Goal: Information Seeking & Learning: Learn about a topic

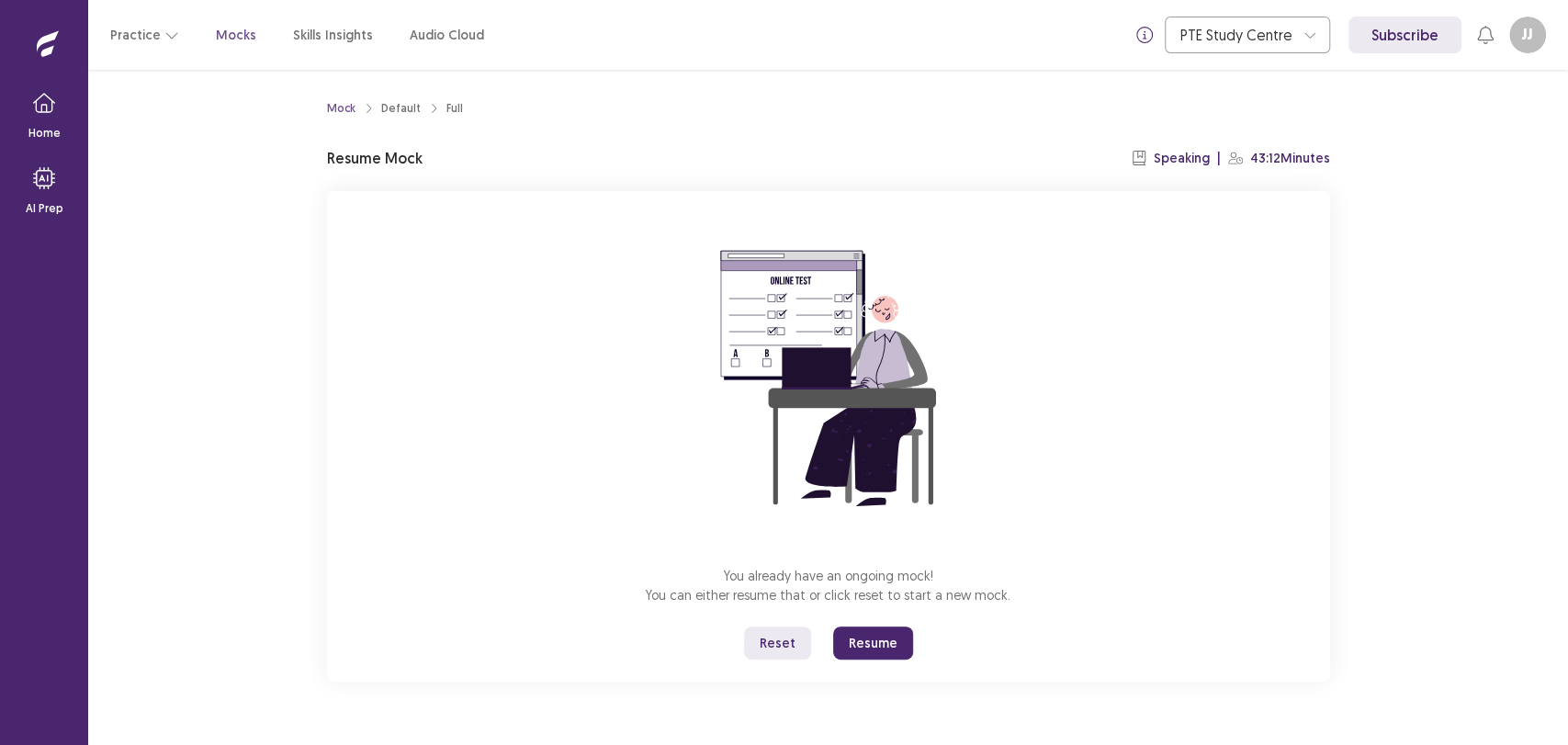
click at [851, 641] on button "Resume" at bounding box center [873, 643] width 80 height 33
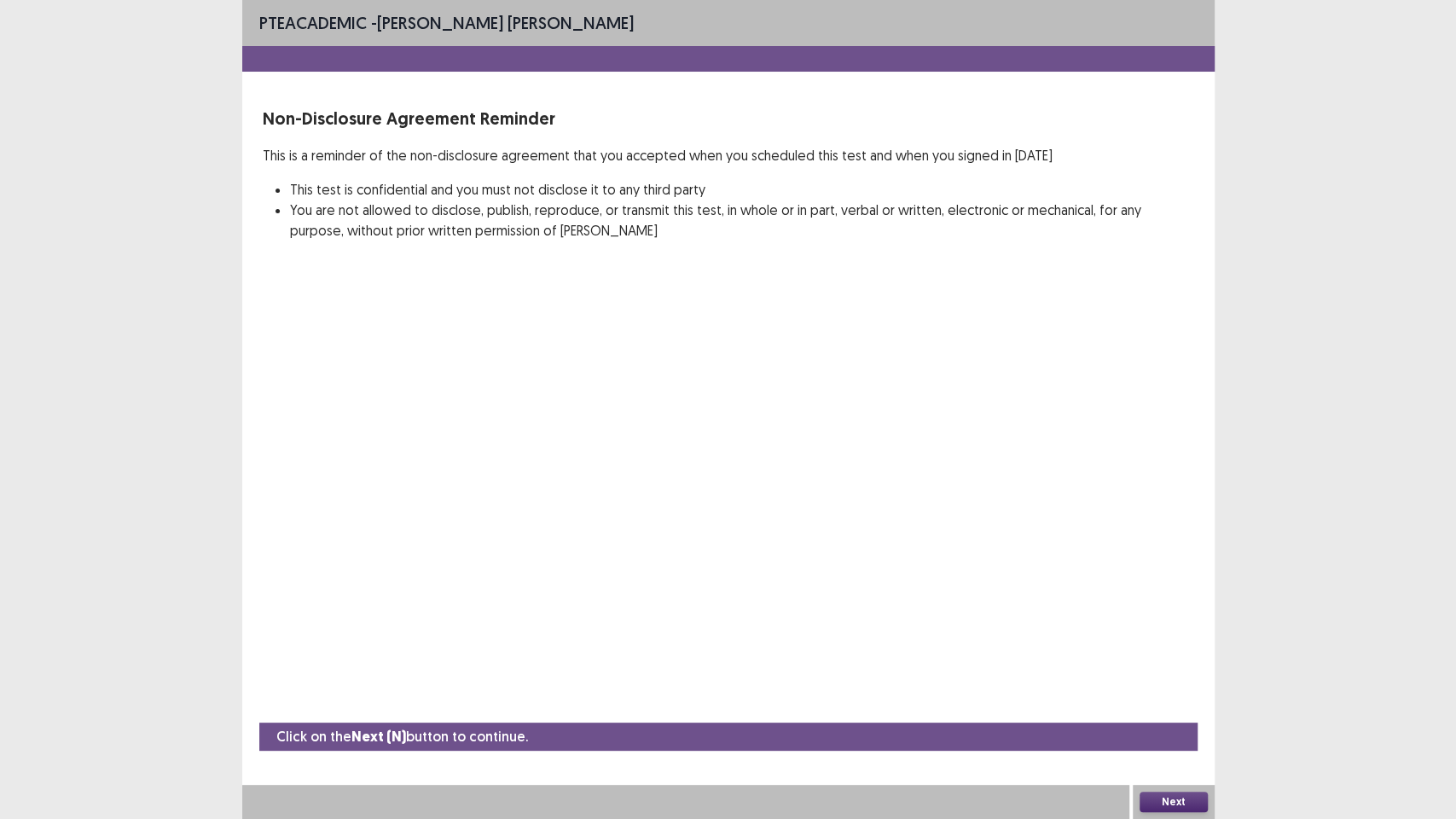
click at [1153, 691] on button "Next" at bounding box center [1173, 802] width 68 height 20
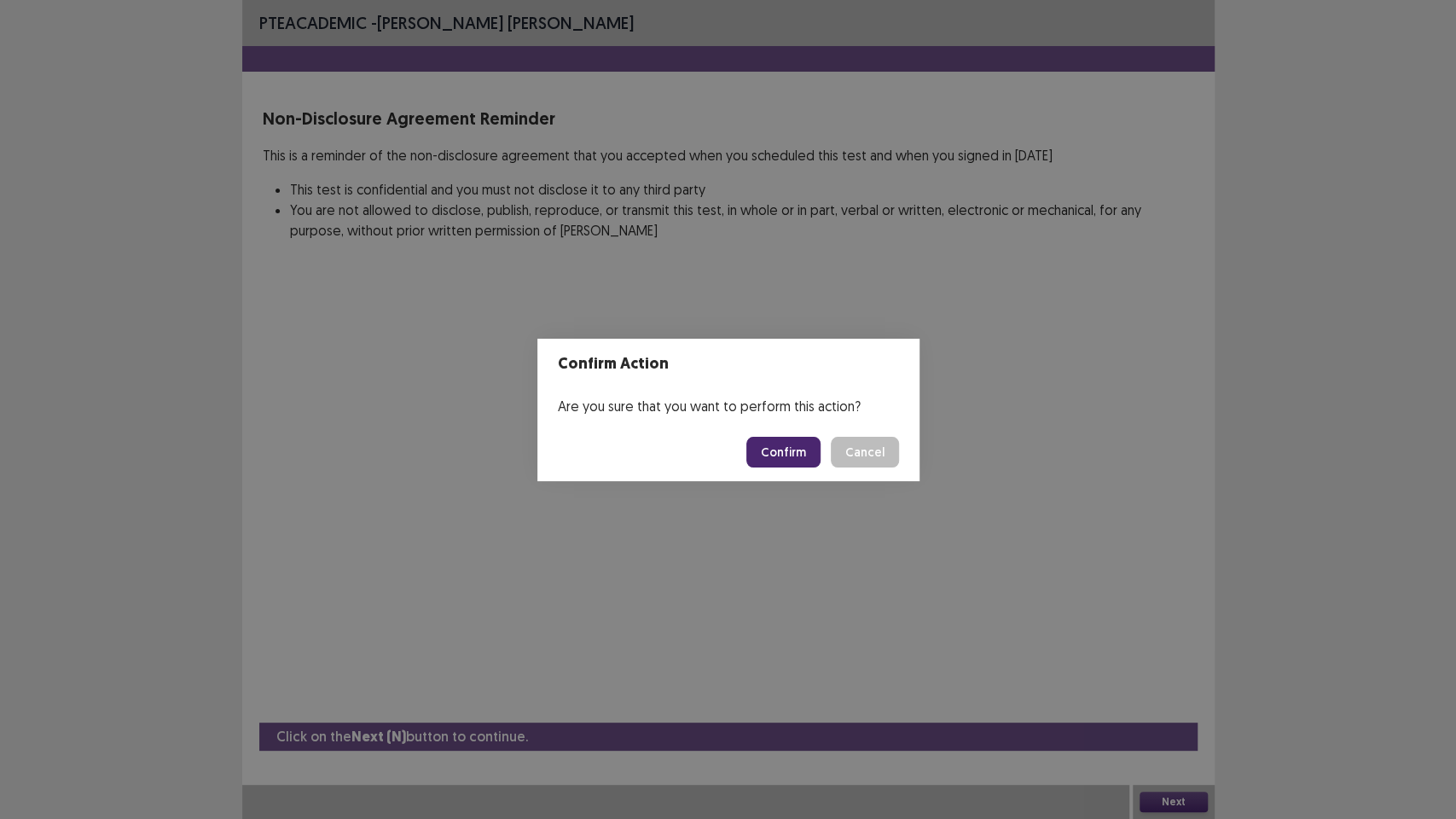
click at [797, 461] on button "Confirm" at bounding box center [783, 452] width 74 height 31
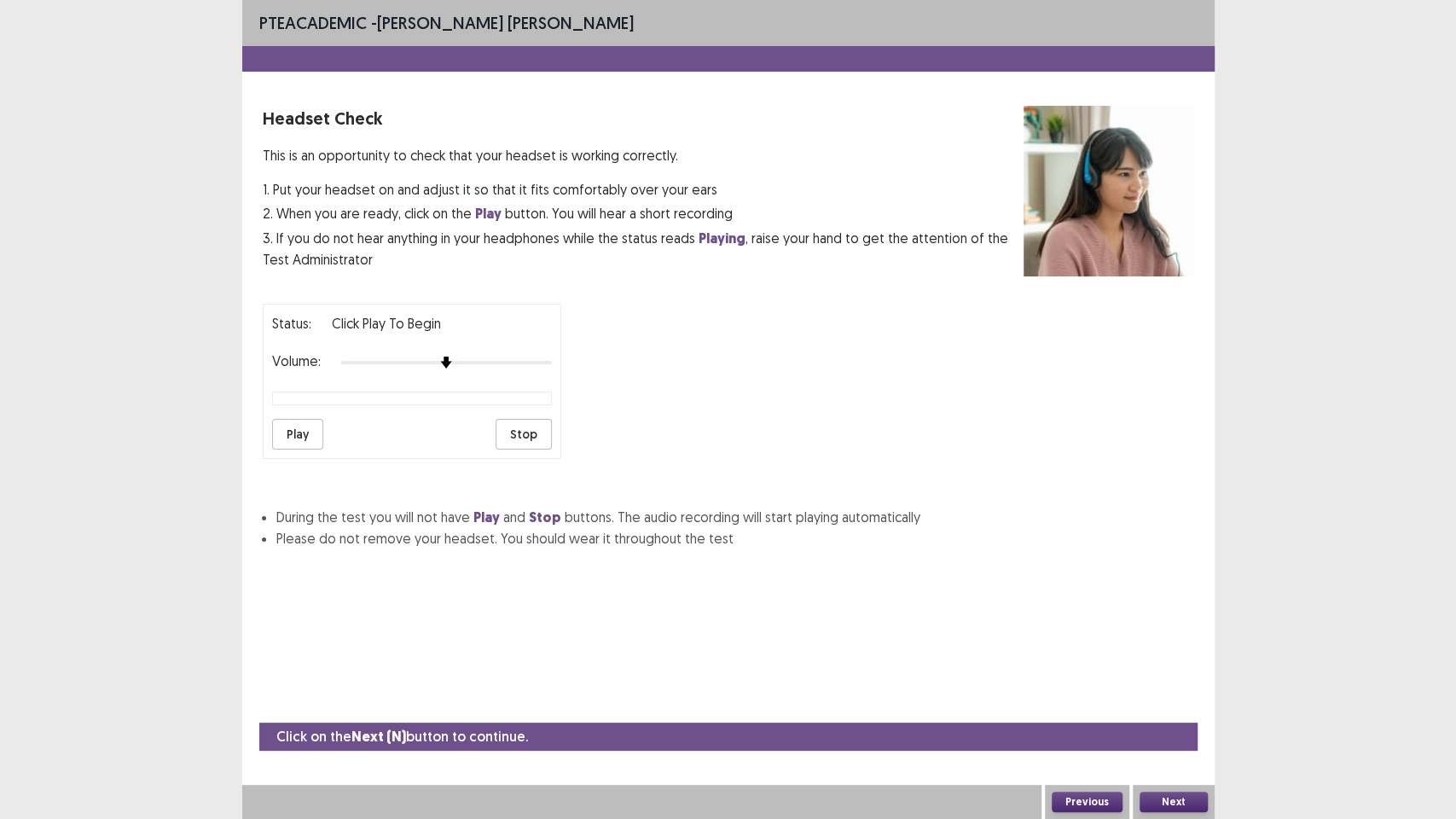
click at [297, 426] on button "Play" at bounding box center [297, 434] width 51 height 31
click at [1178, 691] on button "Next" at bounding box center [1173, 802] width 68 height 20
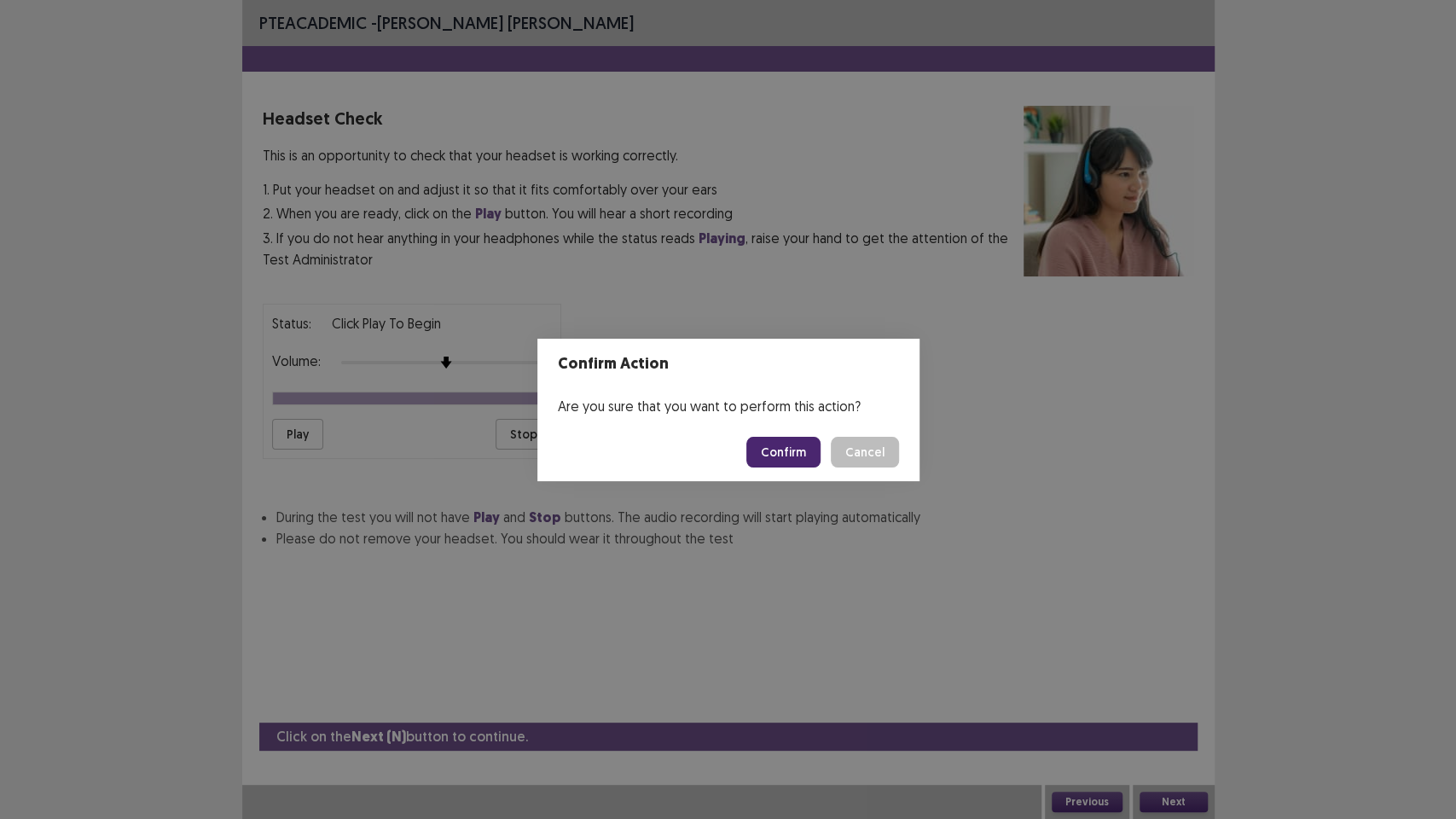
click at [809, 452] on button "Confirm" at bounding box center [783, 452] width 74 height 31
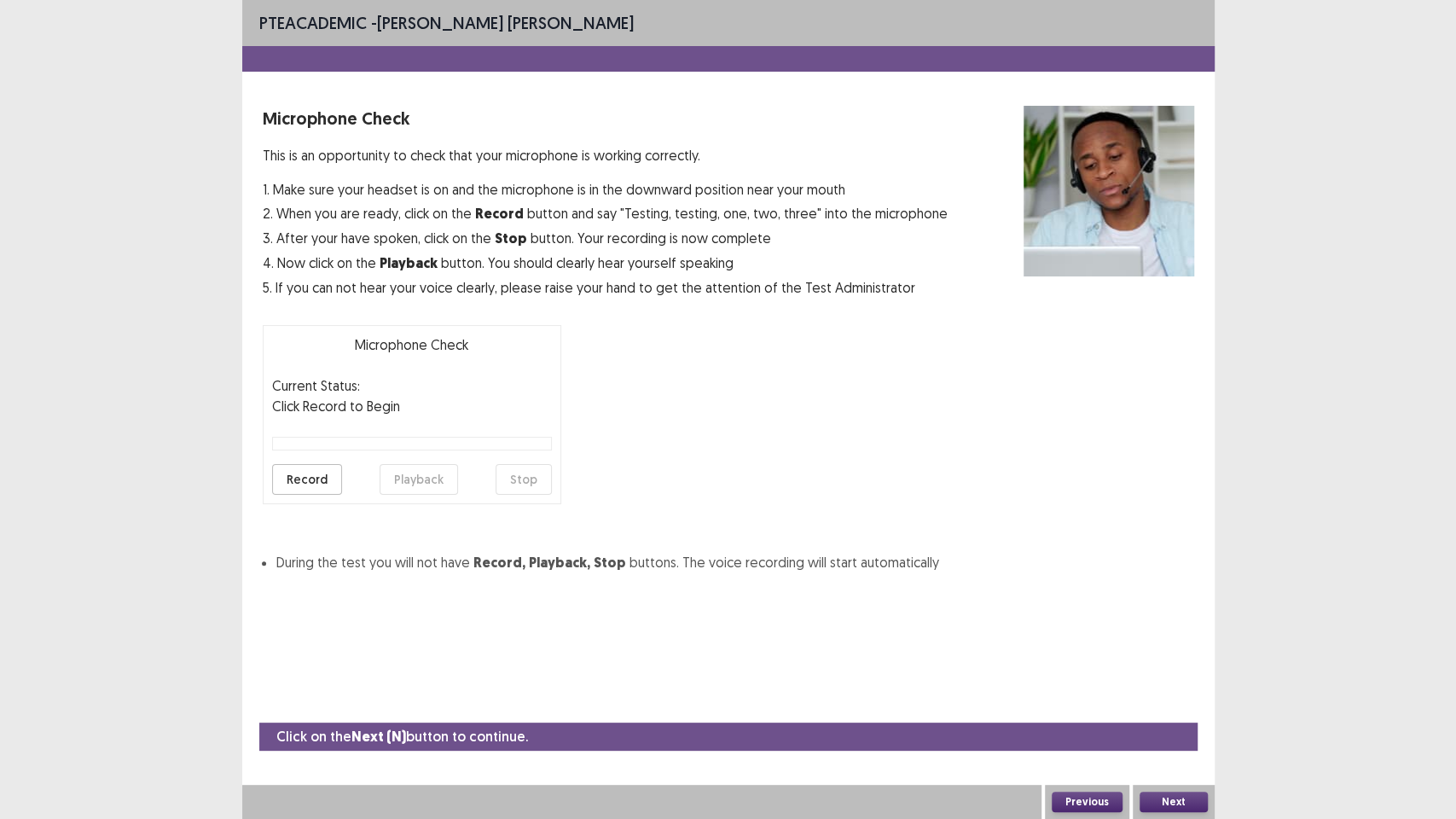
click at [316, 481] on button "Record" at bounding box center [306, 480] width 70 height 31
click at [526, 482] on button "Stop" at bounding box center [524, 480] width 57 height 31
click at [425, 471] on button "Playback" at bounding box center [418, 480] width 78 height 31
click at [1162, 691] on button "Next" at bounding box center [1173, 802] width 68 height 20
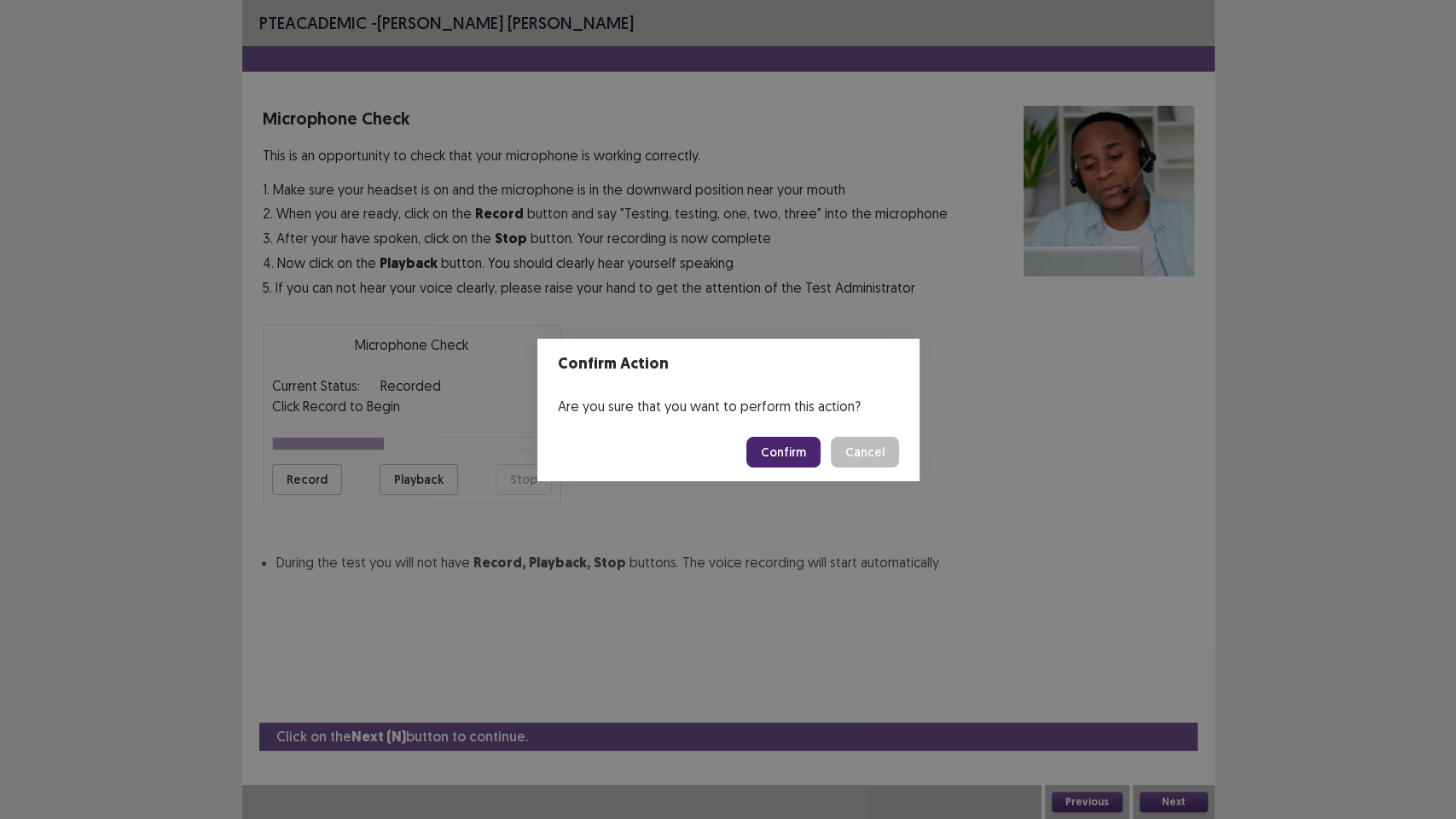
click at [787, 454] on button "Confirm" at bounding box center [783, 452] width 74 height 31
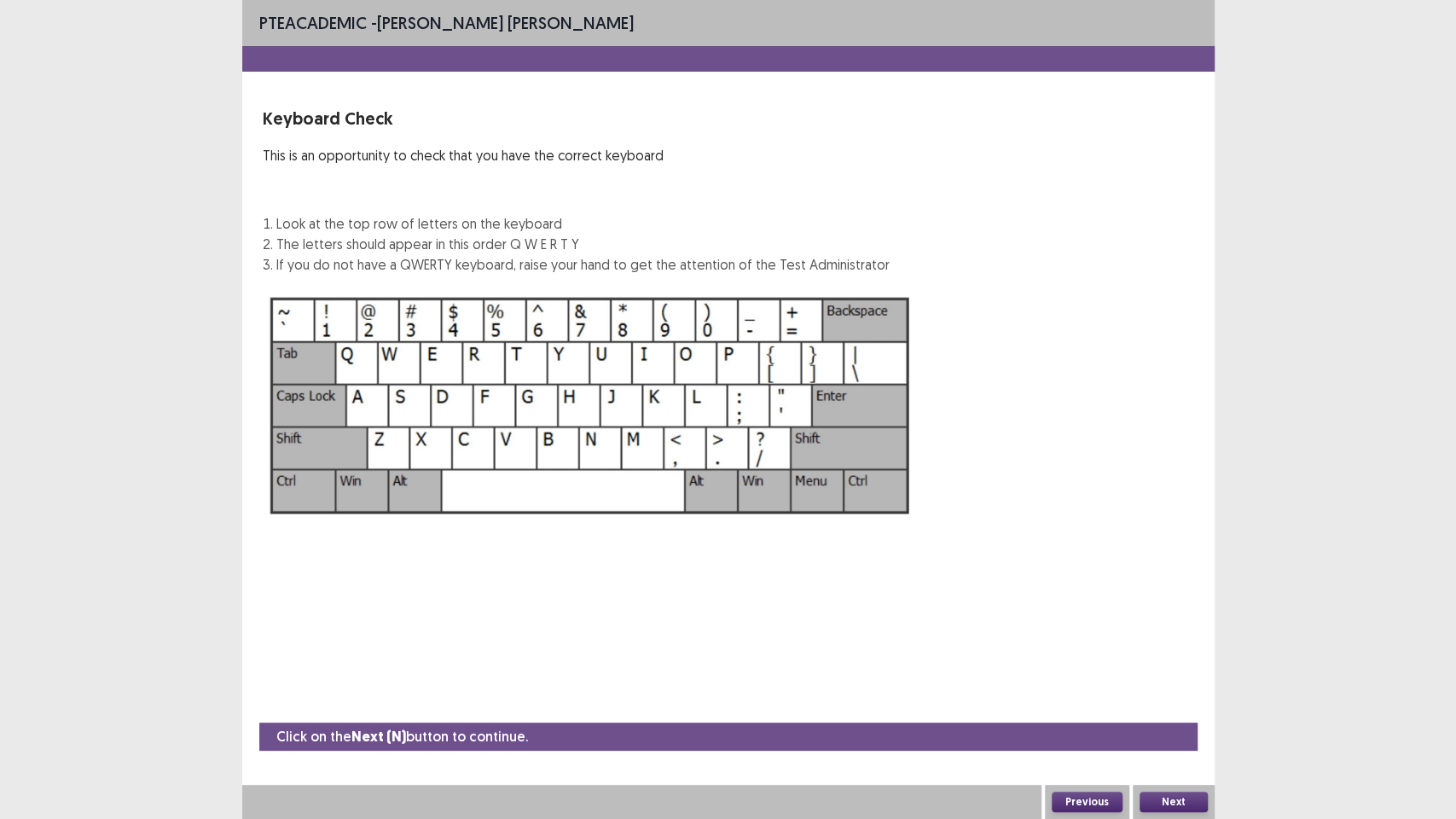
click at [1162, 691] on button "Next" at bounding box center [1173, 802] width 68 height 20
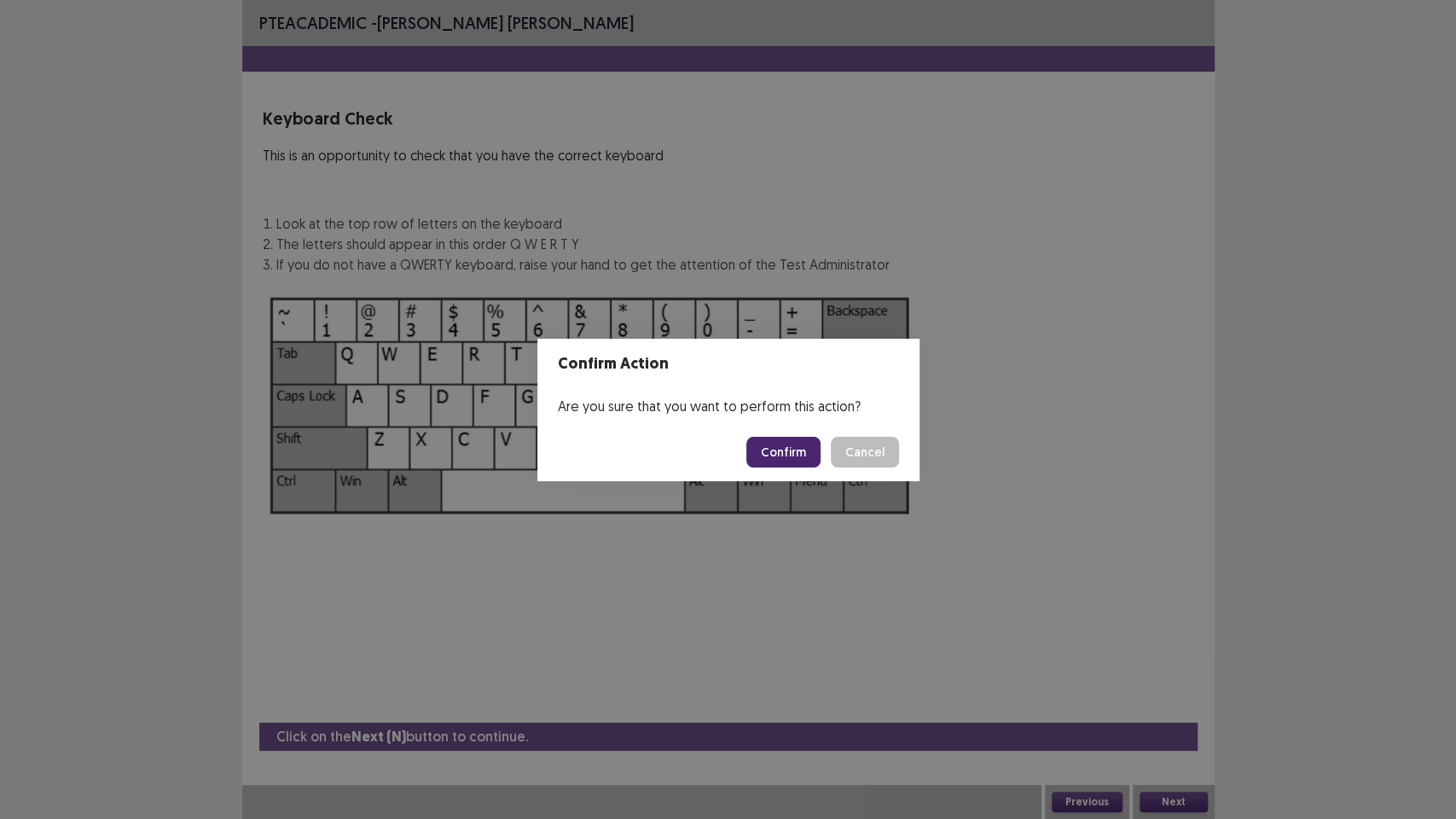
click at [792, 458] on button "Confirm" at bounding box center [783, 452] width 74 height 31
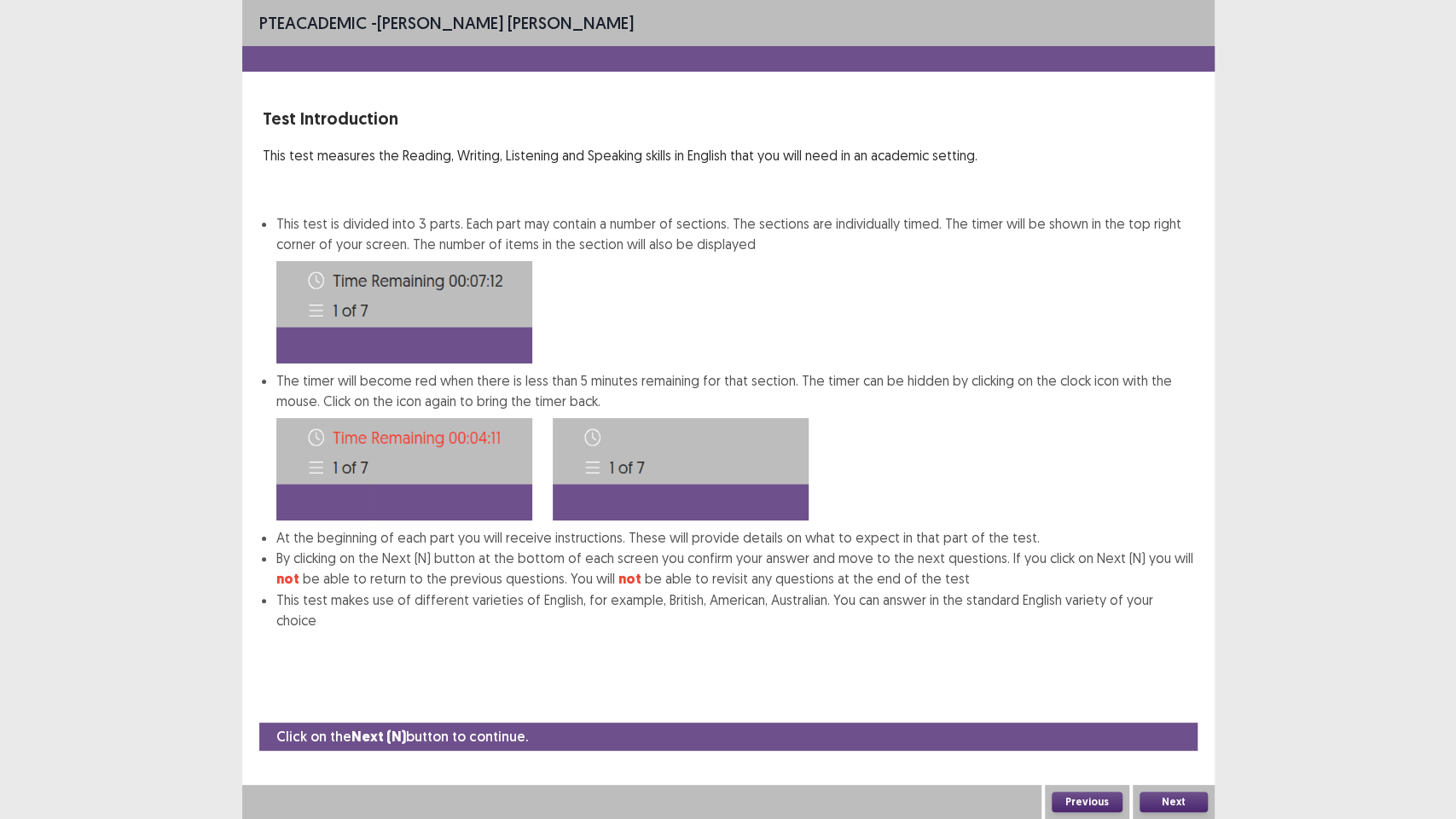
click at [1194, 691] on button "Next" at bounding box center [1173, 802] width 68 height 20
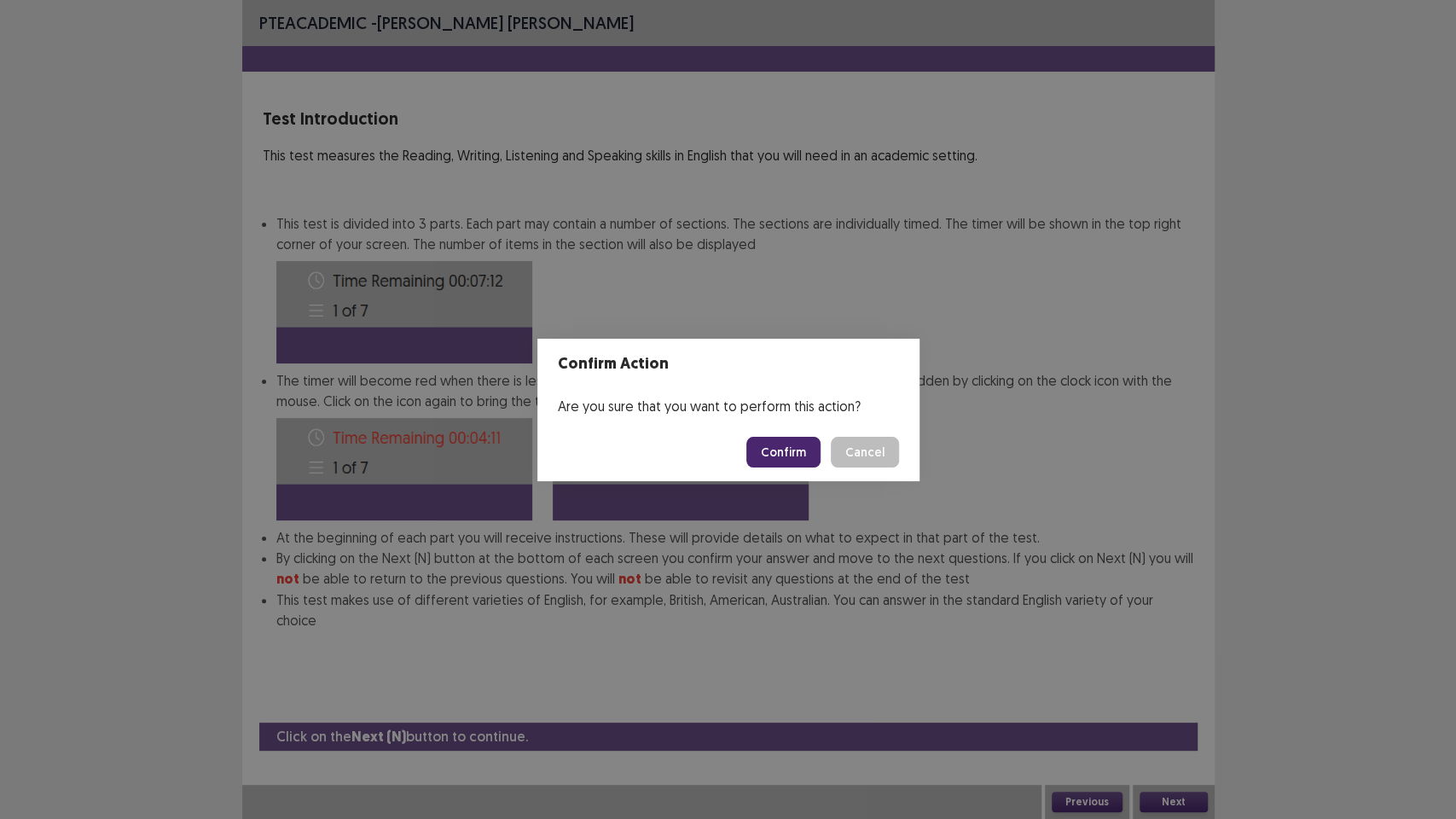
click at [812, 453] on button "Confirm" at bounding box center [783, 452] width 74 height 31
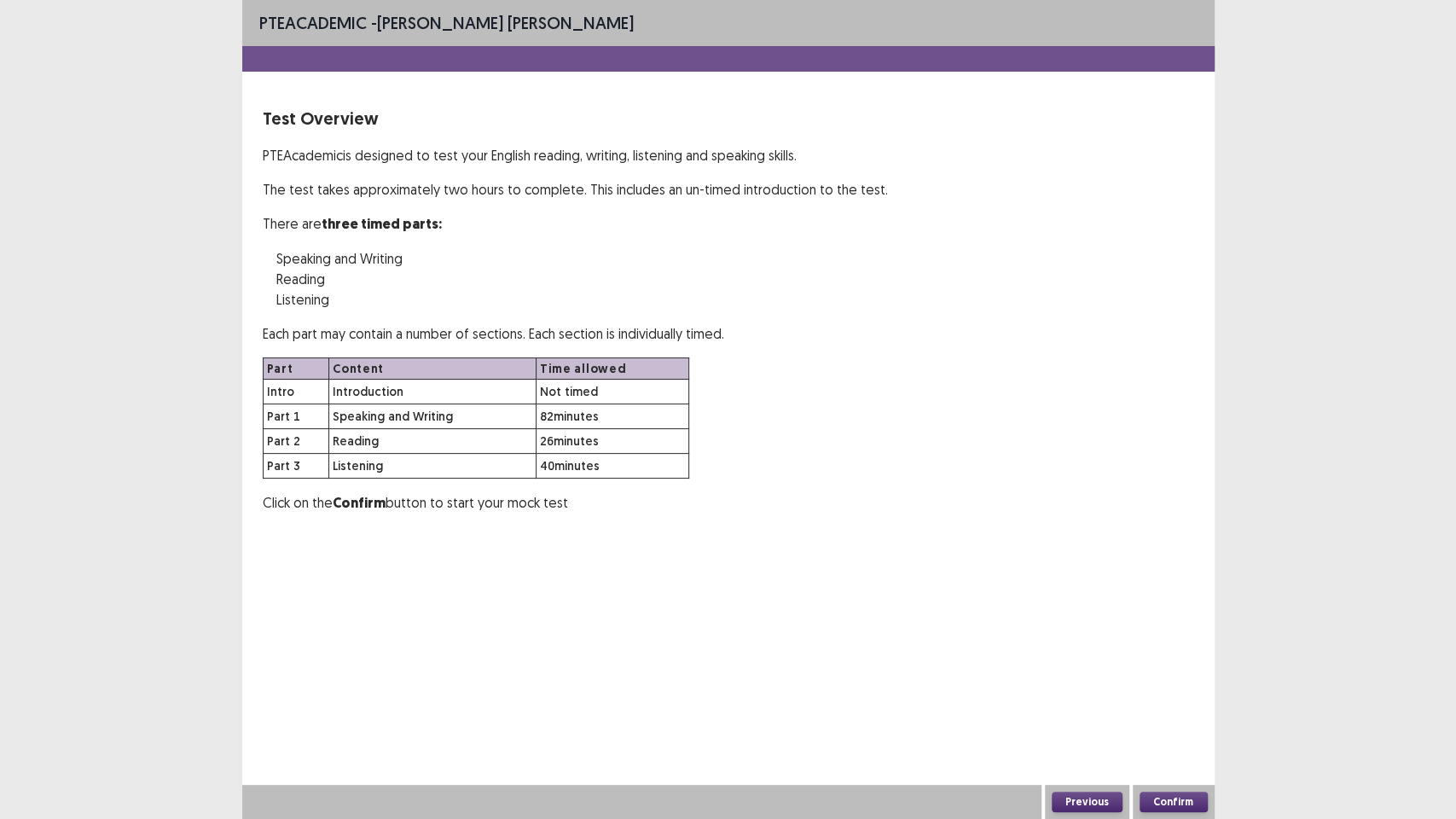
click at [1184, 691] on button "Confirm" at bounding box center [1173, 802] width 68 height 20
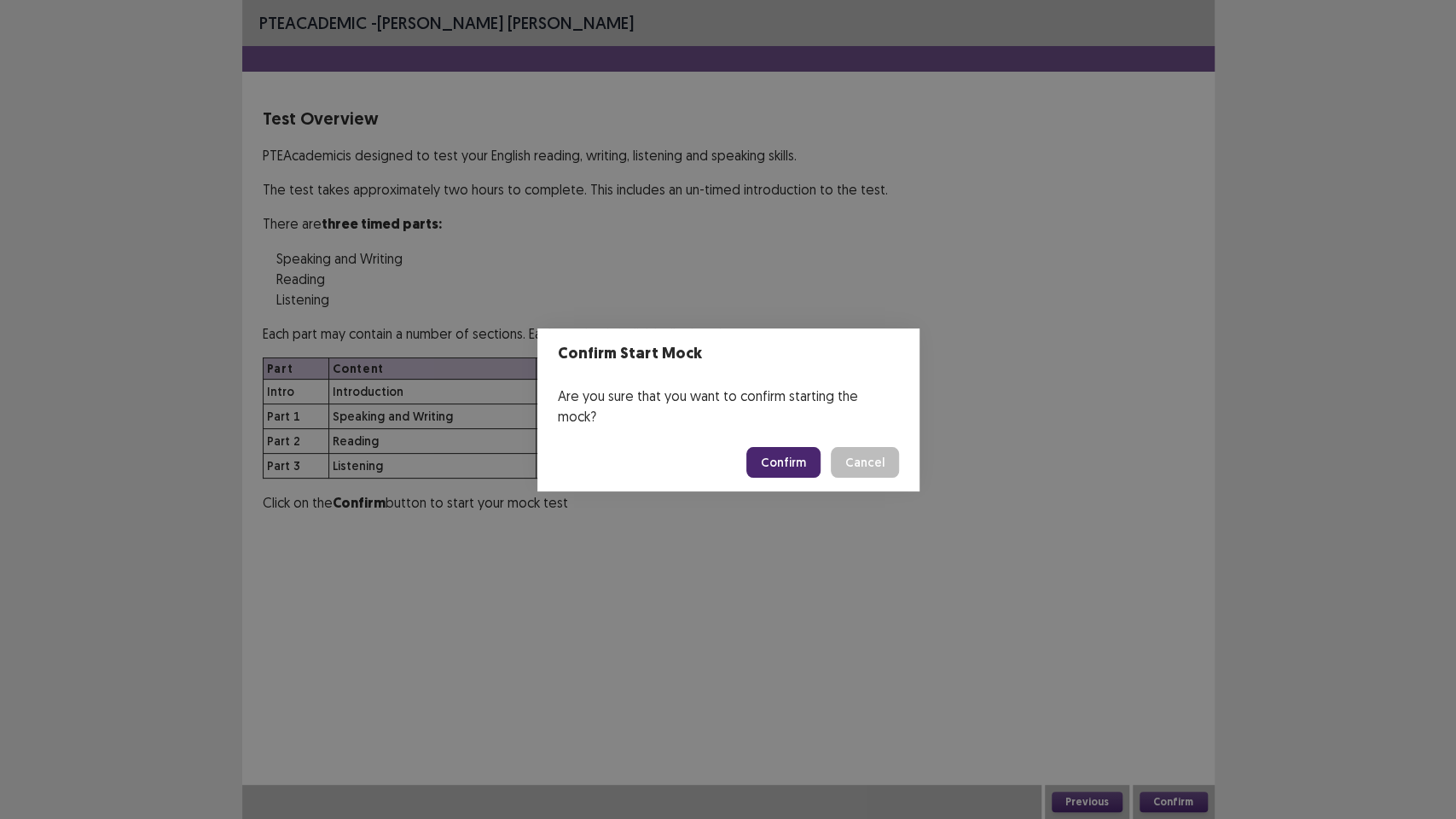
click at [789, 447] on button "Confirm" at bounding box center [783, 462] width 74 height 31
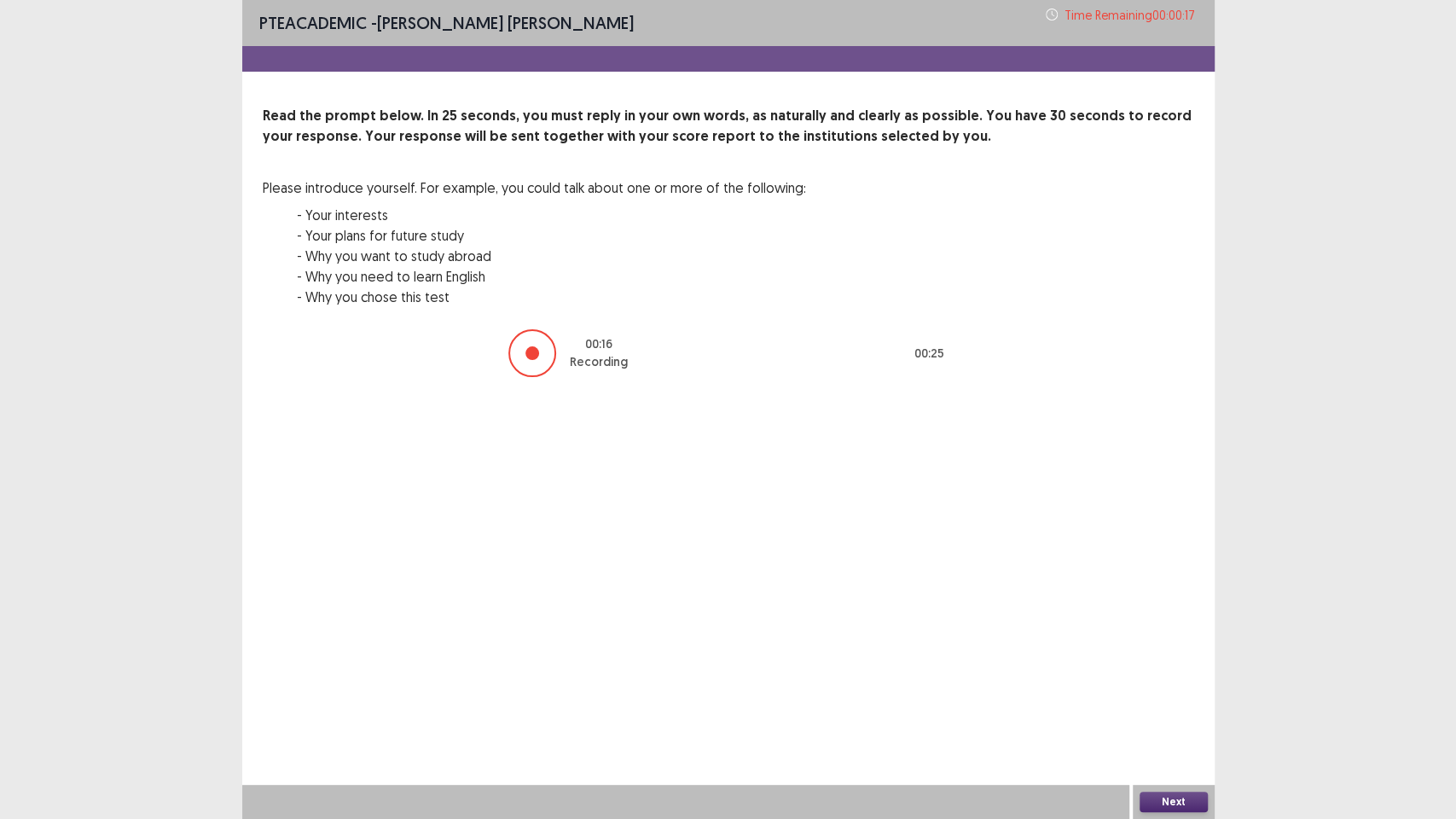
click at [1175, 691] on button "Next" at bounding box center [1173, 802] width 68 height 20
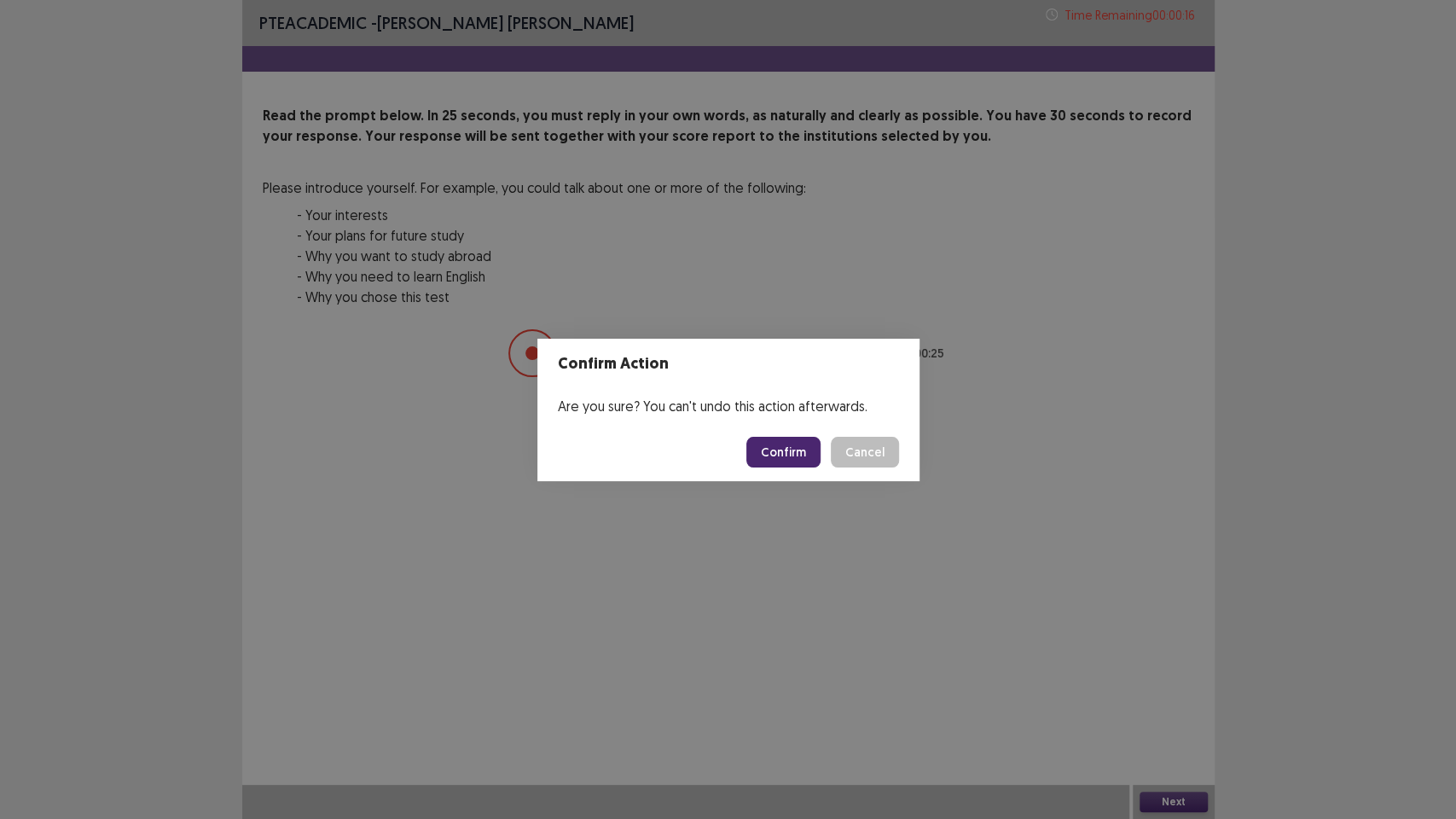
click at [775, 457] on button "Confirm" at bounding box center [783, 452] width 74 height 31
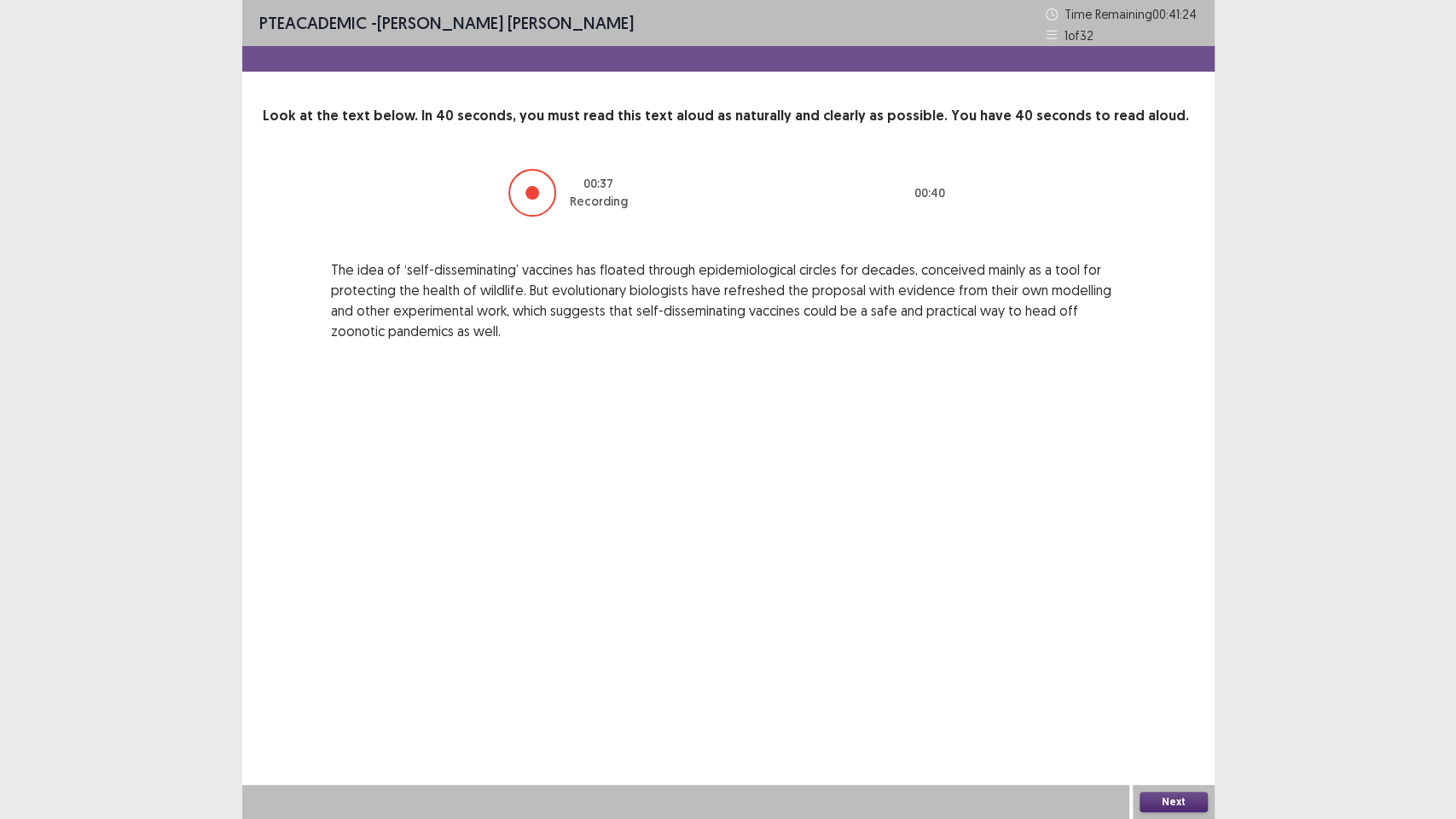
click at [1170, 691] on button "Next" at bounding box center [1173, 802] width 68 height 20
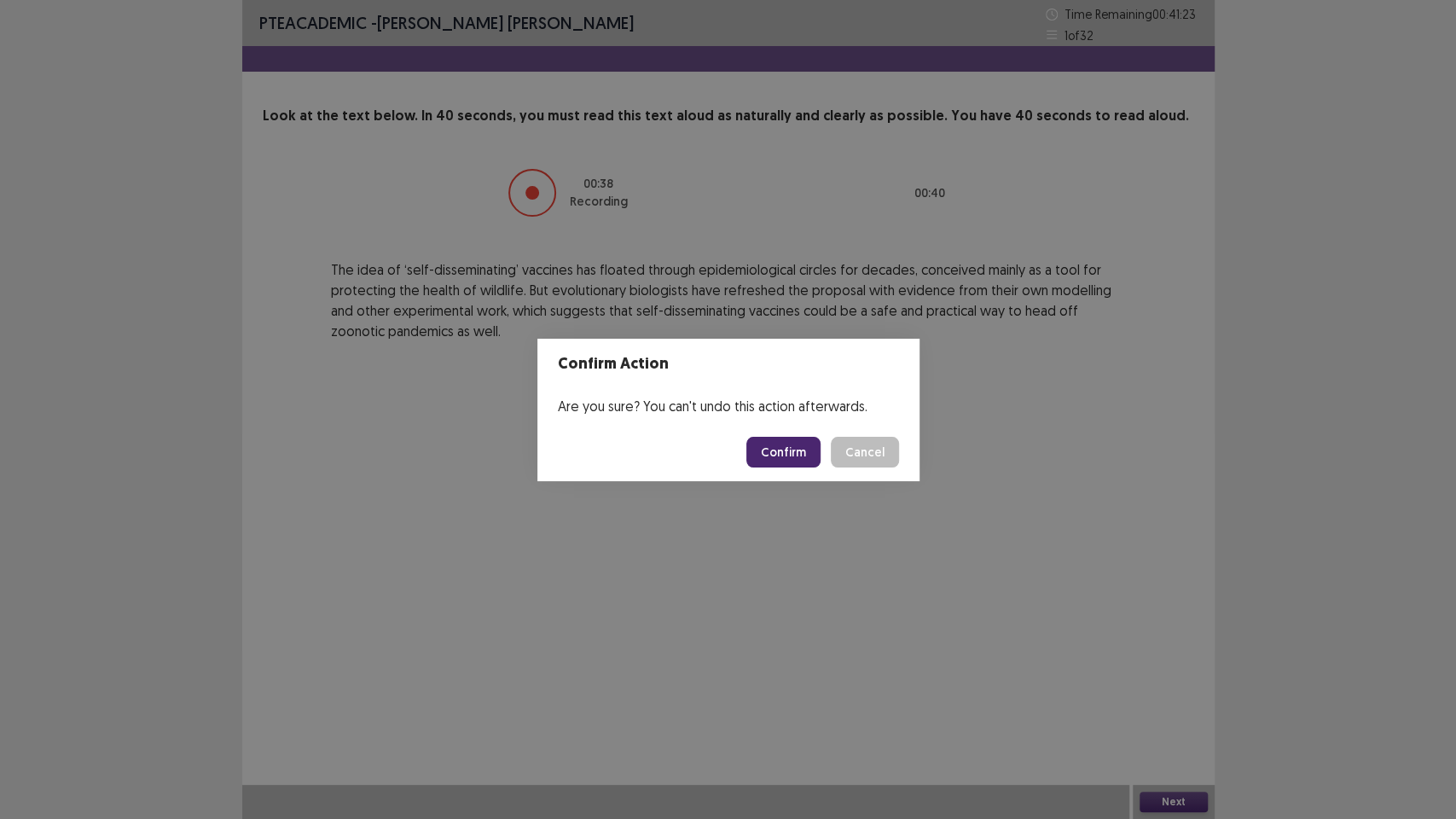
click at [805, 451] on button "Confirm" at bounding box center [783, 452] width 74 height 31
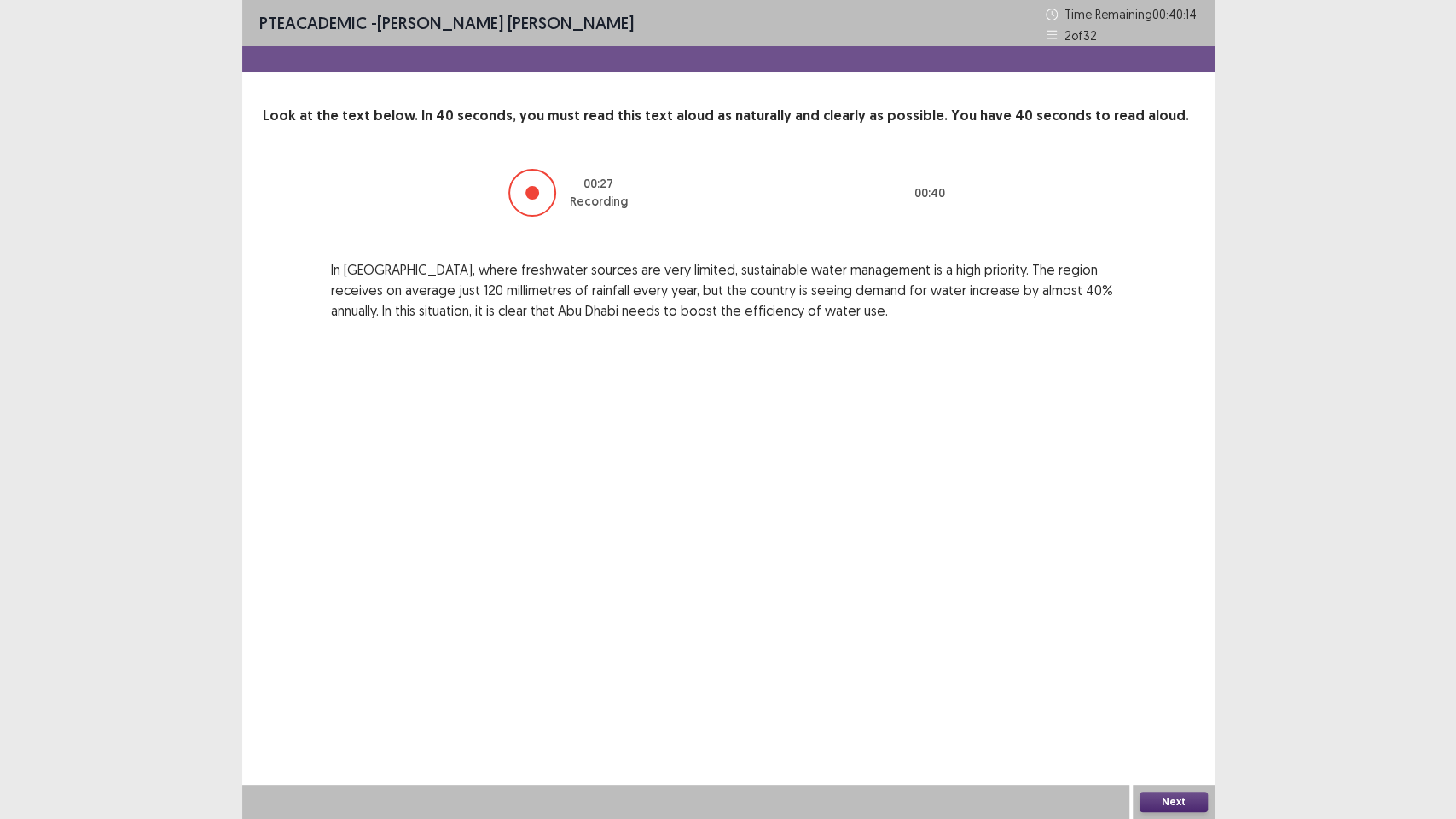
click at [1160, 691] on button "Next" at bounding box center [1173, 802] width 68 height 20
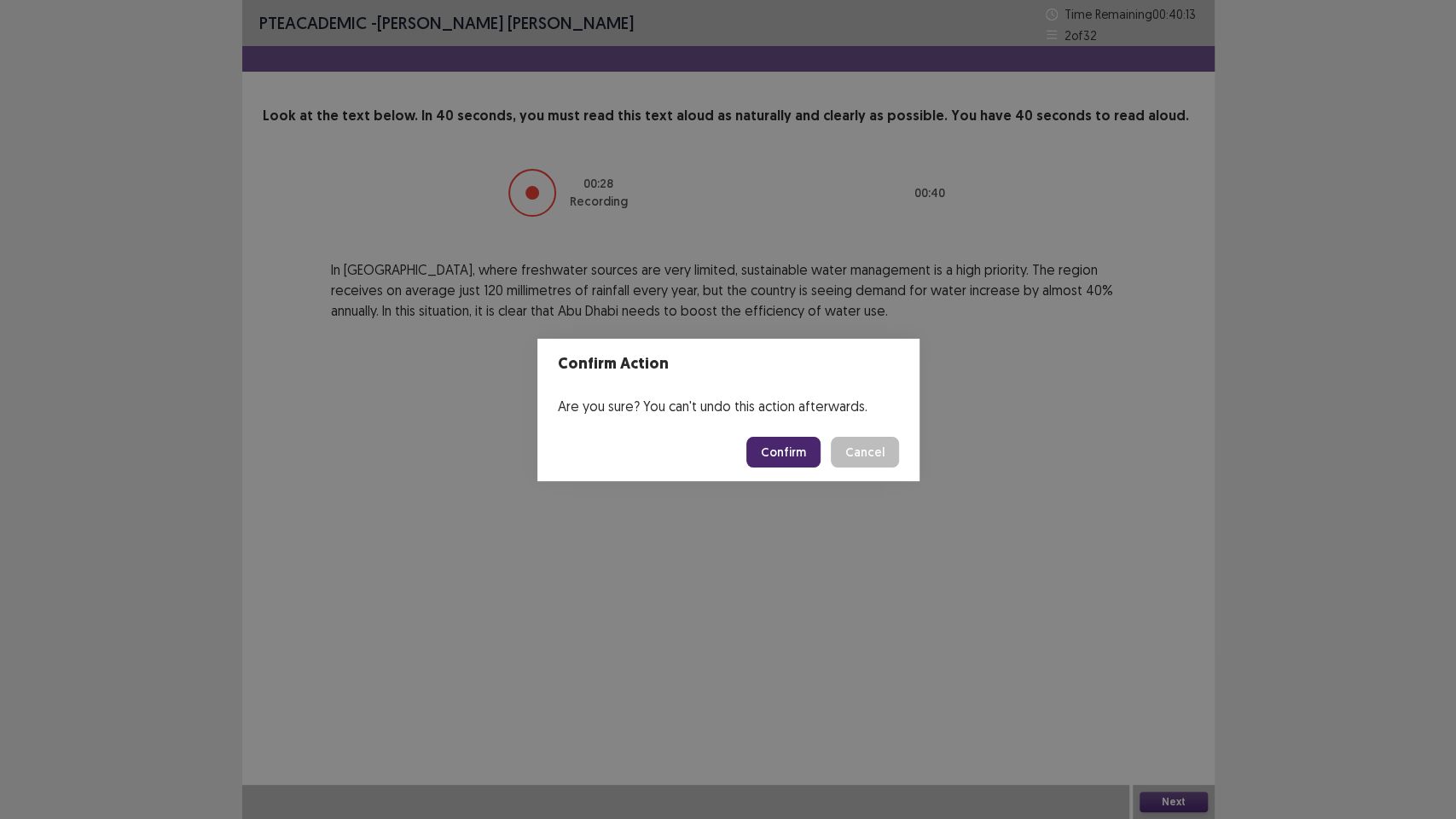
click at [794, 451] on button "Confirm" at bounding box center [783, 452] width 74 height 31
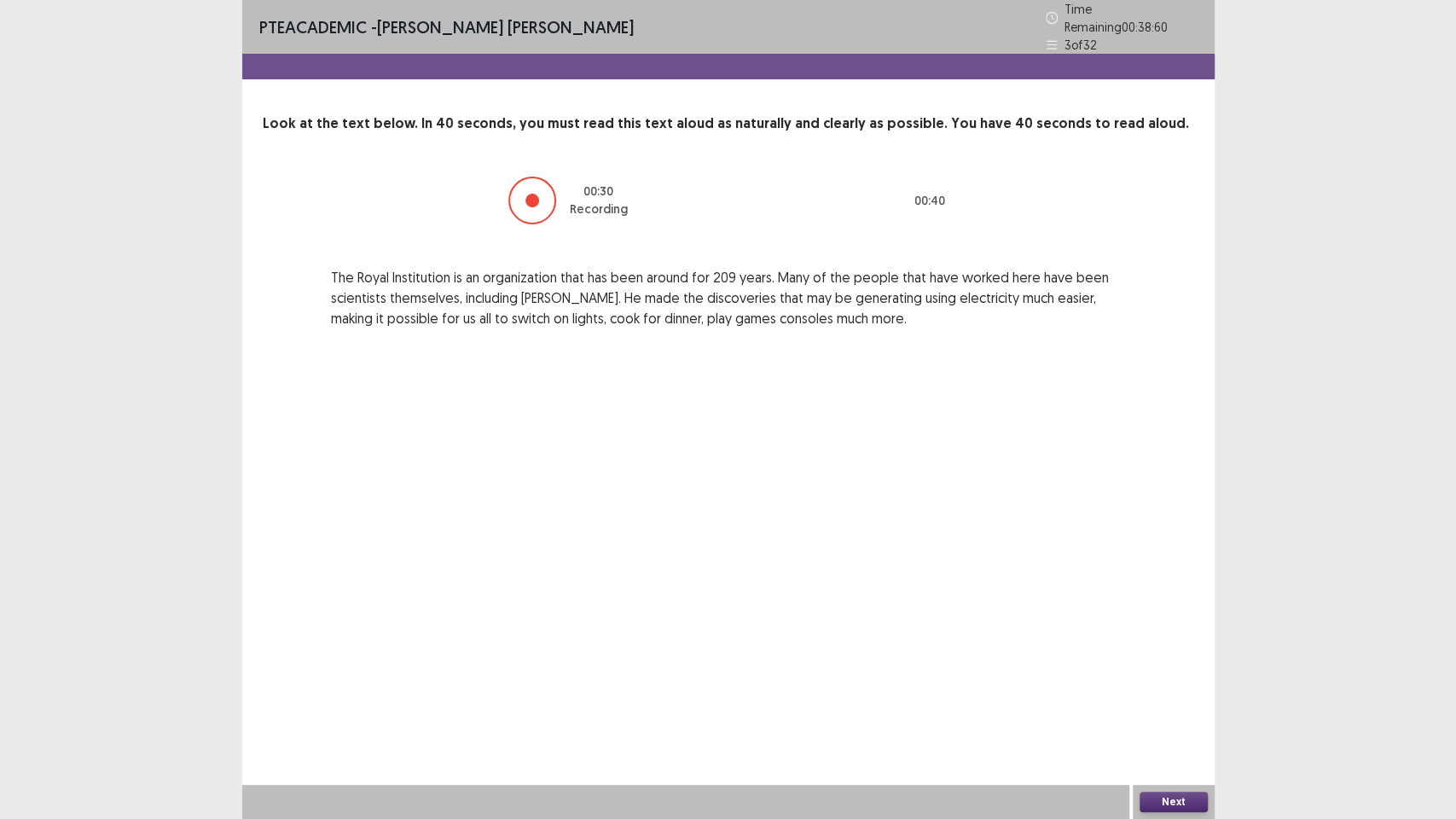
click at [1166, 691] on button "Next" at bounding box center [1173, 802] width 68 height 20
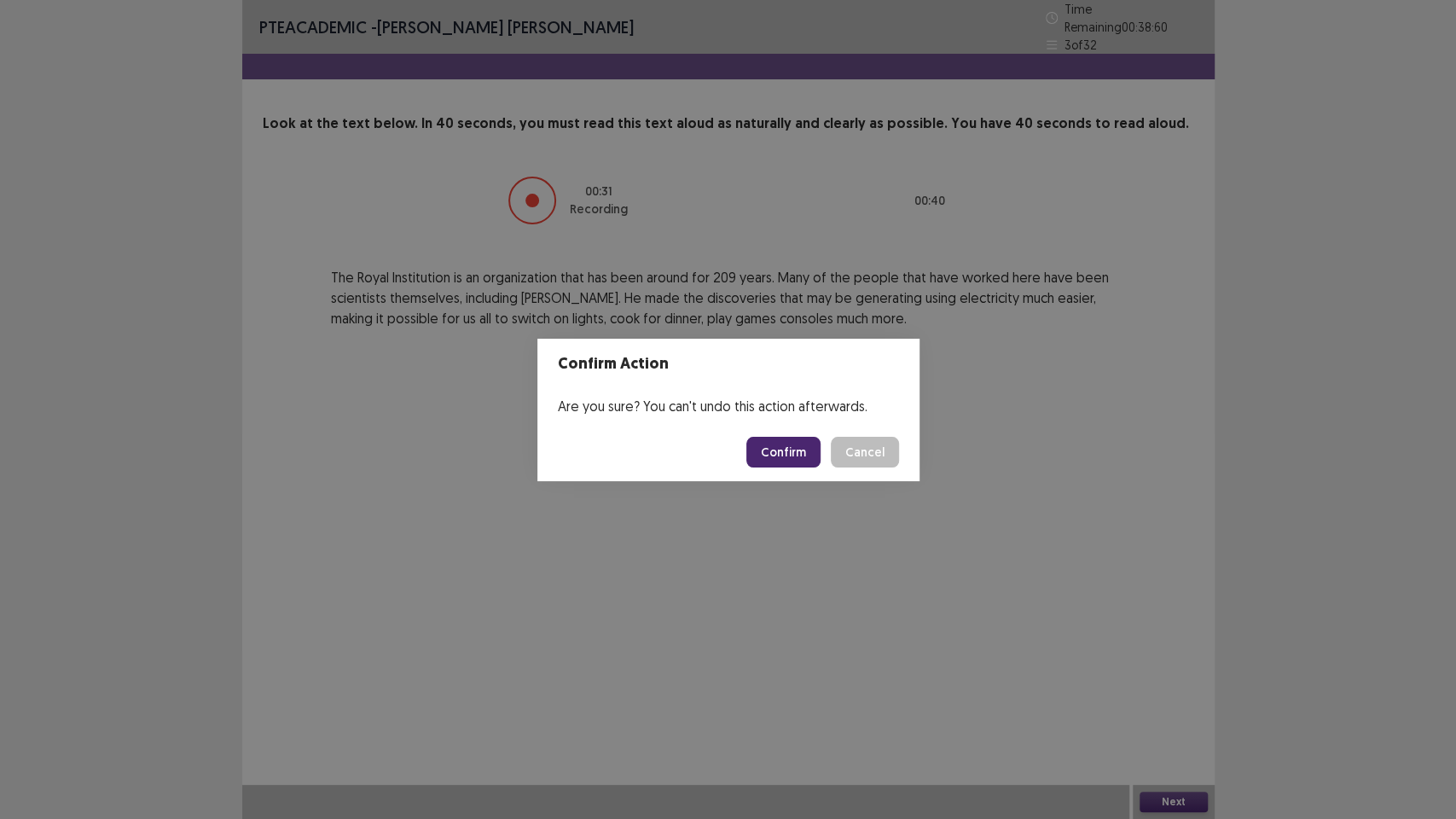
click at [787, 448] on button "Confirm" at bounding box center [783, 452] width 74 height 31
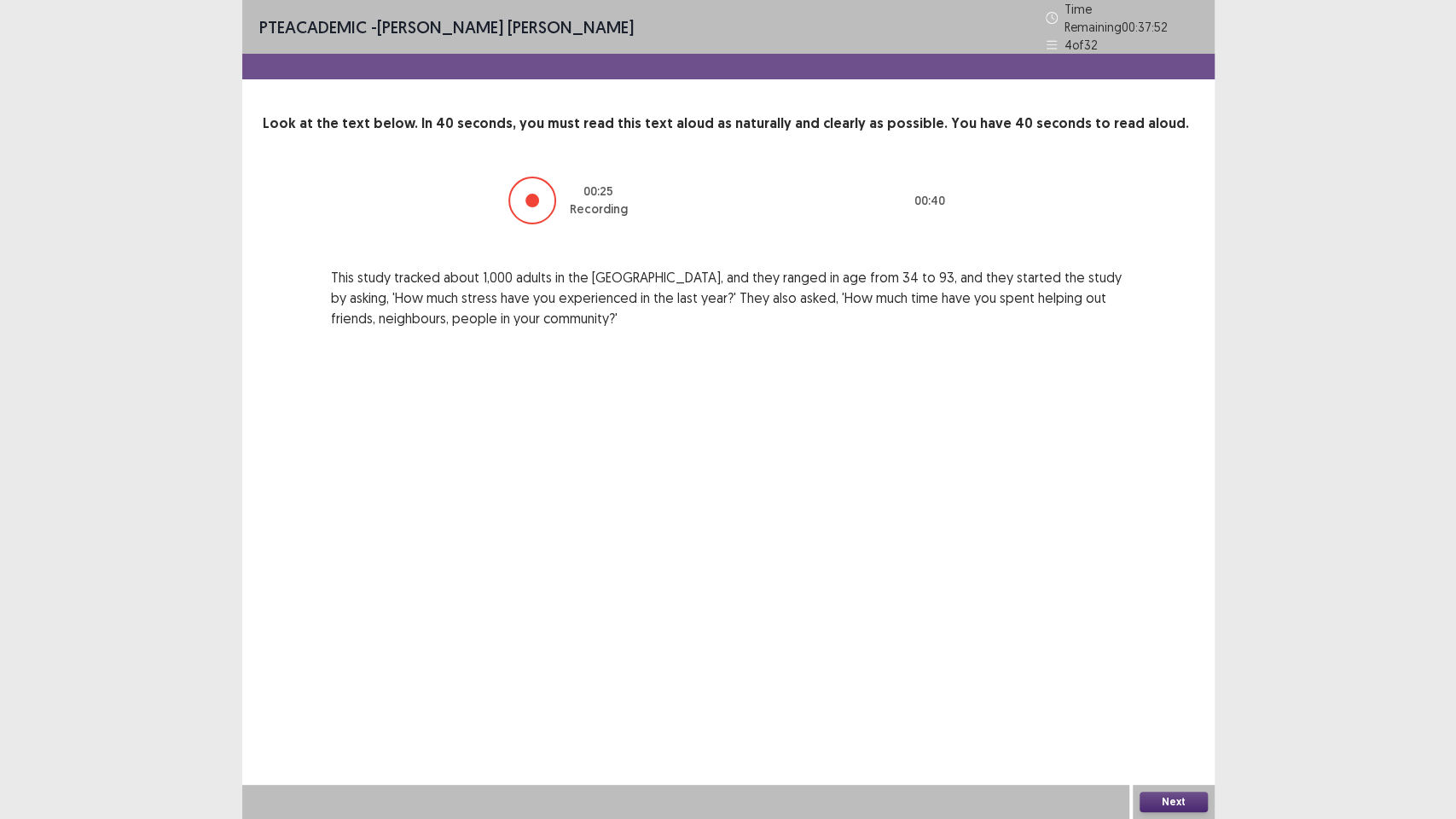
click at [1160, 691] on button "Next" at bounding box center [1173, 802] width 68 height 20
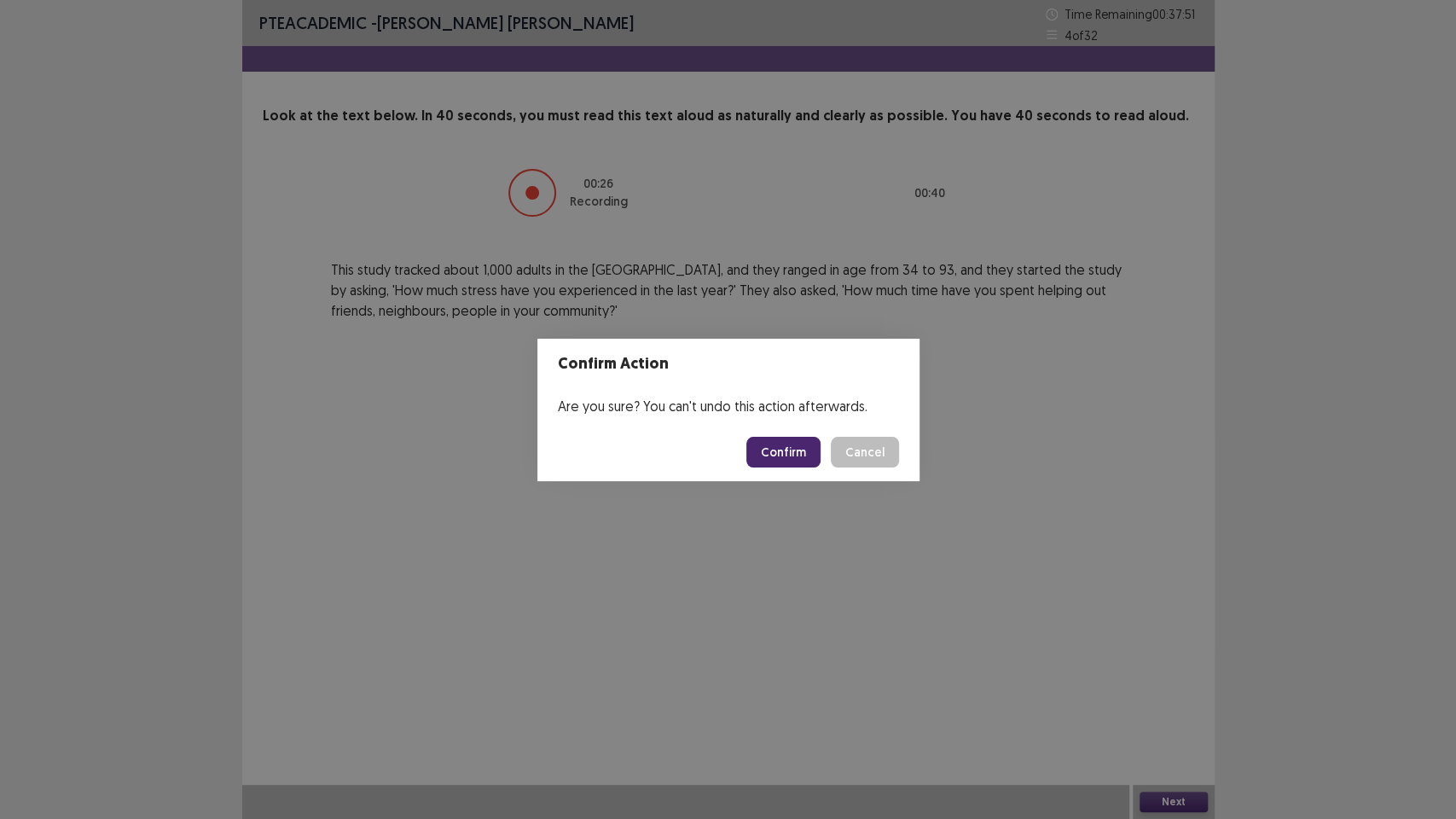
click at [800, 452] on button "Confirm" at bounding box center [783, 452] width 74 height 31
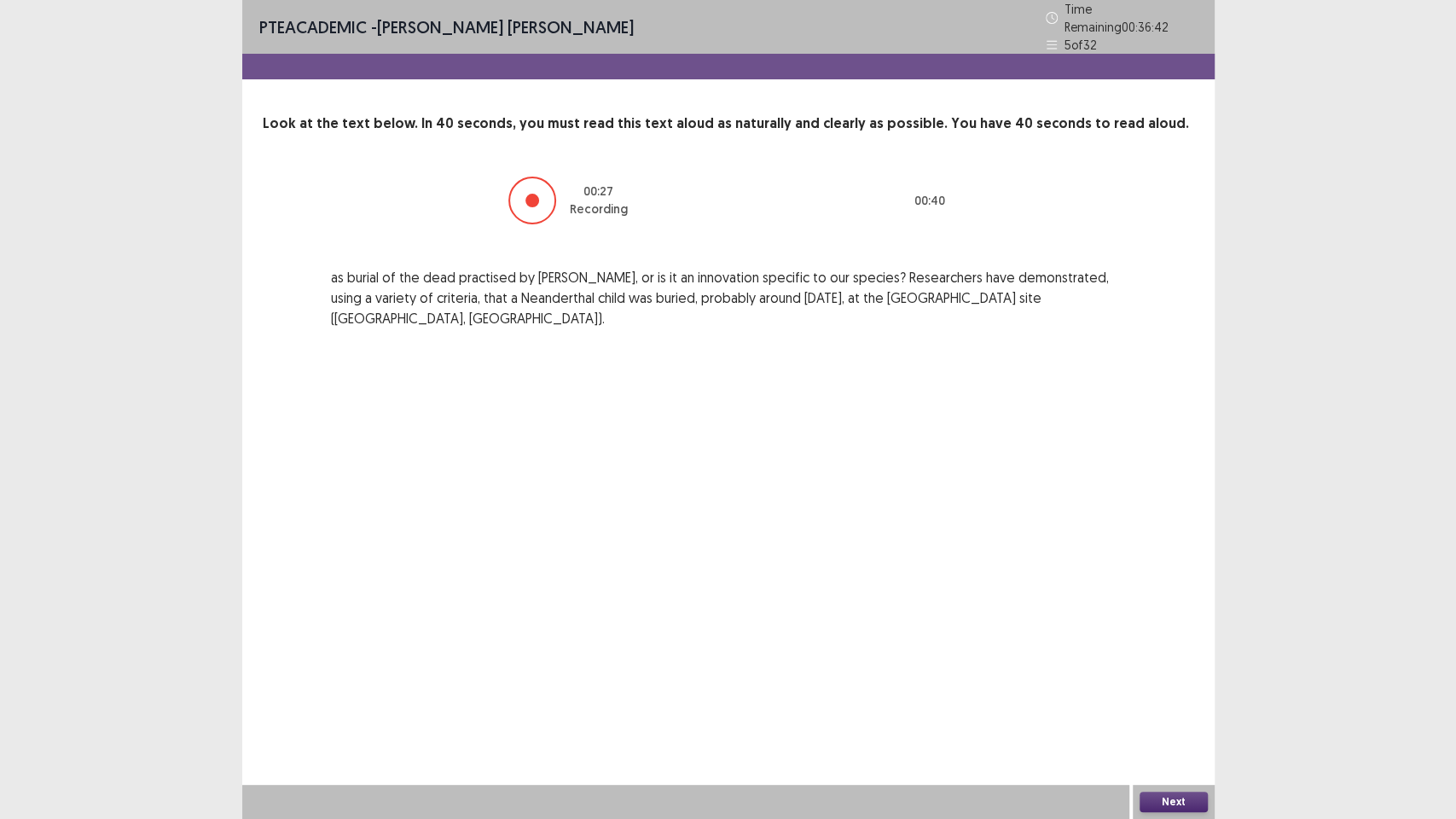
drag, startPoint x: 1190, startPoint y: 797, endPoint x: 1172, endPoint y: 756, distance: 44.8
click at [1189, 691] on div "Next" at bounding box center [1173, 802] width 82 height 34
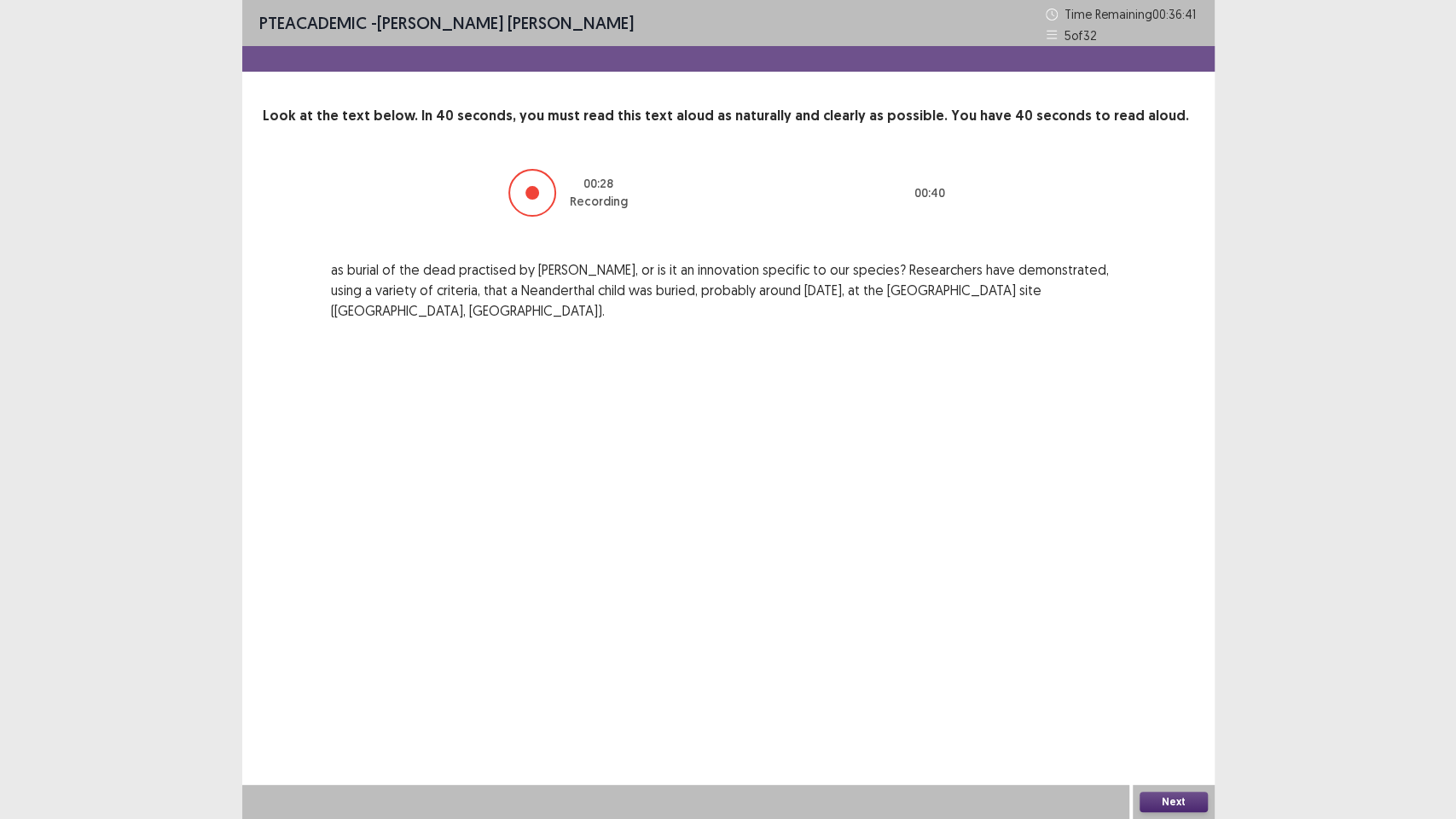
click at [1190, 691] on button "Next" at bounding box center [1173, 802] width 68 height 20
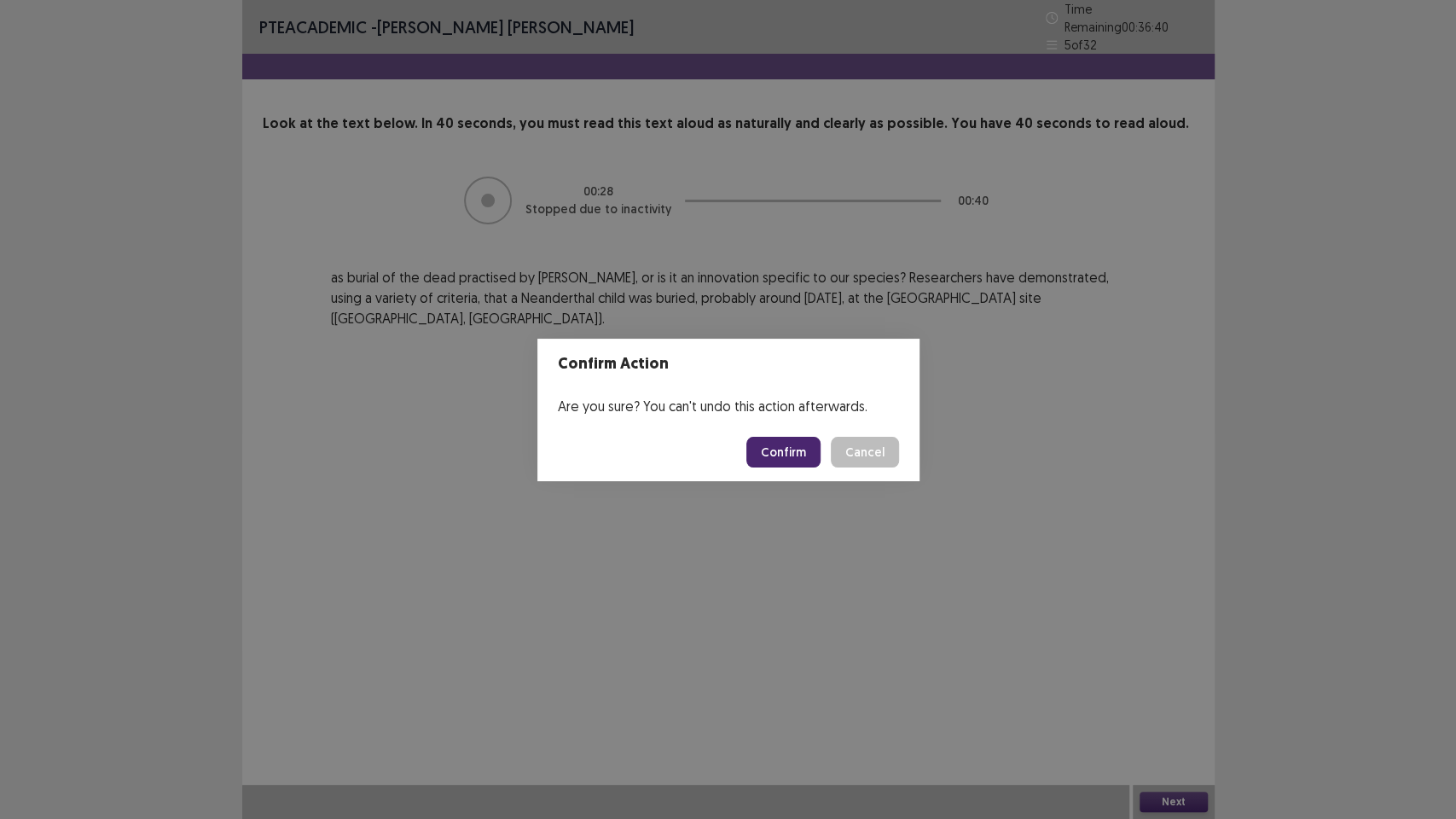
click at [791, 445] on button "Confirm" at bounding box center [783, 452] width 74 height 31
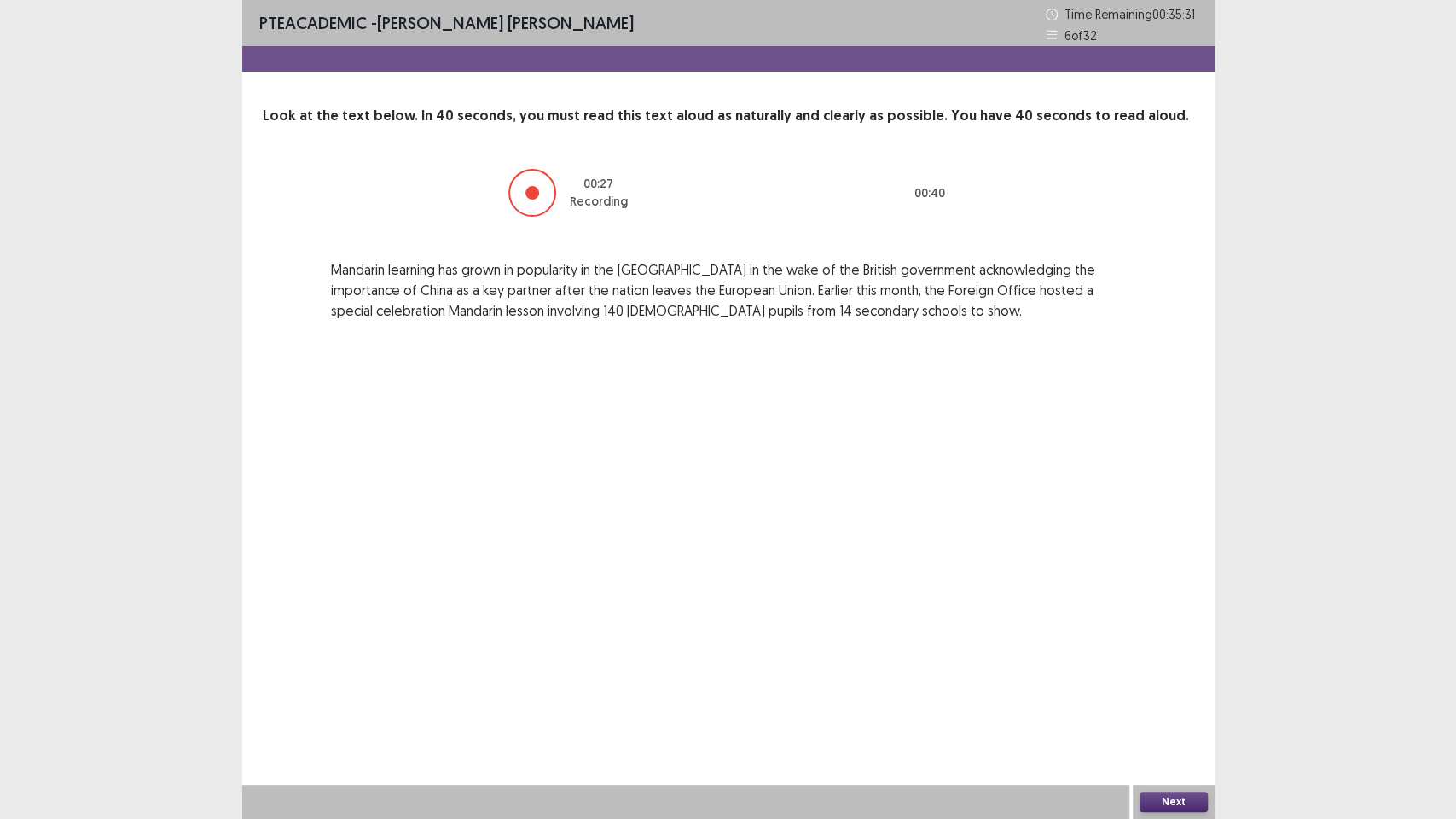
click at [1181, 691] on button "Next" at bounding box center [1173, 802] width 68 height 20
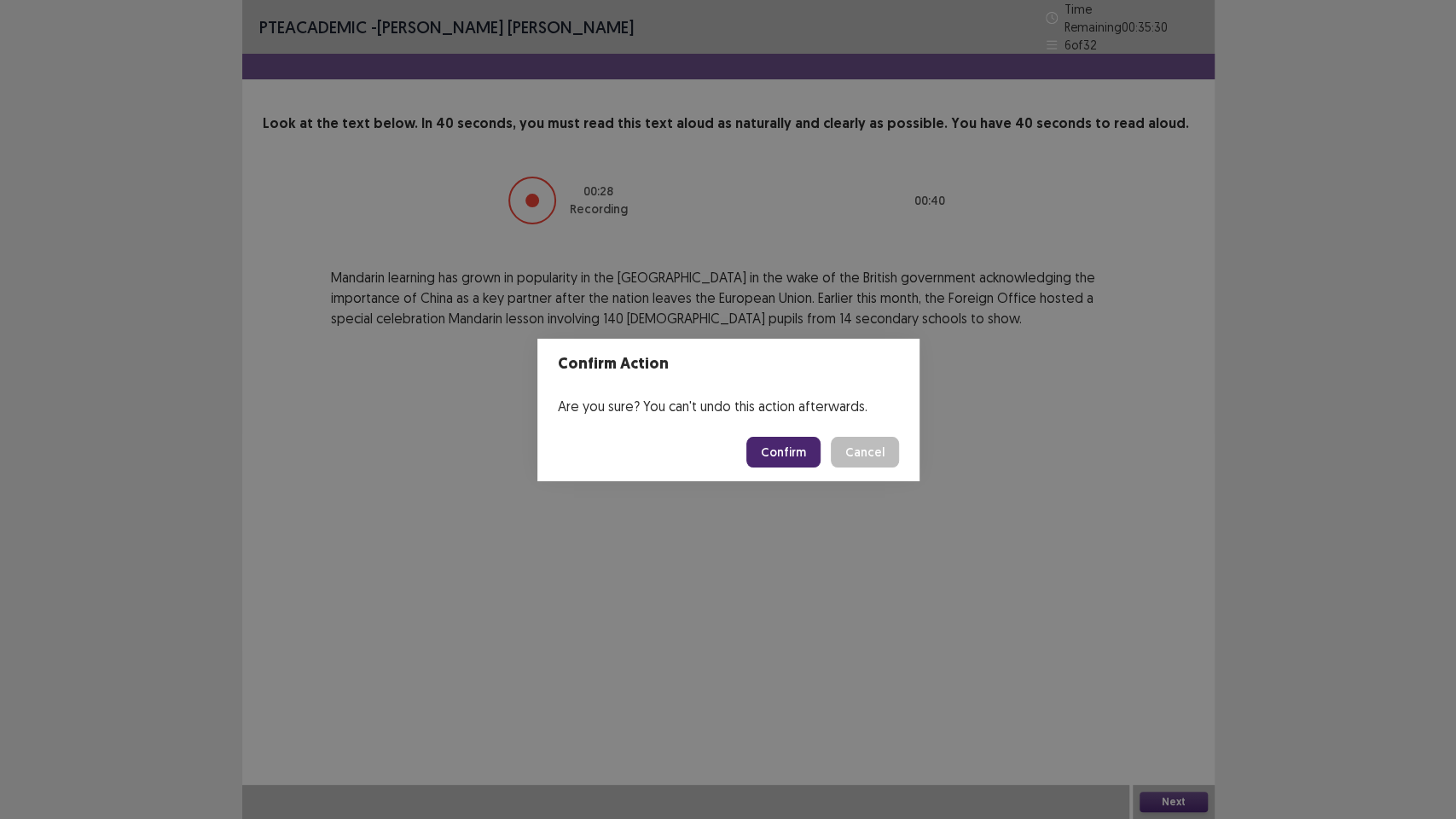
click at [800, 454] on button "Confirm" at bounding box center [783, 452] width 74 height 31
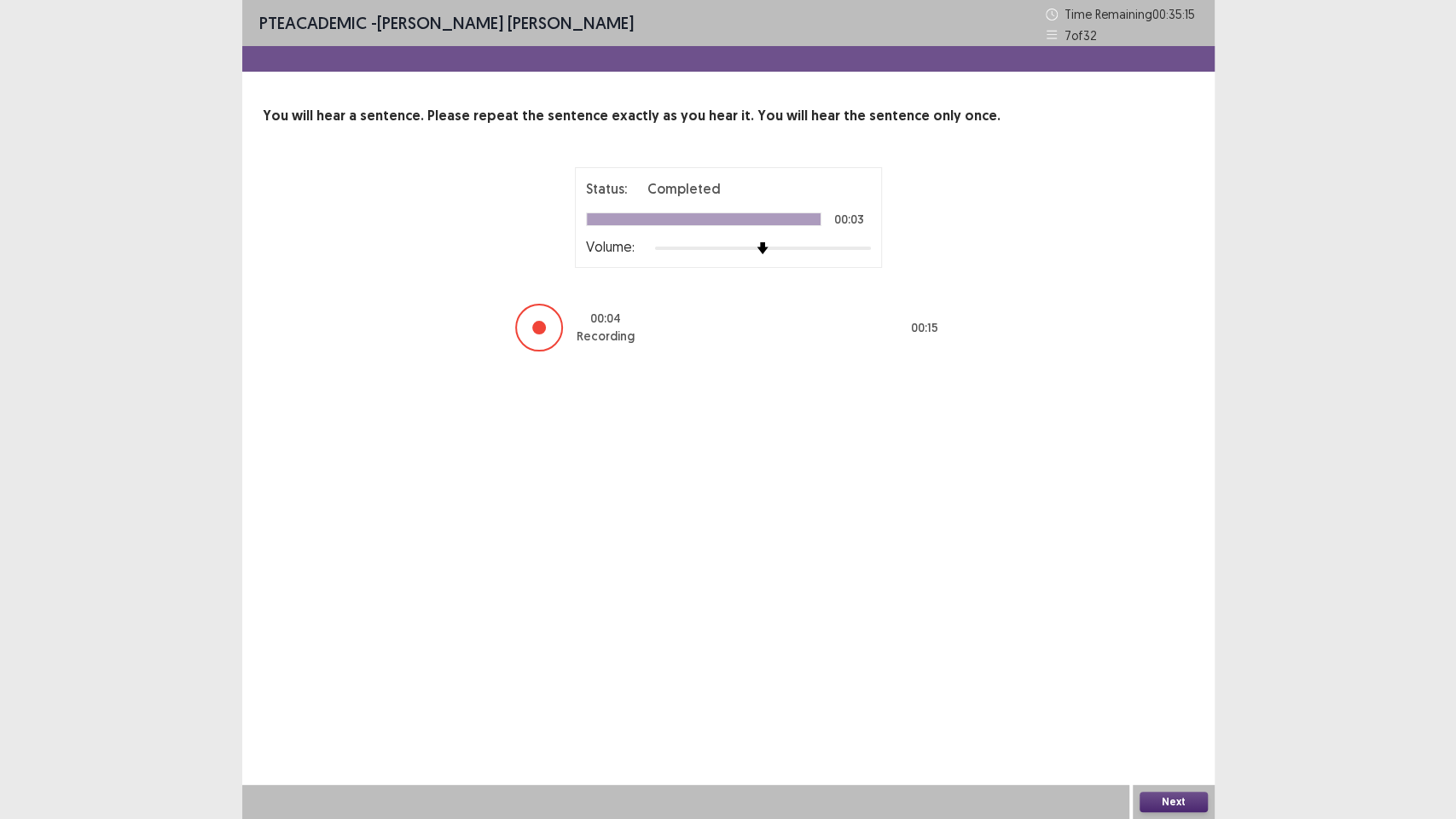
click at [1180, 691] on button "Next" at bounding box center [1173, 802] width 68 height 20
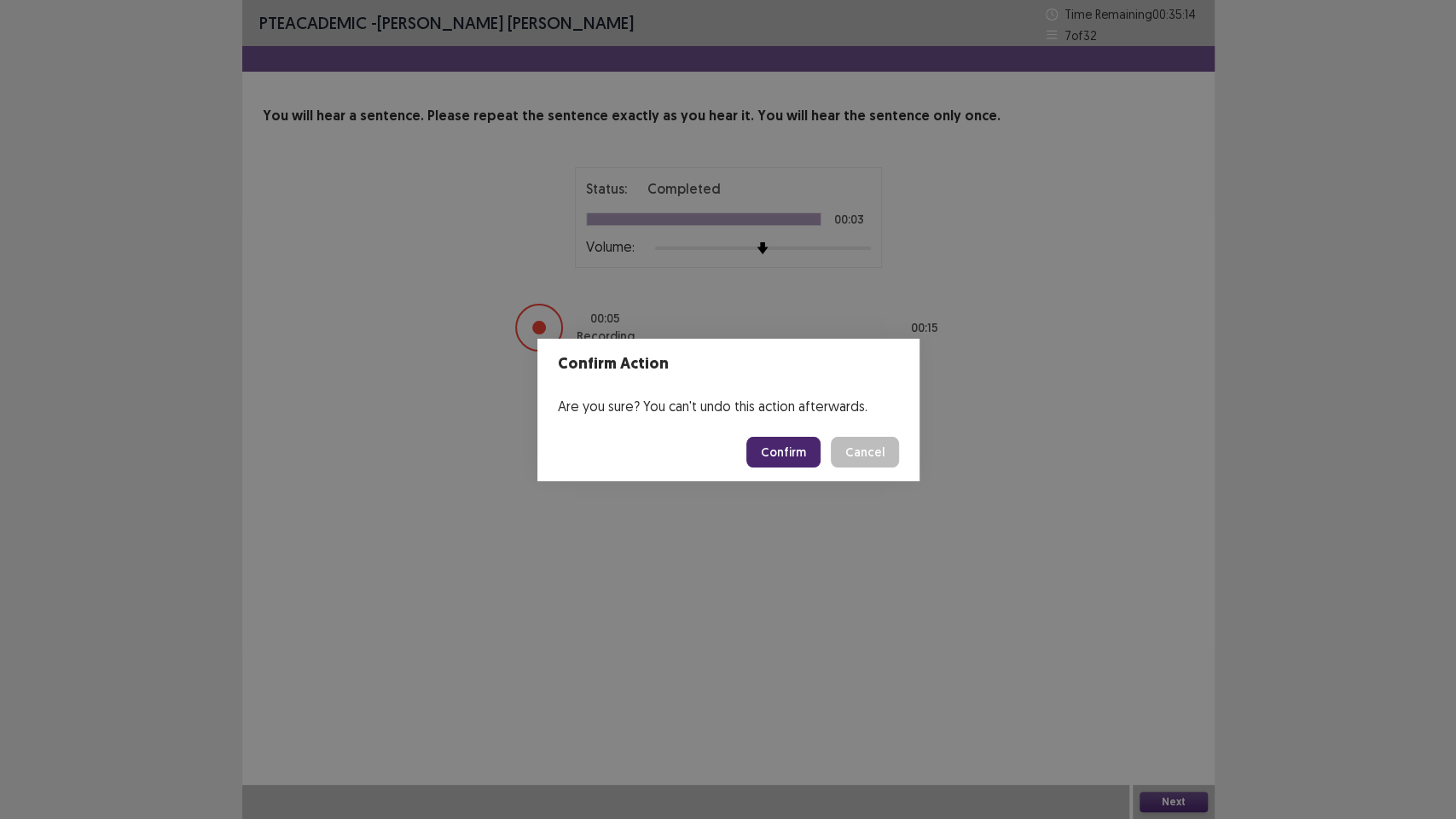
click at [784, 451] on button "Confirm" at bounding box center [783, 452] width 74 height 31
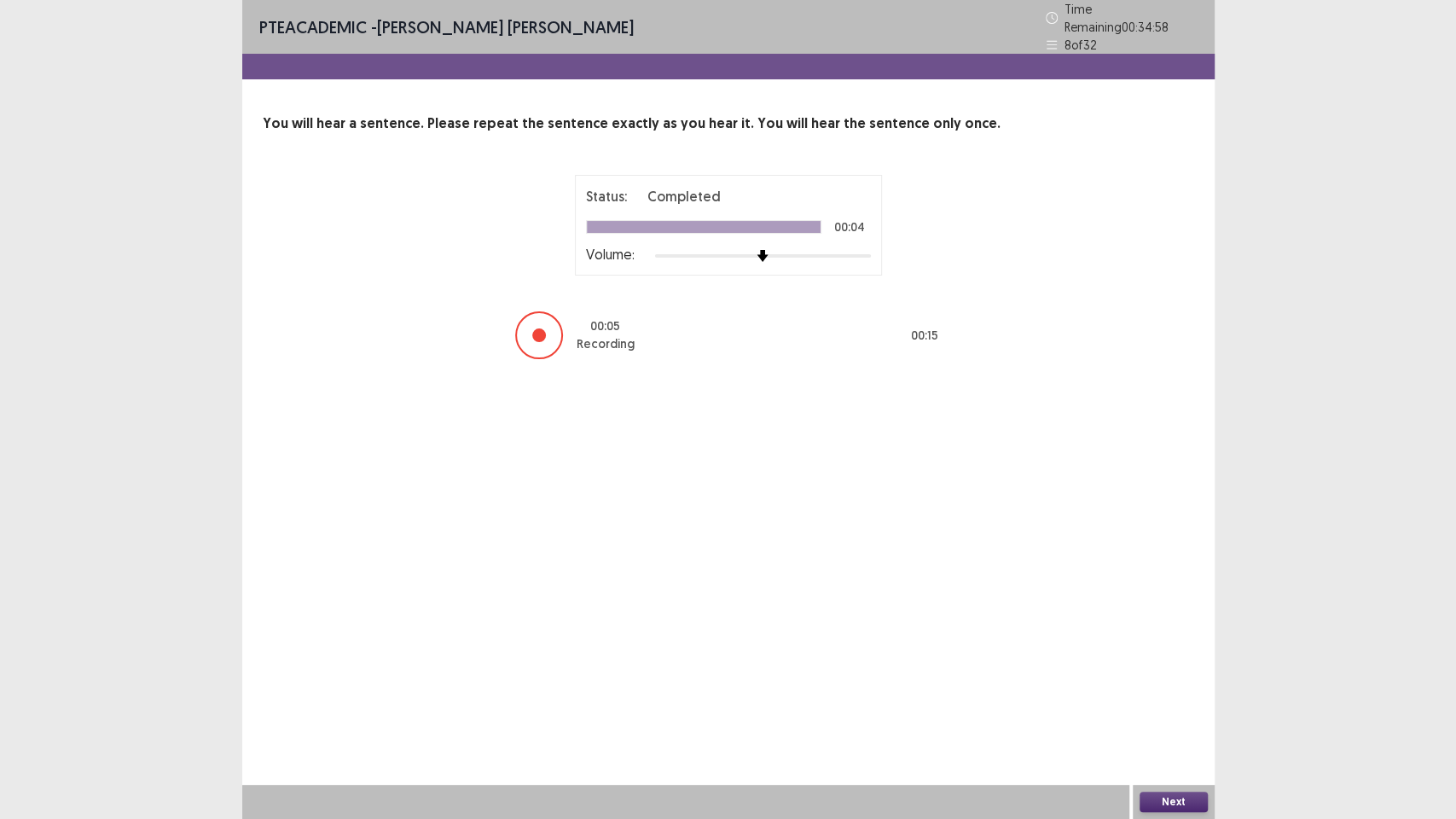
click at [1181, 691] on button "Next" at bounding box center [1173, 802] width 68 height 20
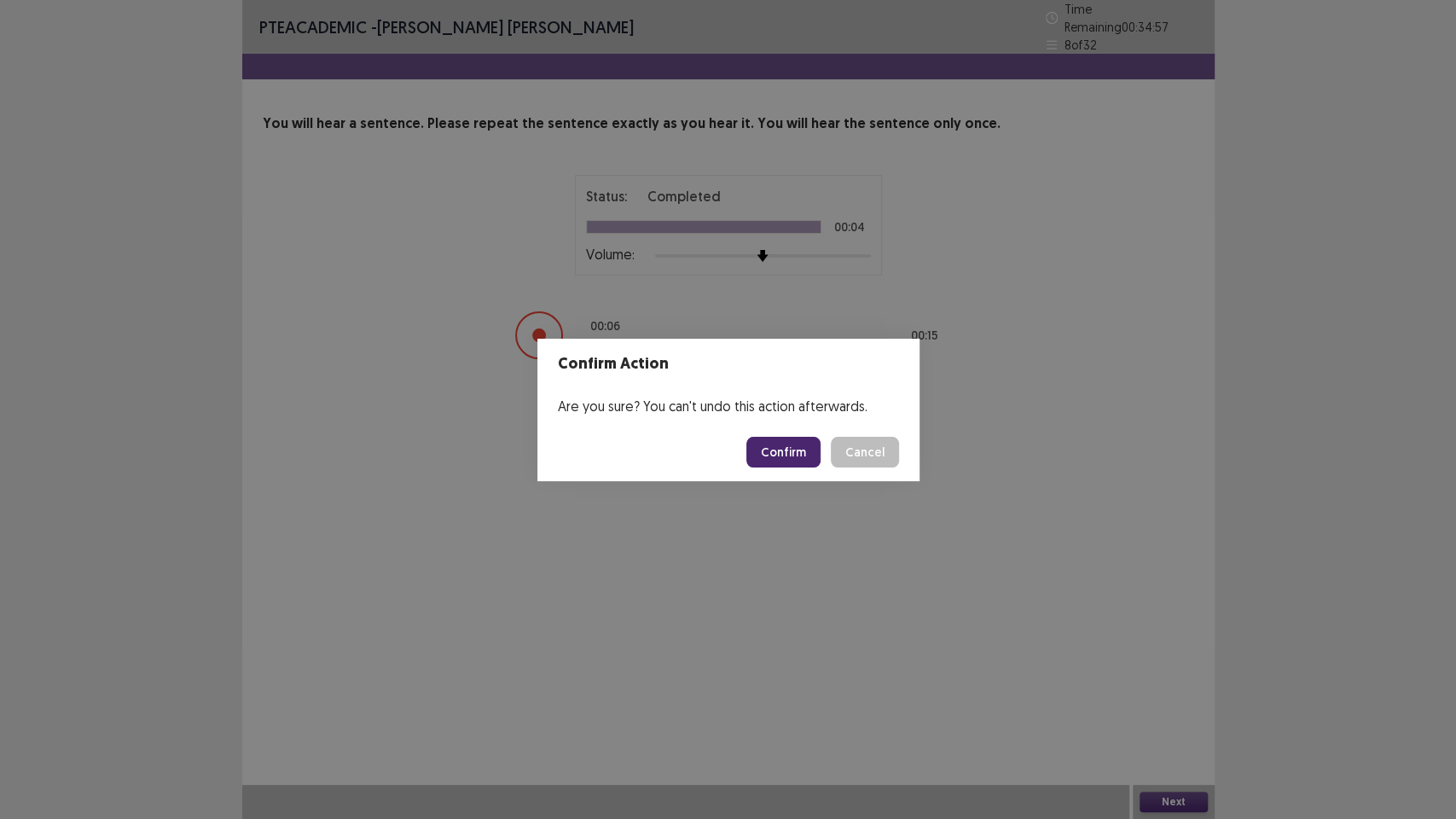
click at [800, 444] on button "Confirm" at bounding box center [783, 452] width 74 height 31
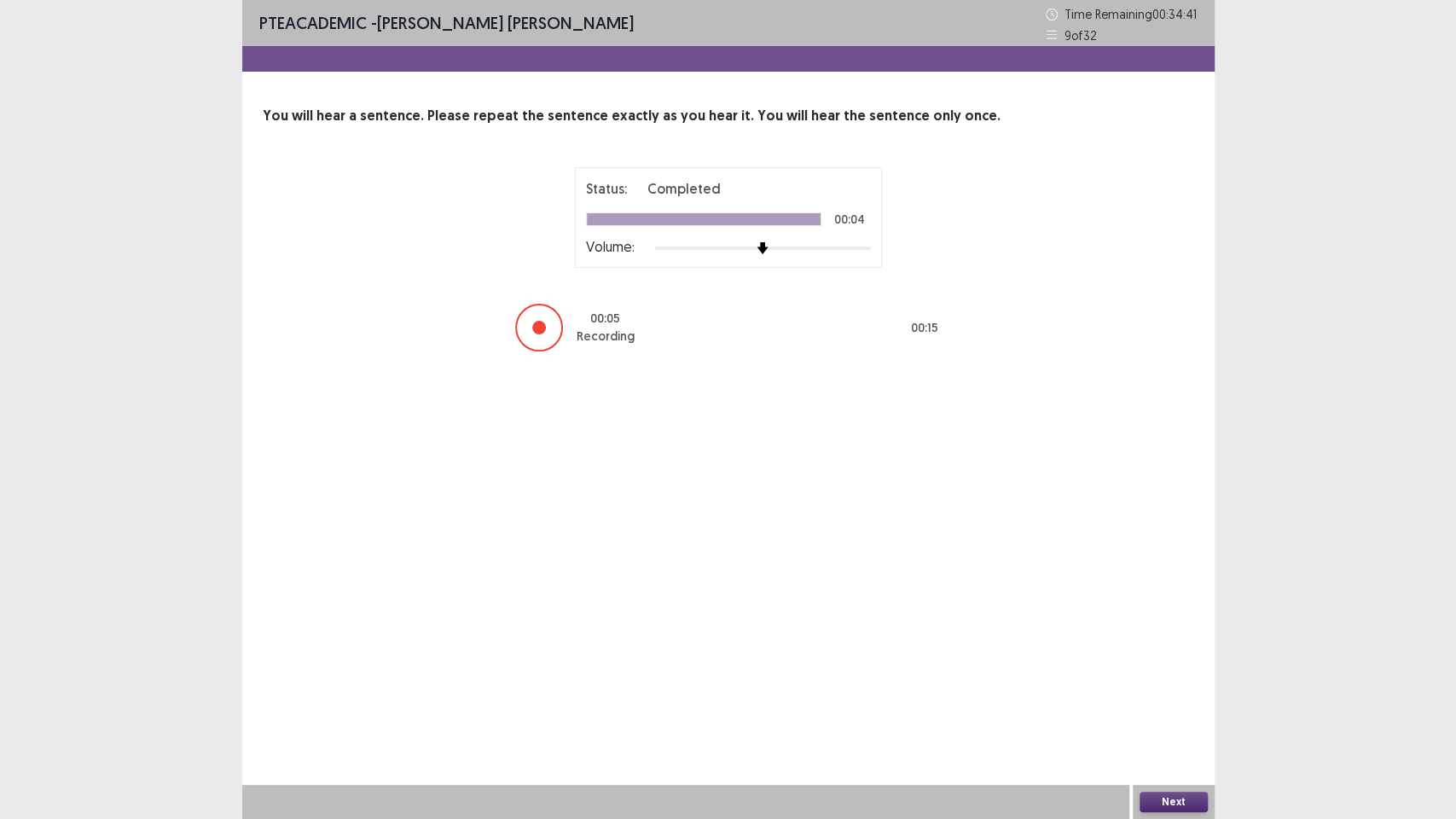
click at [1173, 691] on button "Next" at bounding box center [1173, 802] width 68 height 20
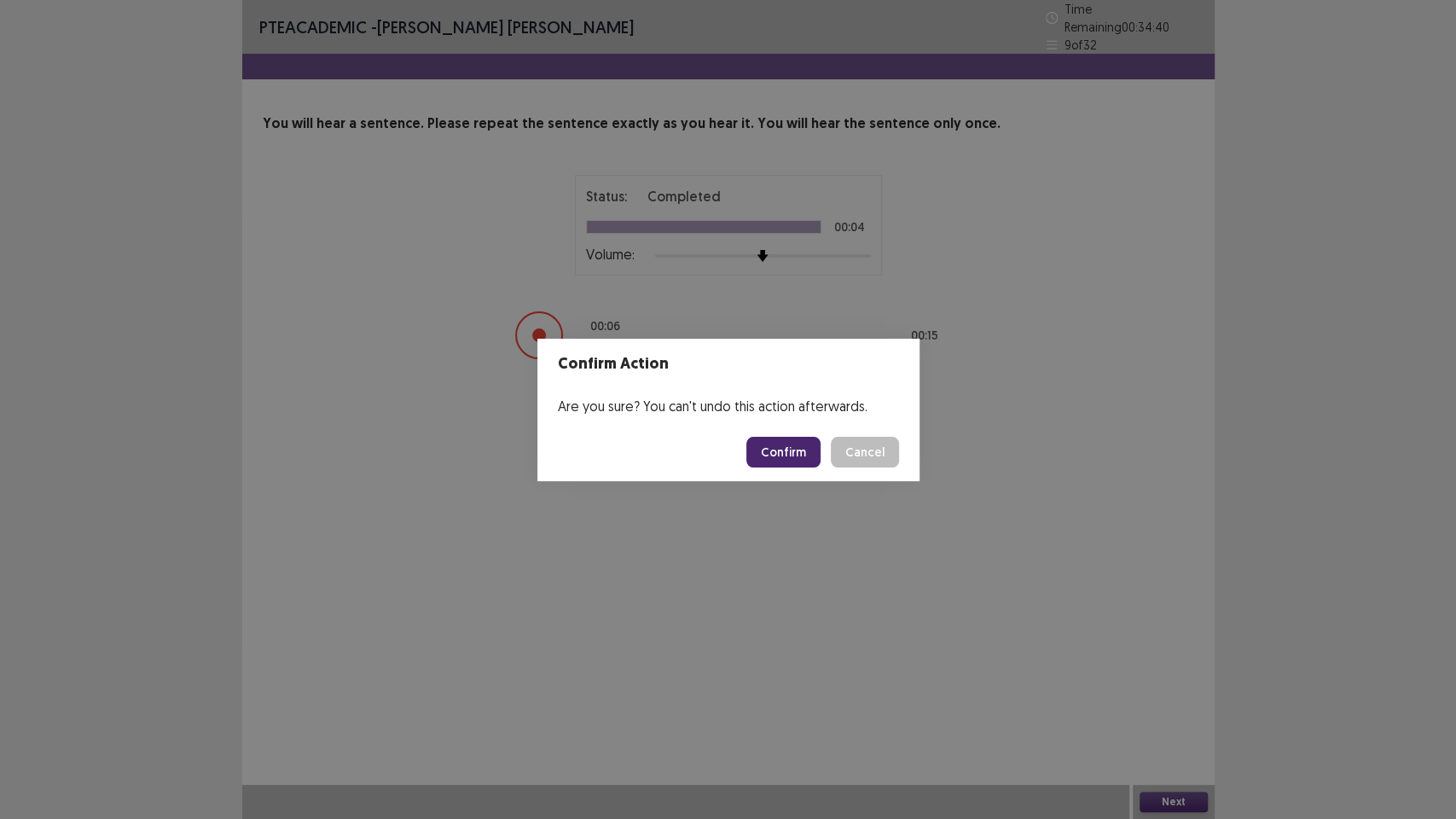
click at [769, 441] on button "Confirm" at bounding box center [783, 452] width 74 height 31
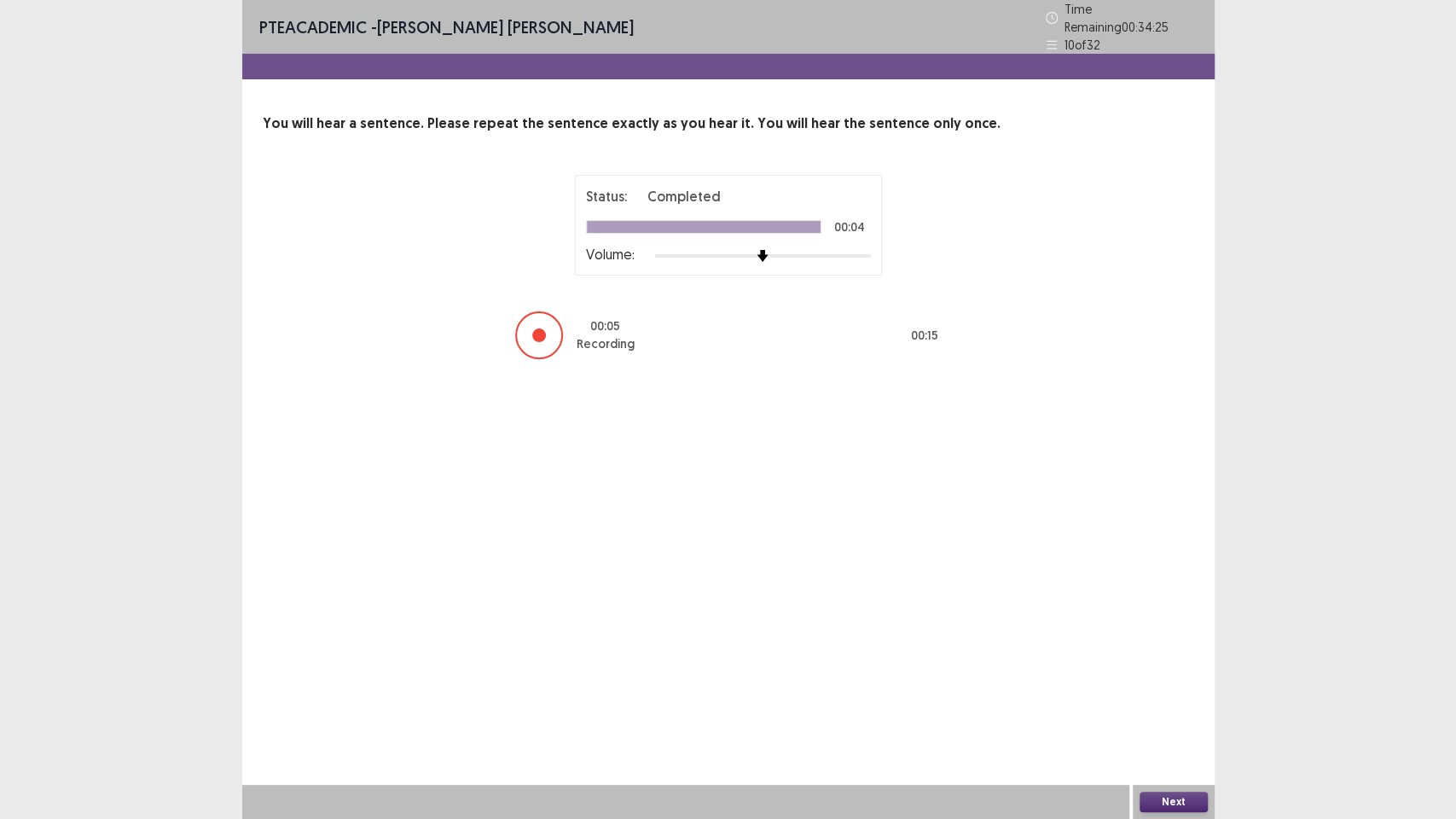
click at [1180, 691] on button "Next" at bounding box center [1173, 802] width 68 height 20
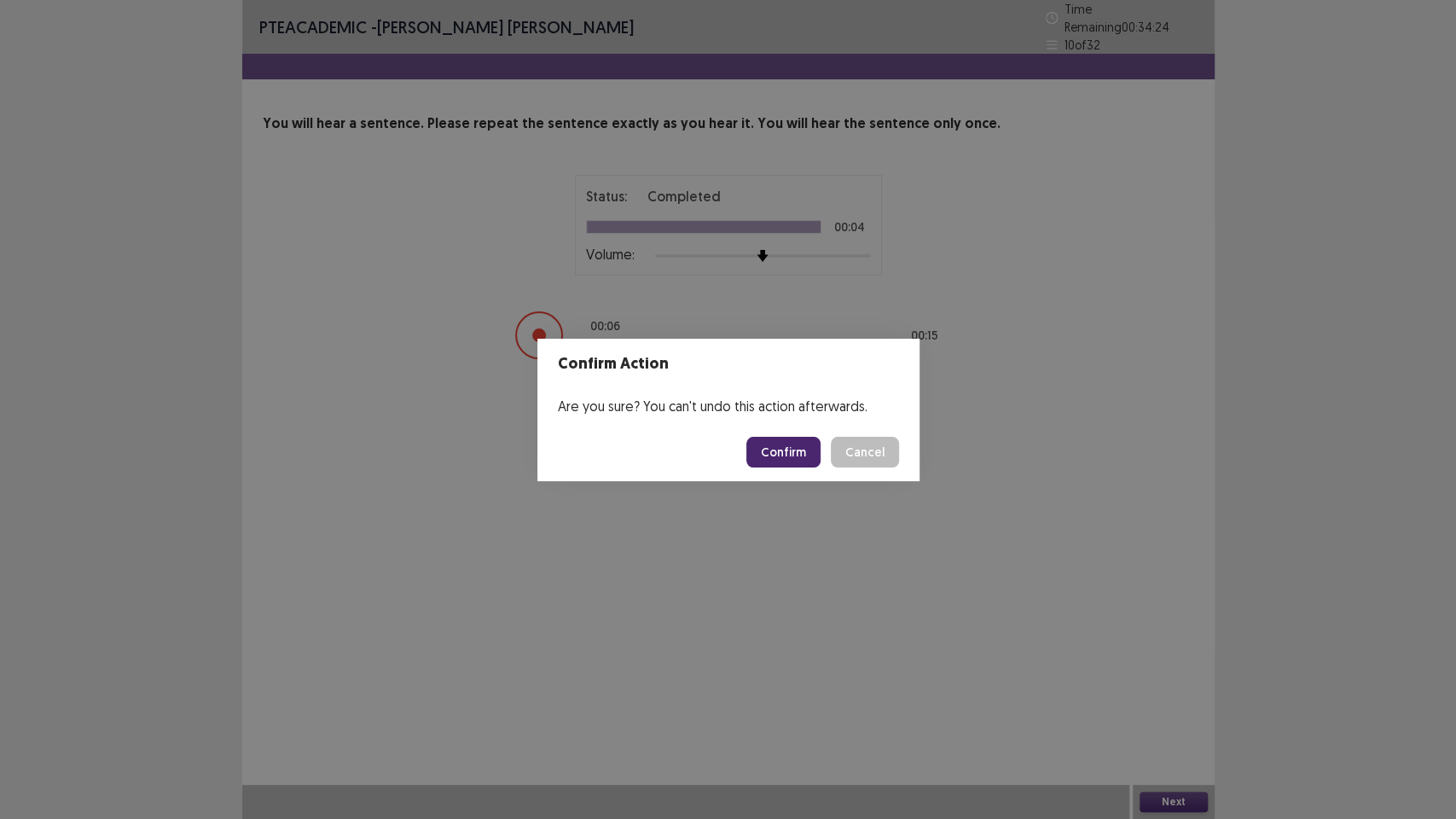
click at [800, 449] on button "Confirm" at bounding box center [783, 452] width 74 height 31
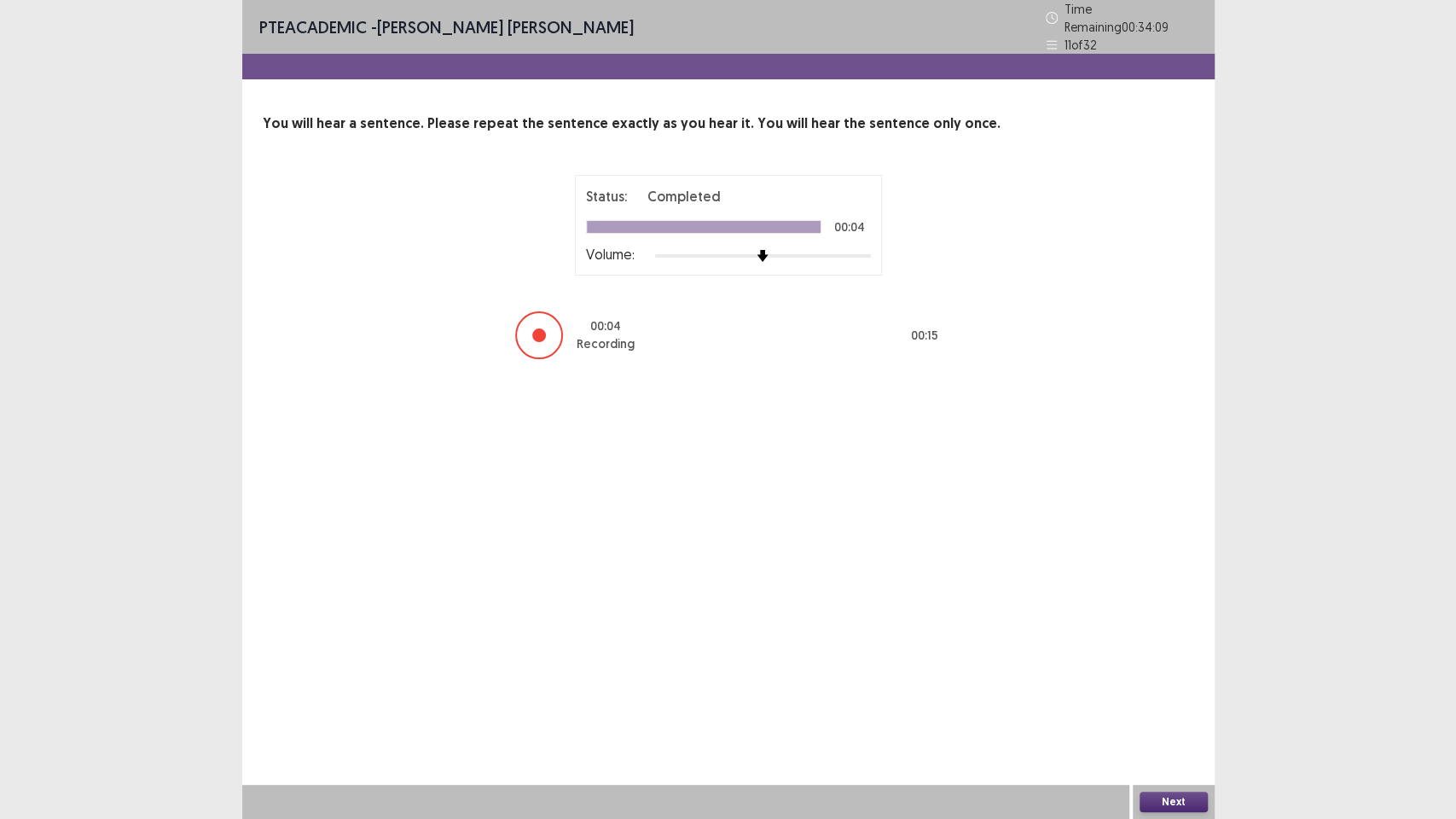
click at [1185, 691] on button "Next" at bounding box center [1173, 802] width 68 height 20
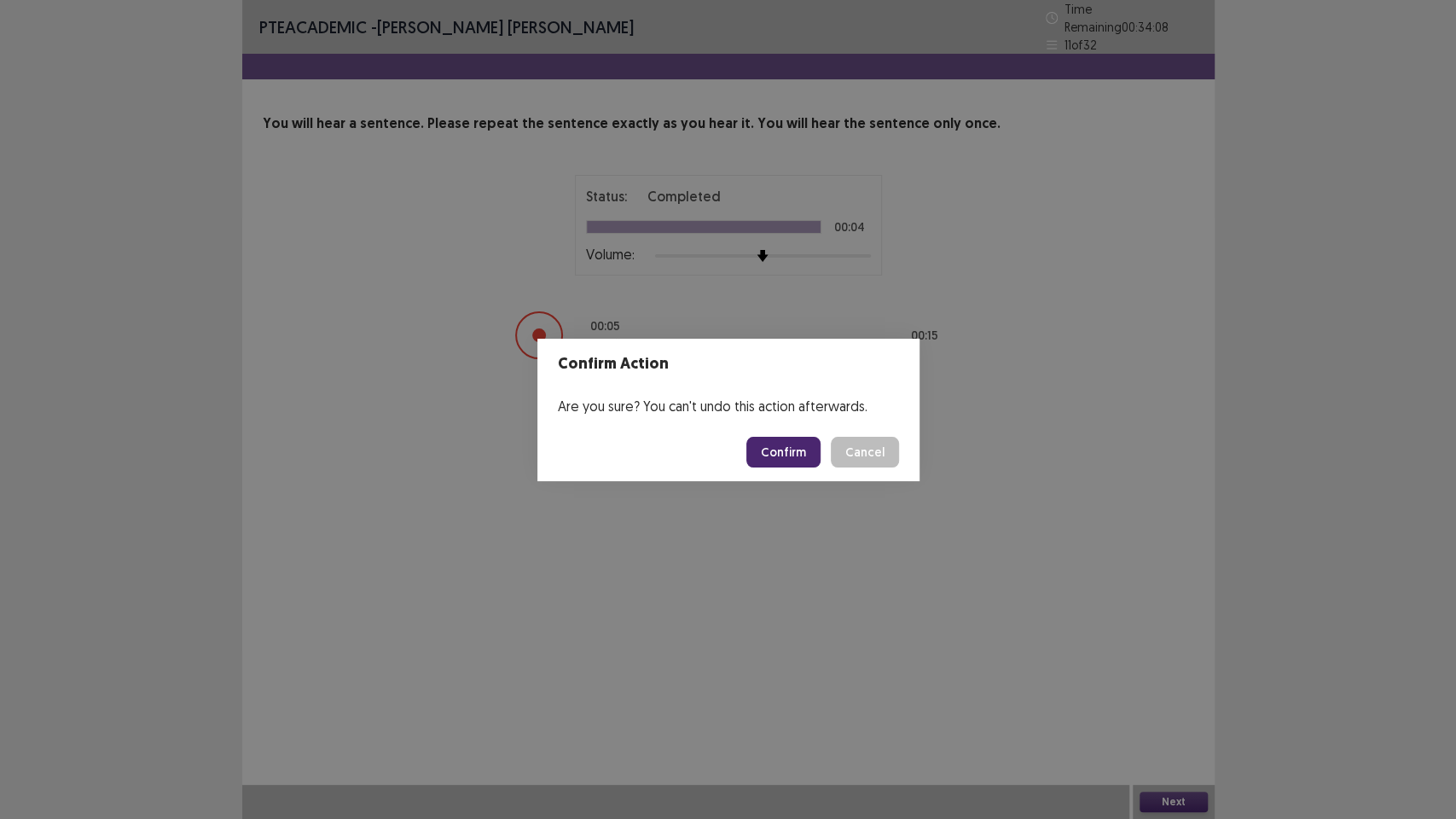
click at [794, 450] on button "Confirm" at bounding box center [783, 452] width 74 height 31
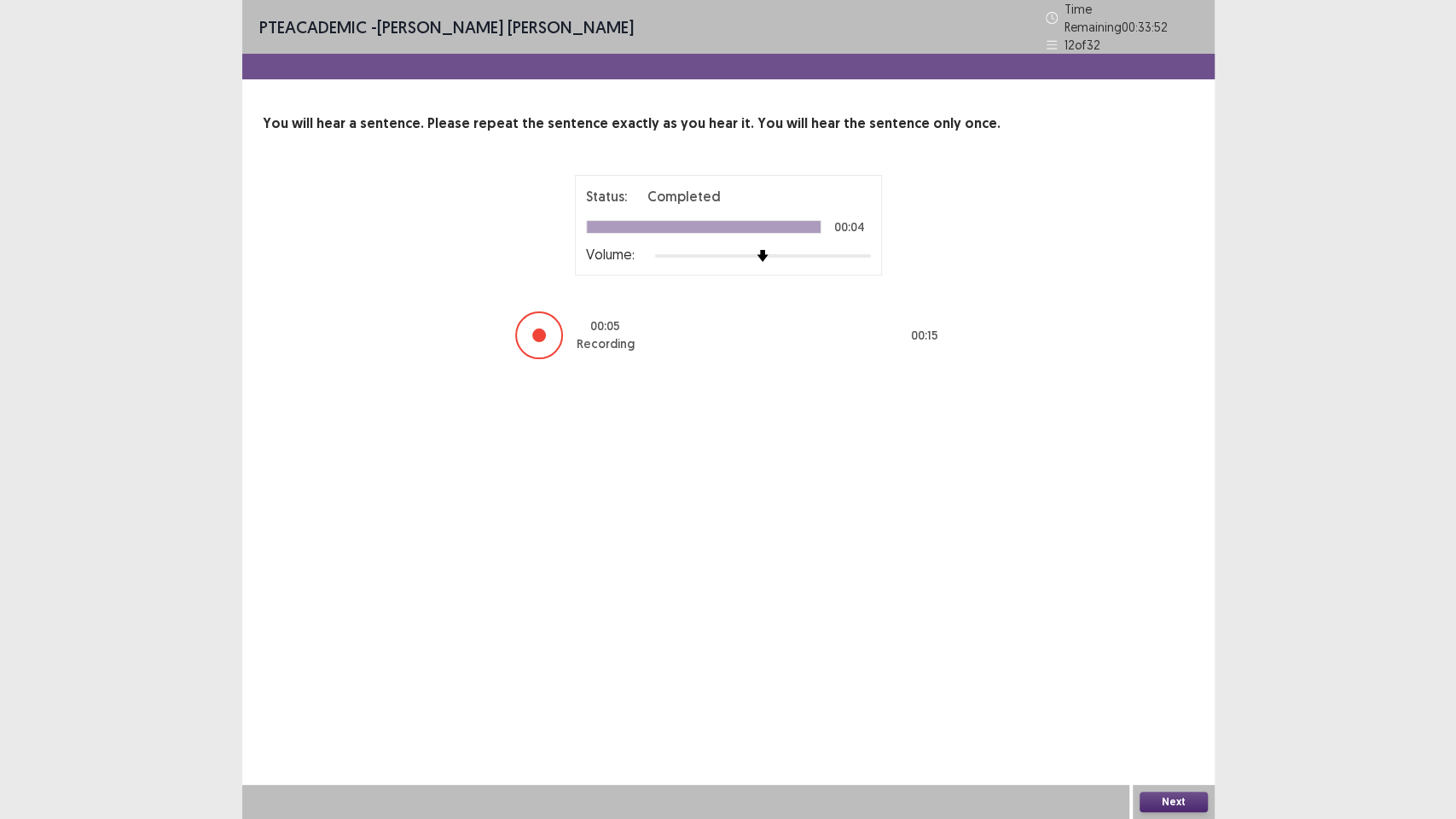
click at [1176, 691] on button "Next" at bounding box center [1173, 802] width 68 height 20
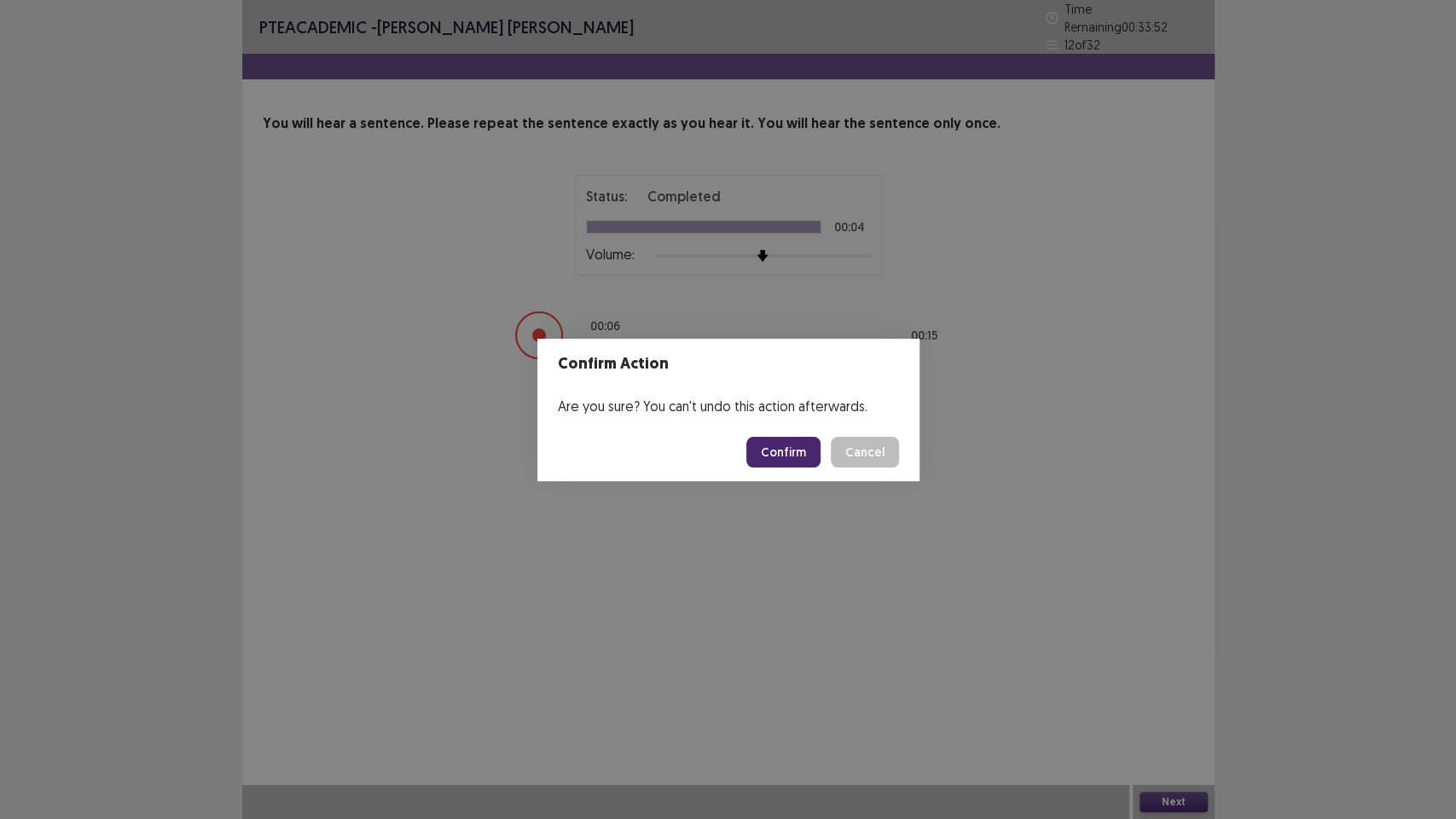
click at [794, 451] on button "Confirm" at bounding box center [783, 452] width 74 height 31
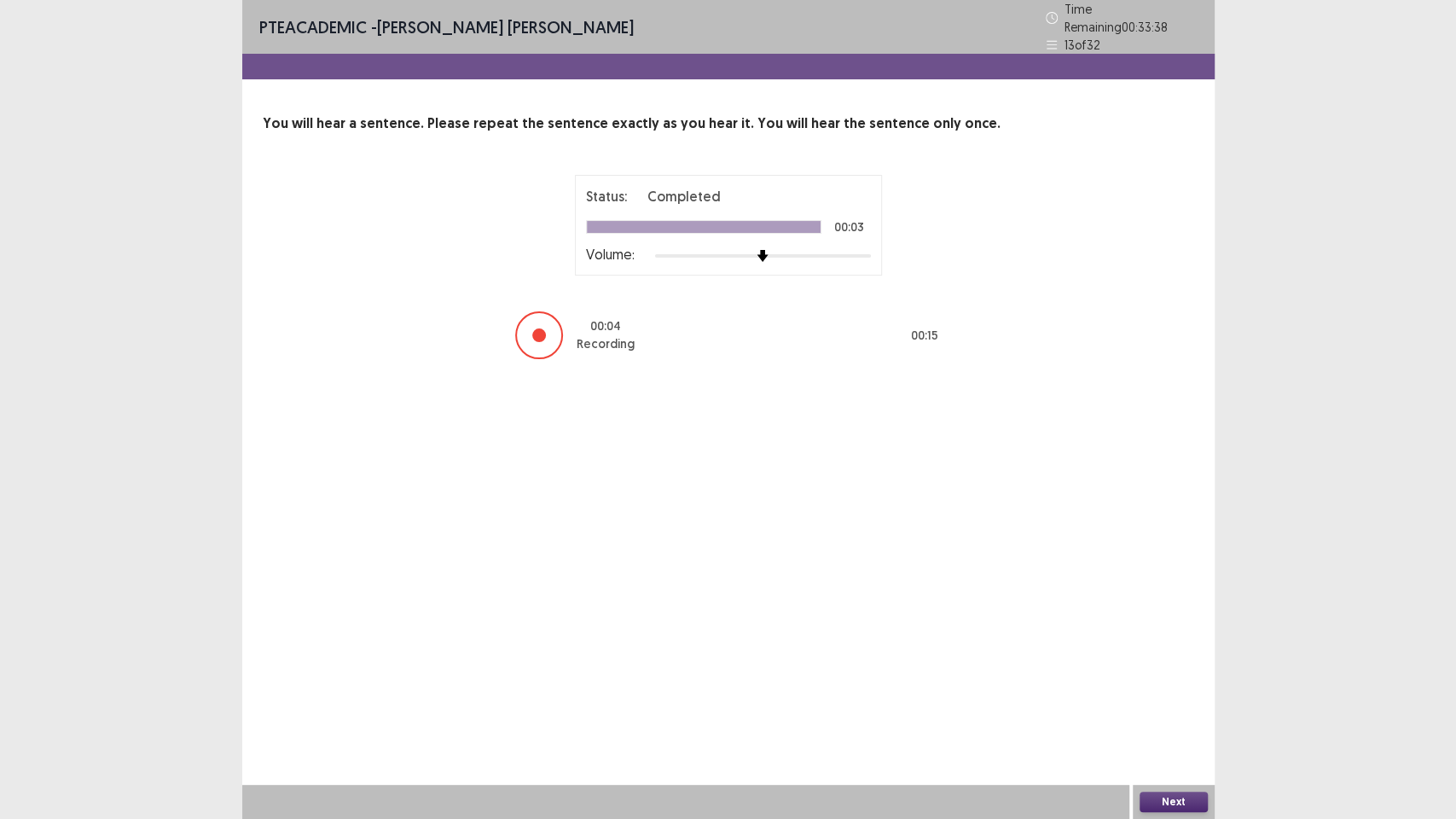
click at [1189, 691] on button "Next" at bounding box center [1173, 802] width 68 height 20
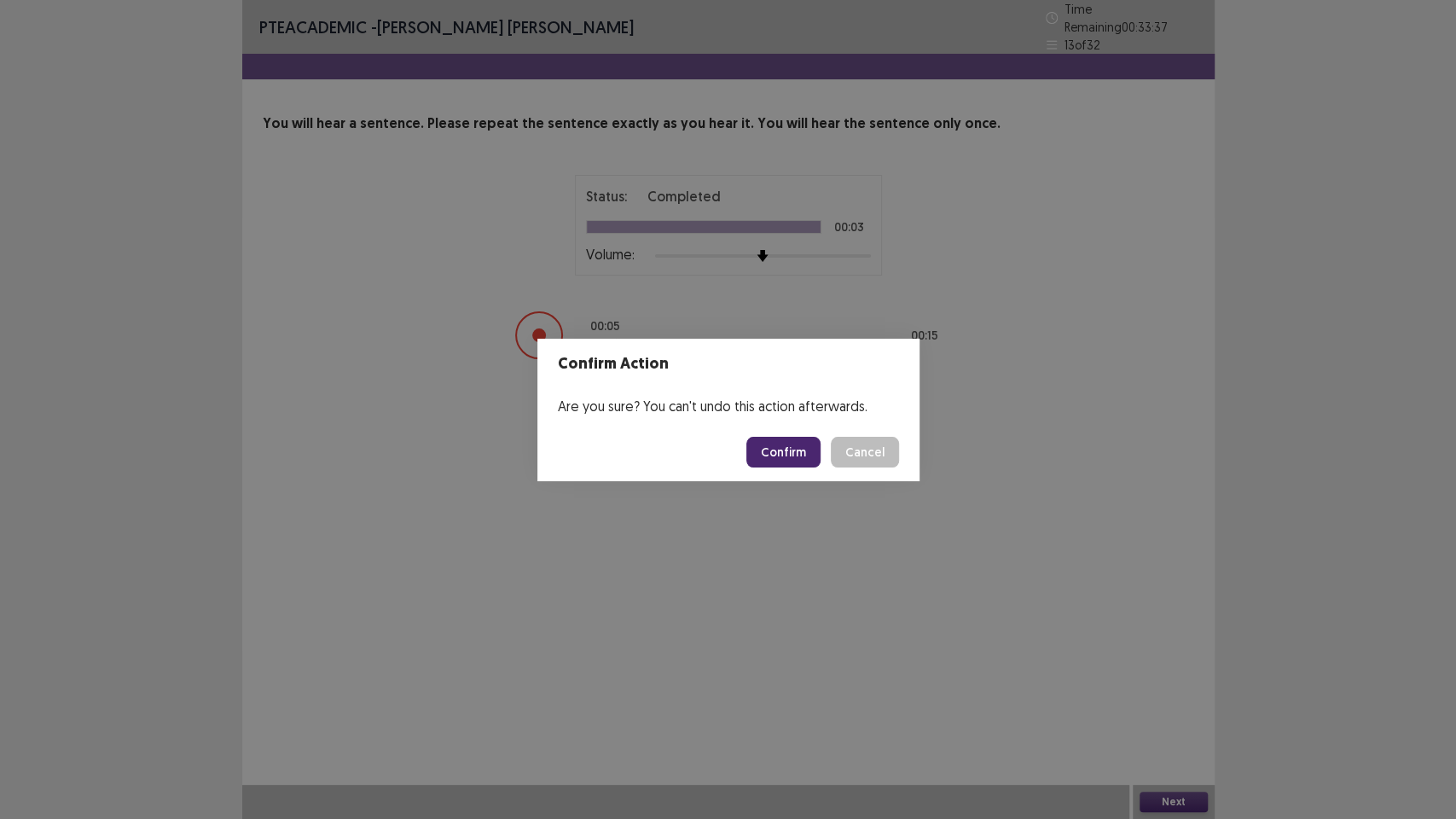
click at [799, 449] on button "Confirm" at bounding box center [783, 452] width 74 height 31
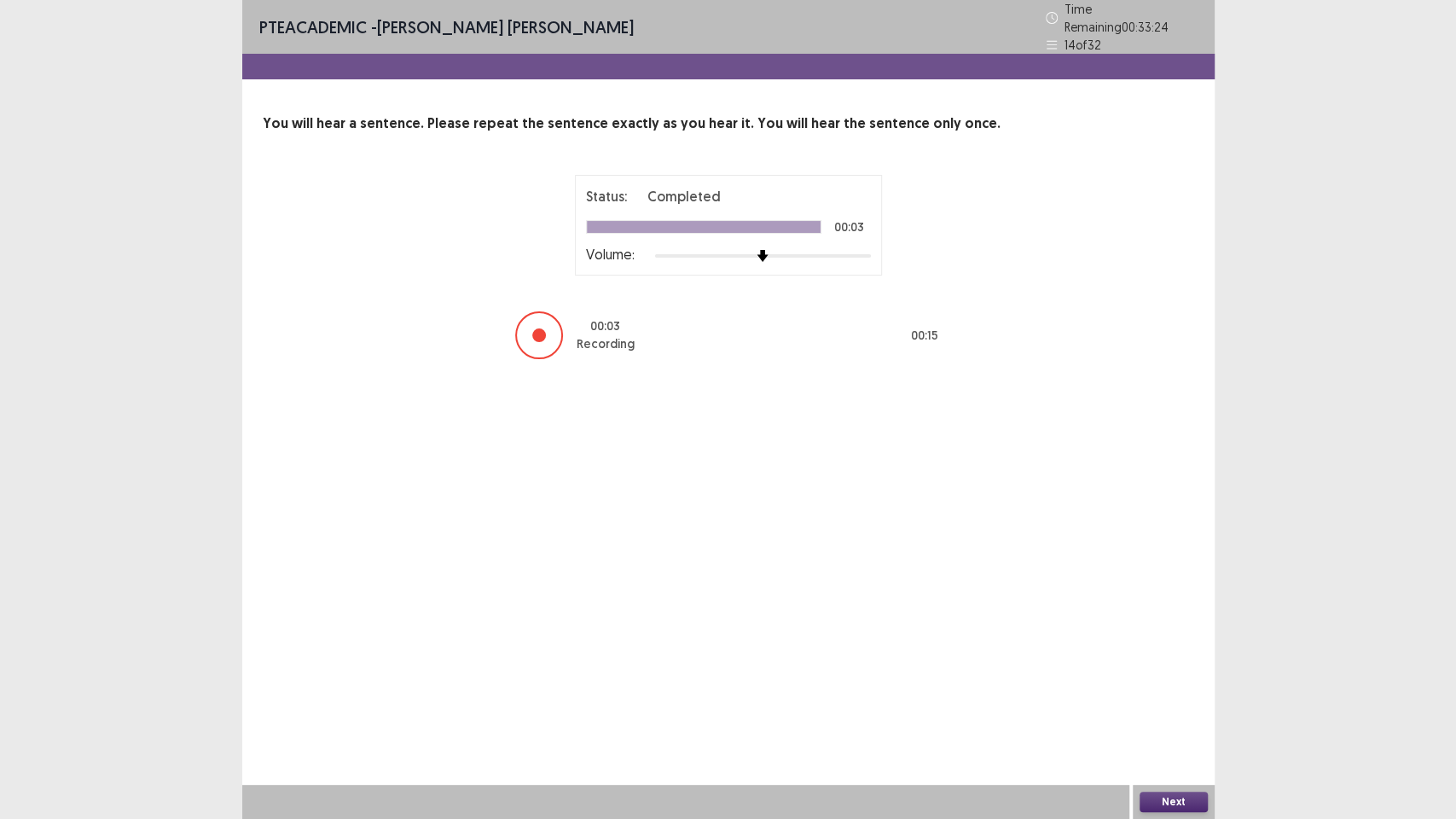
click at [1172, 691] on button "Next" at bounding box center [1173, 802] width 68 height 20
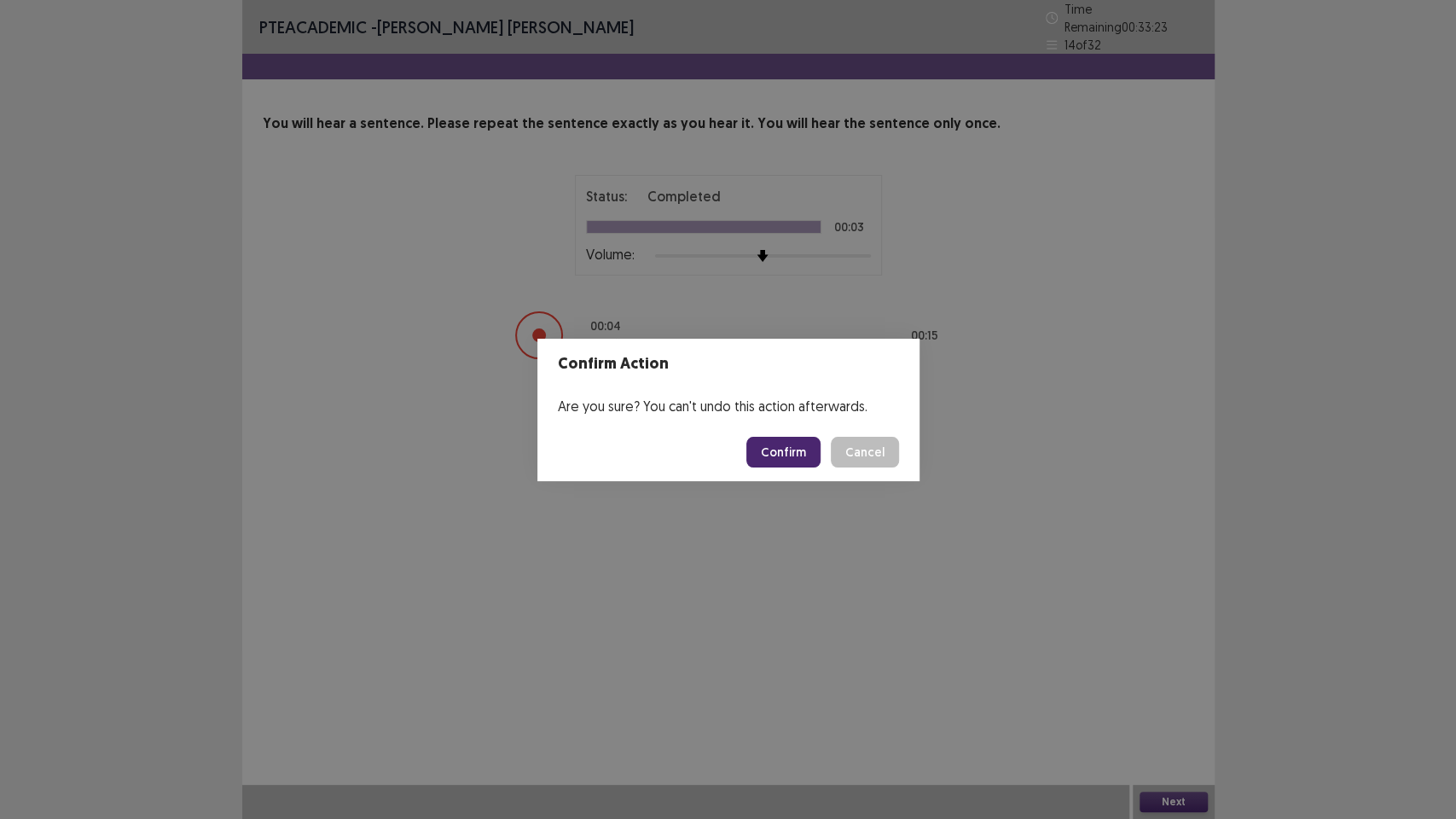
click at [802, 458] on button "Confirm" at bounding box center [783, 452] width 74 height 31
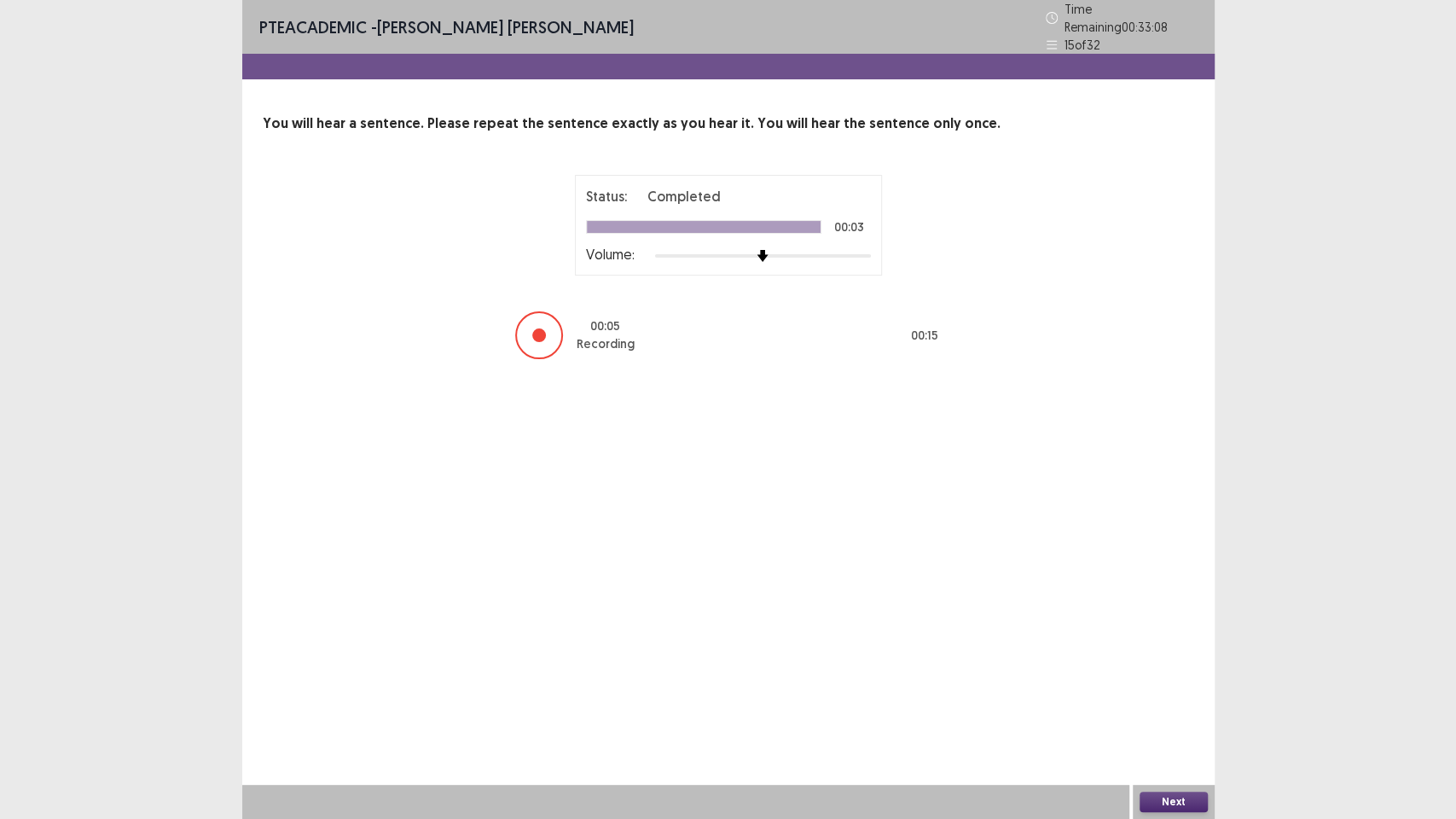
click at [1193, 691] on button "Next" at bounding box center [1173, 802] width 68 height 20
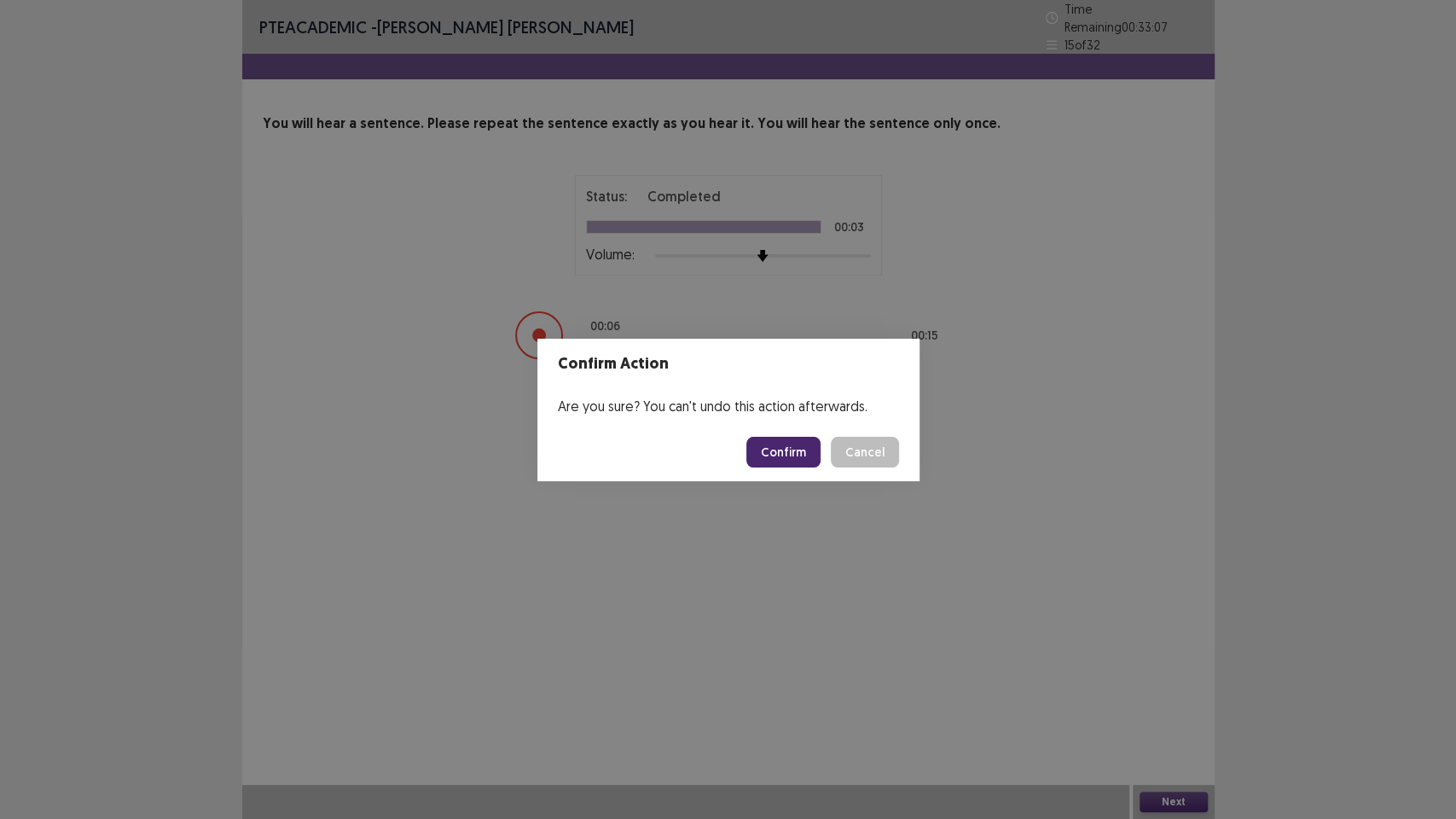
click at [788, 455] on button "Confirm" at bounding box center [783, 452] width 74 height 31
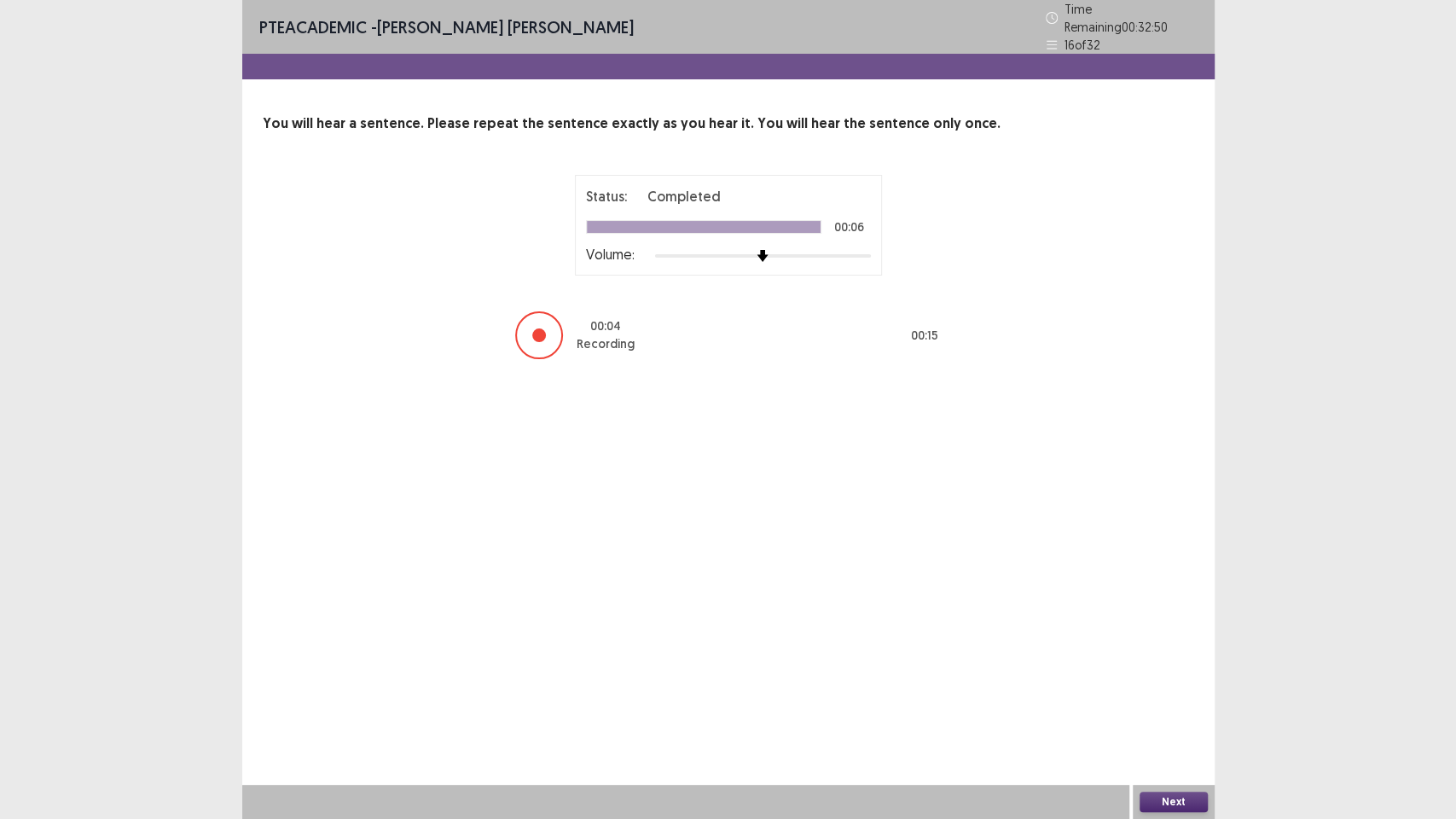
click at [1175, 691] on button "Next" at bounding box center [1173, 802] width 68 height 20
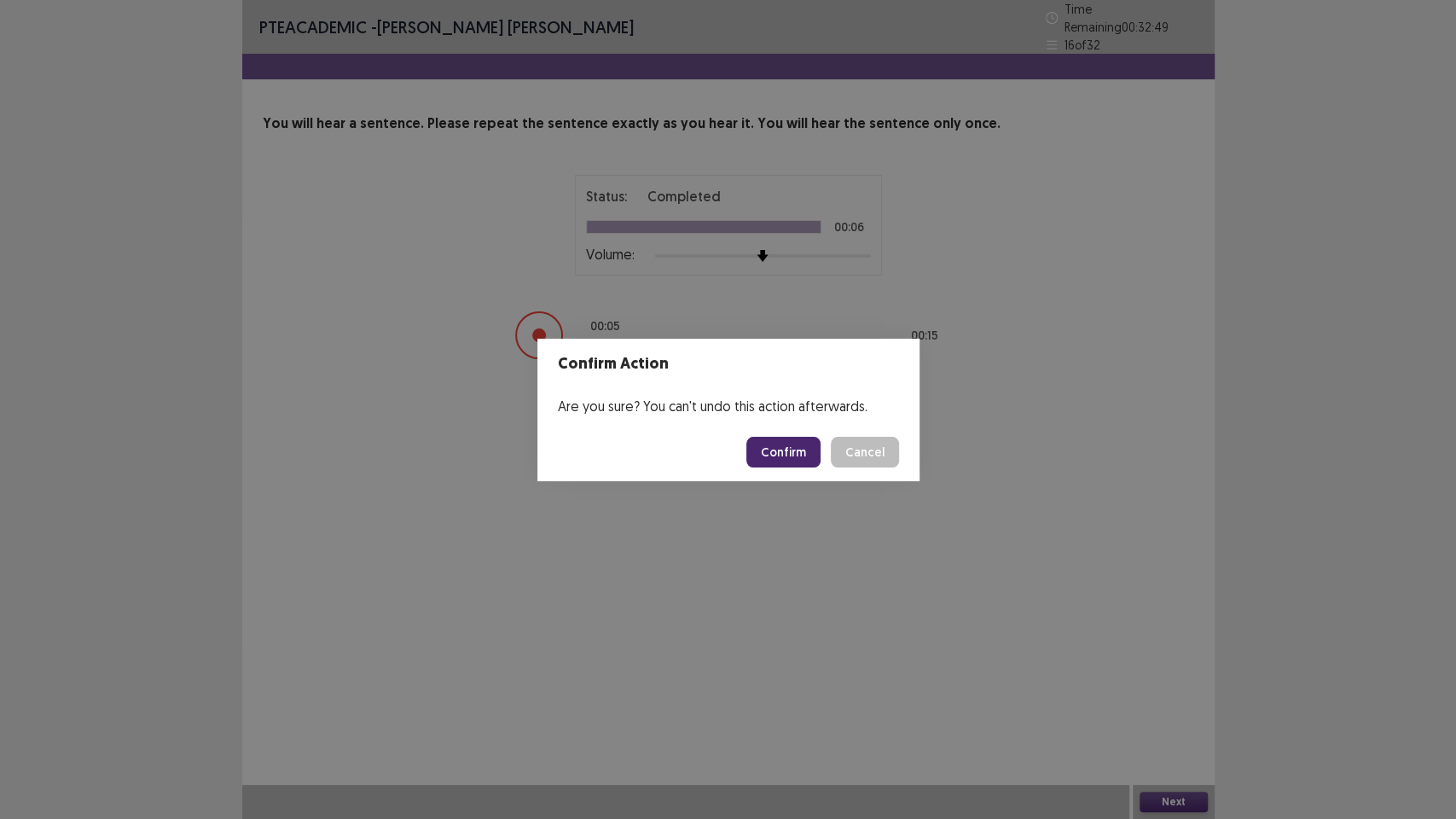
click at [811, 443] on button "Confirm" at bounding box center [783, 452] width 74 height 31
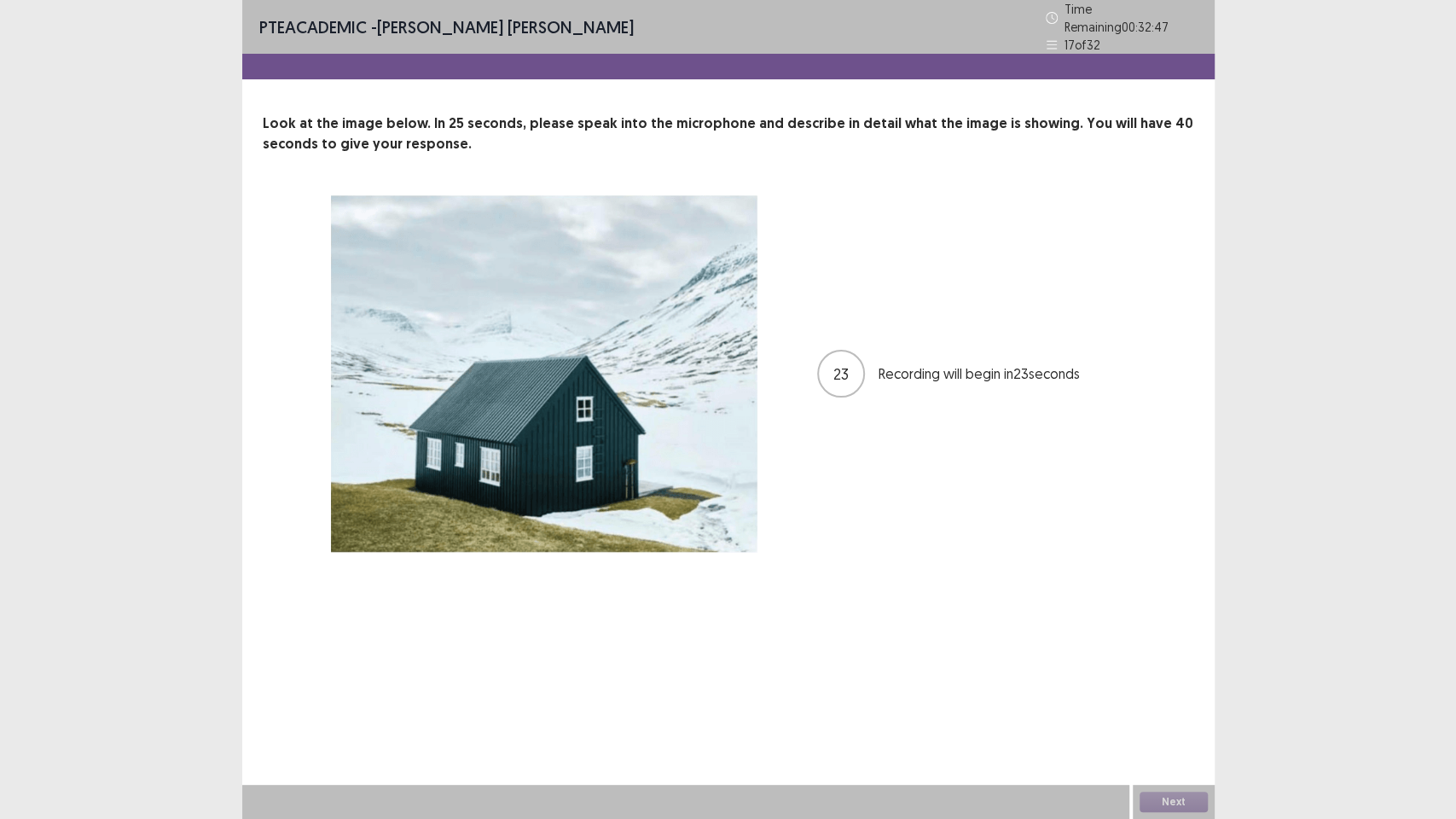
click at [870, 627] on div "PTE academic - [PERSON_NAME] [PERSON_NAME] Time Remaining 00 : 32 : 47 17 of 32…" at bounding box center [728, 410] width 973 height 819
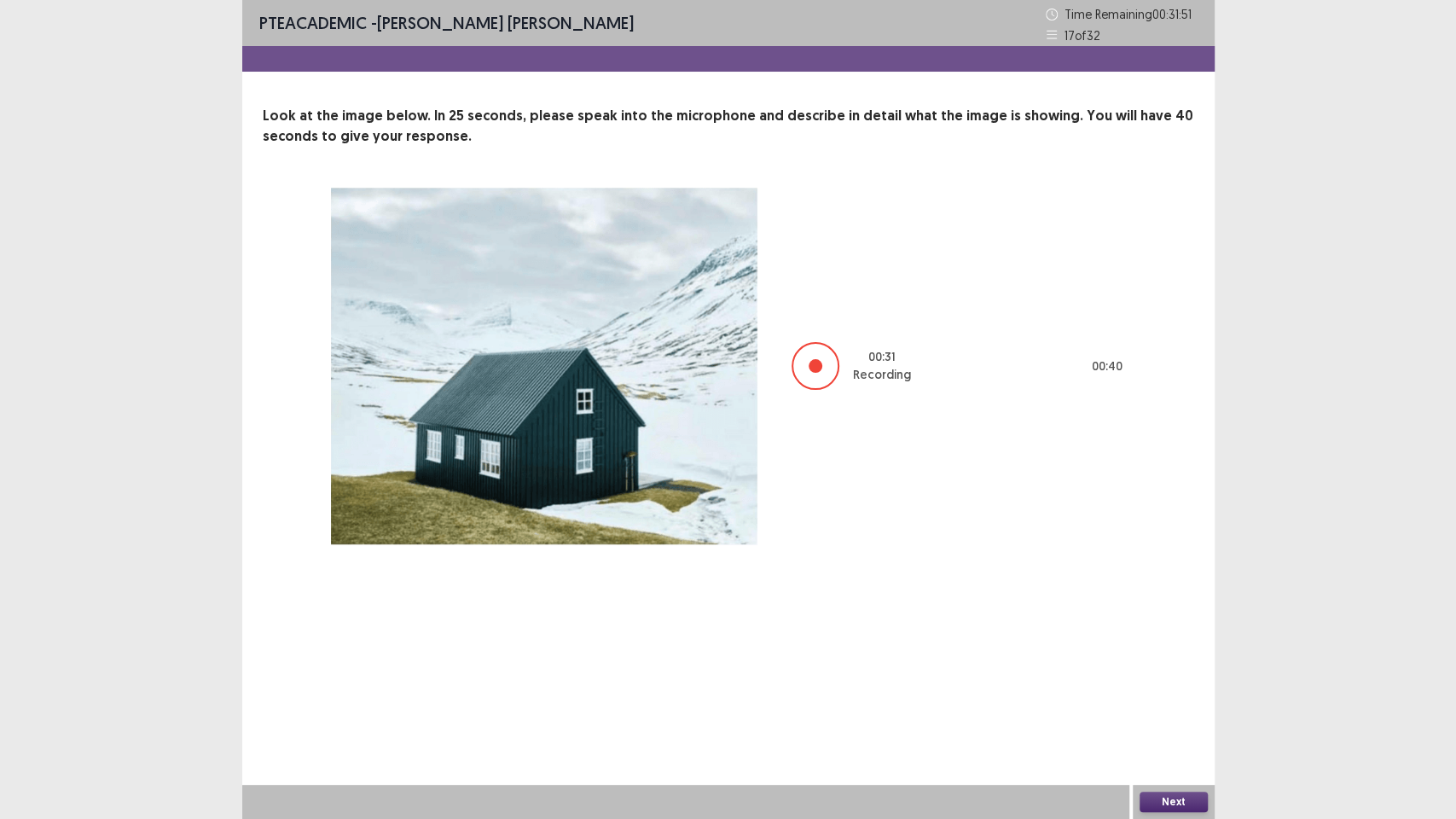
click at [1161, 691] on button "Next" at bounding box center [1173, 802] width 68 height 20
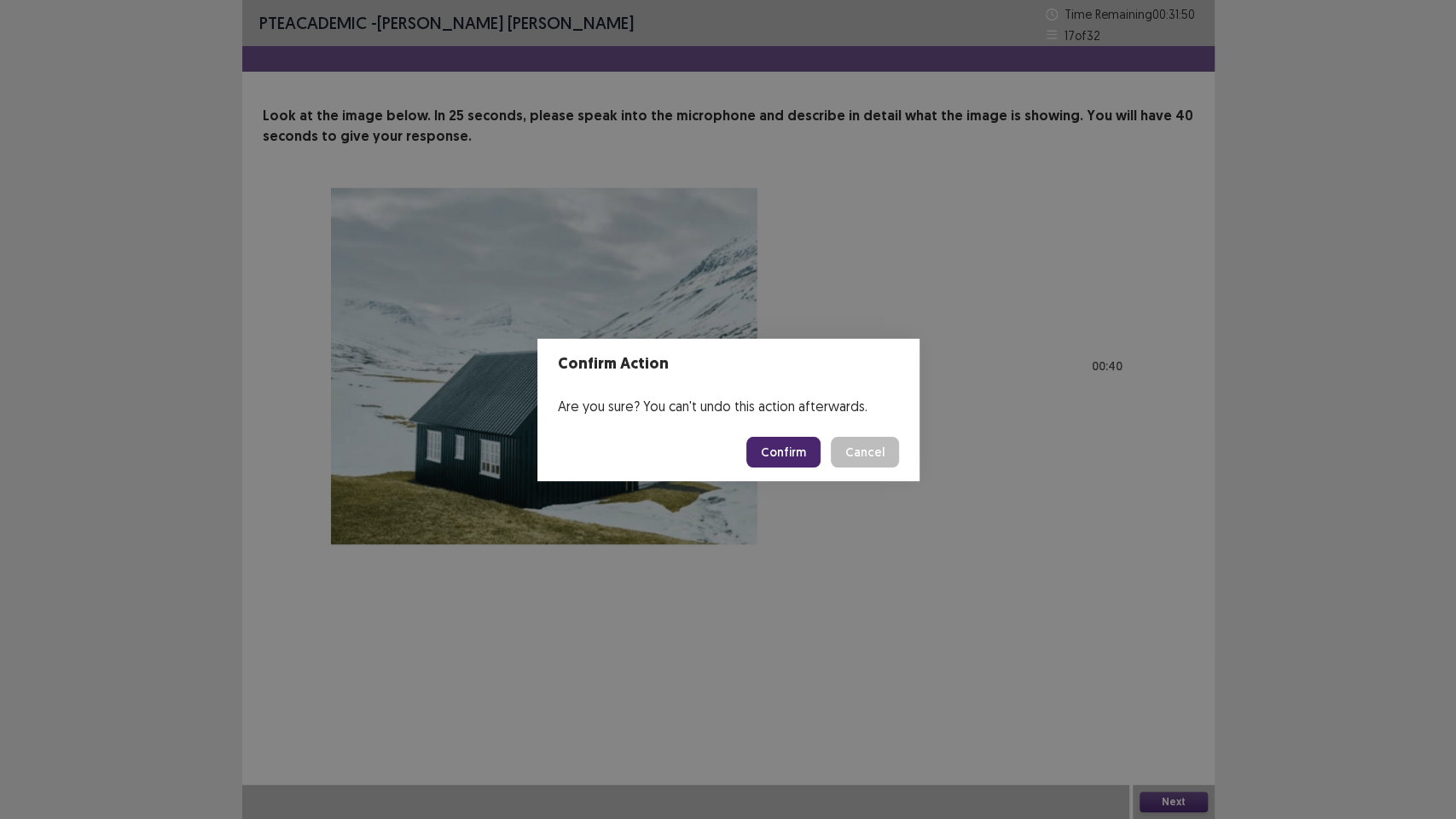
click at [800, 441] on button "Confirm" at bounding box center [783, 452] width 74 height 31
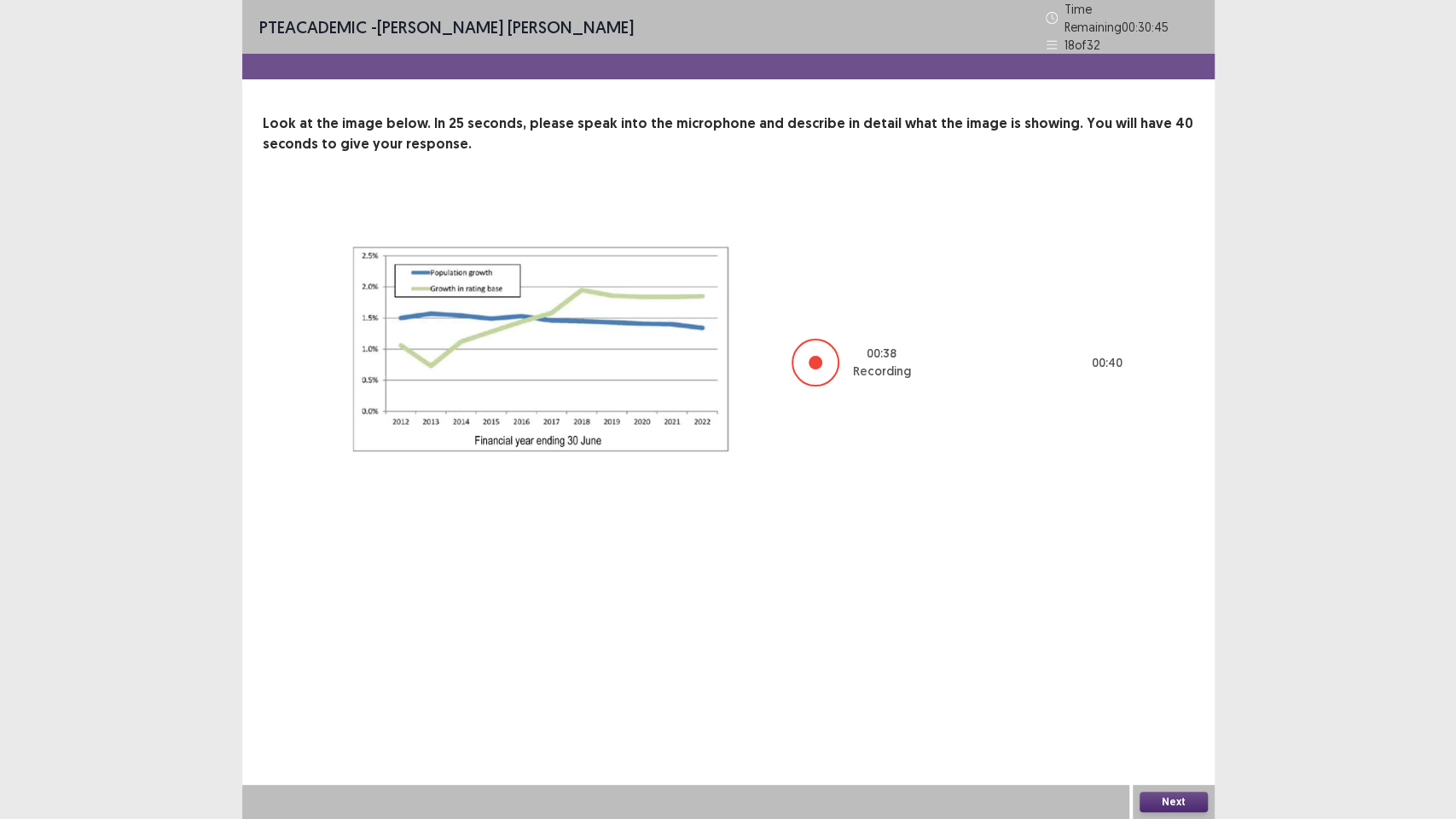
click at [1167, 691] on button "Next" at bounding box center [1173, 802] width 68 height 20
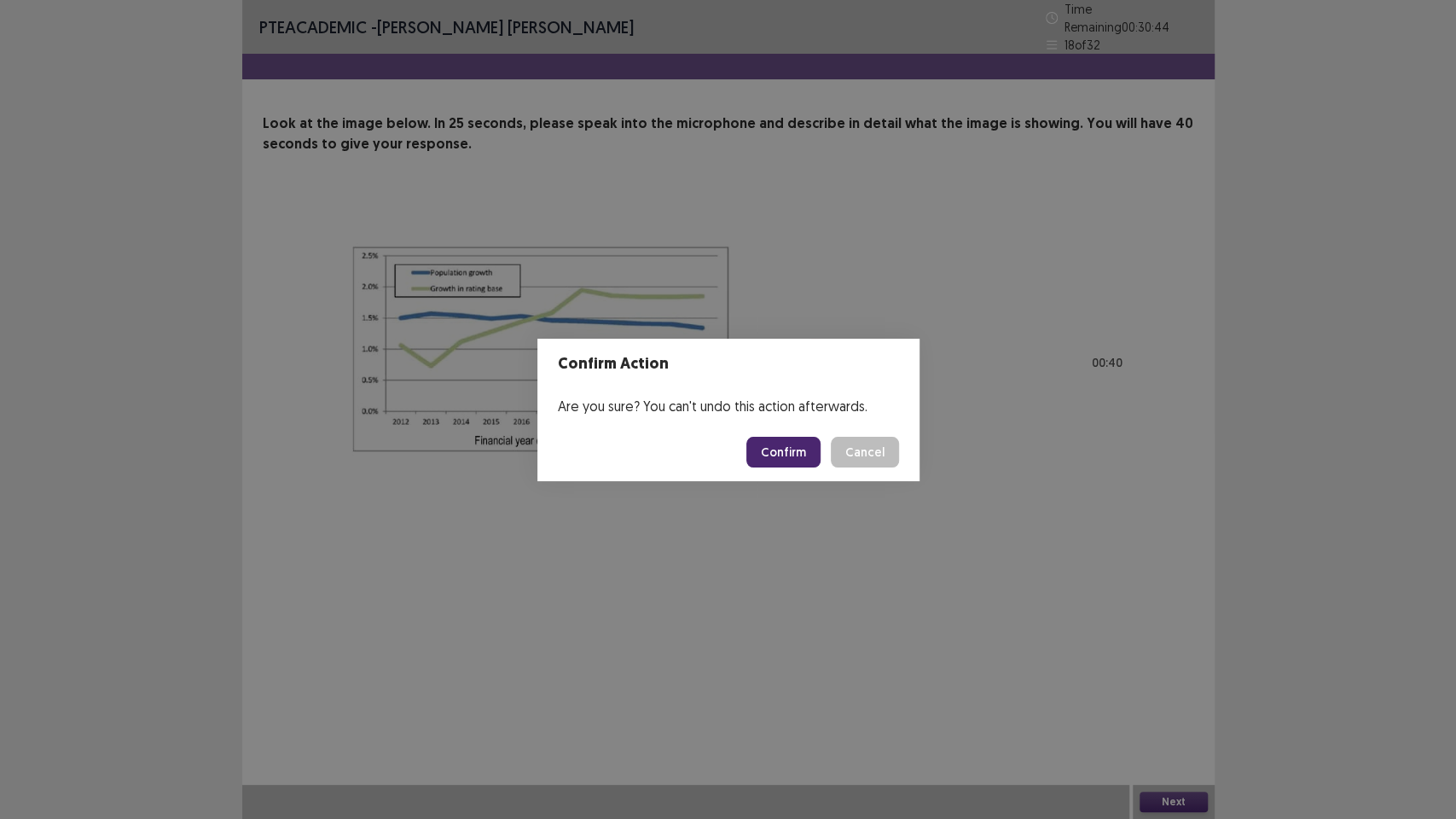
click at [805, 449] on button "Confirm" at bounding box center [783, 452] width 74 height 31
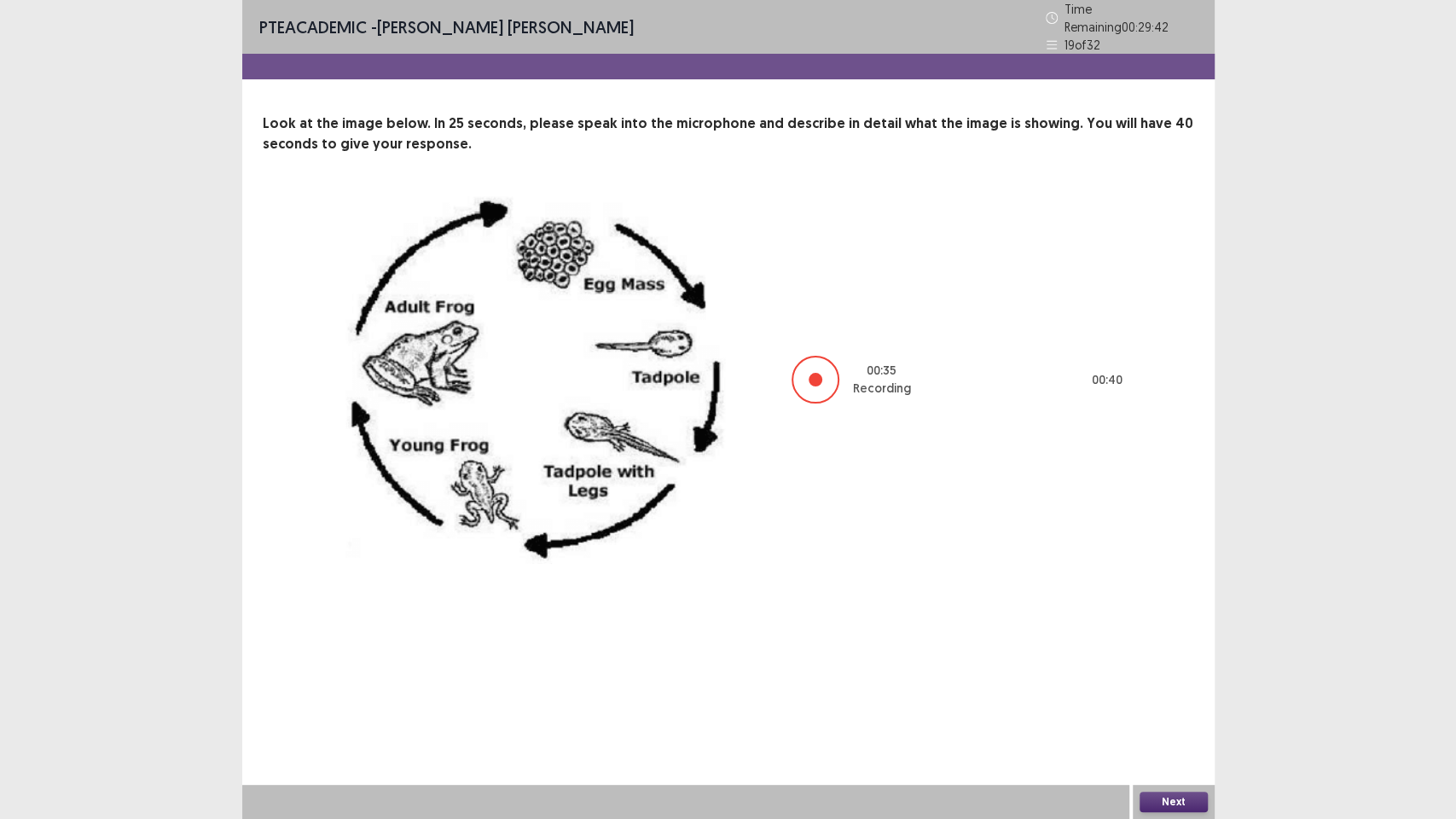
click at [1172, 691] on button "Next" at bounding box center [1173, 802] width 68 height 20
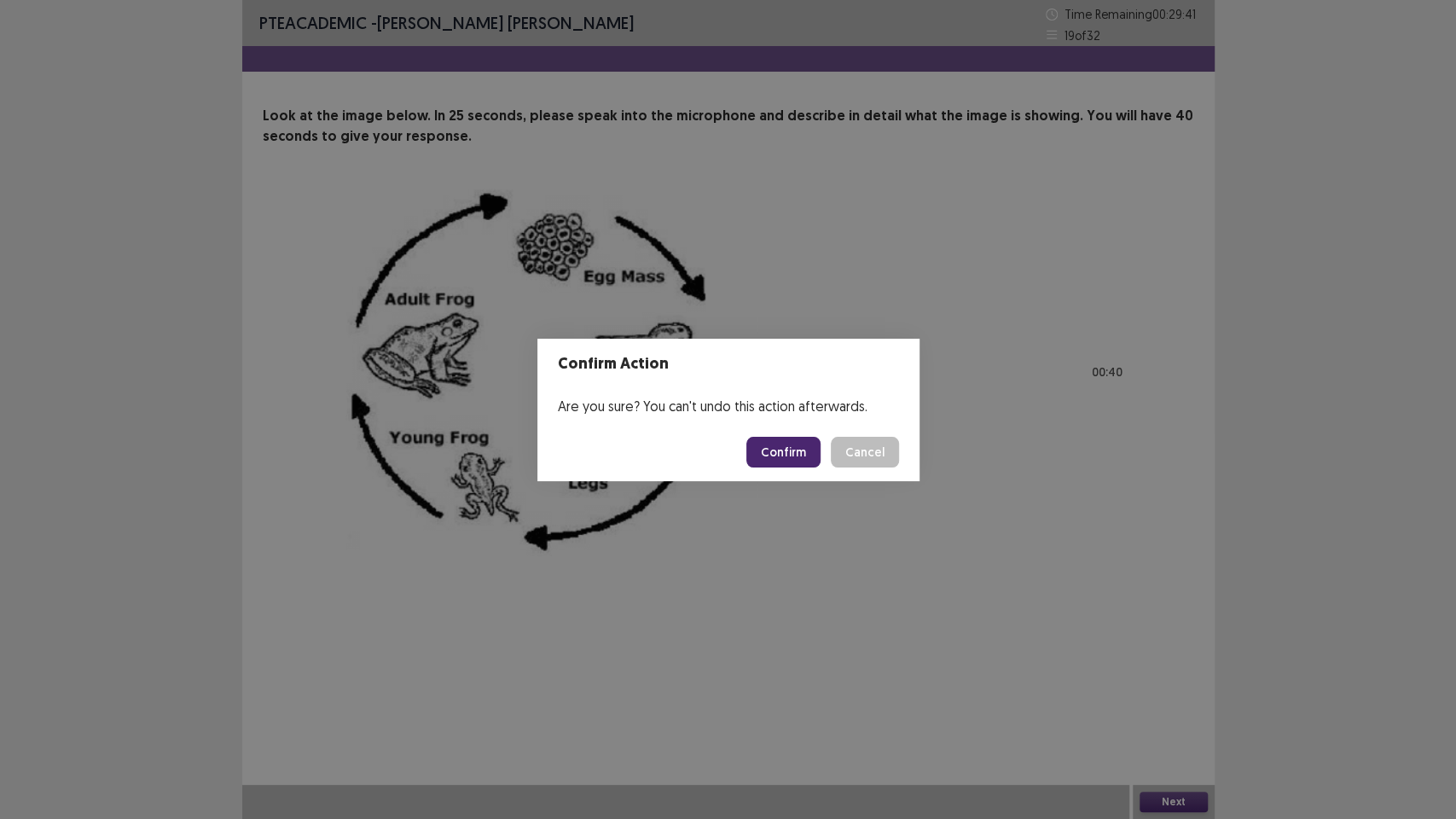
click at [794, 457] on button "Confirm" at bounding box center [783, 452] width 74 height 31
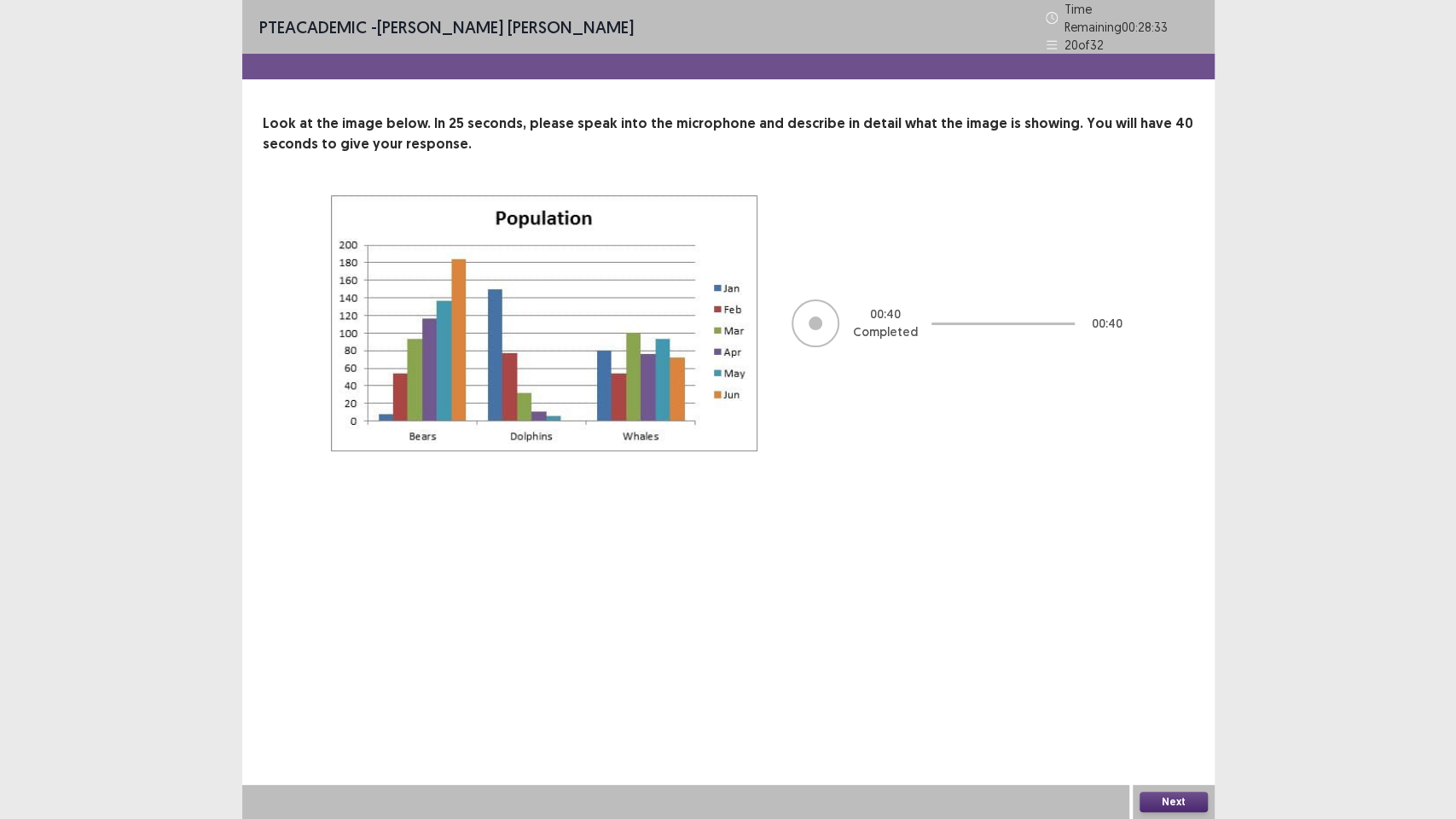
click at [1166, 691] on button "Next" at bounding box center [1173, 802] width 68 height 20
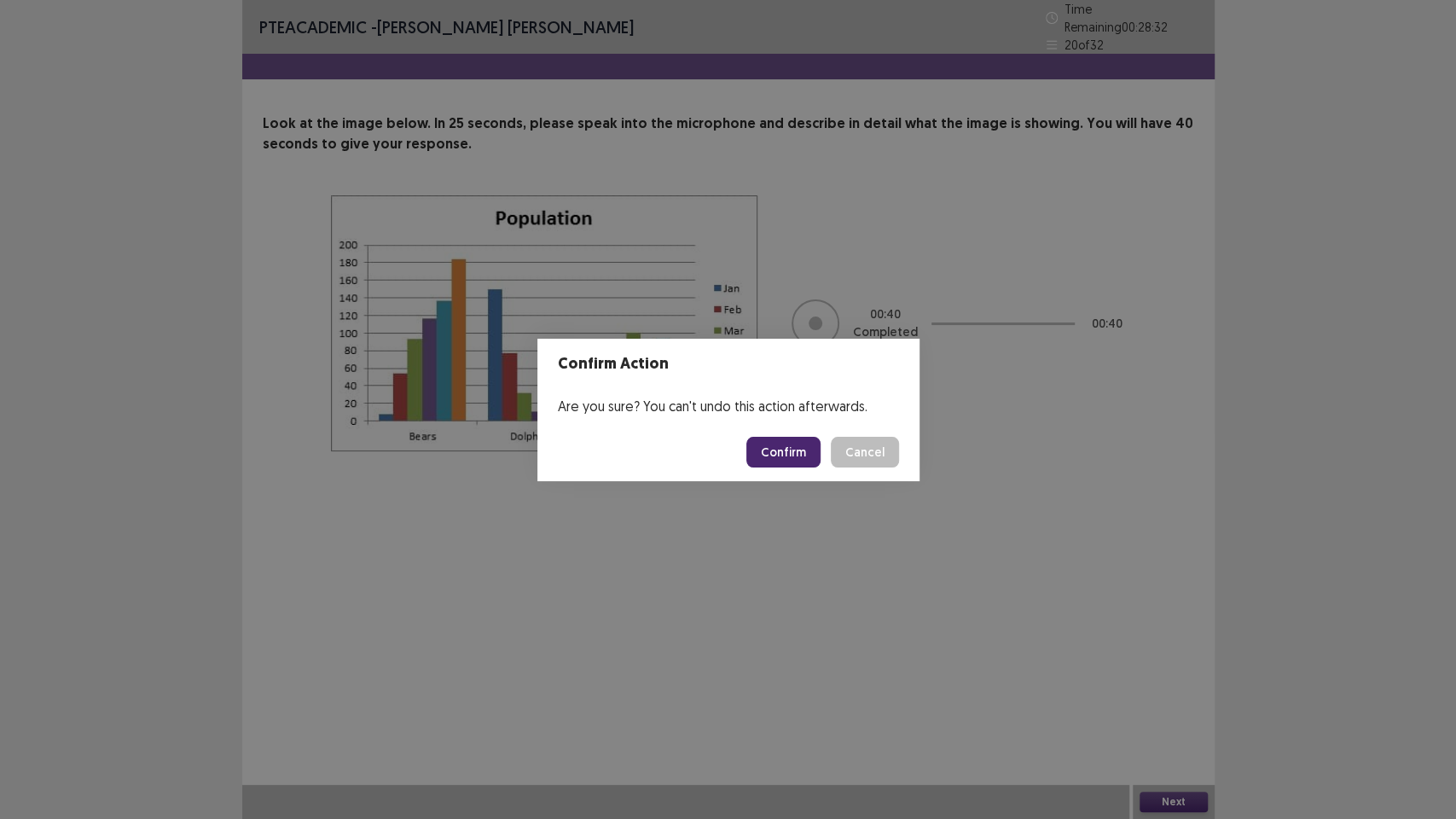
click at [790, 450] on button "Confirm" at bounding box center [783, 452] width 74 height 31
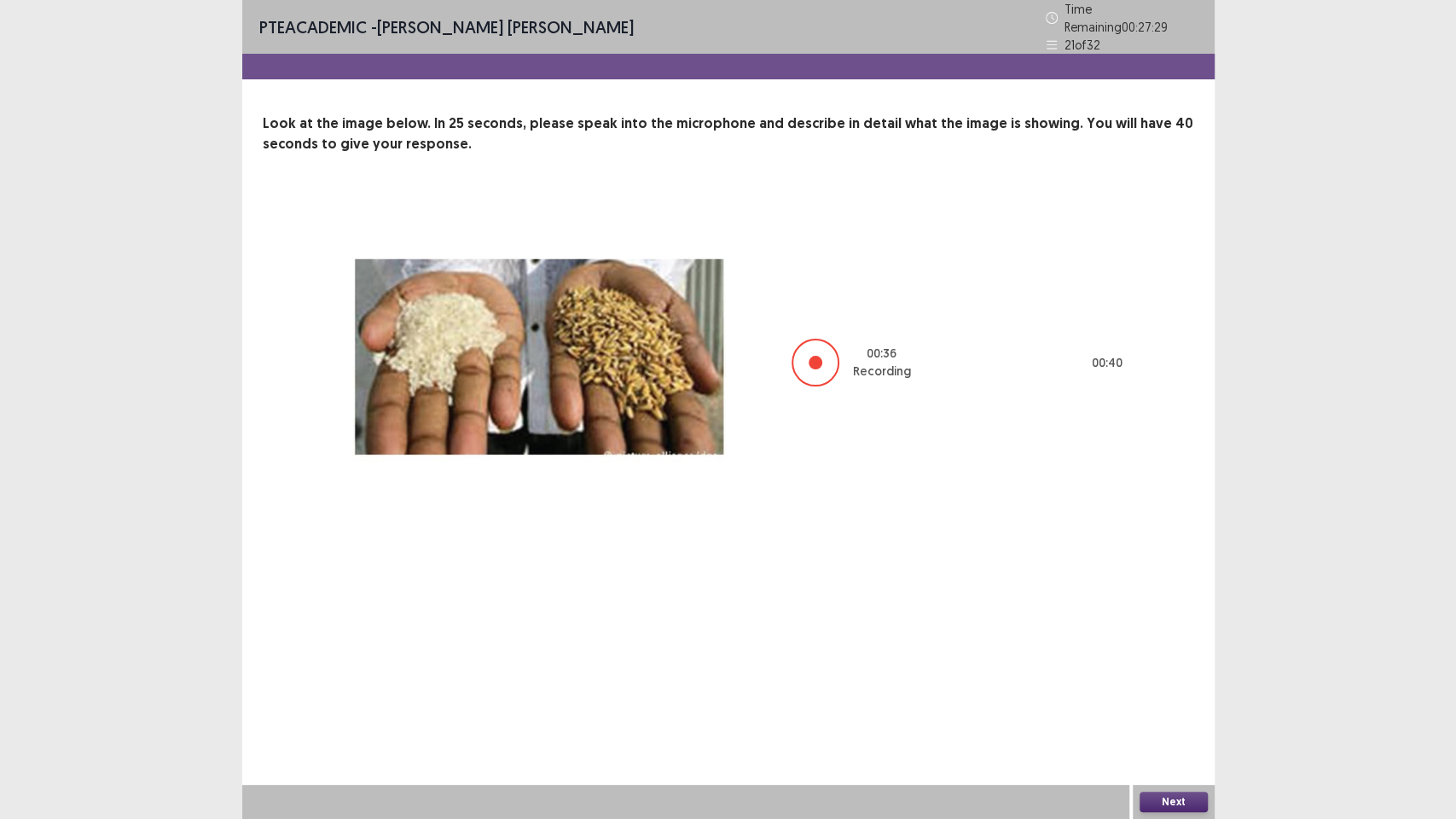
click at [1152, 691] on button "Next" at bounding box center [1173, 802] width 68 height 20
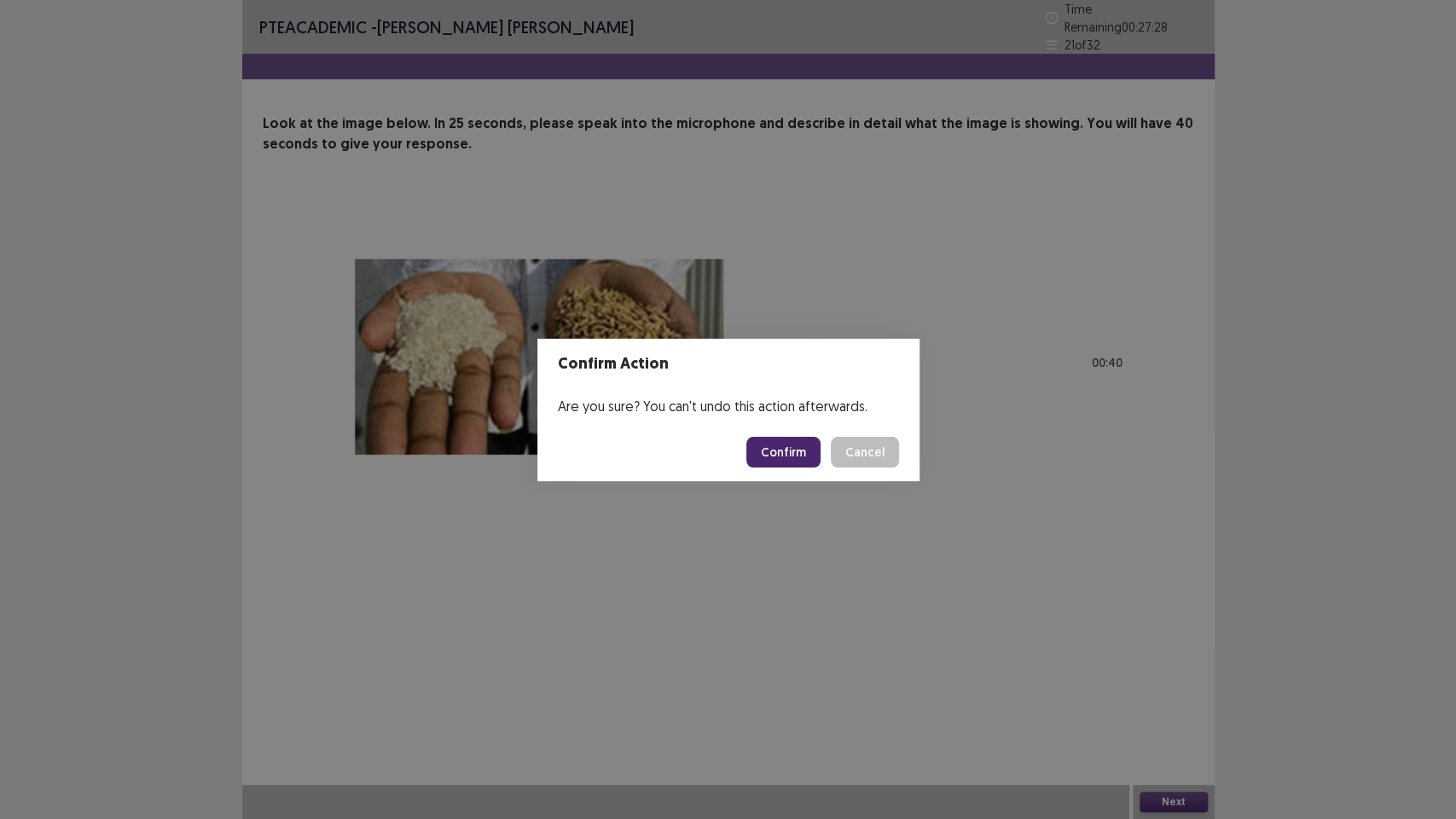
click at [790, 447] on button "Confirm" at bounding box center [783, 452] width 74 height 31
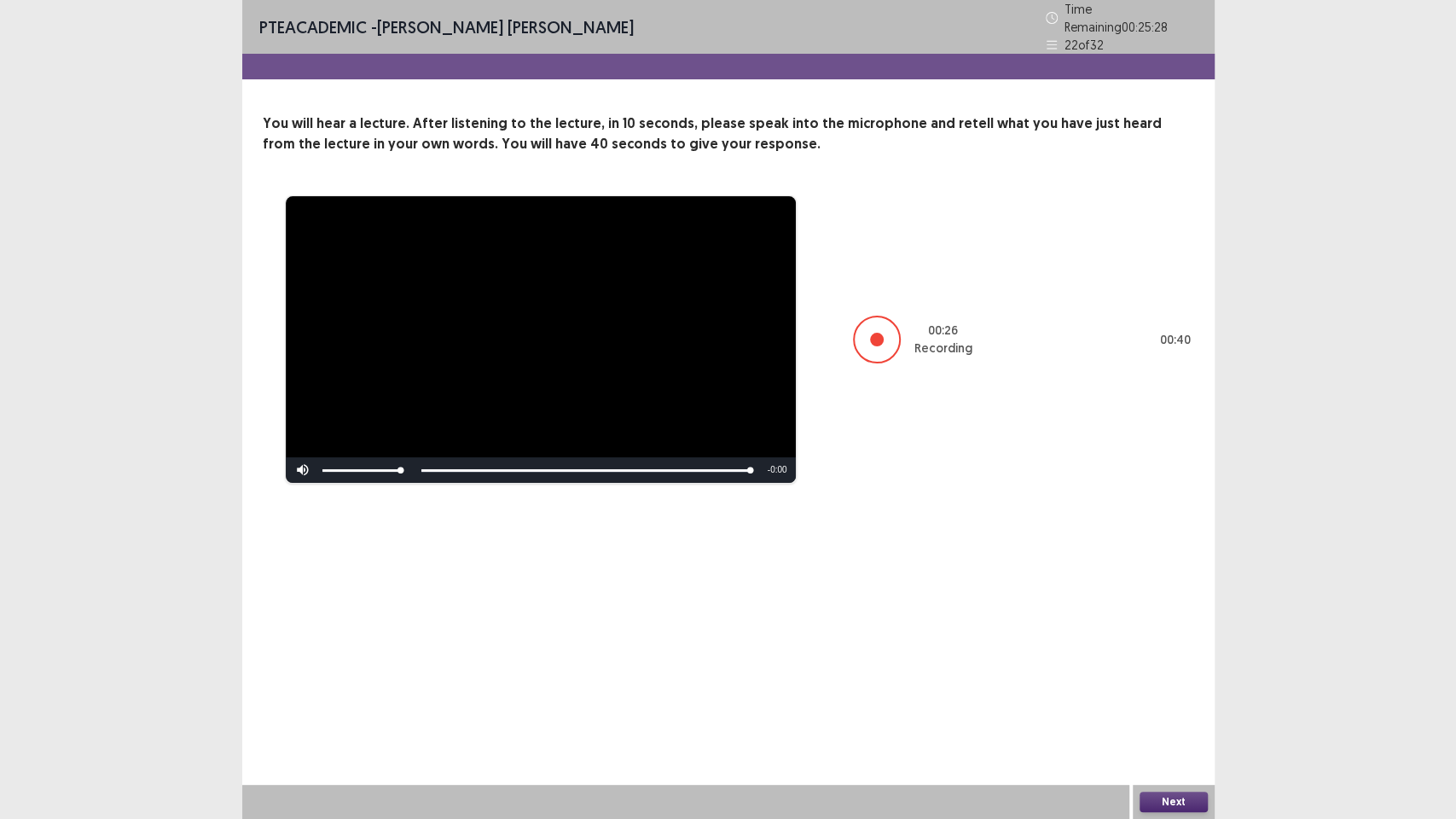
click at [1194, 691] on button "Next" at bounding box center [1173, 802] width 68 height 20
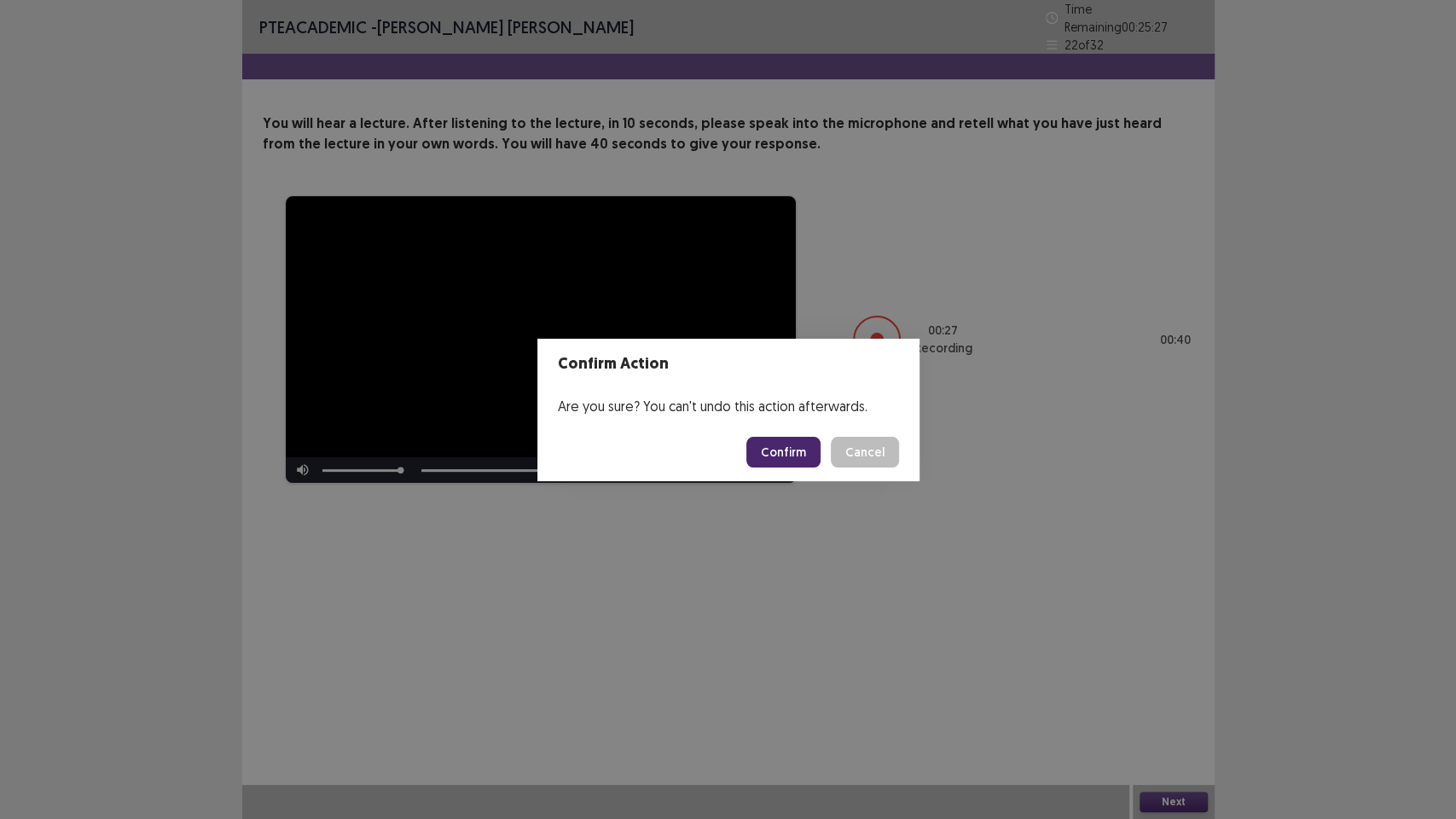
click at [785, 446] on button "Confirm" at bounding box center [783, 452] width 74 height 31
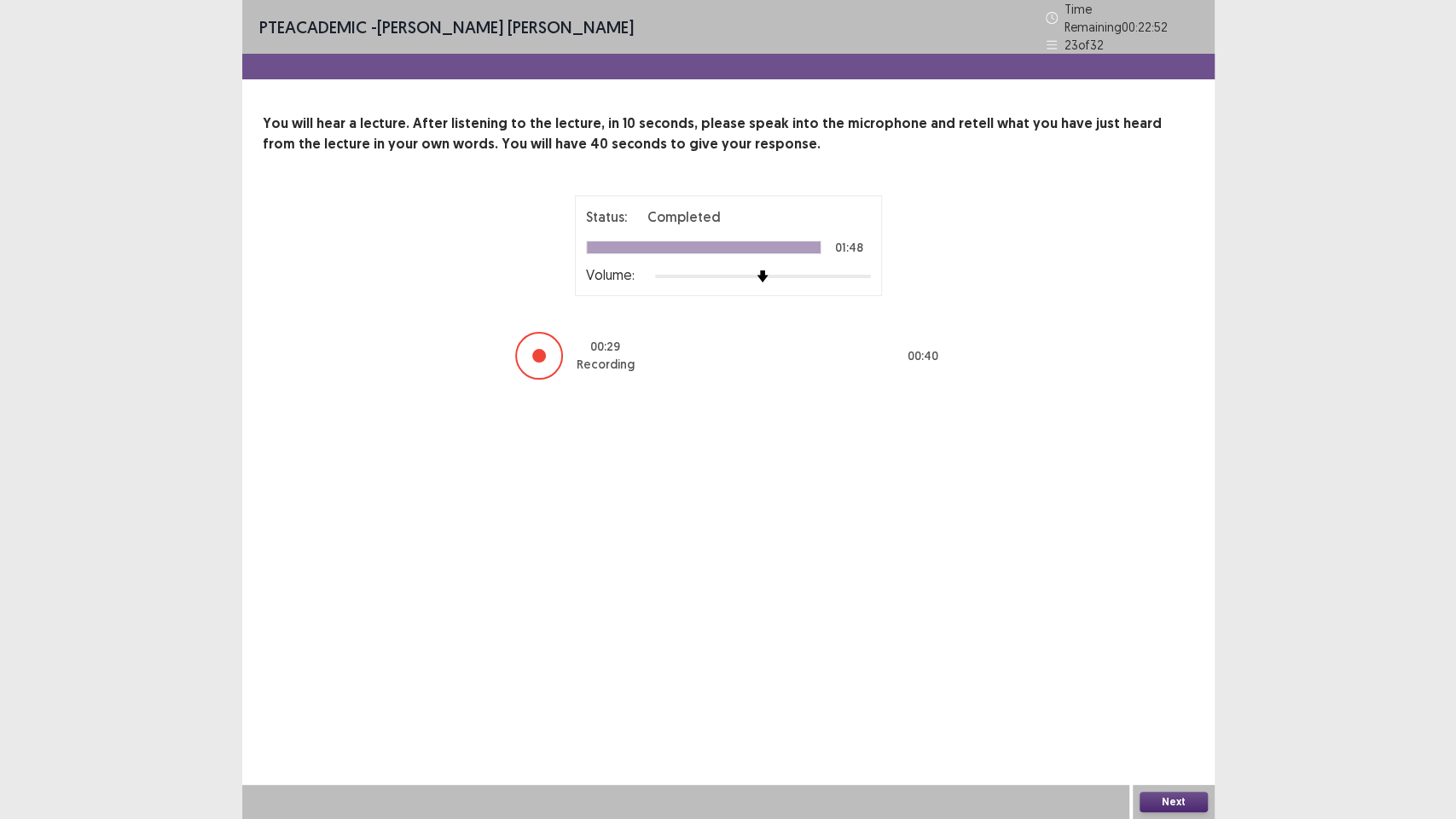
drag, startPoint x: 1068, startPoint y: 32, endPoint x: 1405, endPoint y: 27, distance: 337.0
click at [1342, 25] on div "PTE academic - [PERSON_NAME] [PERSON_NAME] Time Remaining 00 : 22 : 52 23 of 32…" at bounding box center [728, 410] width 1456 height 819
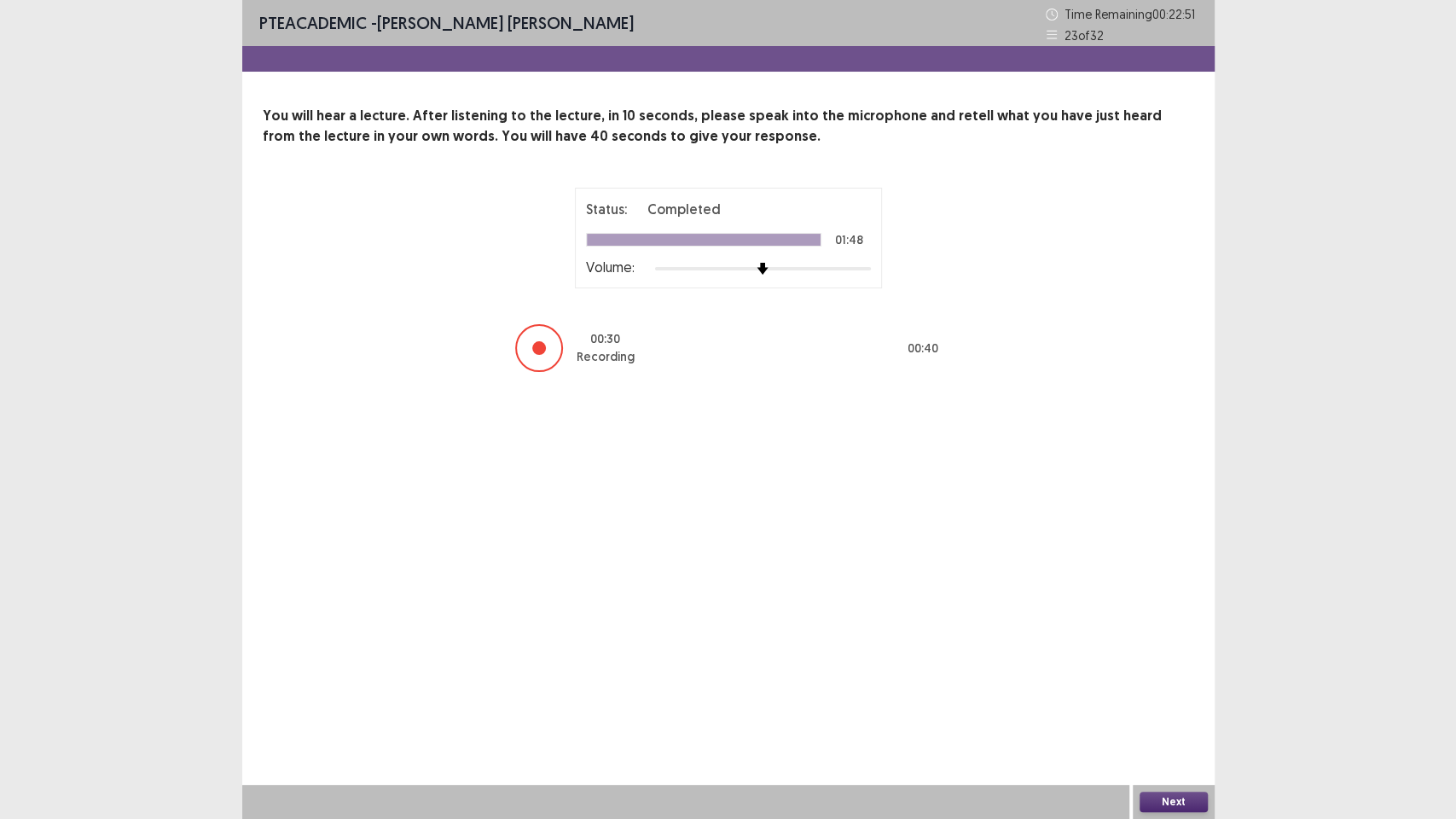
click at [1170, 691] on button "Next" at bounding box center [1173, 802] width 68 height 20
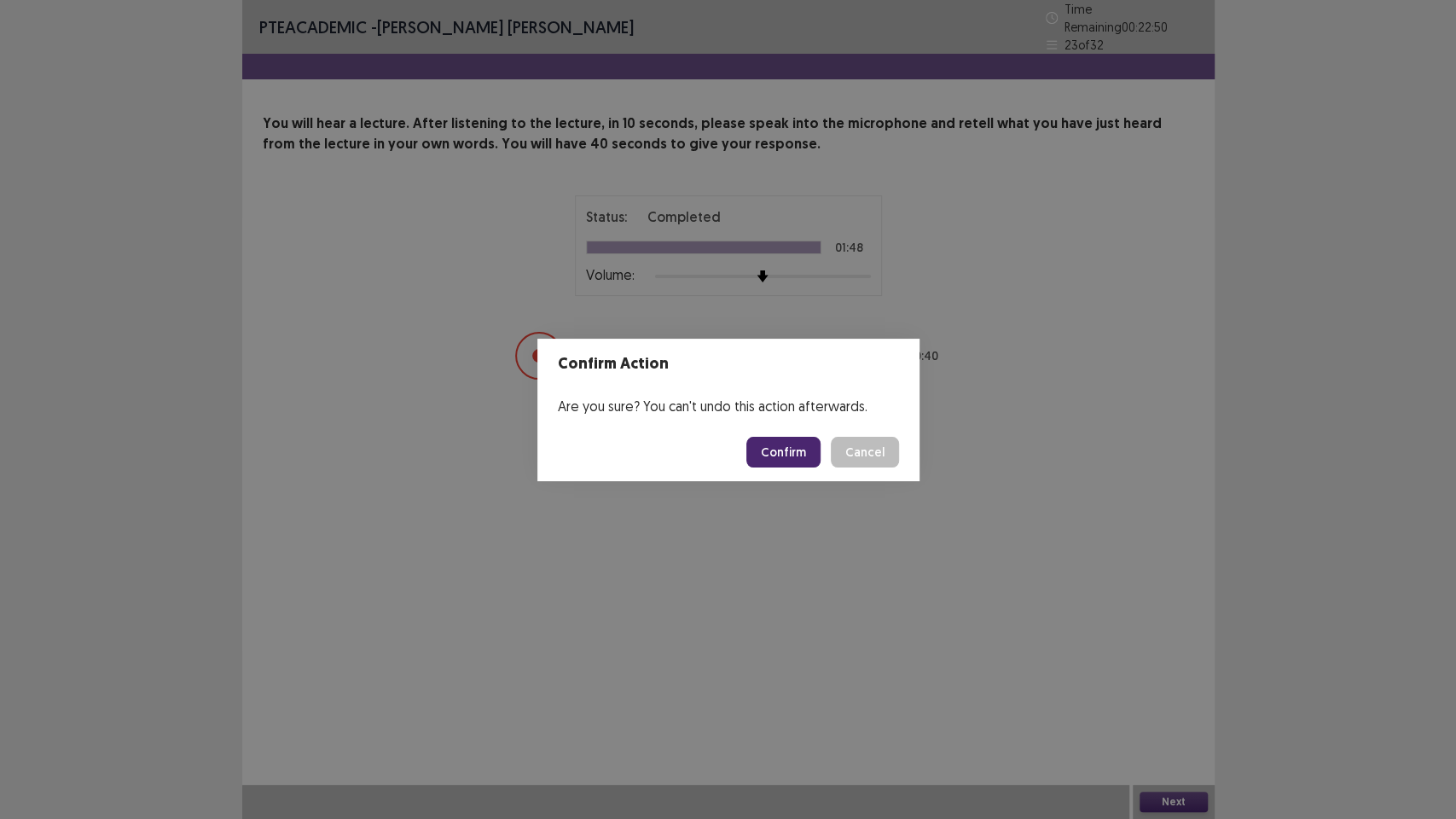
click at [804, 444] on button "Confirm" at bounding box center [783, 452] width 74 height 31
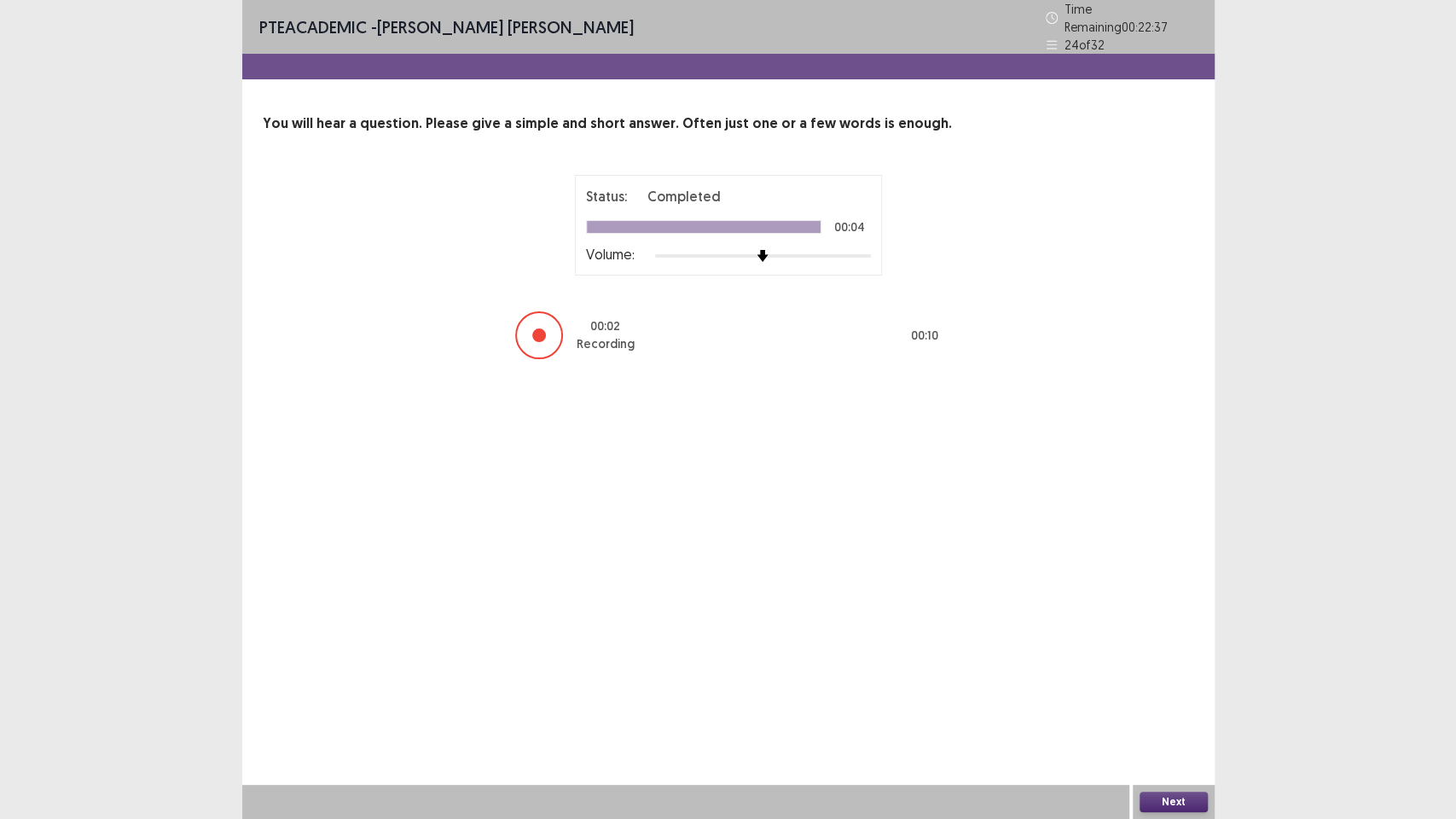
click at [1189, 691] on button "Next" at bounding box center [1173, 802] width 68 height 20
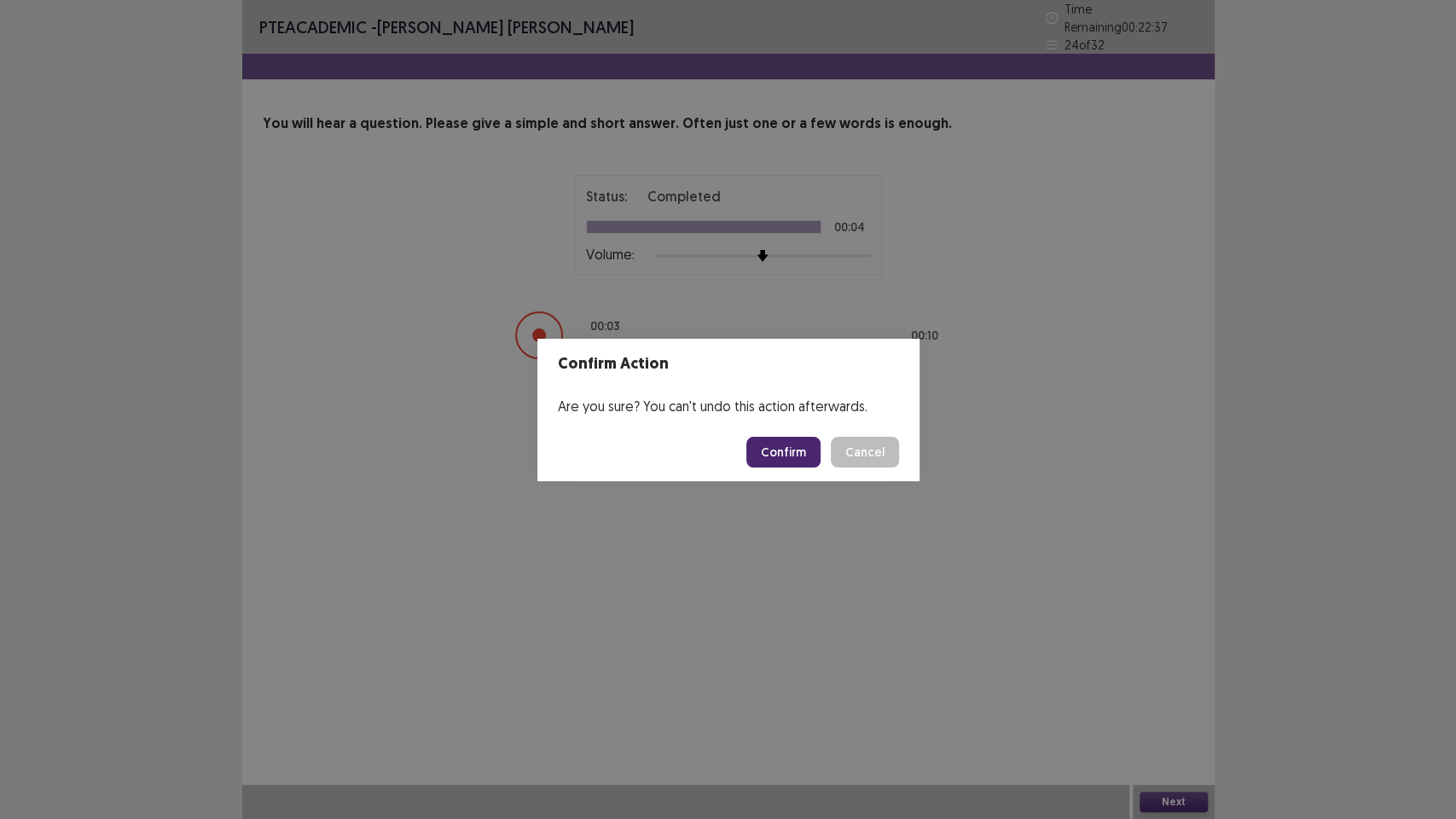
click at [804, 448] on button "Confirm" at bounding box center [783, 452] width 74 height 31
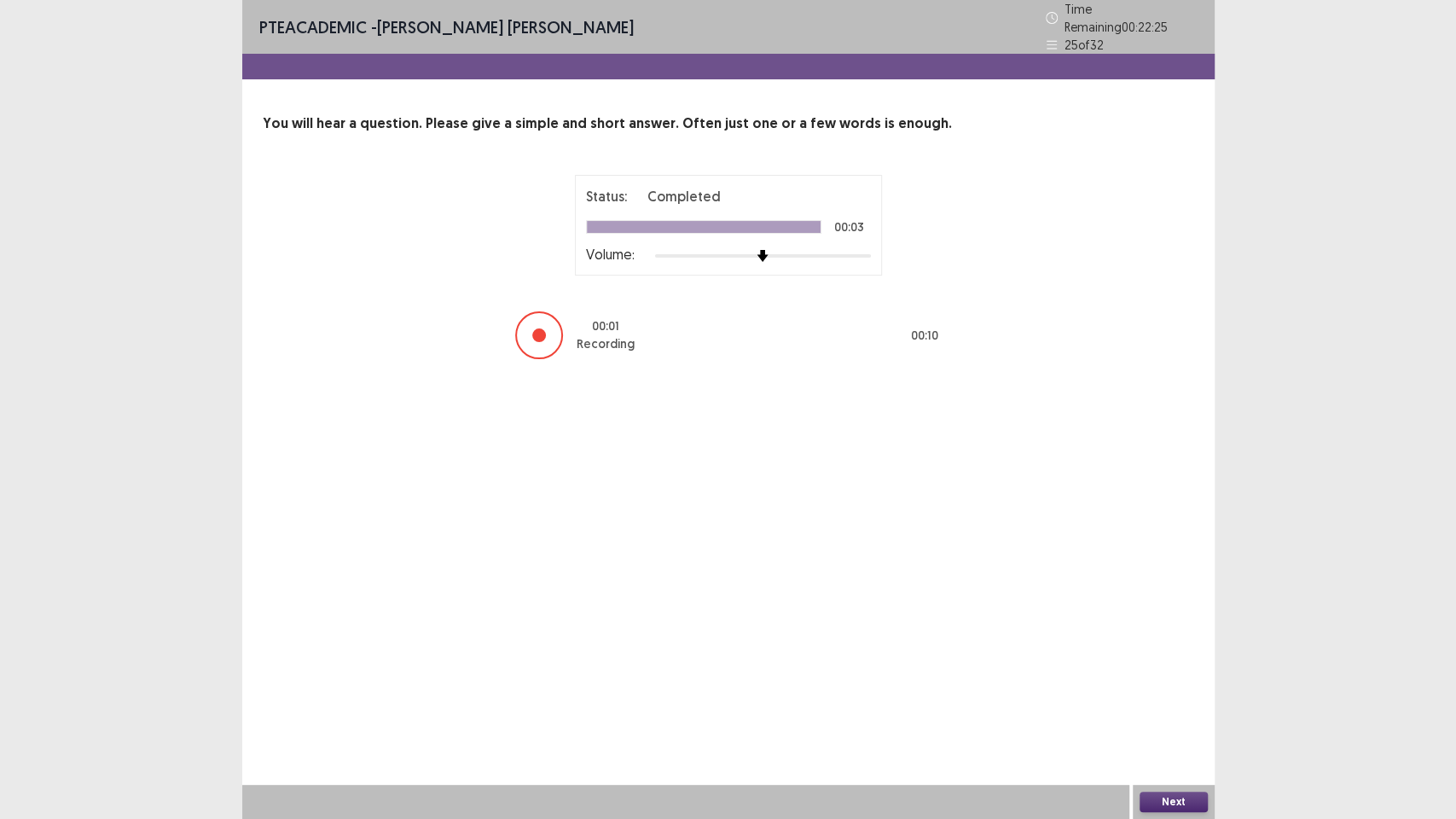
click at [1186, 691] on button "Next" at bounding box center [1173, 802] width 68 height 20
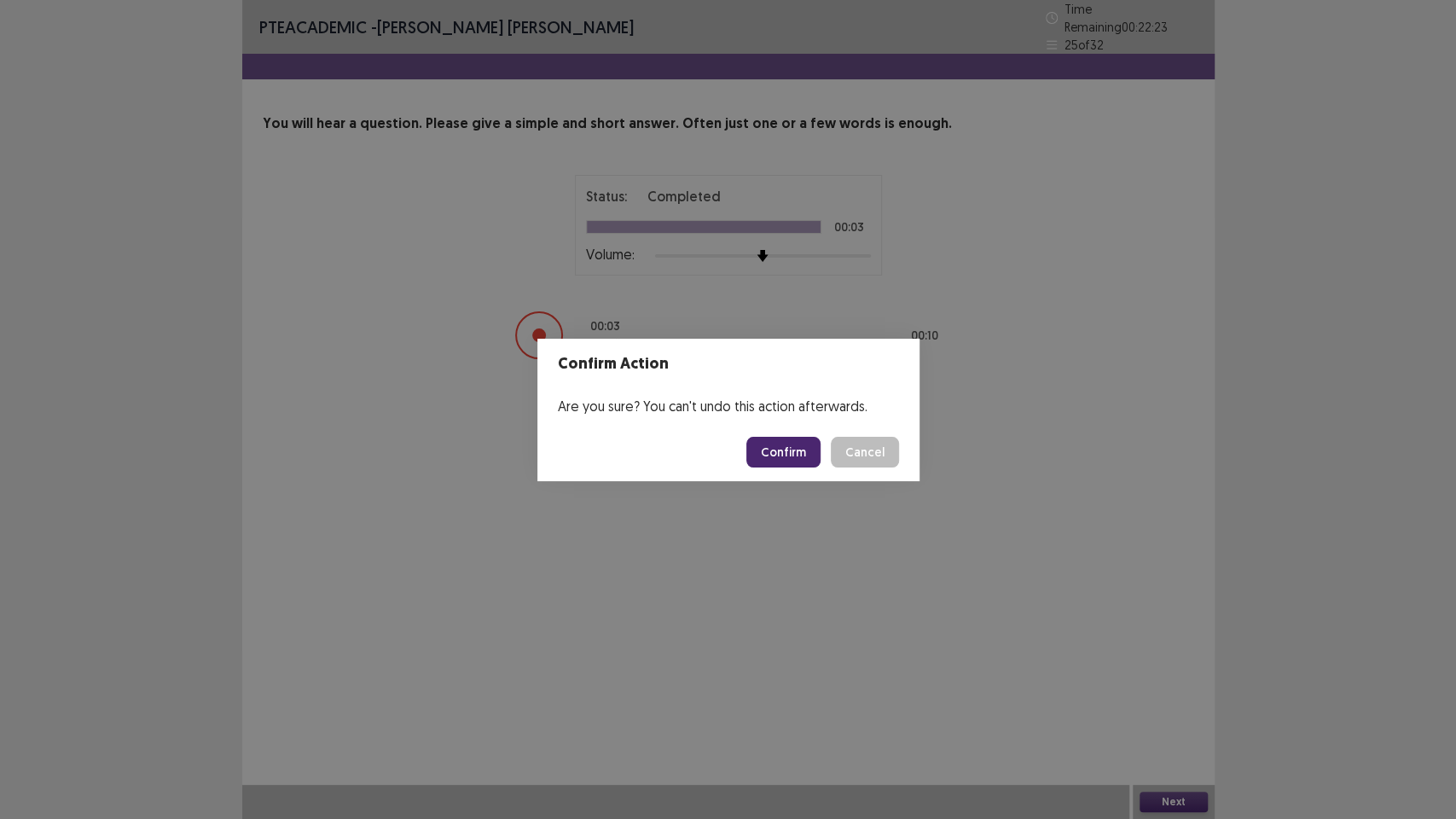
click at [799, 451] on button "Confirm" at bounding box center [783, 452] width 74 height 31
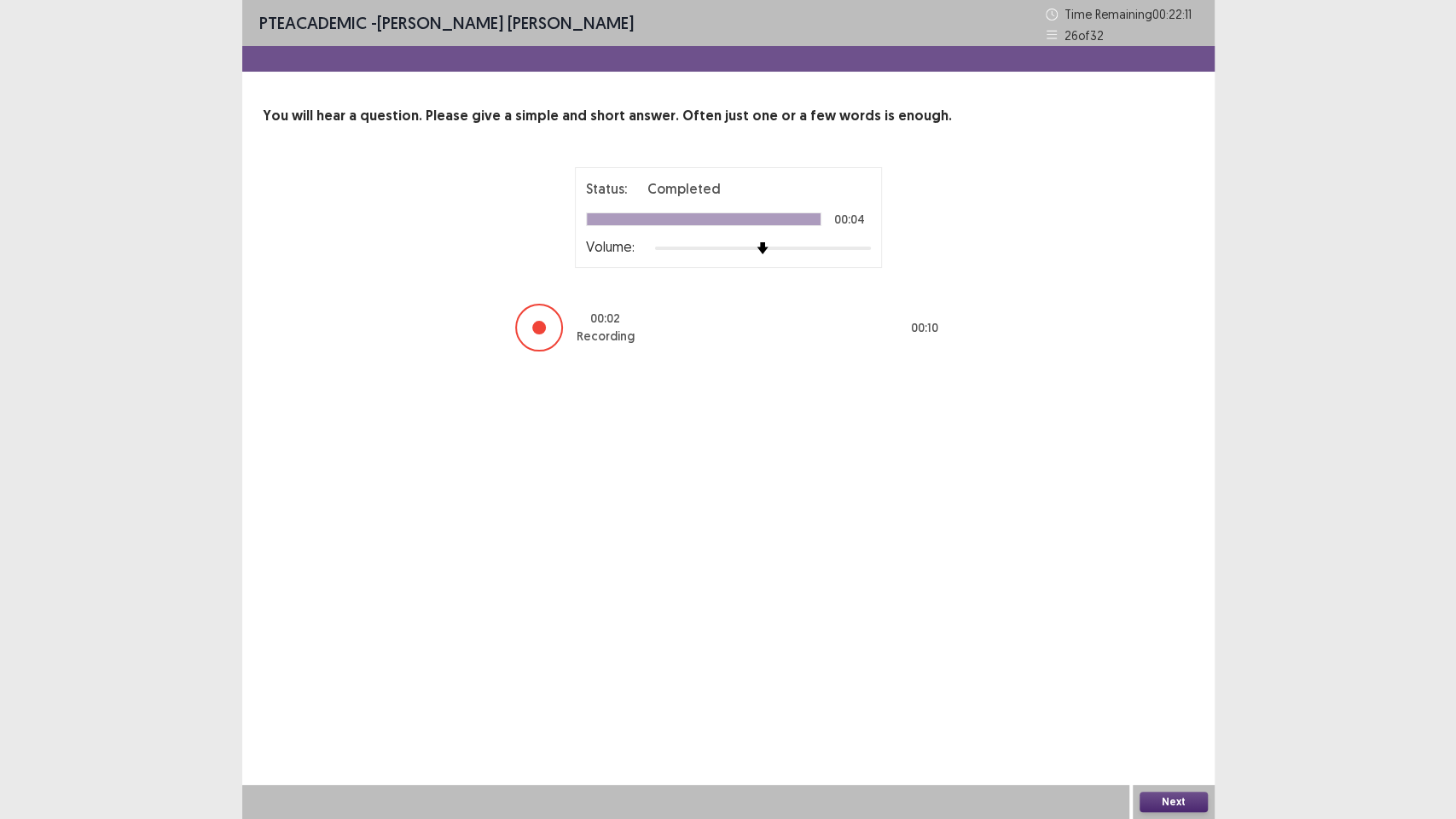
click at [1160, 691] on button "Next" at bounding box center [1173, 802] width 68 height 20
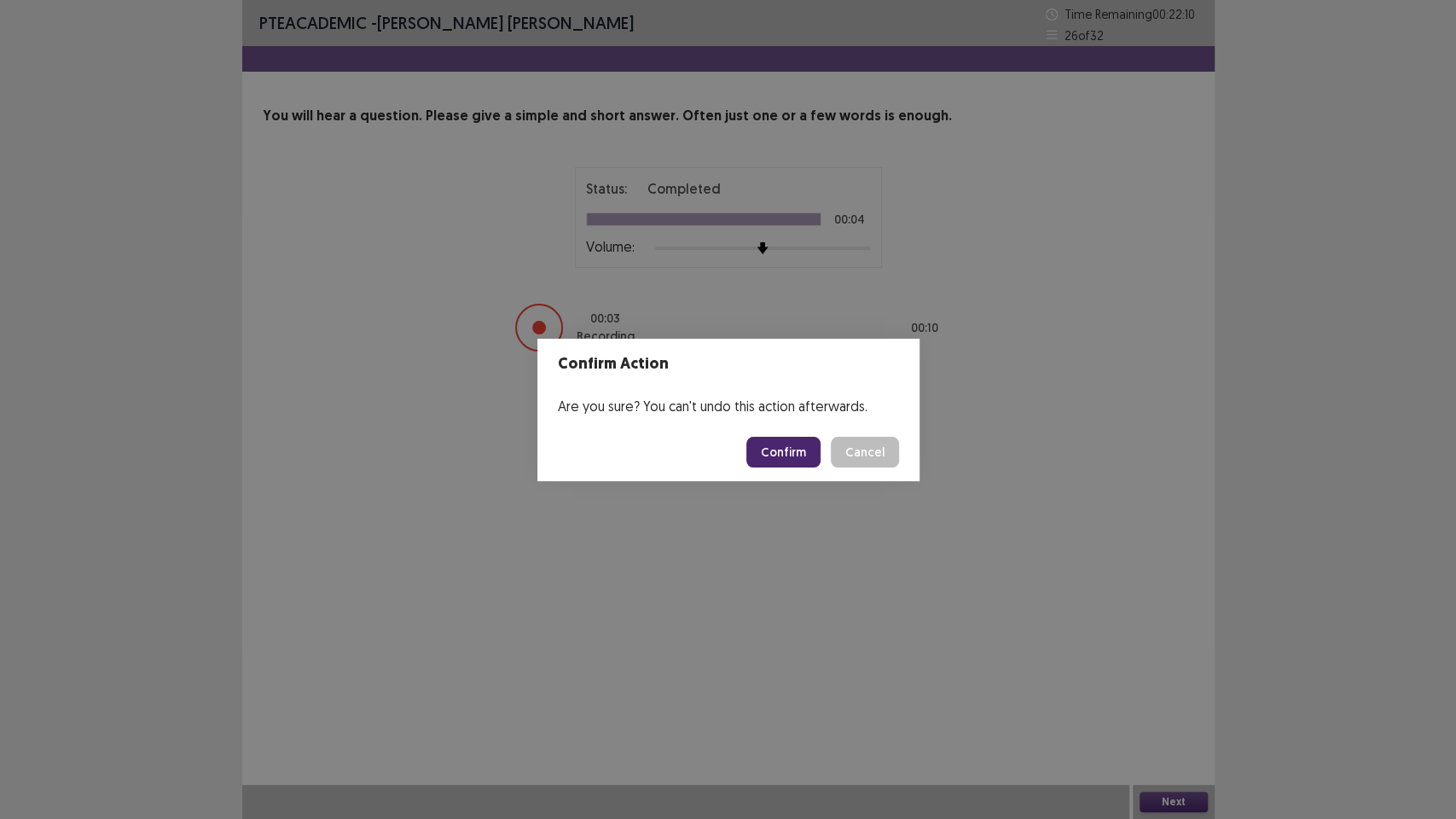
click at [791, 457] on button "Confirm" at bounding box center [783, 452] width 74 height 31
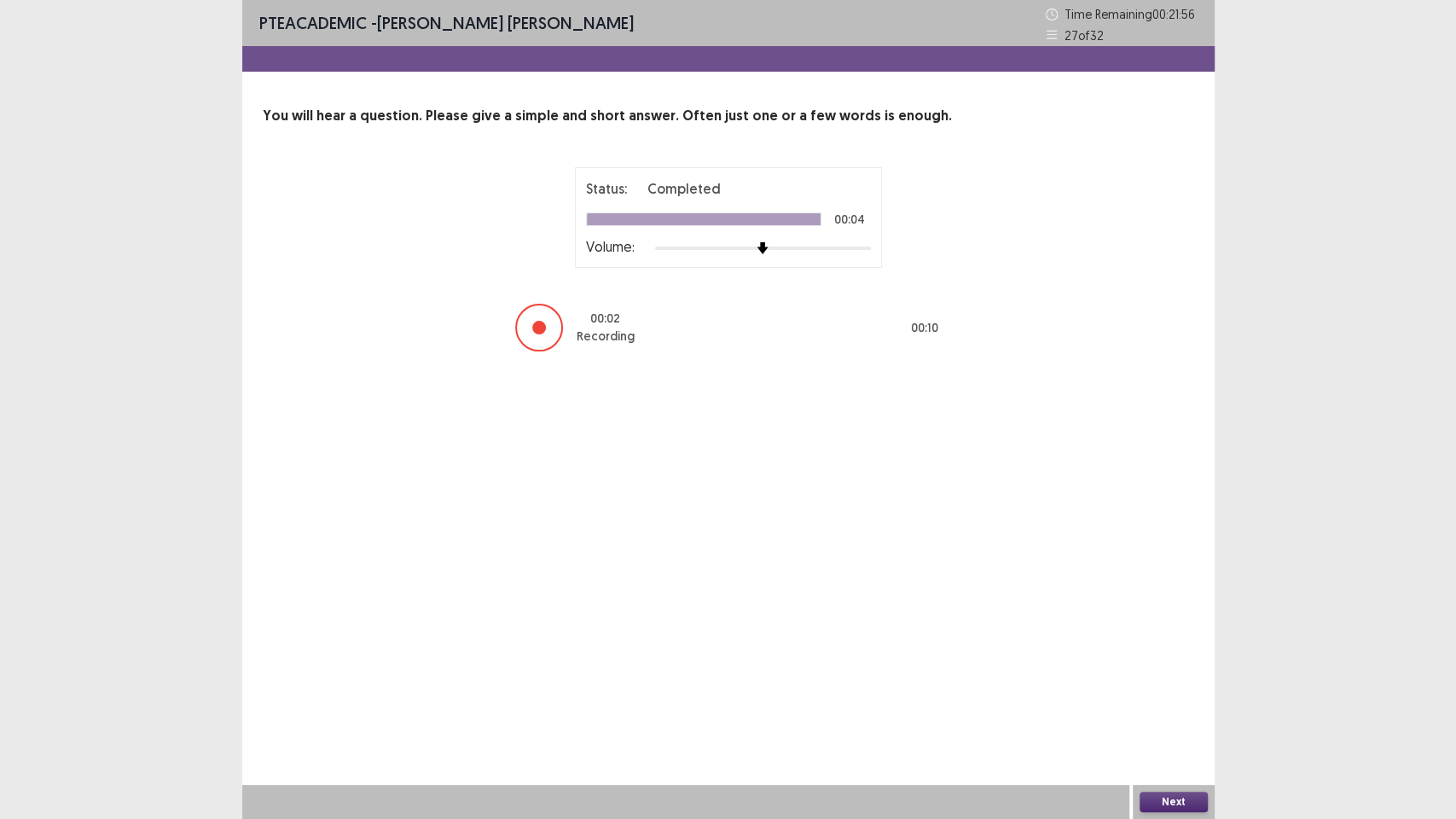
click at [1161, 691] on button "Next" at bounding box center [1173, 802] width 68 height 20
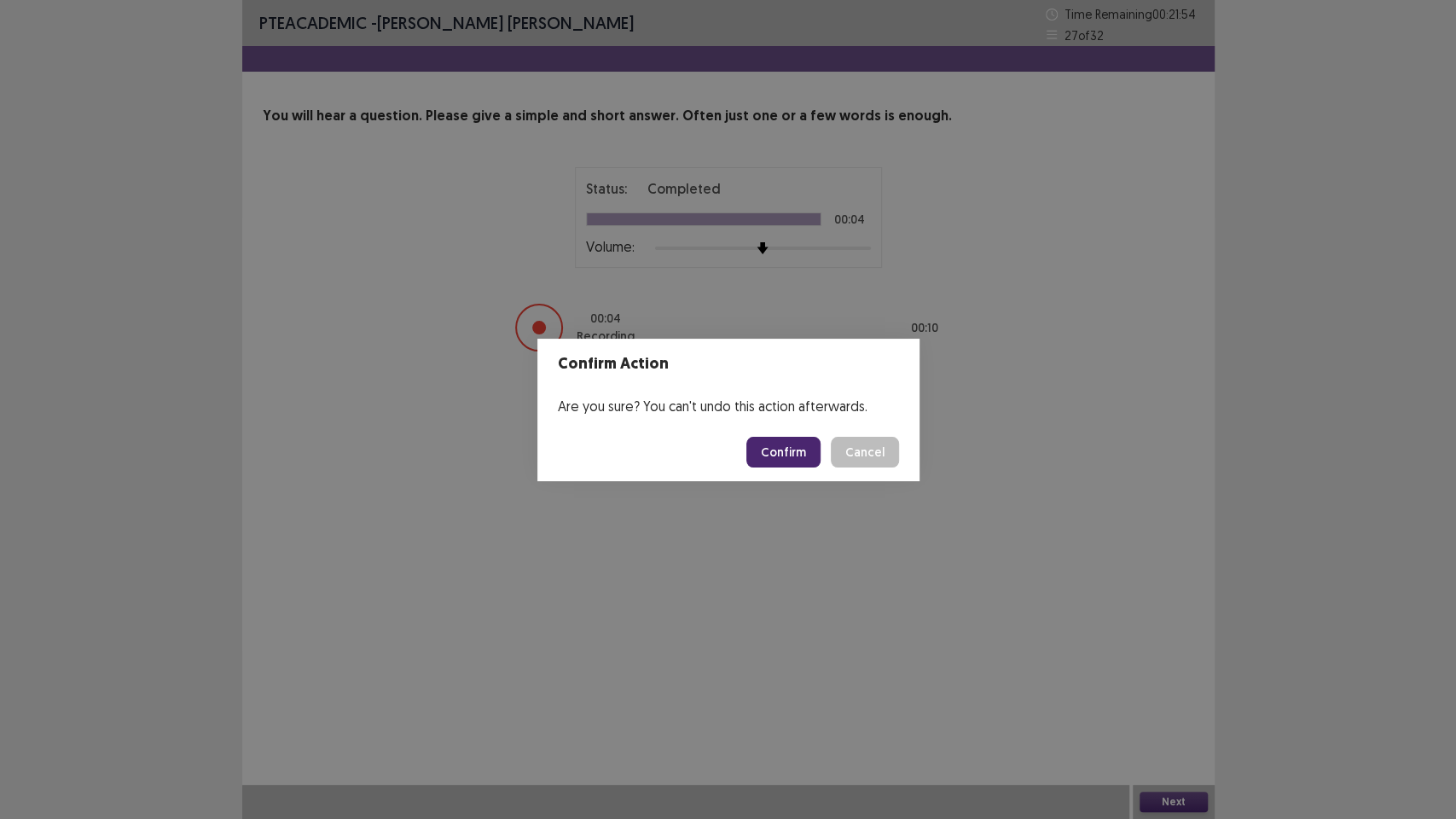
click at [793, 451] on button "Confirm" at bounding box center [783, 452] width 74 height 31
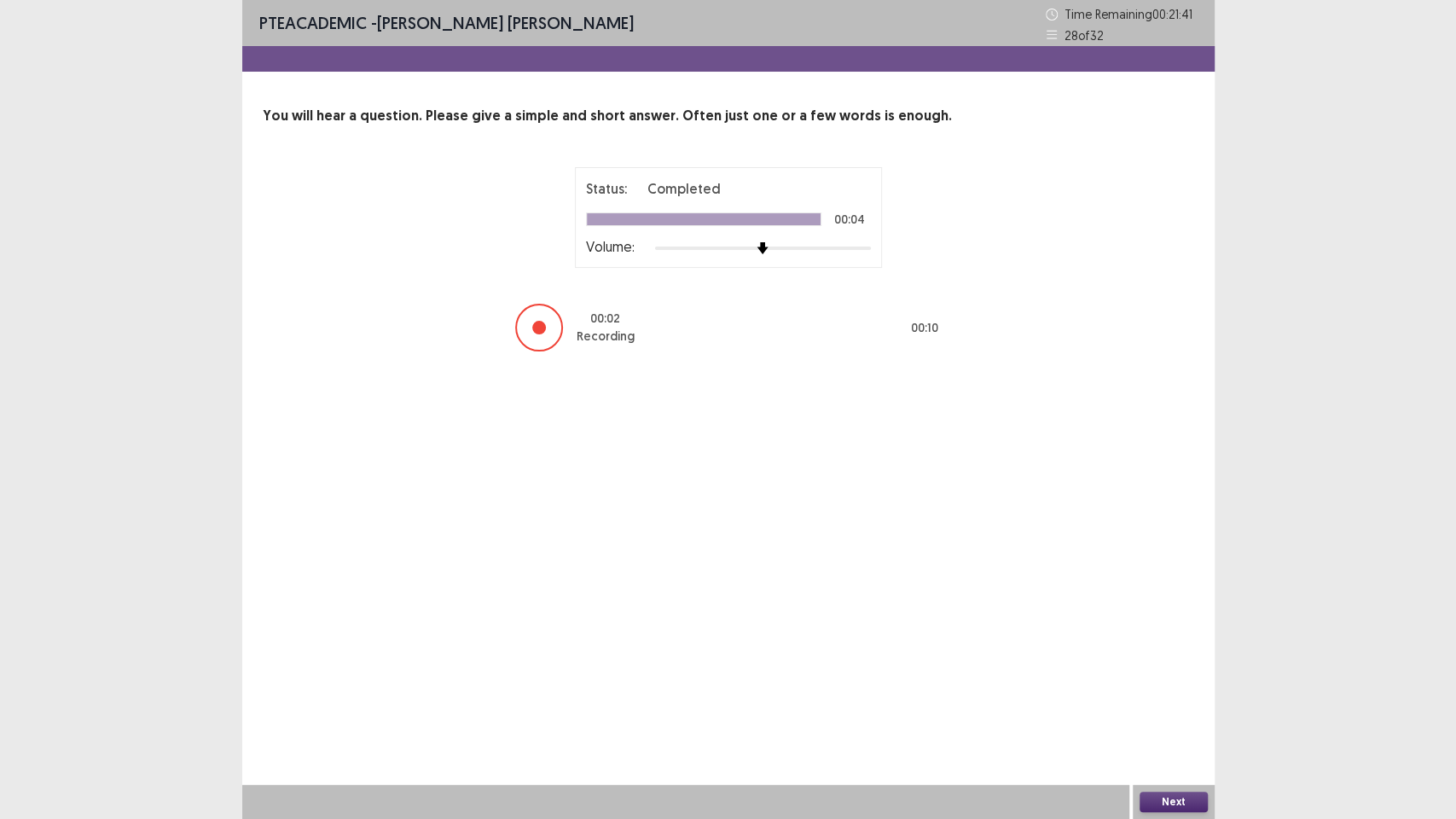
click at [1182, 691] on button "Next" at bounding box center [1173, 802] width 68 height 20
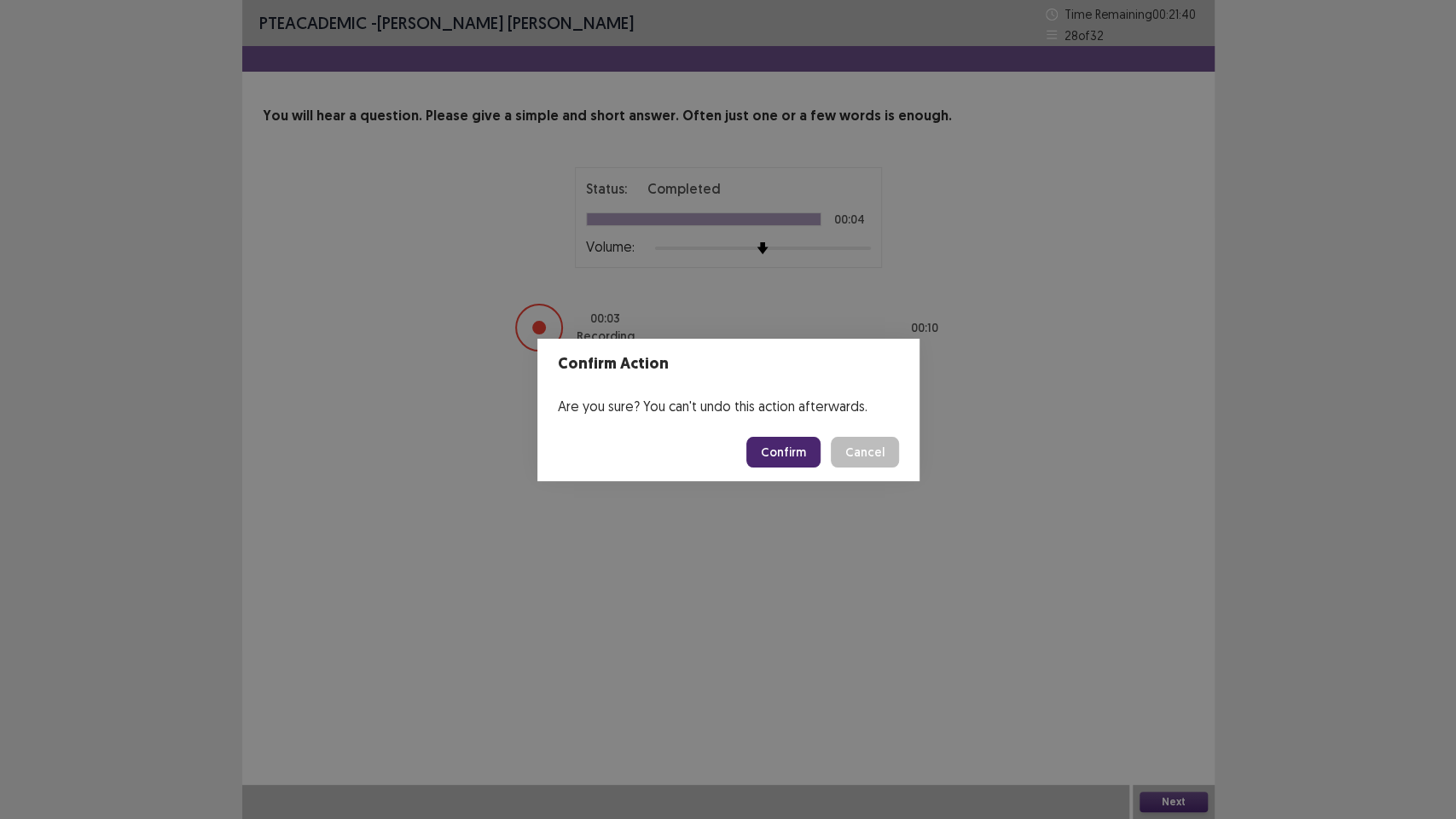
click at [781, 459] on button "Confirm" at bounding box center [783, 452] width 74 height 31
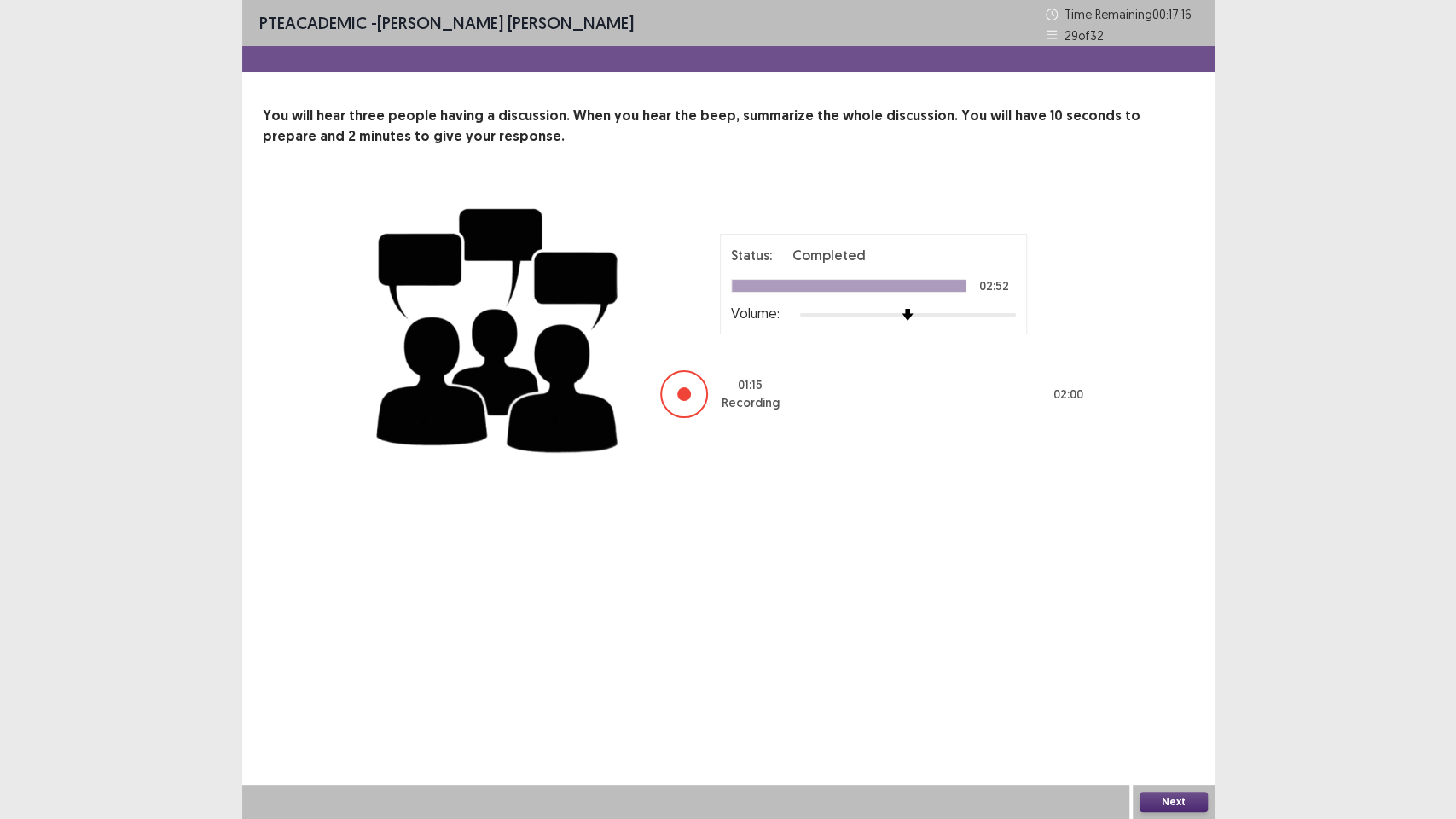
click at [1160, 691] on button "Next" at bounding box center [1173, 802] width 68 height 20
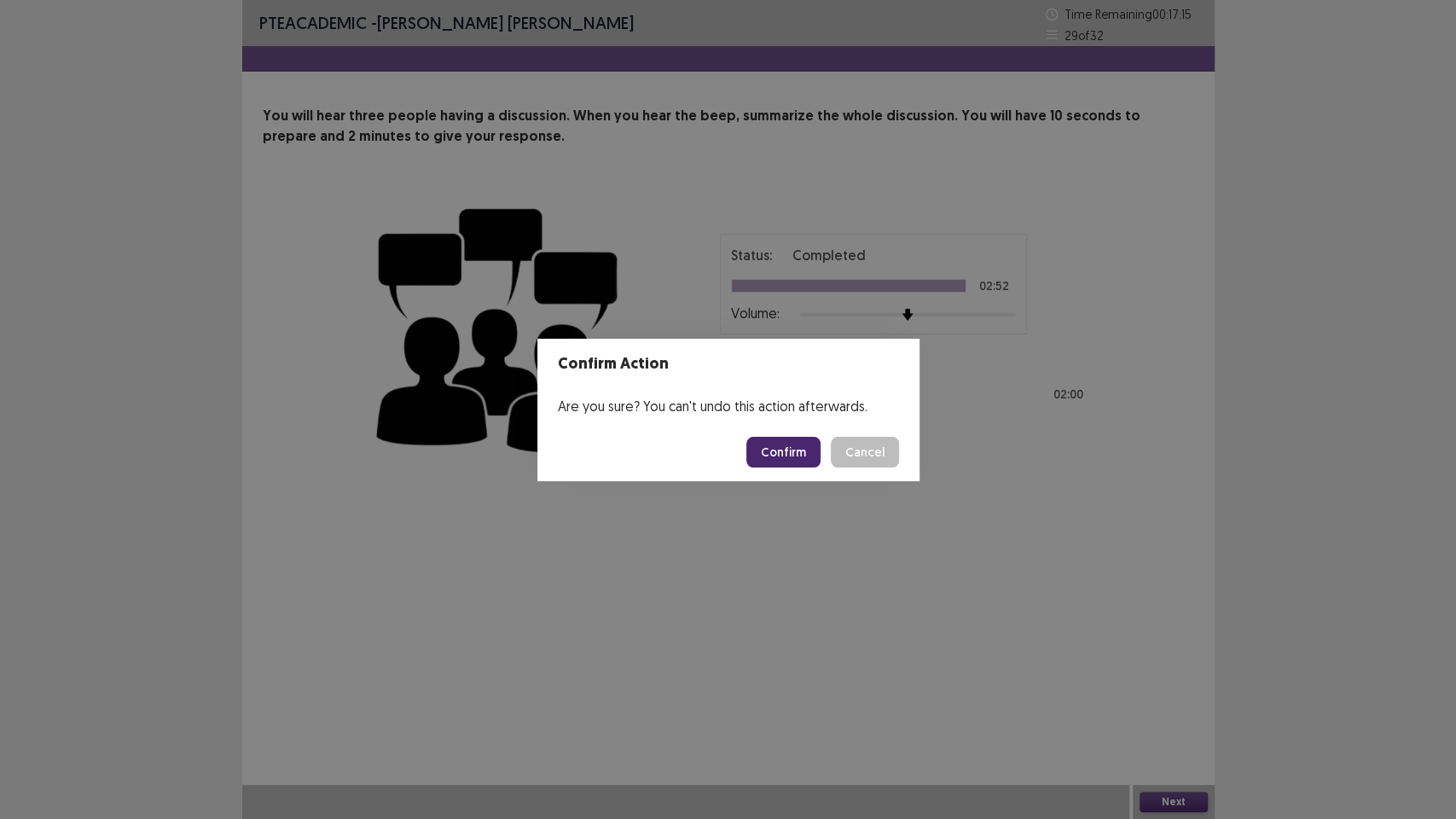
click at [791, 448] on button "Confirm" at bounding box center [783, 452] width 74 height 31
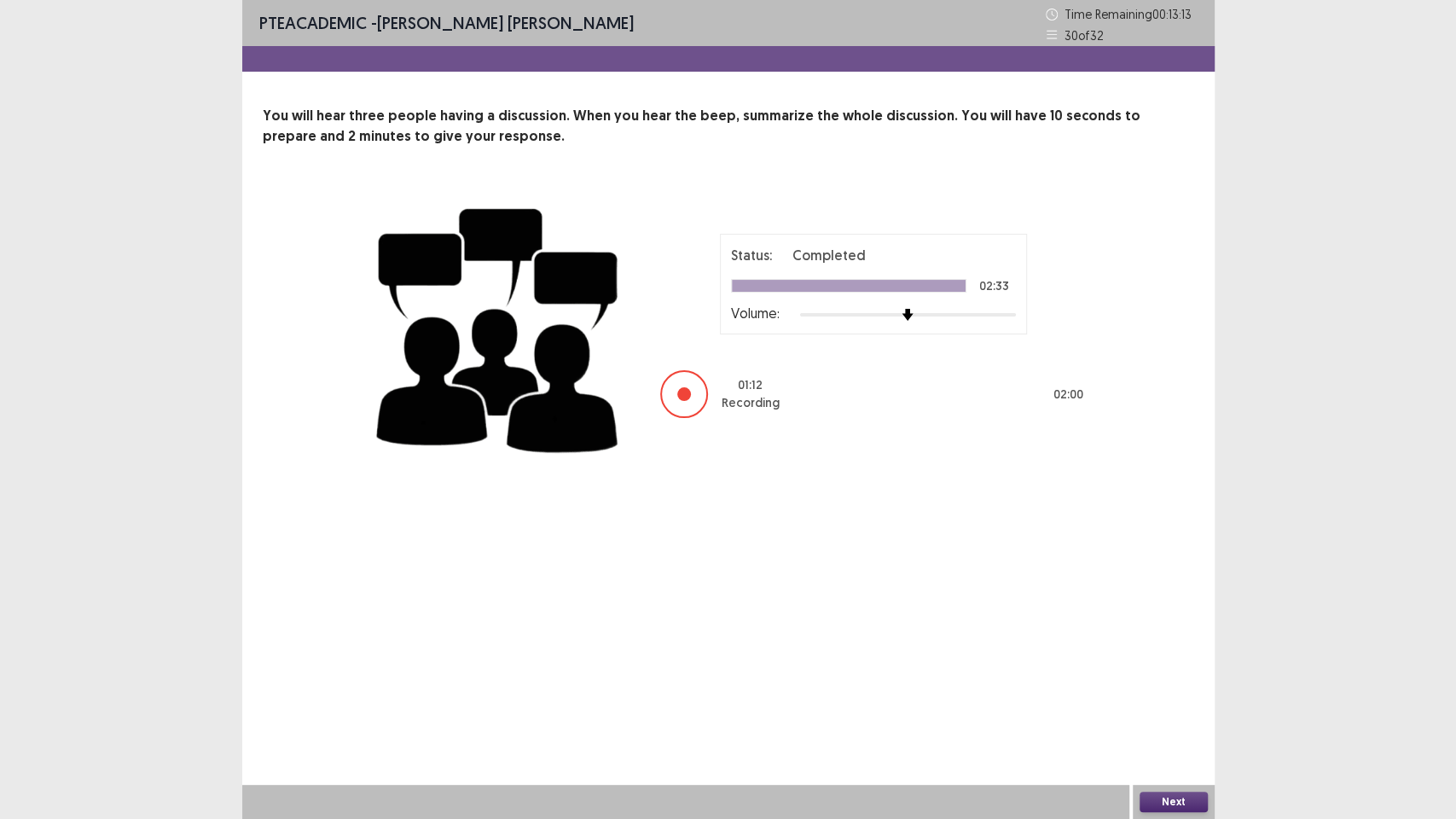
click at [1166, 691] on button "Next" at bounding box center [1173, 802] width 68 height 20
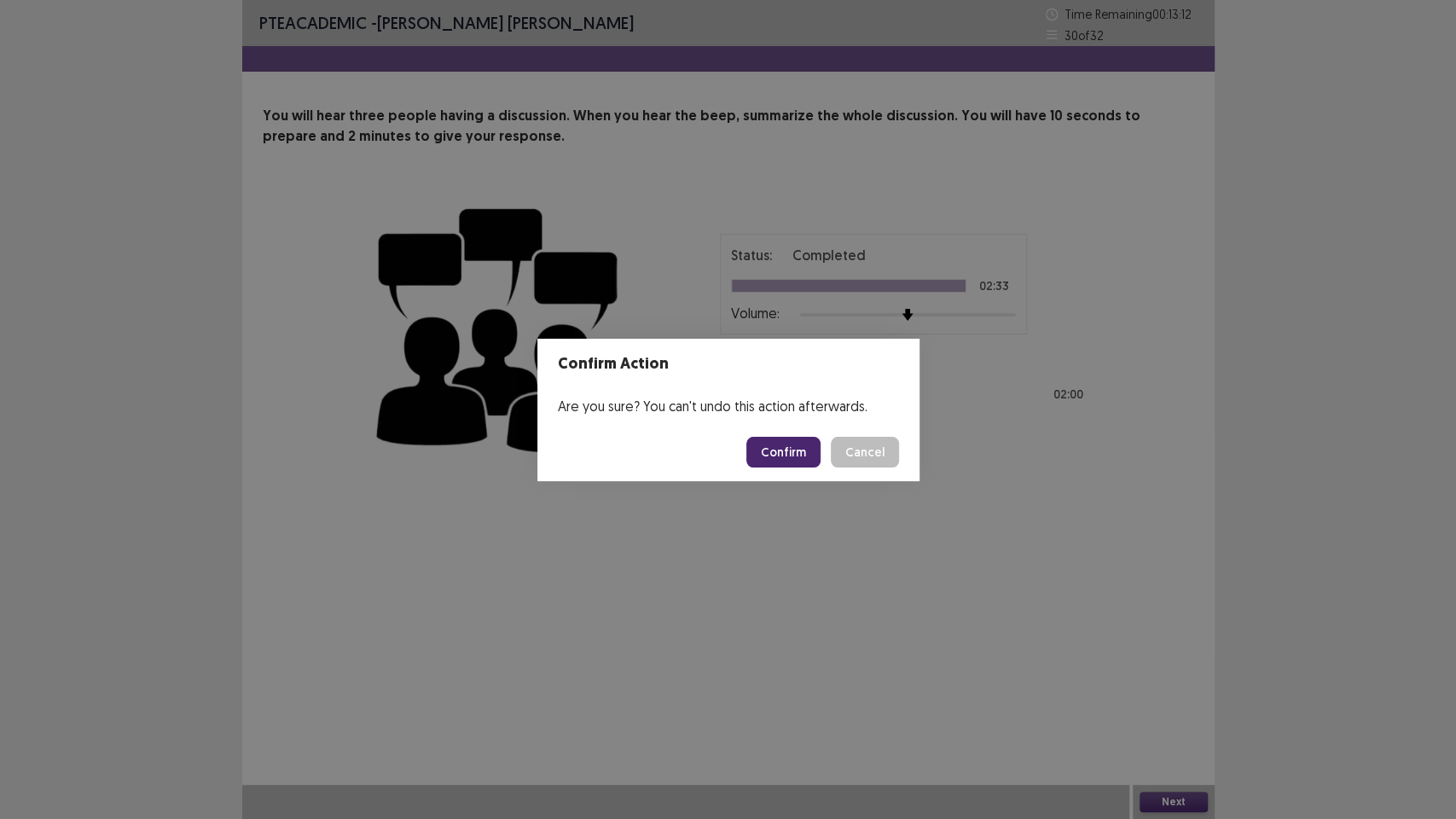
drag, startPoint x: 791, startPoint y: 454, endPoint x: 781, endPoint y: 469, distance: 18.0
click at [790, 457] on button "Confirm" at bounding box center [783, 452] width 74 height 31
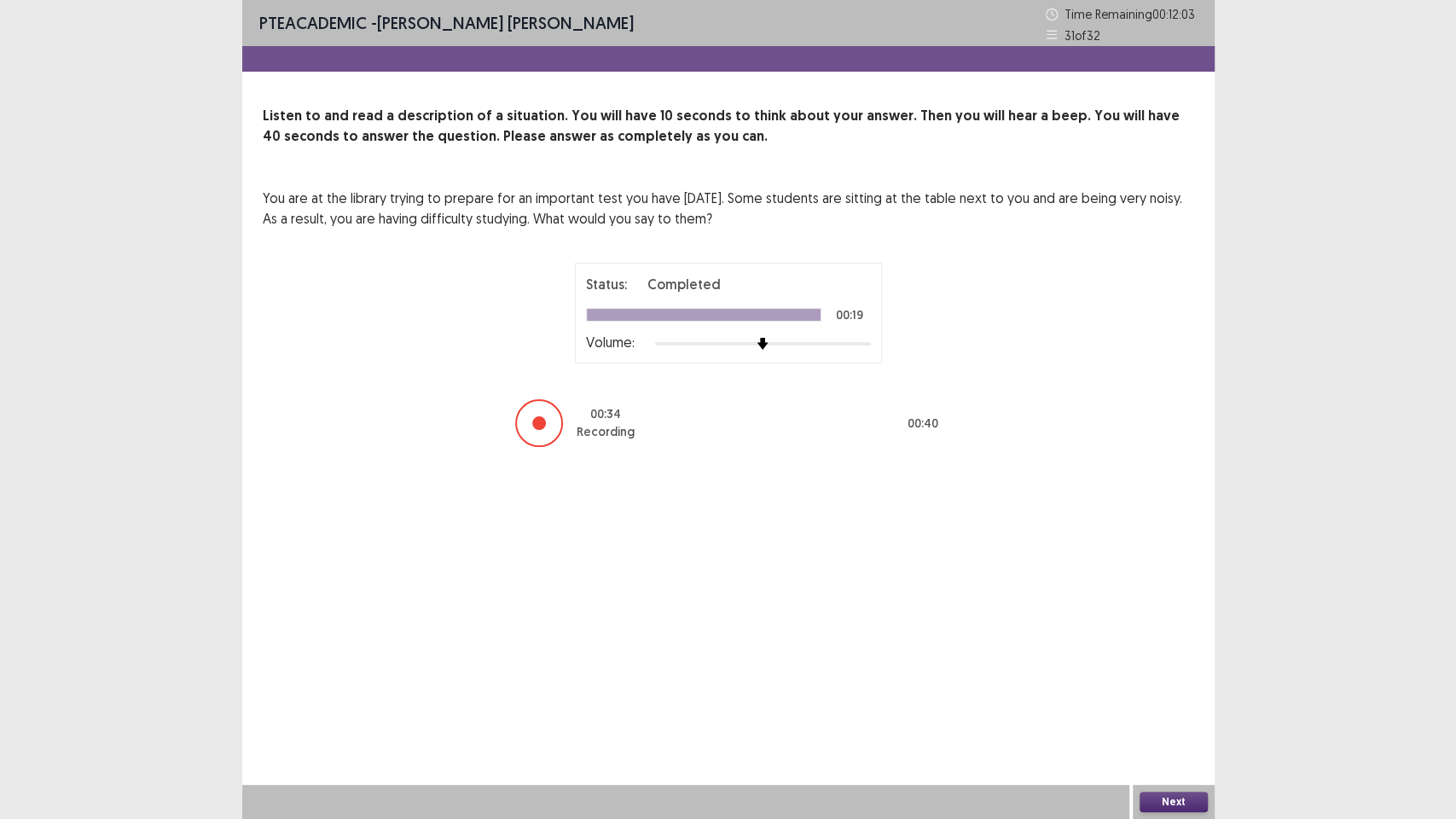
click at [1157, 691] on button "Next" at bounding box center [1173, 802] width 68 height 20
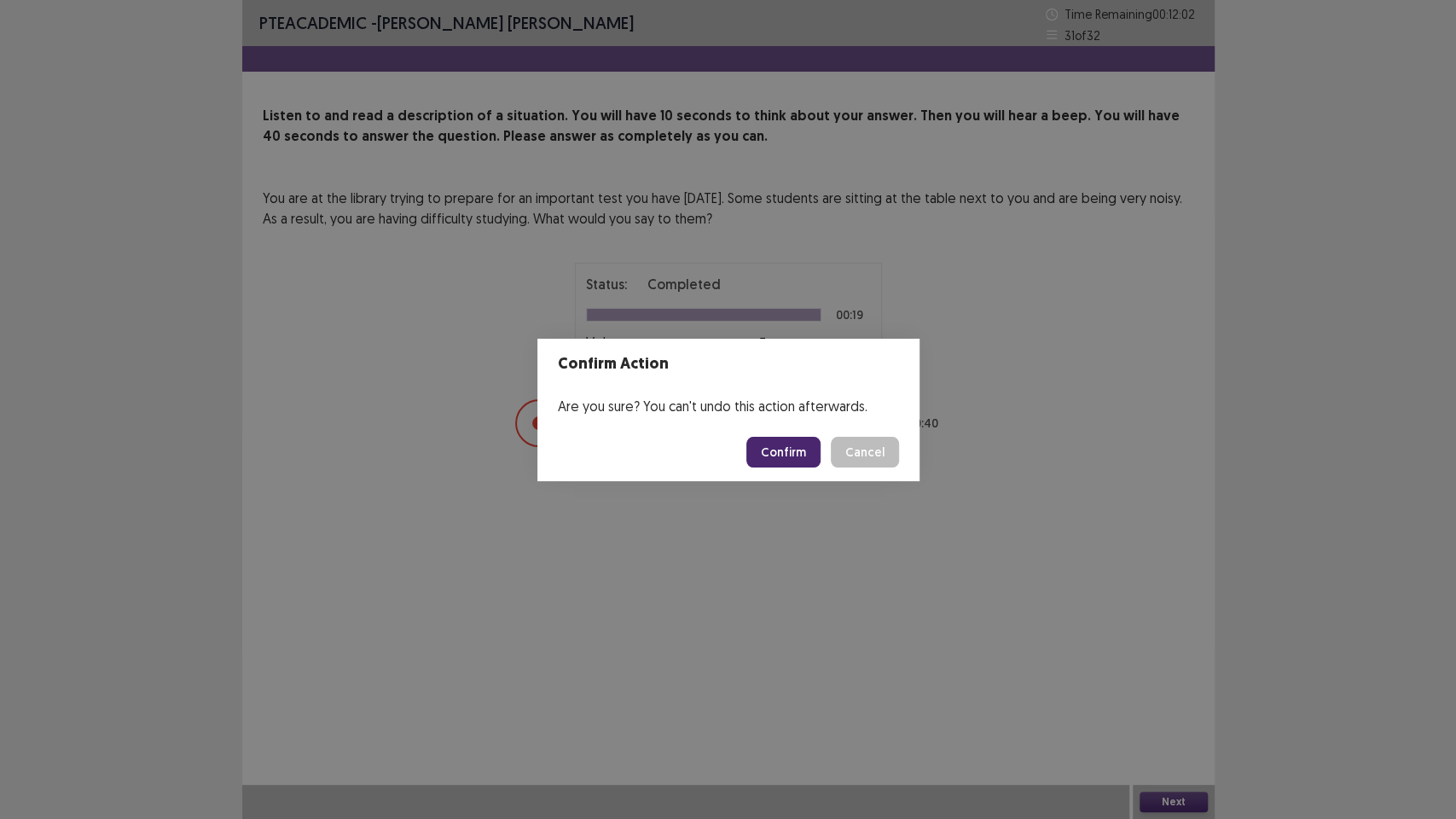
click at [793, 457] on button "Confirm" at bounding box center [783, 452] width 74 height 31
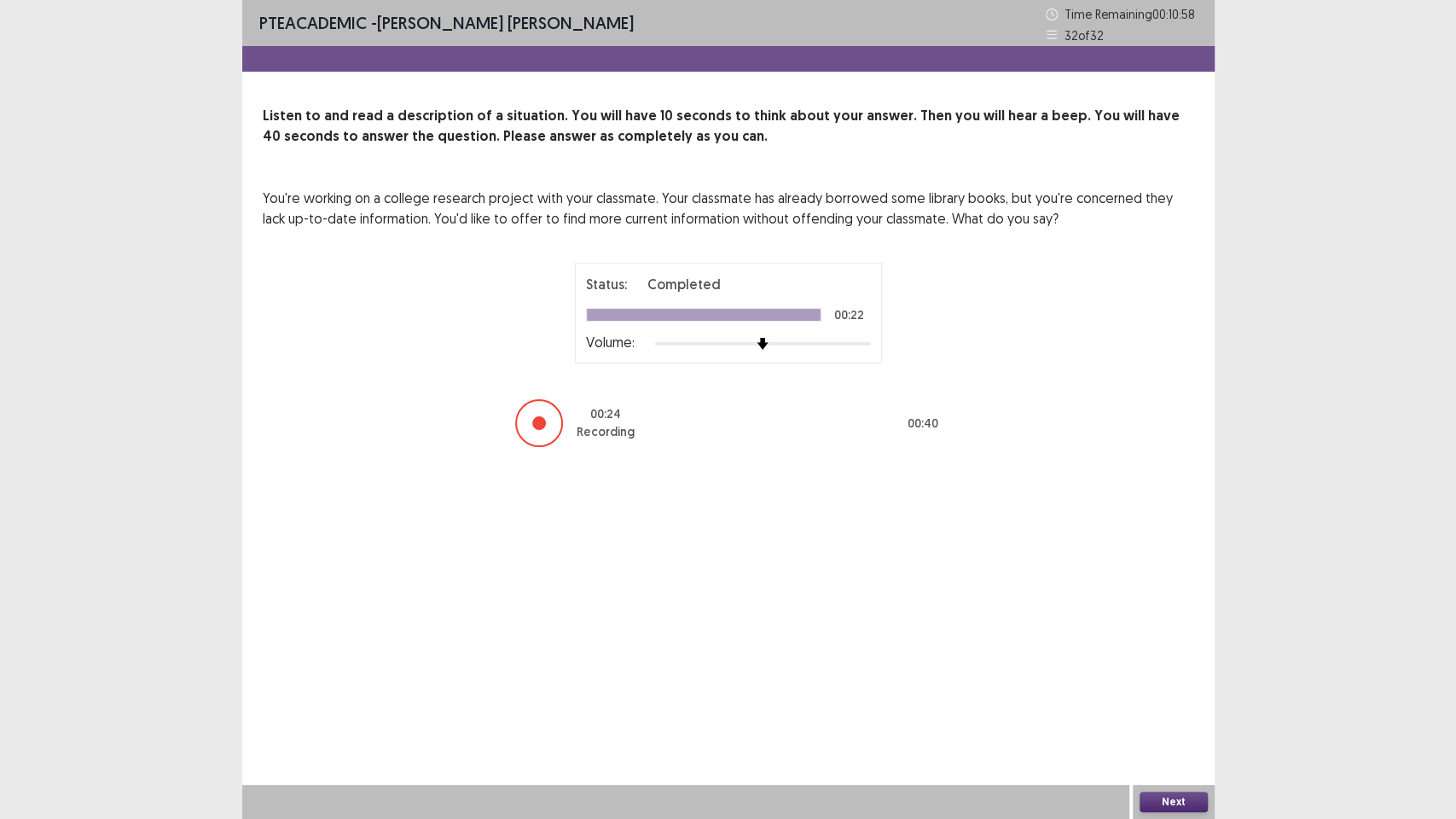
click at [1188, 691] on button "Next" at bounding box center [1173, 802] width 68 height 20
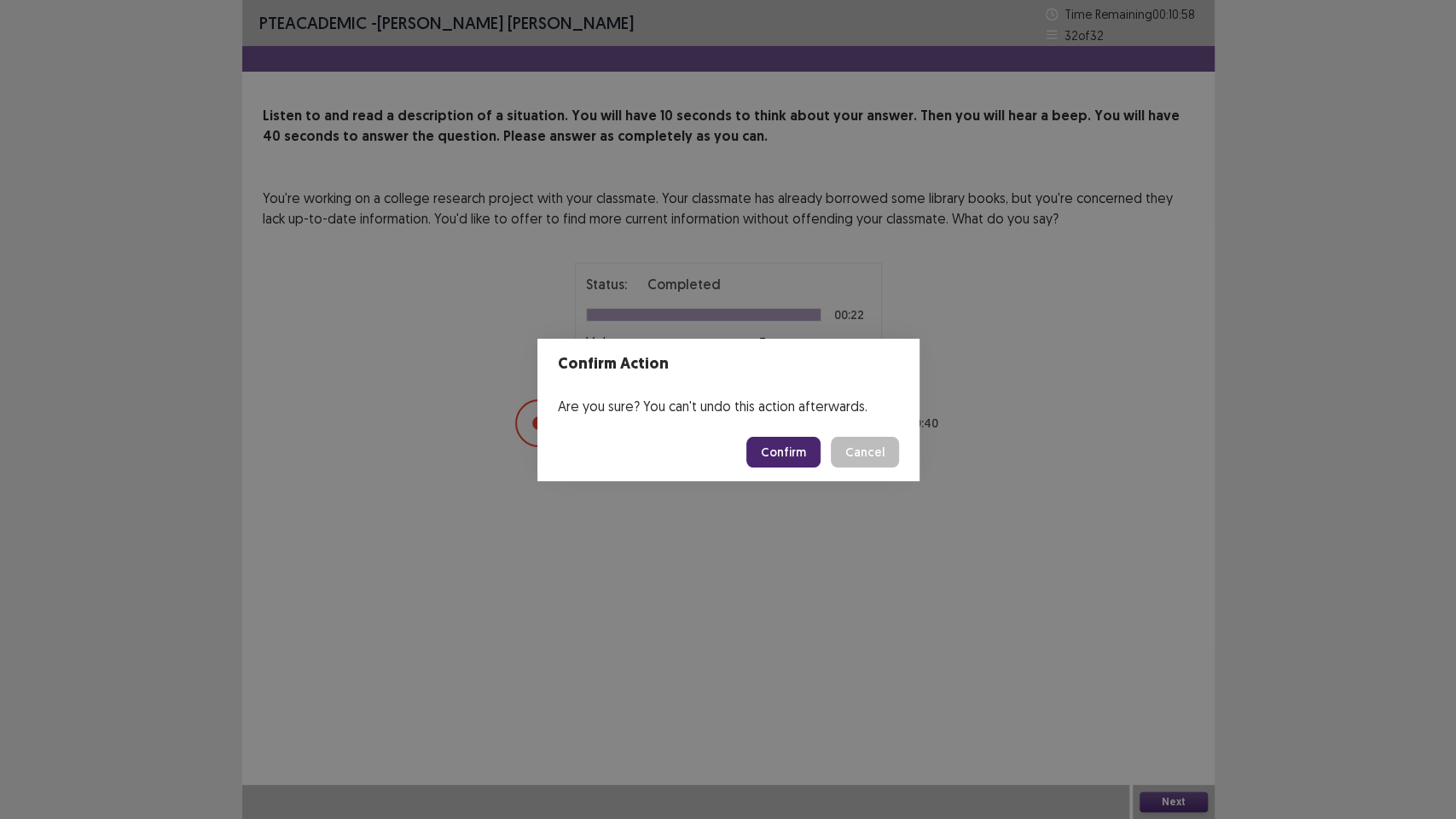
click at [799, 445] on button "Confirm" at bounding box center [783, 452] width 74 height 31
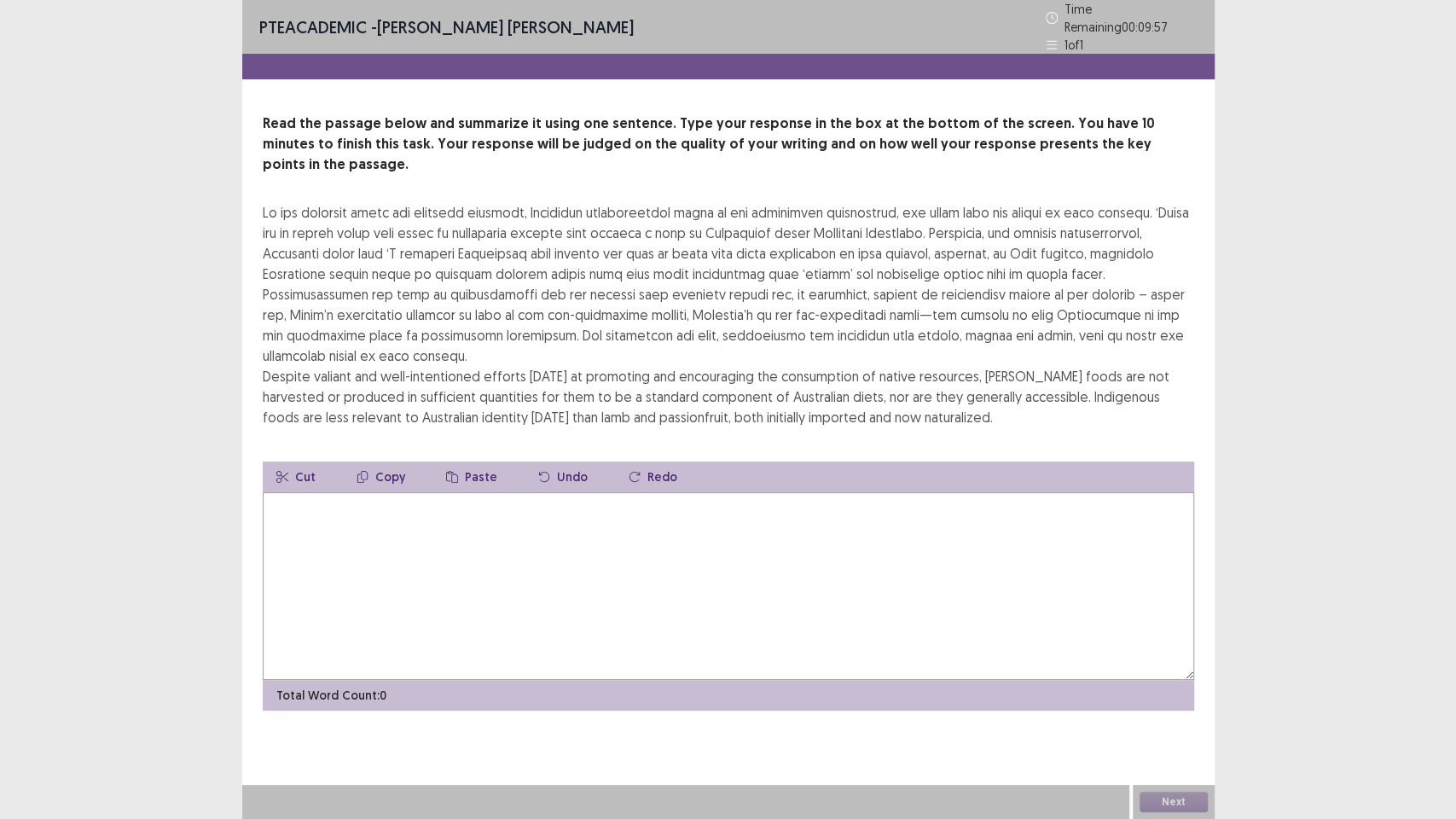
click at [655, 566] on textarea at bounding box center [728, 586] width 932 height 188
type textarea "*"
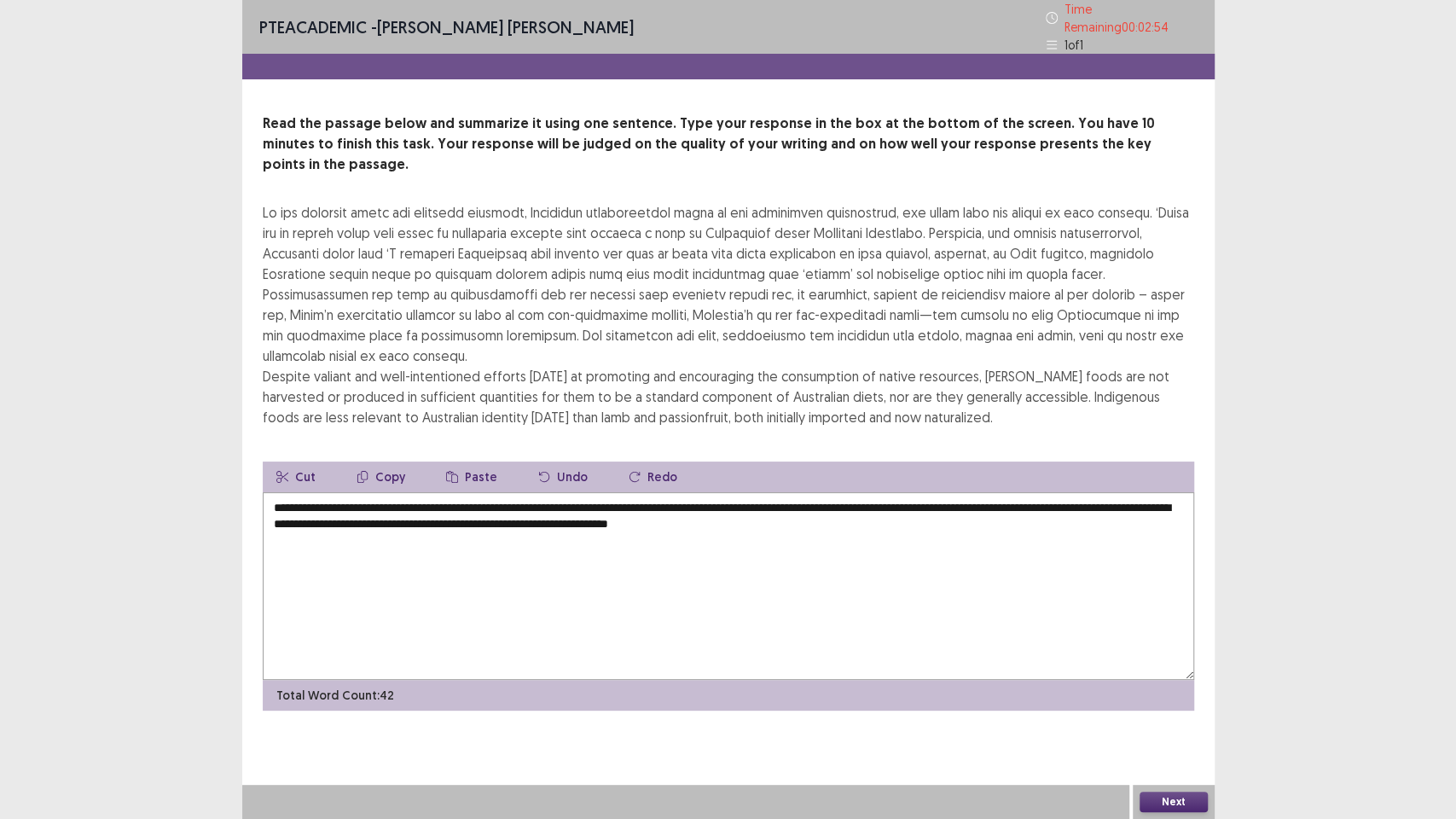
drag, startPoint x: 355, startPoint y: 550, endPoint x: 285, endPoint y: 550, distance: 70.0
click at [306, 559] on textarea "**********" at bounding box center [728, 586] width 932 height 188
click at [320, 547] on textarea "**********" at bounding box center [728, 586] width 932 height 188
drag, startPoint x: 266, startPoint y: 458, endPoint x: 432, endPoint y: 474, distance: 166.8
click at [266, 492] on textarea "**********" at bounding box center [728, 586] width 932 height 188
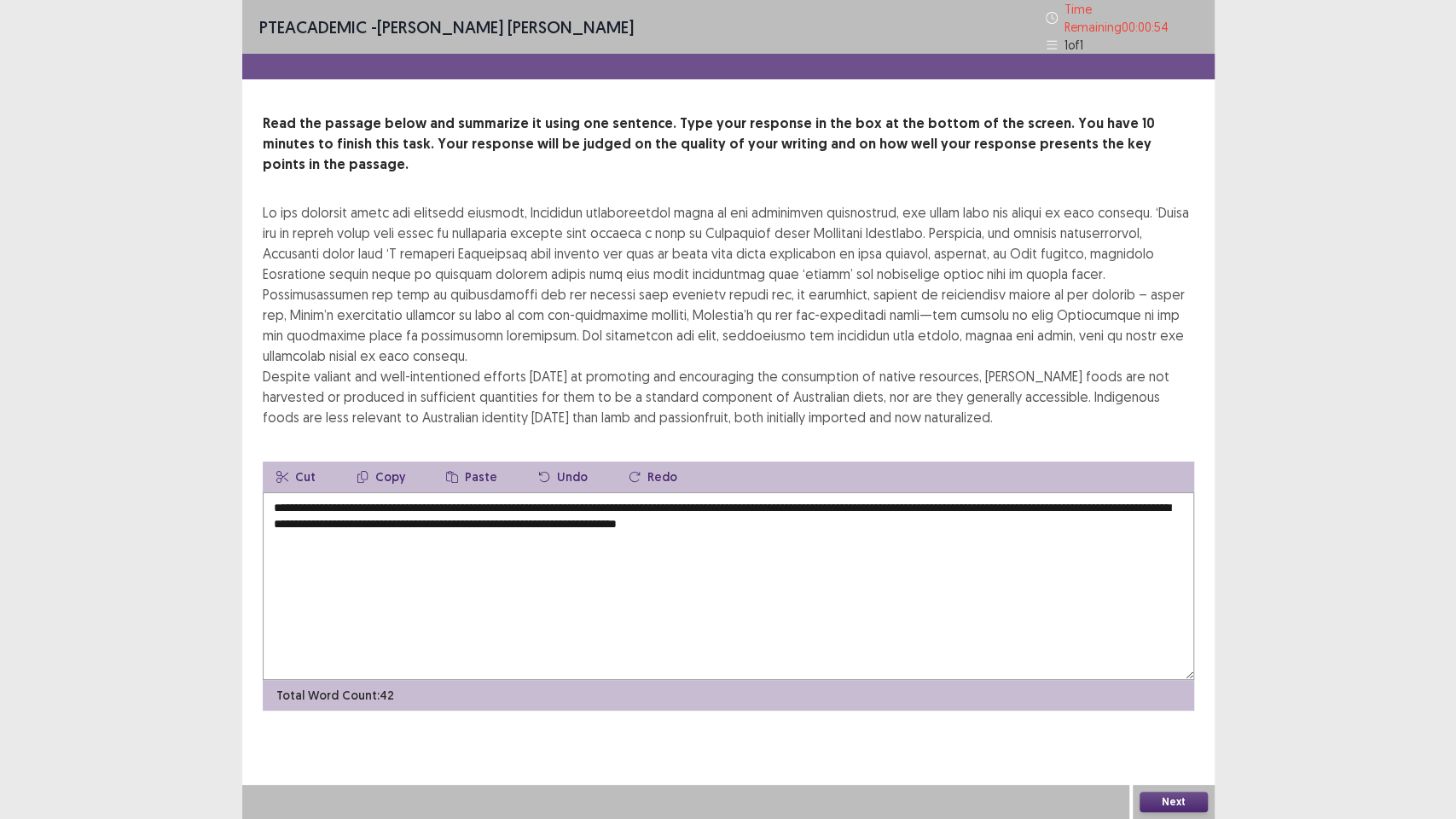
click at [1161, 492] on textarea "**********" at bounding box center [728, 586] width 932 height 188
drag, startPoint x: 833, startPoint y: 479, endPoint x: 894, endPoint y: 485, distance: 61.3
click at [837, 492] on textarea "**********" at bounding box center [728, 586] width 932 height 188
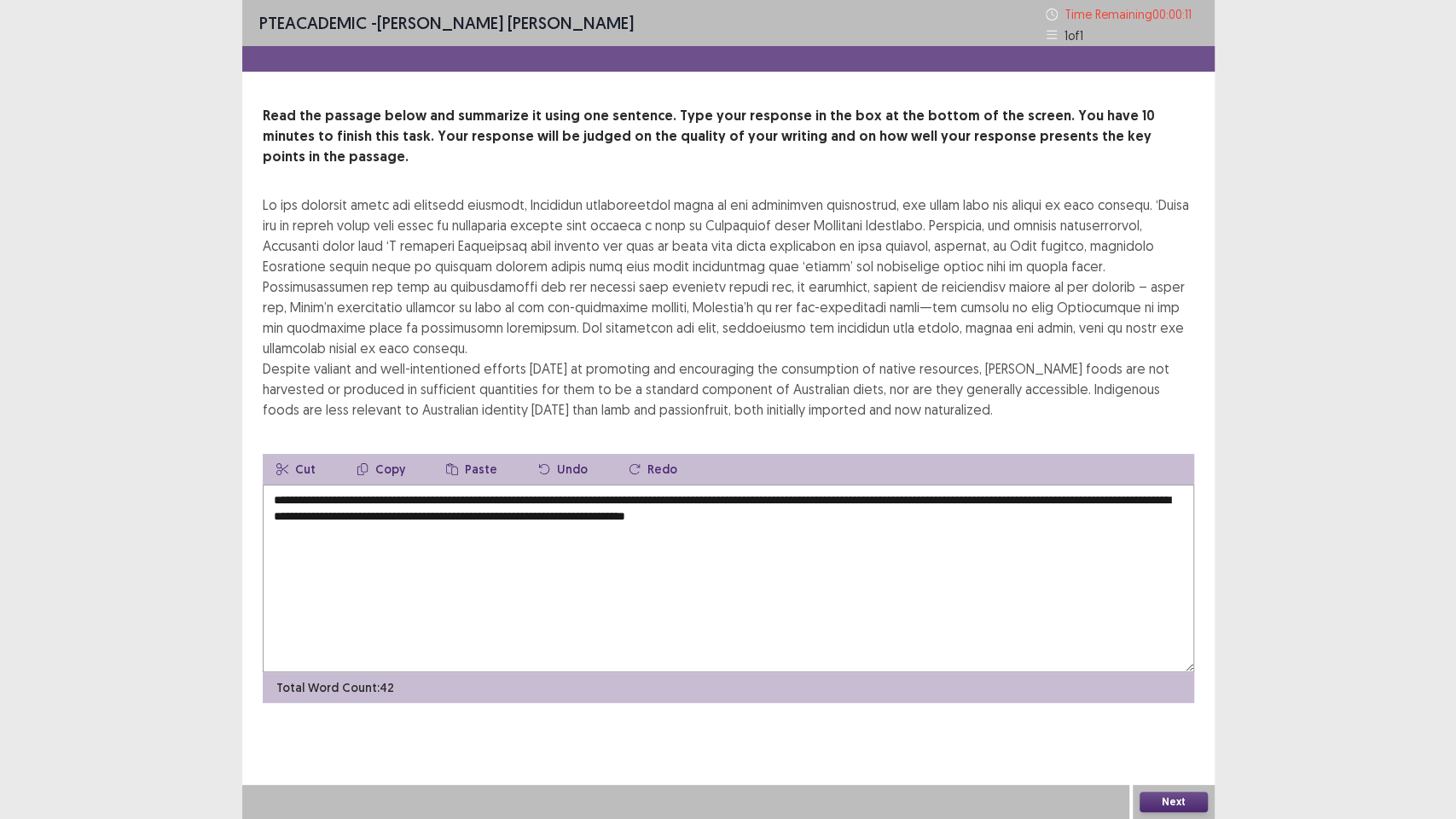
click at [900, 529] on textarea "**********" at bounding box center [728, 578] width 932 height 188
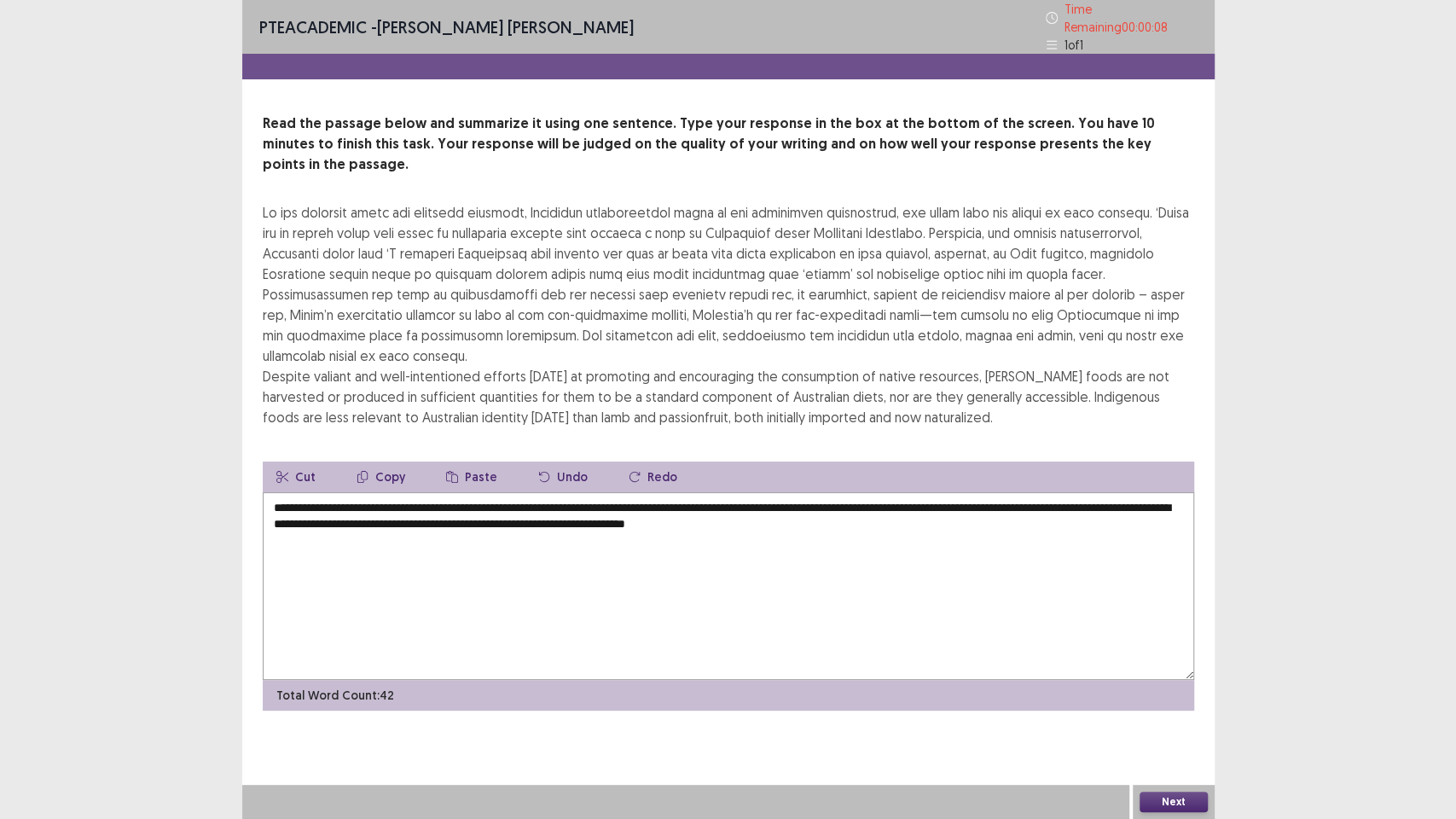
type textarea "**********"
click at [1187, 691] on button "Next" at bounding box center [1173, 802] width 68 height 20
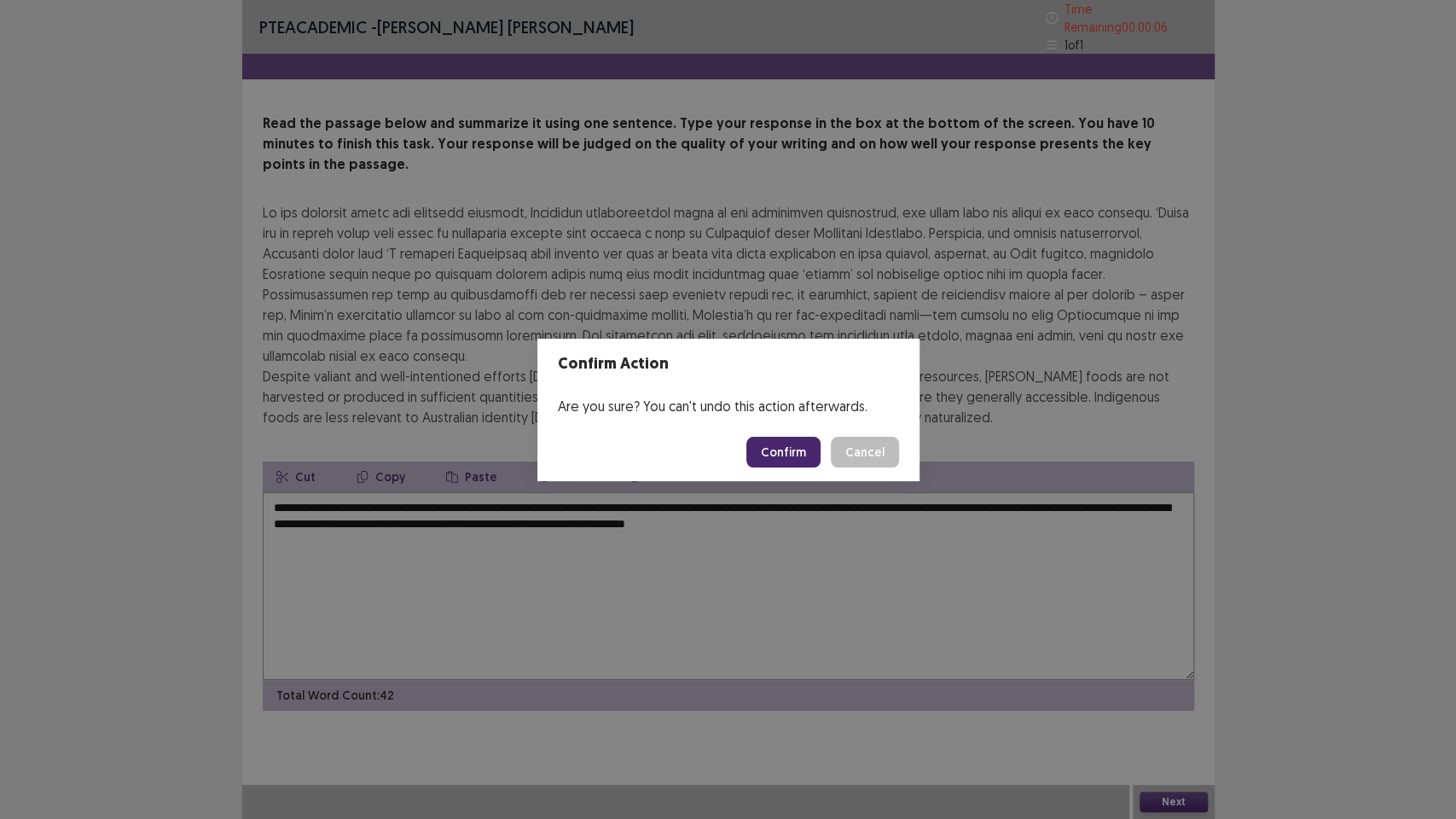
click at [794, 459] on button "Confirm" at bounding box center [783, 452] width 74 height 31
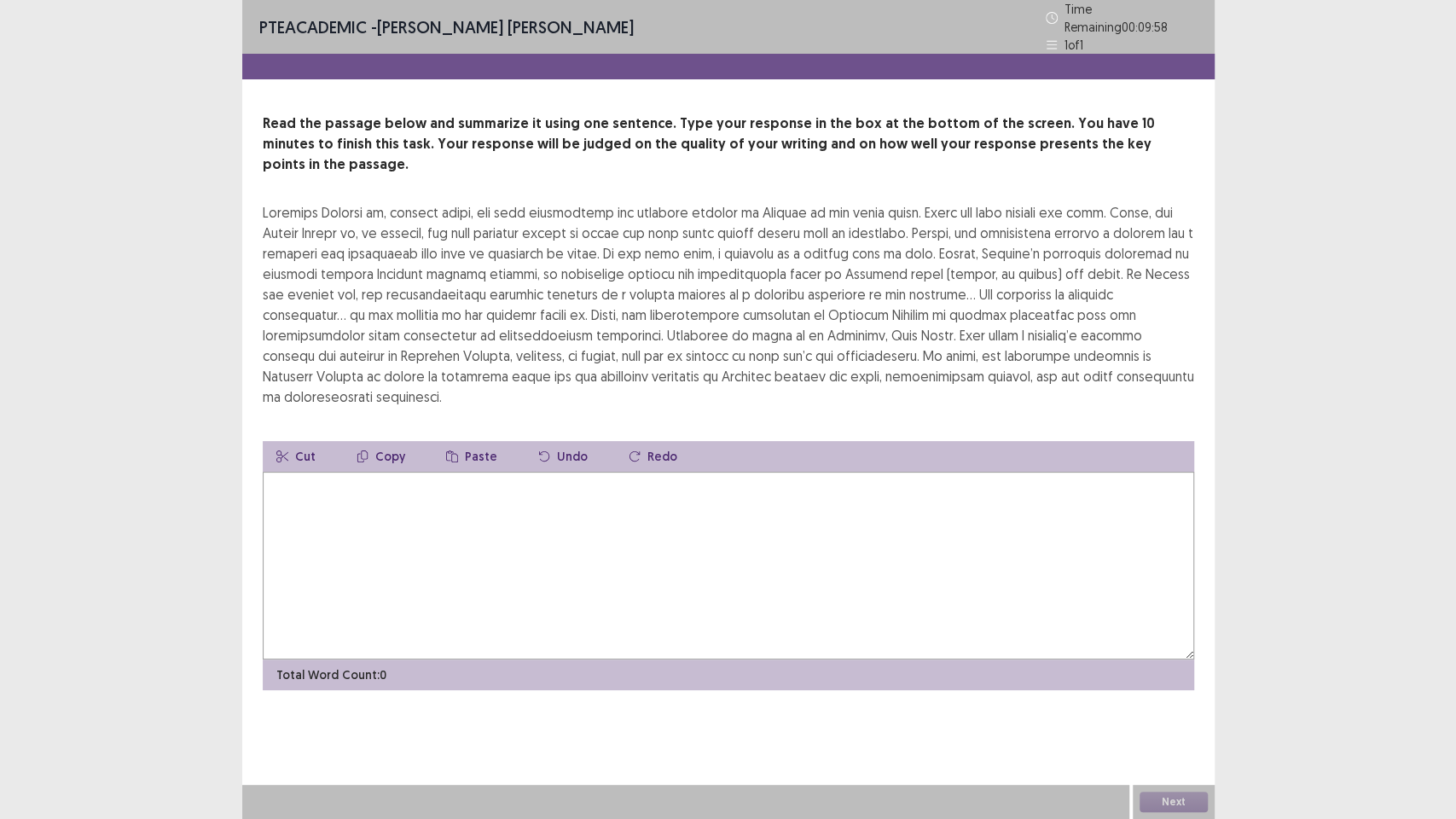
click at [794, 563] on textarea at bounding box center [728, 565] width 932 height 188
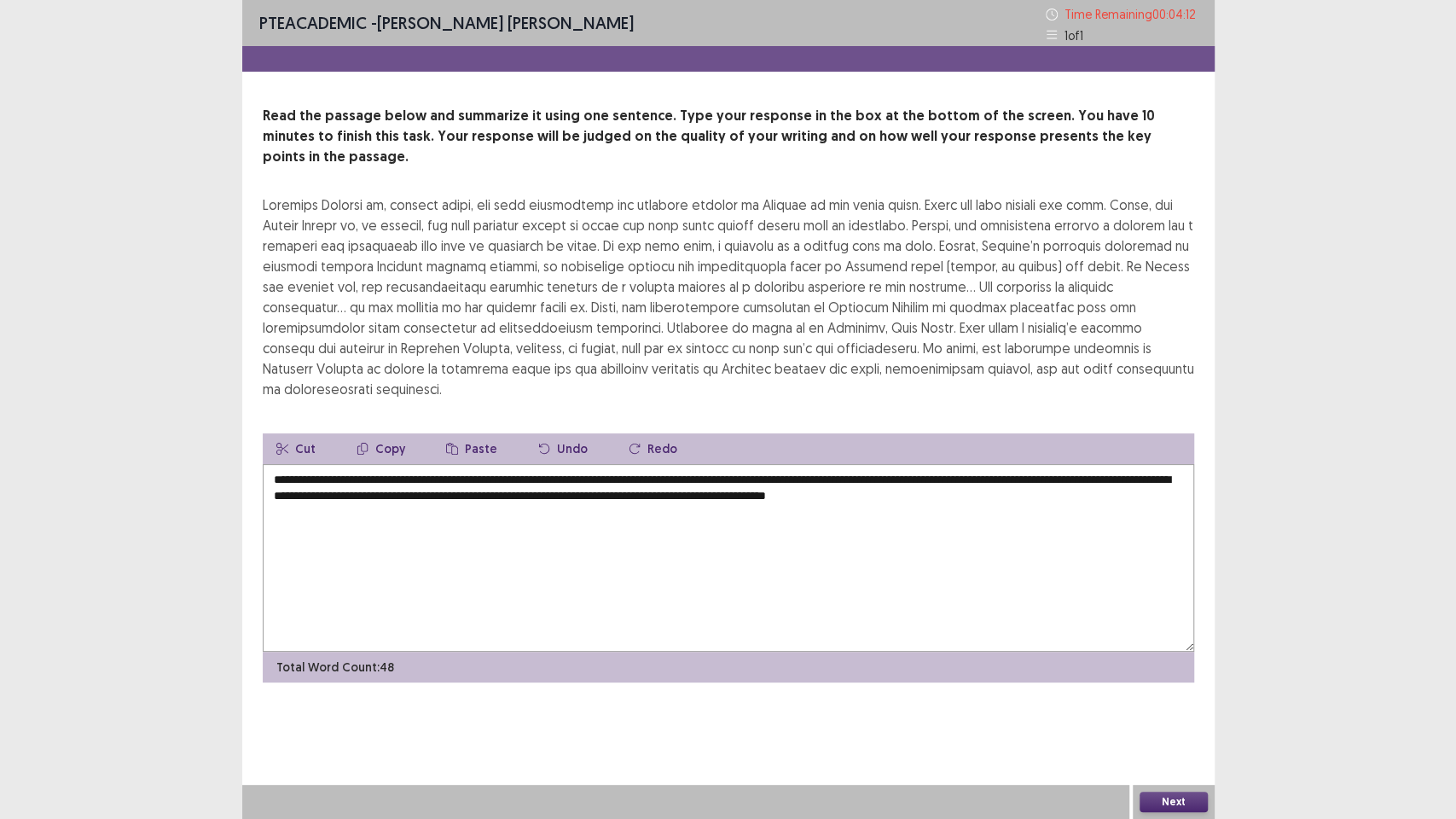
click at [268, 464] on textarea "**********" at bounding box center [728, 558] width 932 height 188
drag, startPoint x: 266, startPoint y: 442, endPoint x: 352, endPoint y: 457, distance: 87.3
click at [269, 464] on textarea "**********" at bounding box center [728, 558] width 932 height 188
type textarea "**********"
click at [1173, 691] on button "Next" at bounding box center [1173, 802] width 68 height 20
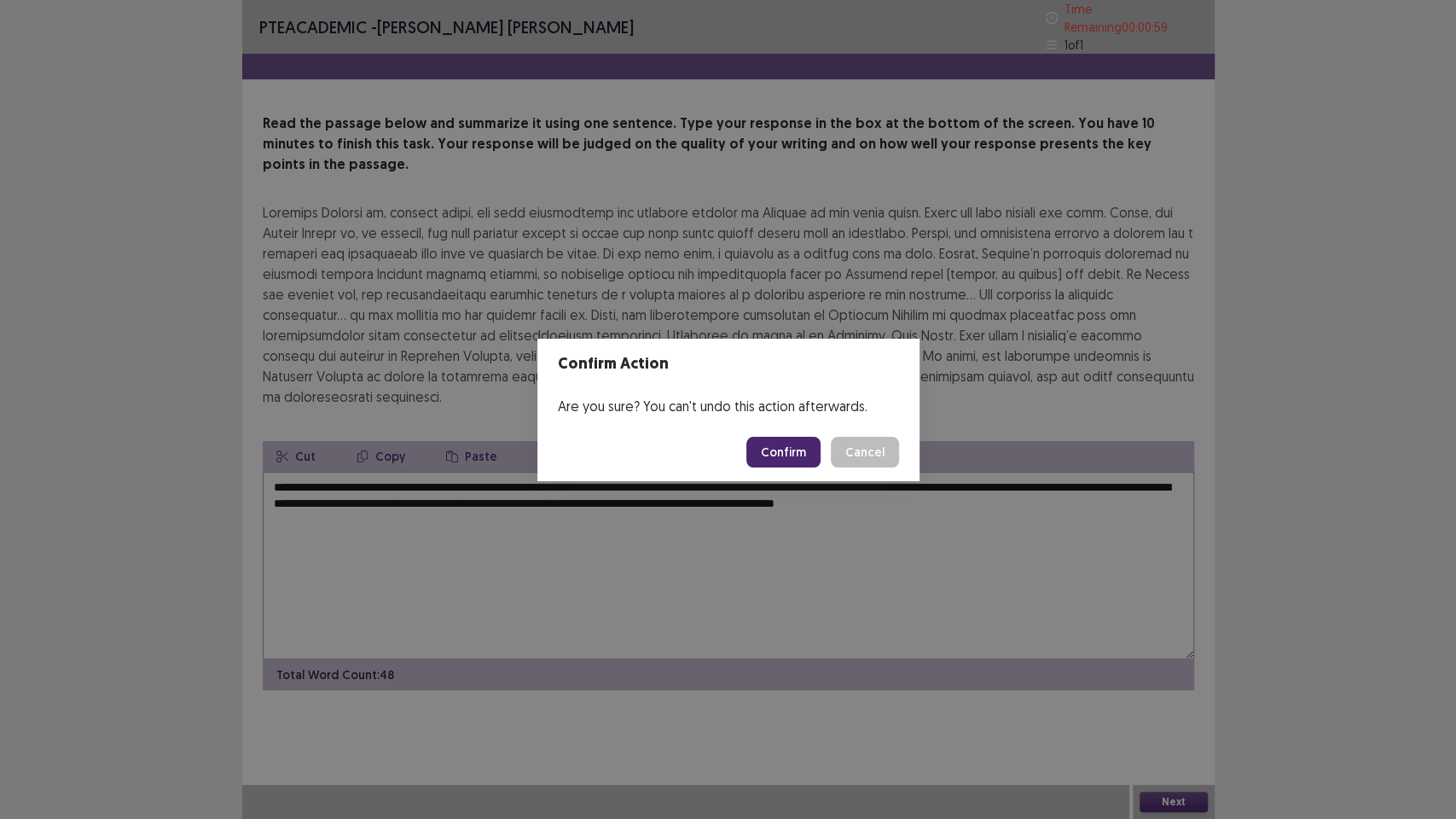
click at [799, 461] on button "Confirm" at bounding box center [783, 452] width 74 height 31
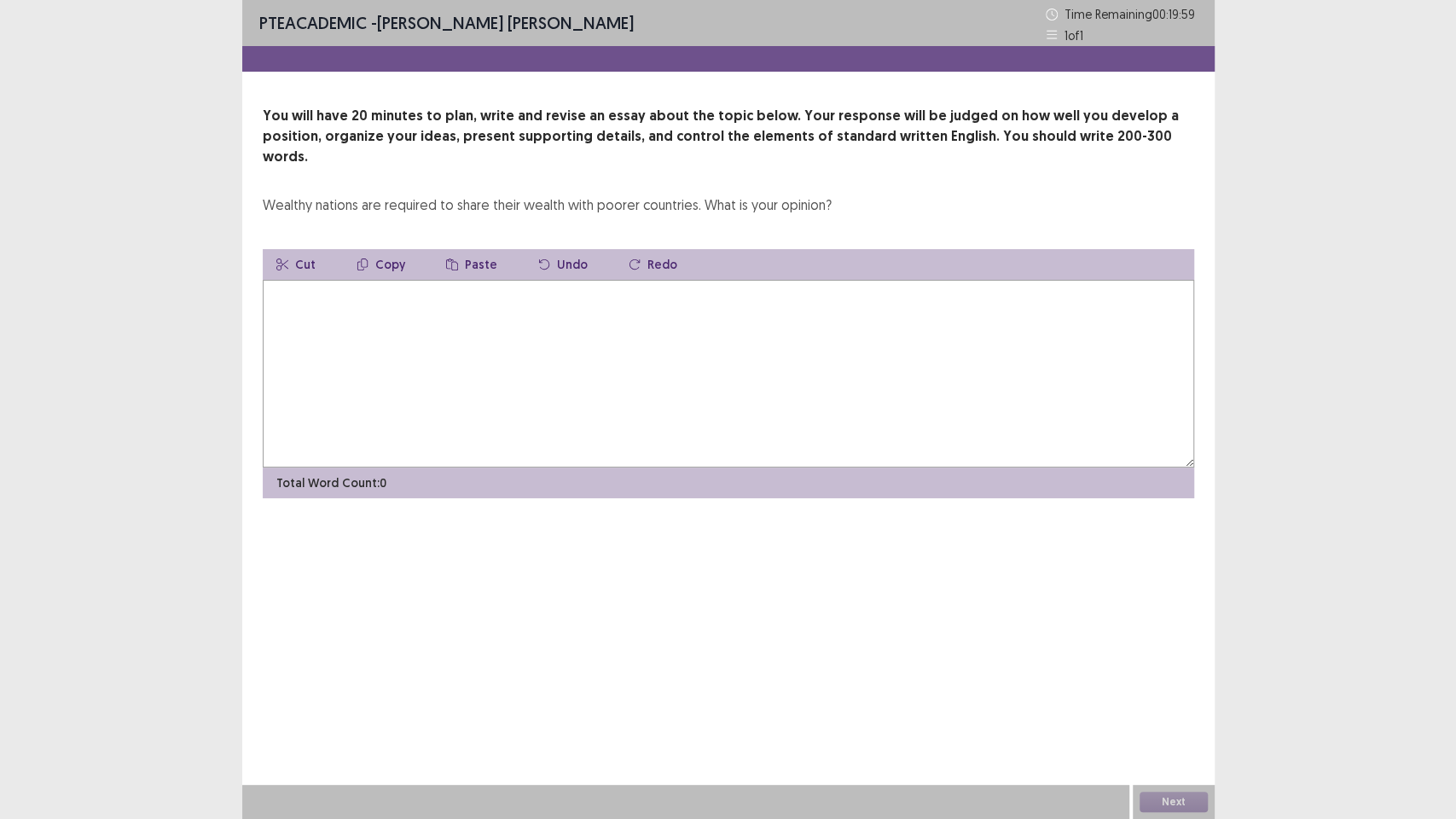
click at [731, 378] on textarea at bounding box center [728, 374] width 932 height 188
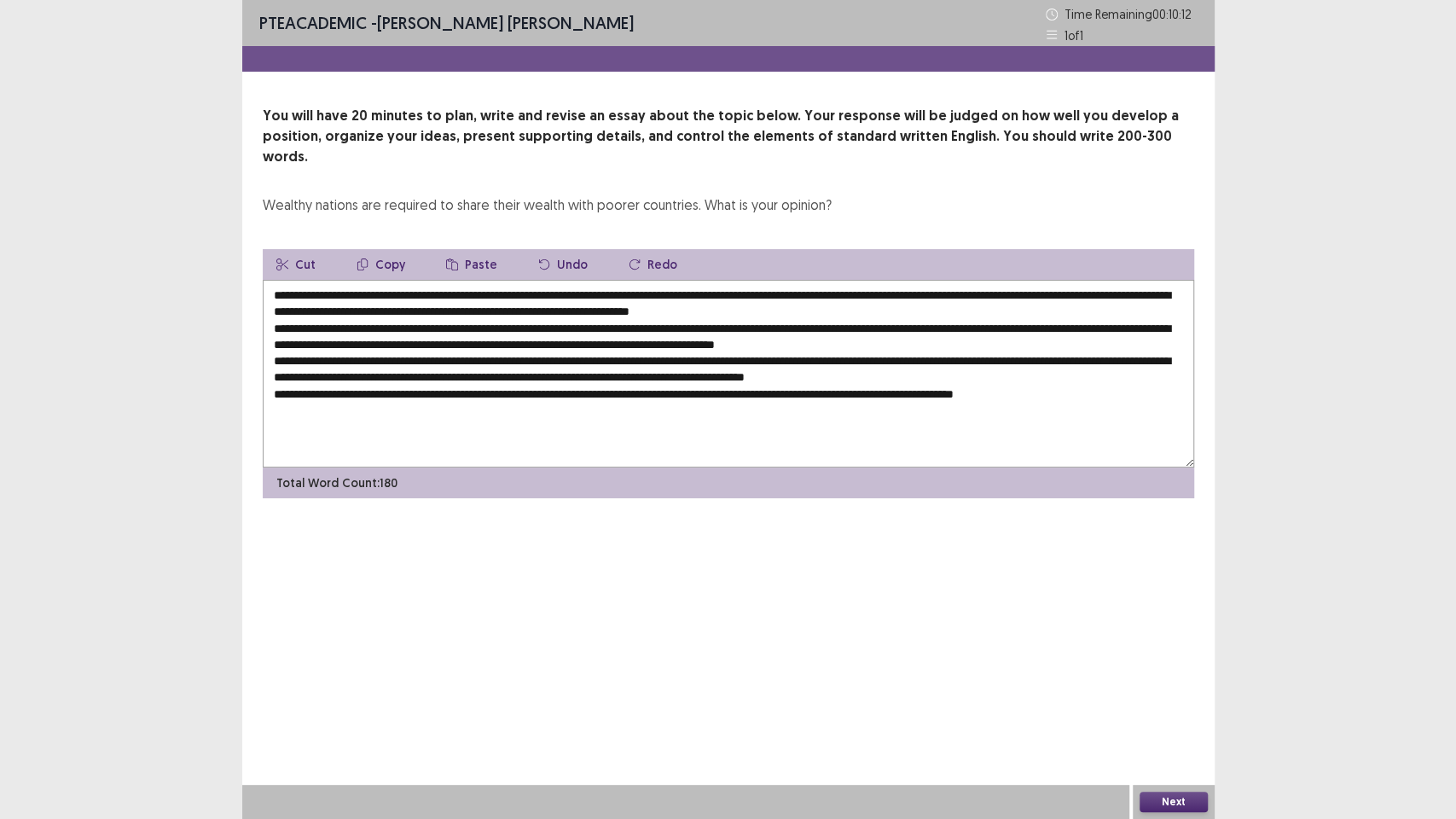
drag, startPoint x: 729, startPoint y: 657, endPoint x: 695, endPoint y: 565, distance: 98.1
click at [730, 646] on div "PTE academic - [PERSON_NAME] [PERSON_NAME] Time Remaining 00 : 10 : 12 1 of 1 Y…" at bounding box center [728, 410] width 973 height 819
click at [429, 210] on div "You will have 20 minutes to plan, write and revise an essay about the topic bel…" at bounding box center [728, 302] width 973 height 392
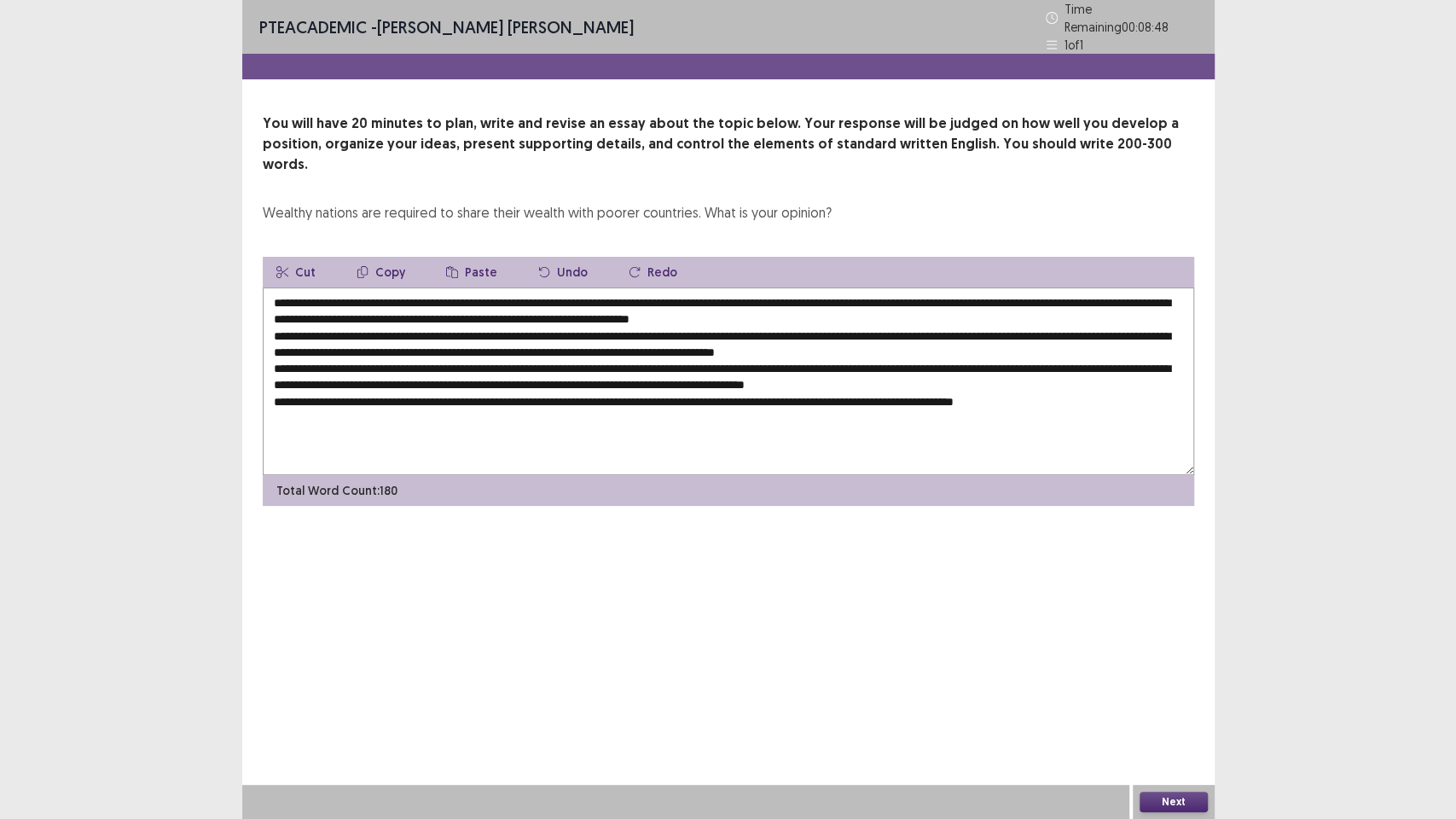
drag, startPoint x: 397, startPoint y: 276, endPoint x: 433, endPoint y: 294, distance: 40.2
click at [400, 287] on textarea at bounding box center [728, 381] width 932 height 188
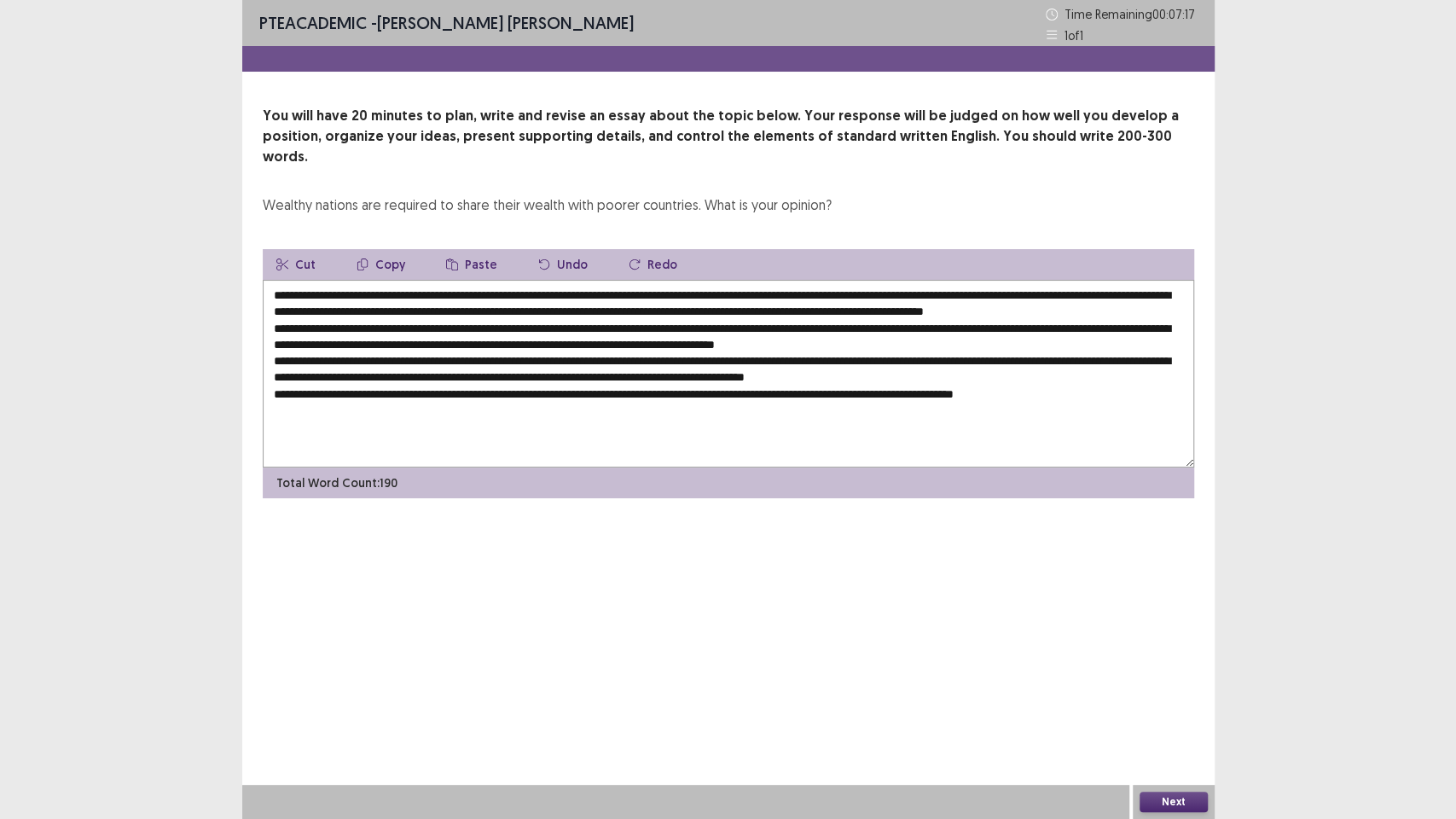
drag, startPoint x: 759, startPoint y: 274, endPoint x: 368, endPoint y: 254, distance: 391.5
click at [368, 254] on div "Cut Copy Paste Undo Redo Total Word Count: 190" at bounding box center [728, 373] width 932 height 249
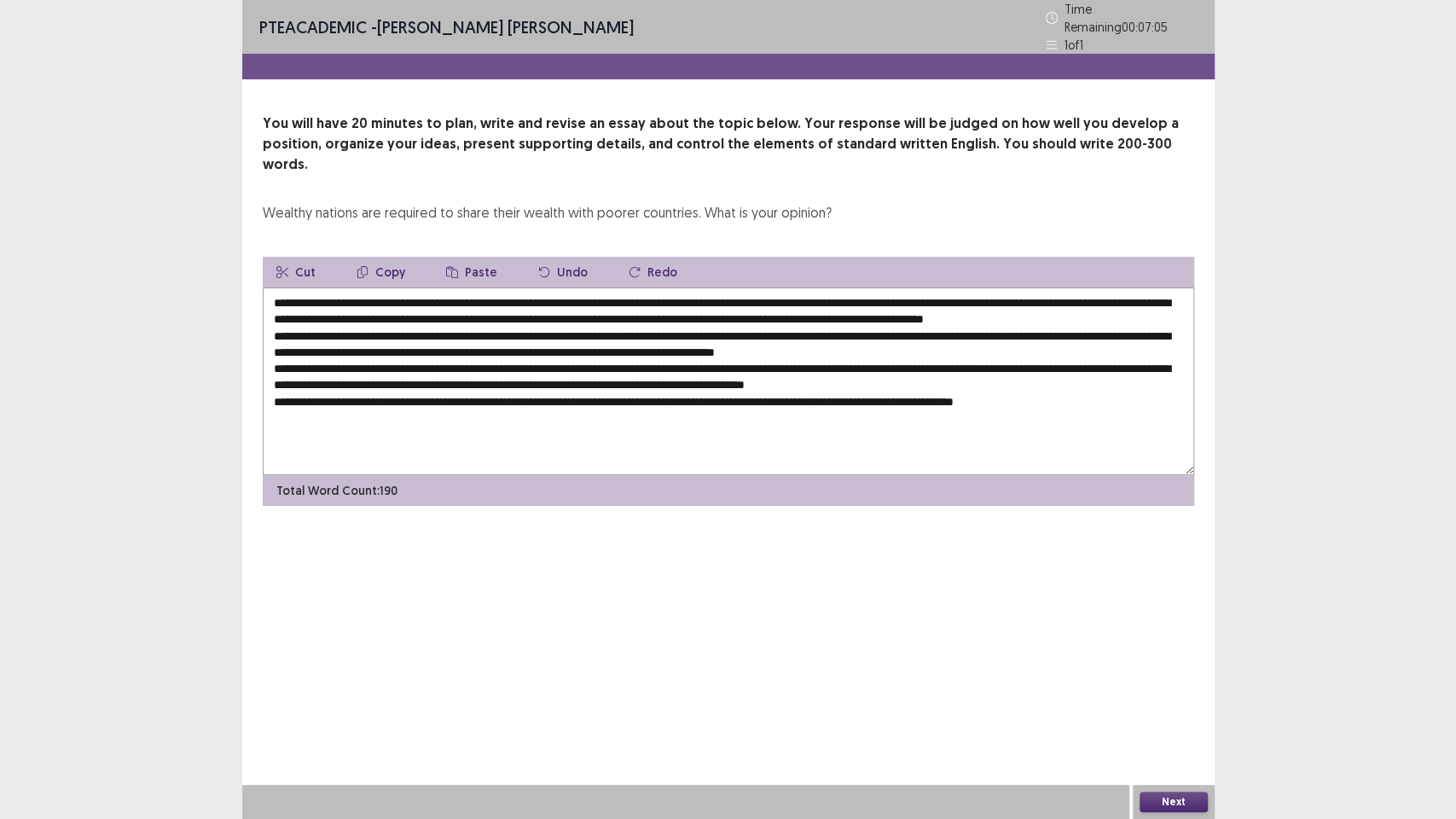
drag, startPoint x: 543, startPoint y: 325, endPoint x: 569, endPoint y: 325, distance: 26.0
click at [548, 325] on textarea at bounding box center [728, 381] width 932 height 188
paste textarea "**********"
drag, startPoint x: 312, startPoint y: 358, endPoint x: 413, endPoint y: 351, distance: 101.2
click at [314, 358] on textarea at bounding box center [728, 381] width 932 height 188
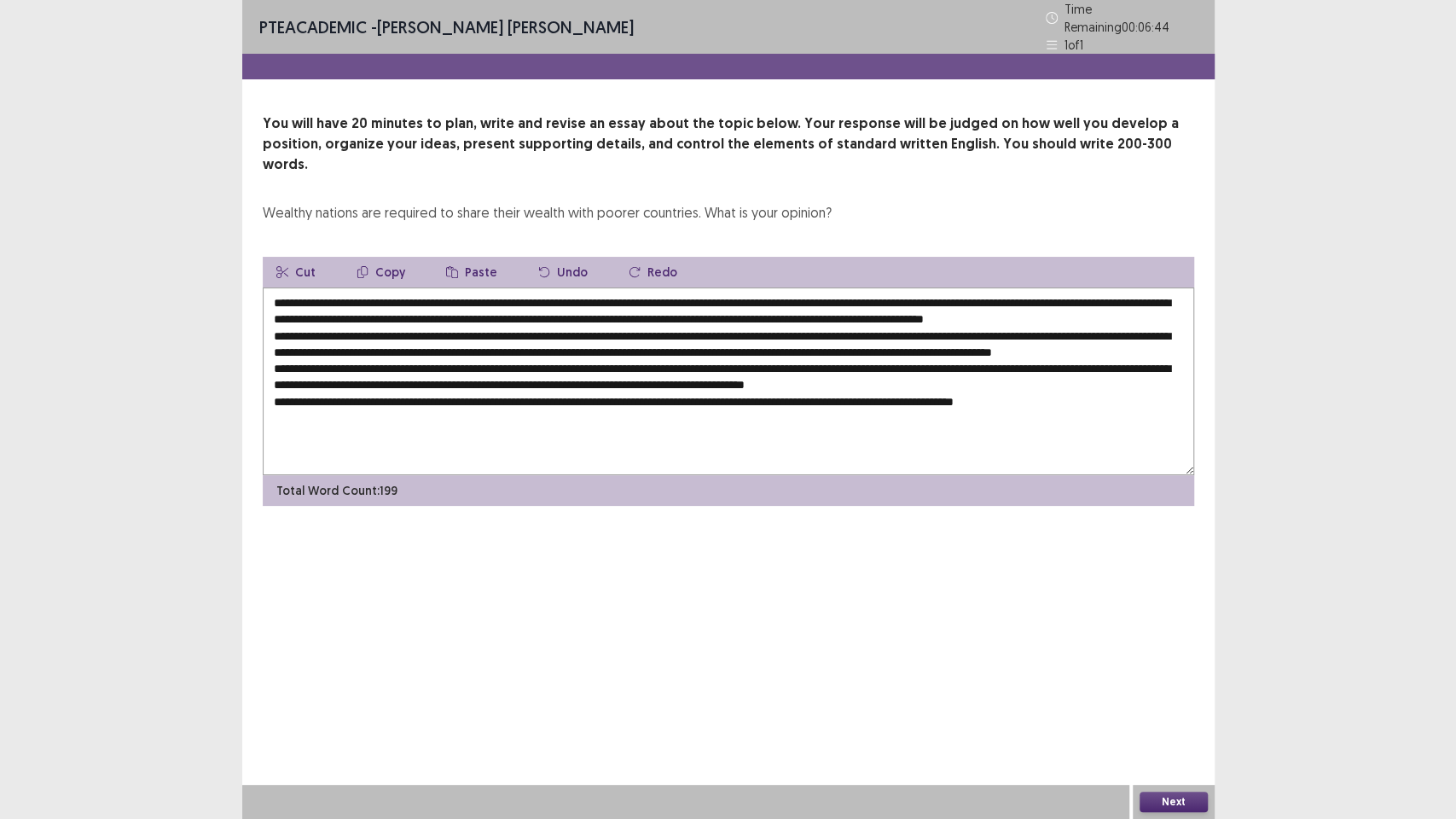
paste textarea "**********"
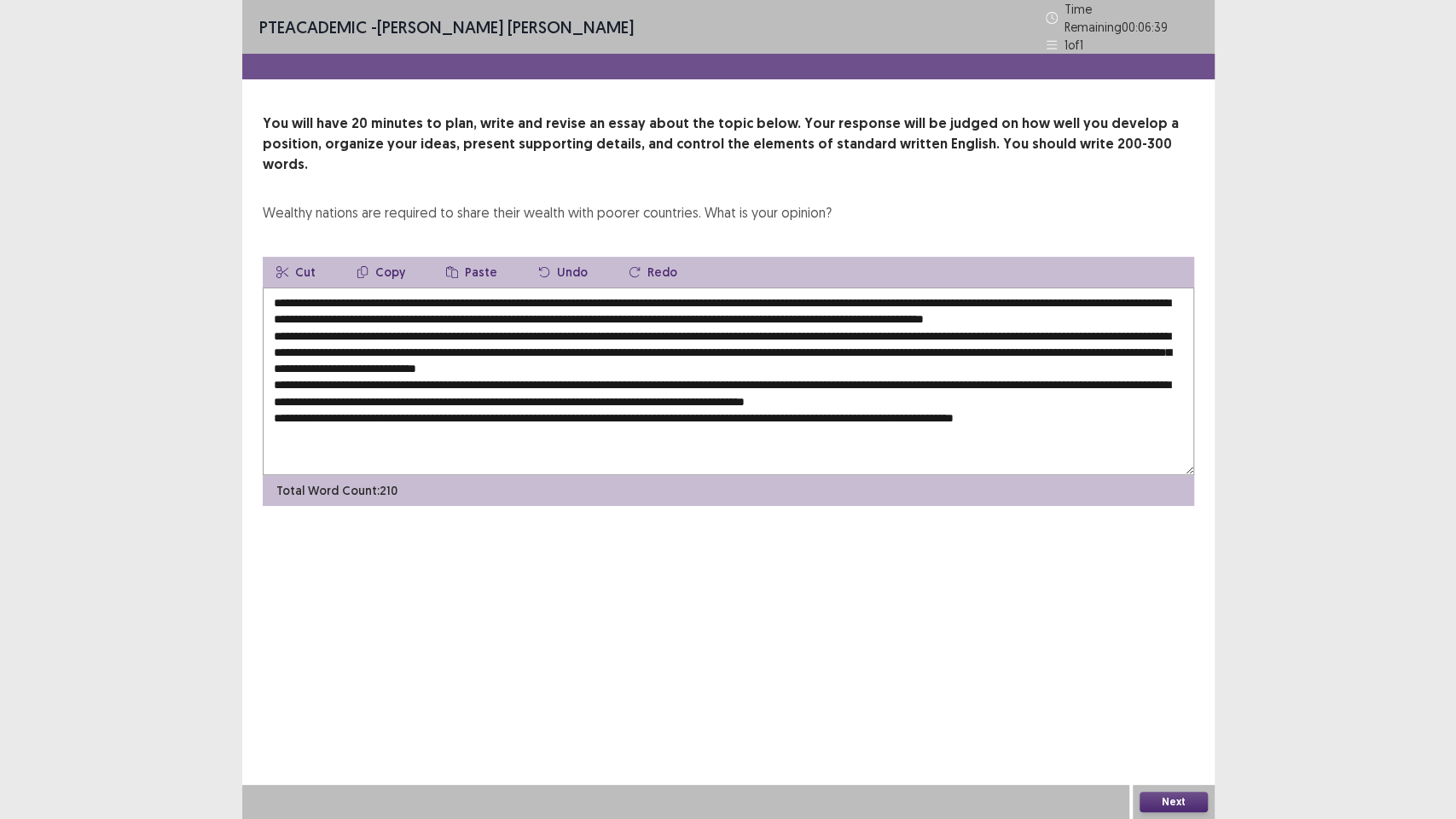
drag, startPoint x: 550, startPoint y: 376, endPoint x: 612, endPoint y: 375, distance: 62.0
click at [552, 375] on textarea at bounding box center [728, 381] width 932 height 188
paste textarea "**********"
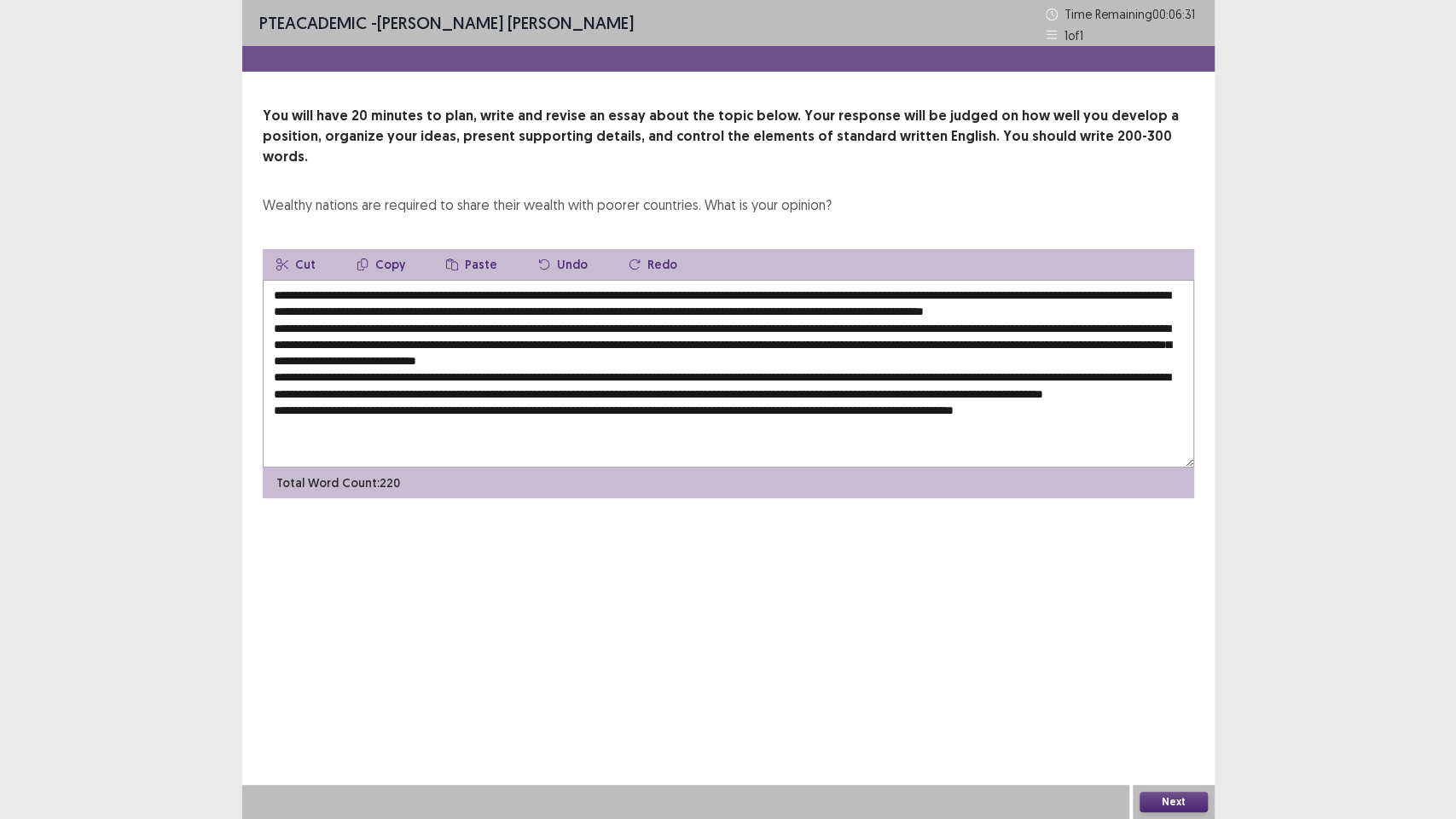
click at [447, 408] on textarea at bounding box center [728, 374] width 932 height 188
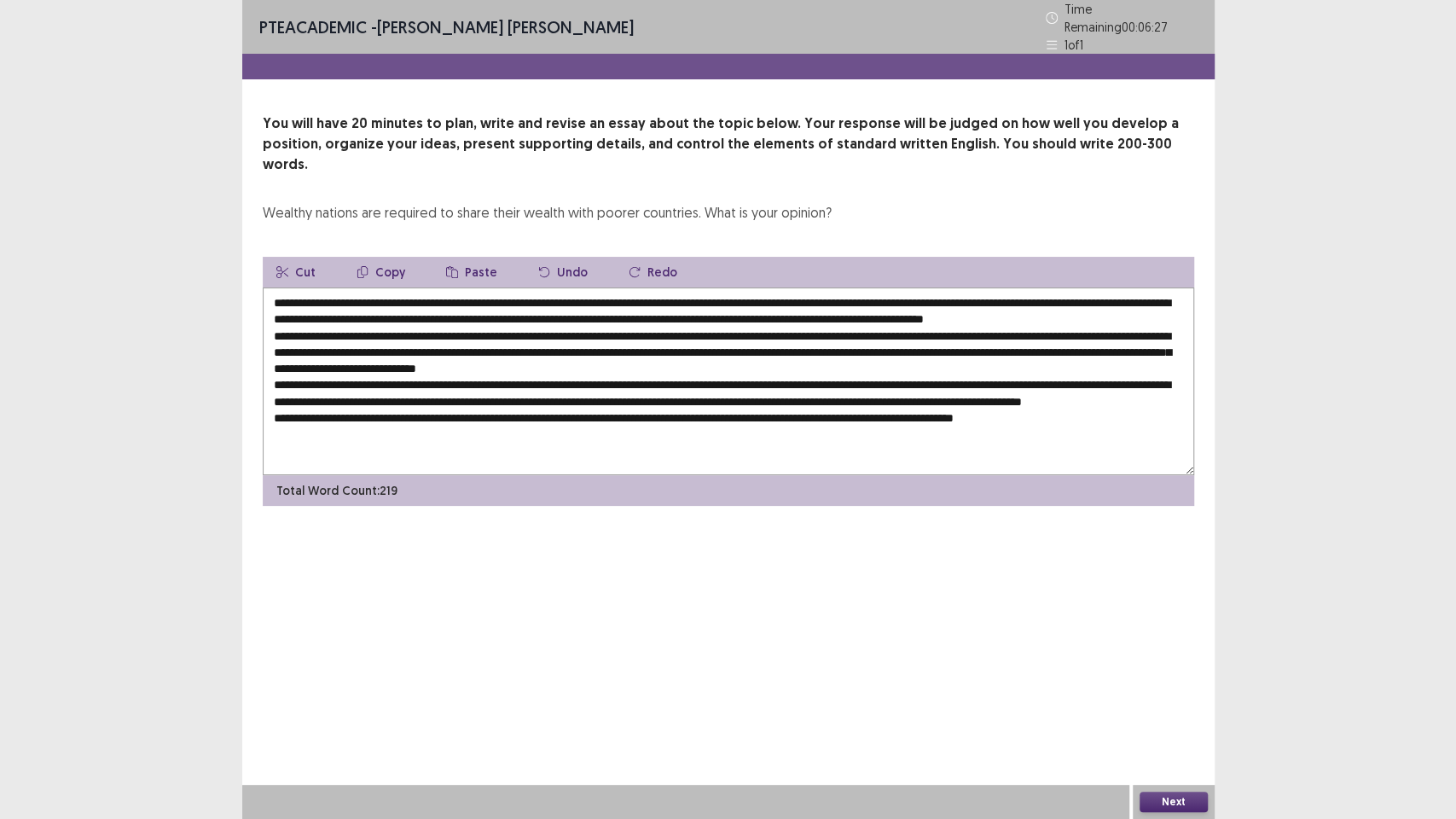
paste textarea "**********"
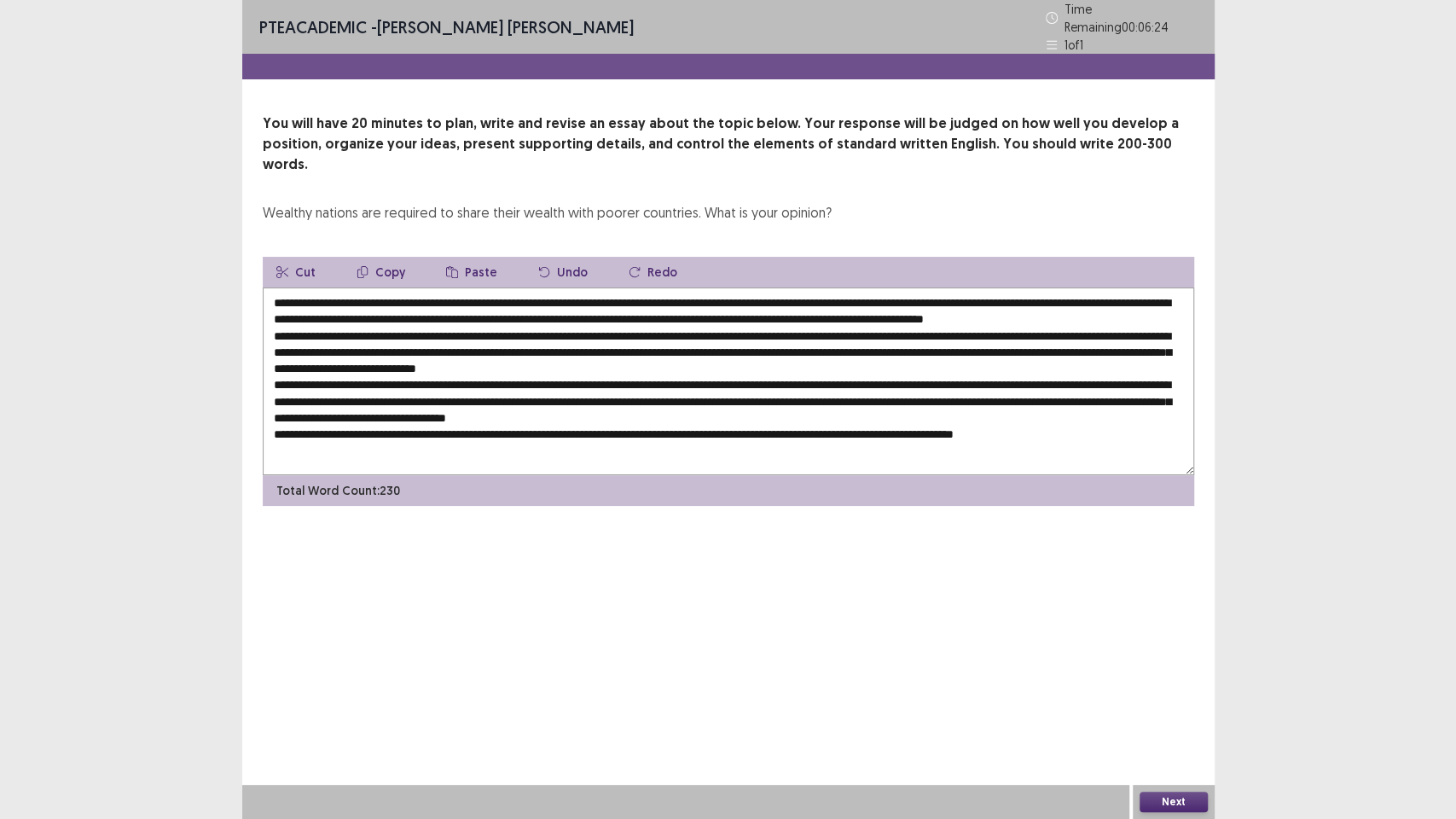
click at [697, 423] on textarea at bounding box center [728, 381] width 932 height 188
paste textarea "**********"
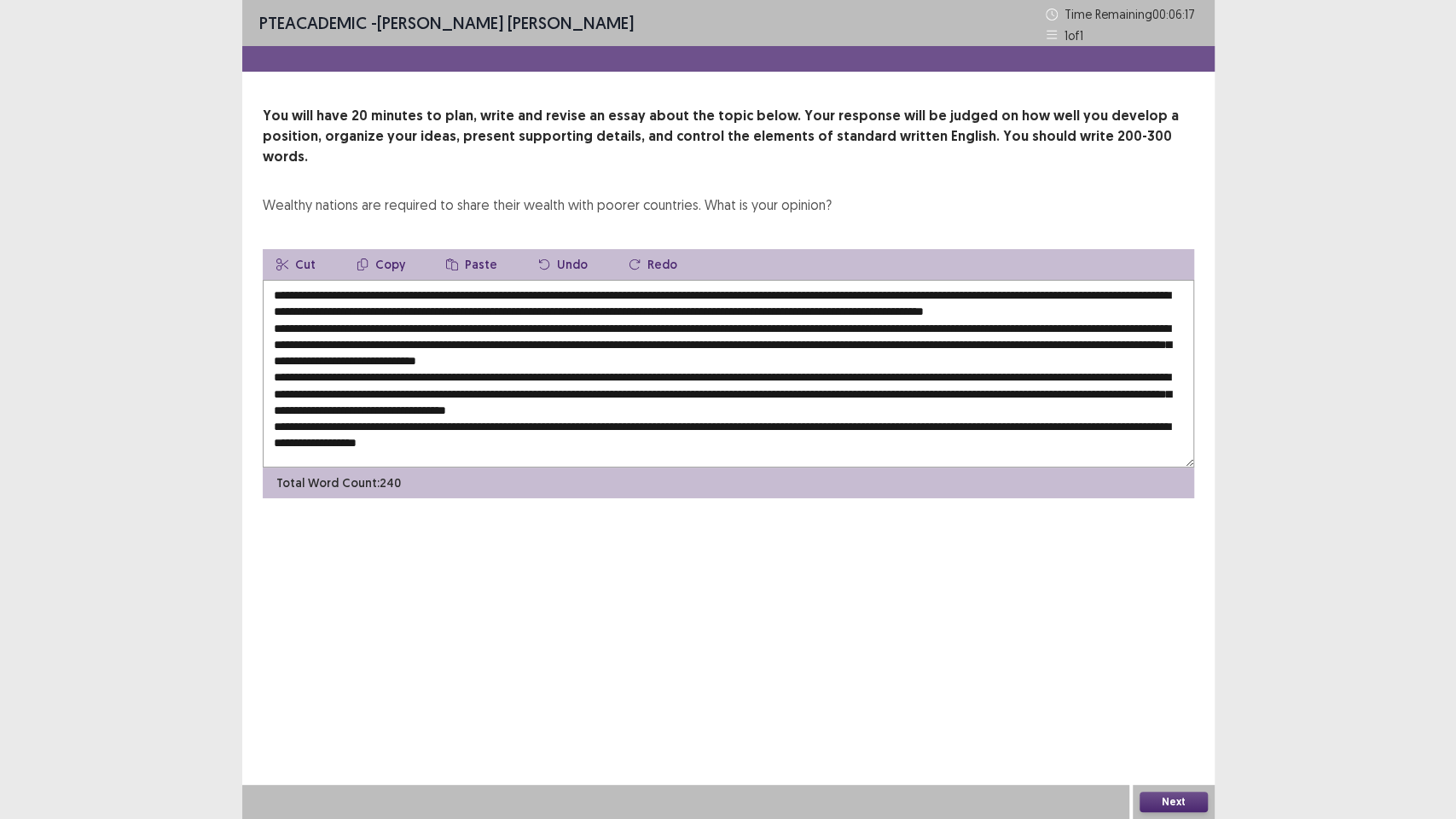
click at [1001, 292] on textarea at bounding box center [728, 374] width 932 height 188
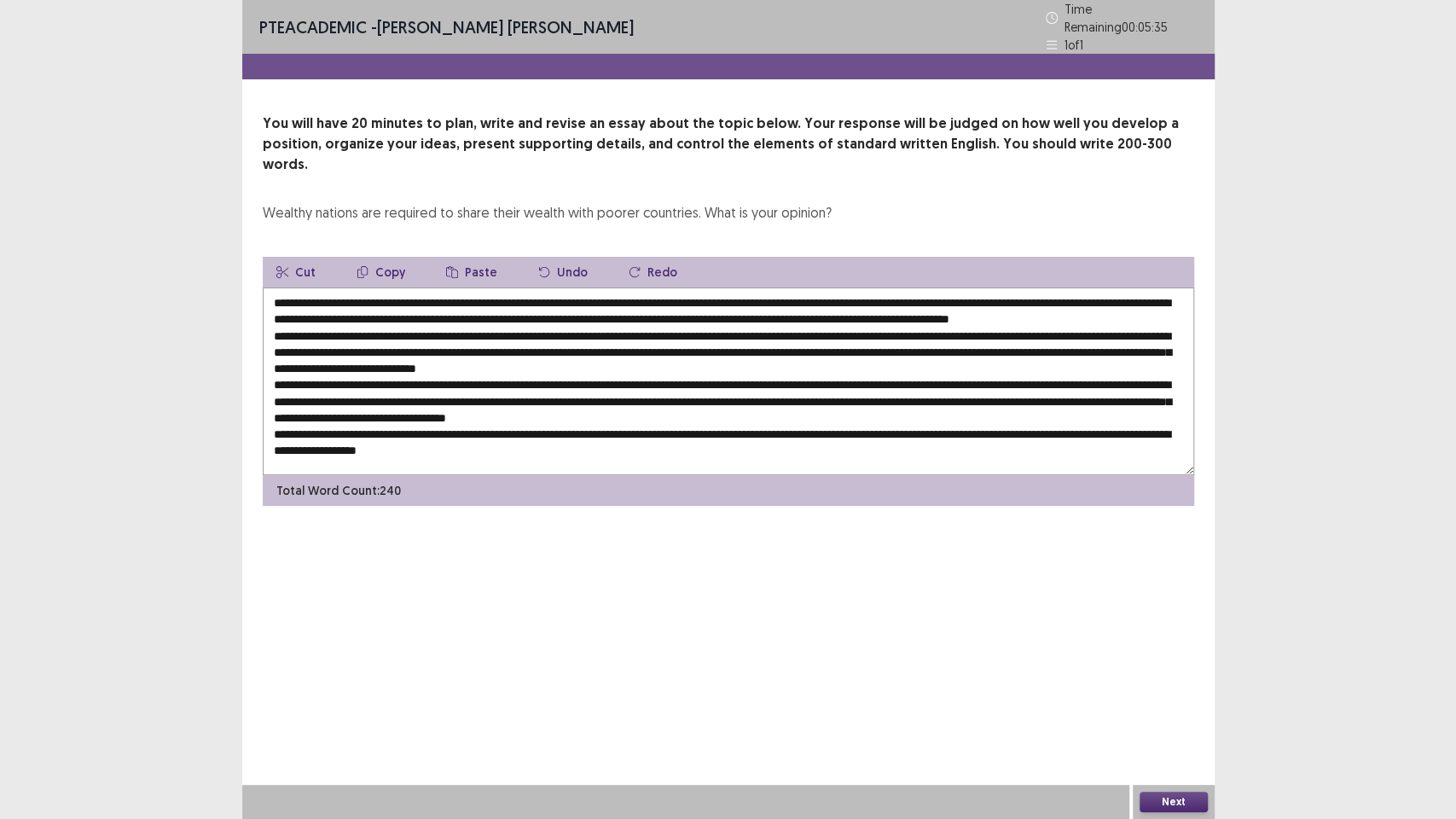
click at [1089, 291] on textarea at bounding box center [728, 381] width 932 height 188
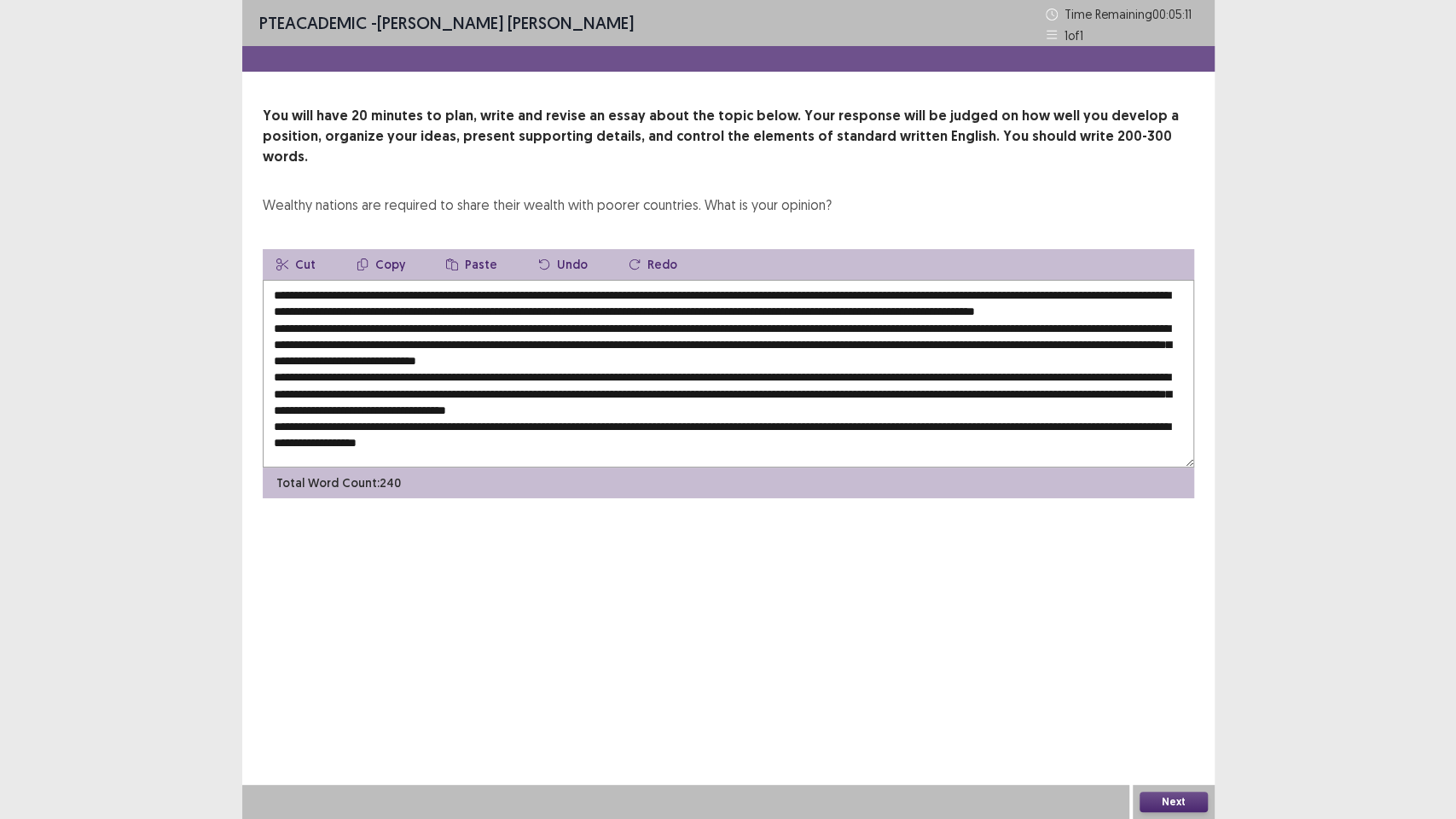
click at [382, 340] on textarea at bounding box center [728, 374] width 932 height 188
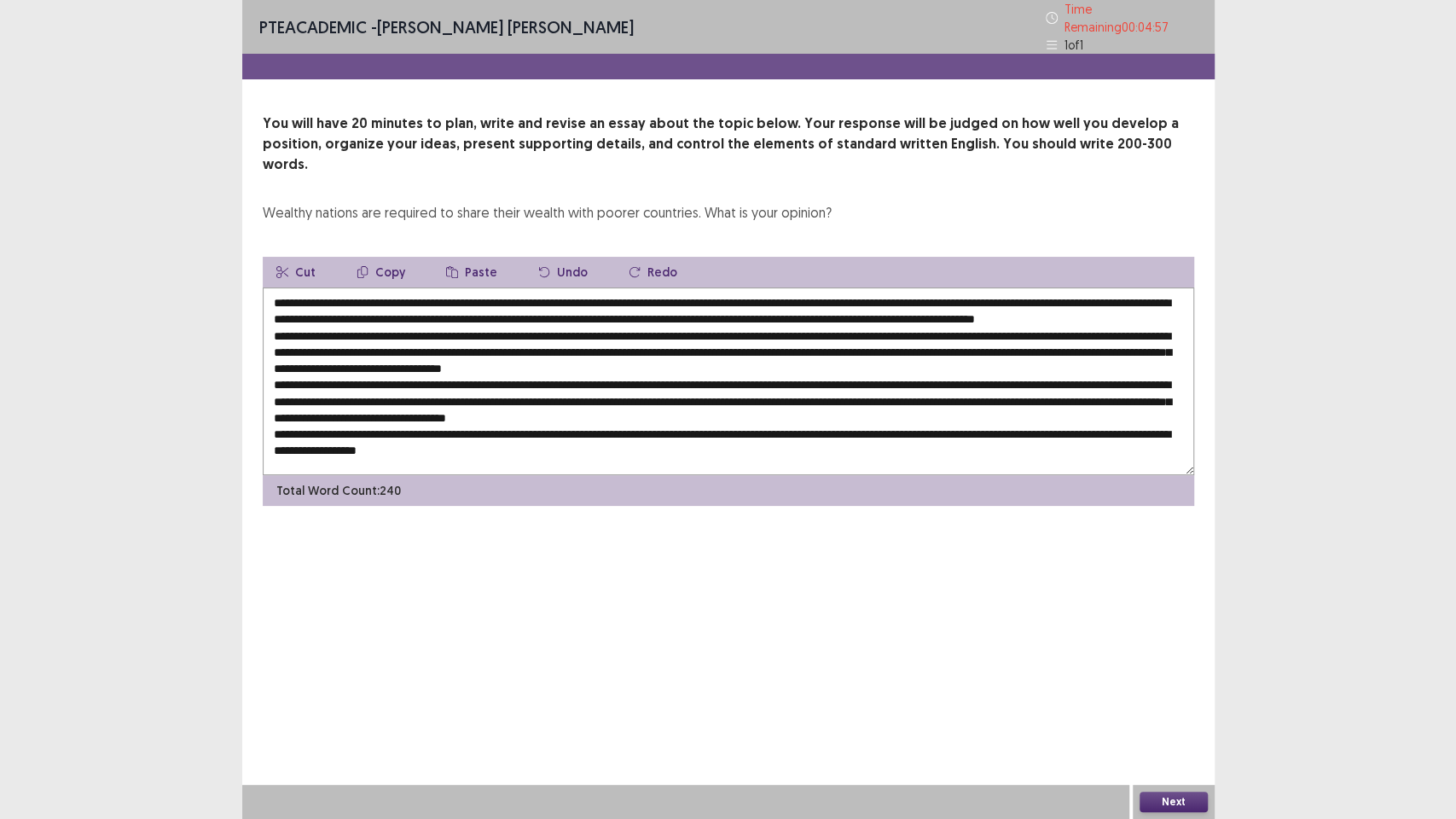
click at [676, 340] on textarea at bounding box center [728, 381] width 932 height 188
click at [1148, 338] on textarea at bounding box center [728, 381] width 932 height 188
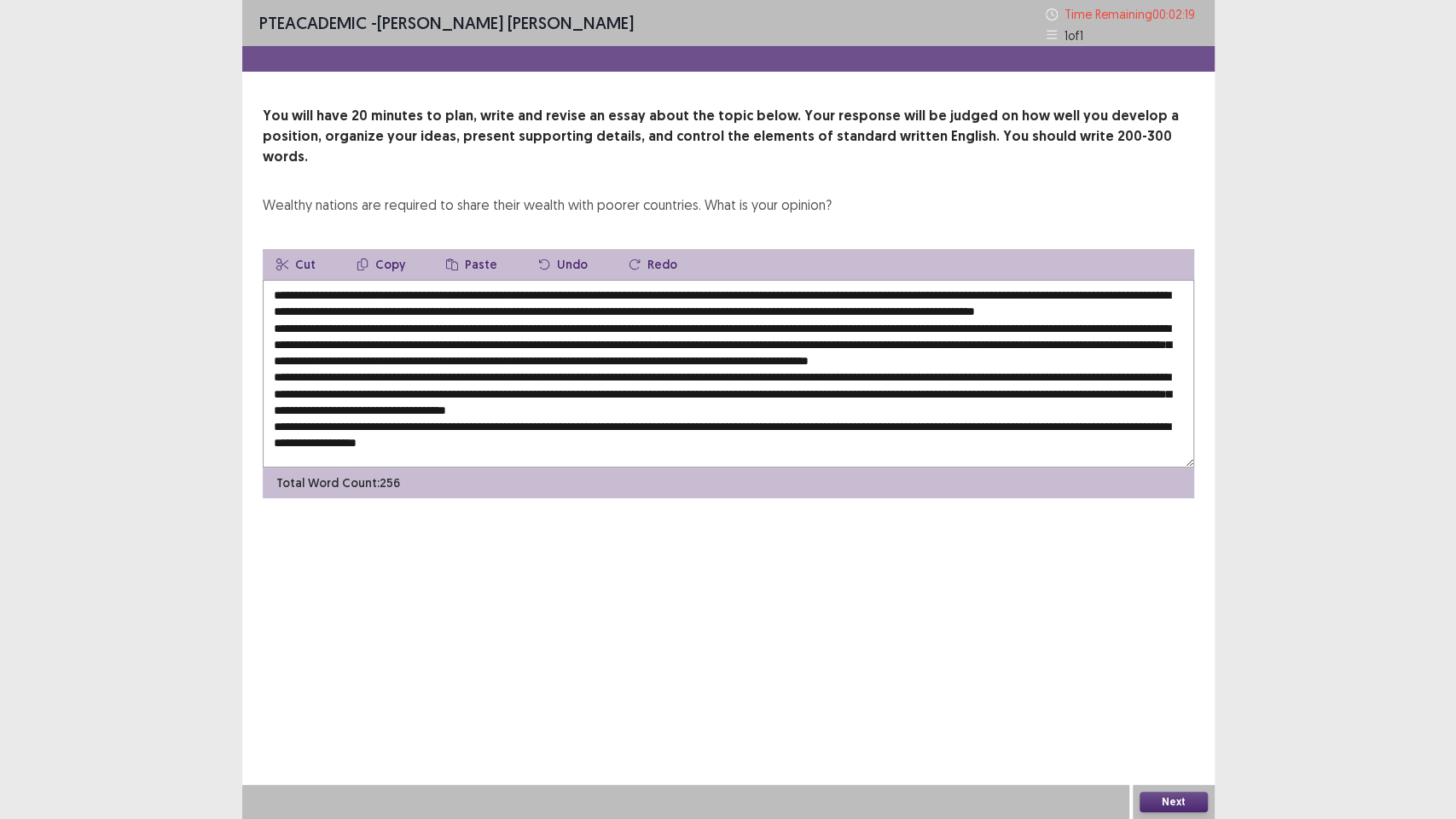
click at [572, 404] on textarea at bounding box center [728, 374] width 932 height 188
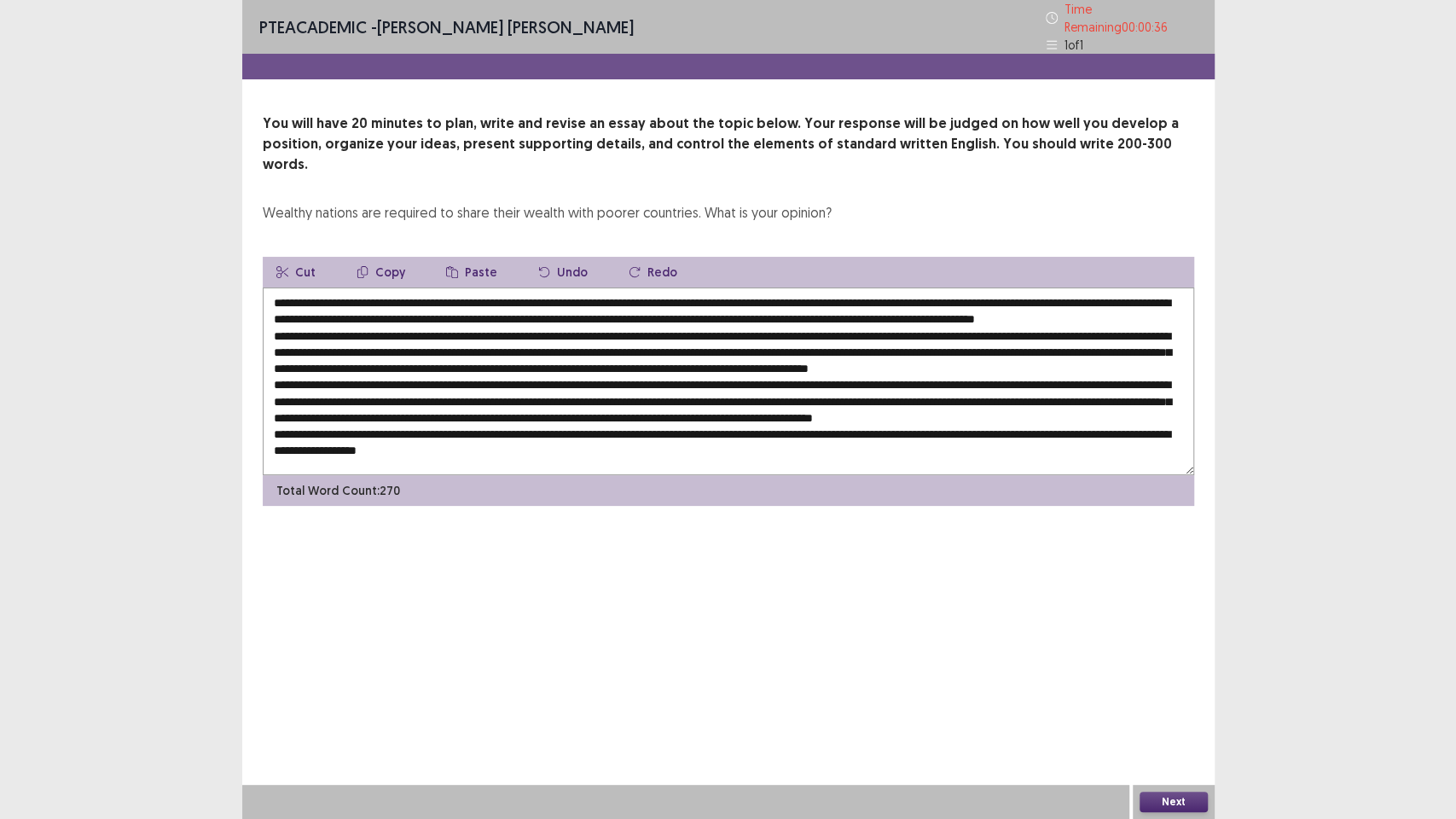
click at [525, 438] on textarea at bounding box center [728, 381] width 932 height 188
click at [274, 287] on textarea at bounding box center [728, 381] width 932 height 188
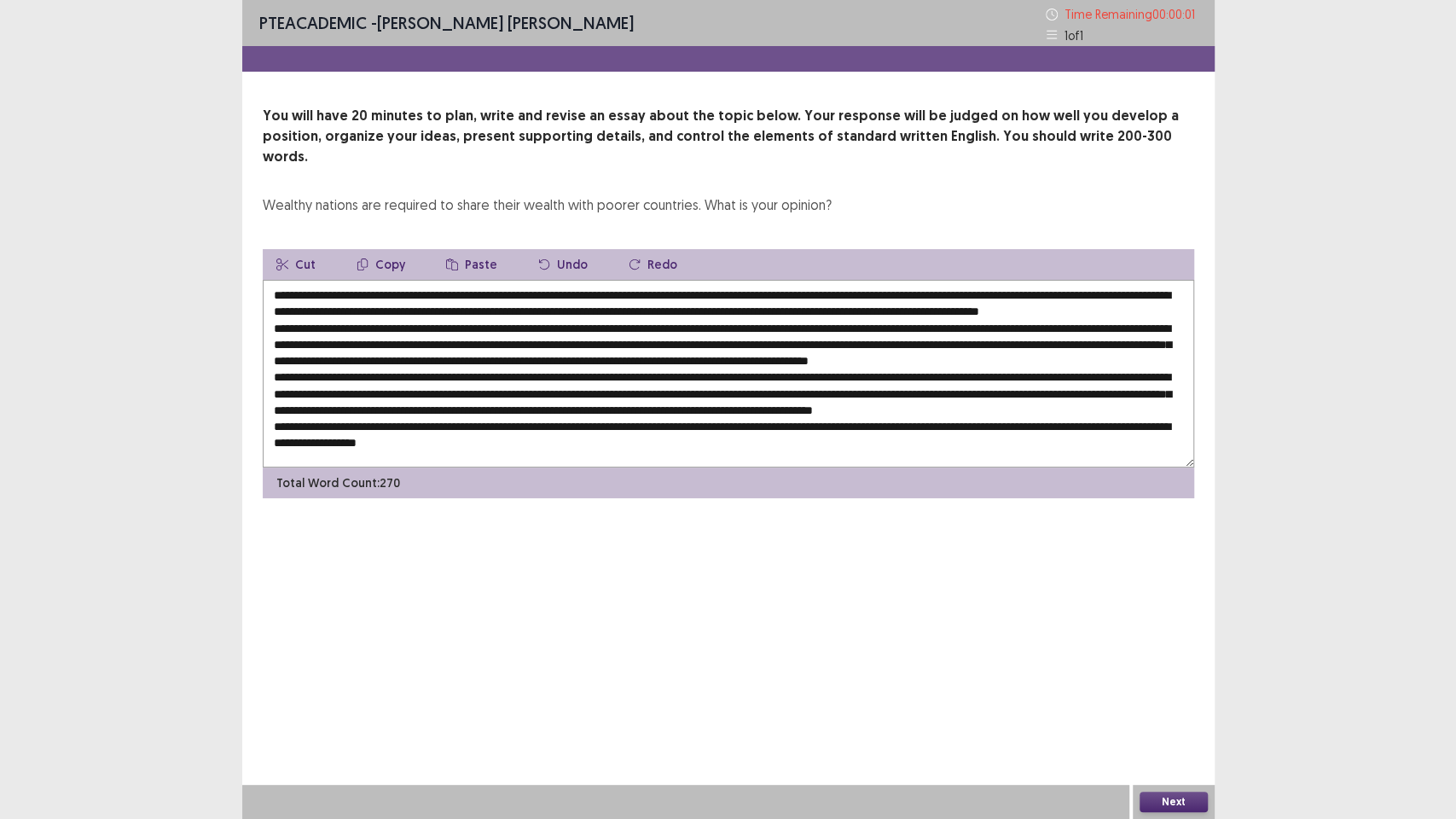
type textarea "**********"
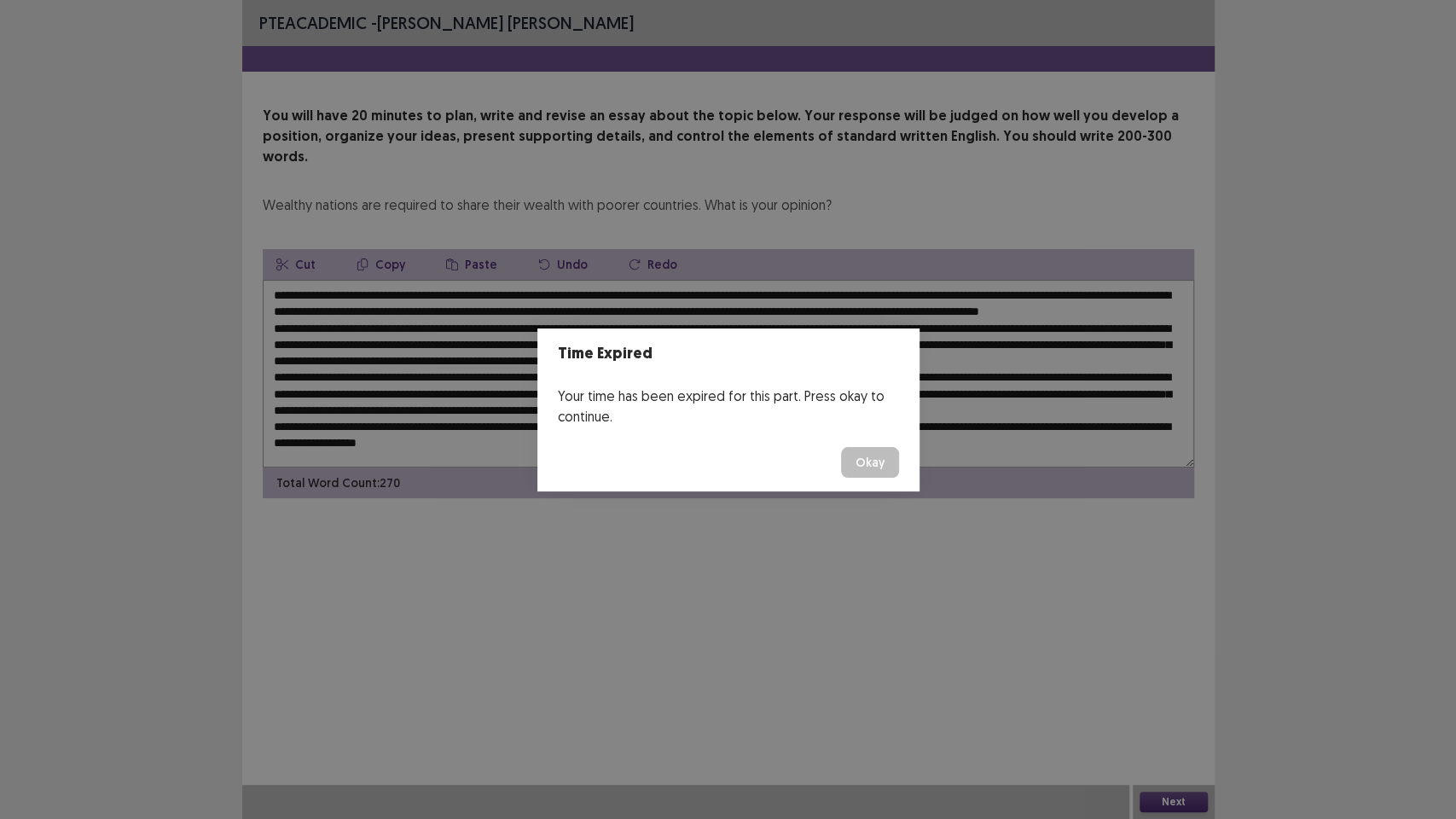
click at [881, 457] on button "Okay" at bounding box center [870, 462] width 58 height 31
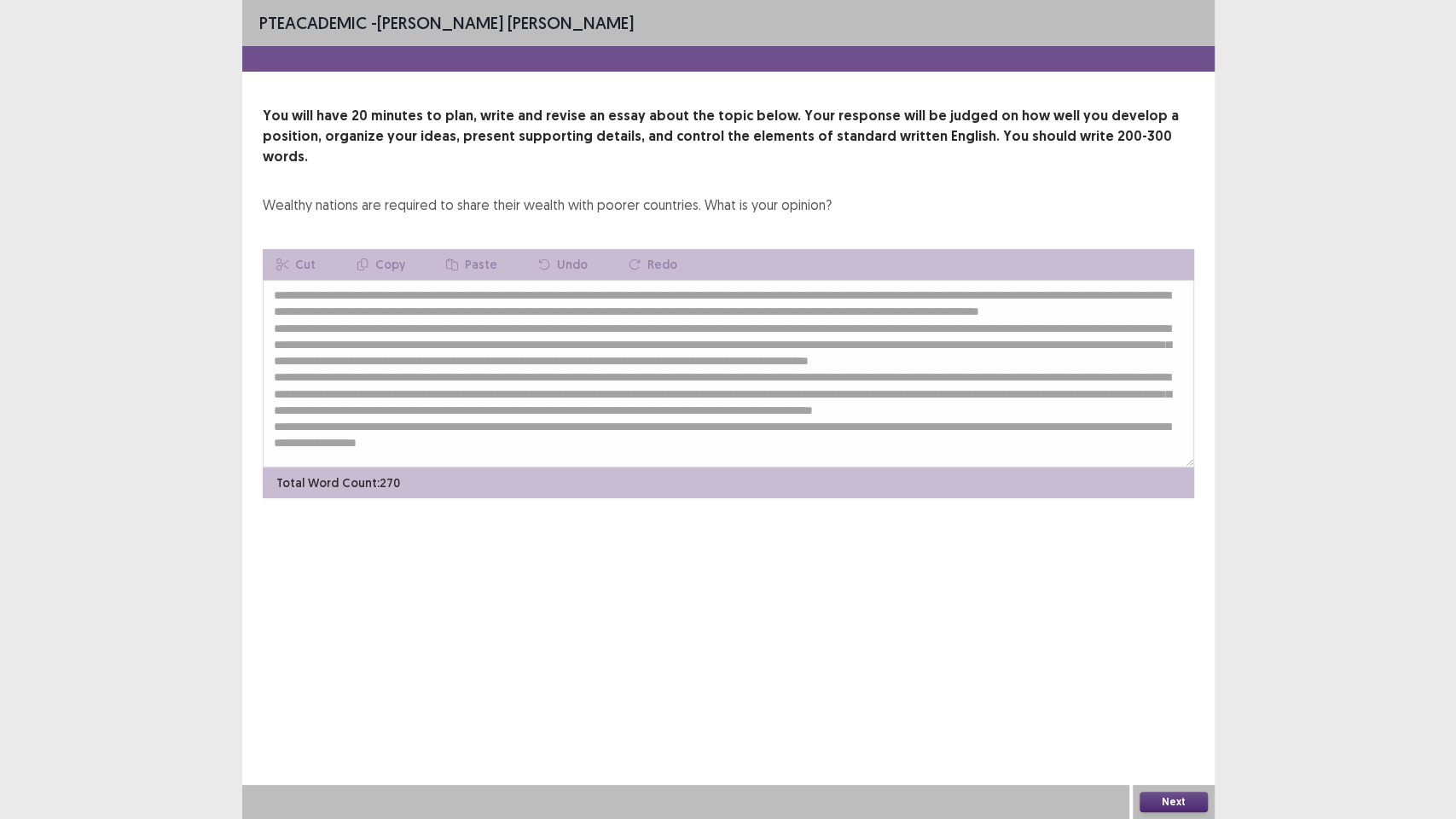
click at [1187, 691] on button "Next" at bounding box center [1173, 802] width 68 height 20
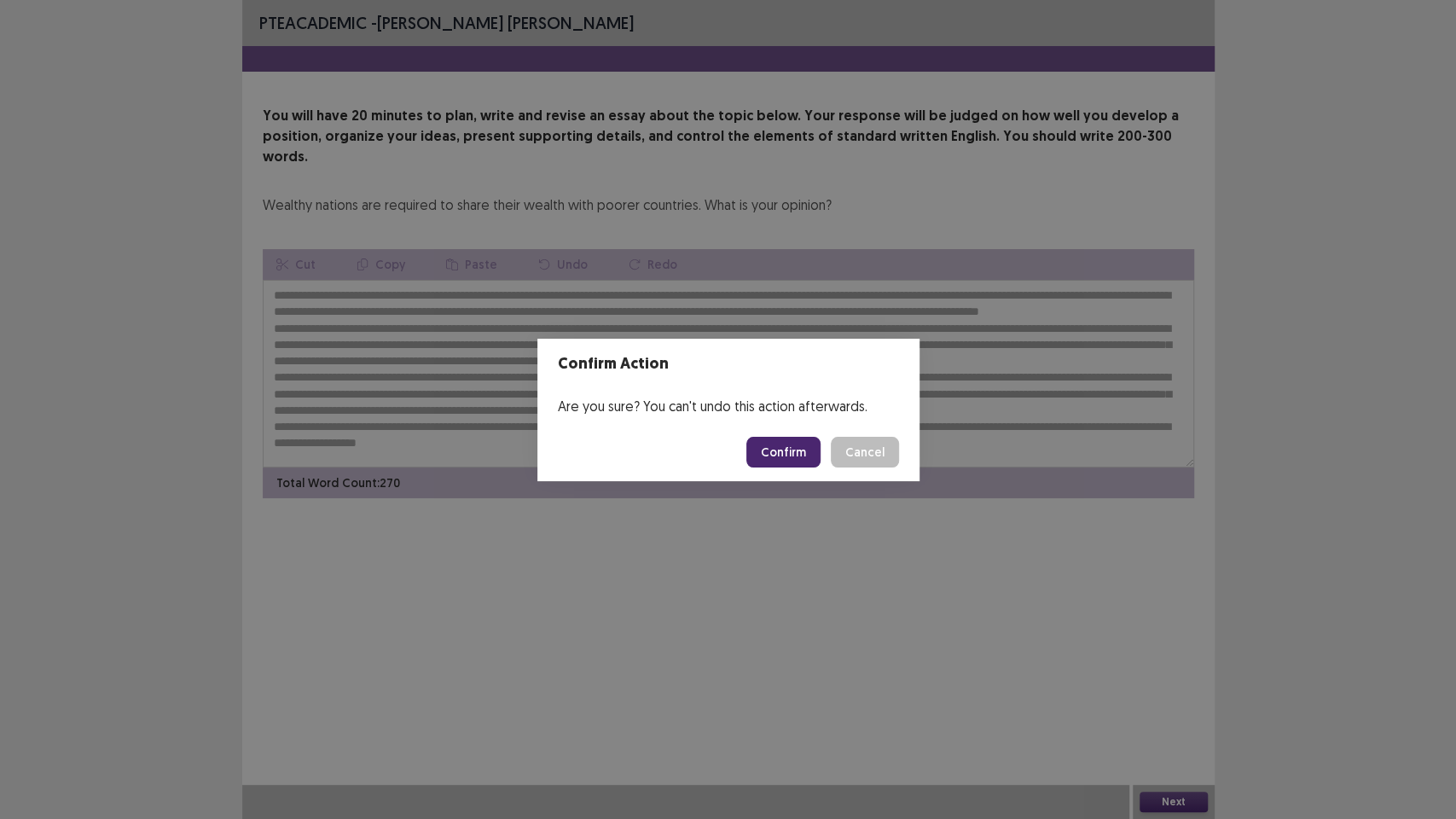
click at [795, 444] on button "Confirm" at bounding box center [783, 452] width 74 height 31
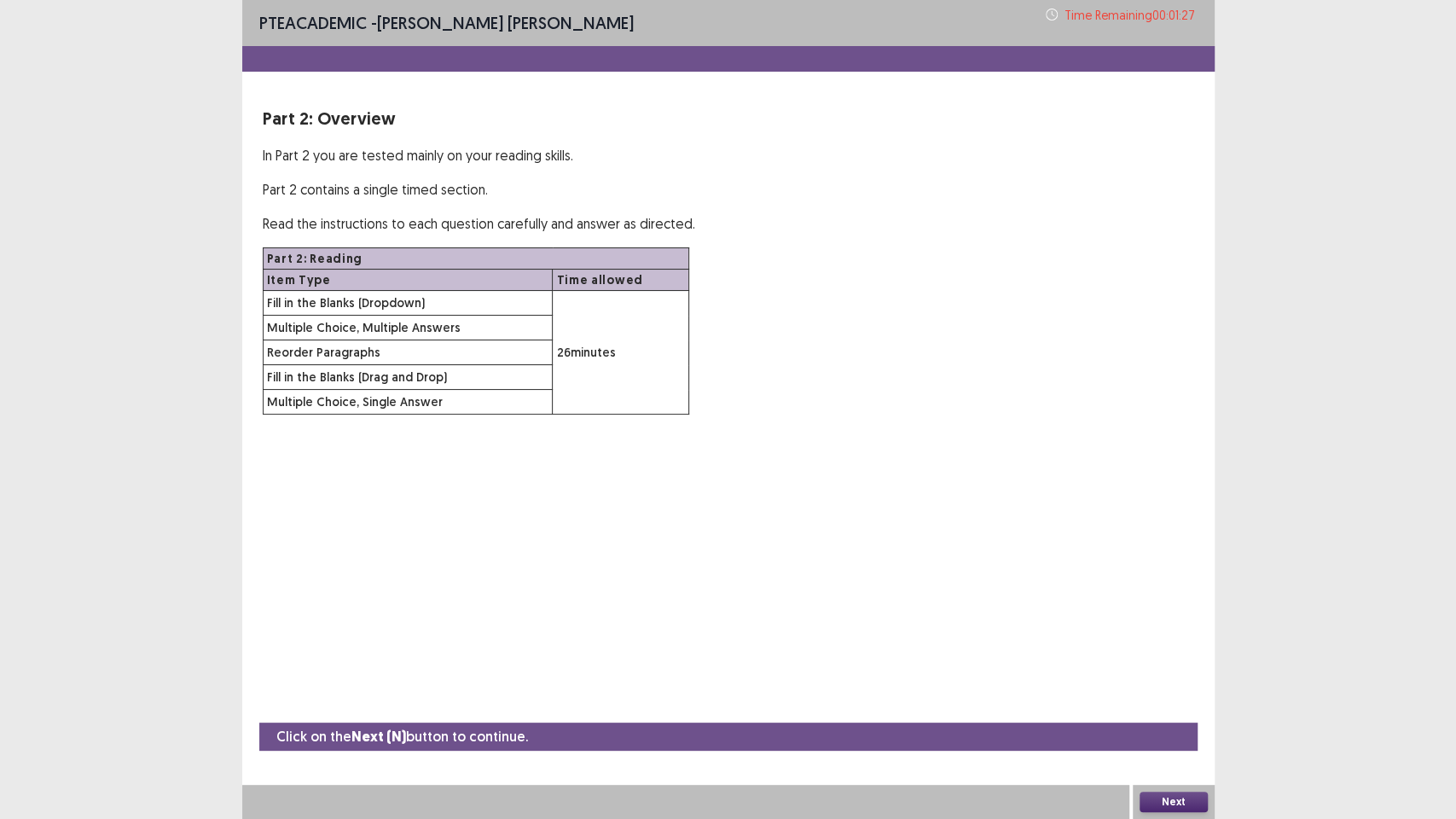
click at [1193, 691] on button "Next" at bounding box center [1173, 802] width 68 height 20
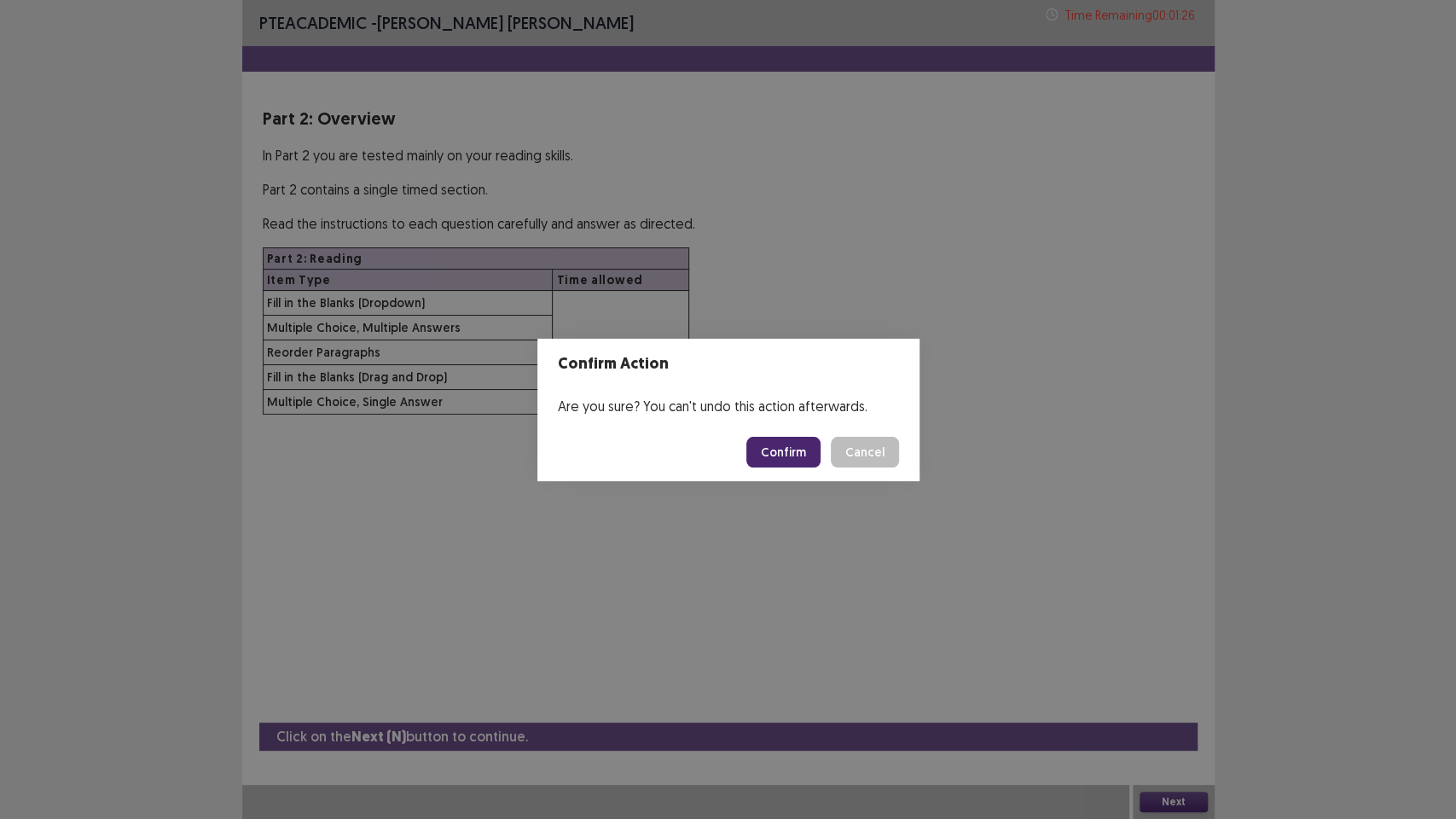
click at [791, 460] on button "Confirm" at bounding box center [783, 452] width 74 height 31
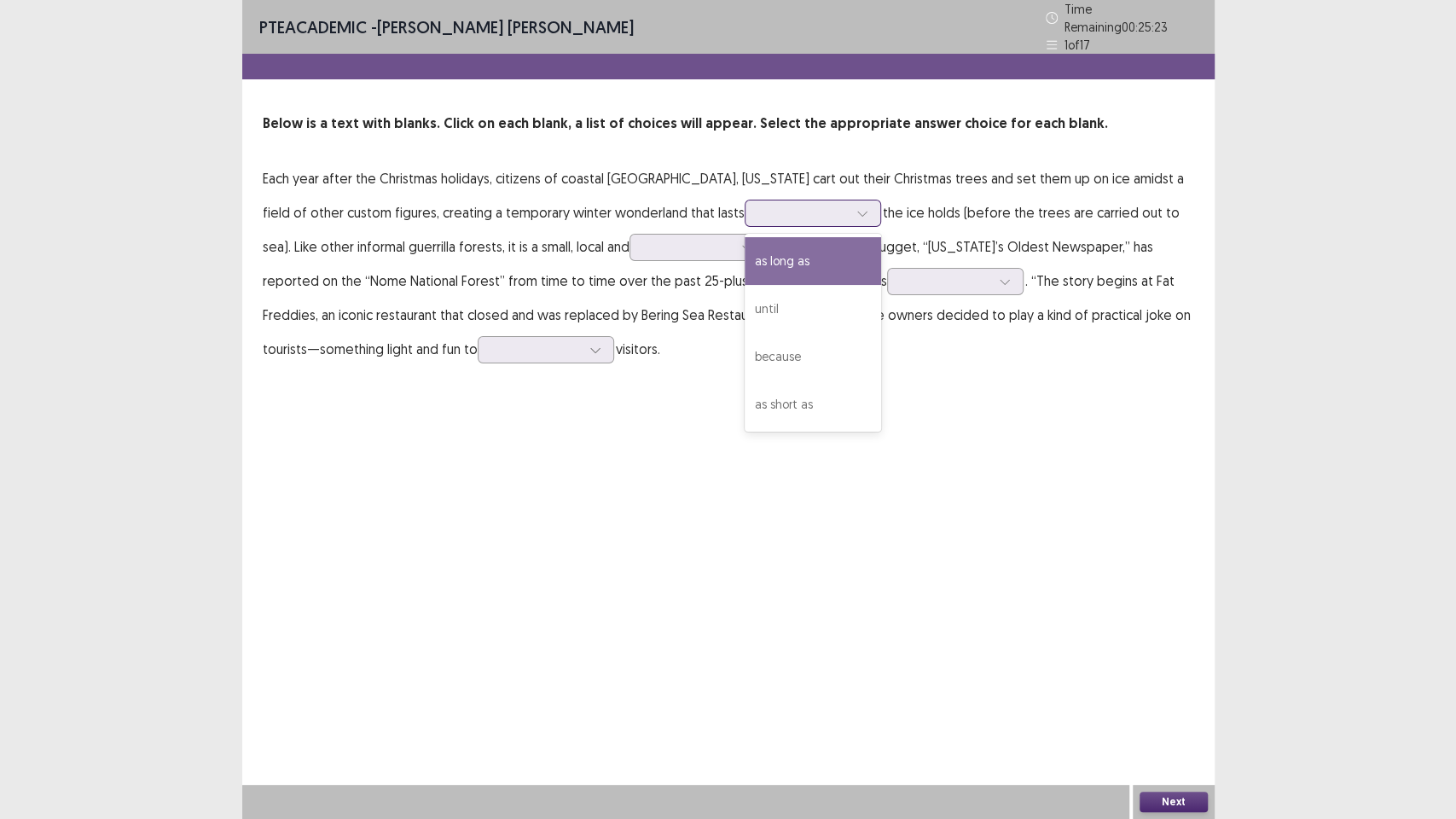
click at [759, 205] on div at bounding box center [803, 213] width 88 height 16
click at [745, 254] on div "as long as" at bounding box center [813, 261] width 137 height 47
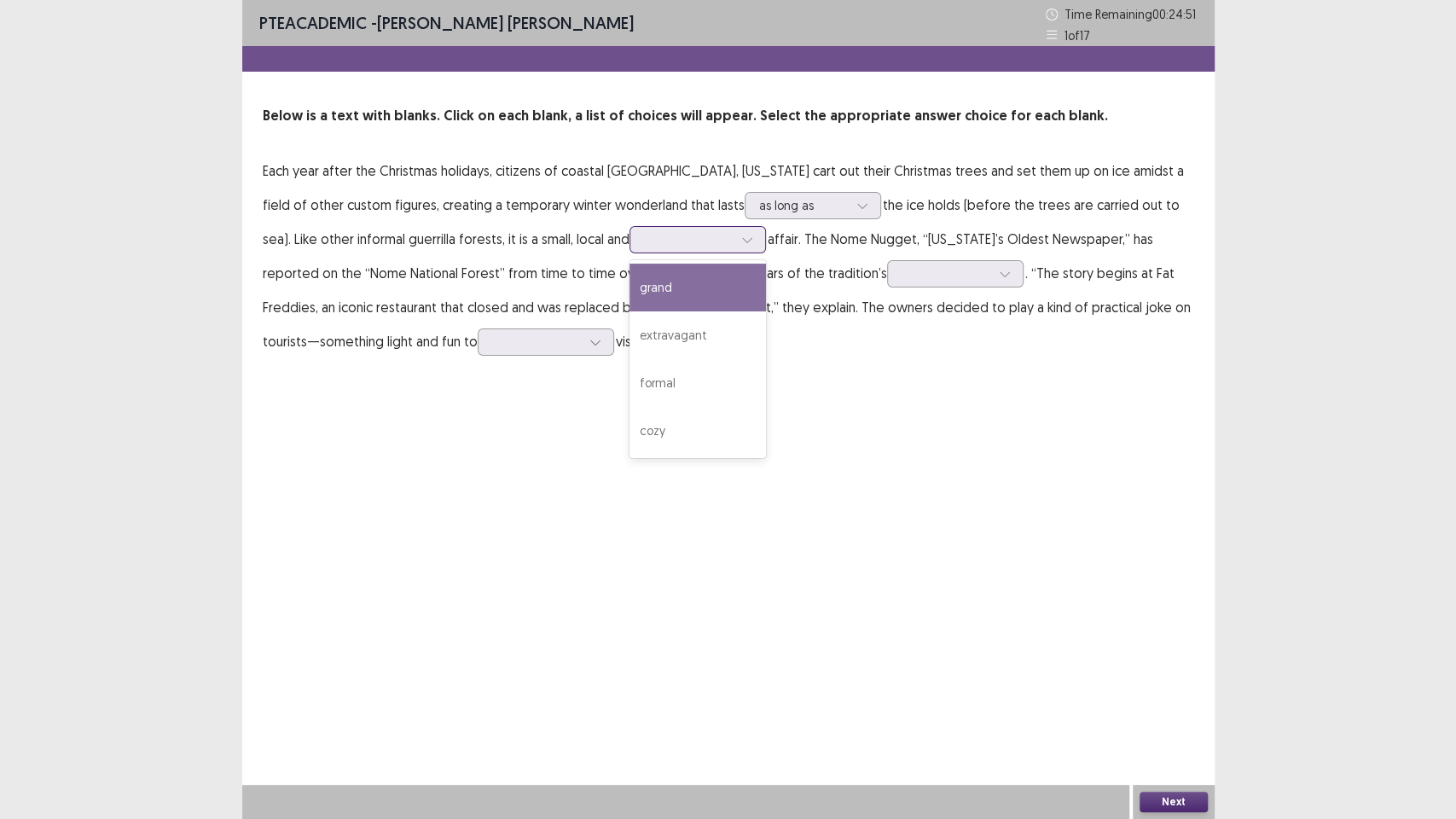
click at [644, 240] on div at bounding box center [687, 240] width 88 height 16
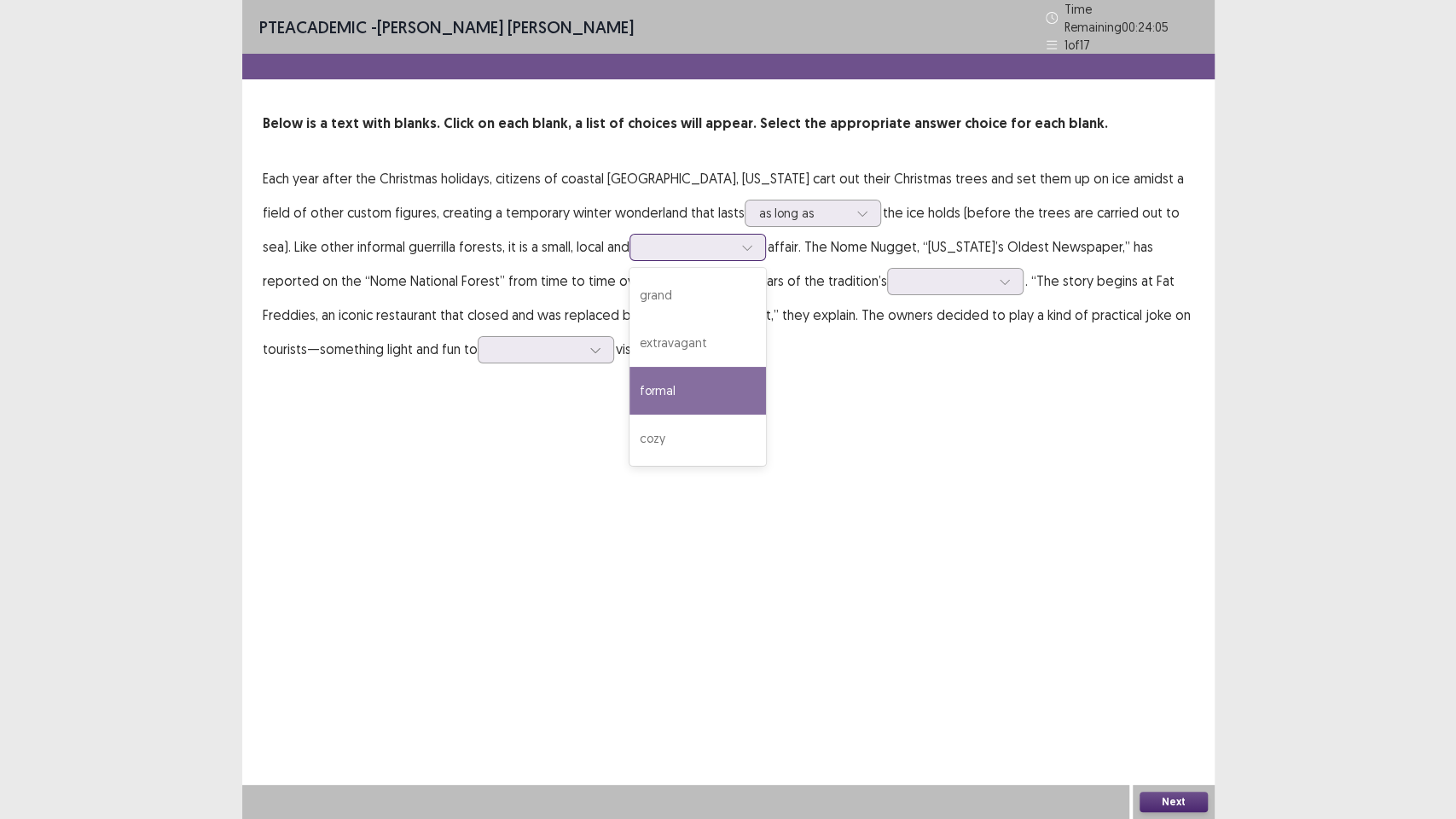
click at [629, 380] on div "formal" at bounding box center [697, 390] width 137 height 47
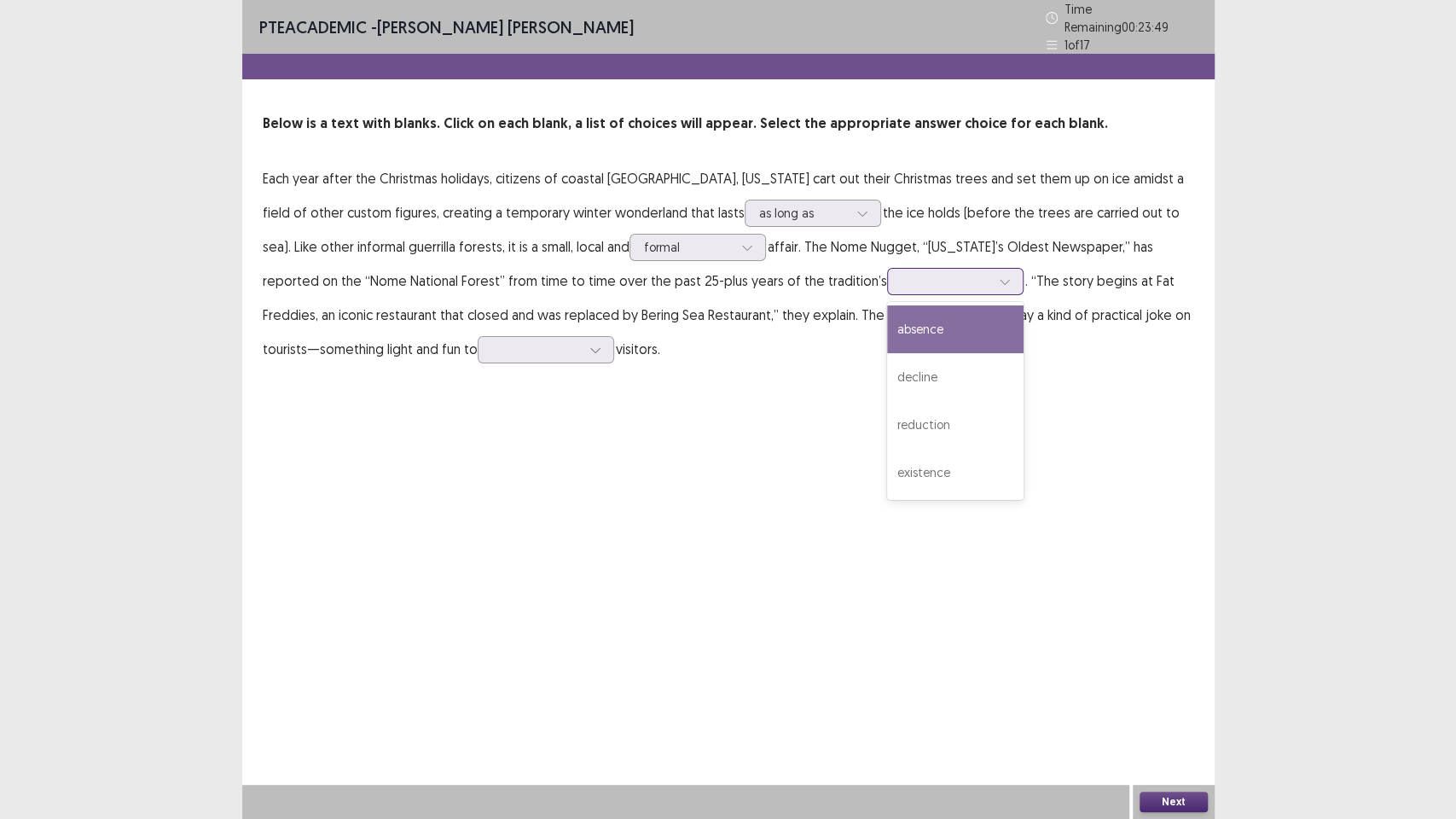
click at [902, 275] on div at bounding box center [945, 281] width 88 height 16
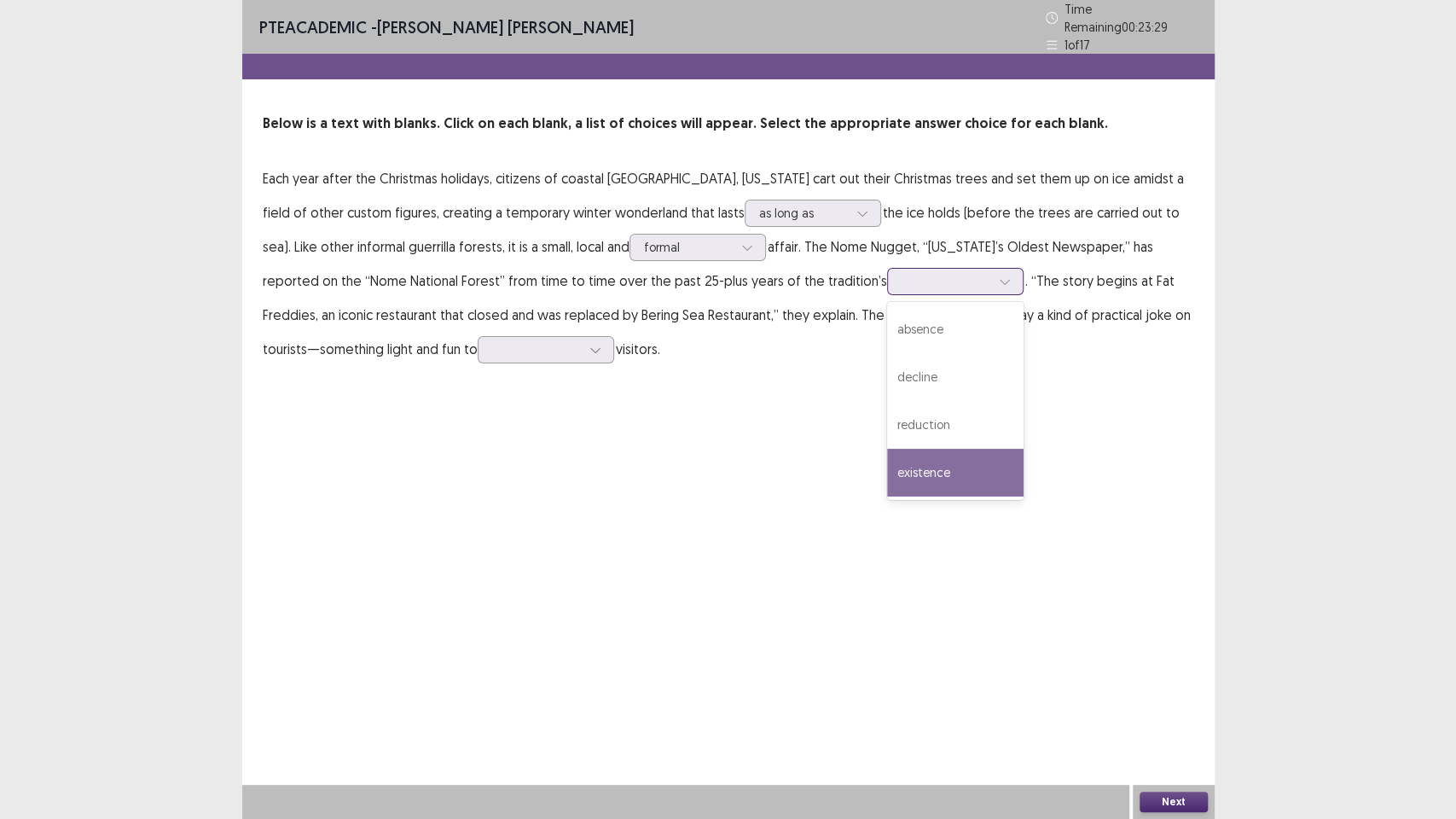
click at [887, 463] on div "existence" at bounding box center [955, 472] width 137 height 47
click at [900, 274] on div "existence" at bounding box center [945, 282] width 92 height 26
click at [887, 471] on div "existence" at bounding box center [955, 472] width 137 height 47
click at [492, 341] on div at bounding box center [536, 349] width 88 height 16
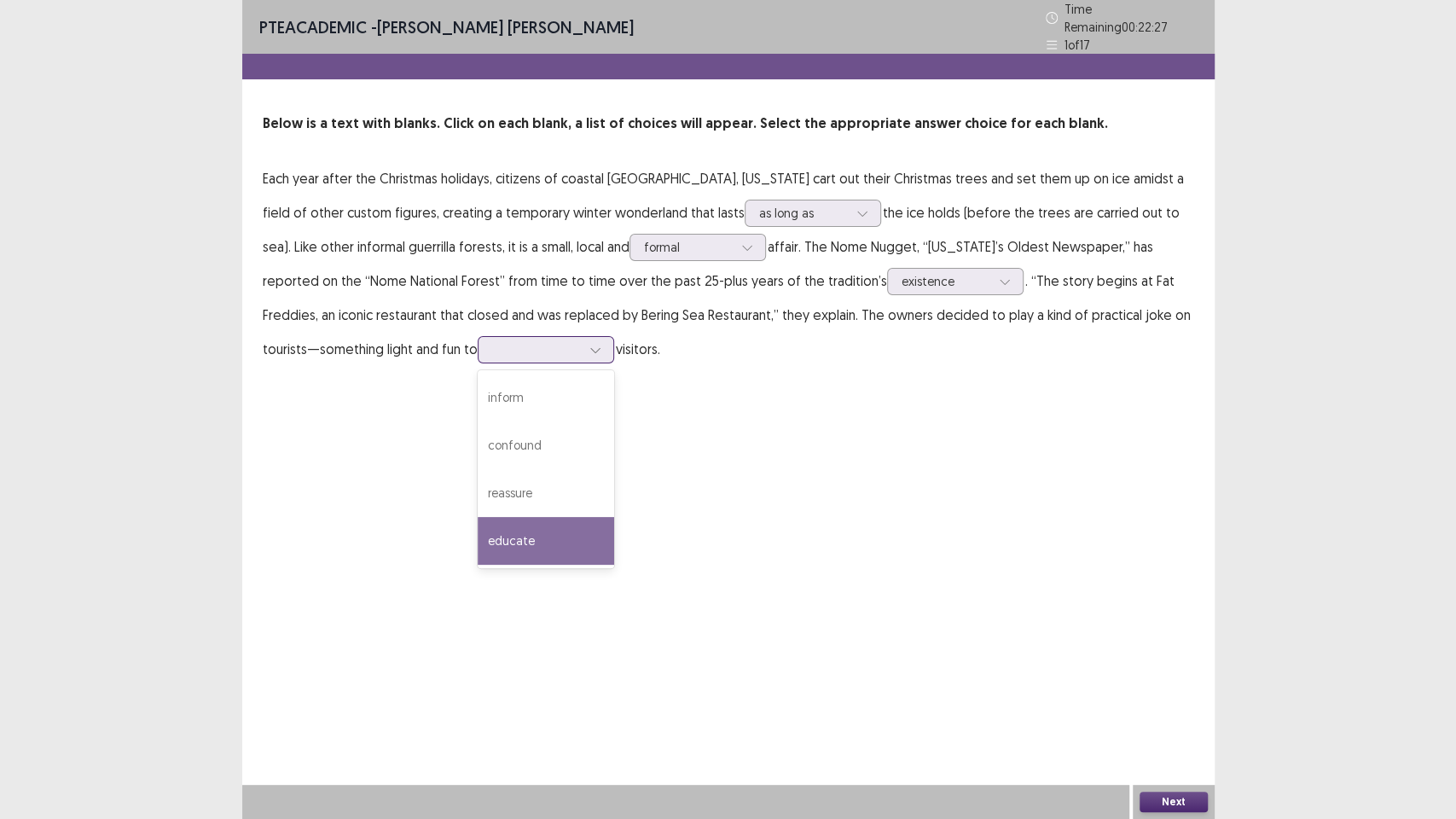
click at [478, 524] on div "educate" at bounding box center [546, 541] width 137 height 47
click at [1172, 691] on button "Next" at bounding box center [1173, 802] width 68 height 20
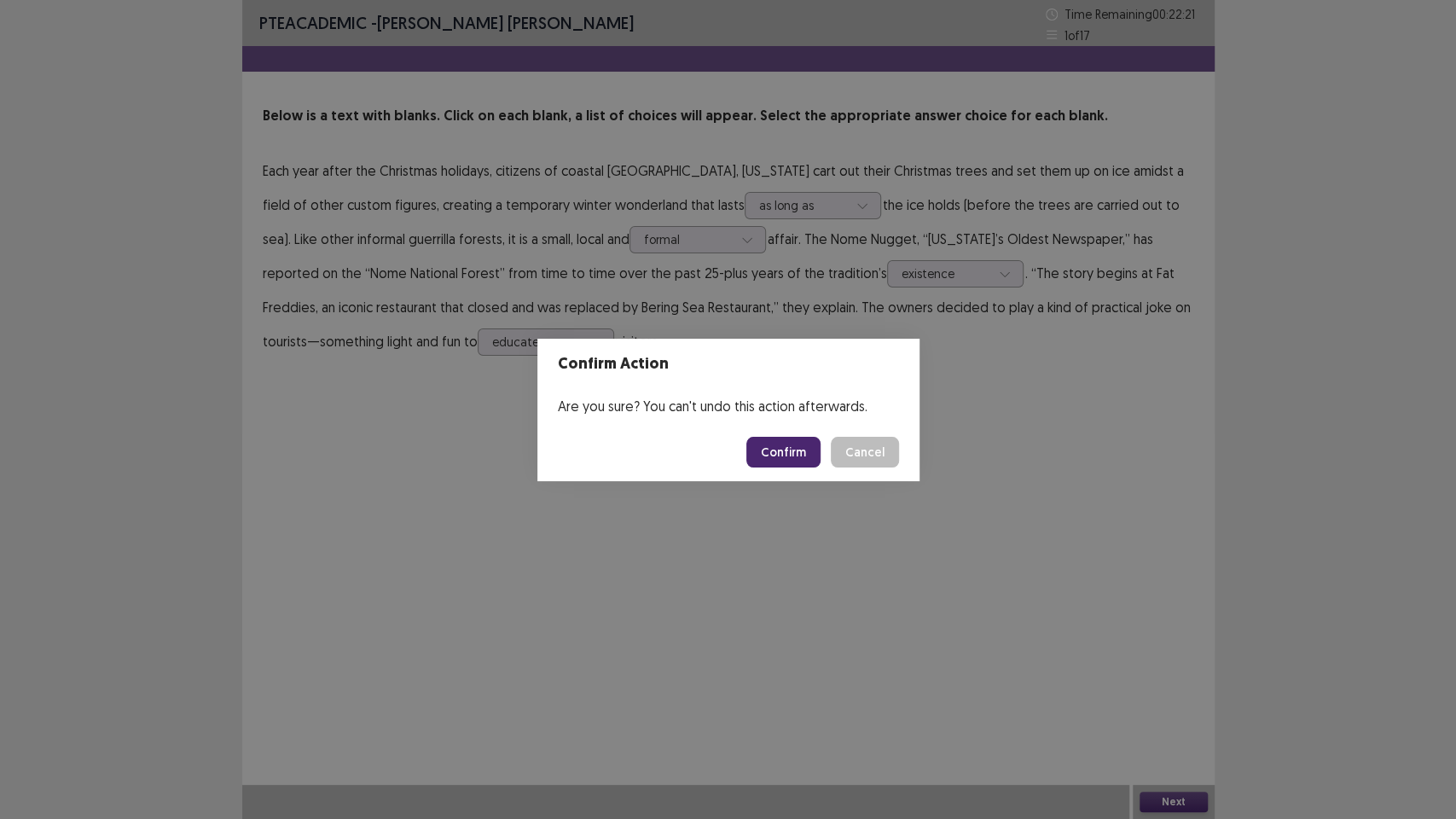
click at [787, 449] on button "Confirm" at bounding box center [783, 452] width 74 height 31
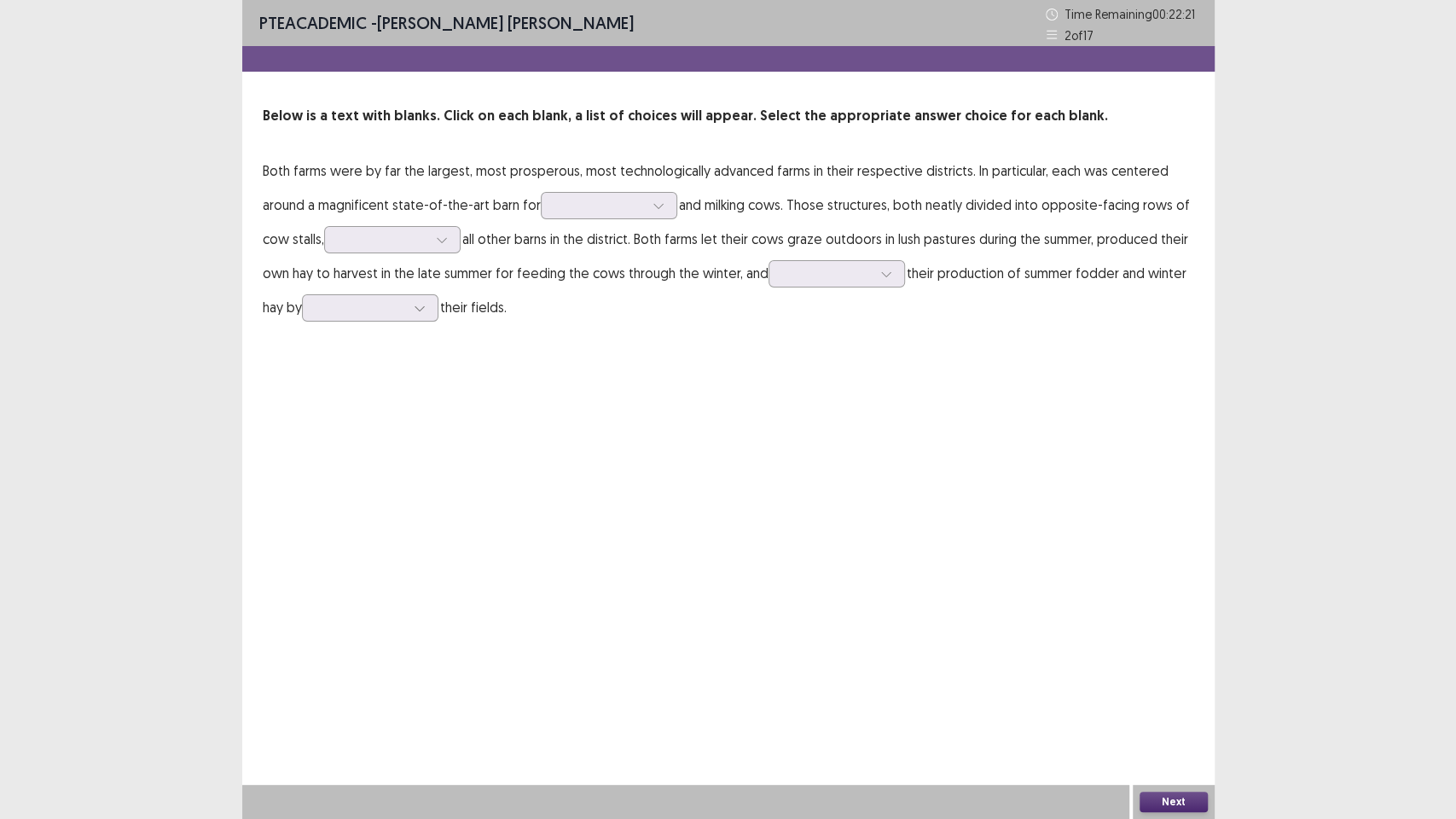
click at [729, 448] on div "PTE academic - [PERSON_NAME] [PERSON_NAME] Time Remaining 00 : 22 : 21 2 of 17 …" at bounding box center [728, 410] width 973 height 819
click at [616, 205] on div at bounding box center [599, 205] width 88 height 16
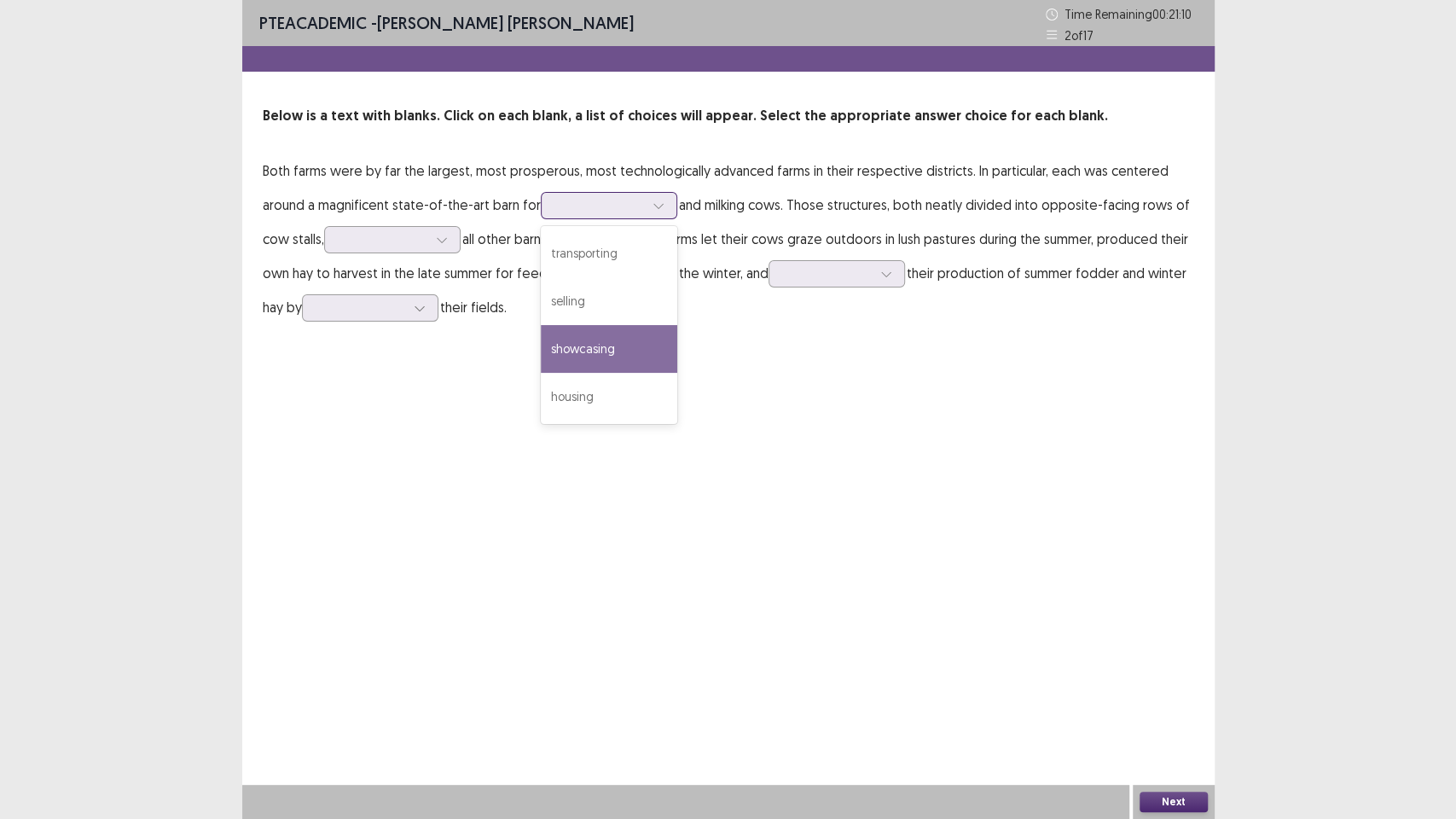
click at [633, 350] on div "showcasing" at bounding box center [609, 348] width 137 height 47
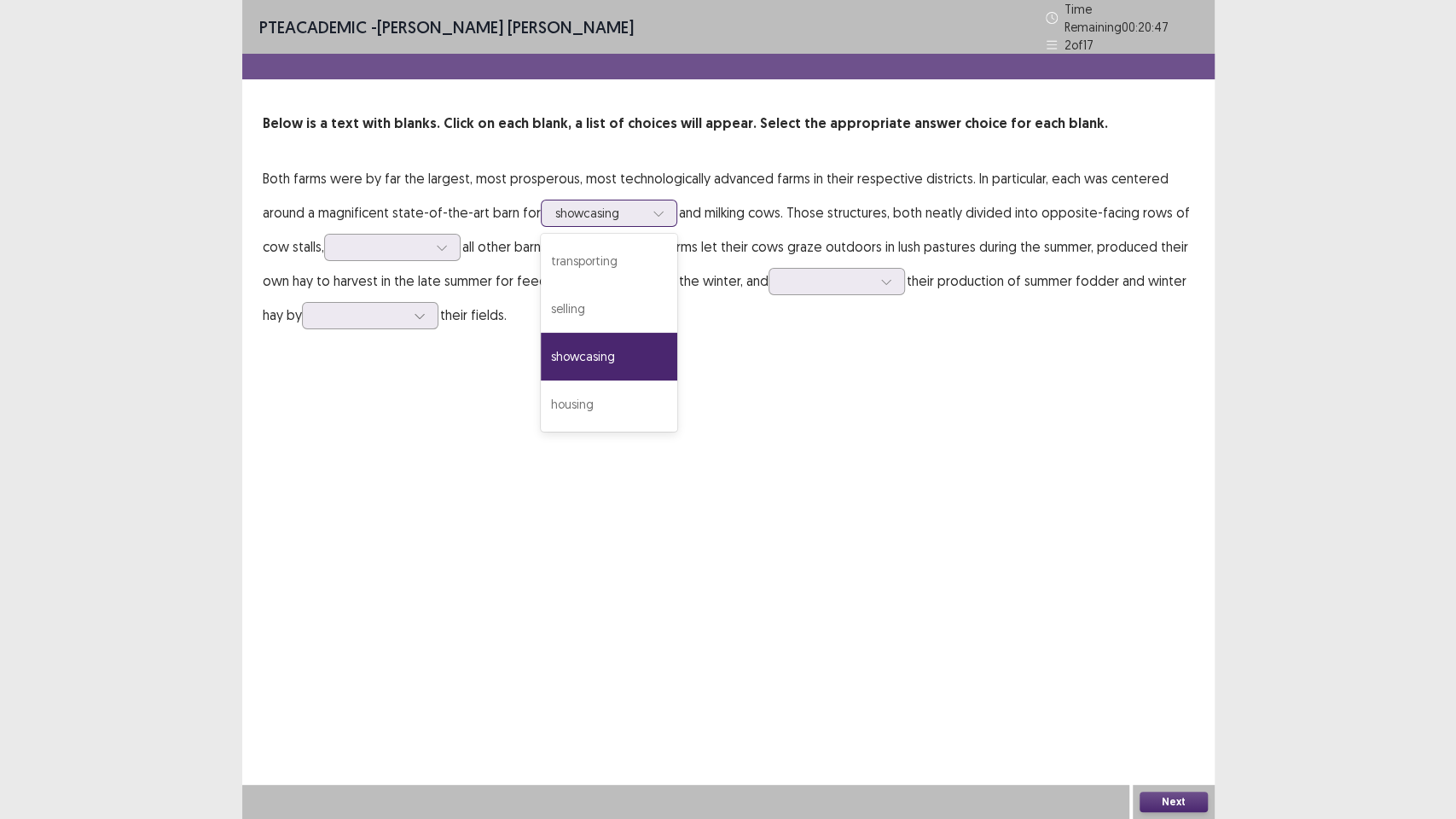
click at [612, 212] on div at bounding box center [599, 213] width 88 height 16
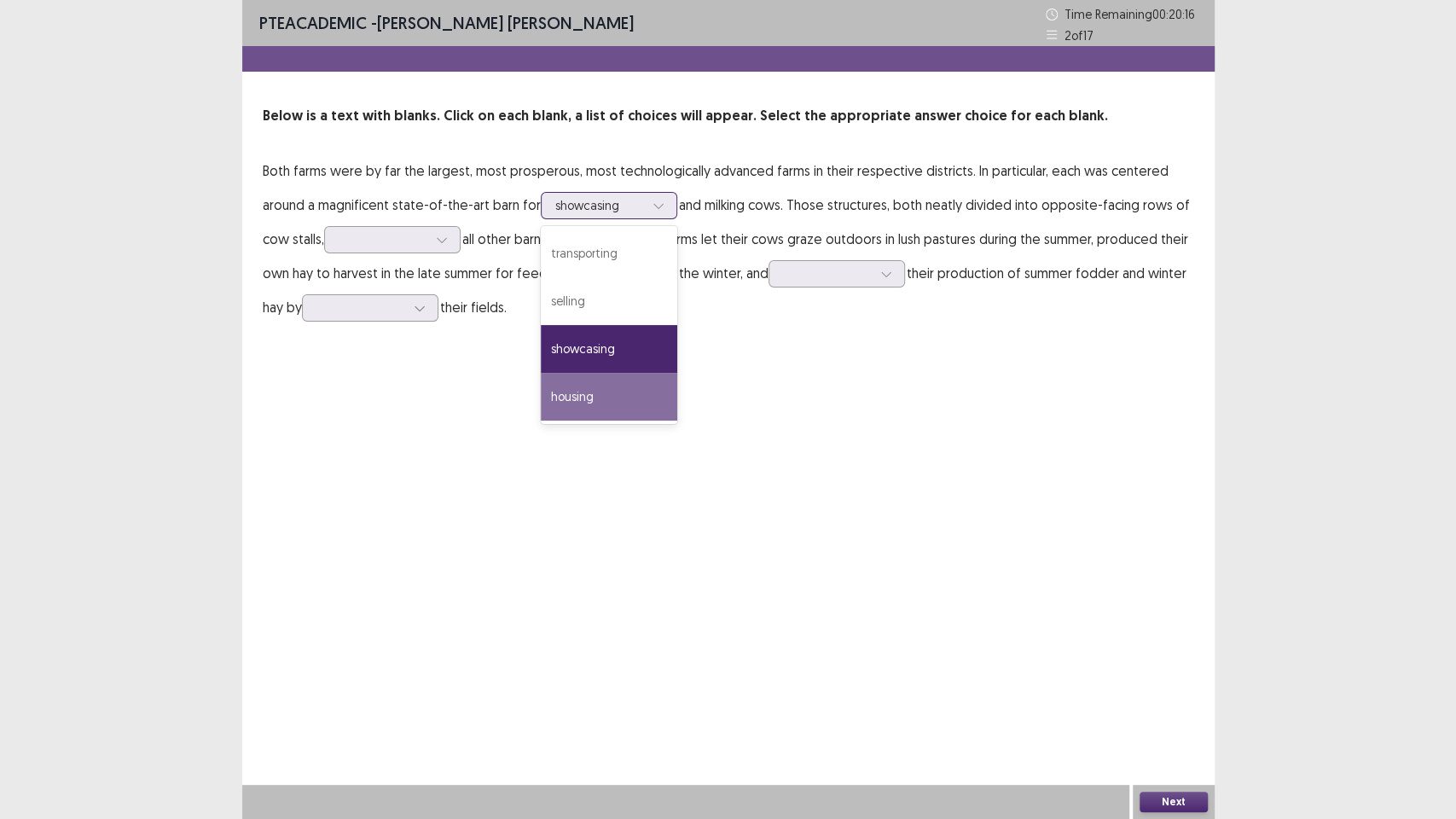
click at [591, 405] on div "housing" at bounding box center [609, 397] width 137 height 47
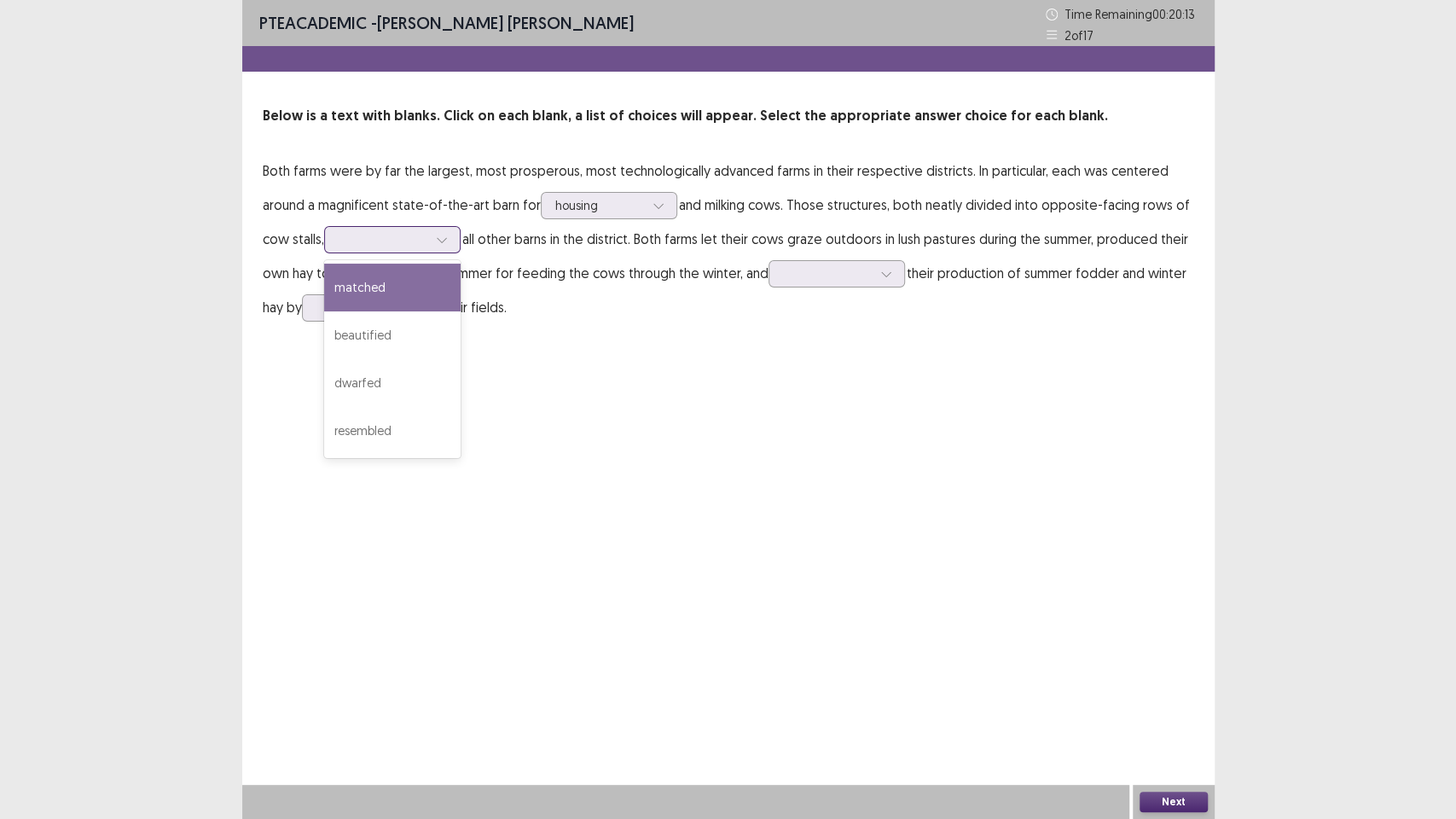
click at [383, 236] on div at bounding box center [382, 240] width 88 height 16
click at [362, 285] on div "matched" at bounding box center [393, 287] width 137 height 47
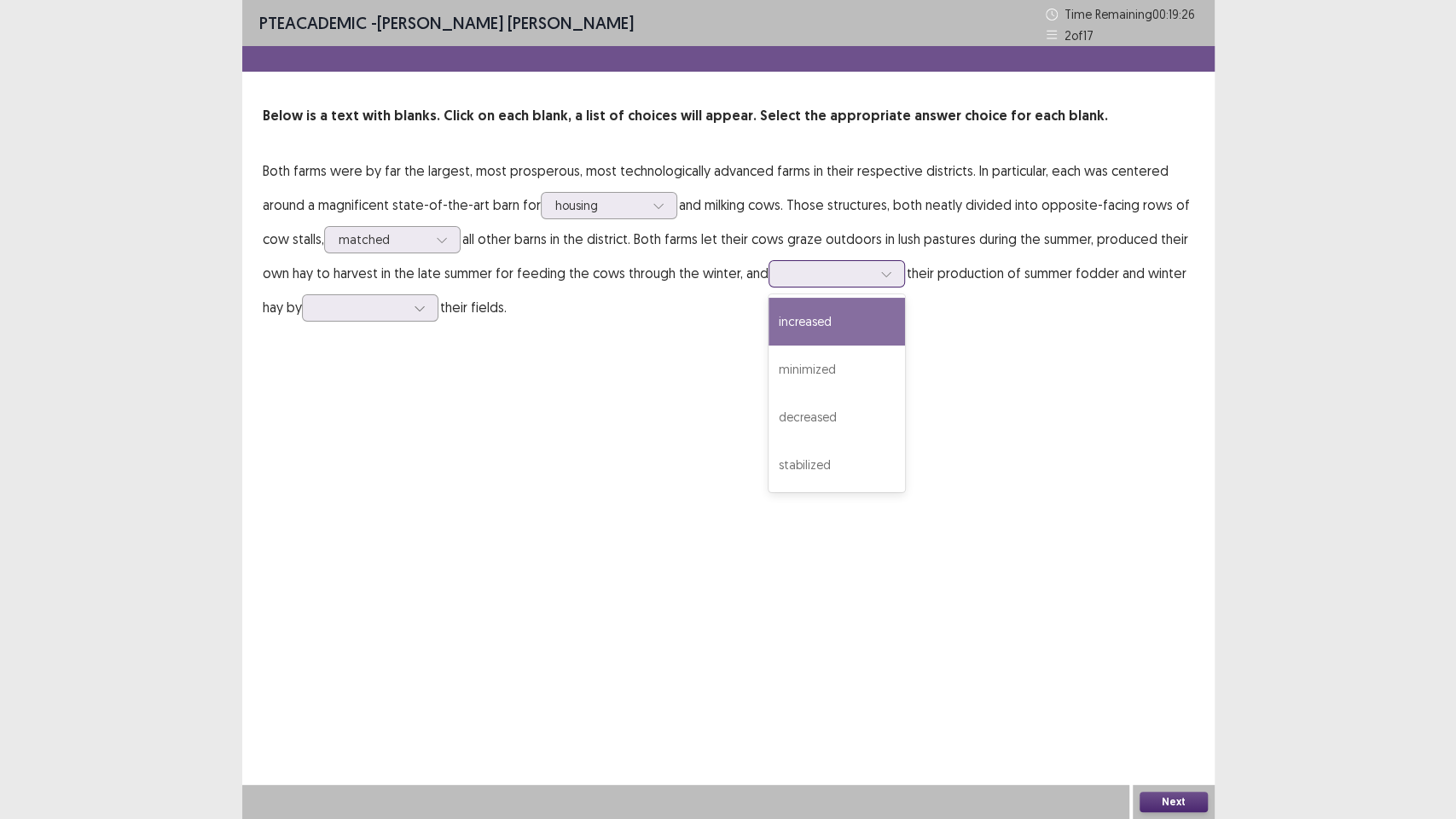
click at [793, 276] on div at bounding box center [827, 274] width 88 height 16
click at [816, 324] on div "increased" at bounding box center [837, 322] width 137 height 47
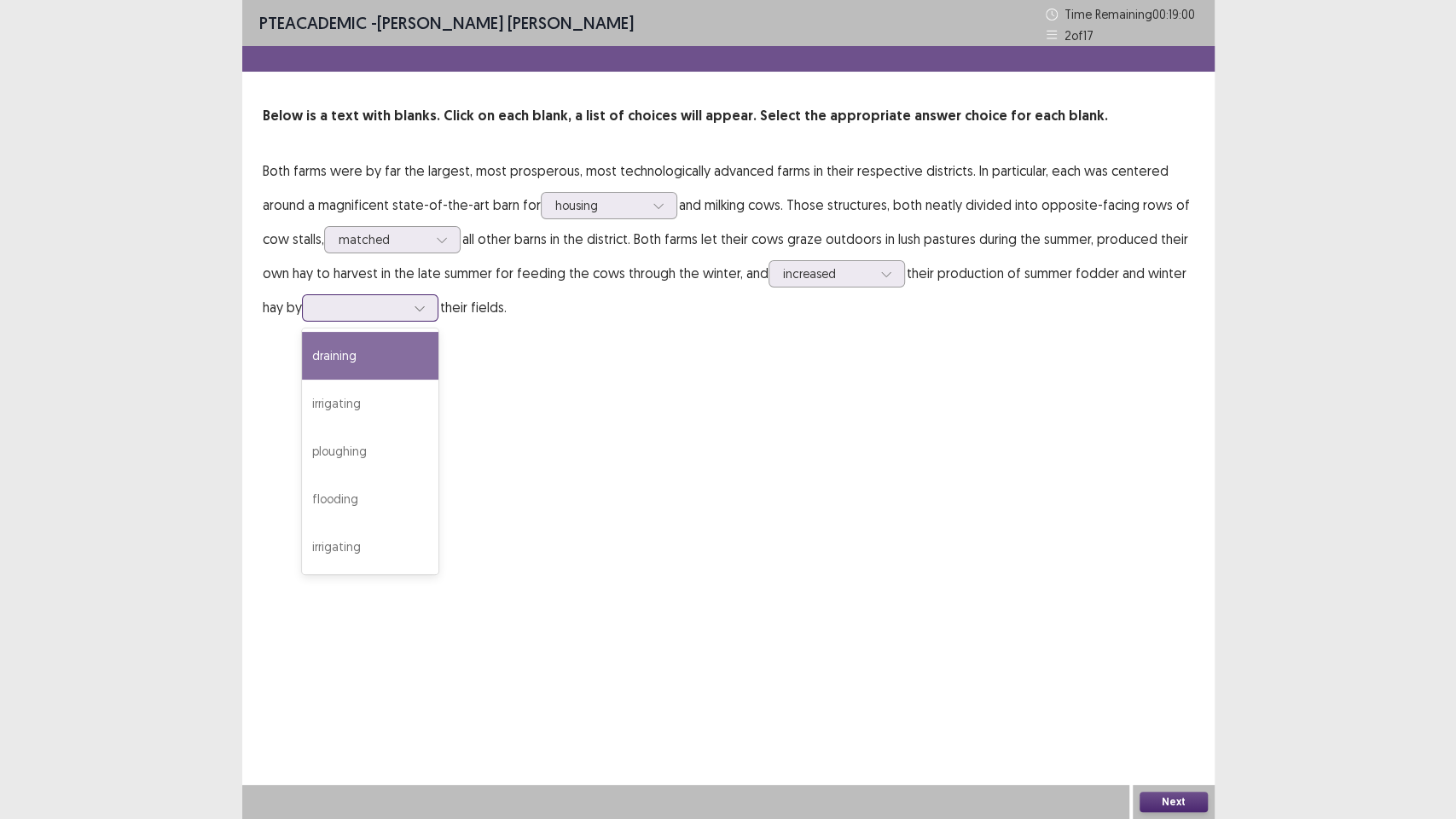
click at [348, 309] on div at bounding box center [360, 307] width 88 height 16
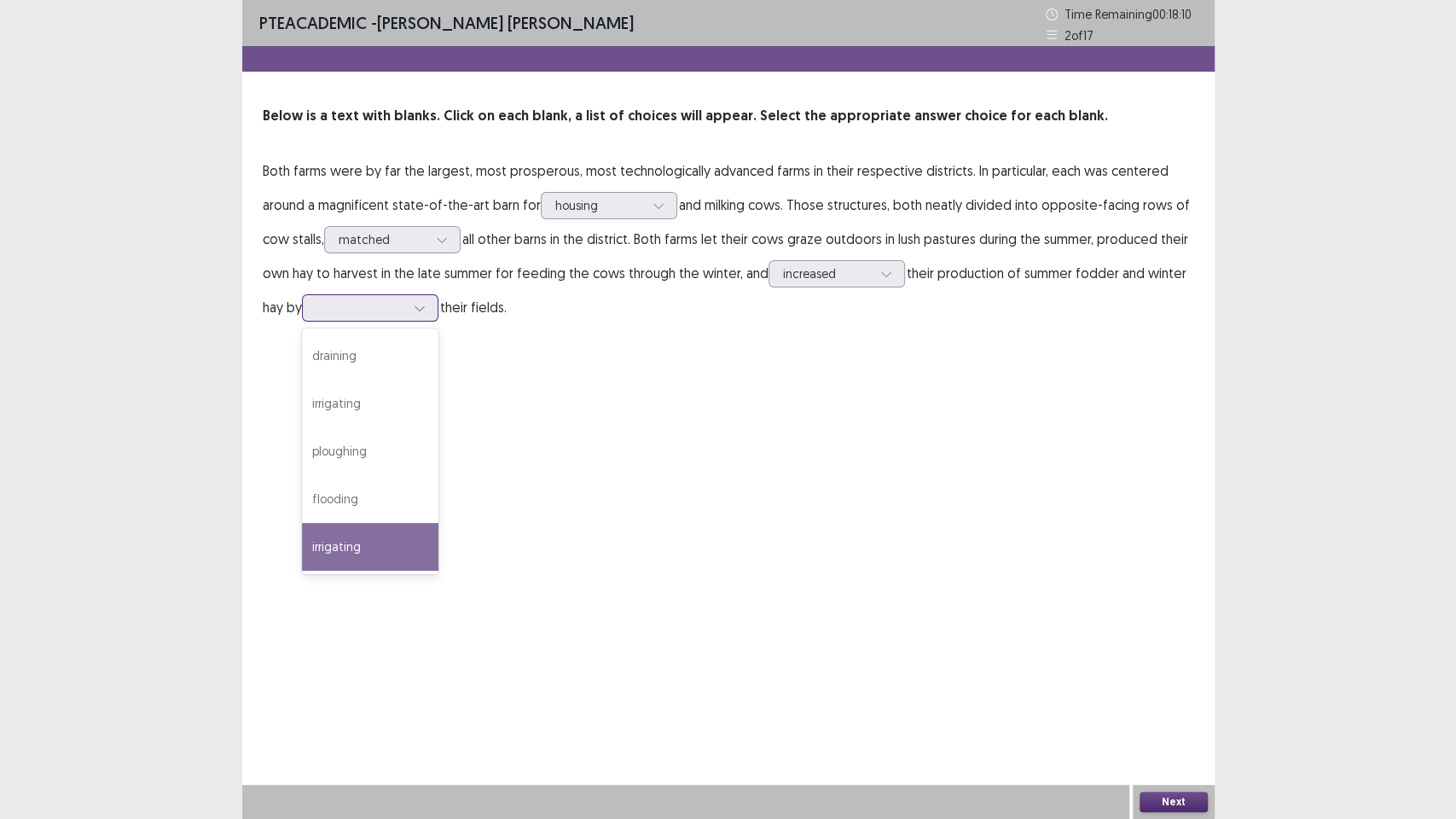
click at [387, 538] on div "irrigating" at bounding box center [370, 547] width 137 height 47
click at [1198, 691] on button "Next" at bounding box center [1173, 802] width 68 height 20
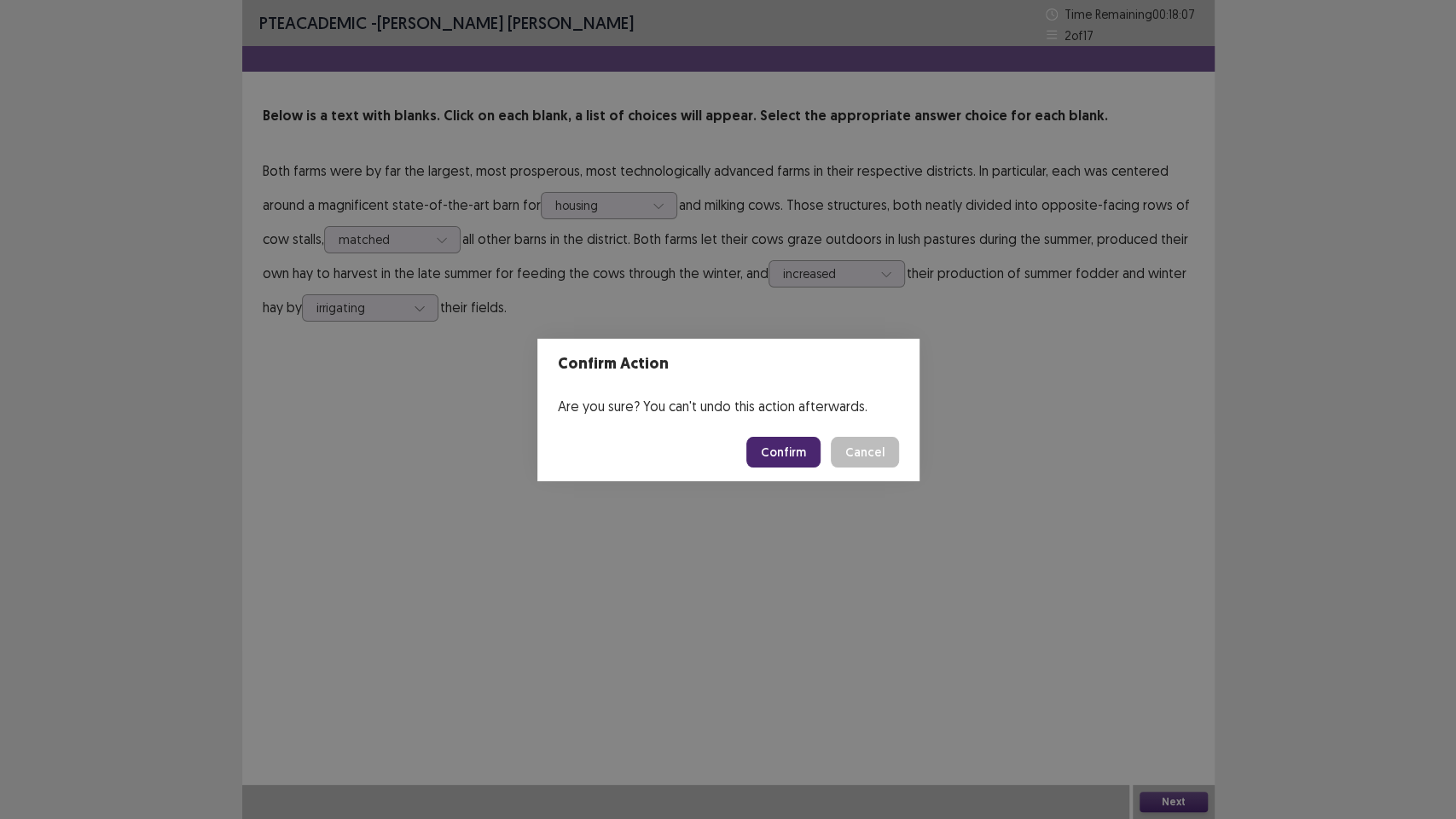
click at [791, 456] on button "Confirm" at bounding box center [783, 452] width 74 height 31
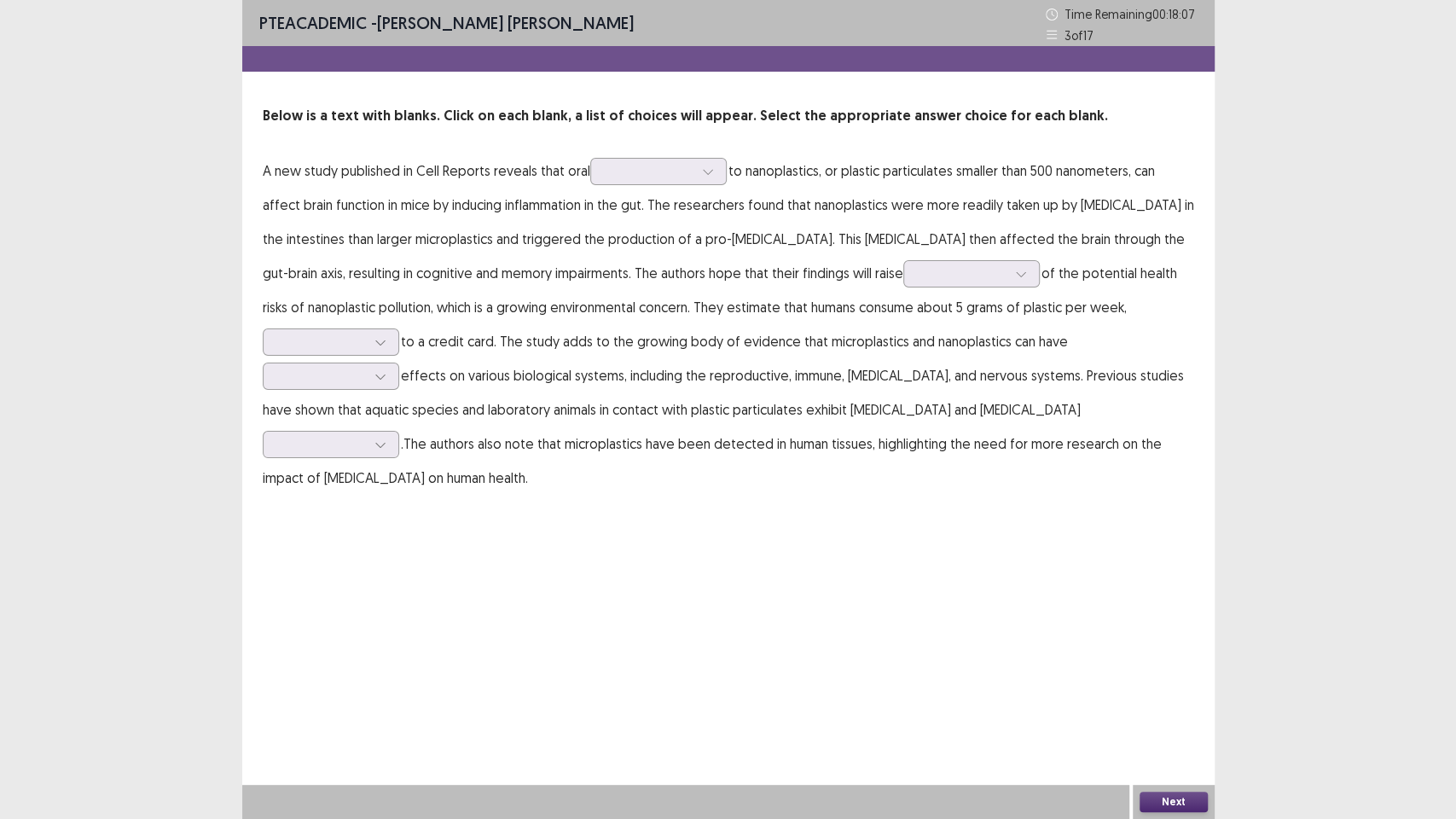
click at [600, 583] on div "PTE academic - [PERSON_NAME] [PERSON_NAME] Time Remaining 00 : 18 : 07 3 of 17 …" at bounding box center [728, 410] width 973 height 819
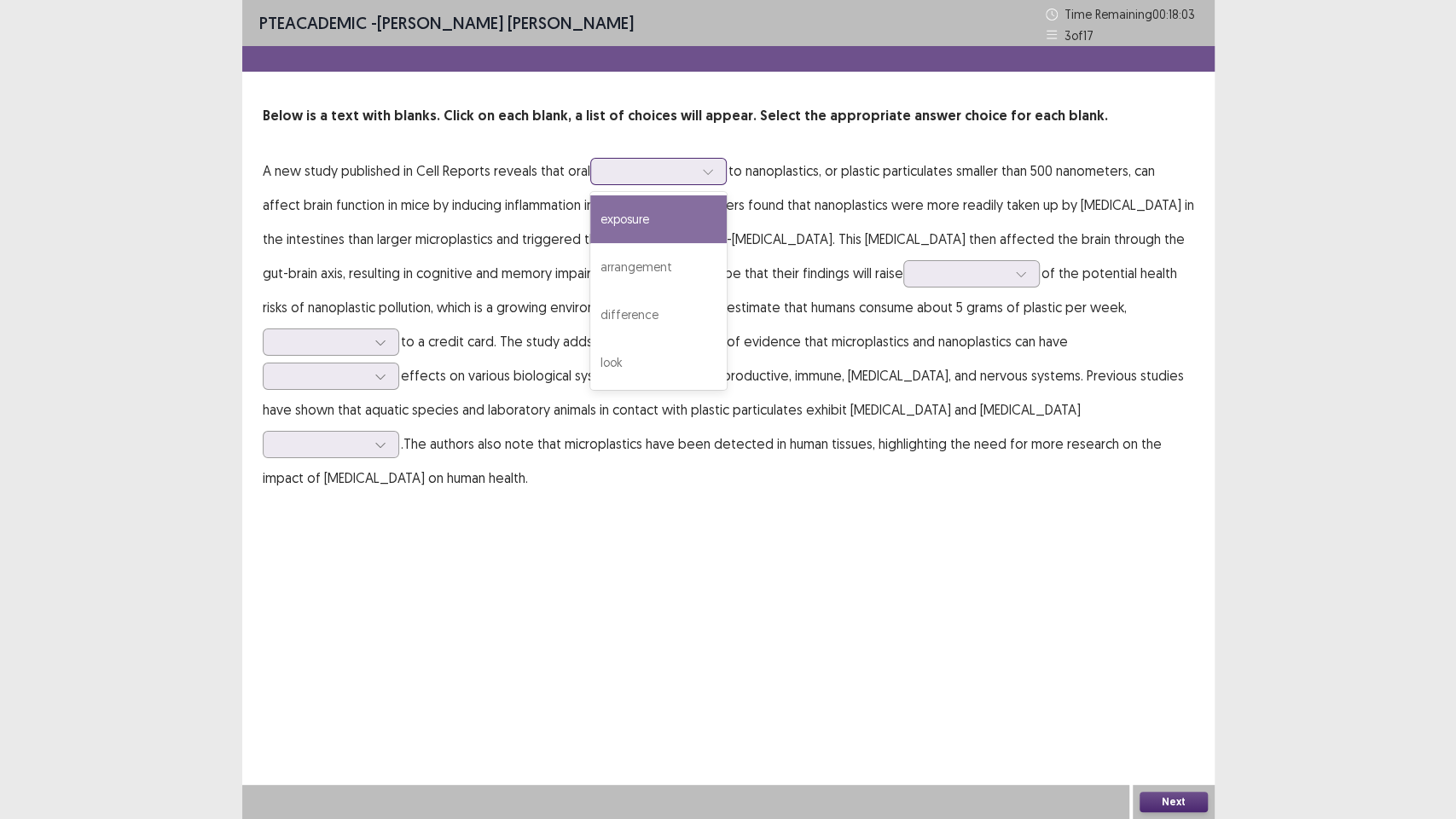
click at [622, 169] on div at bounding box center [648, 171] width 88 height 16
click at [668, 212] on div "exposure" at bounding box center [658, 219] width 137 height 47
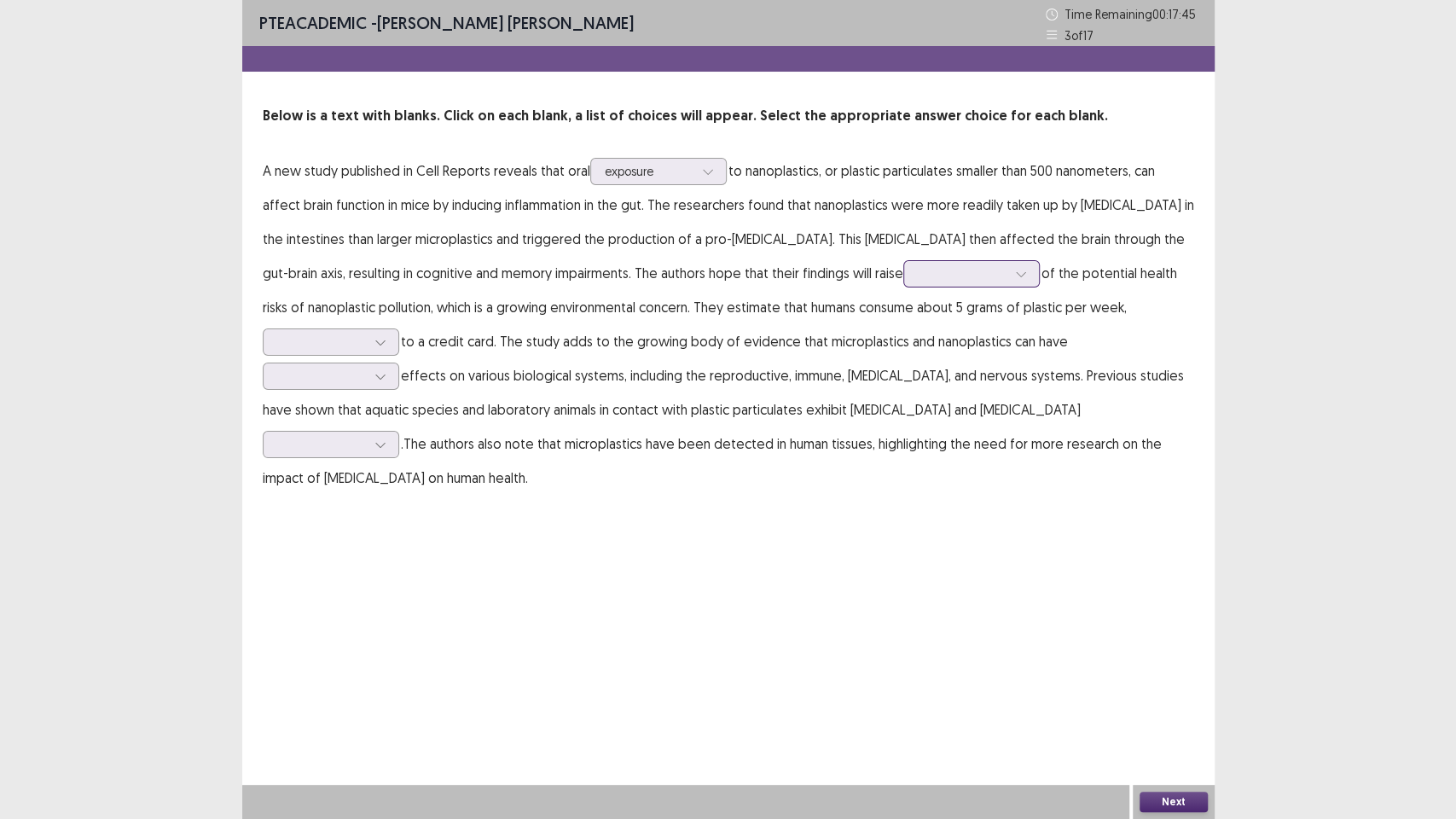
click at [935, 280] on div at bounding box center [962, 274] width 88 height 16
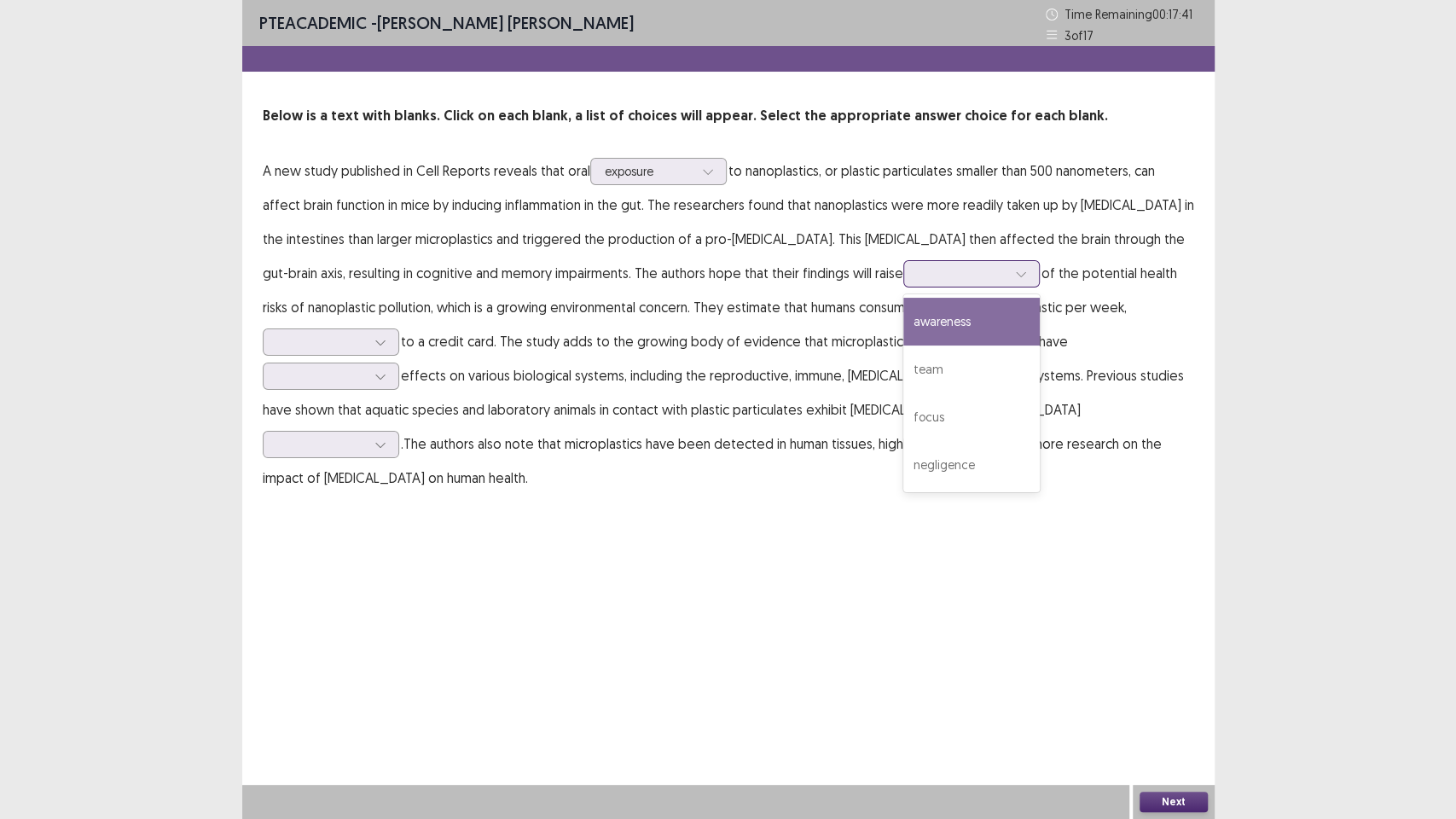
click at [944, 326] on div "awareness" at bounding box center [972, 322] width 137 height 47
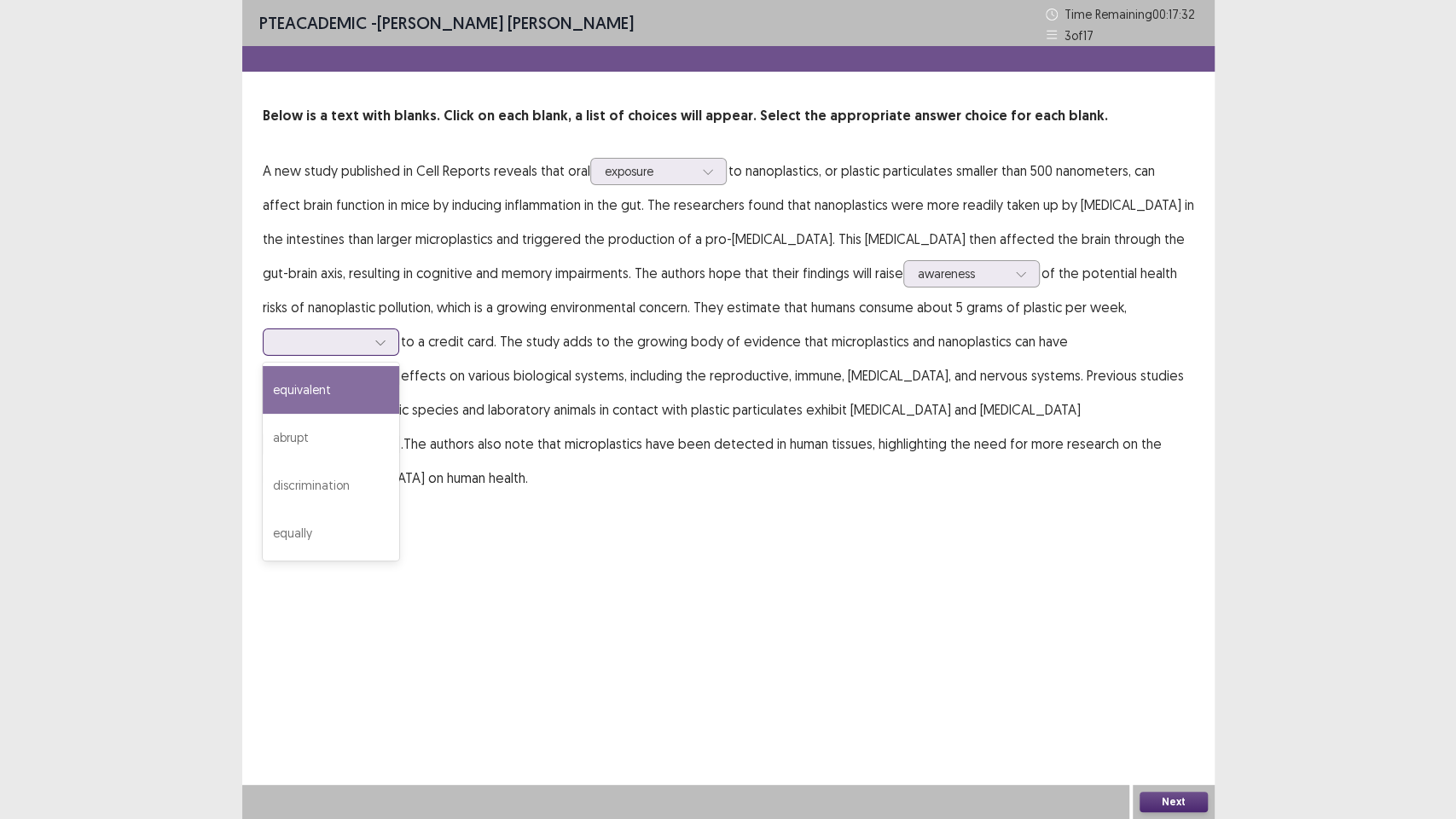
click at [365, 339] on div at bounding box center [321, 342] width 92 height 20
click at [365, 381] on div "equivalent" at bounding box center [331, 389] width 137 height 47
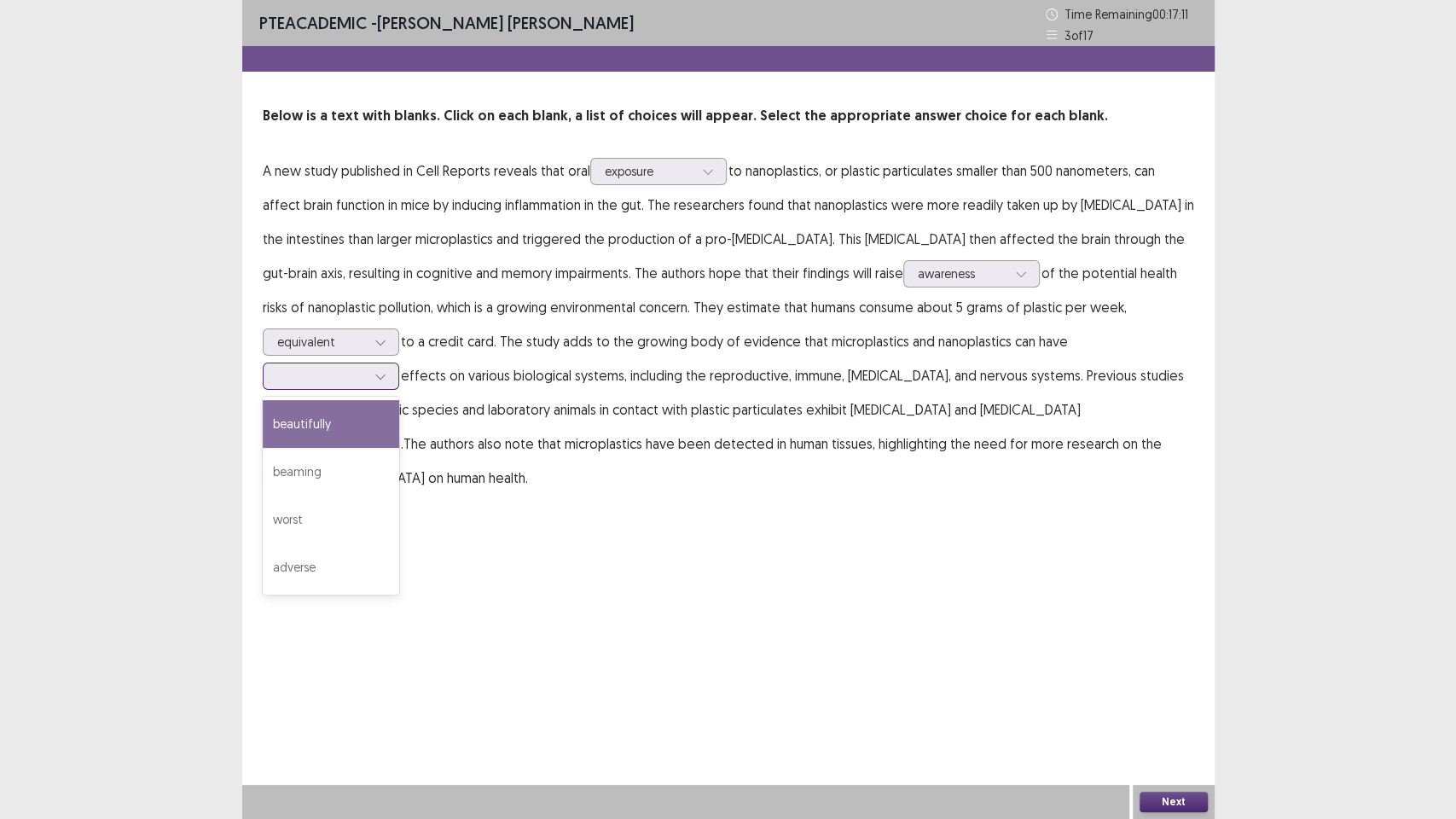
click at [348, 372] on div at bounding box center [321, 376] width 88 height 16
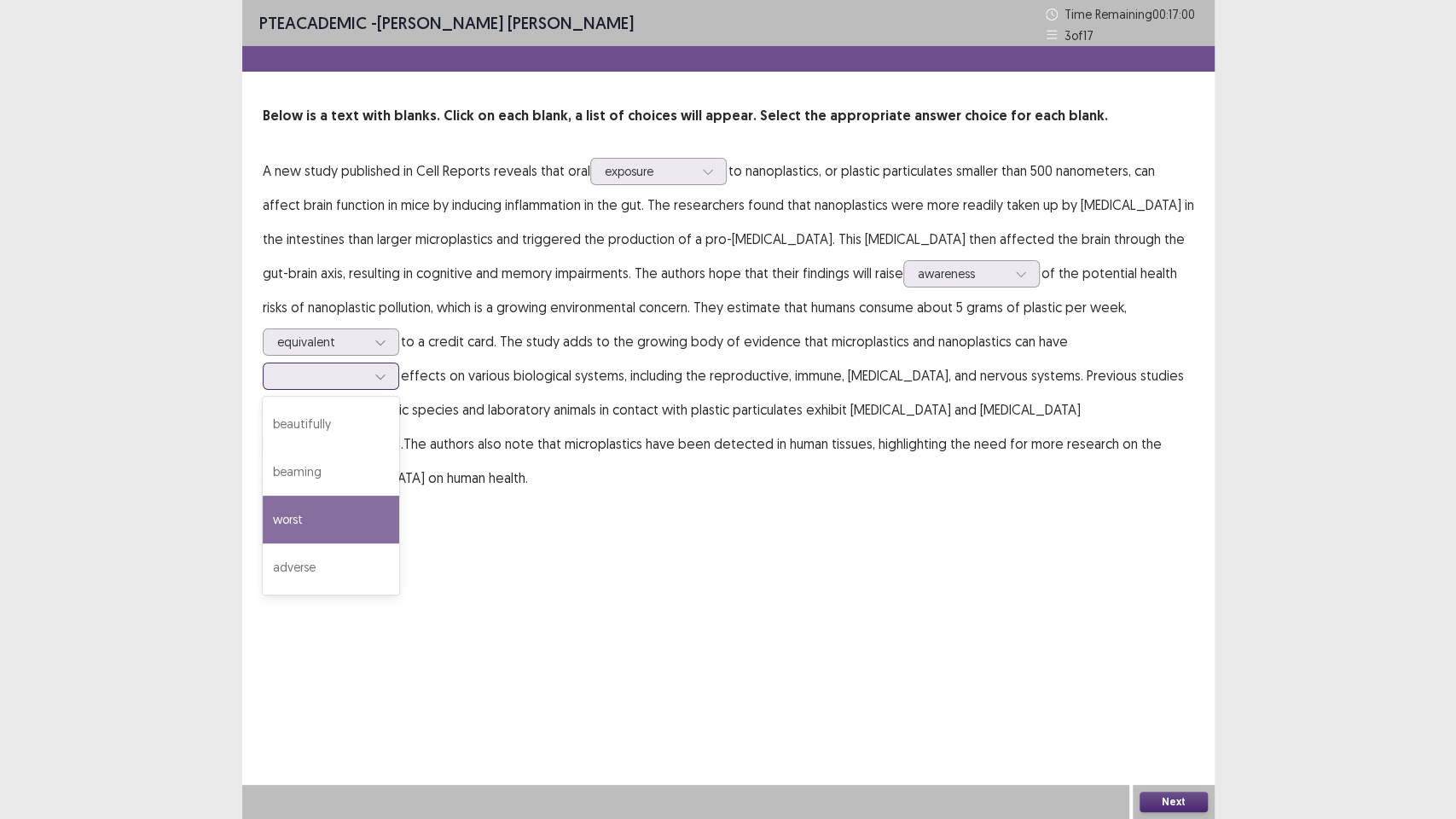
click at [346, 511] on div "worst" at bounding box center [331, 520] width 137 height 47
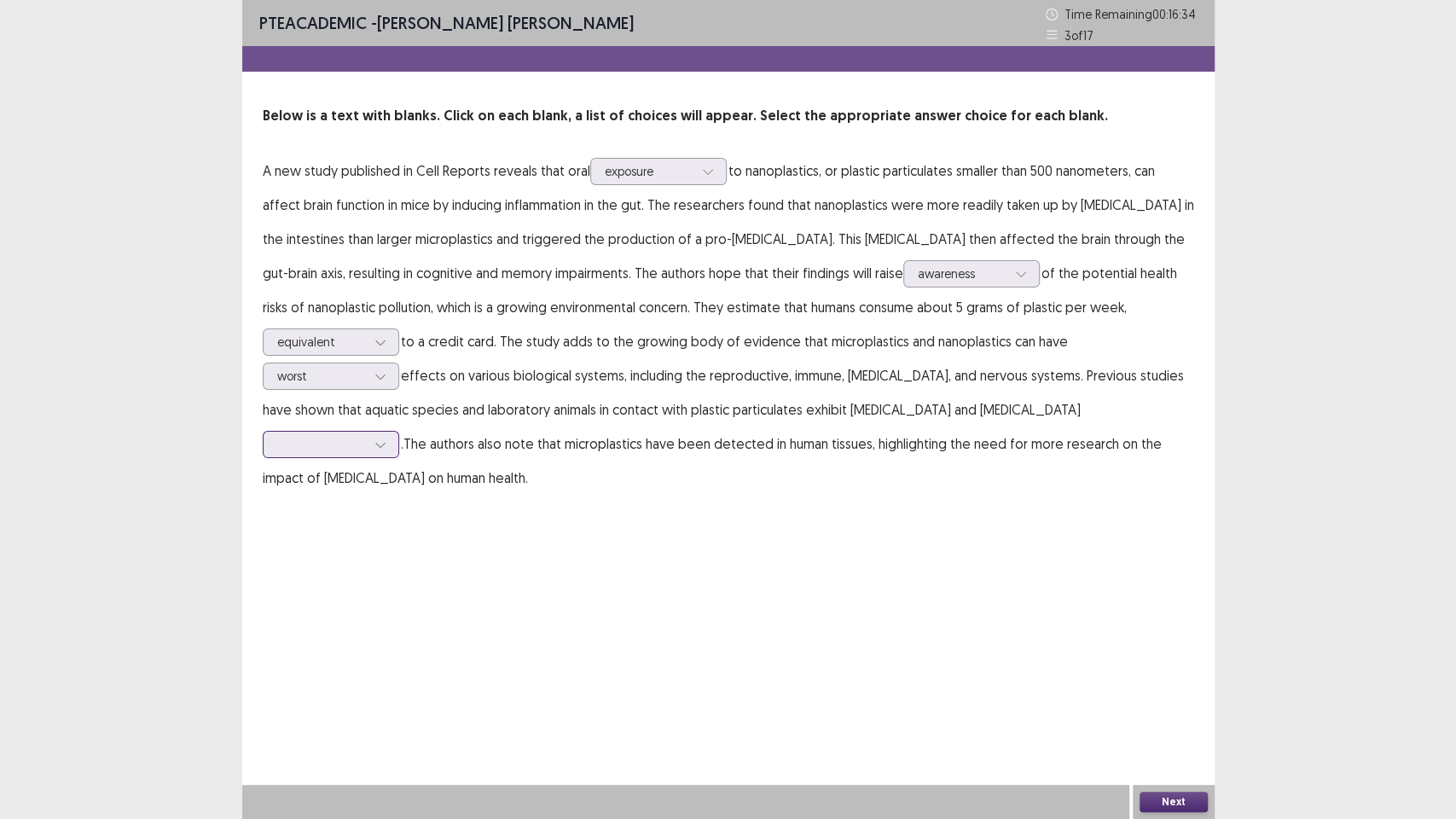
click at [366, 436] on div at bounding box center [321, 444] width 88 height 16
click at [399, 564] on div "harvest" at bounding box center [331, 587] width 137 height 47
click at [1177, 691] on button "Next" at bounding box center [1173, 802] width 68 height 20
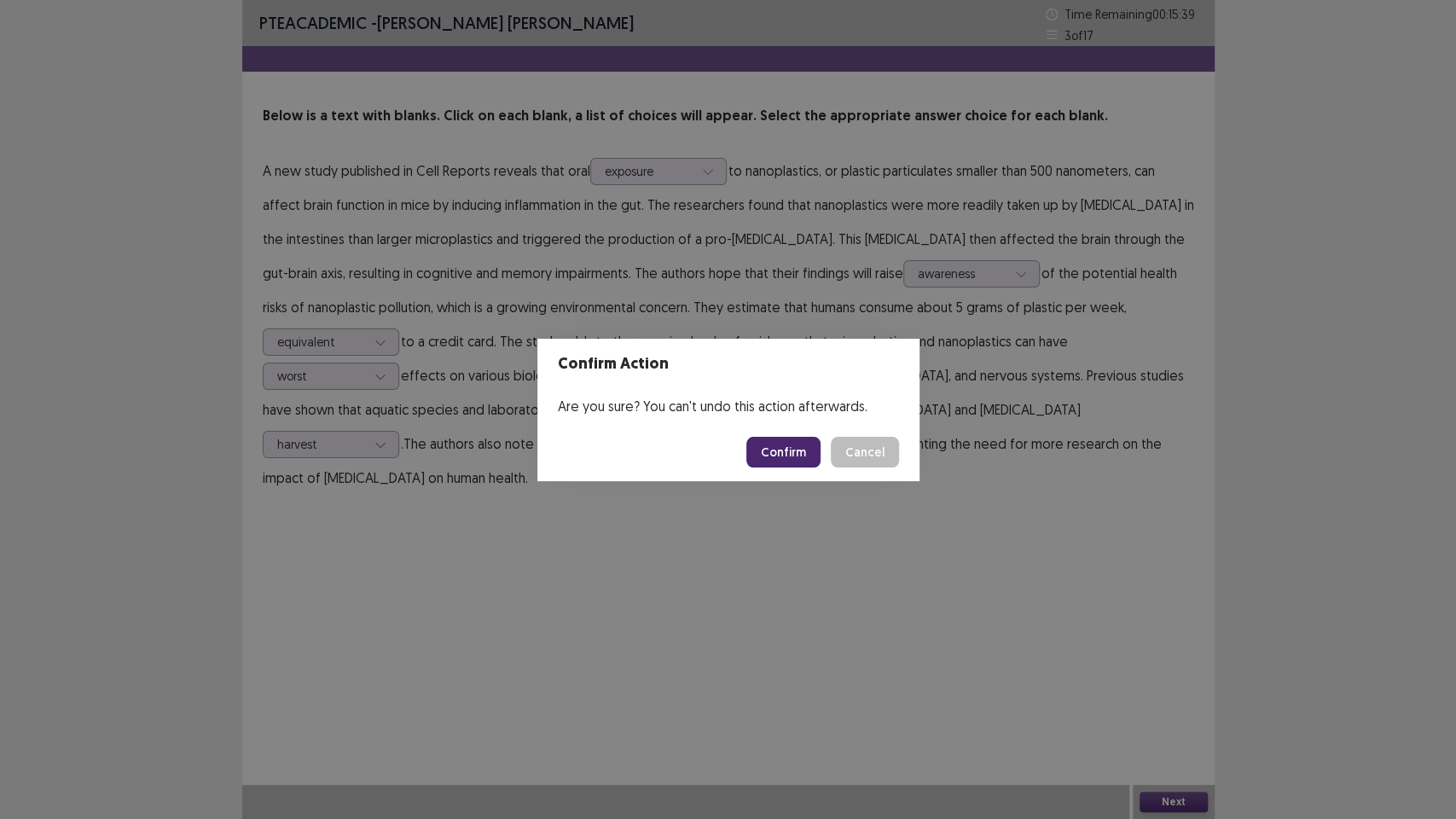
click at [793, 451] on button "Confirm" at bounding box center [783, 452] width 74 height 31
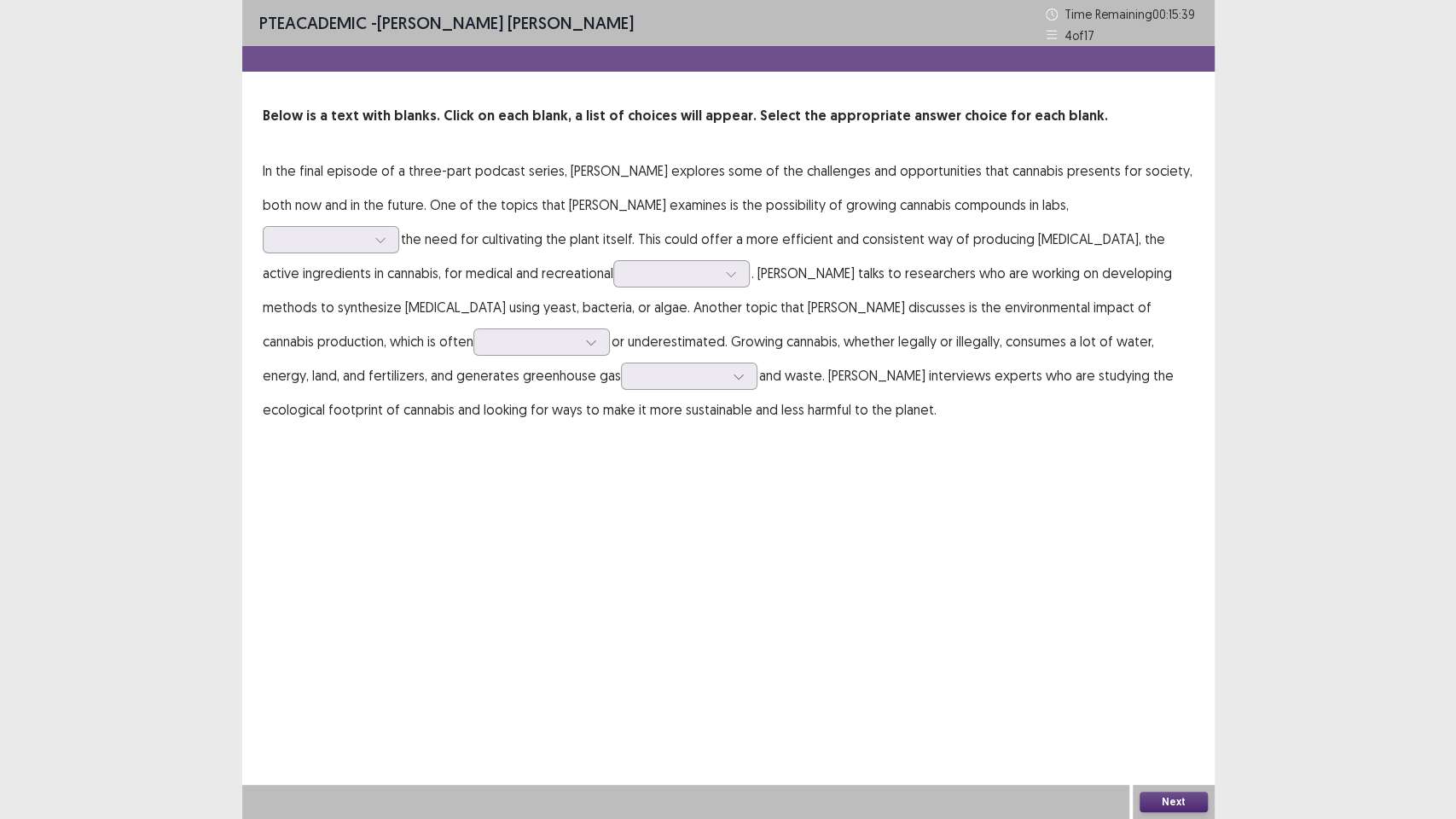
click at [577, 534] on div "PTE academic - [PERSON_NAME] [PERSON_NAME] Time Remaining 00 : 15 : 39 4 of 17 …" at bounding box center [728, 410] width 973 height 819
click at [366, 232] on div at bounding box center [321, 240] width 88 height 16
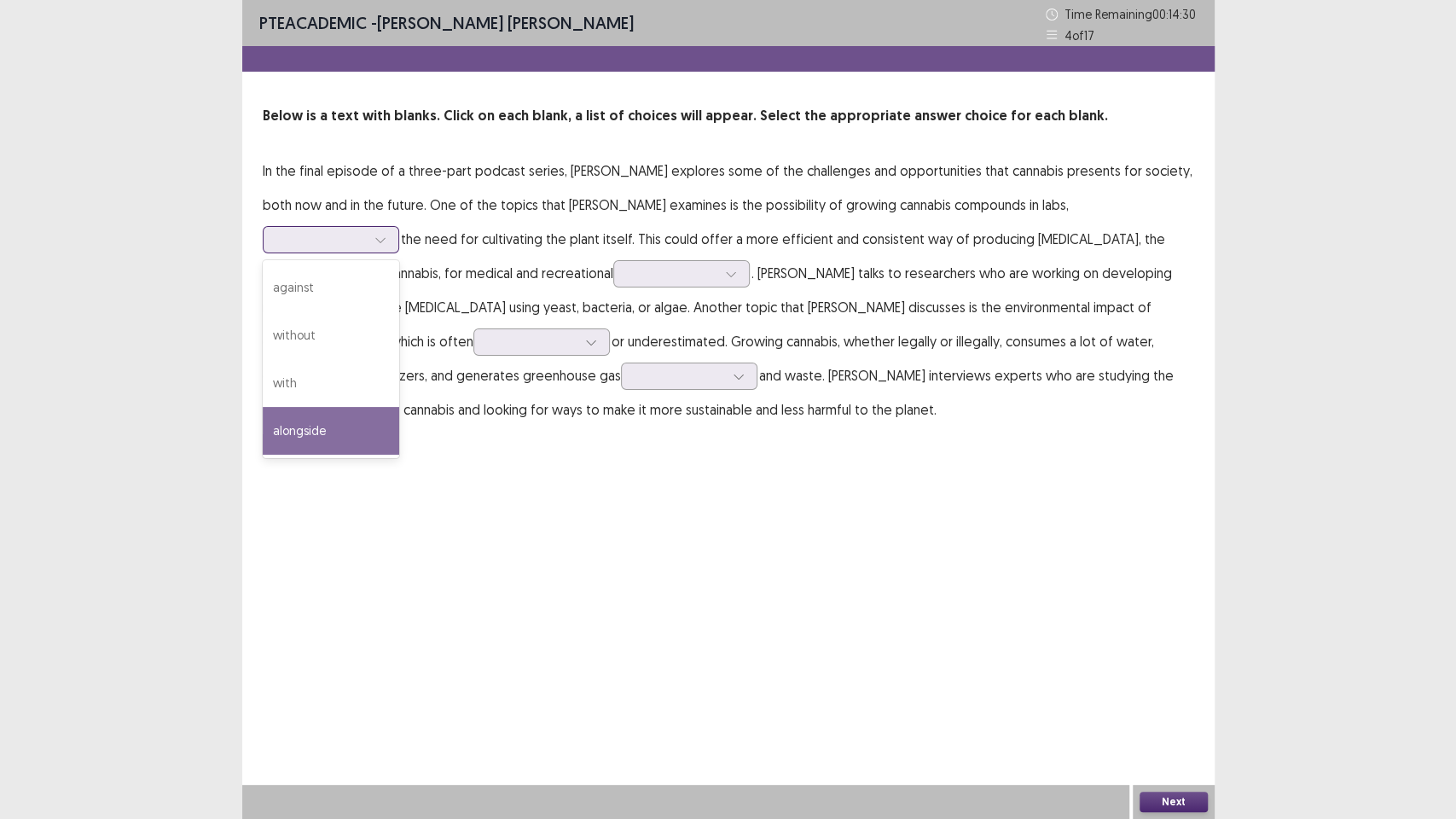
click at [399, 407] on div "alongside" at bounding box center [331, 430] width 137 height 47
click at [366, 232] on div at bounding box center [321, 240] width 88 height 16
click at [399, 407] on div "alongside" at bounding box center [331, 430] width 137 height 47
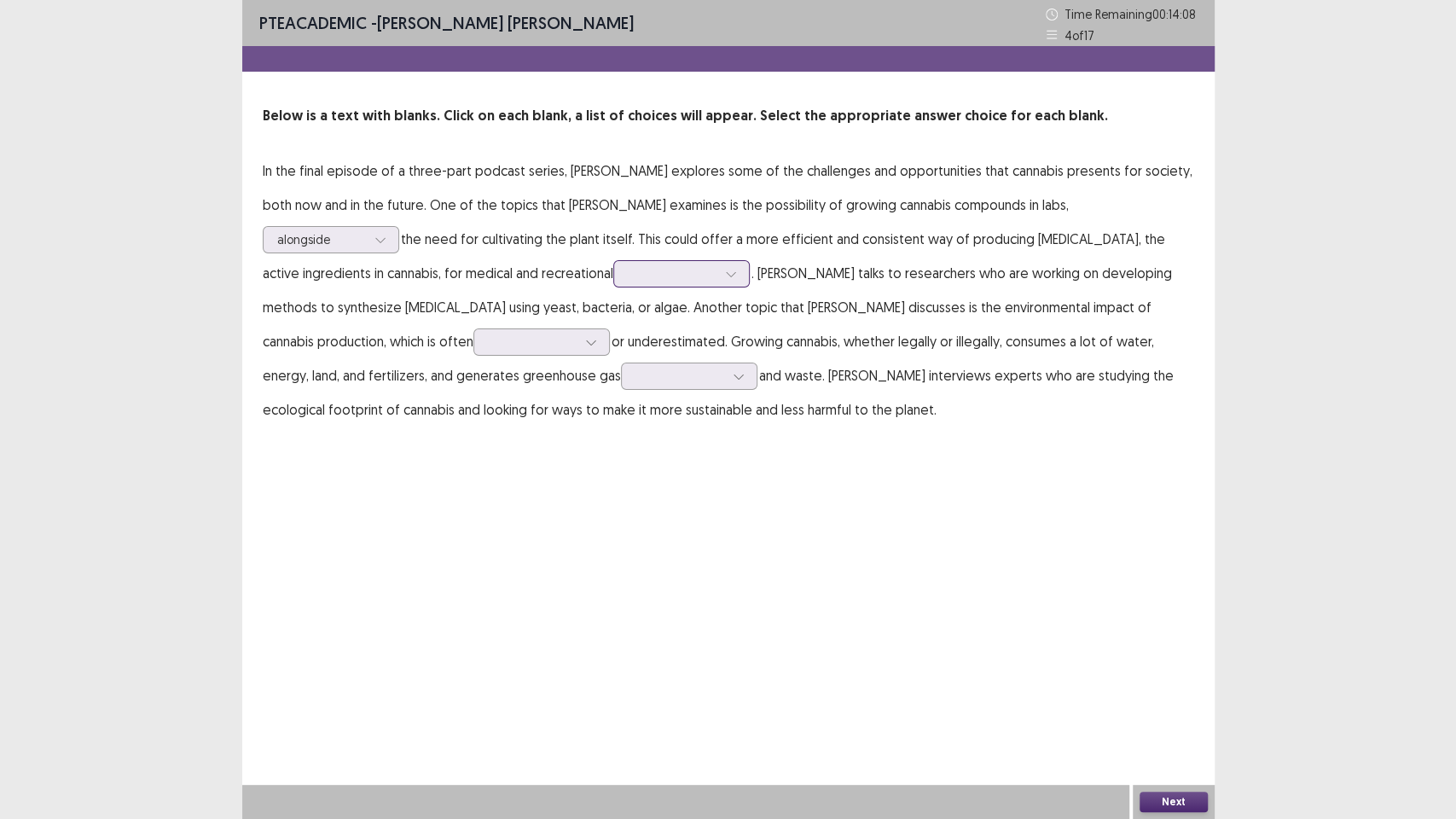
click at [628, 270] on div at bounding box center [672, 274] width 88 height 16
click at [614, 368] on div "purposes" at bounding box center [682, 369] width 137 height 47
click at [576, 334] on div at bounding box center [532, 342] width 88 height 16
click at [610, 366] on div "overlooked" at bounding box center [542, 389] width 137 height 47
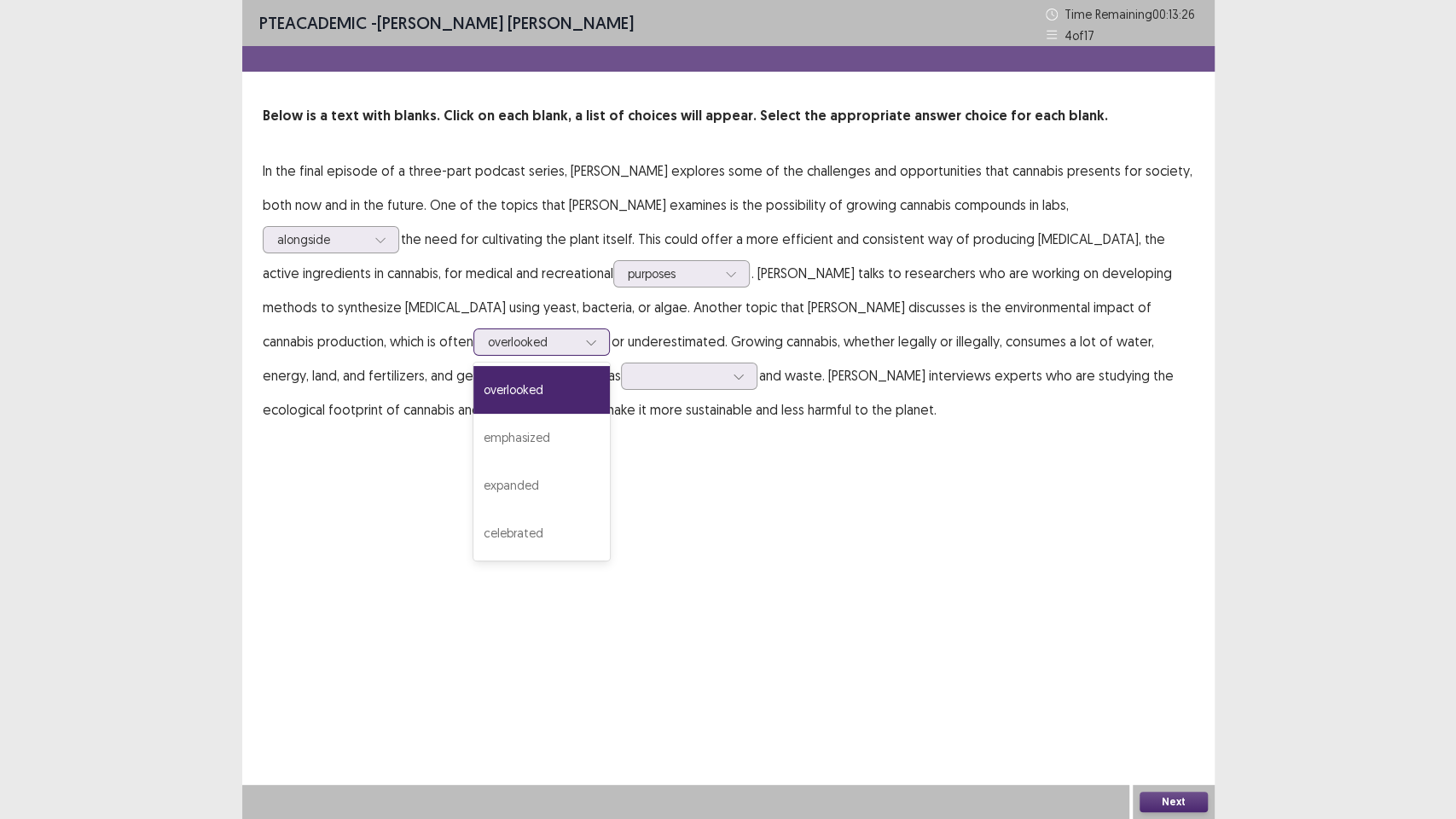
click at [576, 334] on div at bounding box center [532, 342] width 88 height 16
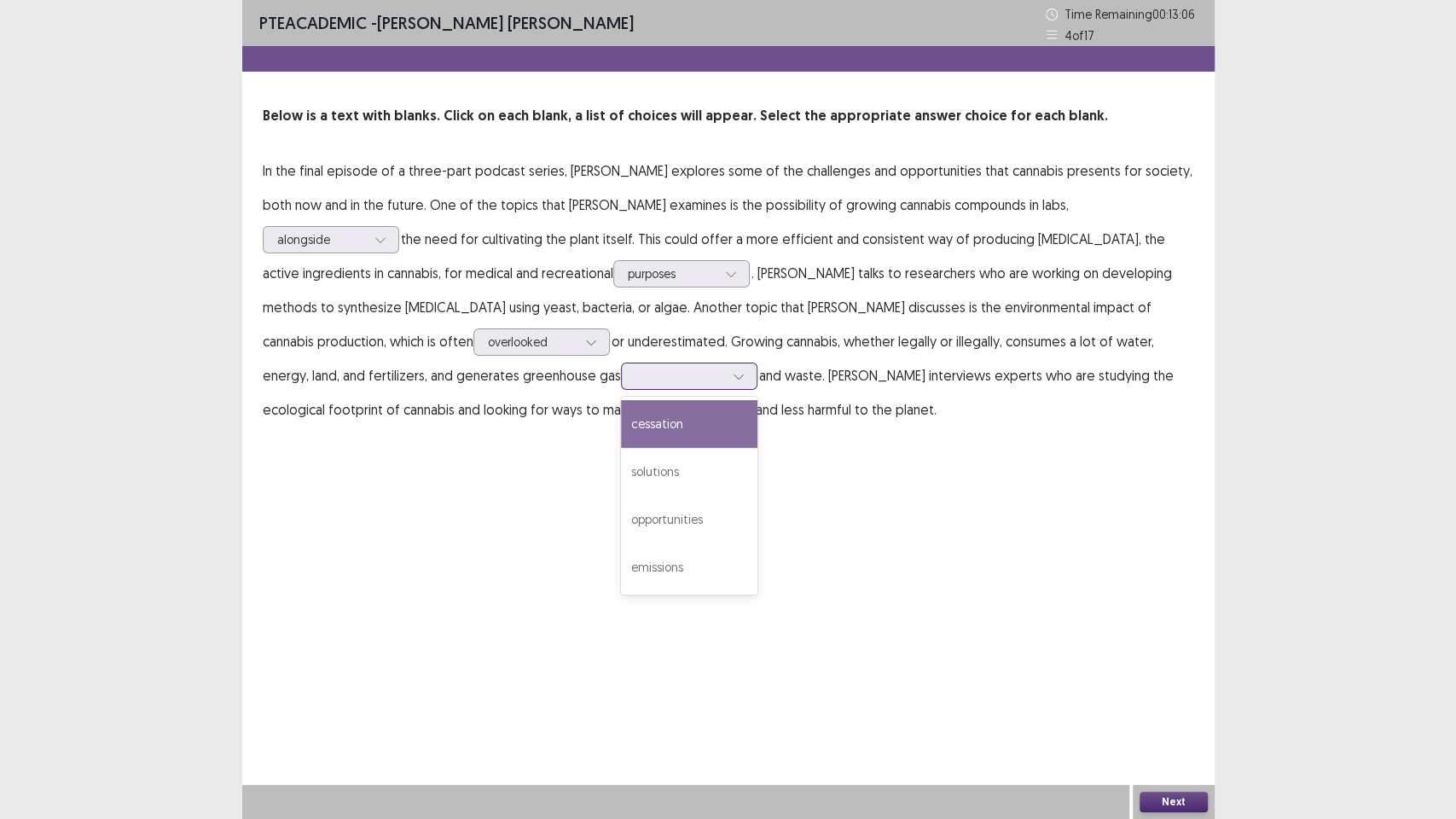
click at [639, 369] on input "text" at bounding box center [637, 376] width 4 height 13
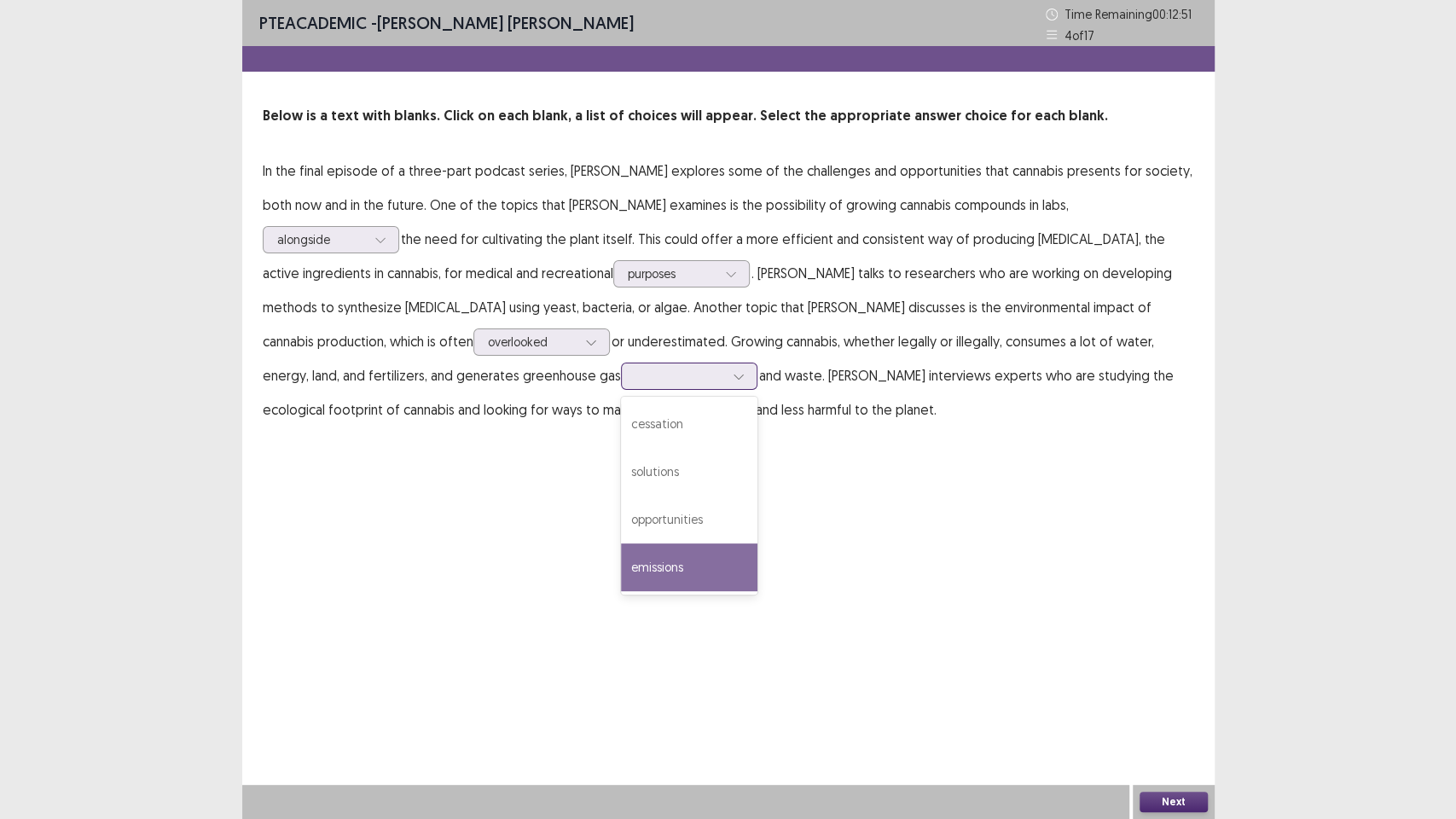
click at [758, 546] on div "emissions" at bounding box center [689, 567] width 137 height 47
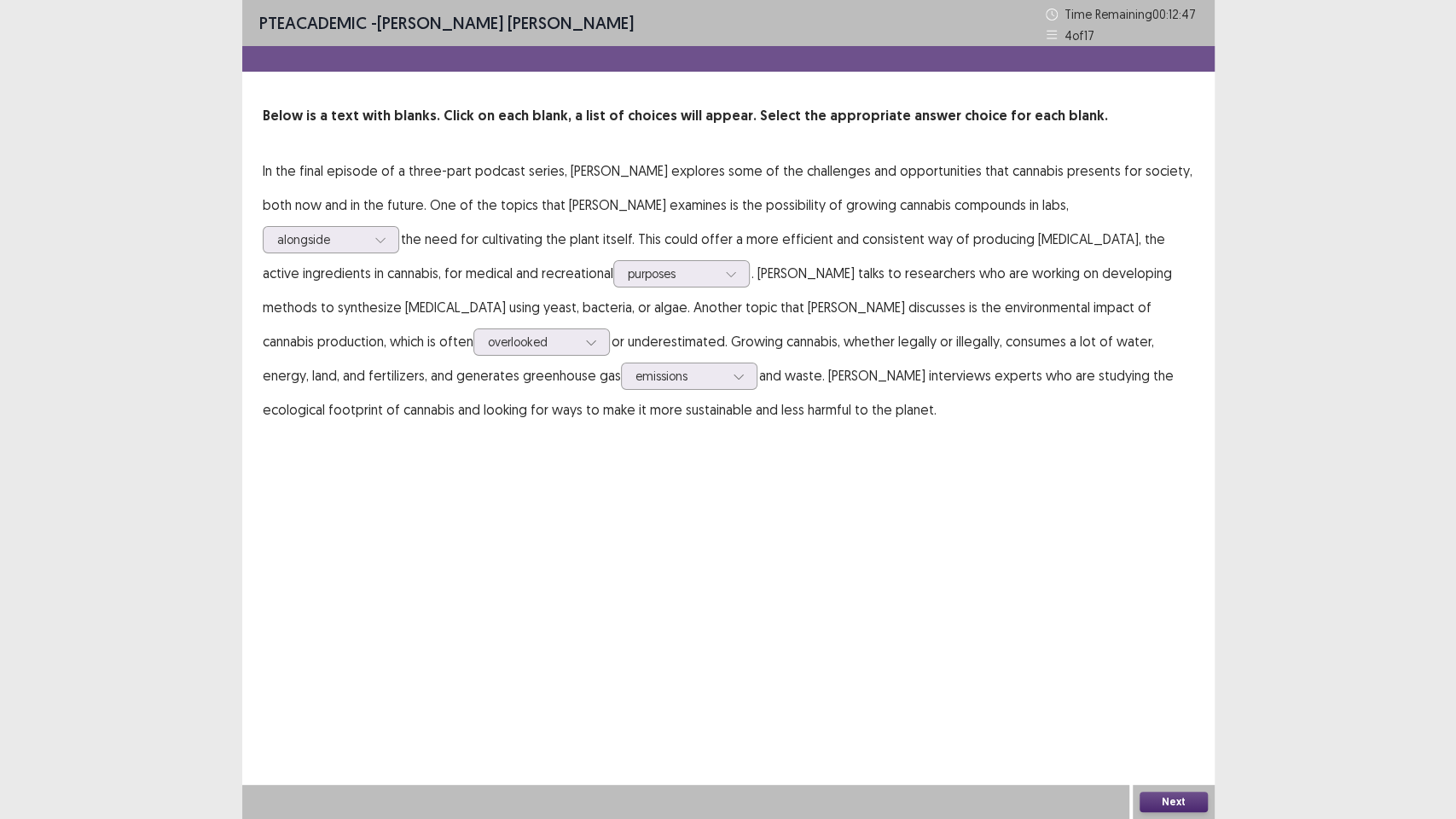
click at [1156, 691] on button "Next" at bounding box center [1173, 802] width 68 height 20
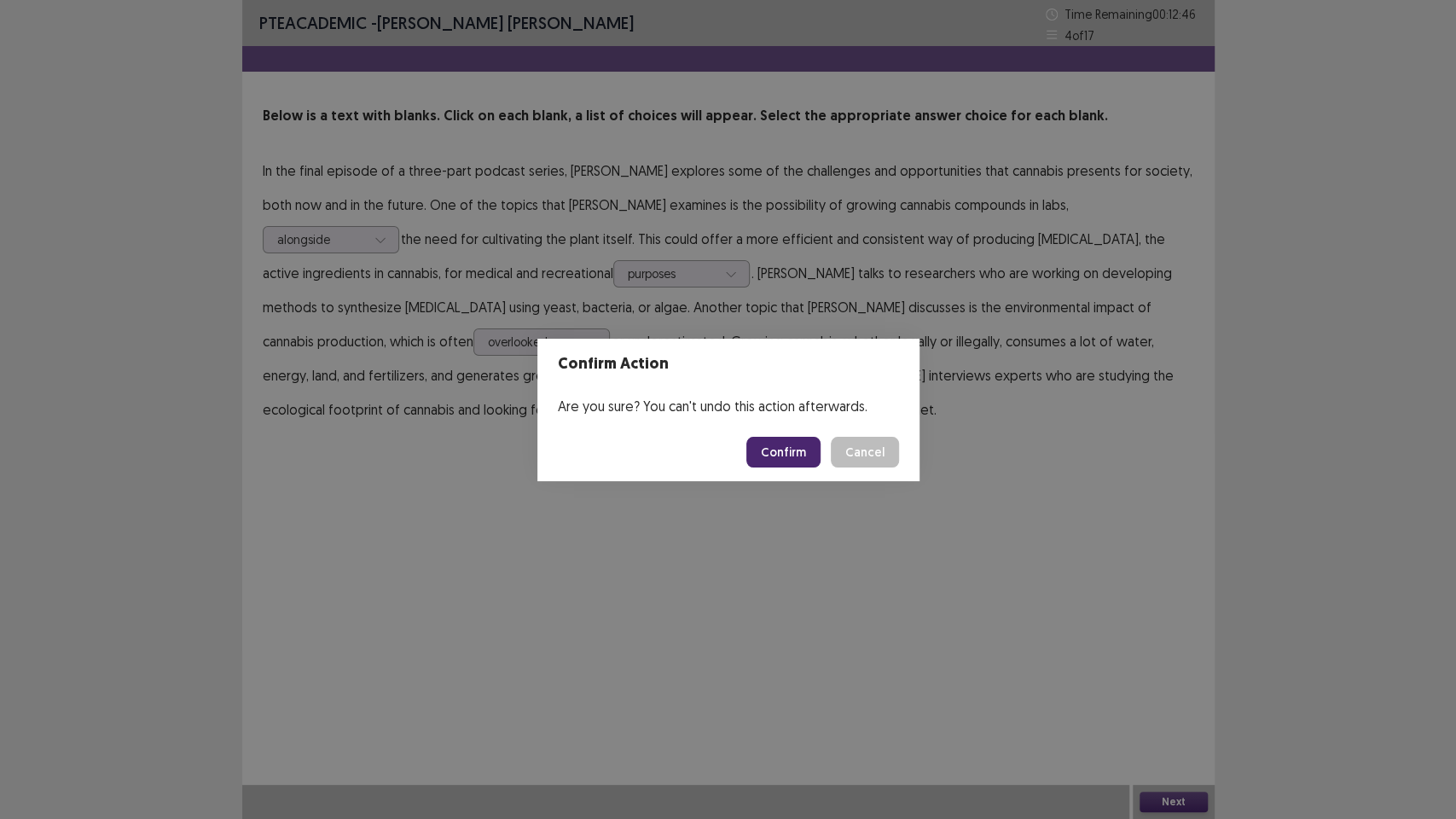
click at [763, 449] on button "Confirm" at bounding box center [783, 452] width 74 height 31
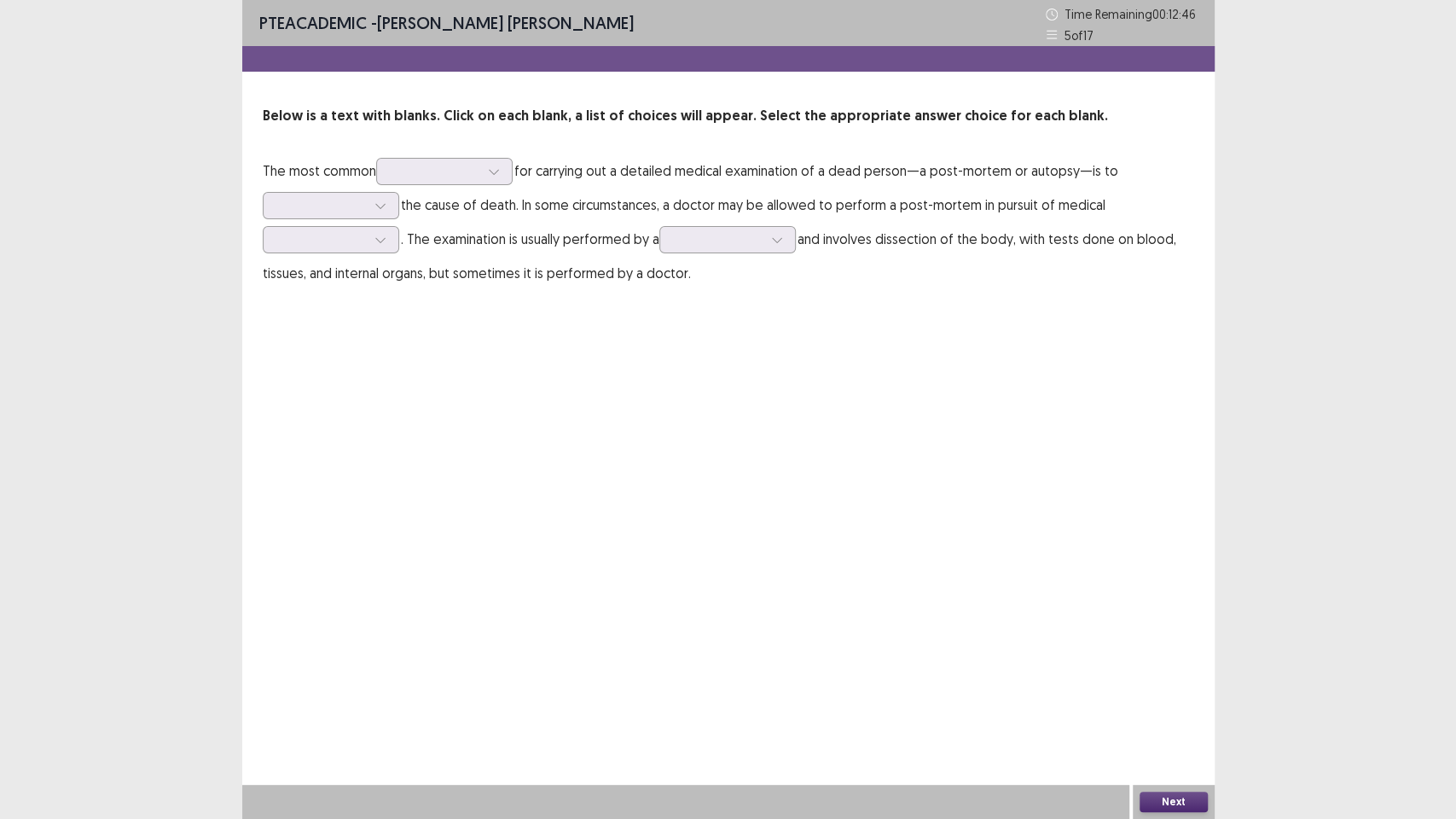
click at [641, 544] on div "PTE academic - [PERSON_NAME] [PERSON_NAME] Time Remaining 00 : 12 : 46 5 of 17 …" at bounding box center [728, 410] width 973 height 819
click at [404, 174] on div at bounding box center [434, 171] width 88 height 16
click at [464, 260] on div "explanation" at bounding box center [445, 267] width 137 height 47
click at [377, 205] on icon at bounding box center [380, 205] width 12 height 12
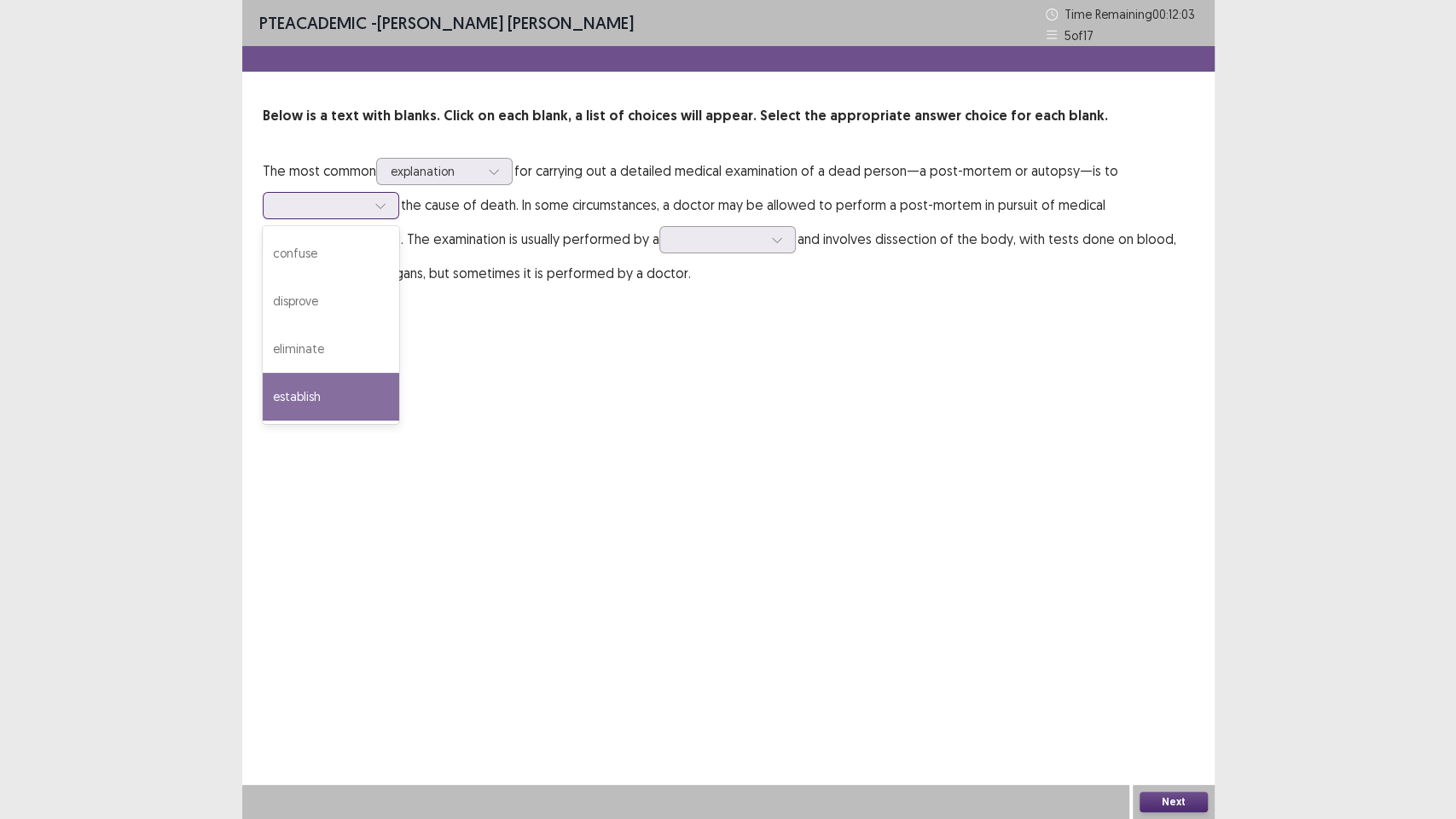
click at [367, 390] on div "establish" at bounding box center [331, 397] width 137 height 47
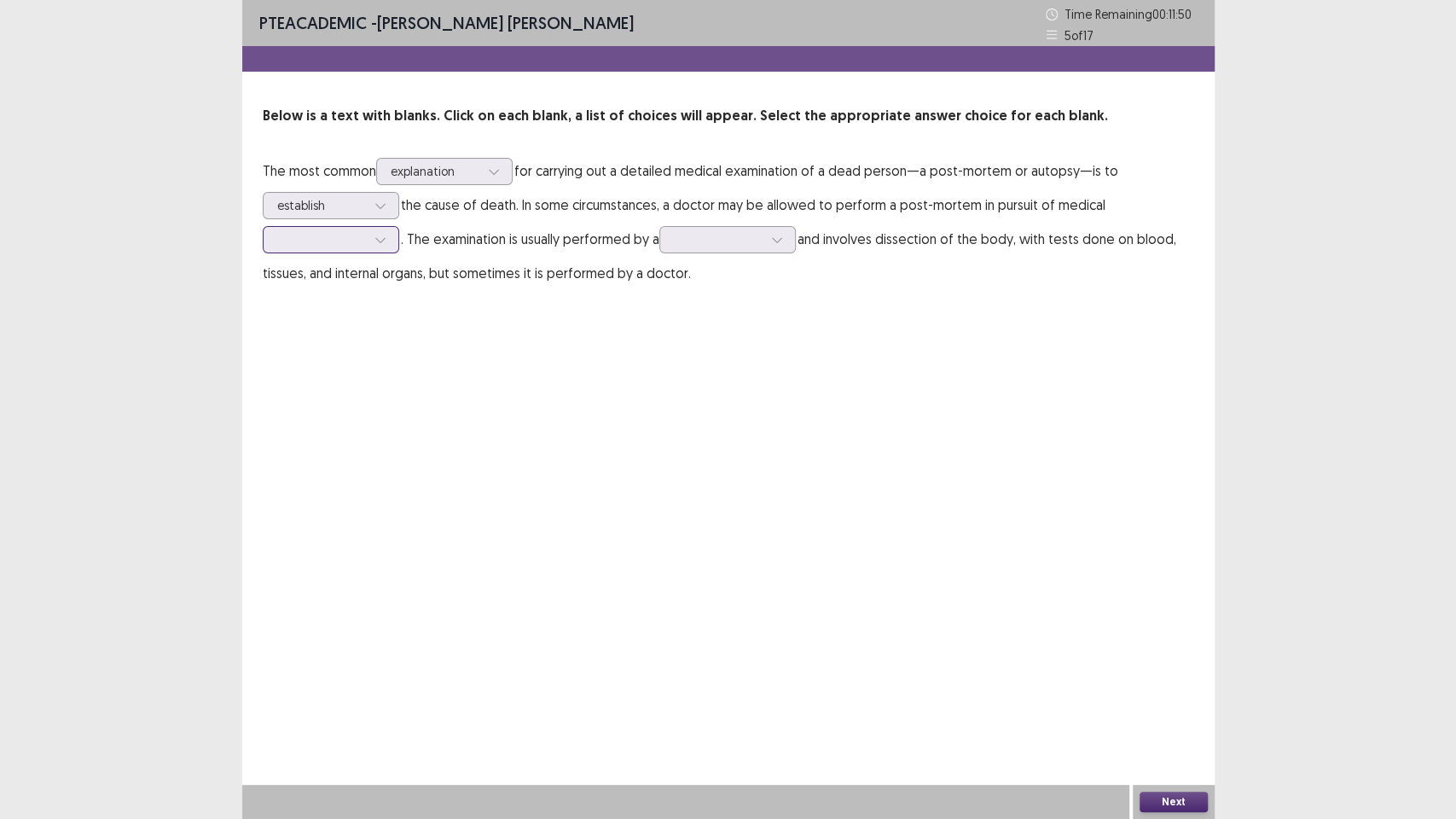
click at [375, 238] on div at bounding box center [380, 240] width 26 height 26
click at [351, 325] on div "practice" at bounding box center [331, 335] width 137 height 47
click at [722, 234] on div at bounding box center [718, 240] width 88 height 16
click at [769, 420] on div "pathologist" at bounding box center [728, 430] width 137 height 47
click at [1165, 691] on button "Next" at bounding box center [1173, 802] width 68 height 20
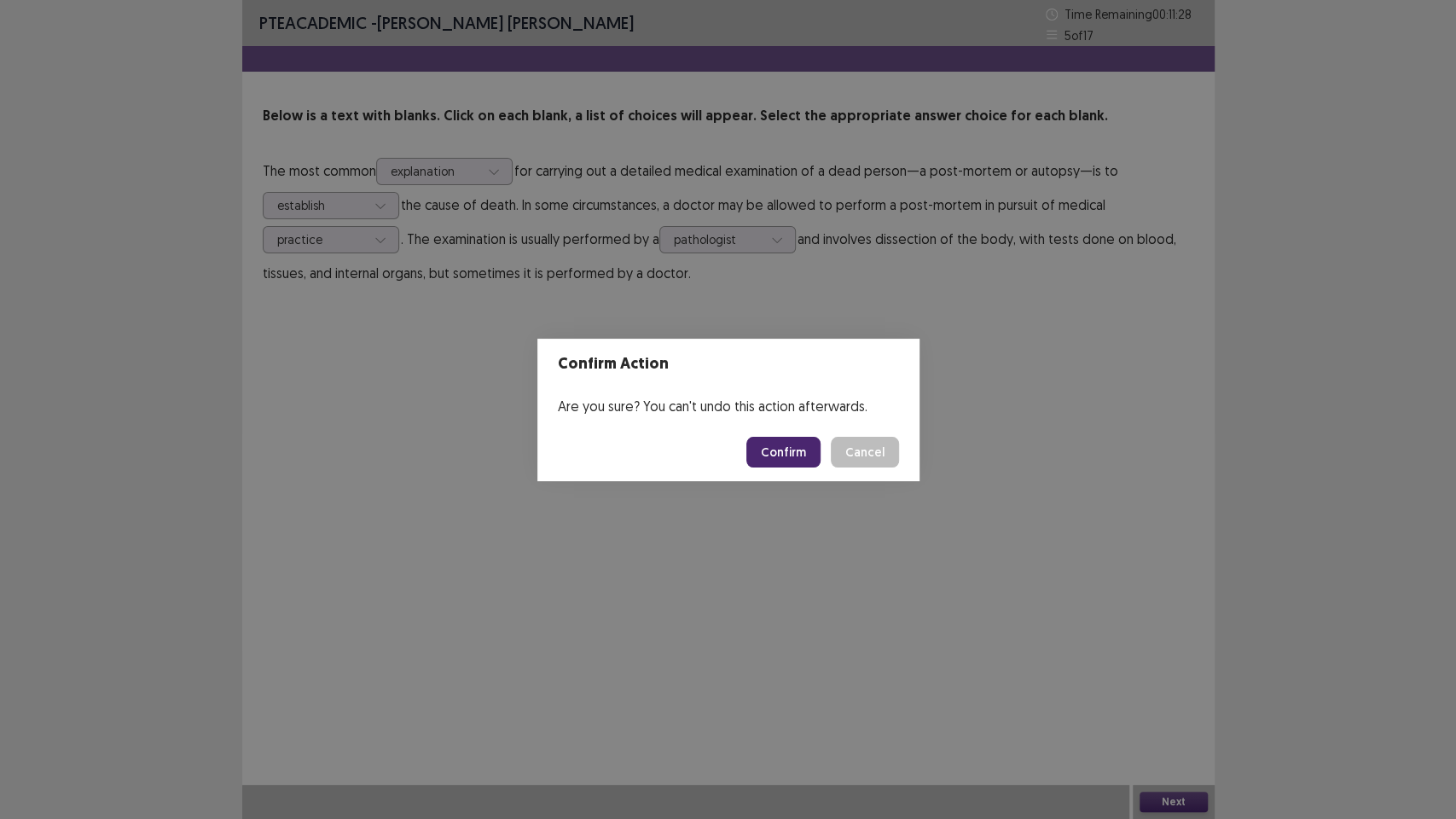
click at [779, 449] on button "Confirm" at bounding box center [783, 452] width 74 height 31
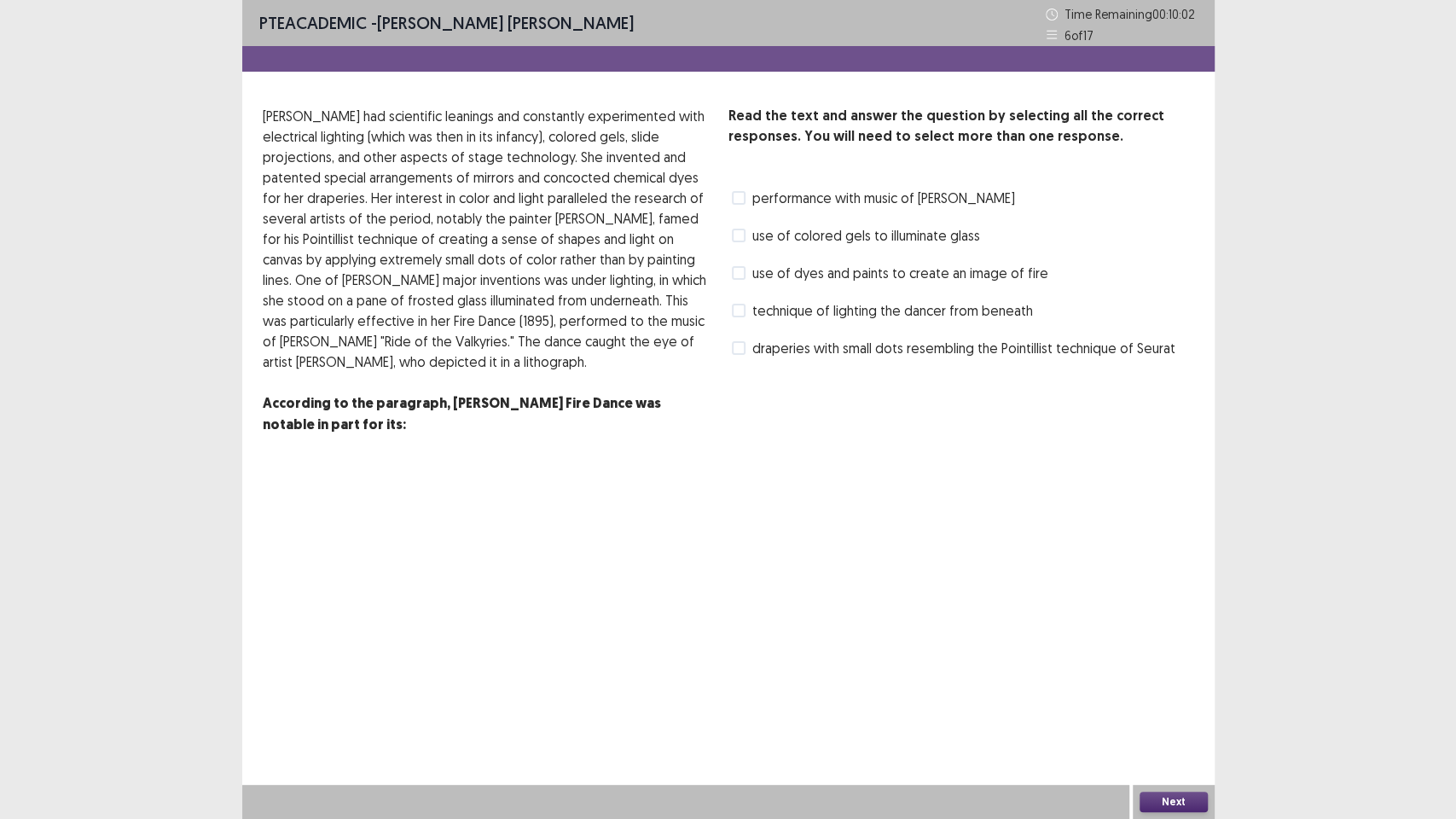
click at [741, 345] on span at bounding box center [738, 347] width 14 height 14
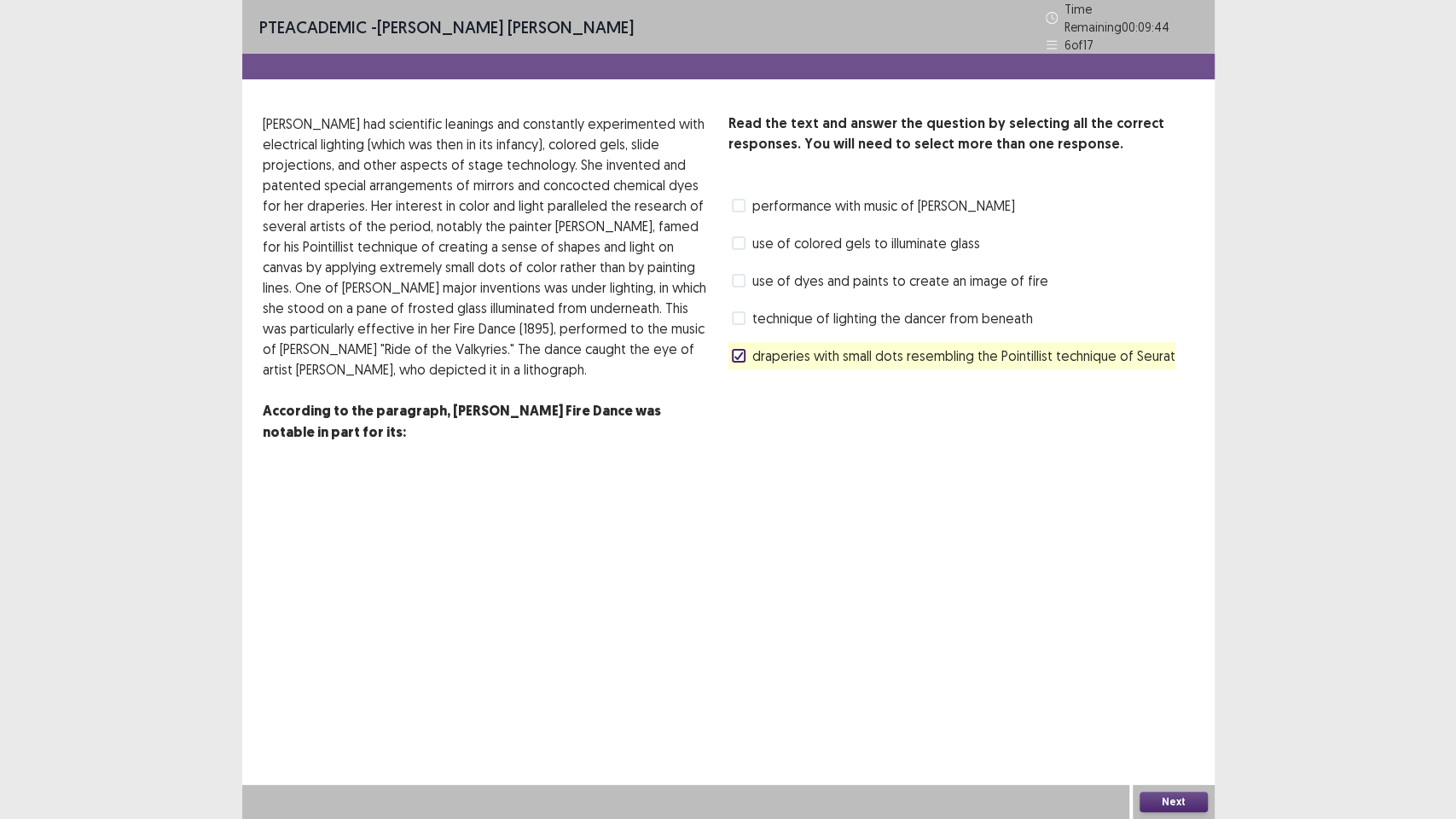
click at [1199, 691] on button "Next" at bounding box center [1173, 802] width 68 height 20
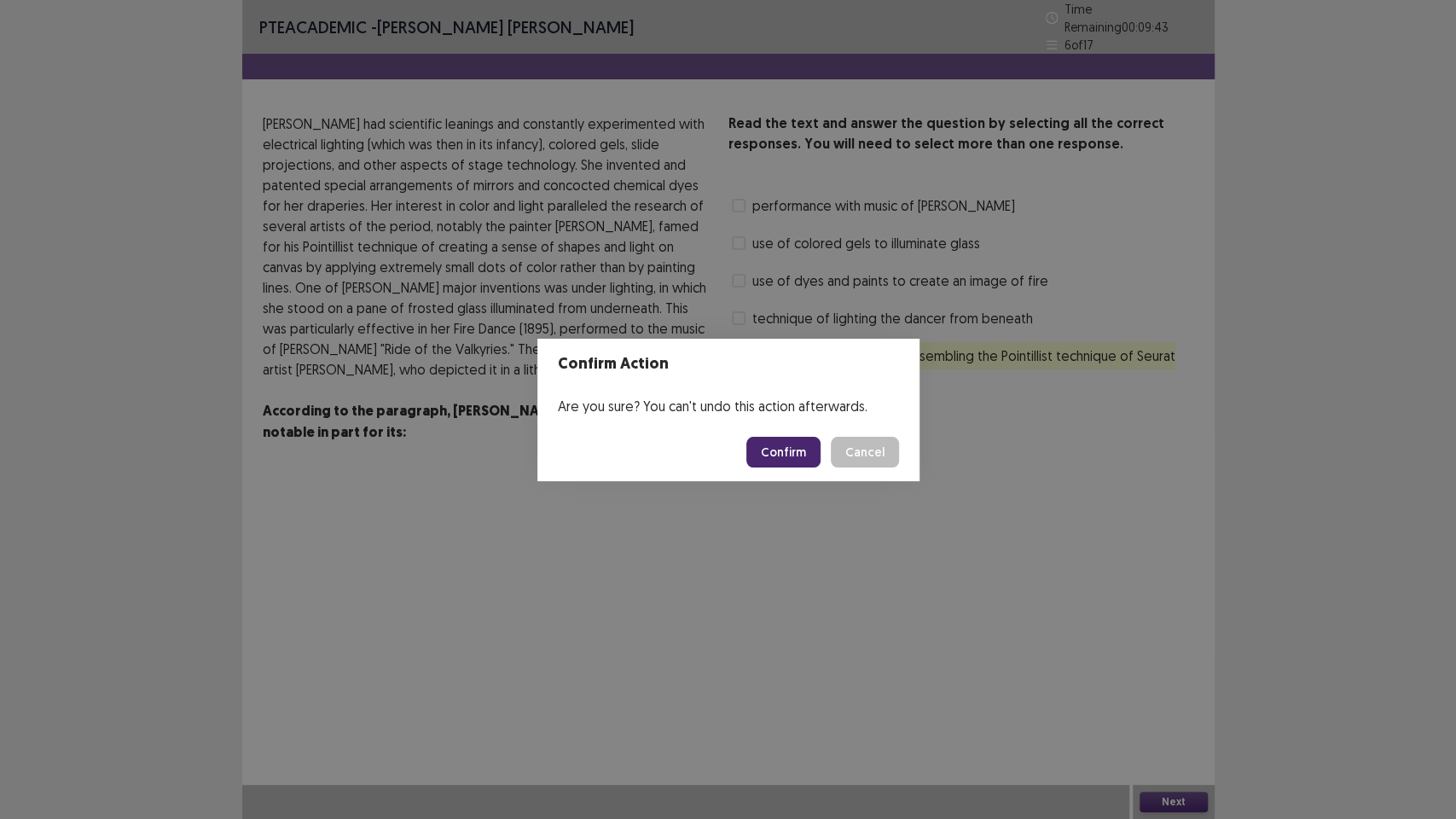
click at [799, 451] on button "Confirm" at bounding box center [783, 452] width 74 height 31
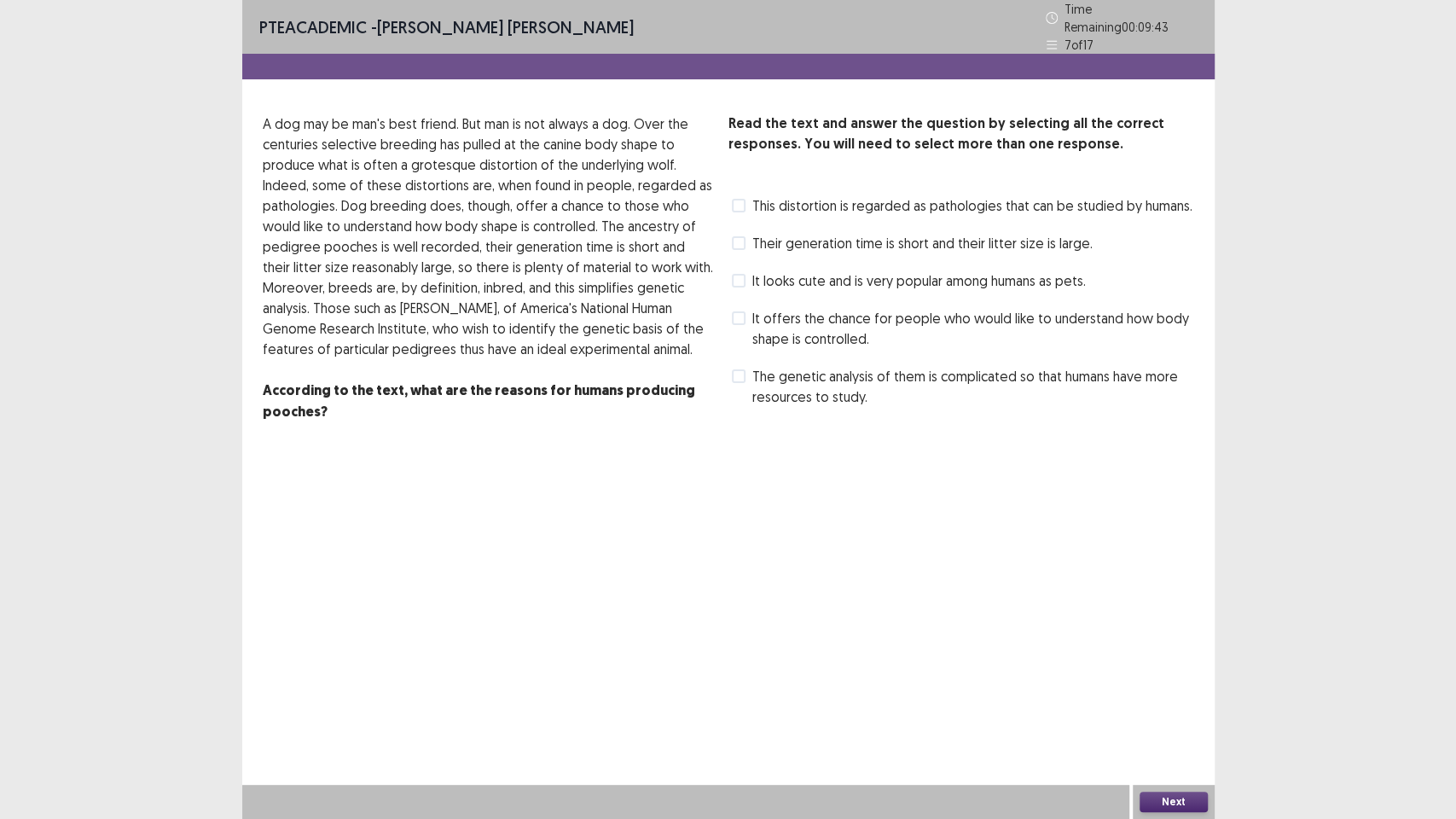
drag, startPoint x: 707, startPoint y: 515, endPoint x: 420, endPoint y: 396, distance: 310.7
click at [701, 524] on div "PTE academic - [PERSON_NAME] [PERSON_NAME] Time Remaining 00 : 09 : 43 7 of 17 …" at bounding box center [728, 410] width 973 height 819
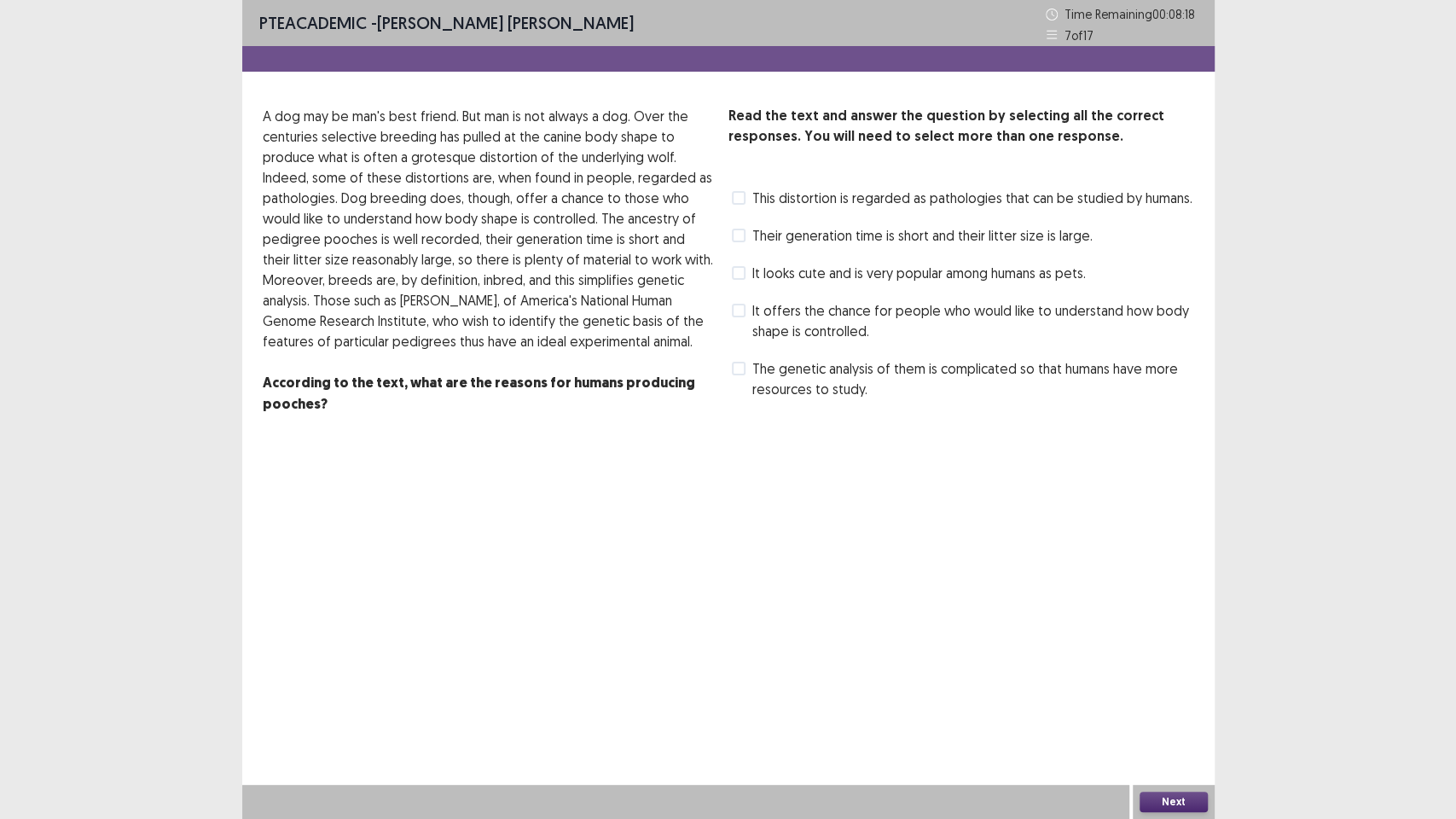
click at [845, 237] on span "Their generation time is short and their litter size is large." at bounding box center [922, 235] width 340 height 20
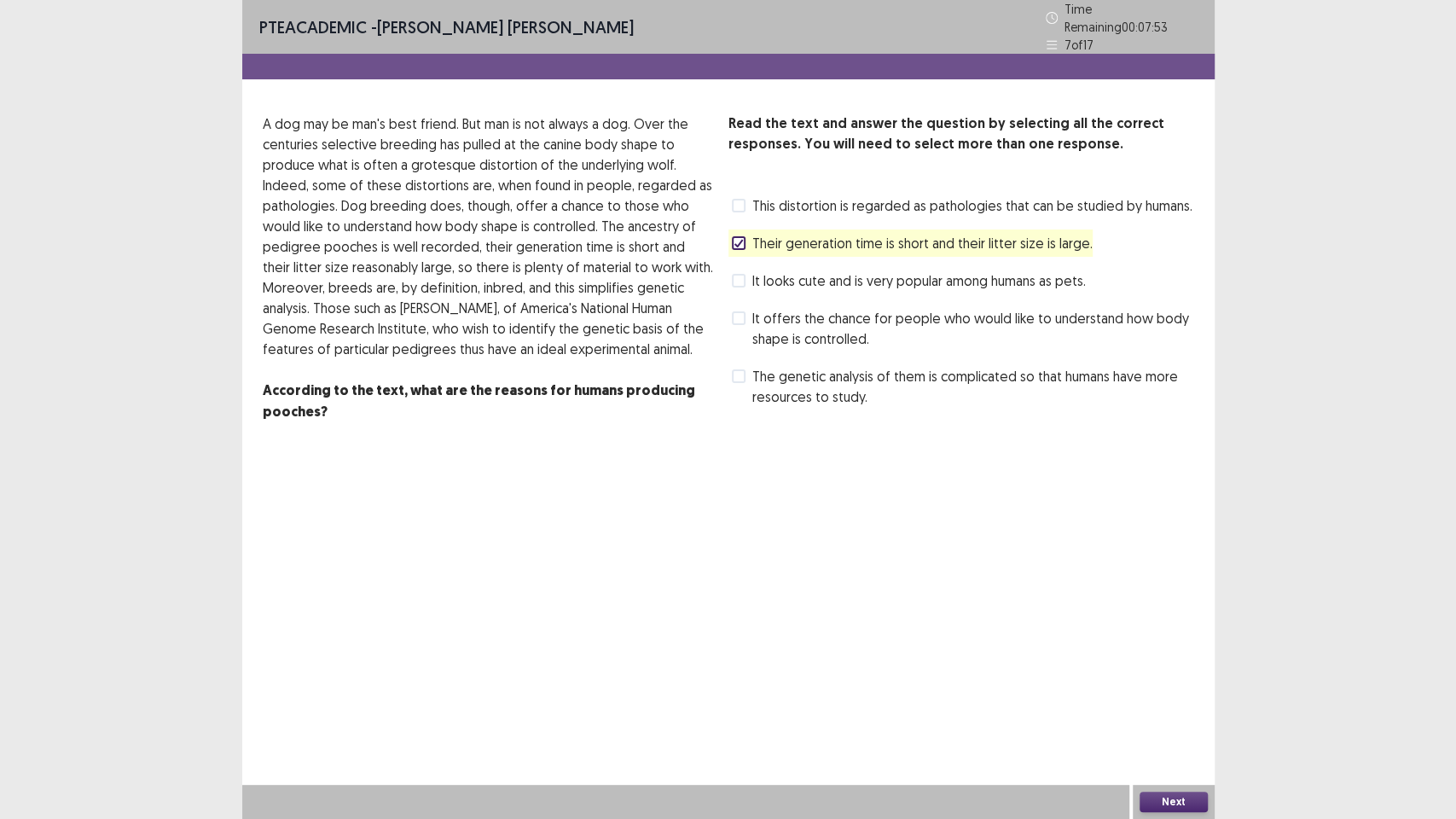
click at [969, 373] on span "The genetic analysis of them is complicated so that humans have more resources …" at bounding box center [973, 386] width 442 height 41
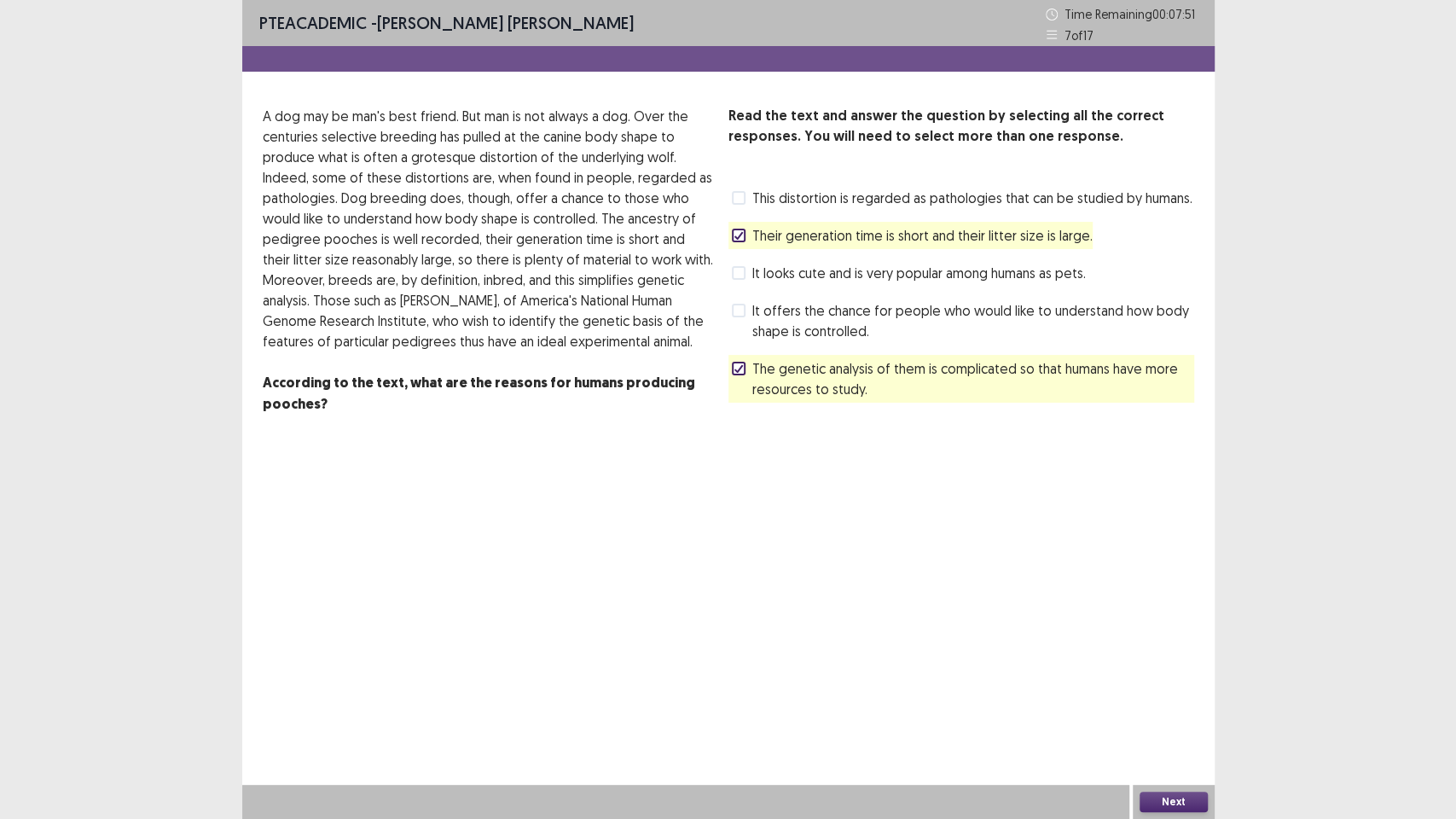
click at [1186, 691] on button "Next" at bounding box center [1173, 802] width 68 height 20
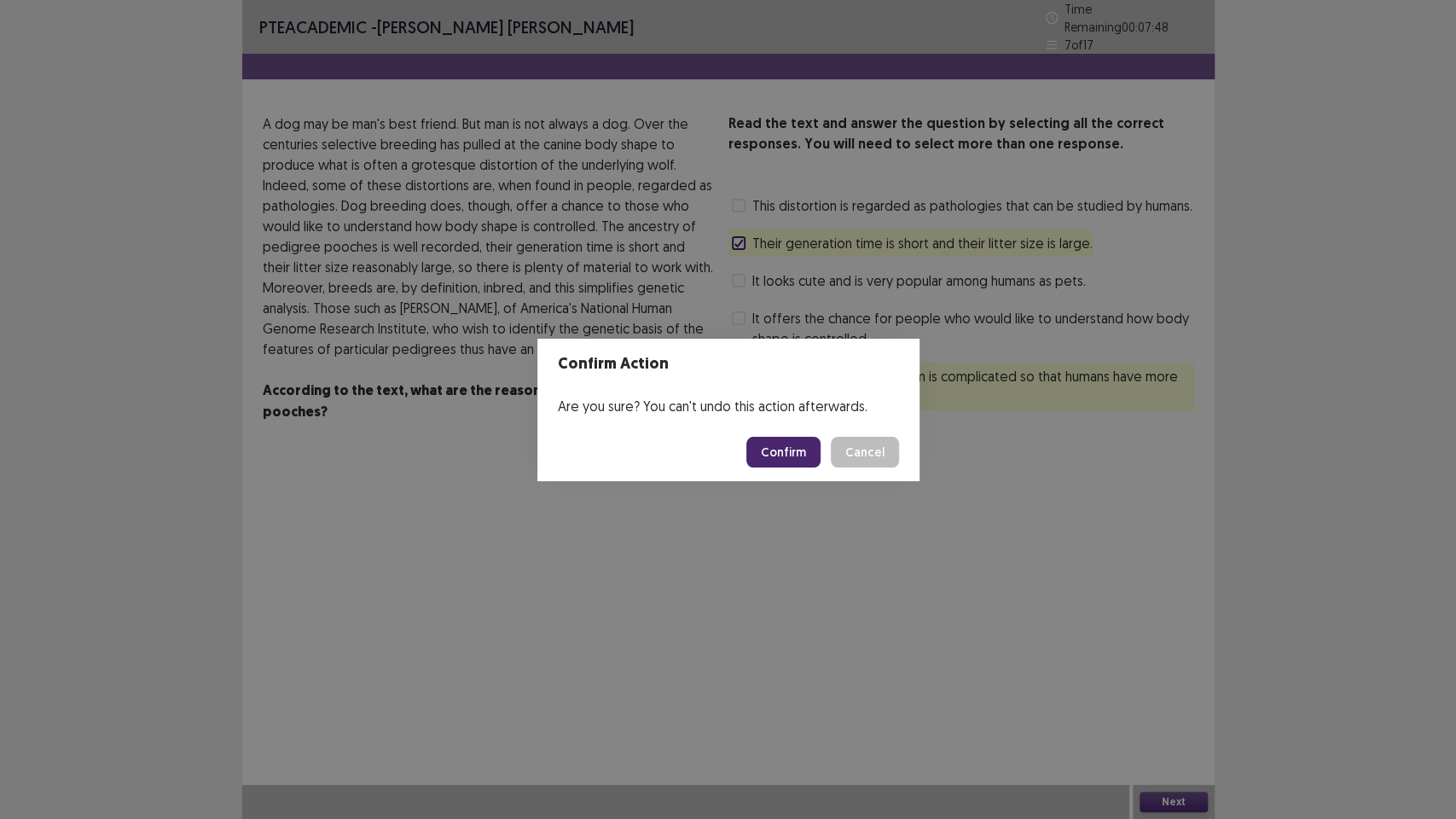
click at [893, 566] on div "Confirm Action Are you sure? You can't undo this action afterwards. Confirm Can…" at bounding box center [728, 410] width 1456 height 819
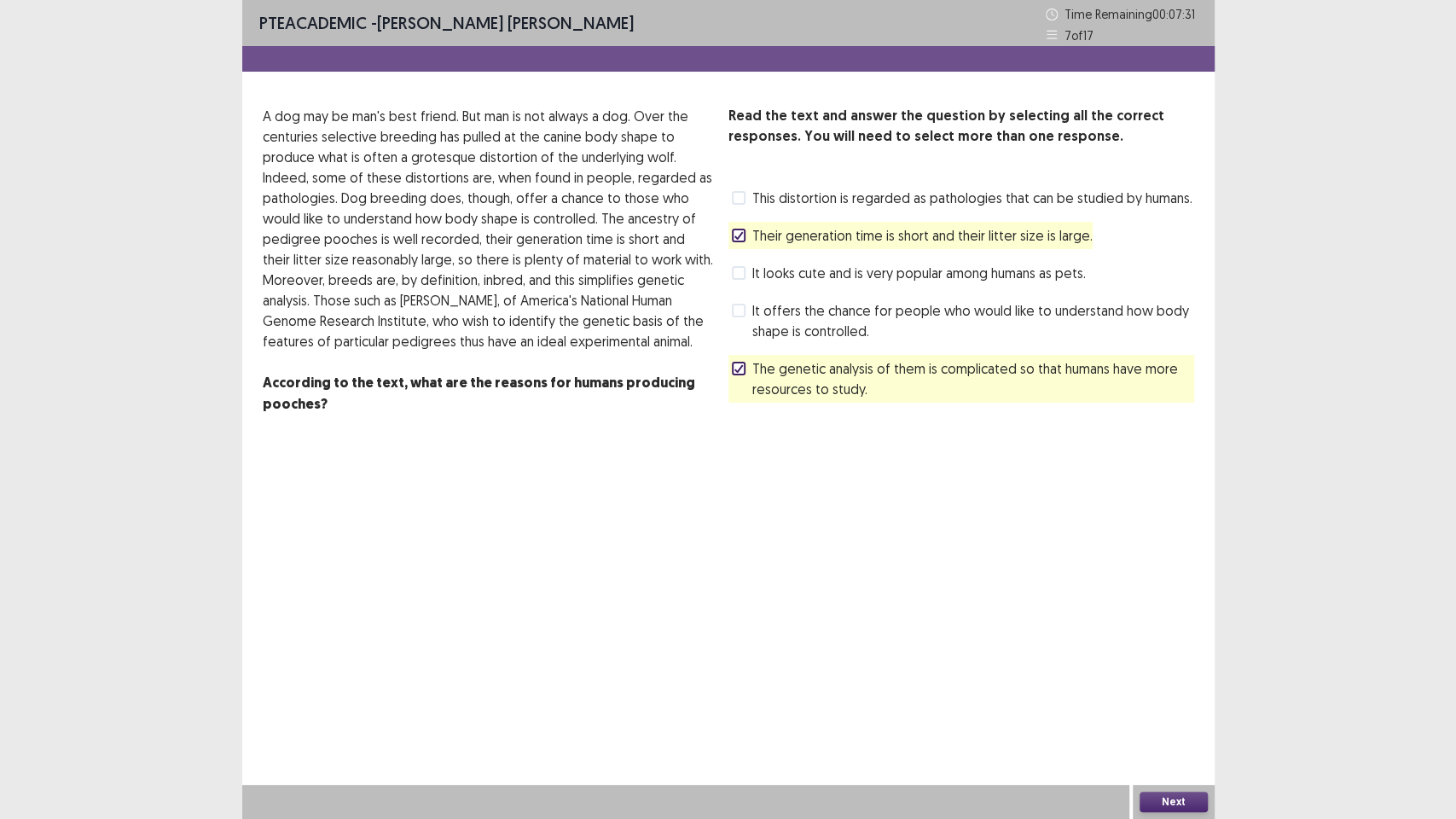
click at [1182, 691] on button "Next" at bounding box center [1173, 802] width 68 height 20
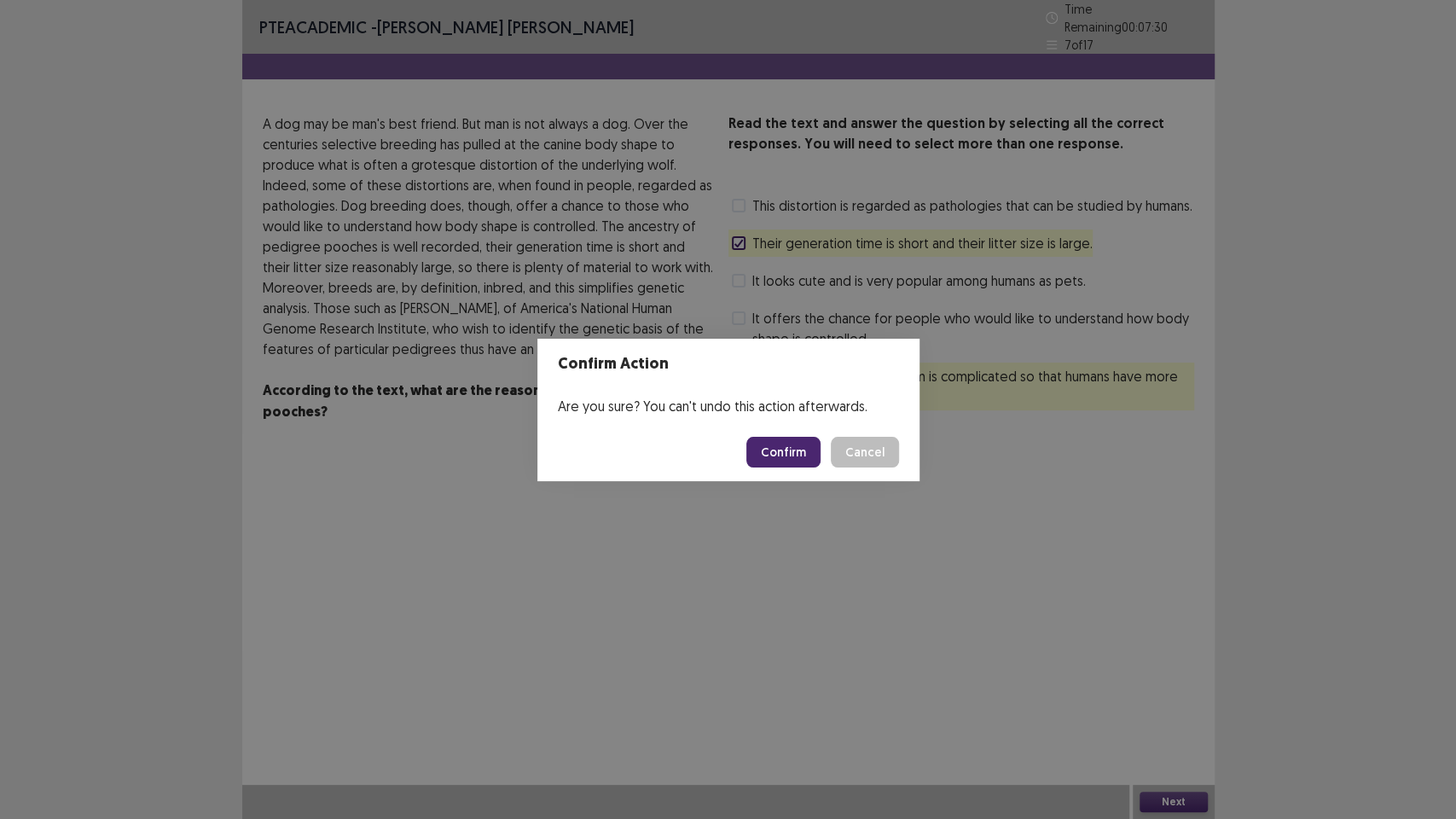
click at [800, 440] on button "Confirm" at bounding box center [783, 452] width 74 height 31
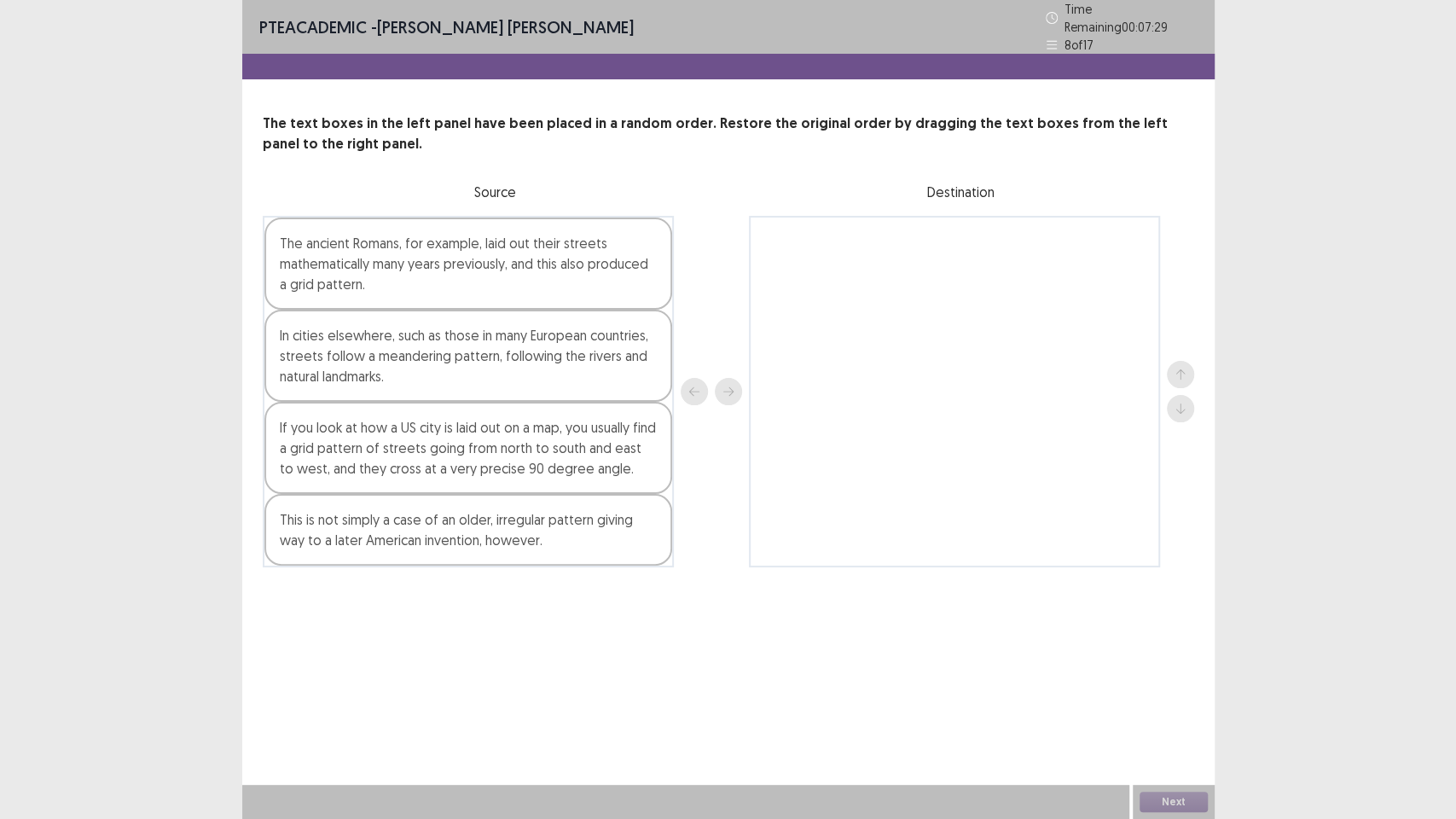
click at [748, 672] on div "PTE academic - [PERSON_NAME] [PERSON_NAME] Time Remaining 00 : 07 : 29 8 of 17 …" at bounding box center [728, 410] width 973 height 819
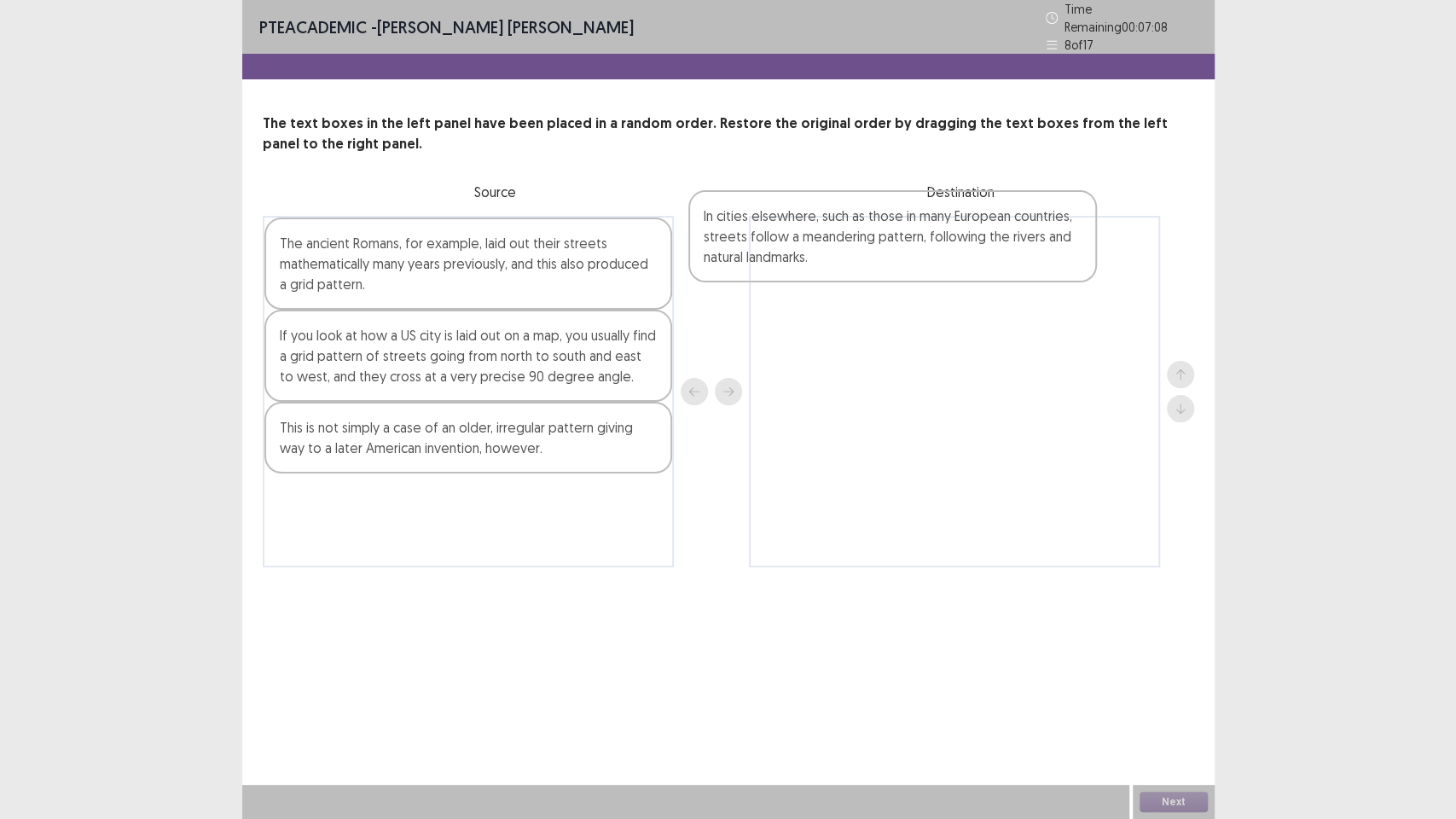
drag, startPoint x: 444, startPoint y: 372, endPoint x: 902, endPoint y: 270, distance: 469.2
click at [902, 270] on div "The ancient Romans, for example, laid out their streets mathematically many yea…" at bounding box center [728, 391] width 932 height 351
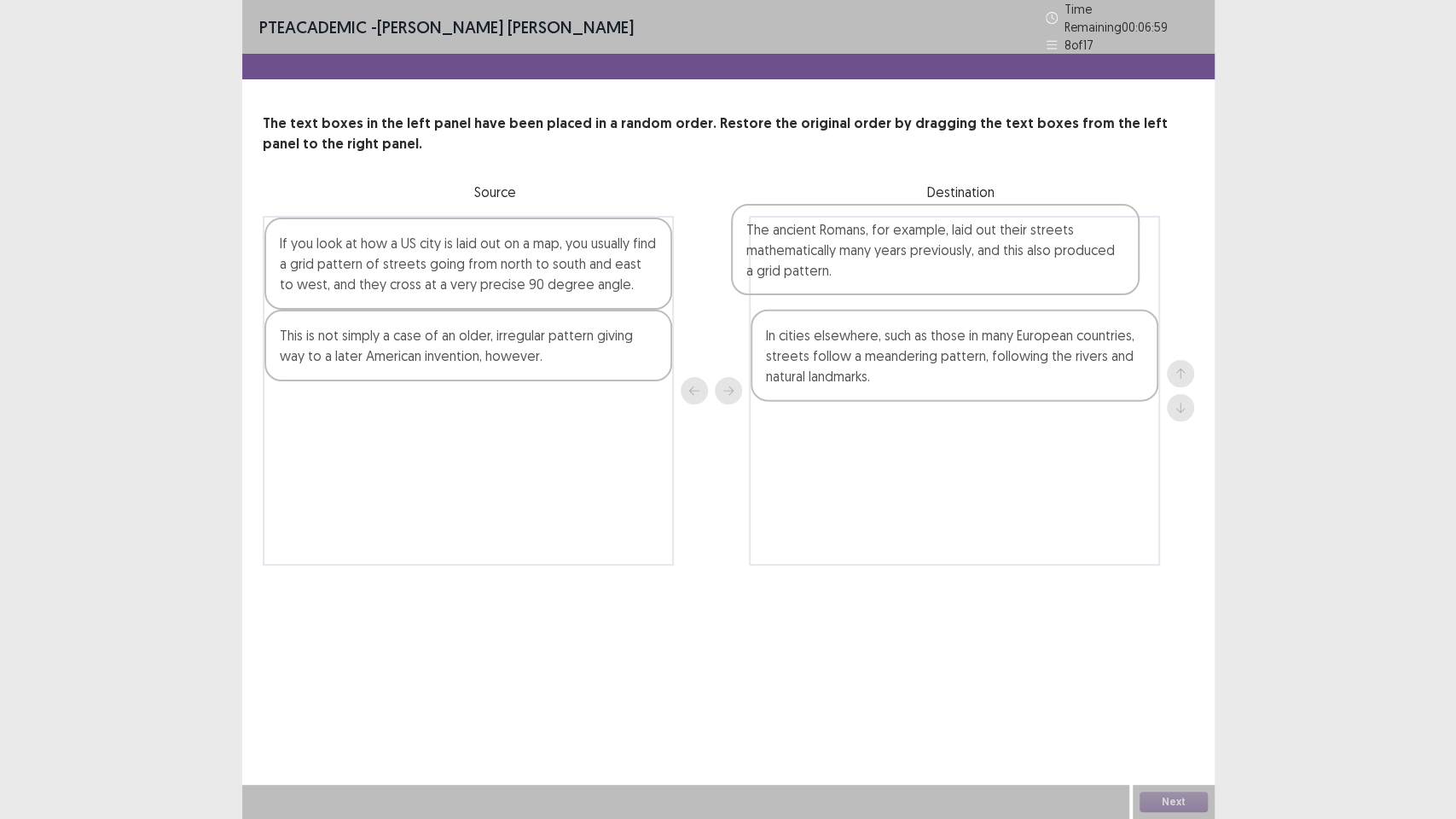
drag, startPoint x: 451, startPoint y: 252, endPoint x: 924, endPoint y: 259, distance: 473.1
click at [925, 249] on div "The ancient Romans, for example, laid out their streets mathematically many yea…" at bounding box center [728, 391] width 932 height 350
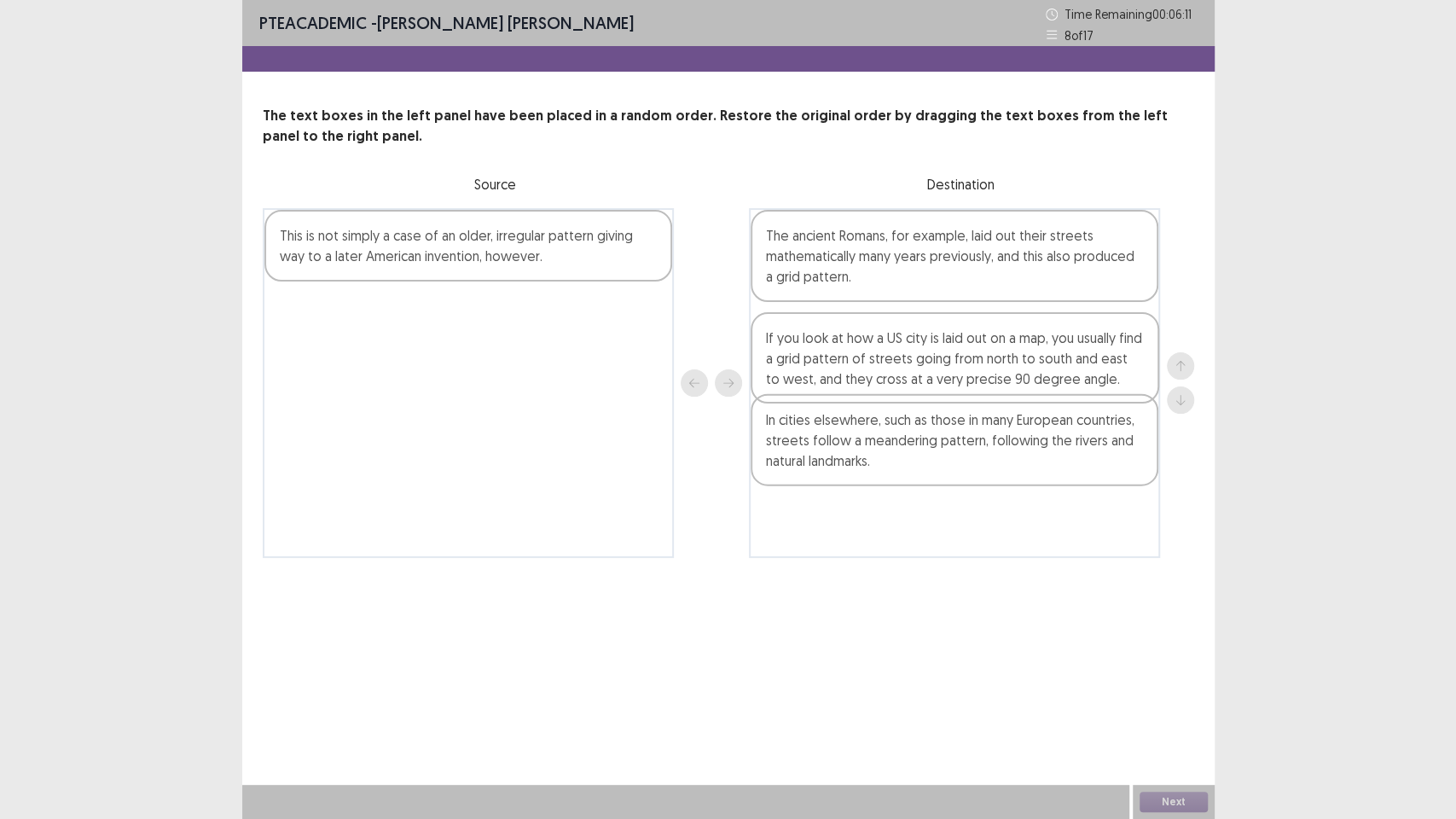
drag, startPoint x: 518, startPoint y: 268, endPoint x: 1010, endPoint y: 370, distance: 502.5
click at [1010, 370] on div "If you look at how a US city is laid out on a map, you usually find a grid patt…" at bounding box center [728, 383] width 932 height 350
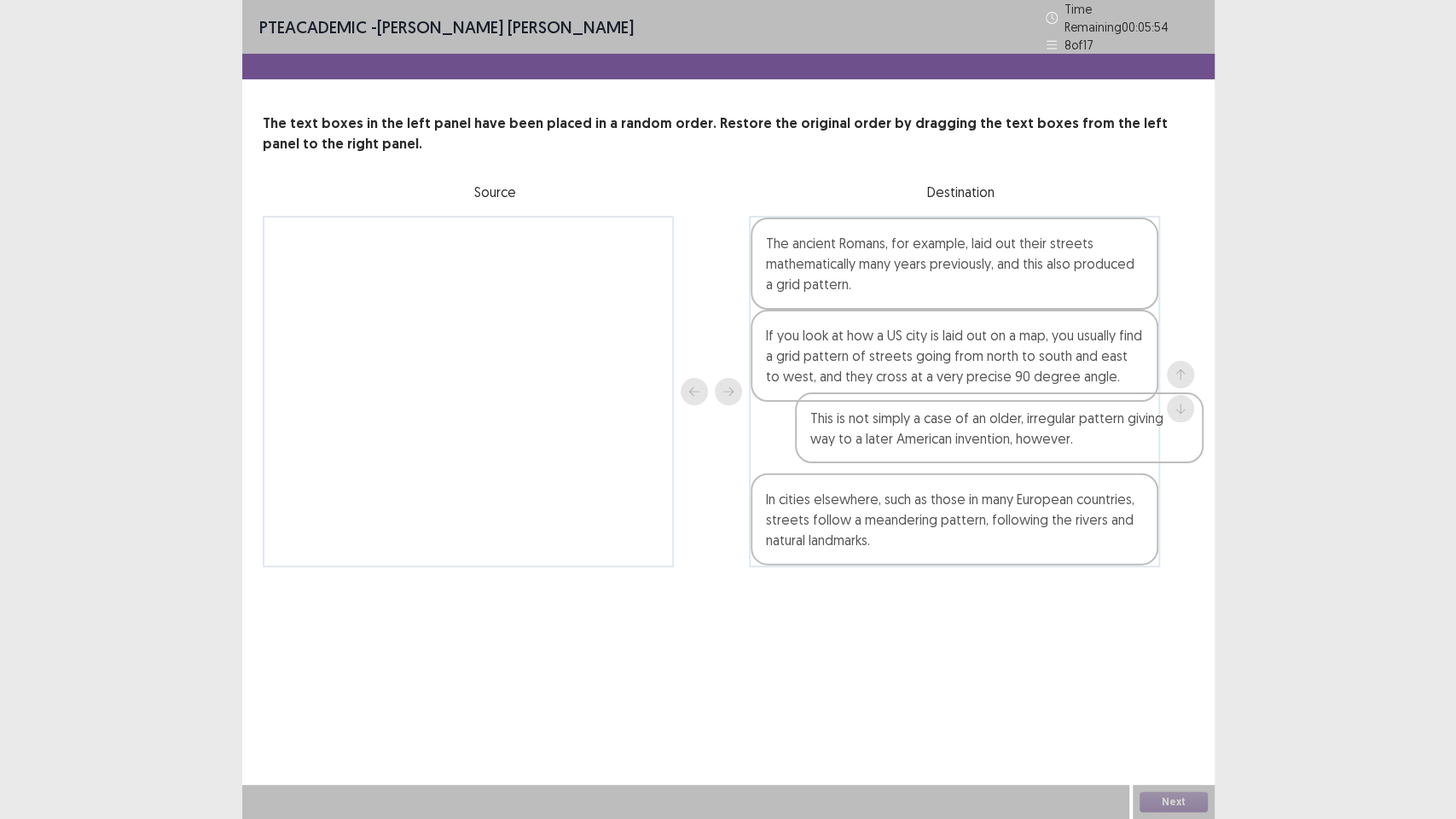
drag, startPoint x: 556, startPoint y: 252, endPoint x: 1037, endPoint y: 430, distance: 512.9
click at [1037, 430] on div "This is not simply a case of an older, irregular pattern giving way to a later …" at bounding box center [728, 391] width 932 height 351
click at [955, 642] on div "PTE academic - [PERSON_NAME] [PERSON_NAME] Time Remaining 00 : 05 : 33 8 of 17 …" at bounding box center [728, 410] width 973 height 819
click at [1172, 691] on button "Next" at bounding box center [1173, 802] width 68 height 20
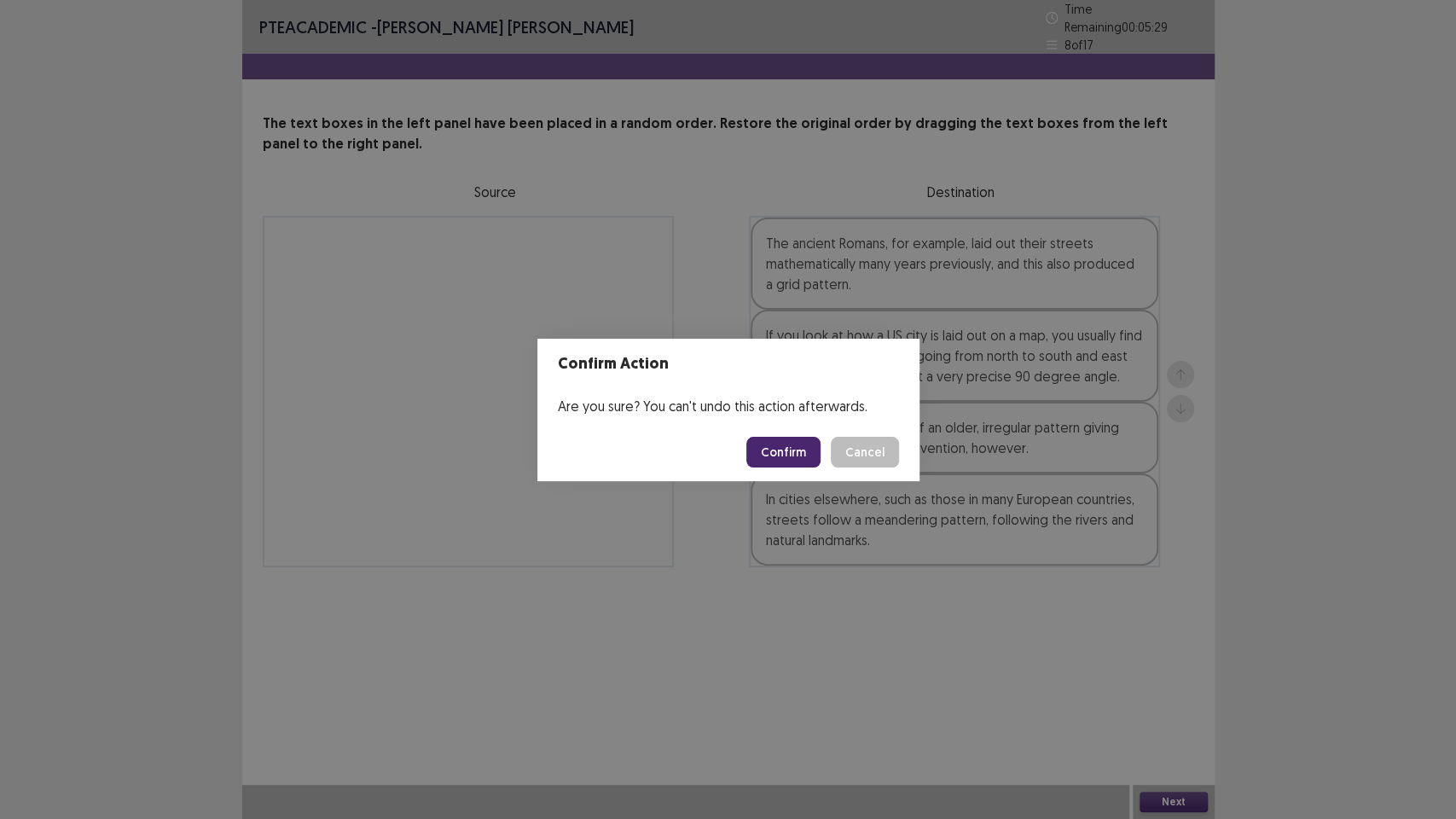
drag, startPoint x: 814, startPoint y: 454, endPoint x: 826, endPoint y: 450, distance: 12.6
click at [815, 453] on button "Confirm" at bounding box center [783, 452] width 74 height 31
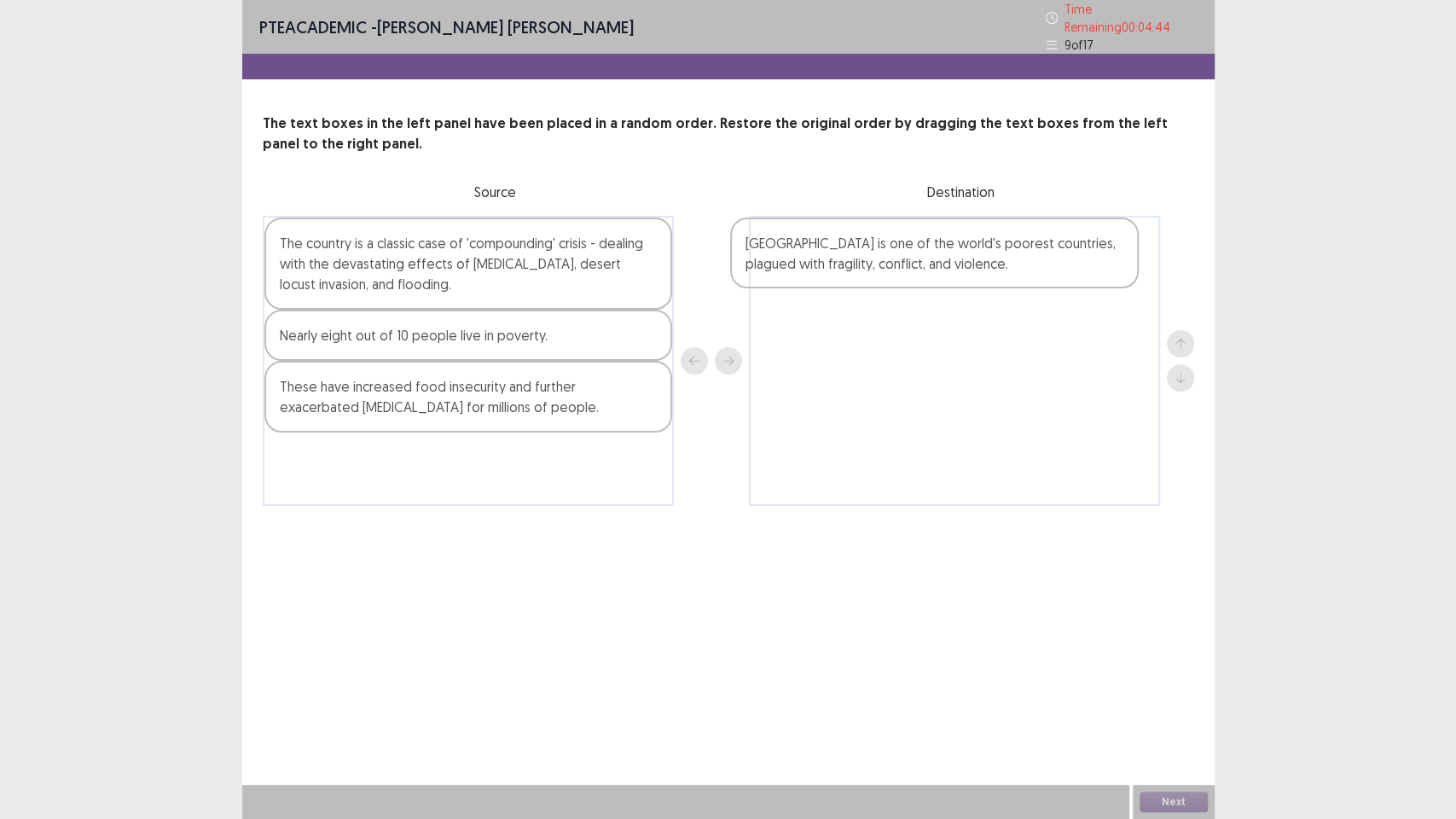
drag, startPoint x: 434, startPoint y: 269, endPoint x: 847, endPoint y: 266, distance: 413.0
click at [851, 266] on div "[GEOGRAPHIC_DATA] is one of the world's poorest countries, plagued with fragili…" at bounding box center [728, 361] width 932 height 290
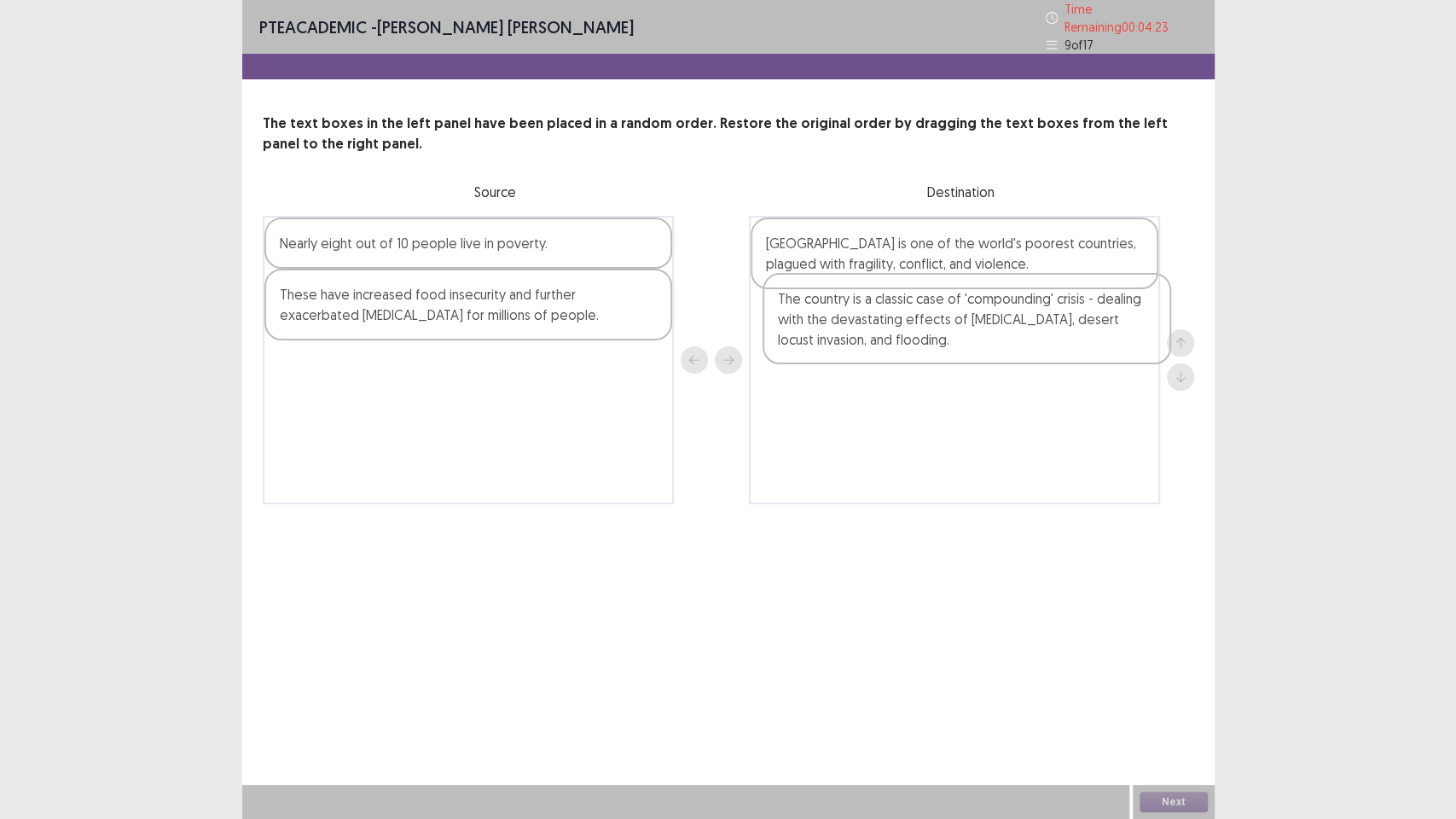
drag, startPoint x: 404, startPoint y: 266, endPoint x: 893, endPoint y: 321, distance: 492.1
click at [915, 327] on div "The country is a classic case of 'compounding' crisis - dealing with the devast…" at bounding box center [728, 360] width 932 height 288
click at [434, 244] on div "Nearly eight out of 10 people live in poverty." at bounding box center [468, 244] width 408 height 51
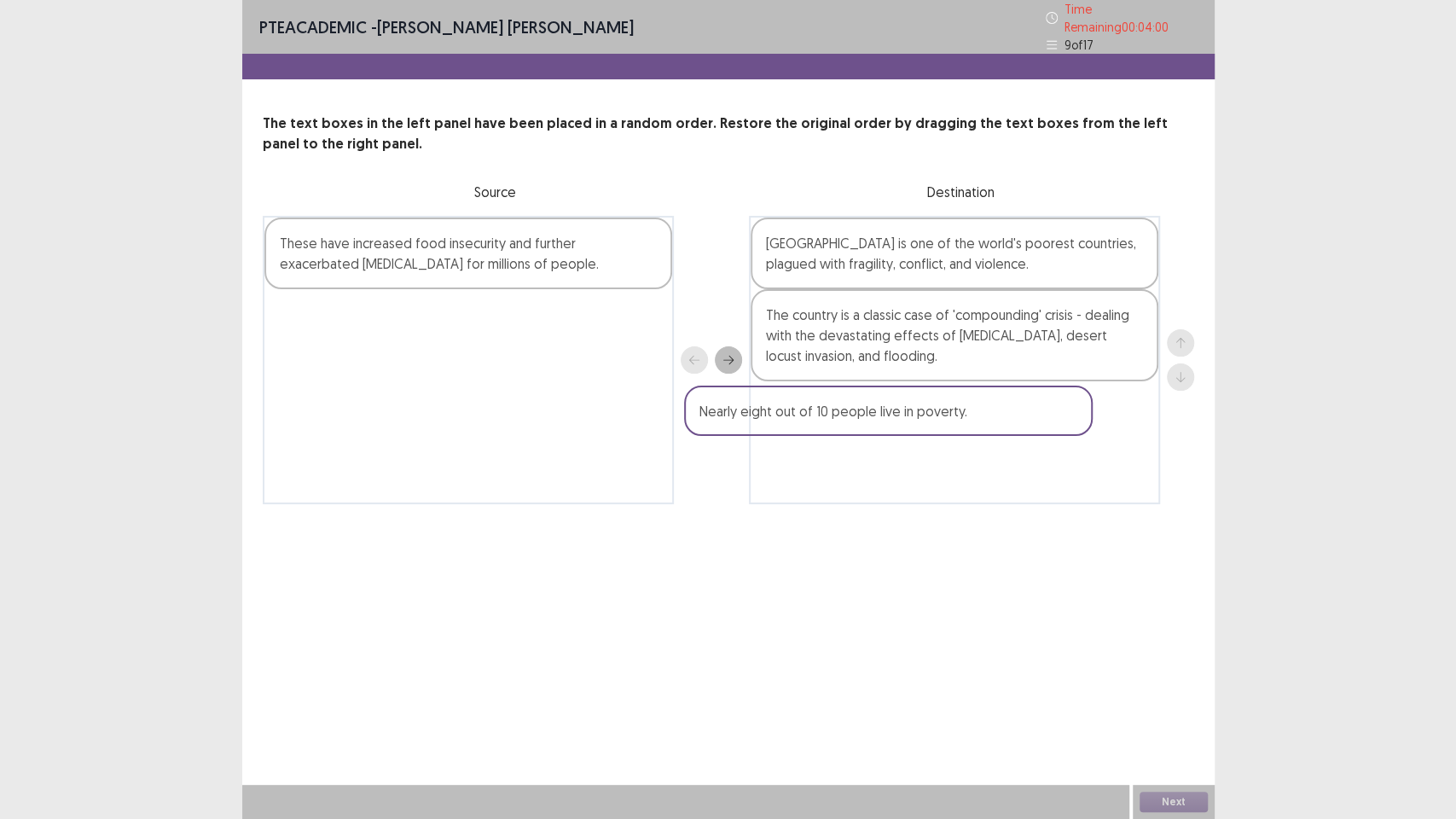
drag, startPoint x: 434, startPoint y: 244, endPoint x: 864, endPoint y: 417, distance: 463.5
click at [867, 422] on div "Nearly eight out of 10 people live in poverty. These have increased food insecu…" at bounding box center [728, 360] width 932 height 288
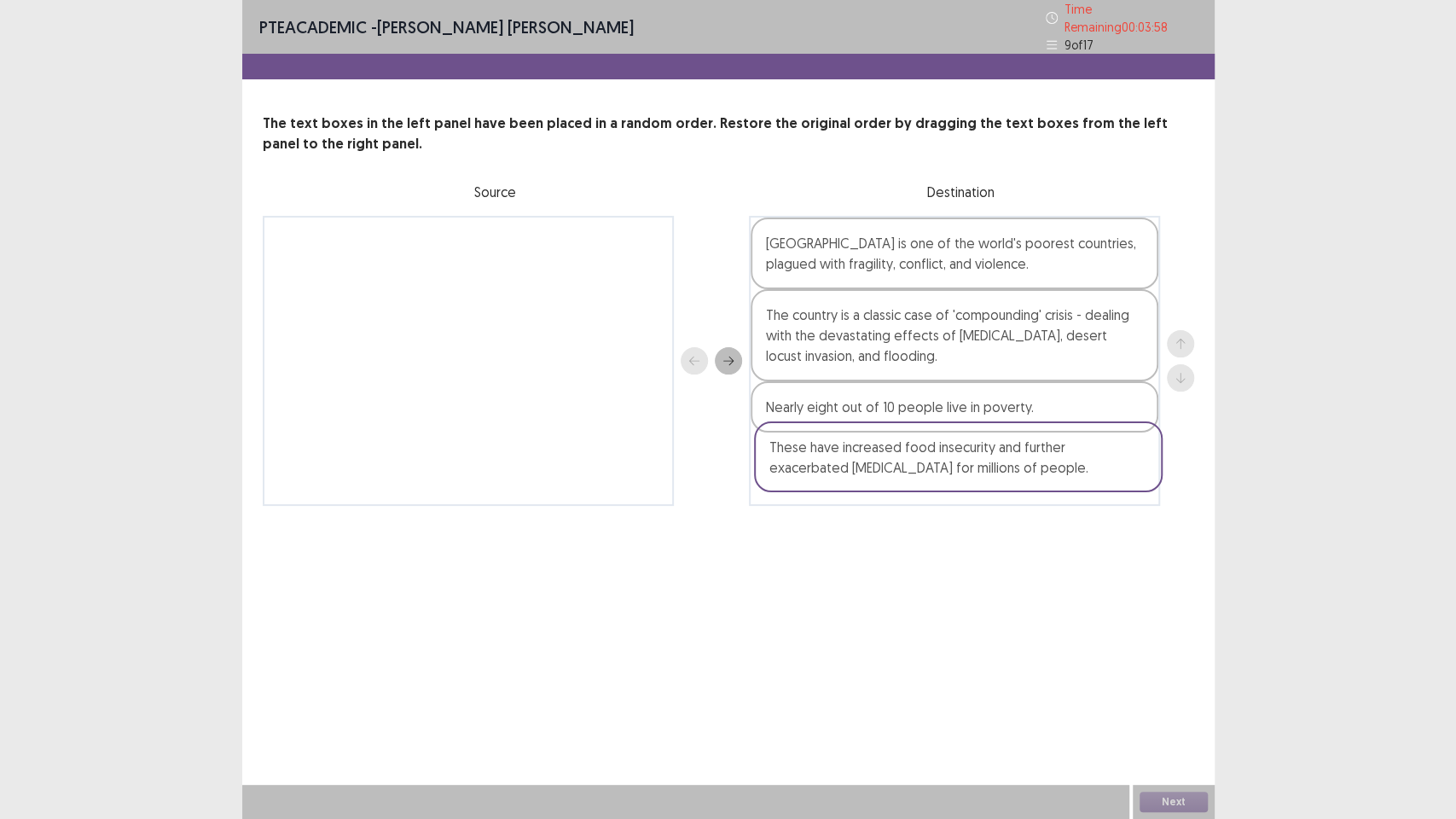
drag, startPoint x: 564, startPoint y: 284, endPoint x: 1040, endPoint y: 469, distance: 510.7
click at [1040, 469] on div "These have increased food insecurity and further exacerbated [MEDICAL_DATA] for…" at bounding box center [728, 361] width 932 height 290
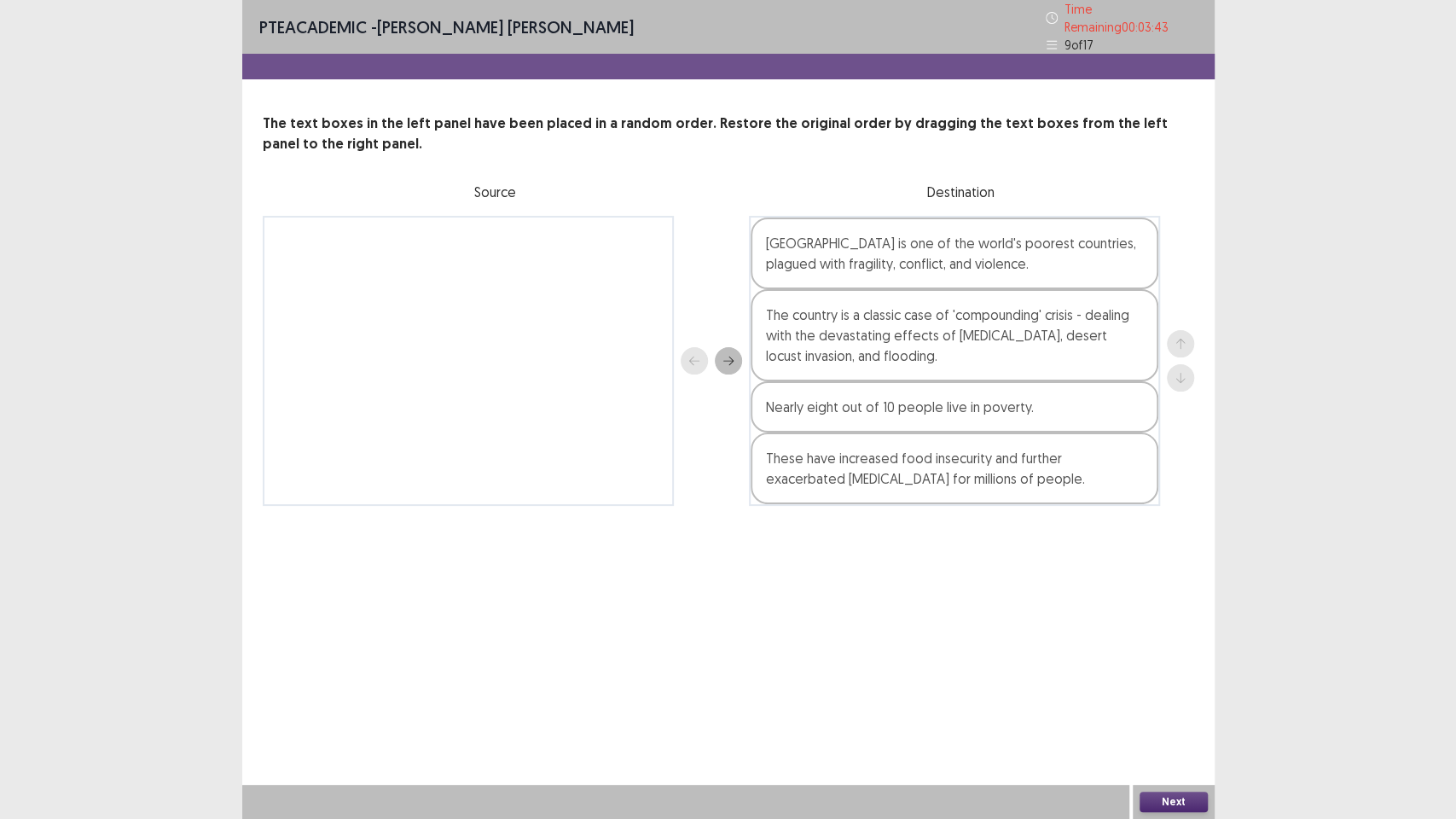
click at [1177, 691] on button "Next" at bounding box center [1173, 802] width 68 height 20
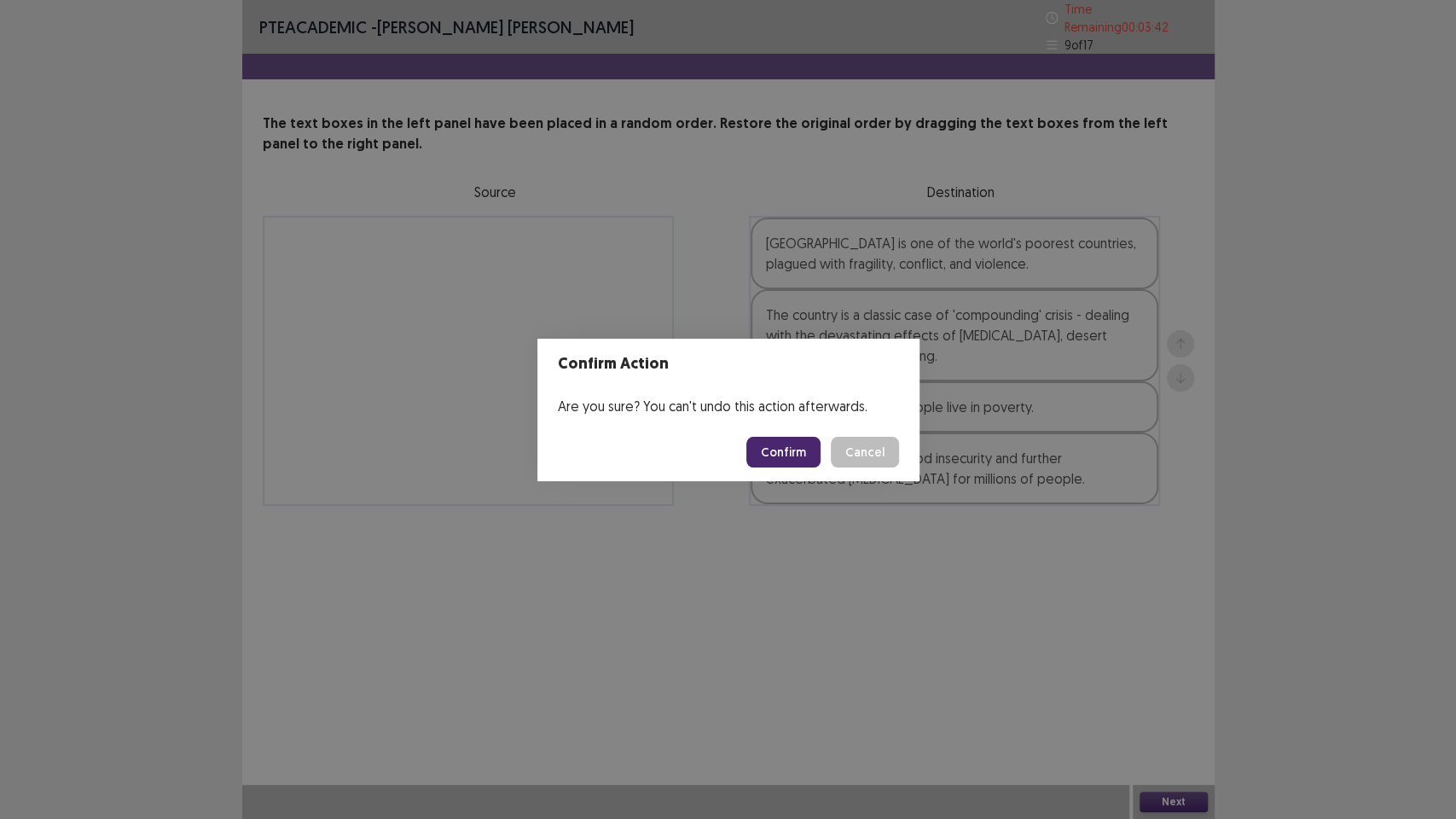
click at [794, 444] on button "Confirm" at bounding box center [783, 452] width 74 height 31
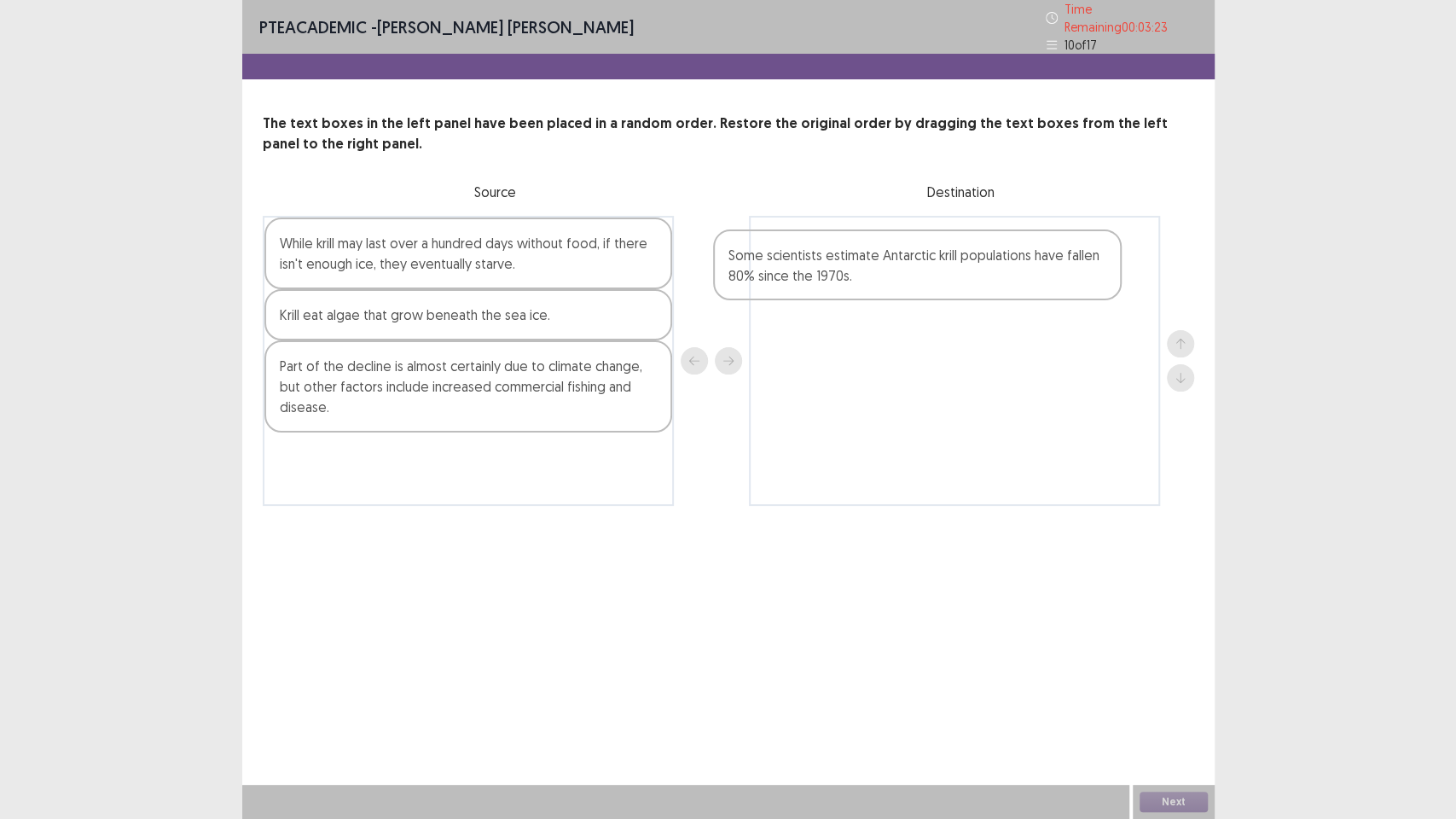
drag, startPoint x: 542, startPoint y: 381, endPoint x: 1033, endPoint y: 268, distance: 503.8
click at [1033, 268] on div "While krill may last over a hundred days without food, if there isn't enough ic…" at bounding box center [728, 361] width 932 height 290
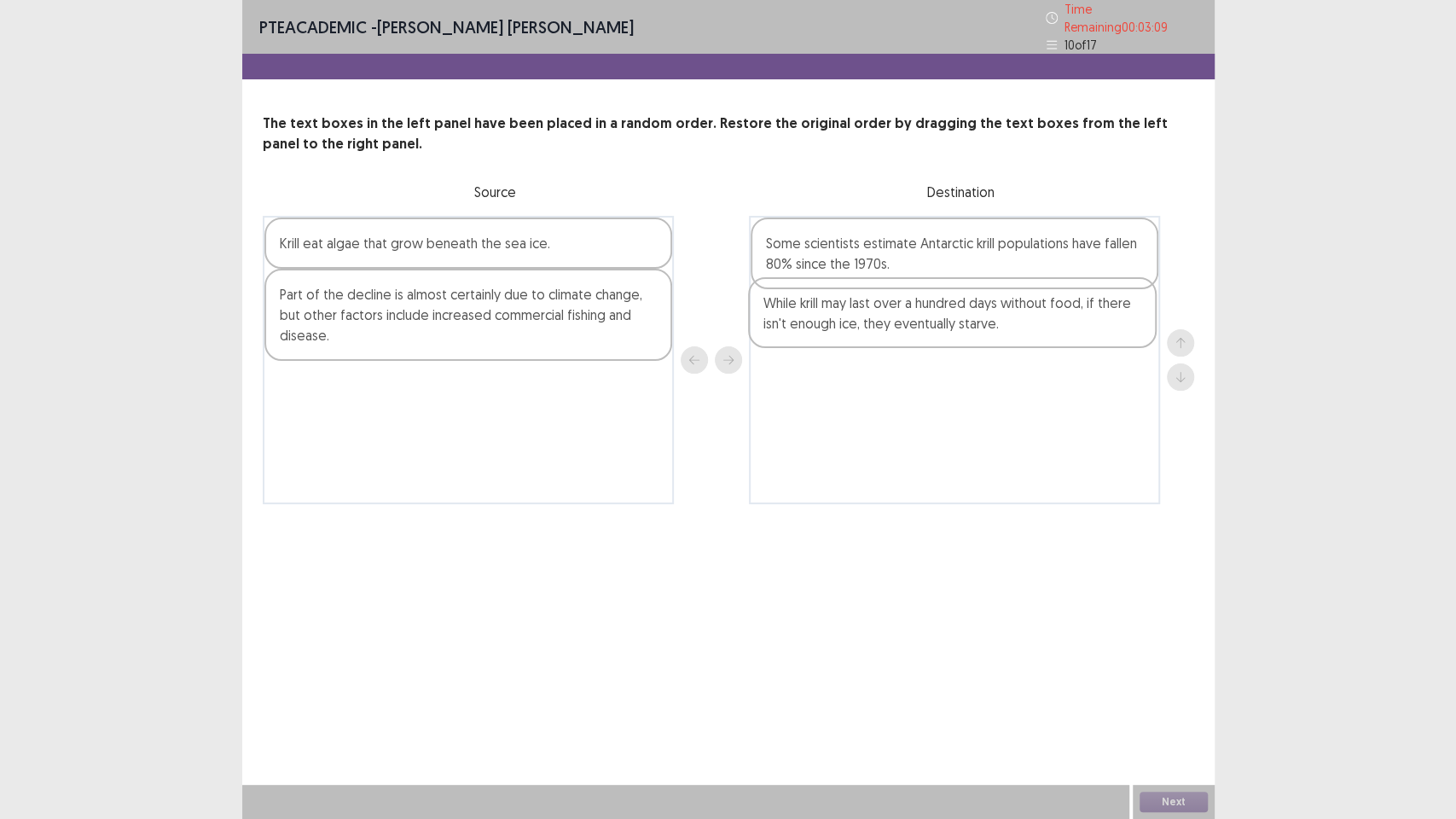
drag, startPoint x: 394, startPoint y: 252, endPoint x: 881, endPoint y: 321, distance: 491.9
click at [881, 321] on div "While krill may last over a hundred days without food, if there isn't enough ic…" at bounding box center [728, 360] width 932 height 288
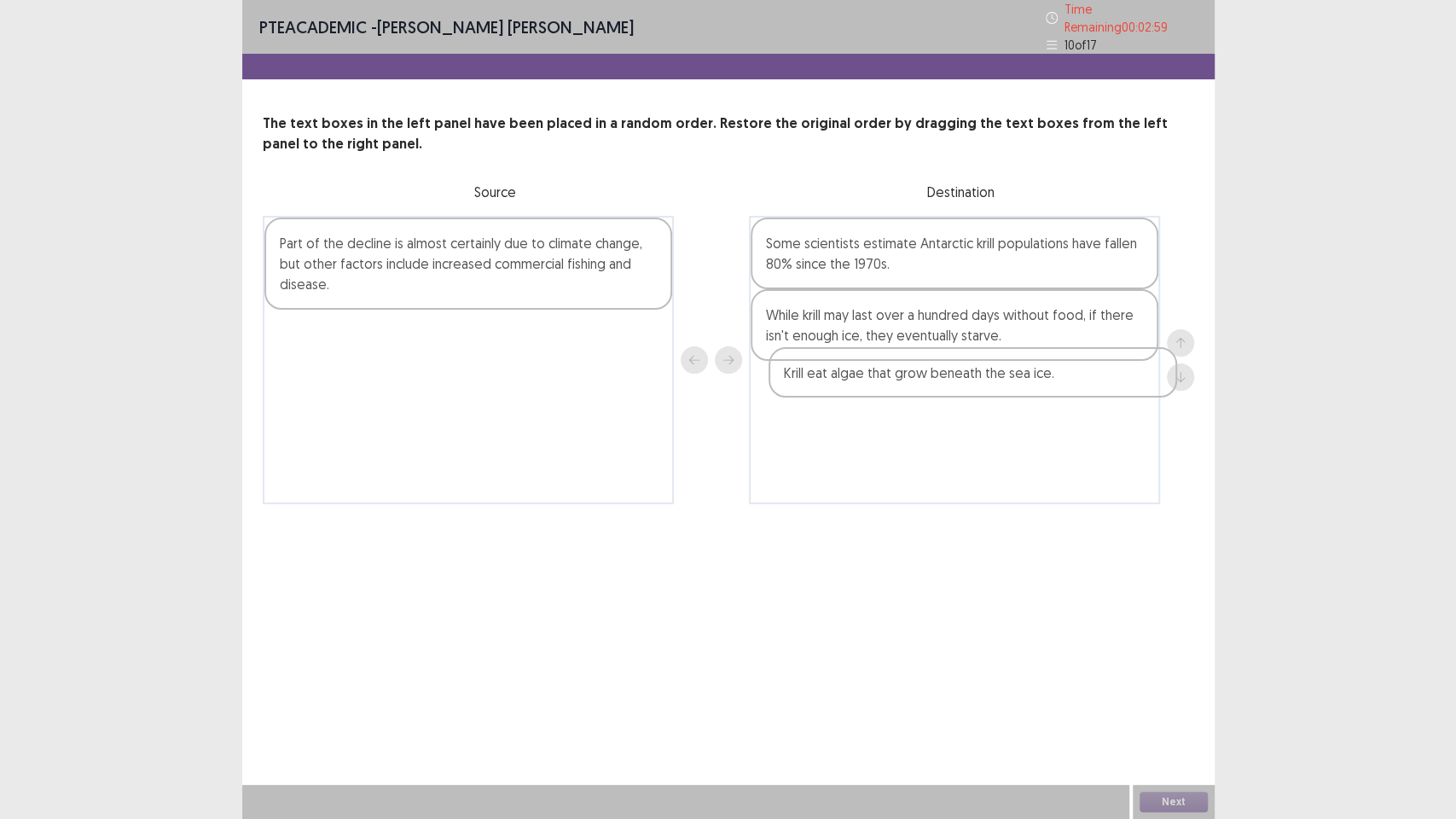
drag, startPoint x: 461, startPoint y: 240, endPoint x: 969, endPoint y: 380, distance: 526.9
click at [969, 380] on div "Krill eat algae that grow beneath the sea ice. Part of the decline is almost ce…" at bounding box center [728, 360] width 932 height 288
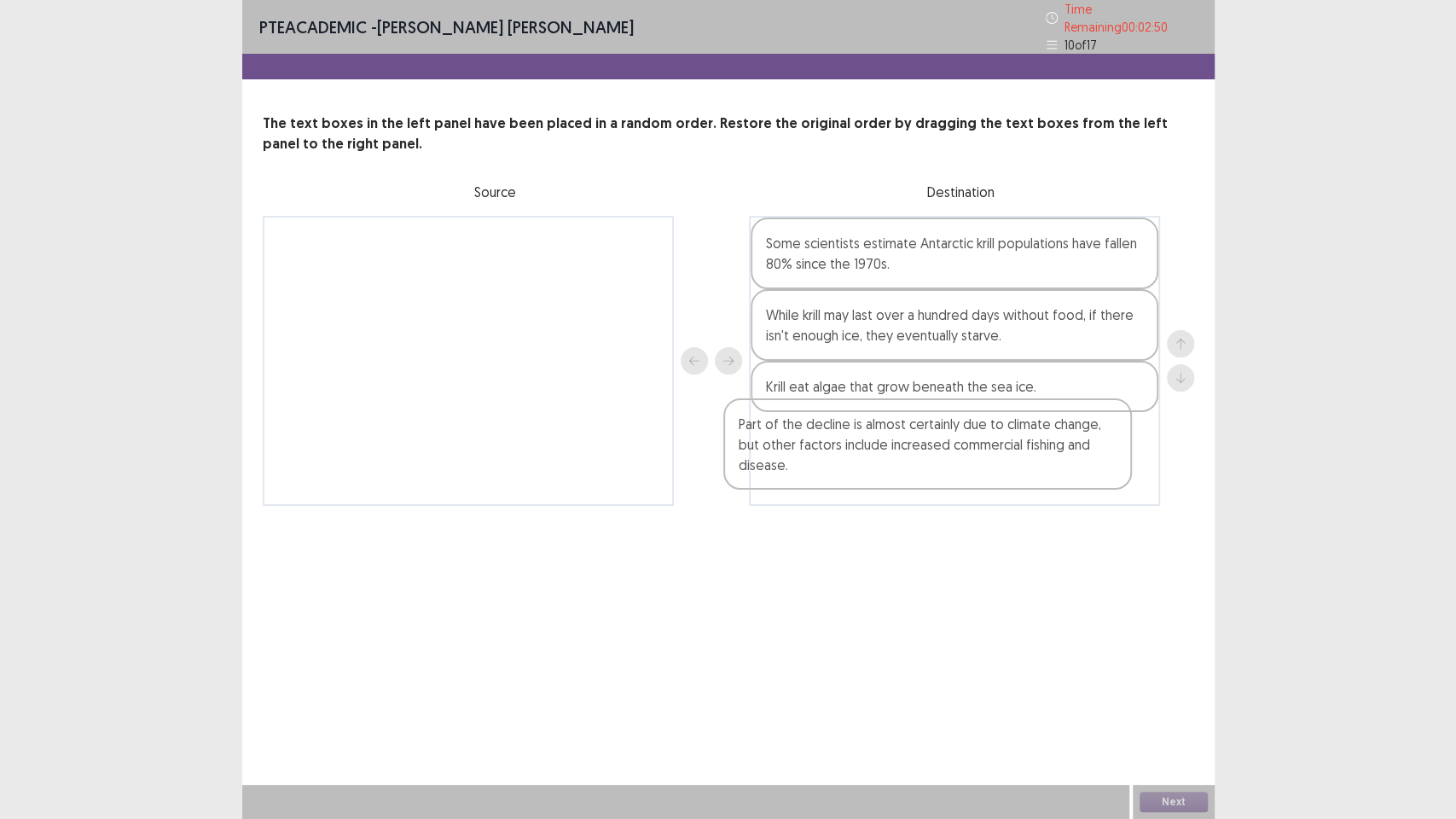
drag, startPoint x: 560, startPoint y: 261, endPoint x: 1038, endPoint y: 466, distance: 520.1
click at [1045, 458] on div "Part of the decline is almost certainly due to climate change, but other factor…" at bounding box center [728, 361] width 932 height 290
click at [1192, 691] on button "Next" at bounding box center [1173, 802] width 68 height 20
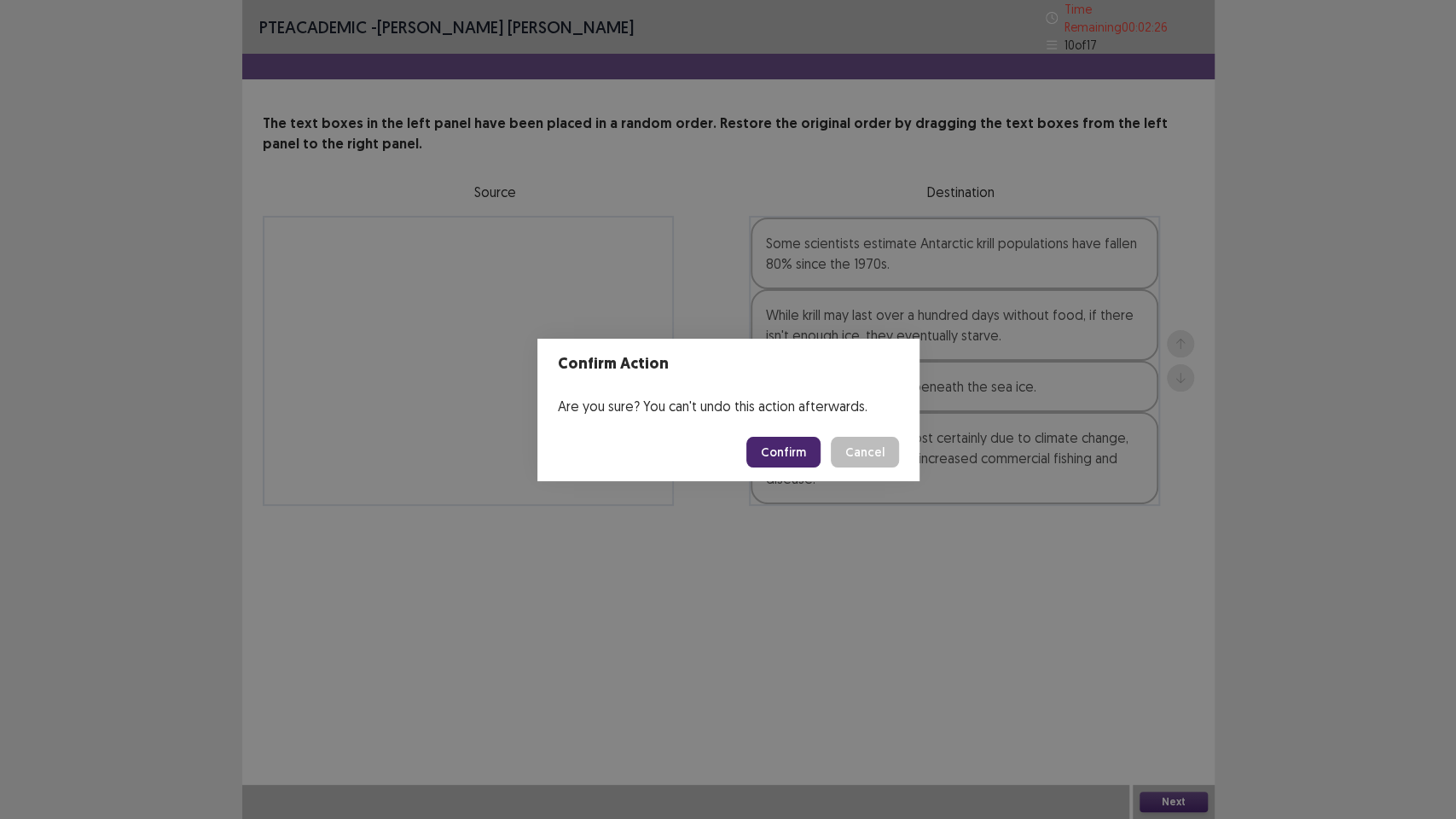
click at [785, 450] on button "Confirm" at bounding box center [783, 452] width 74 height 31
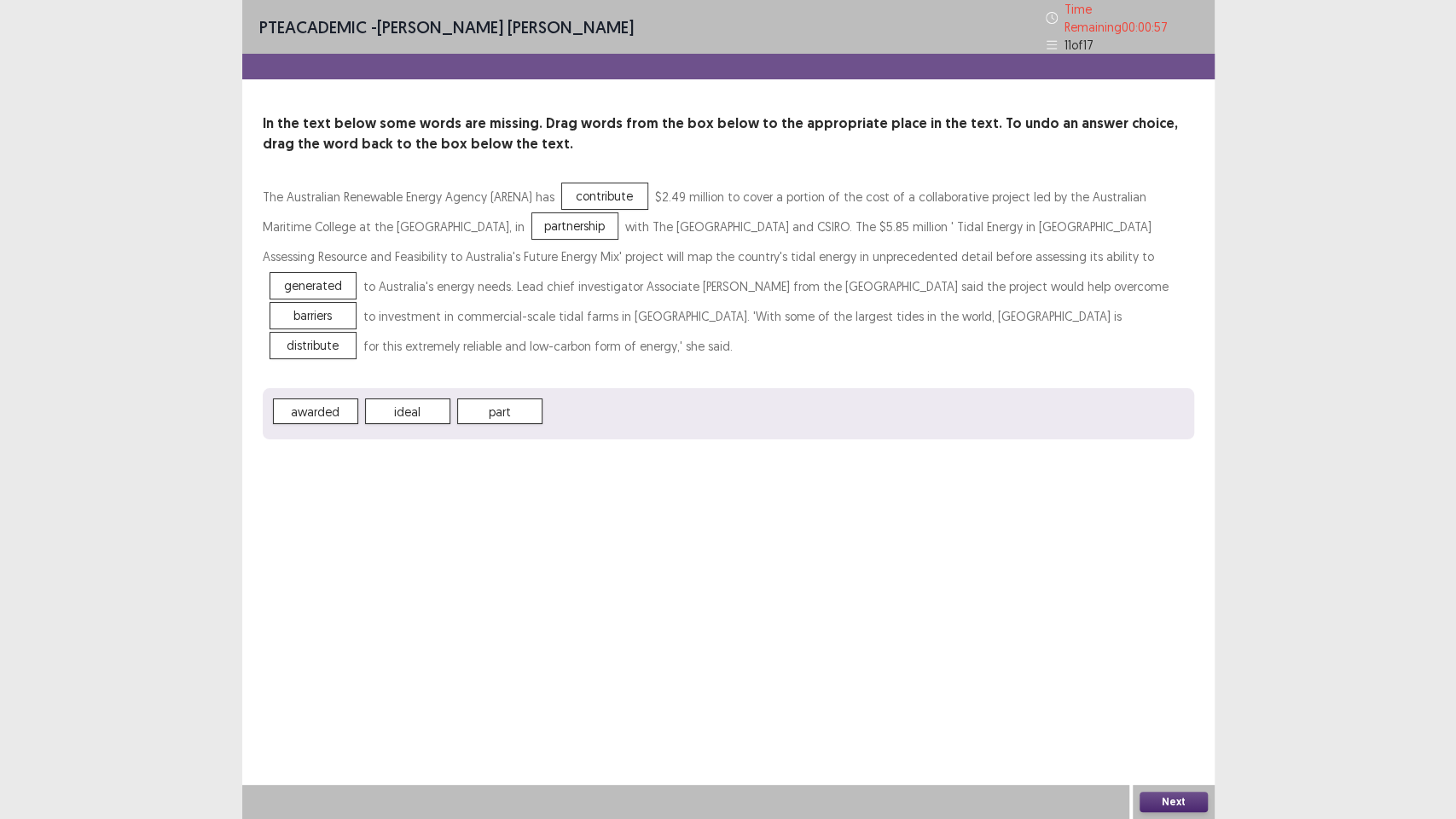
click at [1187, 691] on button "Next" at bounding box center [1173, 802] width 68 height 20
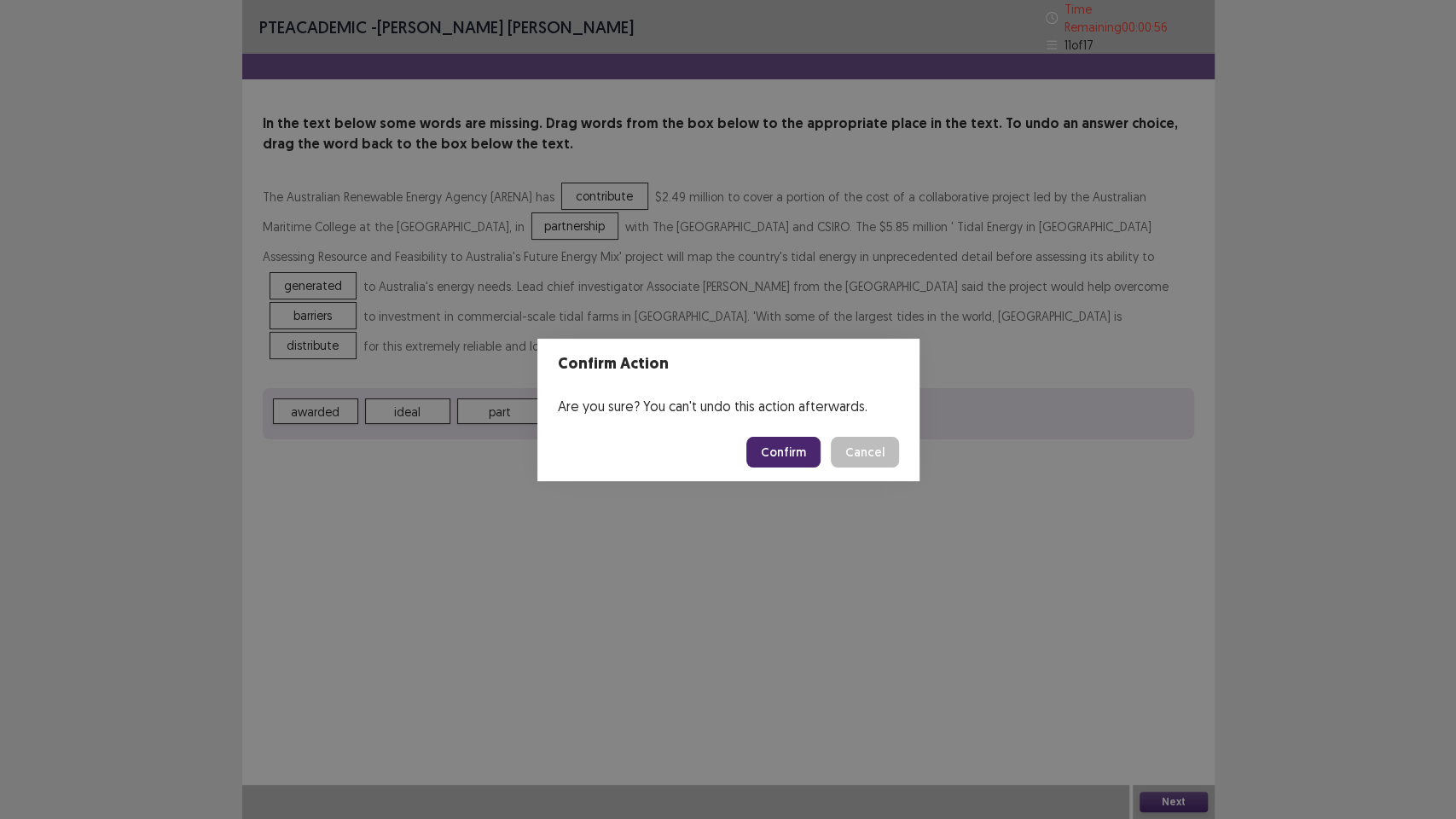
click at [783, 450] on button "Confirm" at bounding box center [783, 452] width 74 height 31
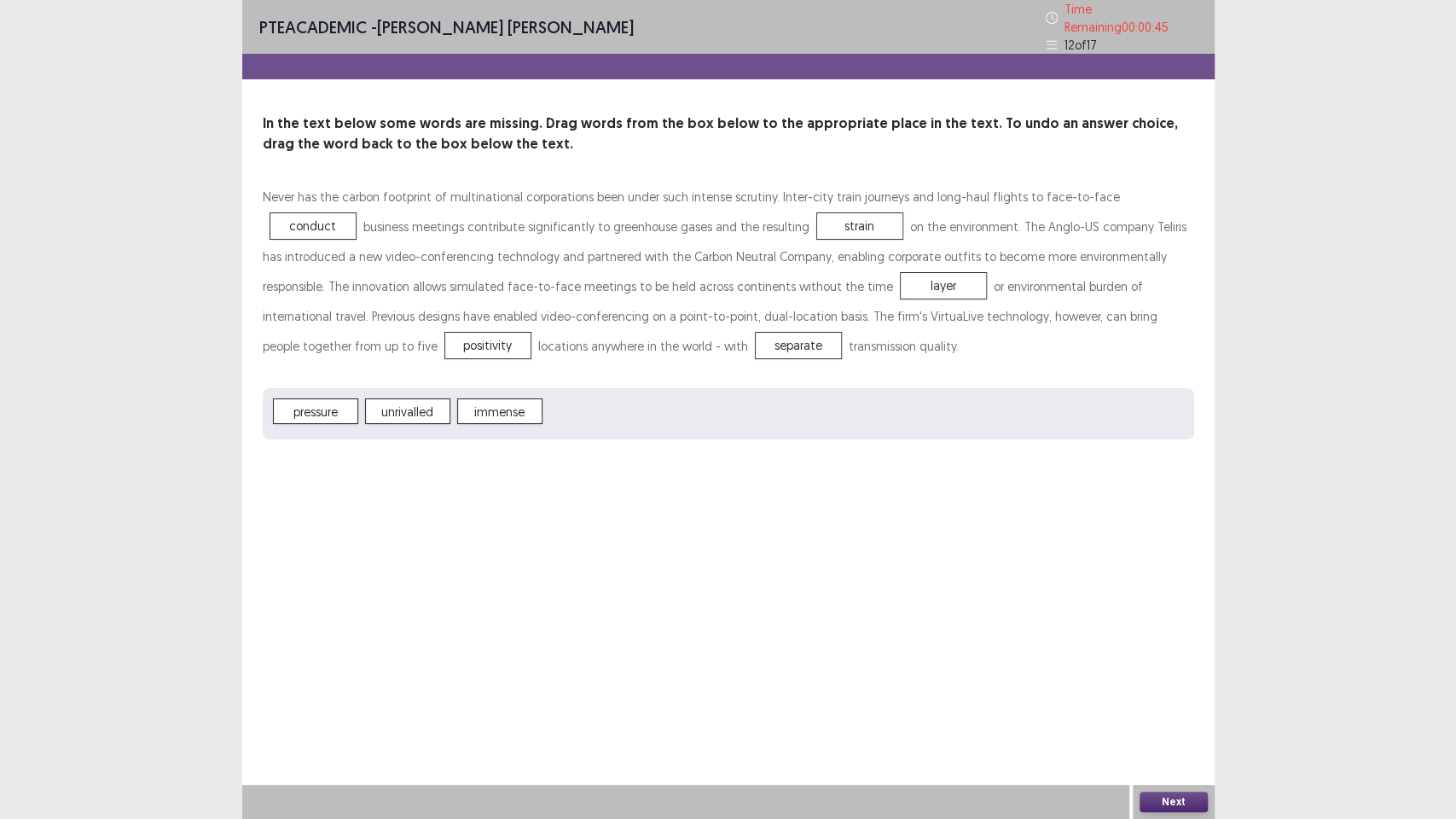
click at [1197, 691] on button "Next" at bounding box center [1173, 802] width 68 height 20
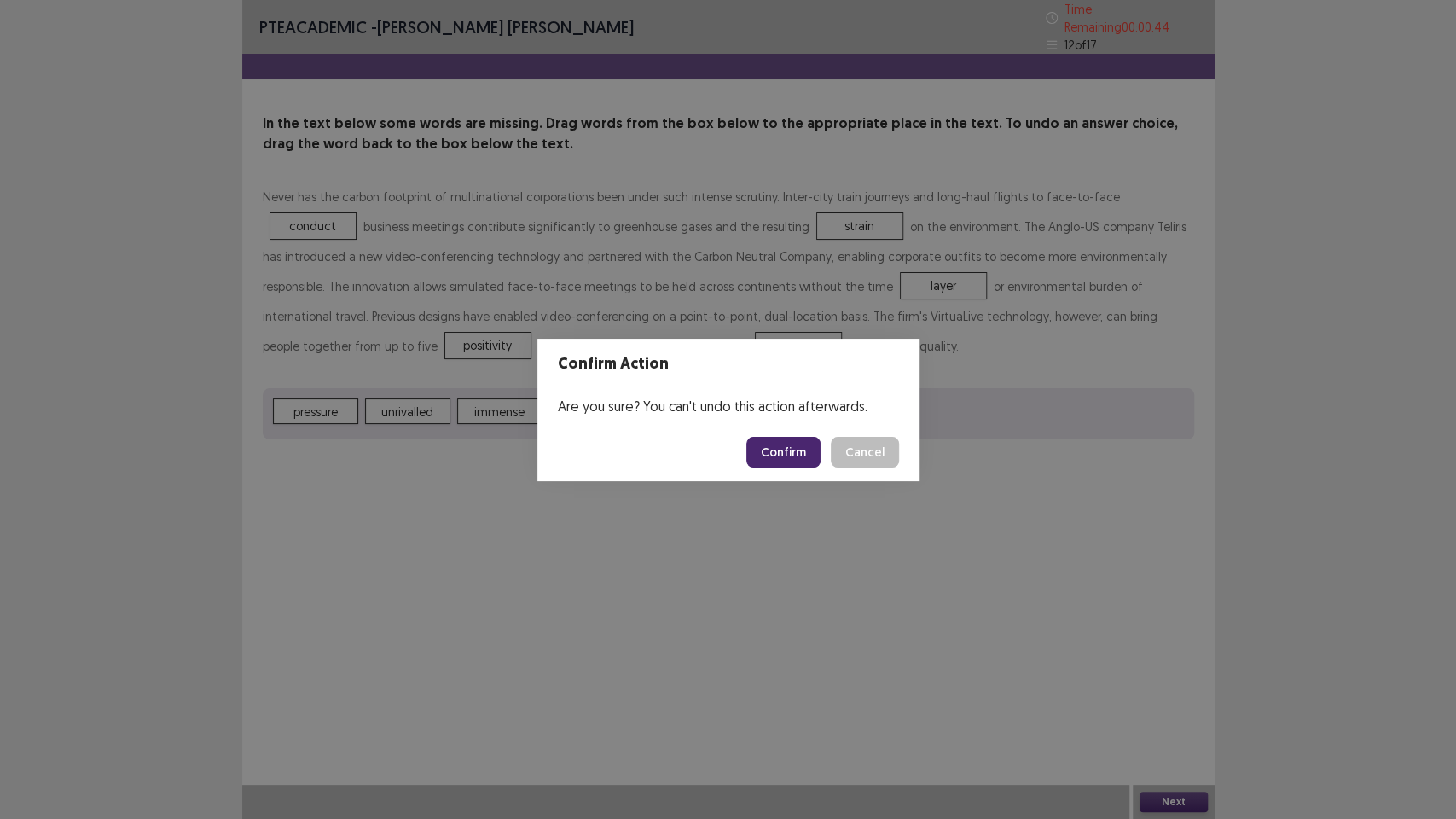
click at [799, 462] on button "Confirm" at bounding box center [783, 452] width 74 height 31
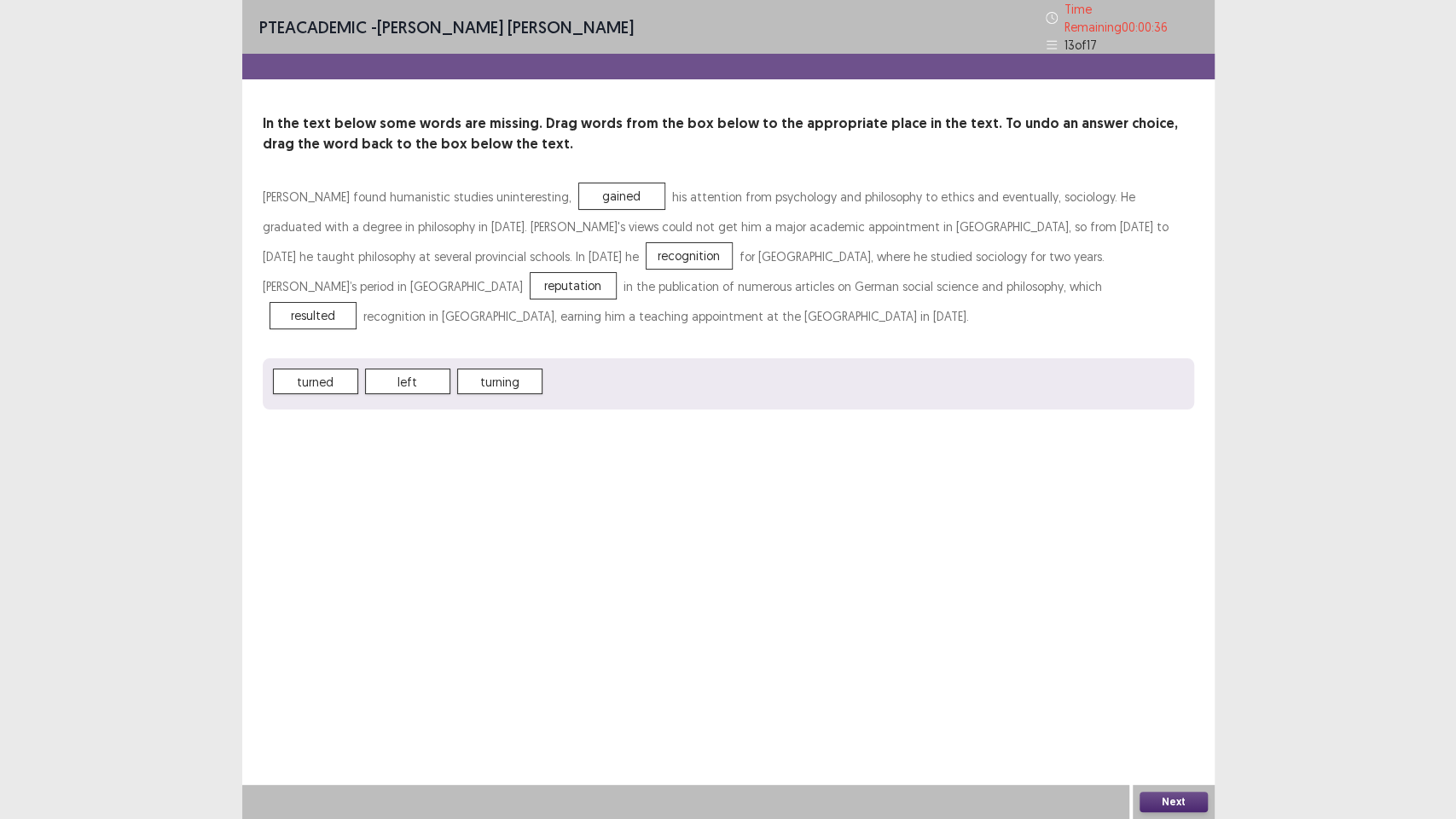
click at [1183, 691] on button "Next" at bounding box center [1173, 802] width 68 height 20
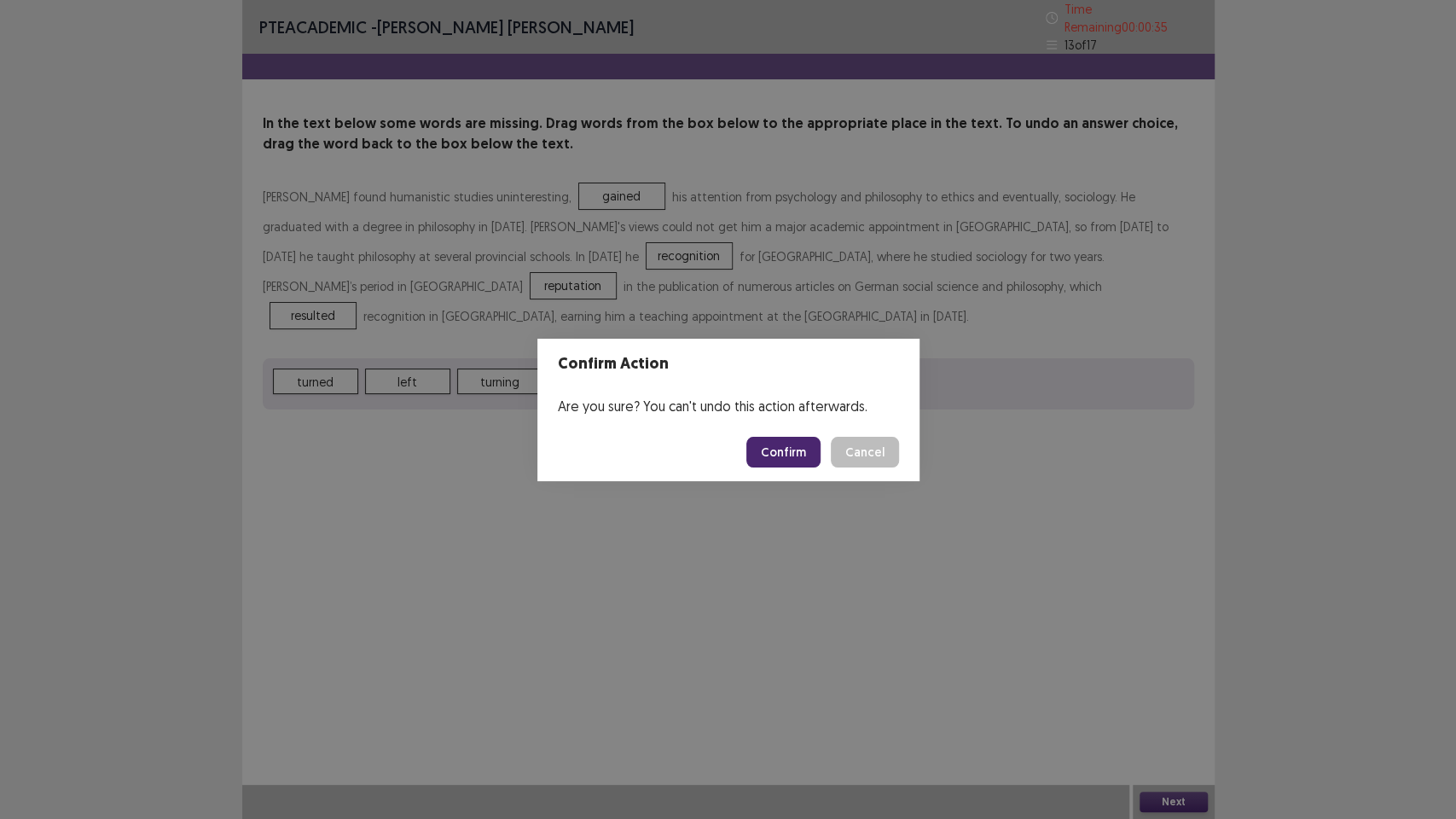
click at [785, 449] on button "Confirm" at bounding box center [783, 452] width 74 height 31
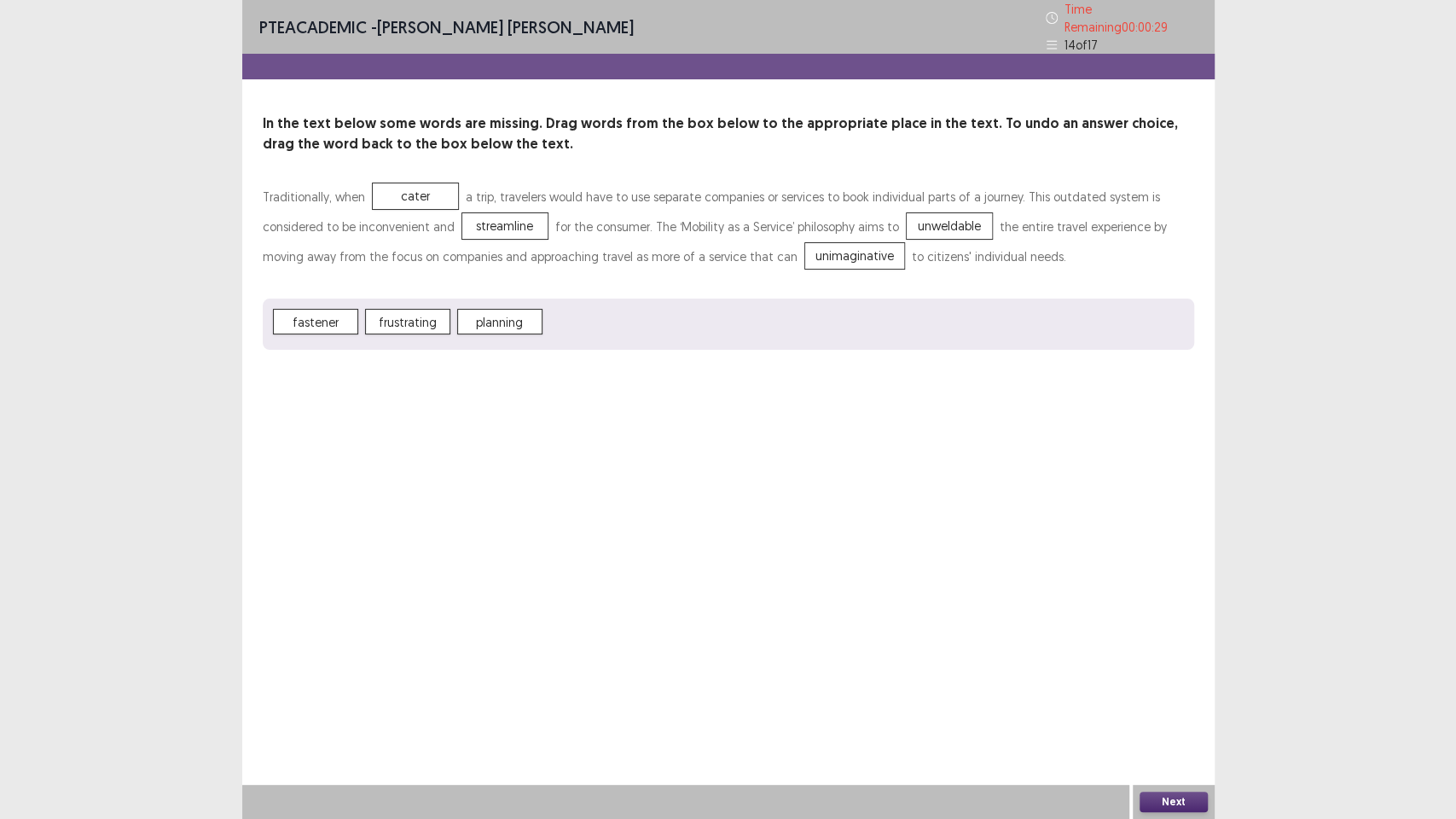
click at [1179, 691] on button "Next" at bounding box center [1173, 802] width 68 height 20
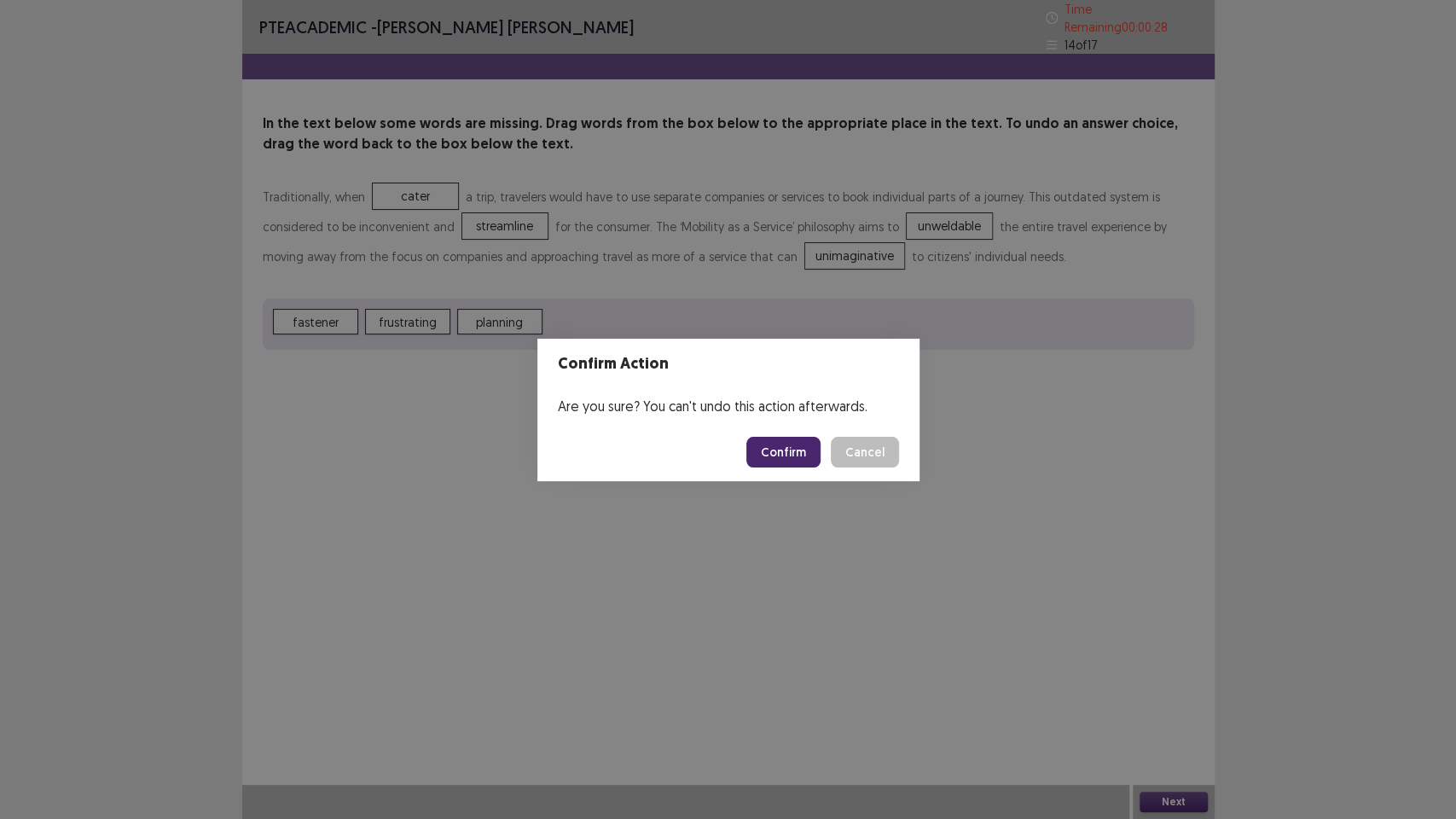
click at [765, 441] on button "Confirm" at bounding box center [783, 452] width 74 height 31
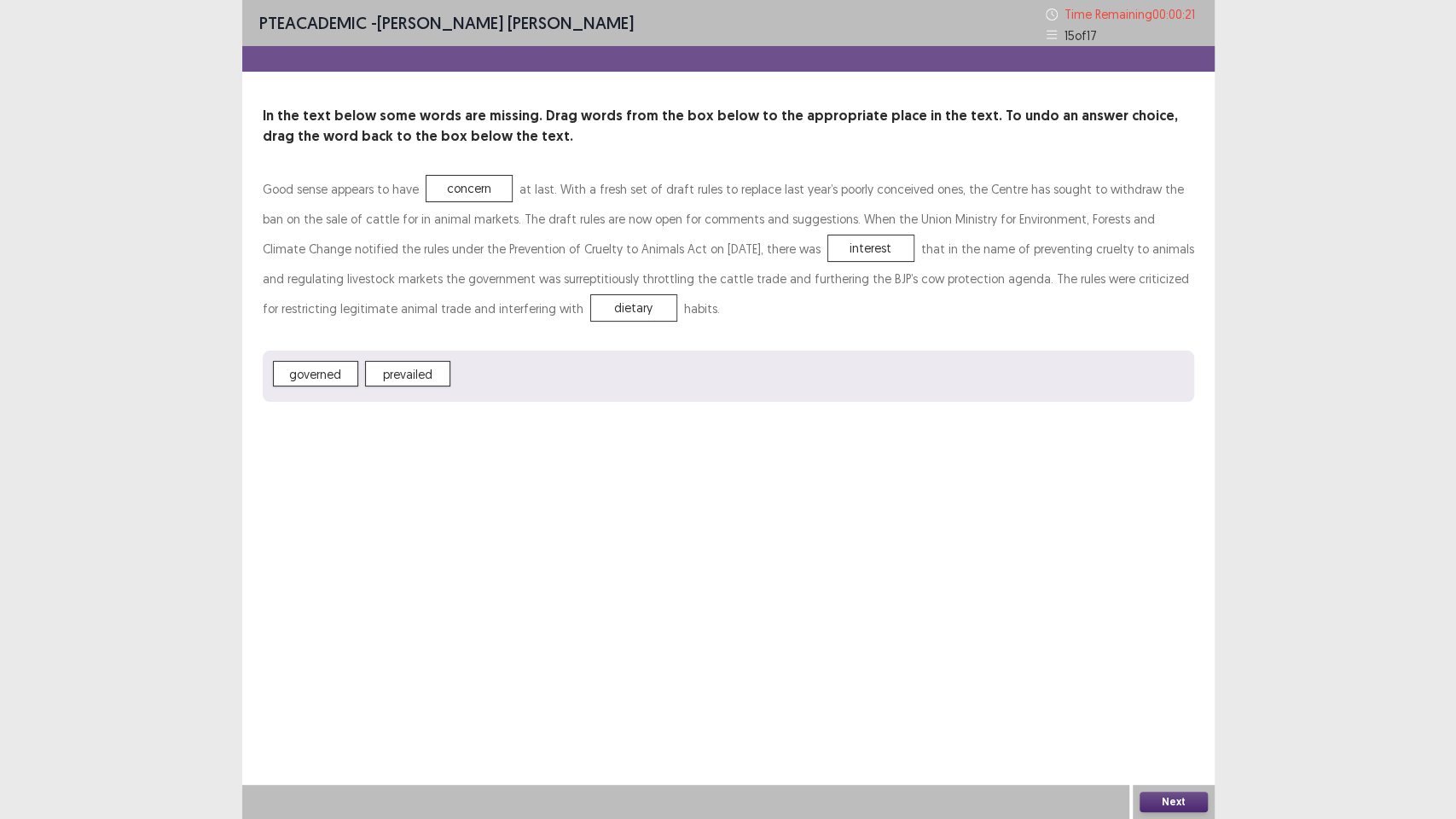
click at [1176, 691] on button "Next" at bounding box center [1173, 802] width 68 height 20
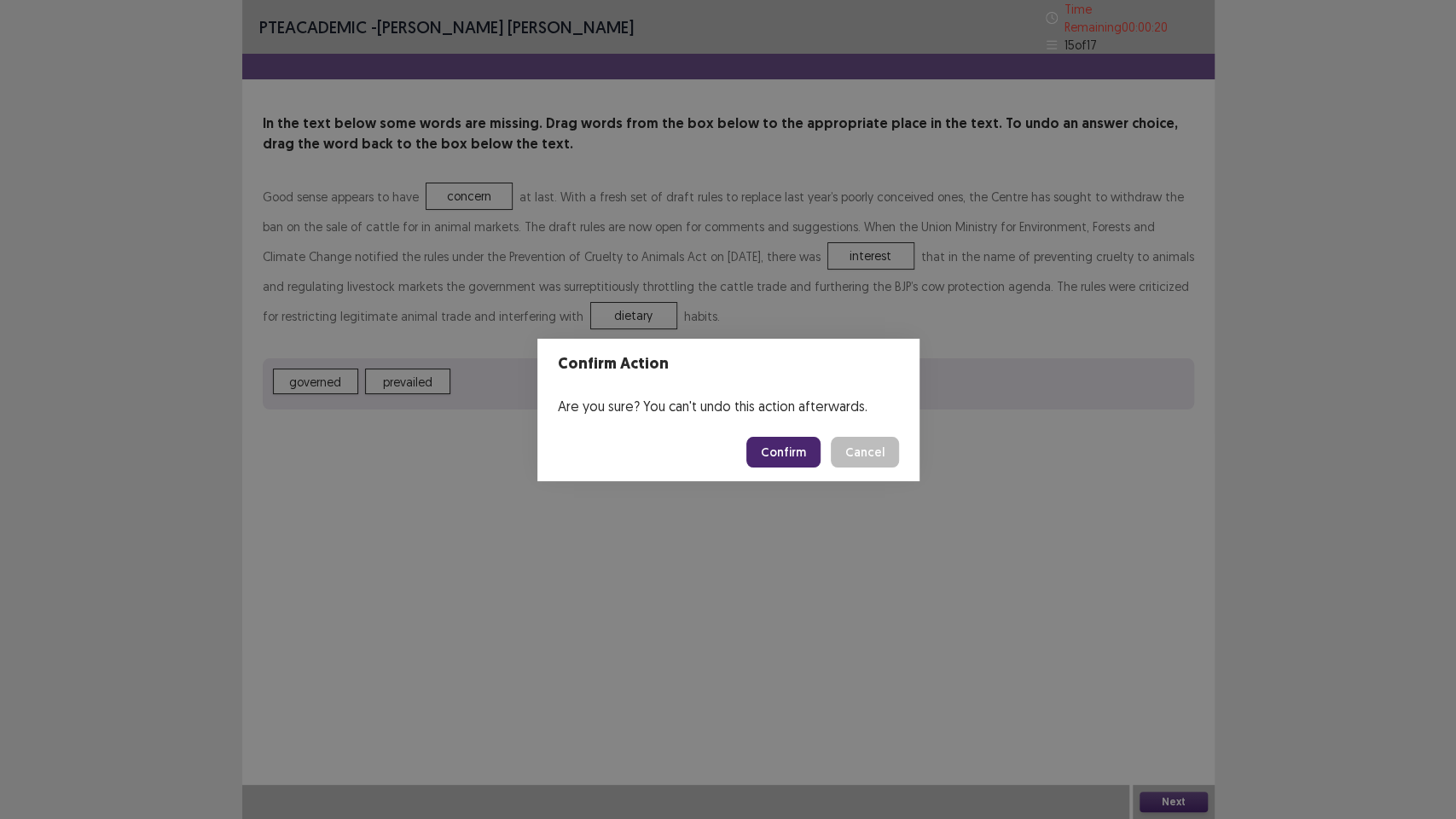
click at [768, 450] on button "Confirm" at bounding box center [783, 452] width 74 height 31
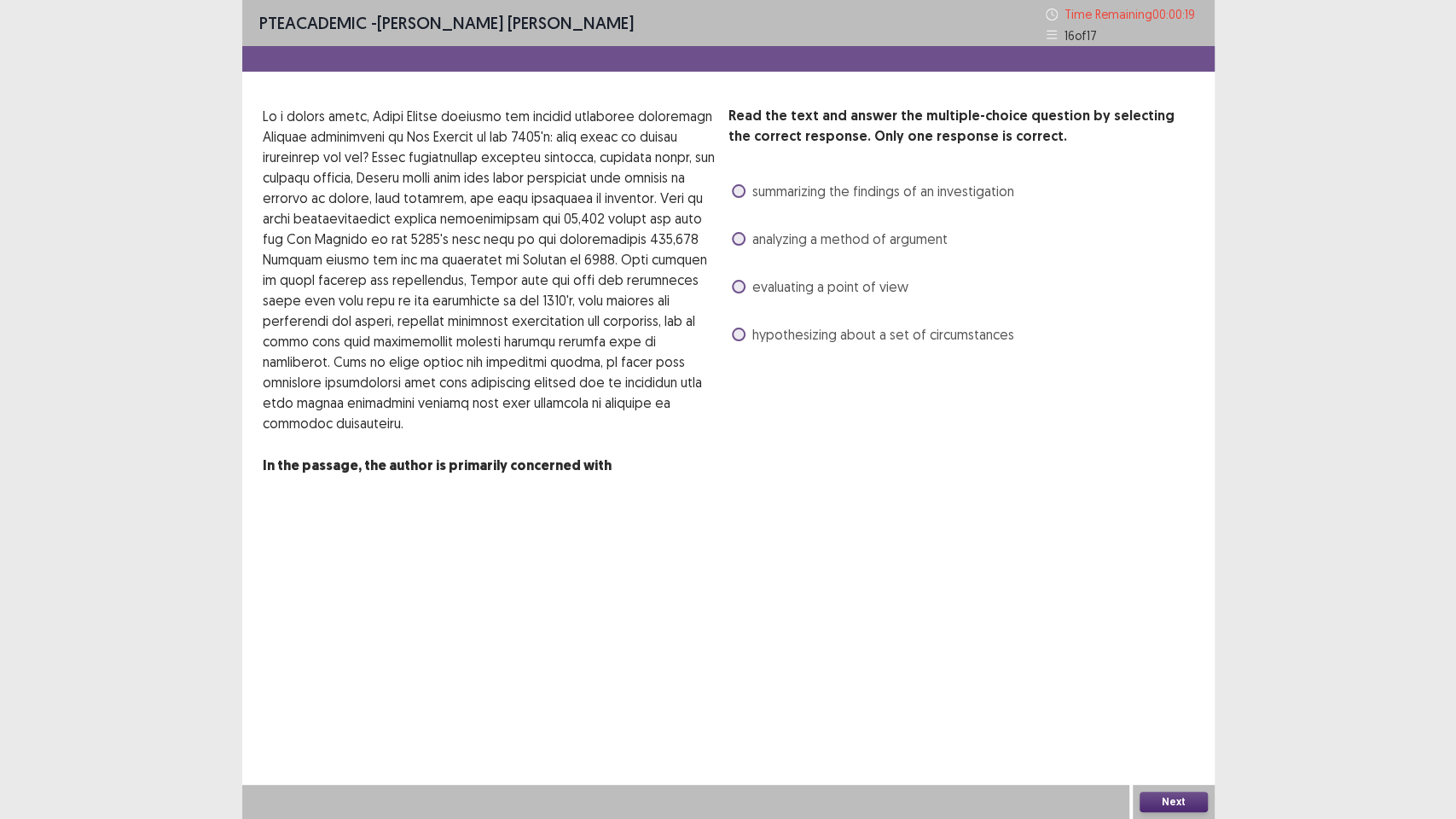
click at [743, 331] on span at bounding box center [738, 334] width 14 height 14
click at [1186, 691] on button "Next" at bounding box center [1173, 802] width 68 height 20
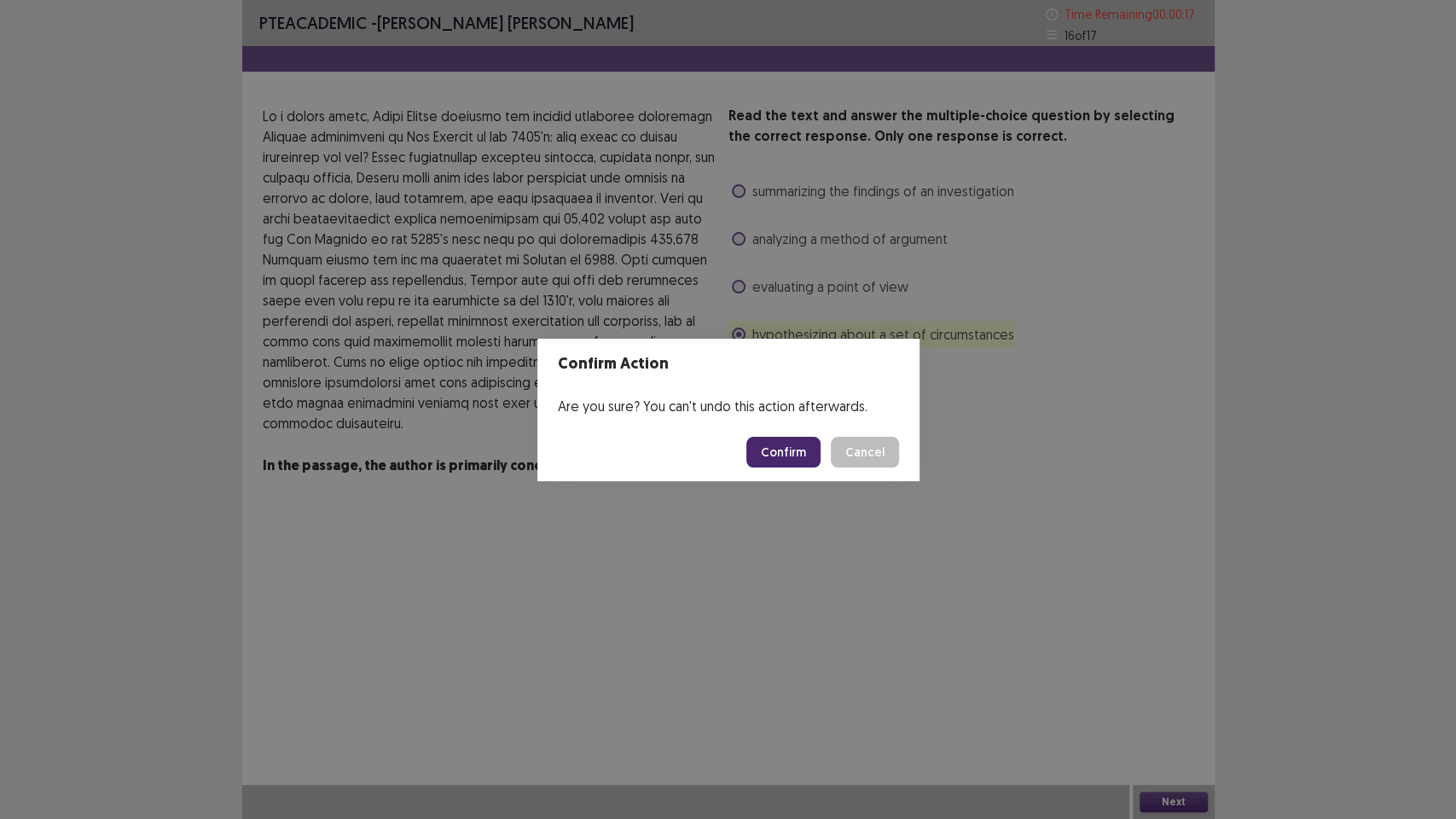
click at [791, 451] on button "Confirm" at bounding box center [783, 452] width 74 height 31
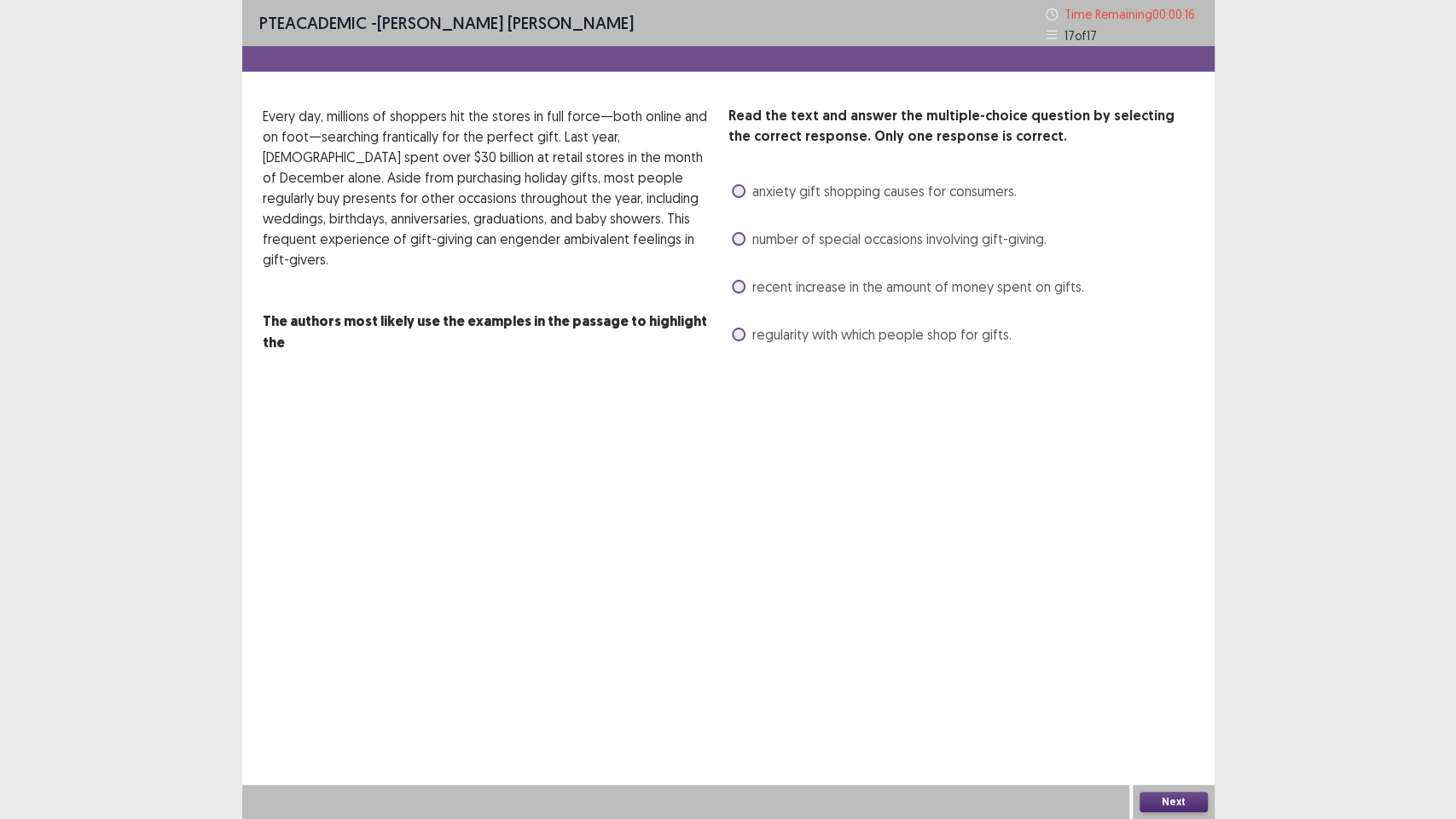
drag, startPoint x: 745, startPoint y: 285, endPoint x: 775, endPoint y: 321, distance: 46.9
click at [749, 287] on label "recent increase in the amount of money spent on gifts." at bounding box center [908, 286] width 352 height 20
click at [1197, 691] on button "Next" at bounding box center [1173, 802] width 68 height 20
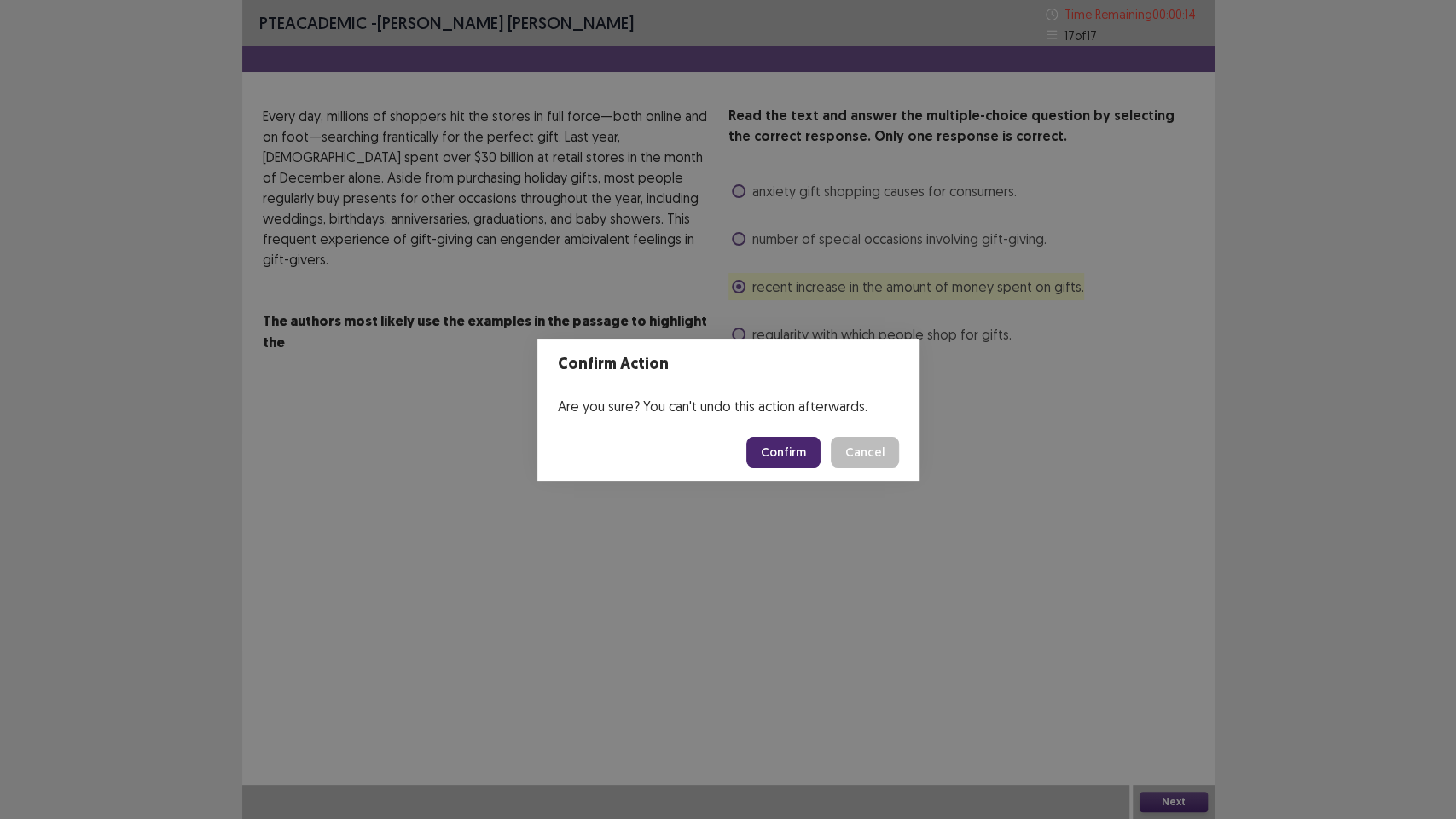
click at [795, 451] on button "Confirm" at bounding box center [783, 452] width 74 height 31
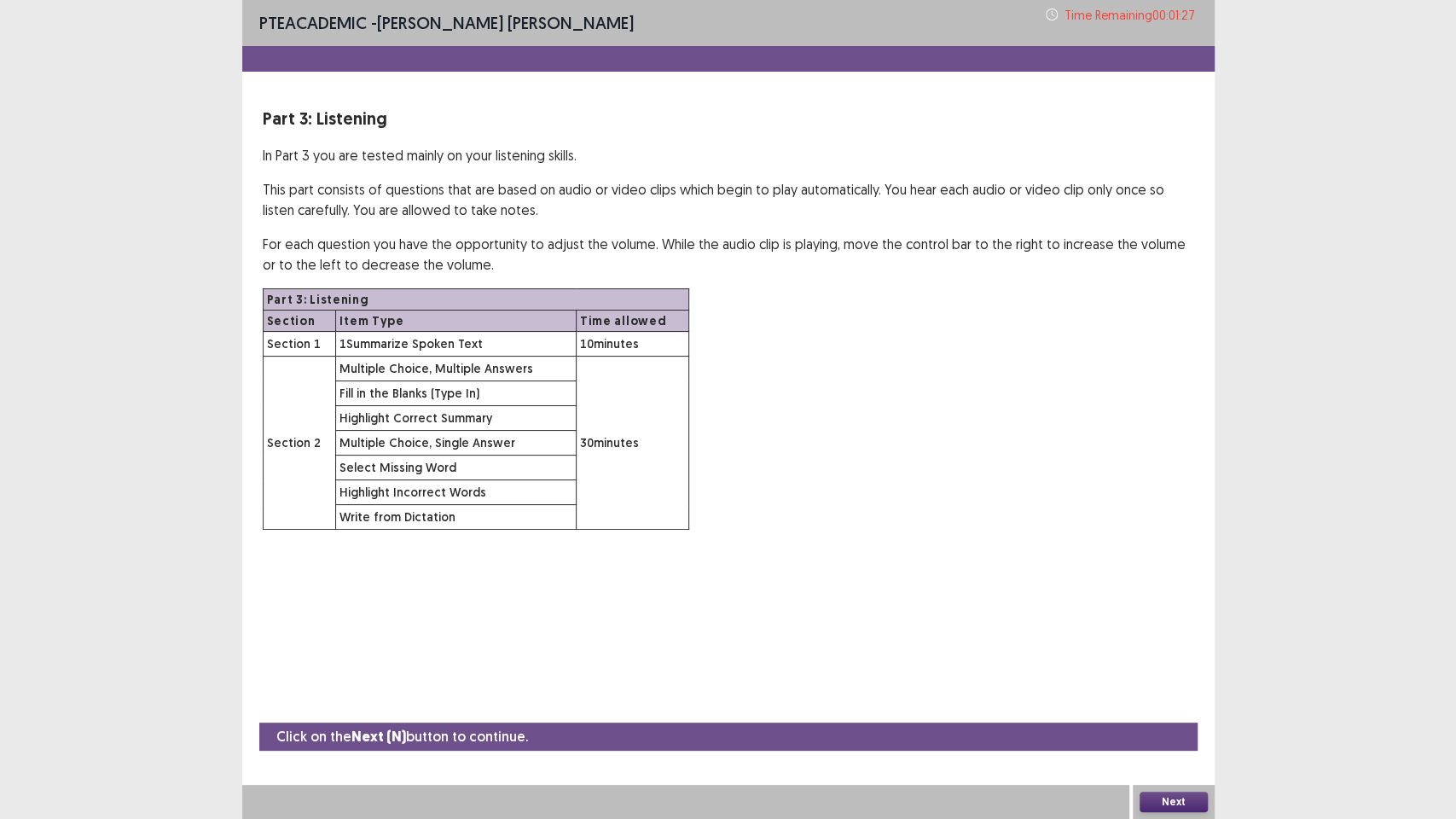
click at [1154, 691] on button "Next" at bounding box center [1173, 802] width 68 height 20
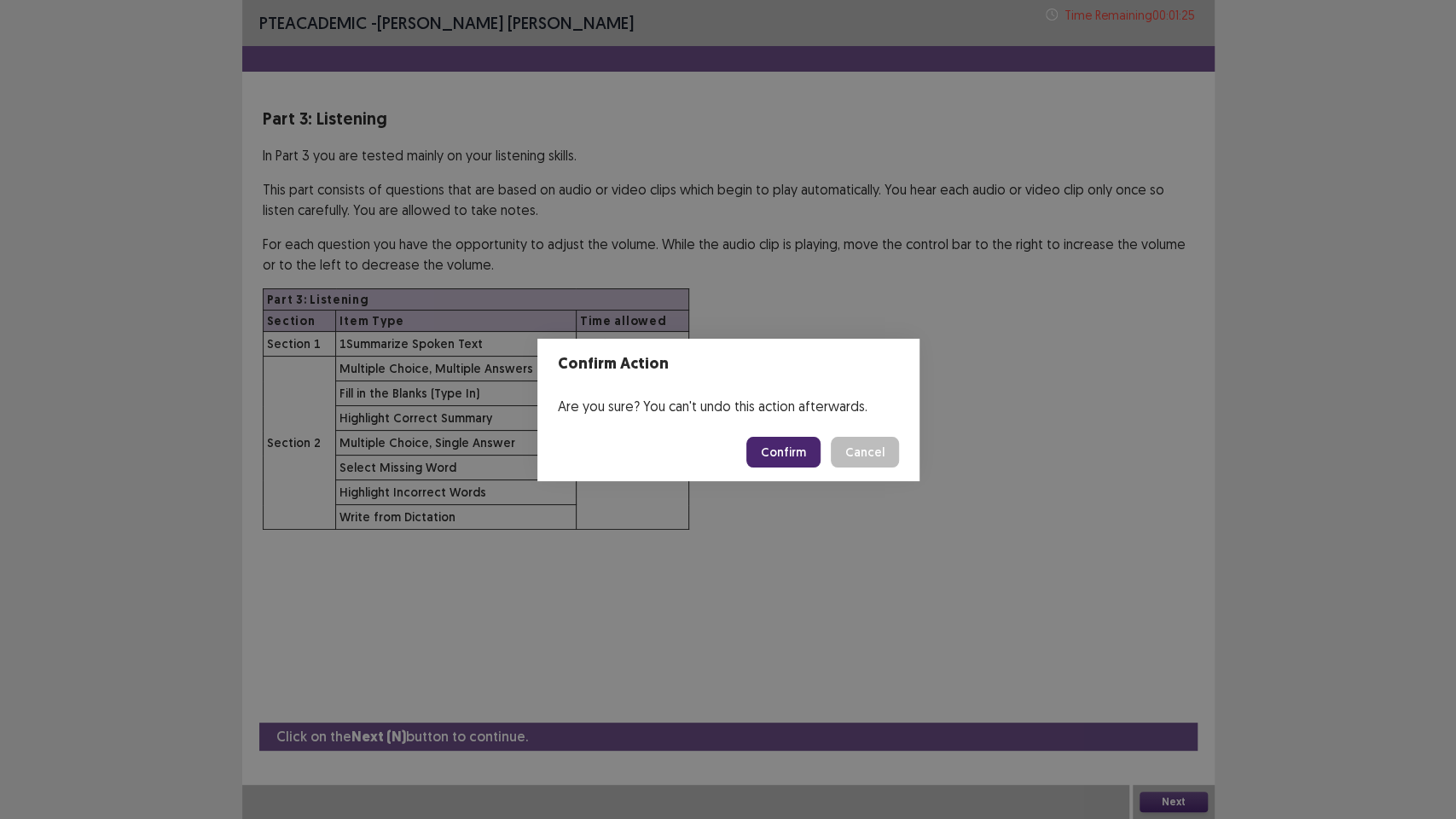
click at [793, 457] on button "Confirm" at bounding box center [783, 452] width 74 height 31
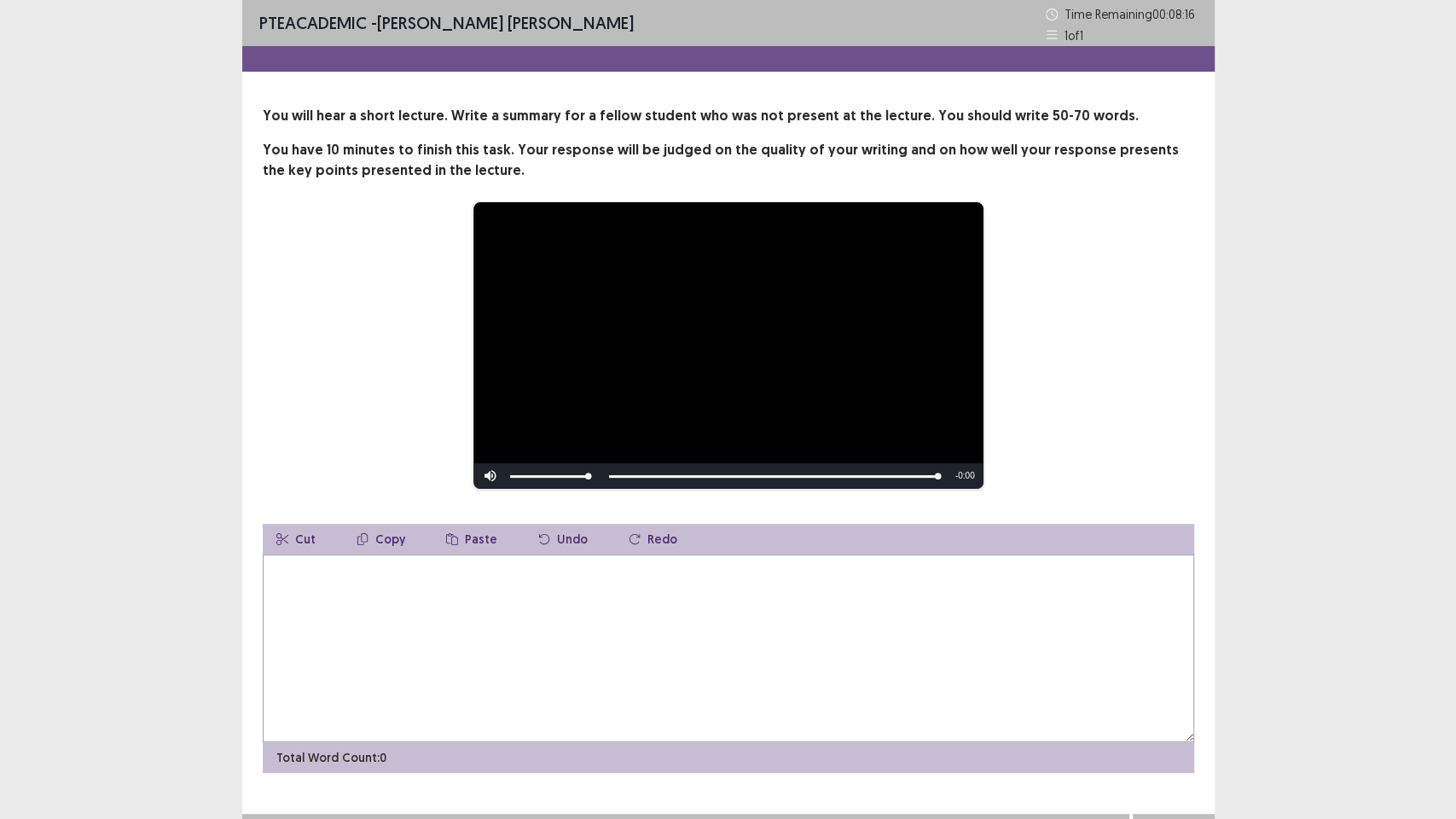
click at [814, 619] on textarea at bounding box center [728, 648] width 932 height 188
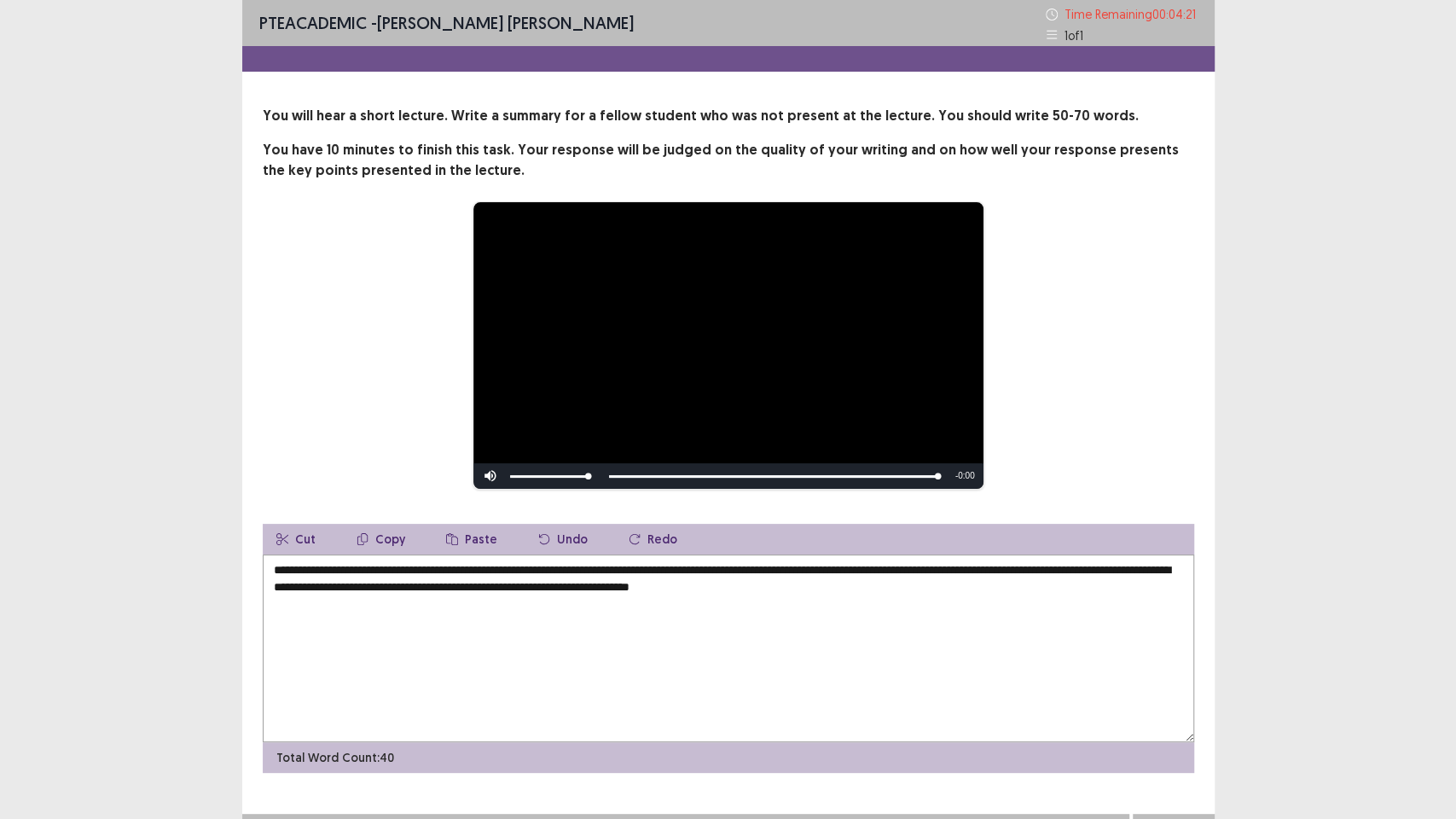
click at [901, 572] on textarea "**********" at bounding box center [728, 648] width 932 height 188
drag, startPoint x: 903, startPoint y: 594, endPoint x: 980, endPoint y: 596, distance: 77.0
click at [907, 594] on textarea "**********" at bounding box center [728, 648] width 932 height 188
drag, startPoint x: 446, startPoint y: 589, endPoint x: 455, endPoint y: 593, distance: 9.8
click at [455, 593] on textarea "**********" at bounding box center [728, 648] width 932 height 188
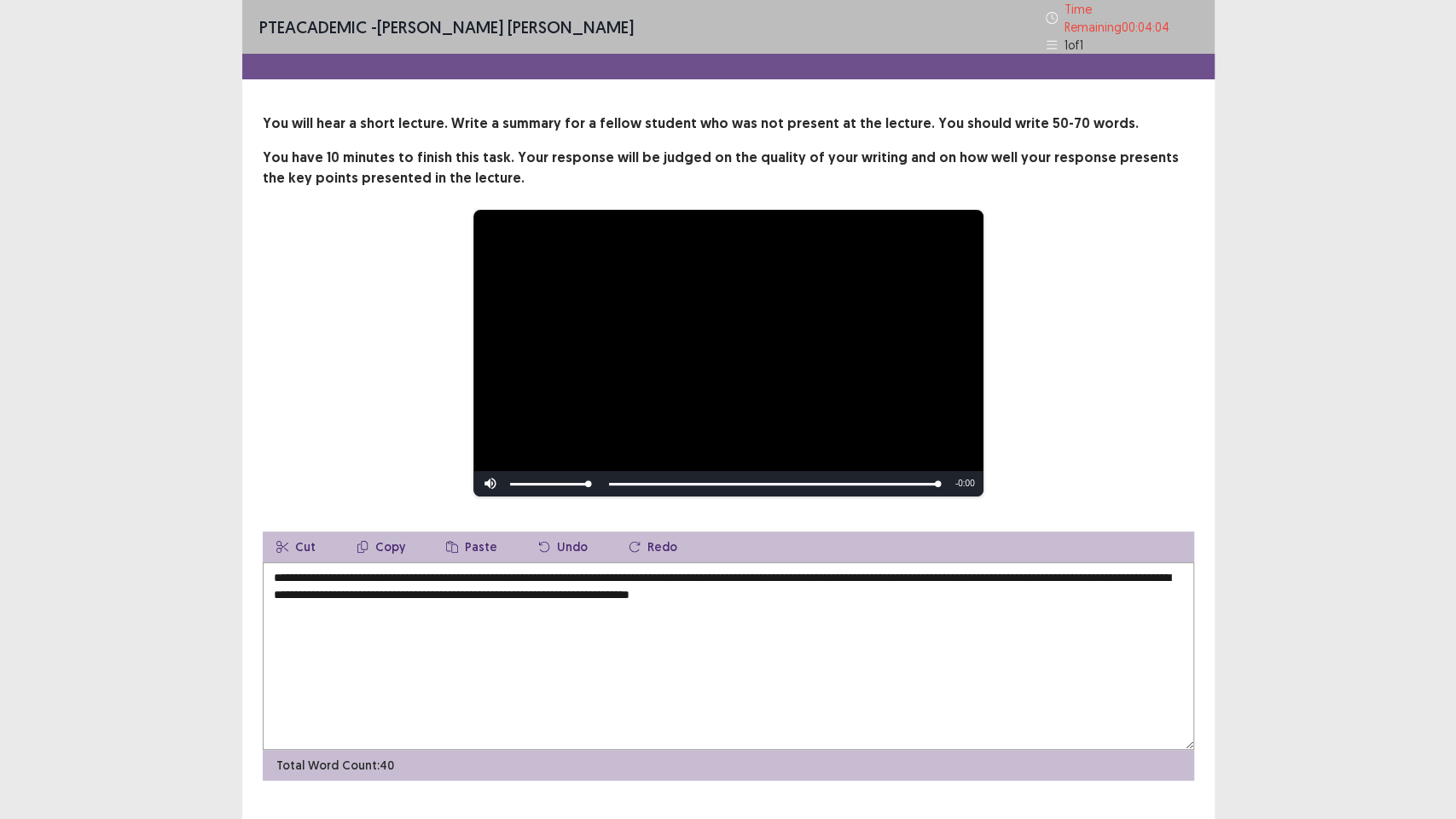
click at [939, 591] on textarea "**********" at bounding box center [728, 657] width 932 height 188
click at [881, 682] on textarea "**********" at bounding box center [728, 657] width 932 height 188
click at [283, 569] on textarea "**********" at bounding box center [728, 657] width 932 height 188
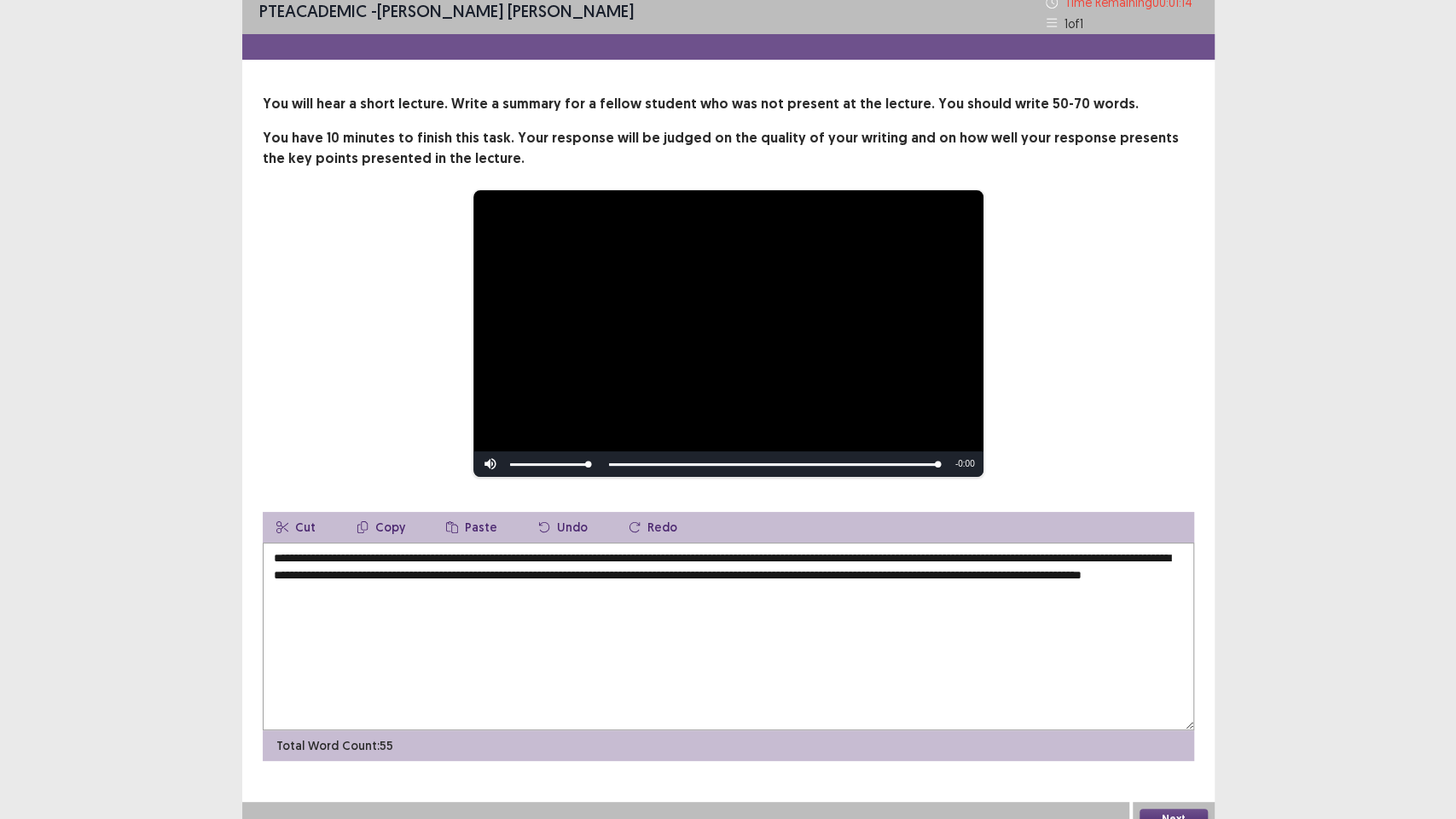
scroll to position [29, 0]
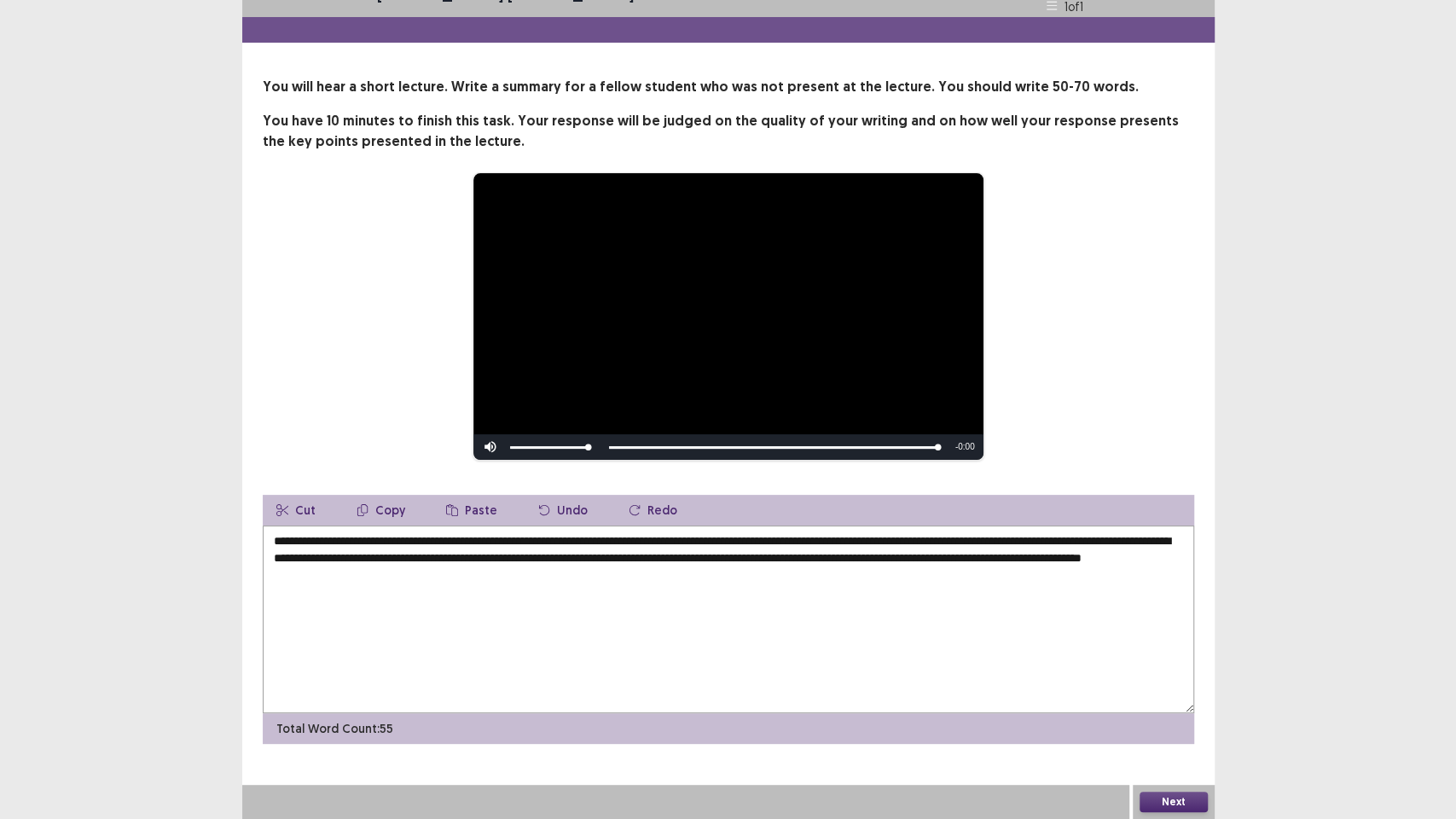
type textarea "**********"
click at [1186, 691] on button "Next" at bounding box center [1173, 802] width 68 height 20
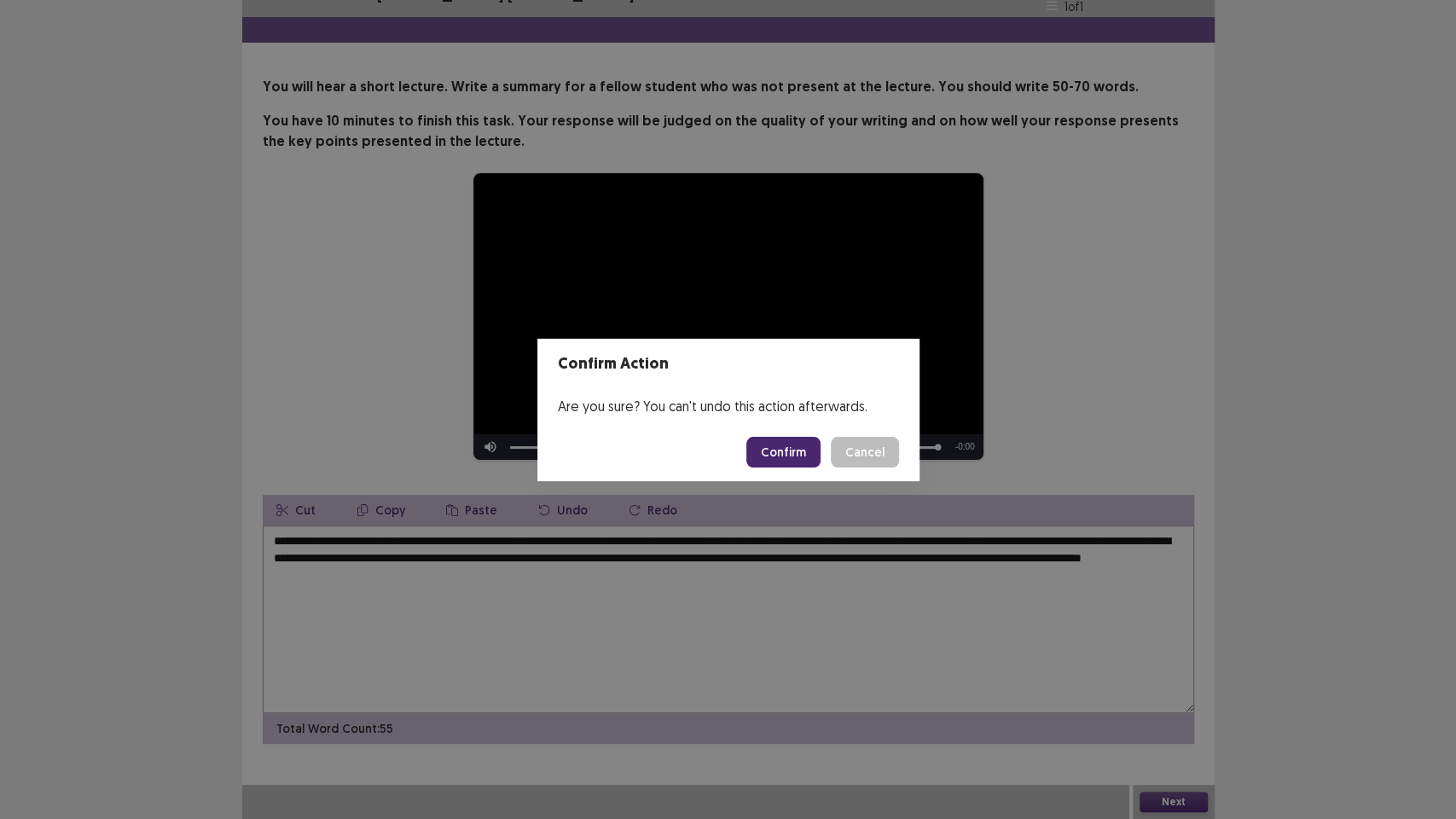
click at [793, 454] on button "Confirm" at bounding box center [783, 452] width 74 height 31
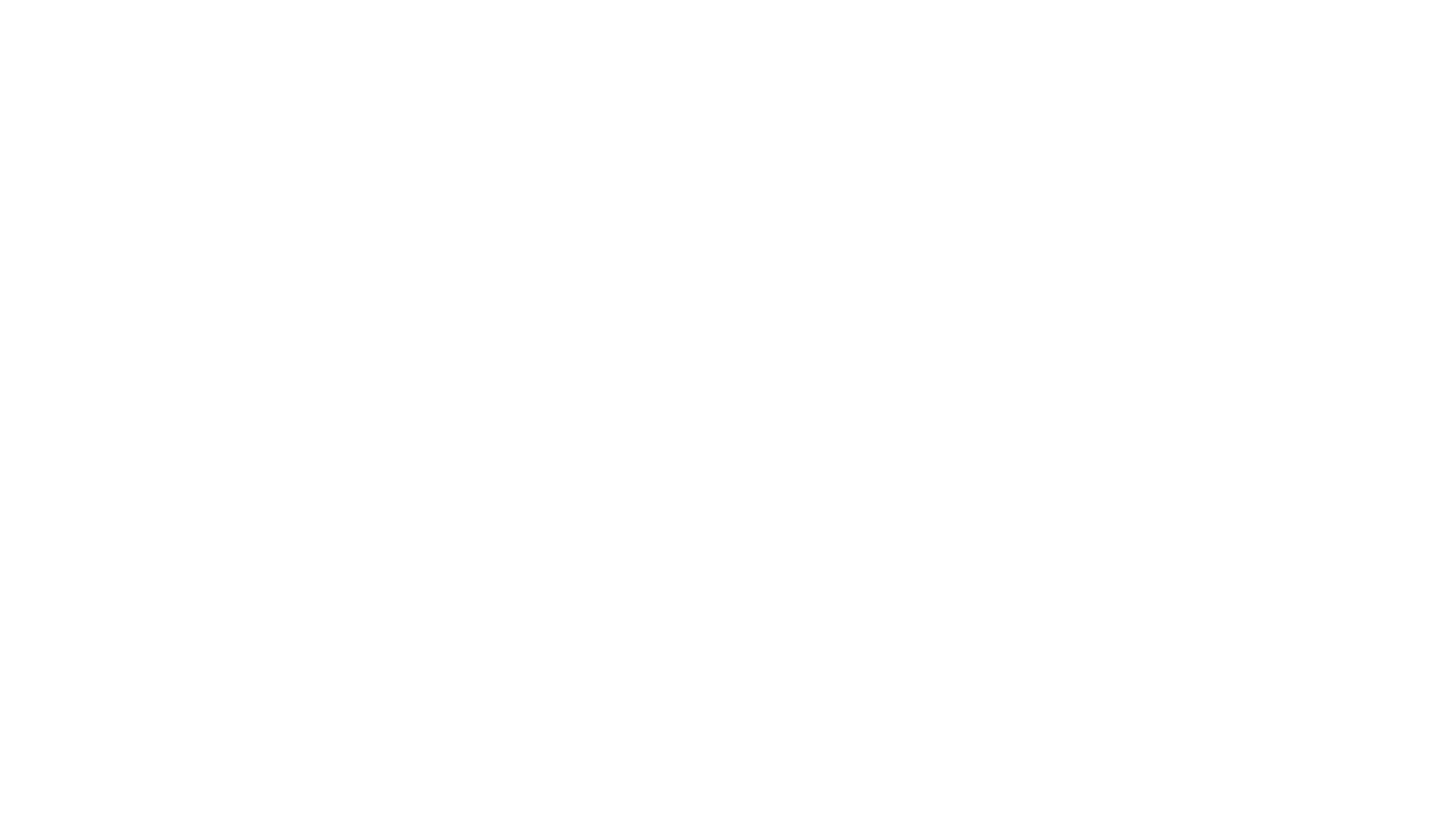
scroll to position [0, 0]
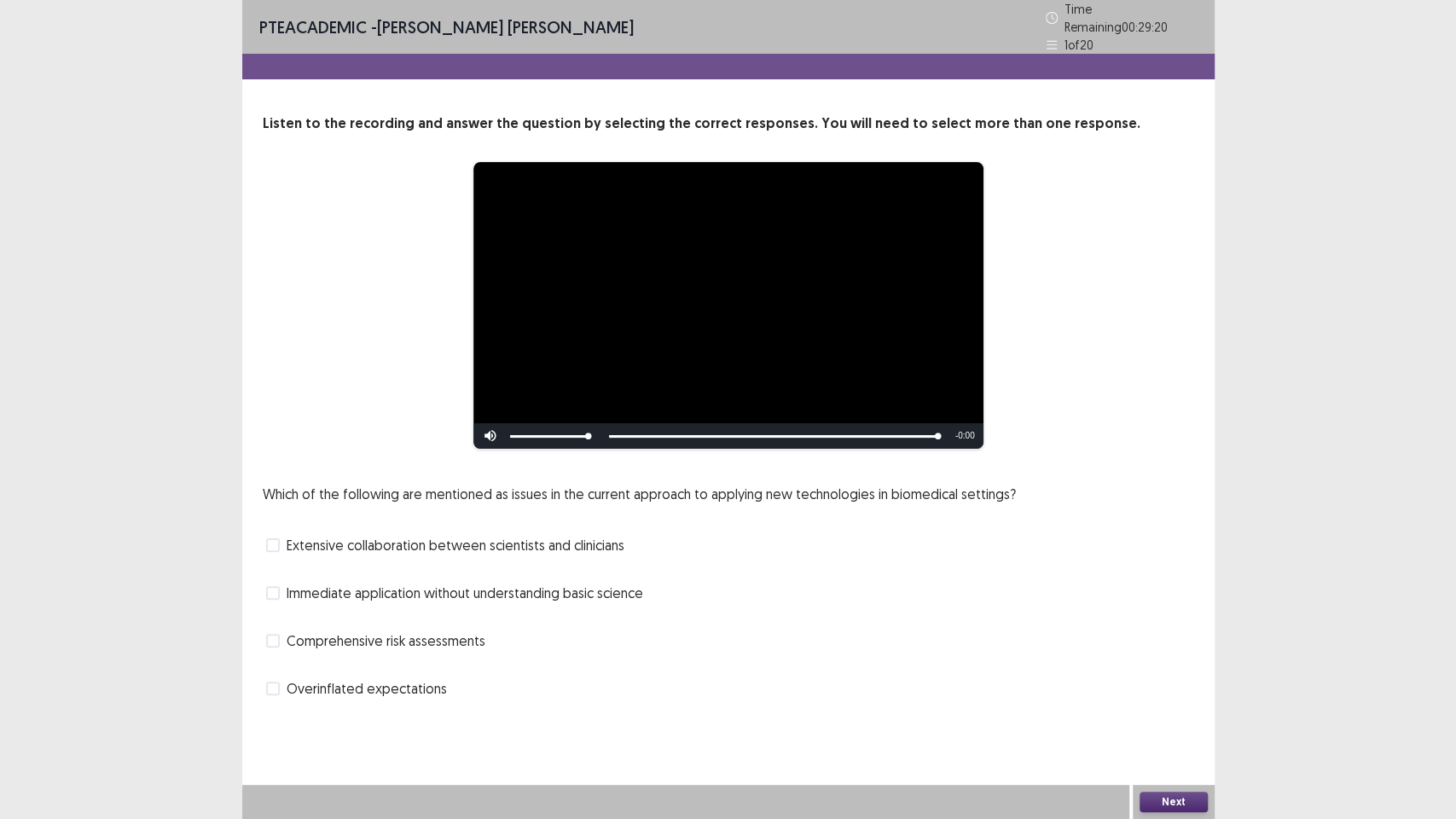
click at [354, 543] on span "Extensive collaboration between scientists and clinicians" at bounding box center [455, 545] width 337 height 20
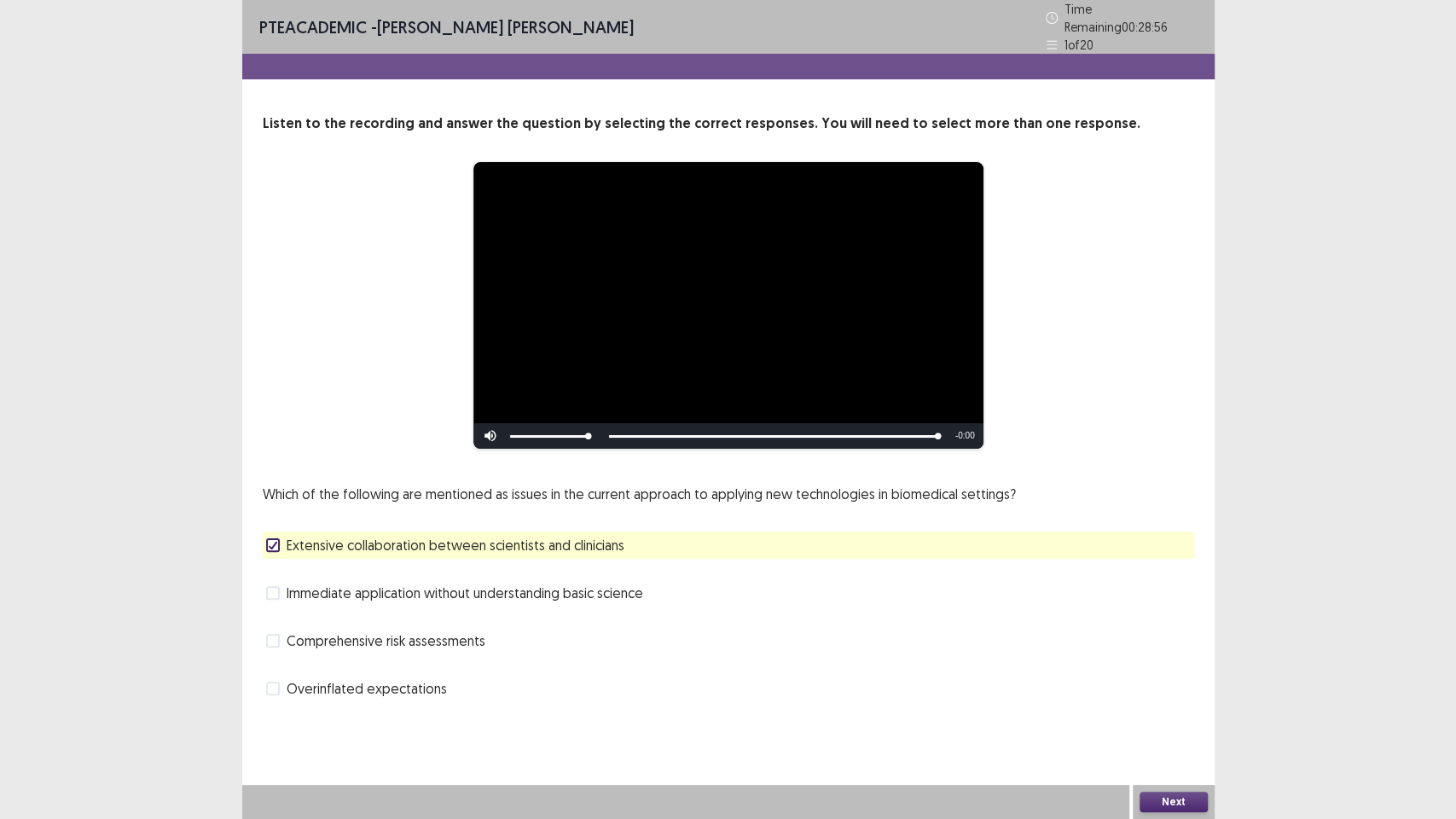
click at [333, 635] on span "Comprehensive risk assessments" at bounding box center [386, 640] width 199 height 20
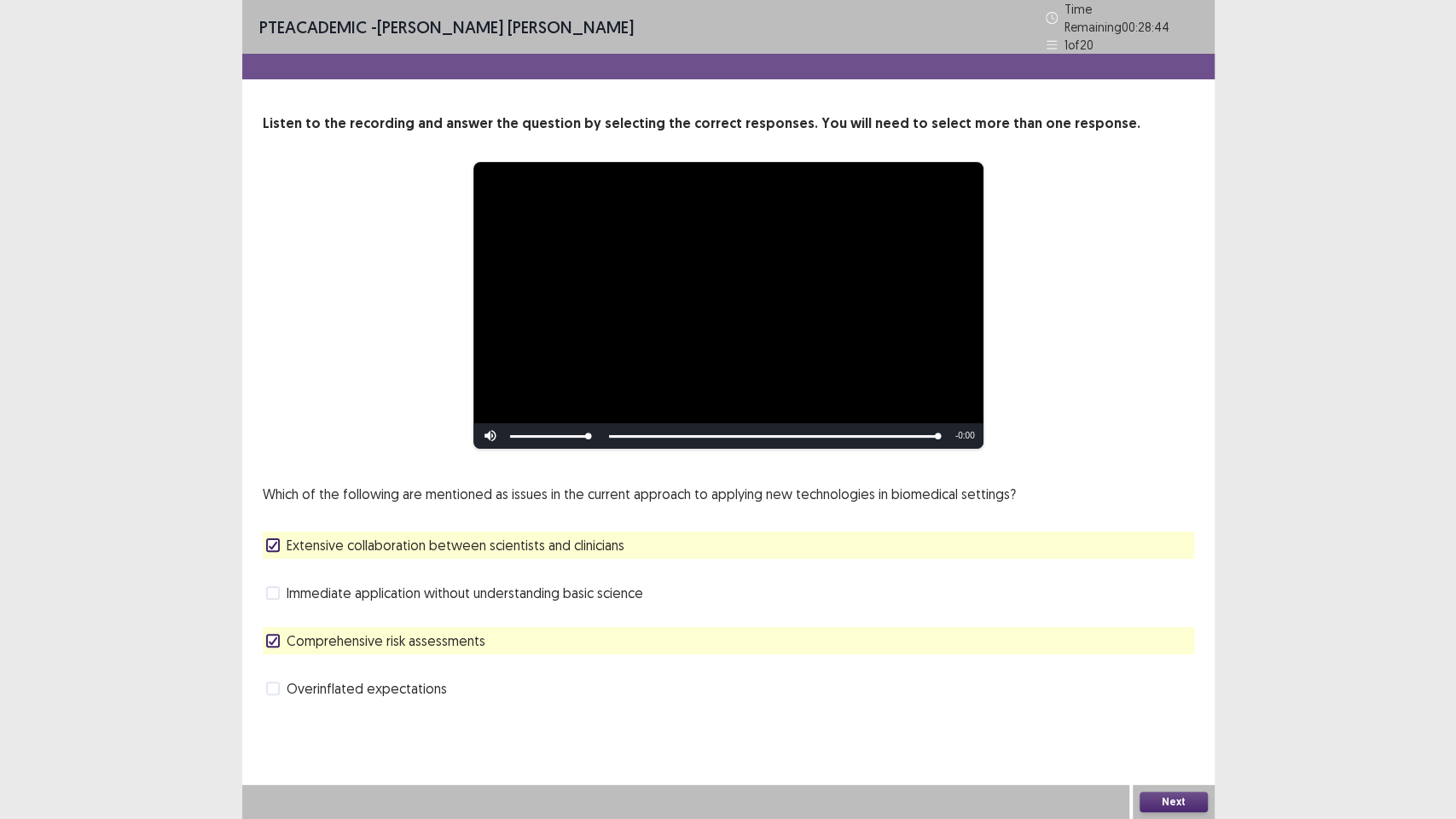
click at [1172, 691] on button "Next" at bounding box center [1173, 802] width 68 height 20
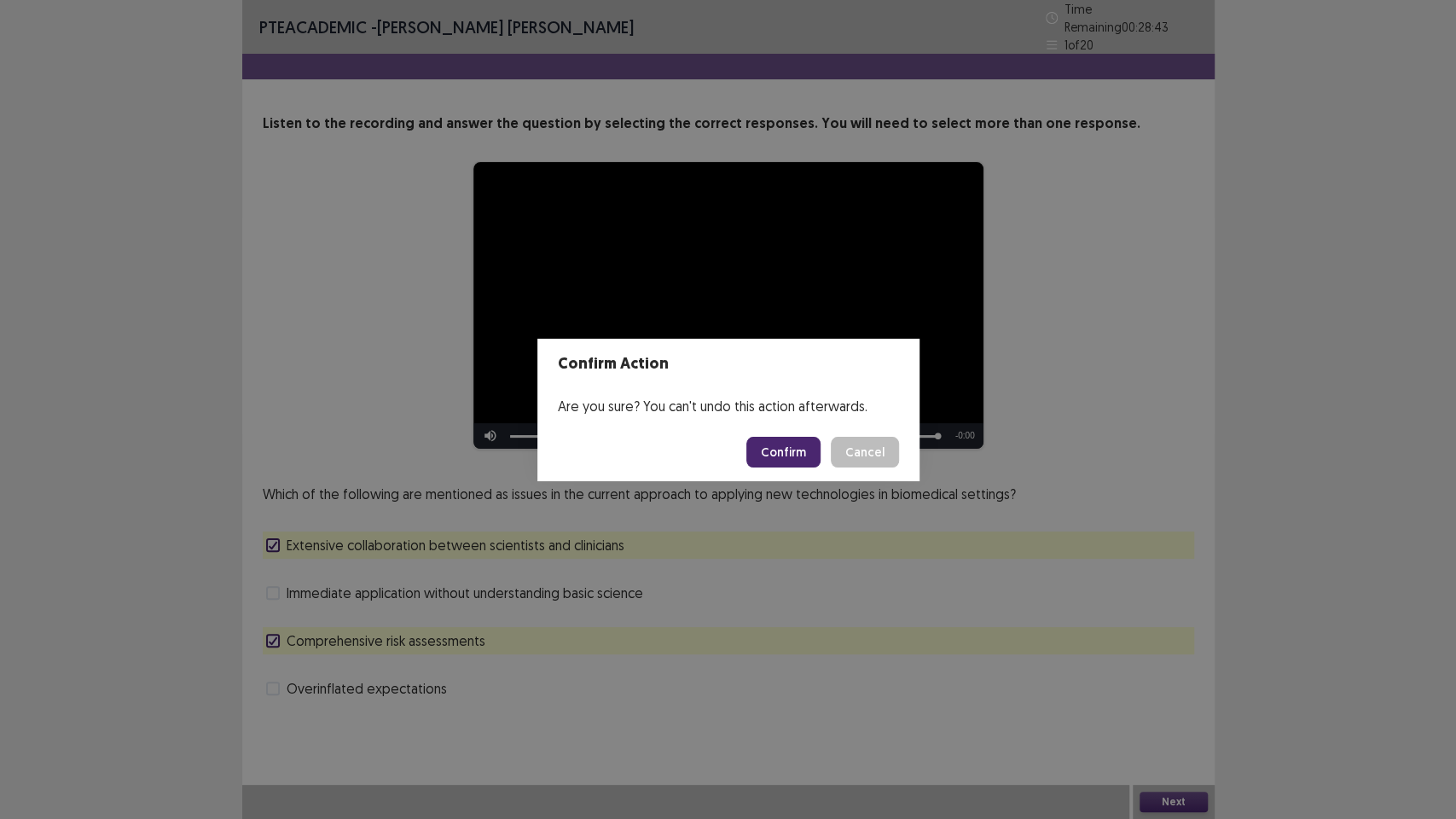
click at [781, 447] on button "Confirm" at bounding box center [783, 452] width 74 height 31
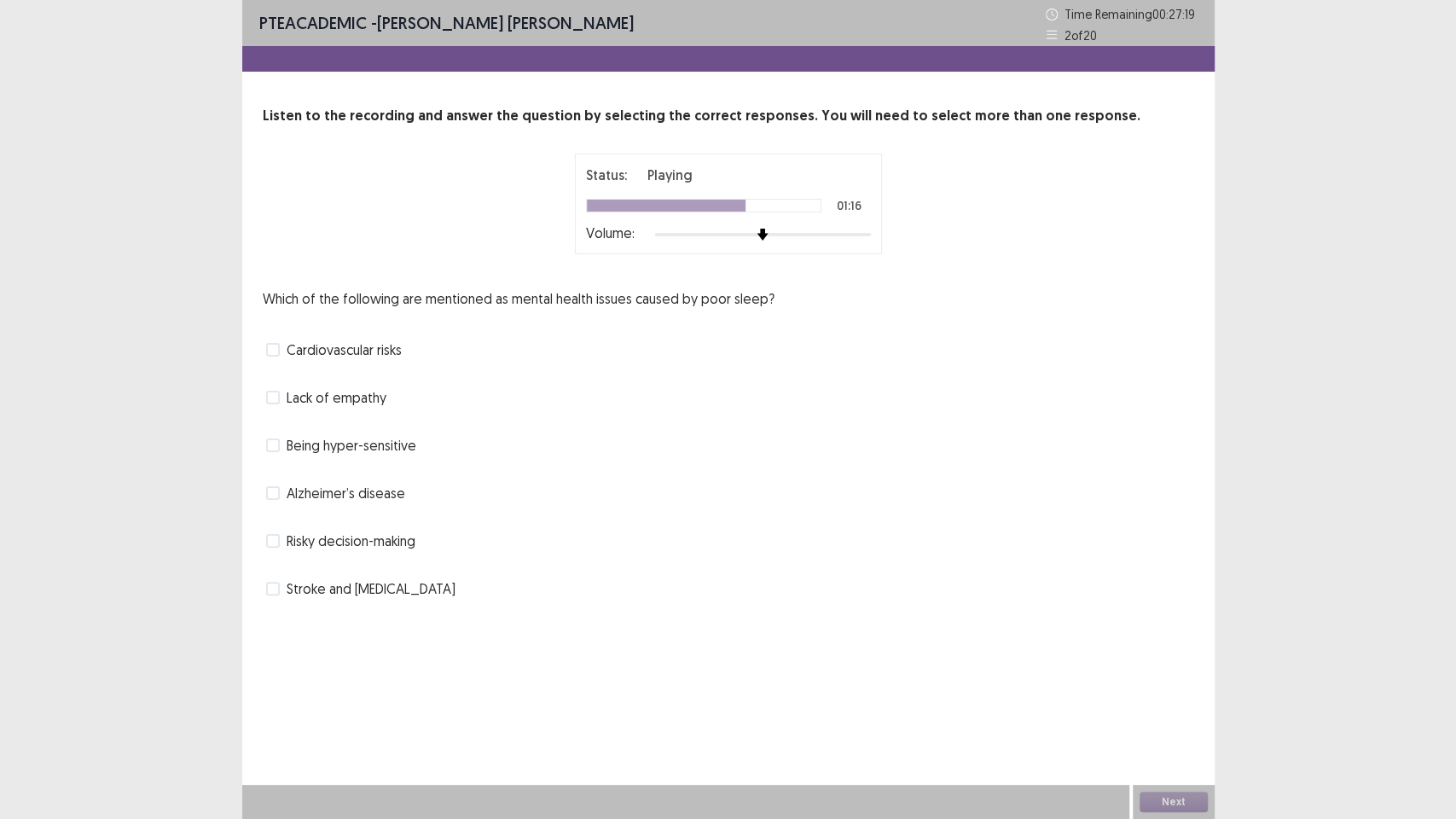
click at [371, 492] on span "Alzheimer’s disease" at bounding box center [346, 493] width 119 height 20
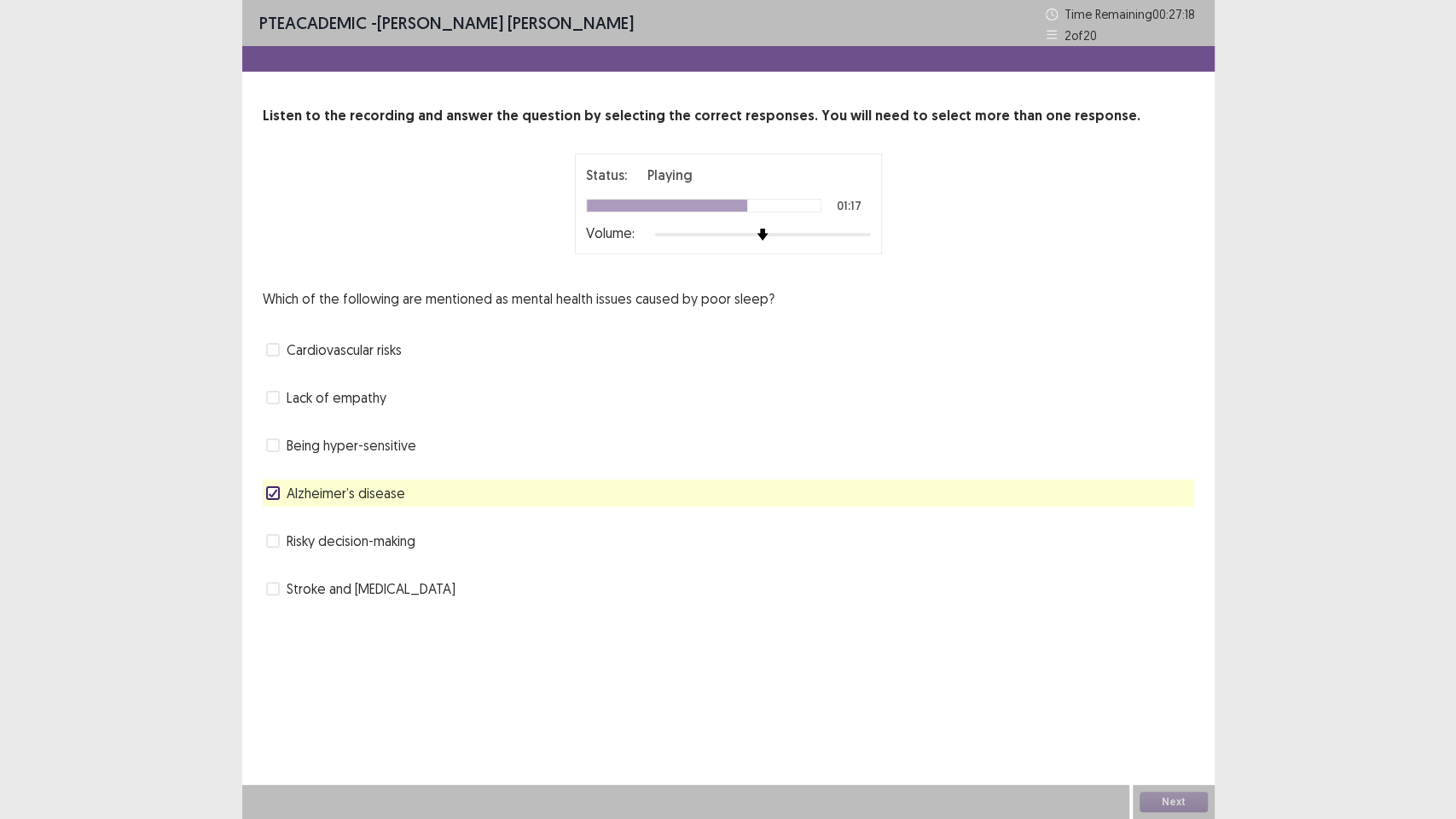
click at [368, 355] on span "Cardiovascular risks" at bounding box center [344, 349] width 115 height 20
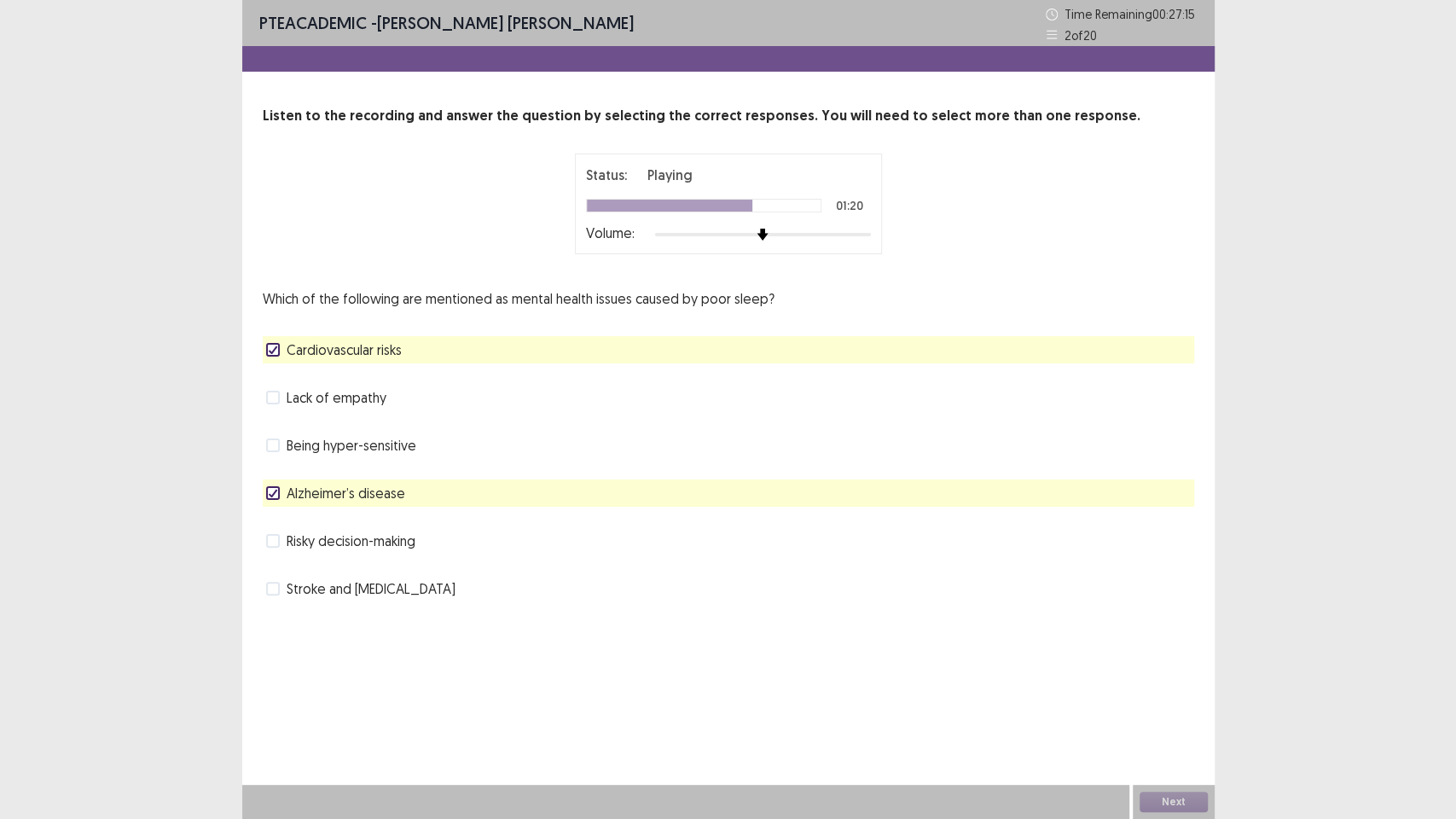
click at [335, 590] on span "Stroke and [MEDICAL_DATA]" at bounding box center [370, 588] width 169 height 20
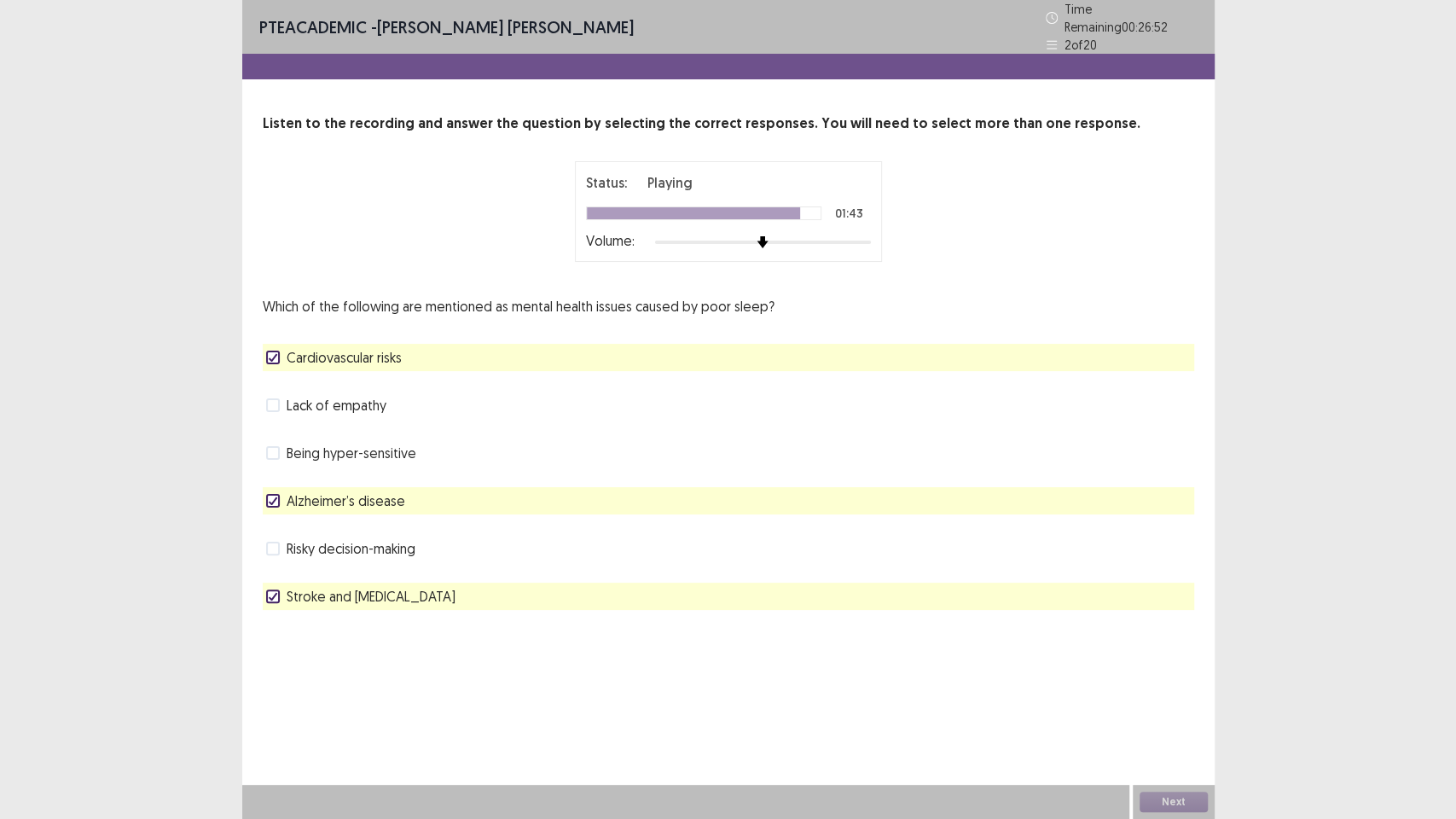
click at [396, 596] on span "Stroke and [MEDICAL_DATA]" at bounding box center [370, 596] width 169 height 20
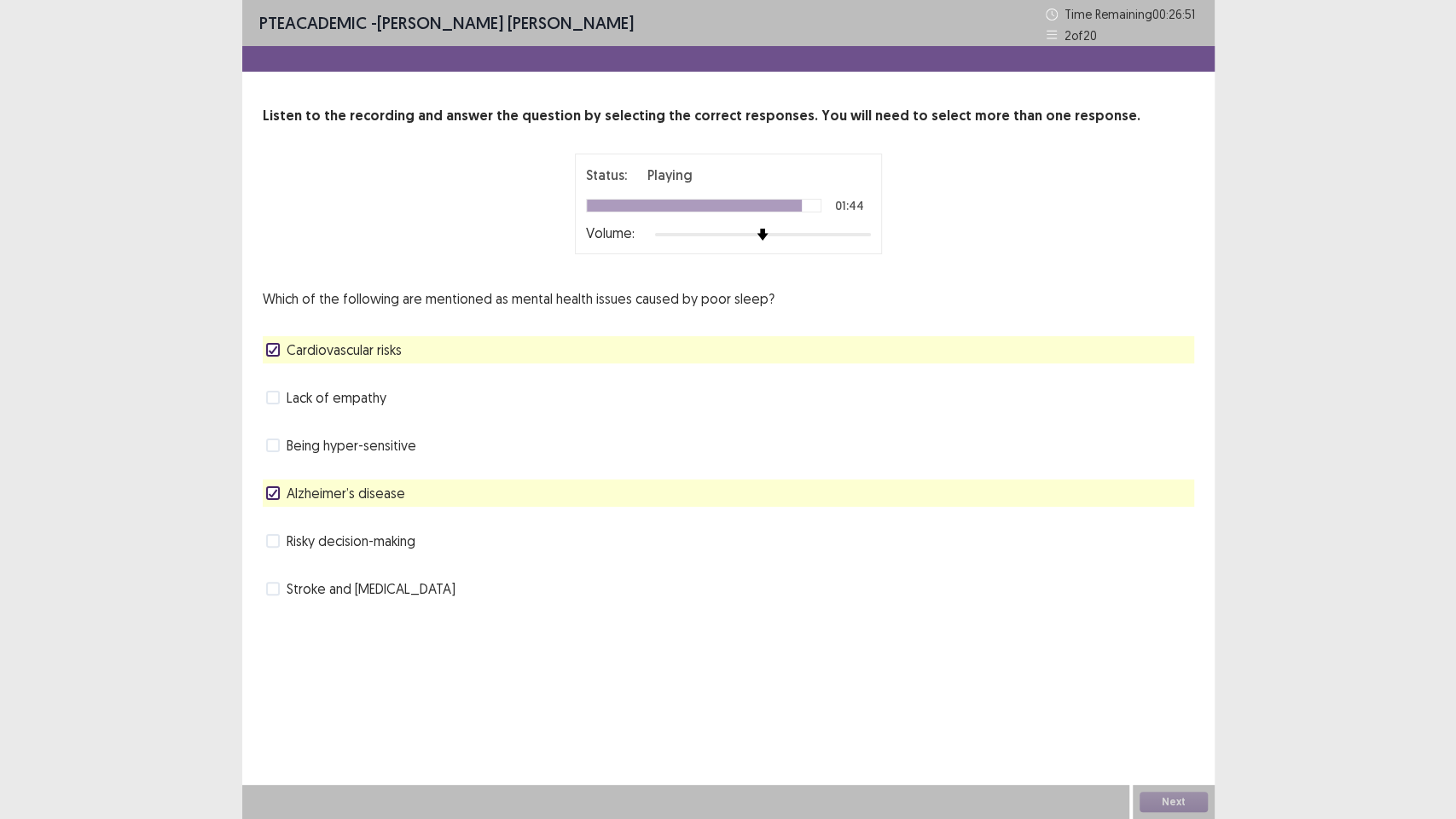
click at [393, 540] on span "Risky decision-making" at bounding box center [350, 541] width 129 height 20
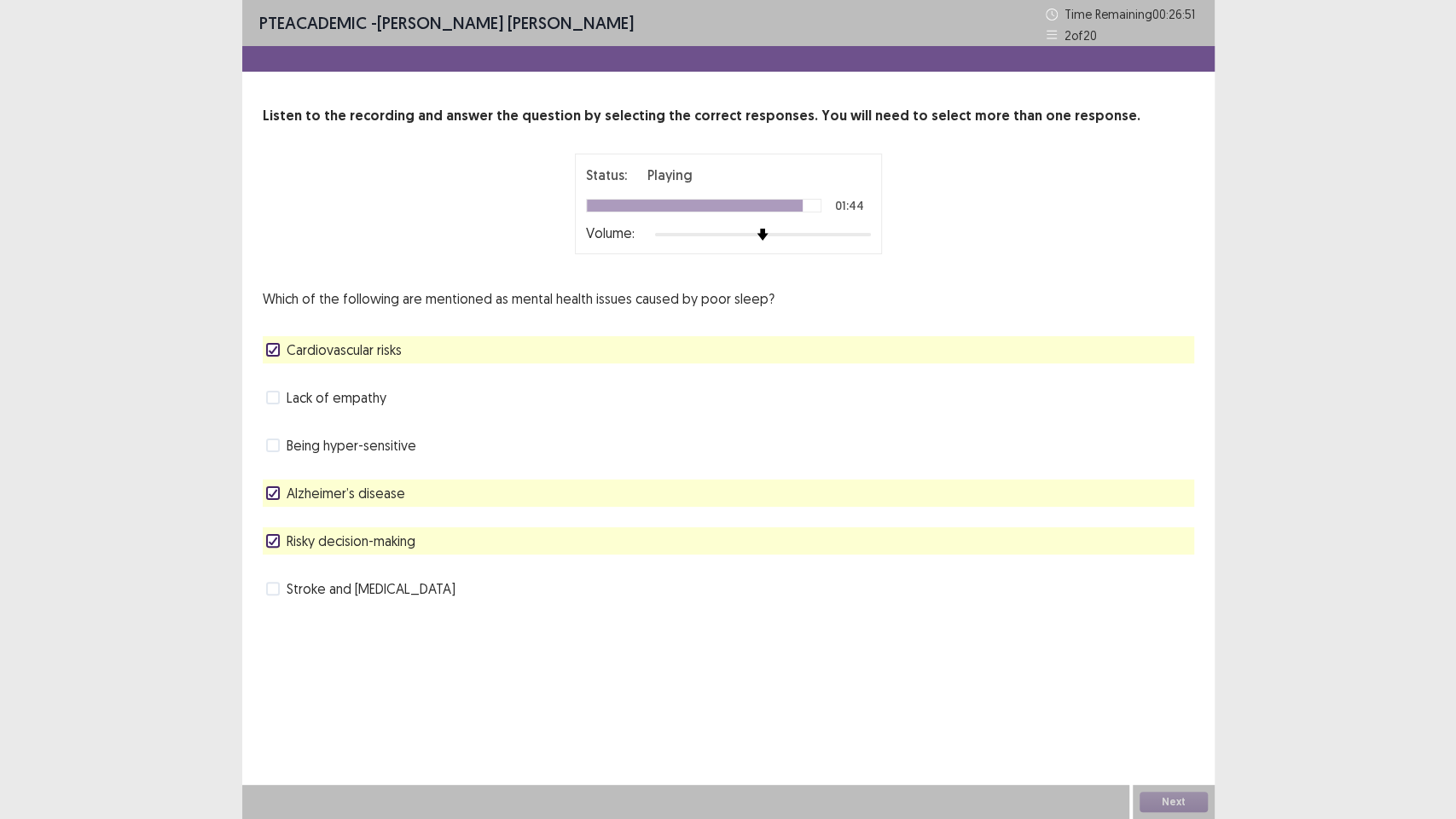
click at [390, 437] on span "Being hyper-sensitive" at bounding box center [351, 445] width 129 height 20
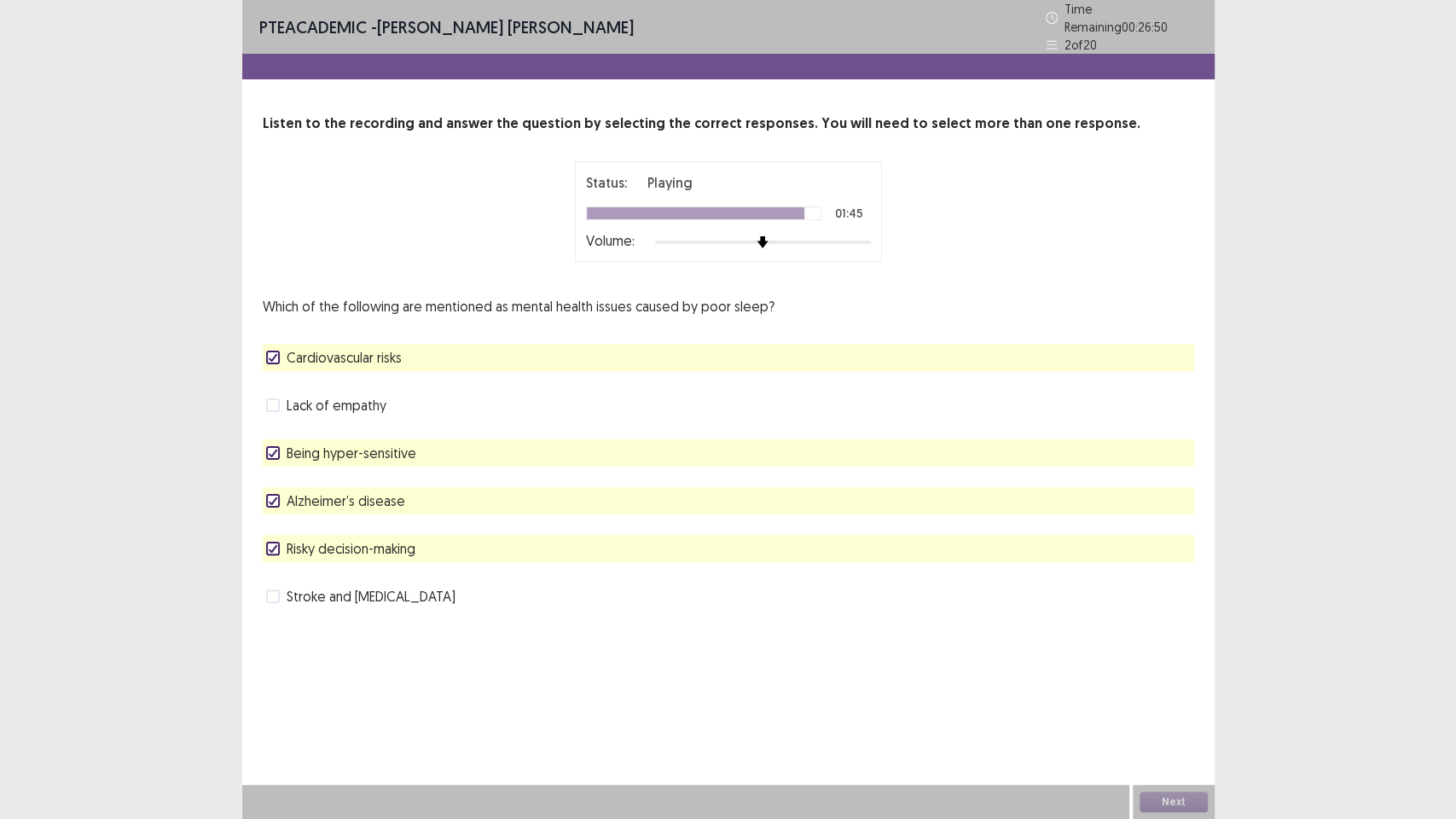
click at [390, 491] on span "Alzheimer’s disease" at bounding box center [346, 501] width 119 height 20
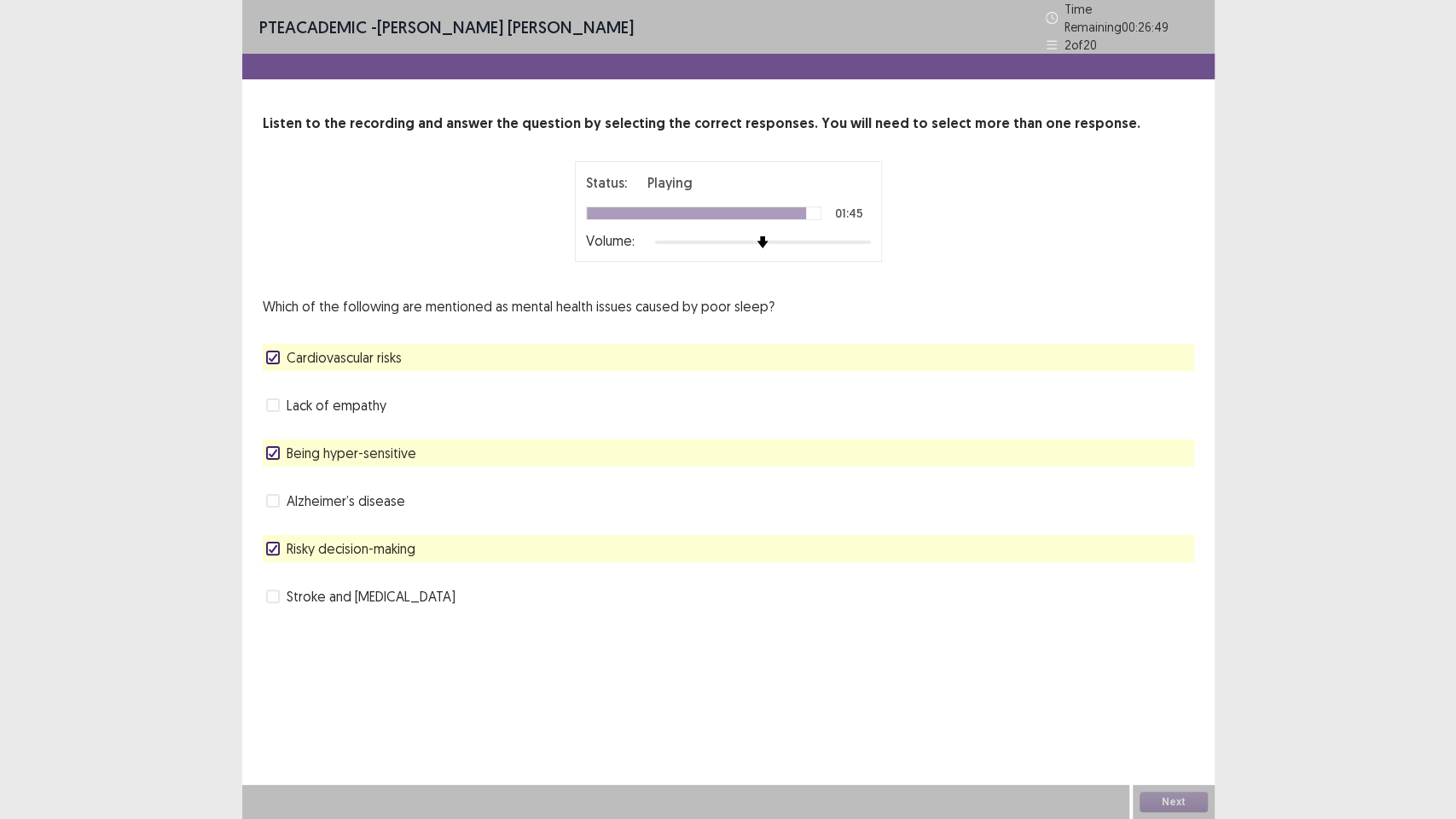
click at [412, 396] on div "Lack of empathy" at bounding box center [728, 405] width 932 height 27
click at [364, 396] on span "Lack of empathy" at bounding box center [336, 405] width 99 height 20
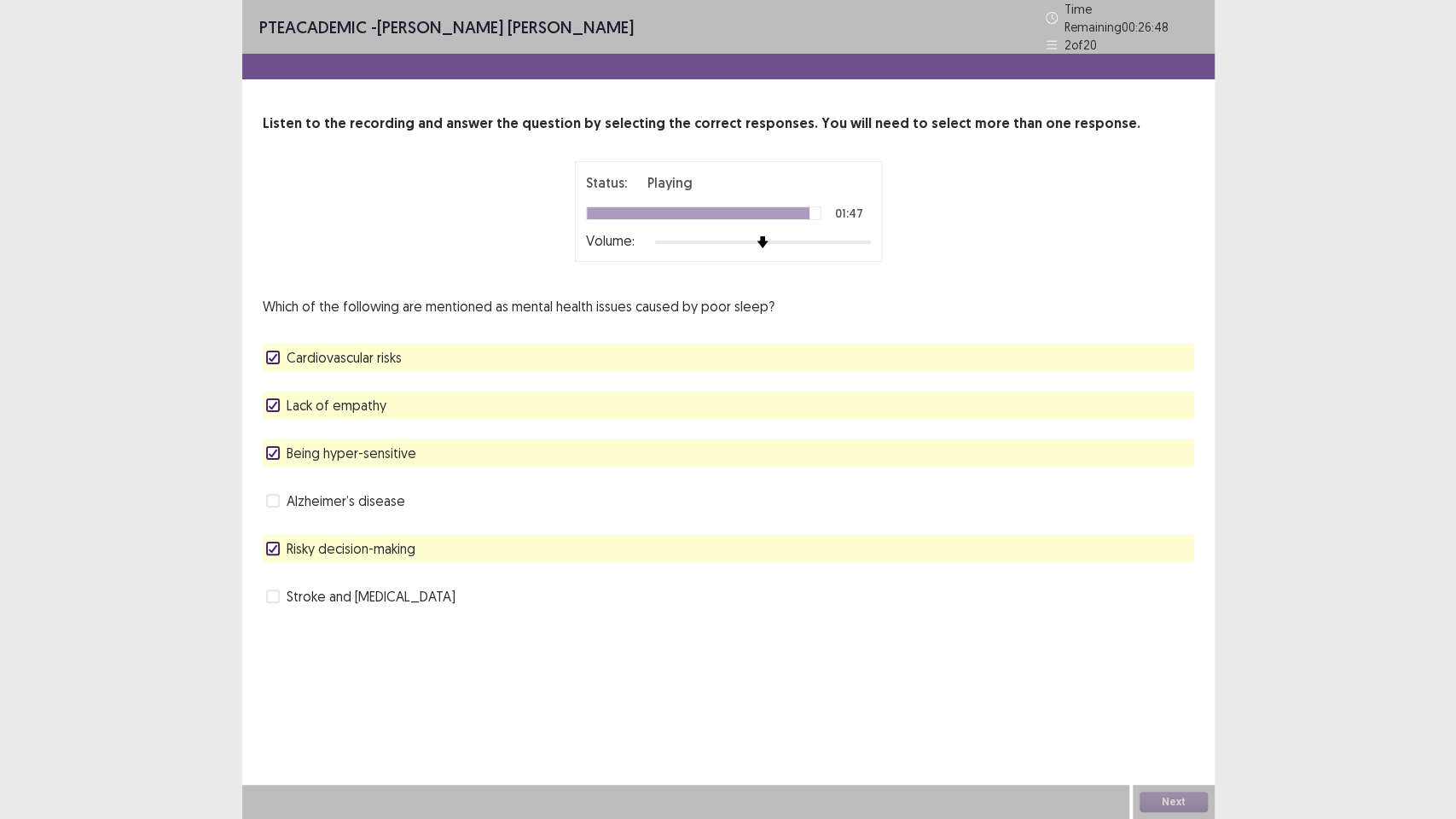
click at [392, 349] on span "Cardiovascular risks" at bounding box center [344, 358] width 115 height 20
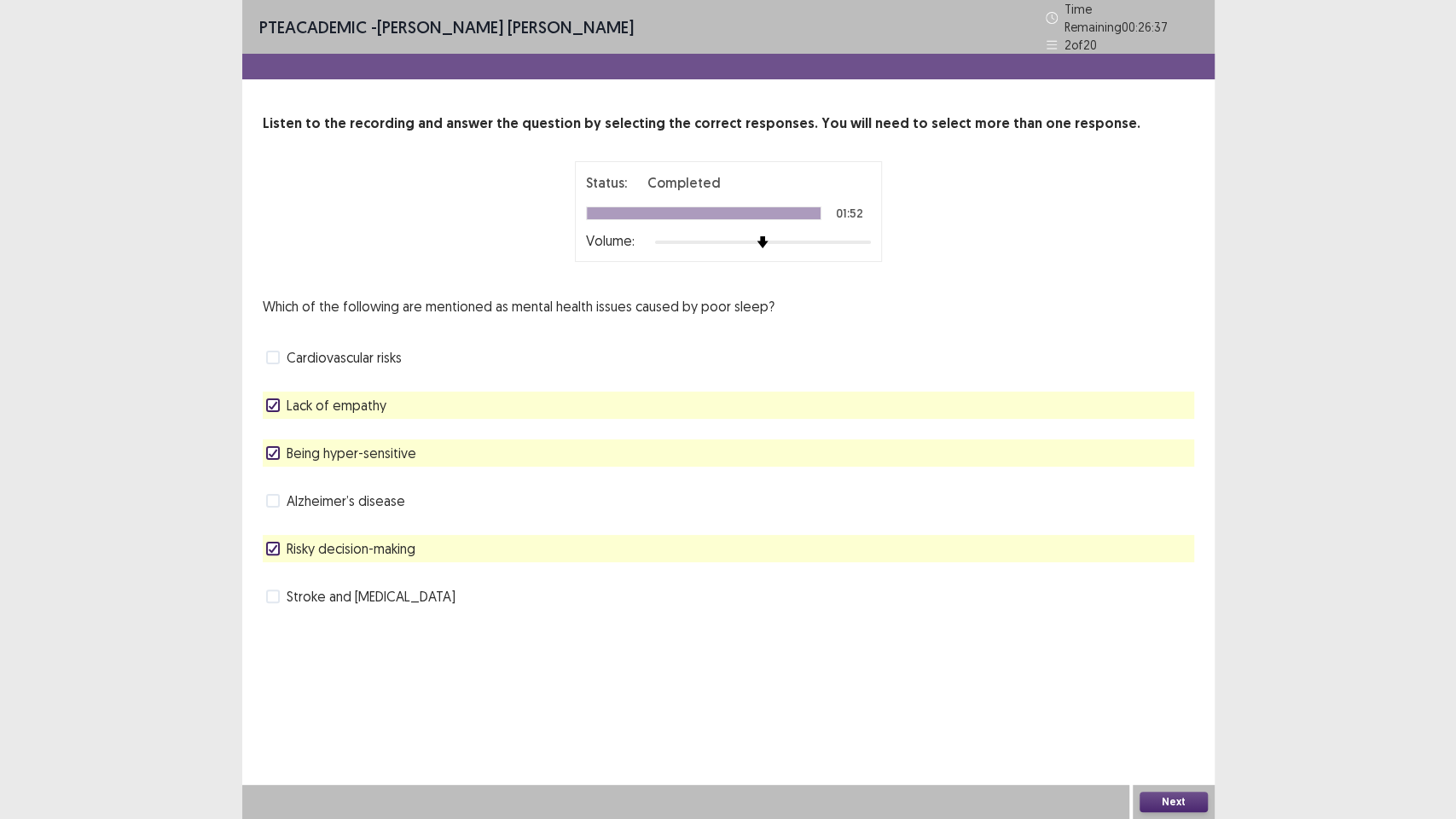
click at [1162, 691] on button "Next" at bounding box center [1173, 802] width 68 height 20
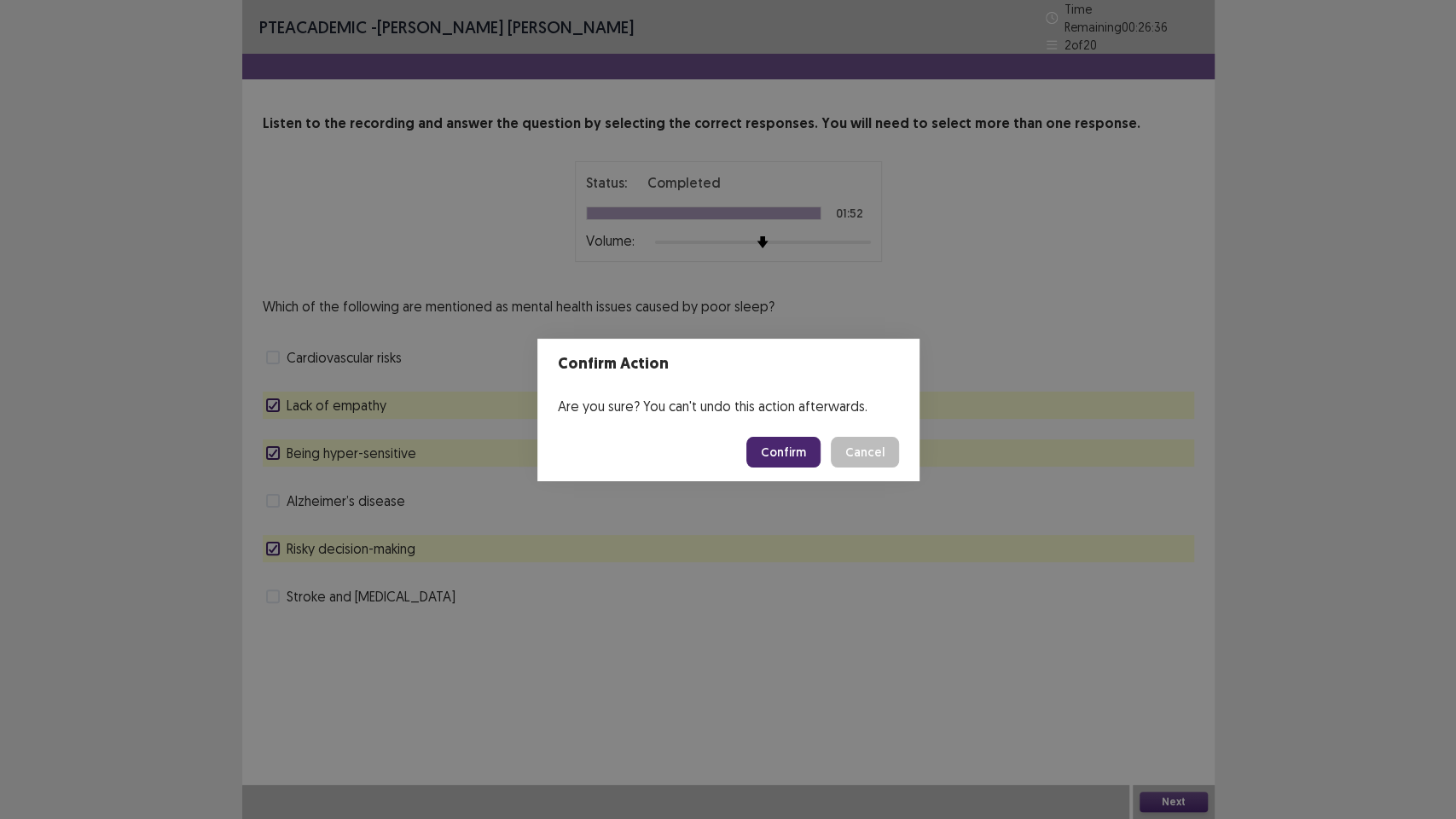
click at [801, 446] on button "Confirm" at bounding box center [783, 452] width 74 height 31
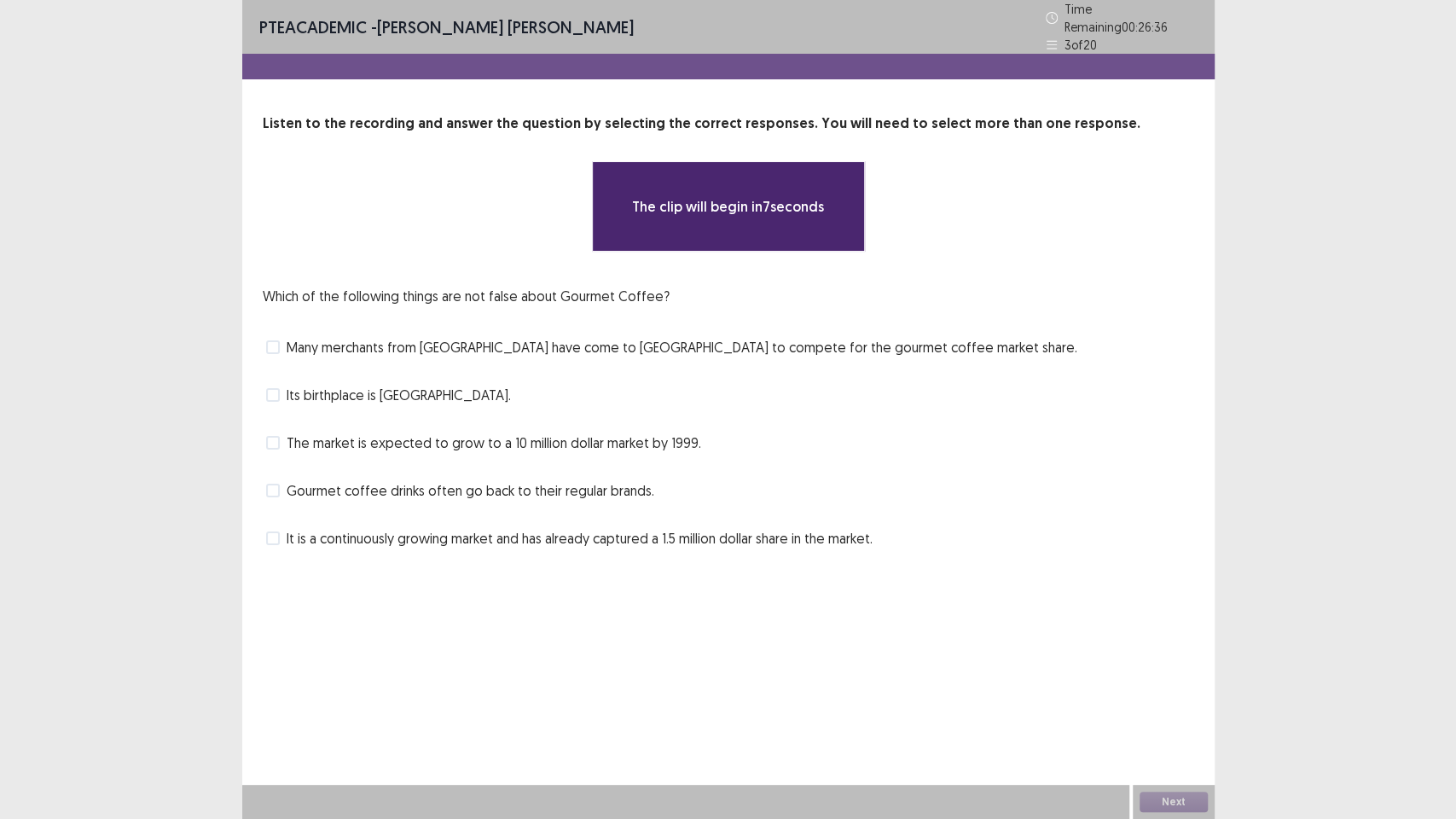
click at [666, 659] on div "PTE academic - [PERSON_NAME] [PERSON_NAME] Time Remaining 00 : 26 : 36 3 of 20 …" at bounding box center [728, 410] width 973 height 819
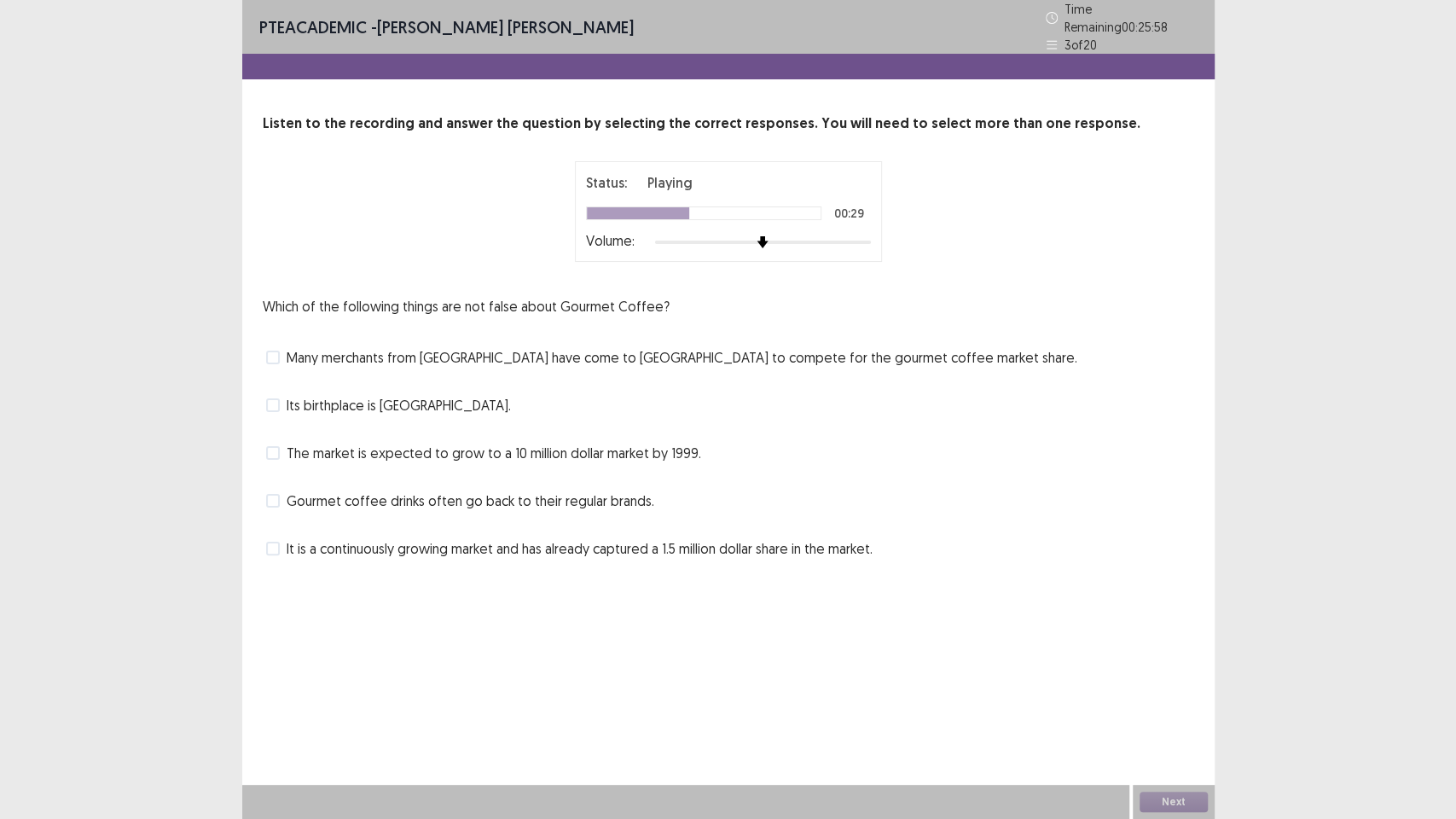
click at [431, 395] on span "Its birthplace is [GEOGRAPHIC_DATA]." at bounding box center [398, 405] width 224 height 20
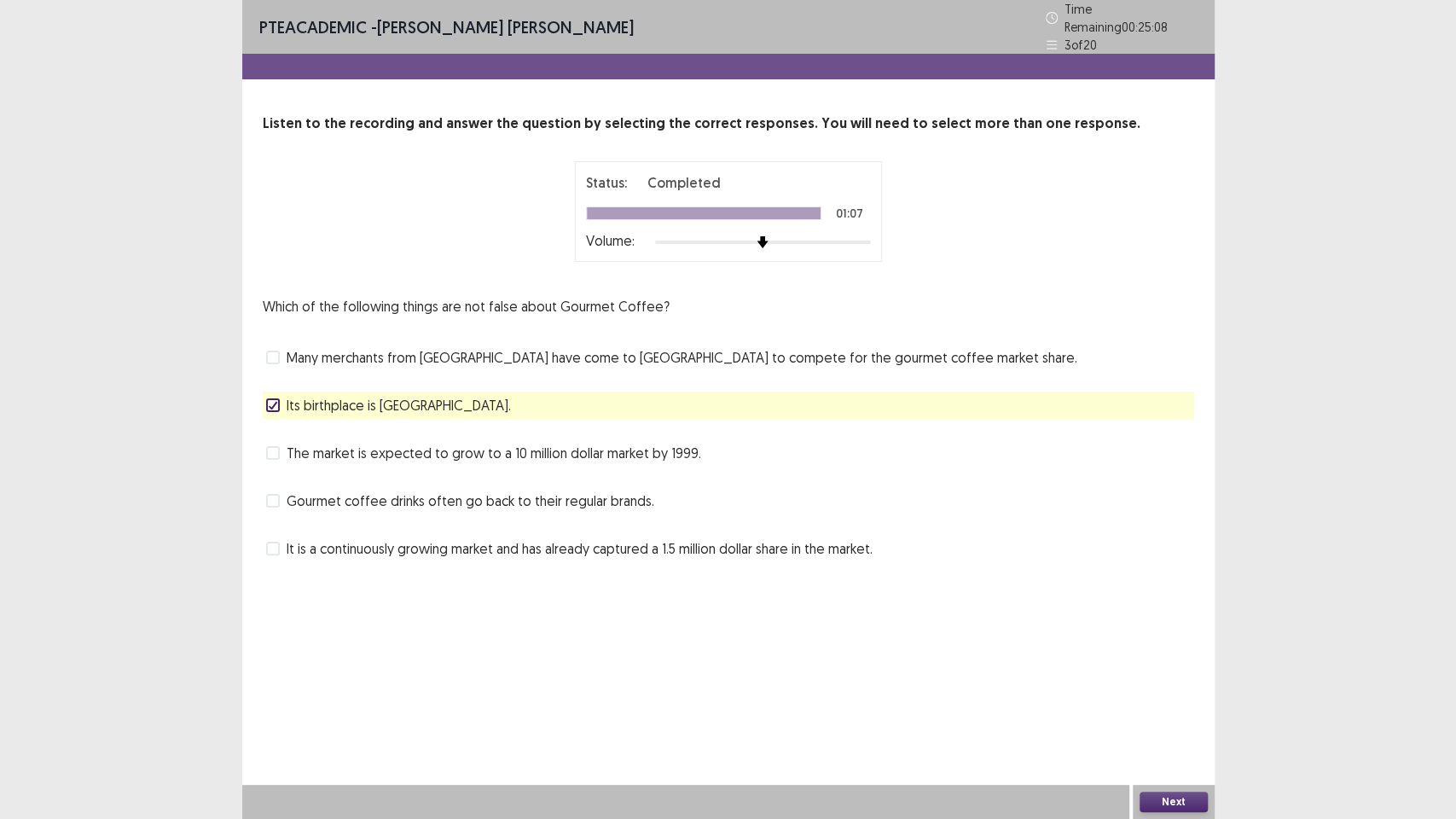
click at [439, 538] on span "It is a continuously growing market and has already captured a 1.5 million doll…" at bounding box center [579, 548] width 586 height 20
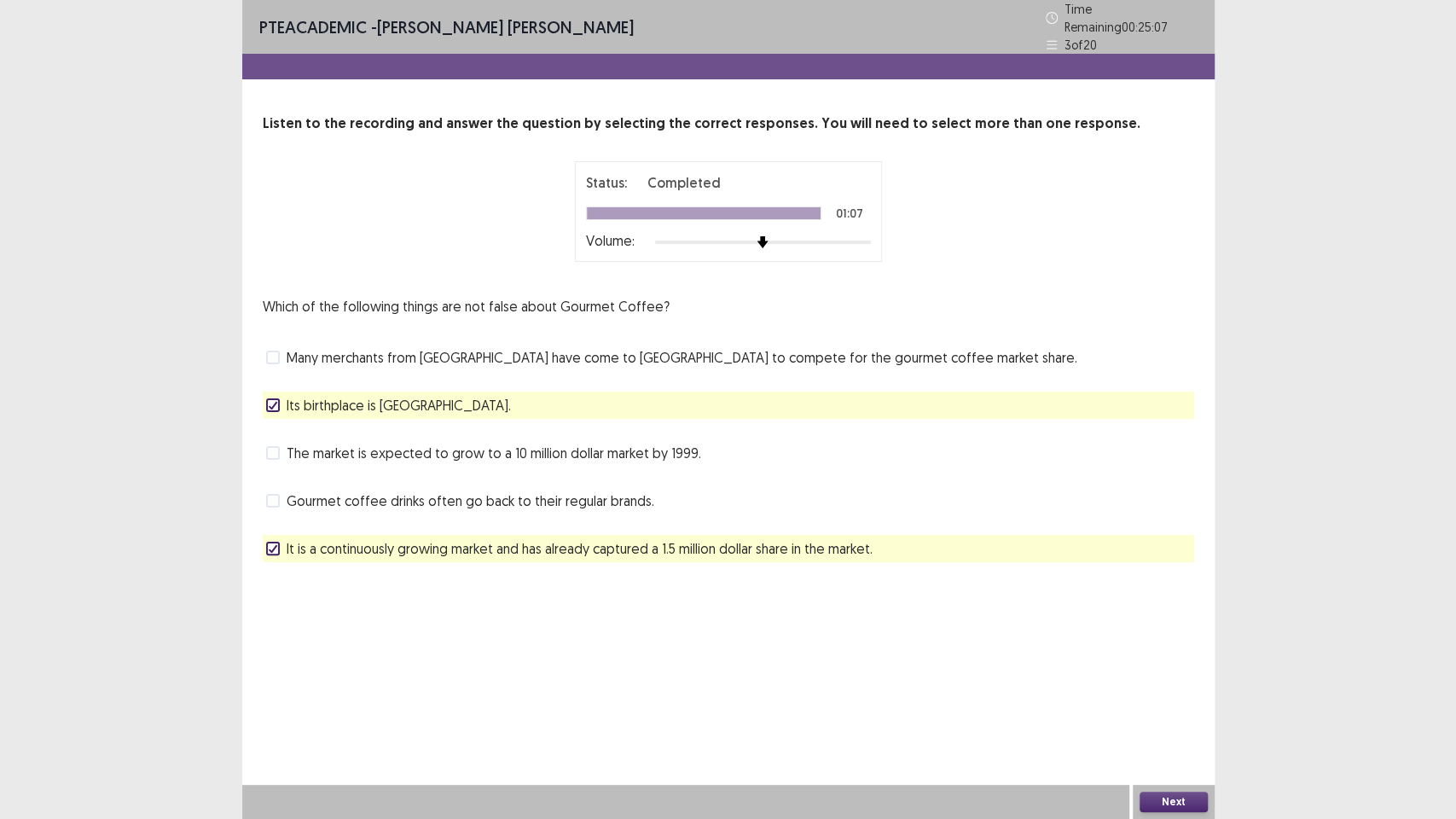
click at [375, 395] on span "Its birthplace is [GEOGRAPHIC_DATA]." at bounding box center [398, 405] width 224 height 20
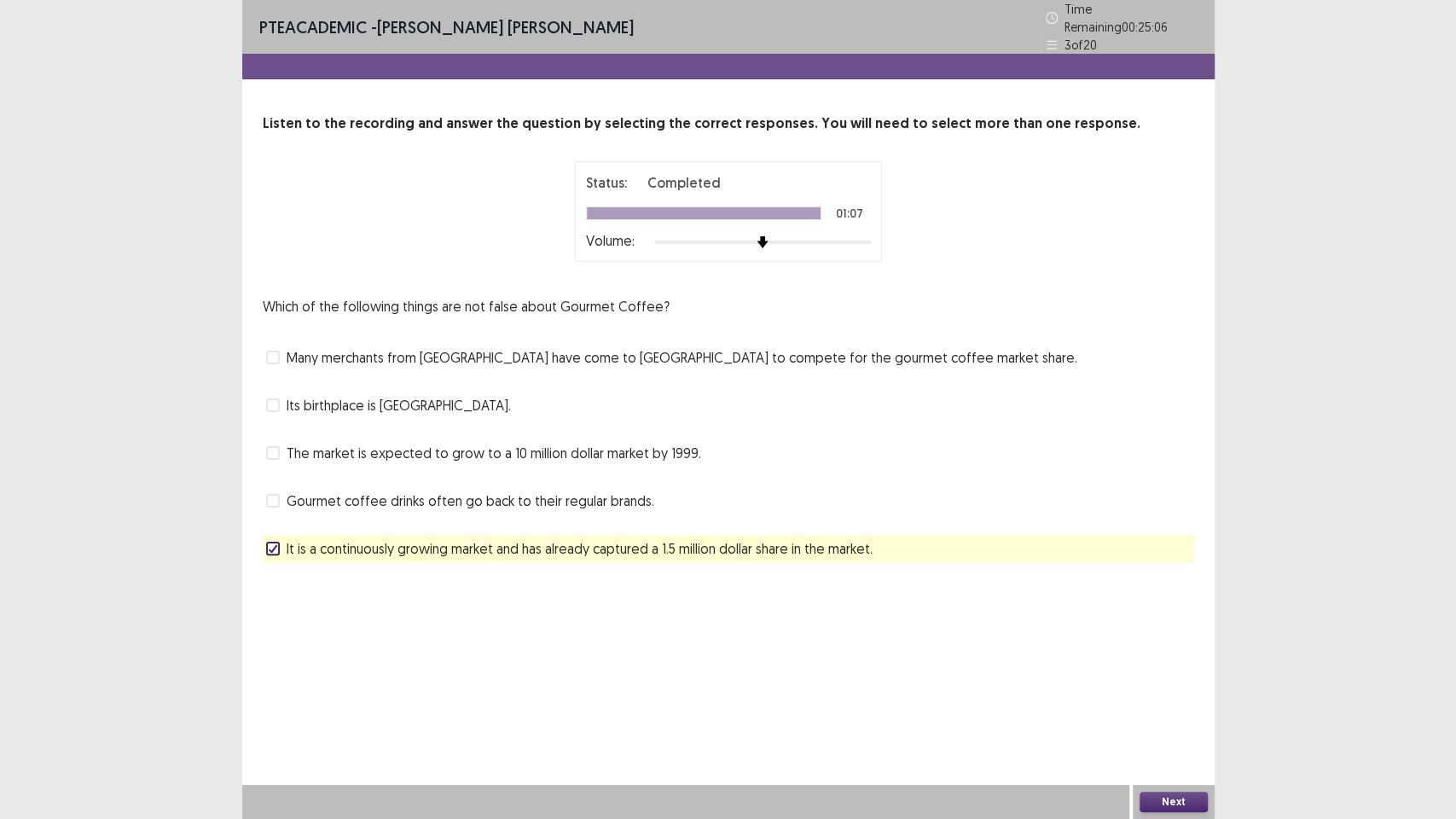
click at [389, 352] on span "Many merchants from [GEOGRAPHIC_DATA] have come to [GEOGRAPHIC_DATA] to compete…" at bounding box center [681, 358] width 790 height 20
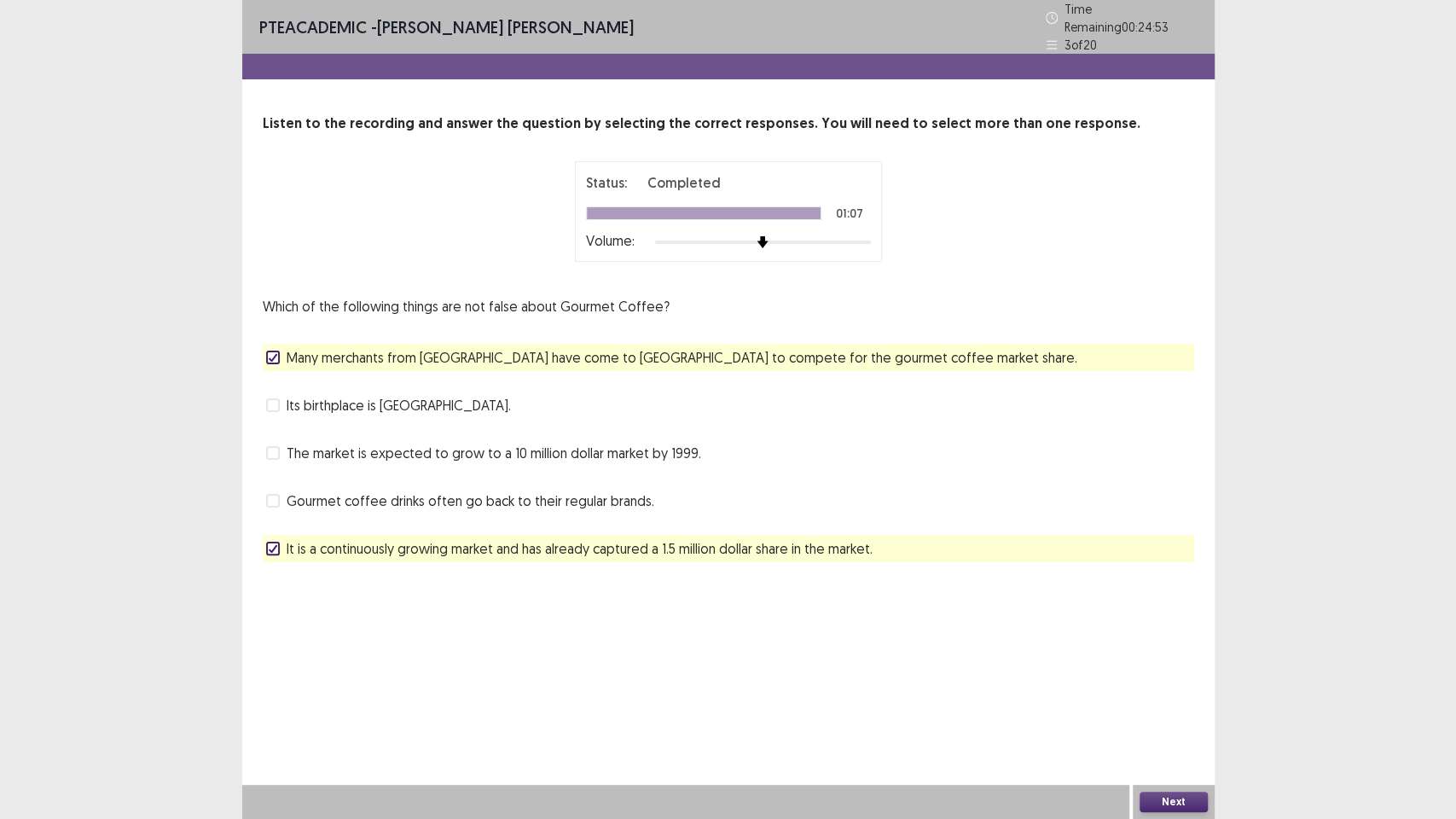
click at [1167, 691] on button "Next" at bounding box center [1173, 802] width 68 height 20
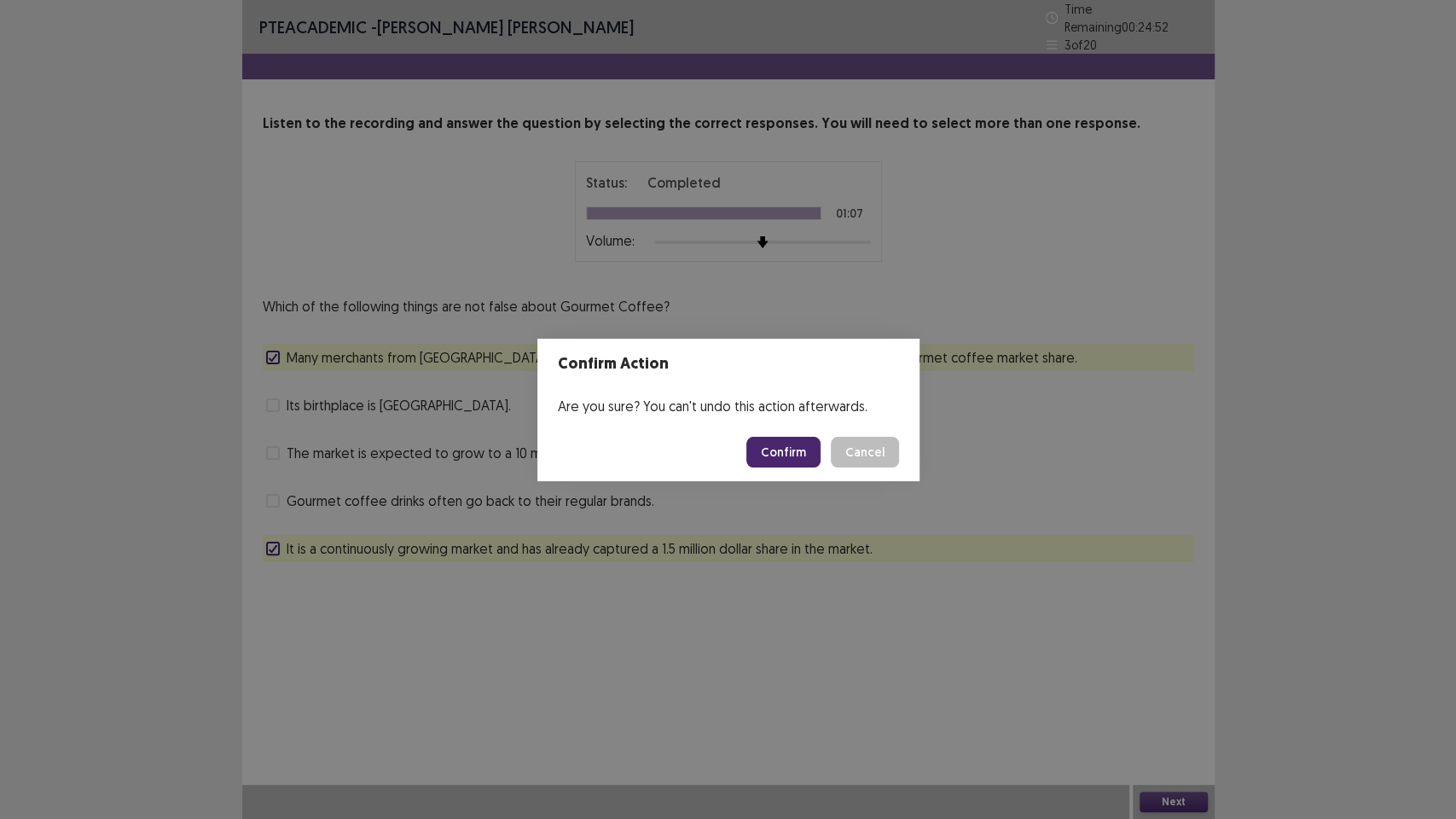
click at [783, 452] on button "Confirm" at bounding box center [783, 452] width 74 height 31
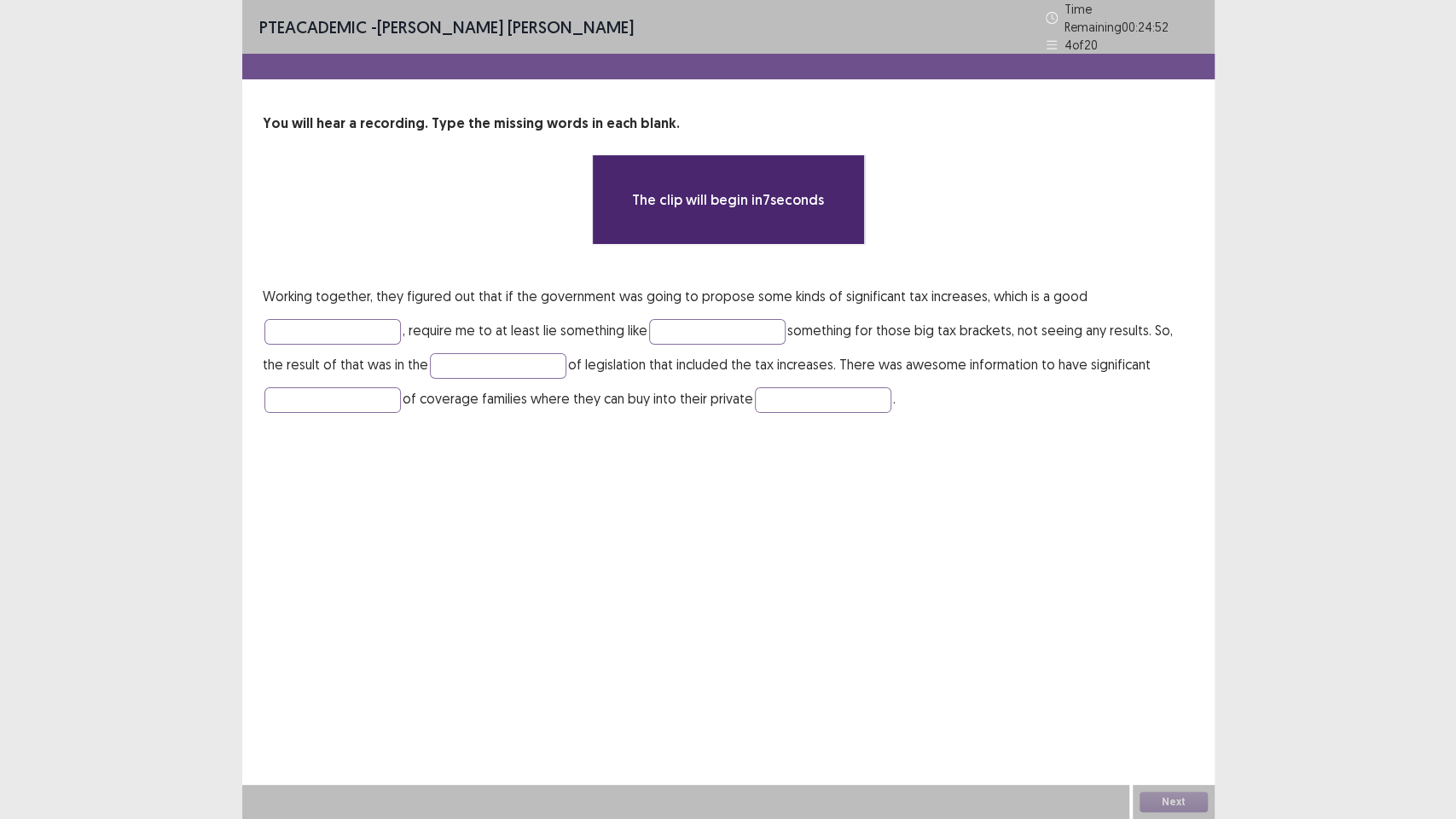
click at [433, 492] on div "PTE academic - [PERSON_NAME] [PERSON_NAME] Time Remaining 00 : 24 : 52 4 of 20 …" at bounding box center [728, 410] width 973 height 819
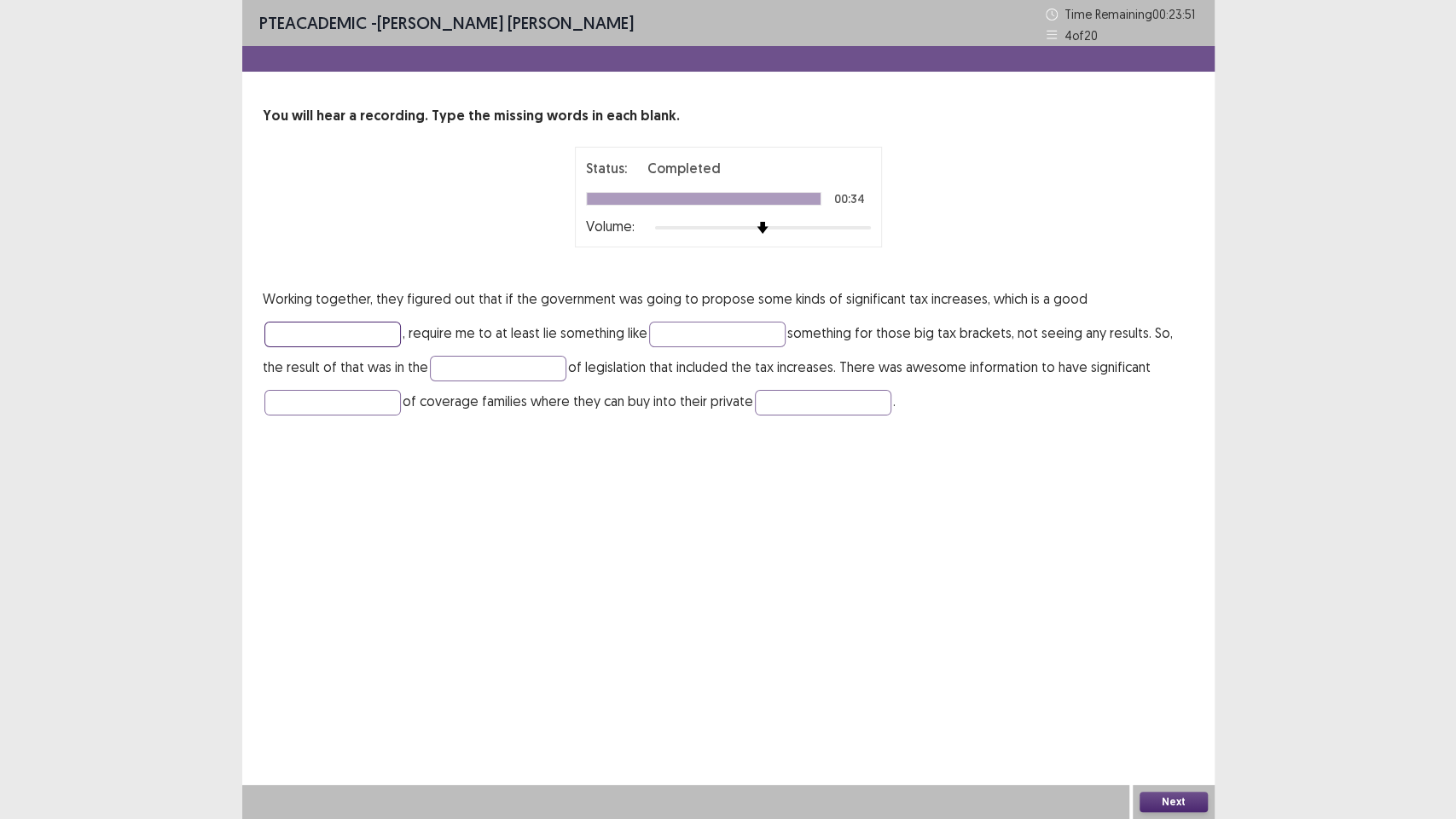
click at [311, 337] on input "text" at bounding box center [333, 335] width 137 height 26
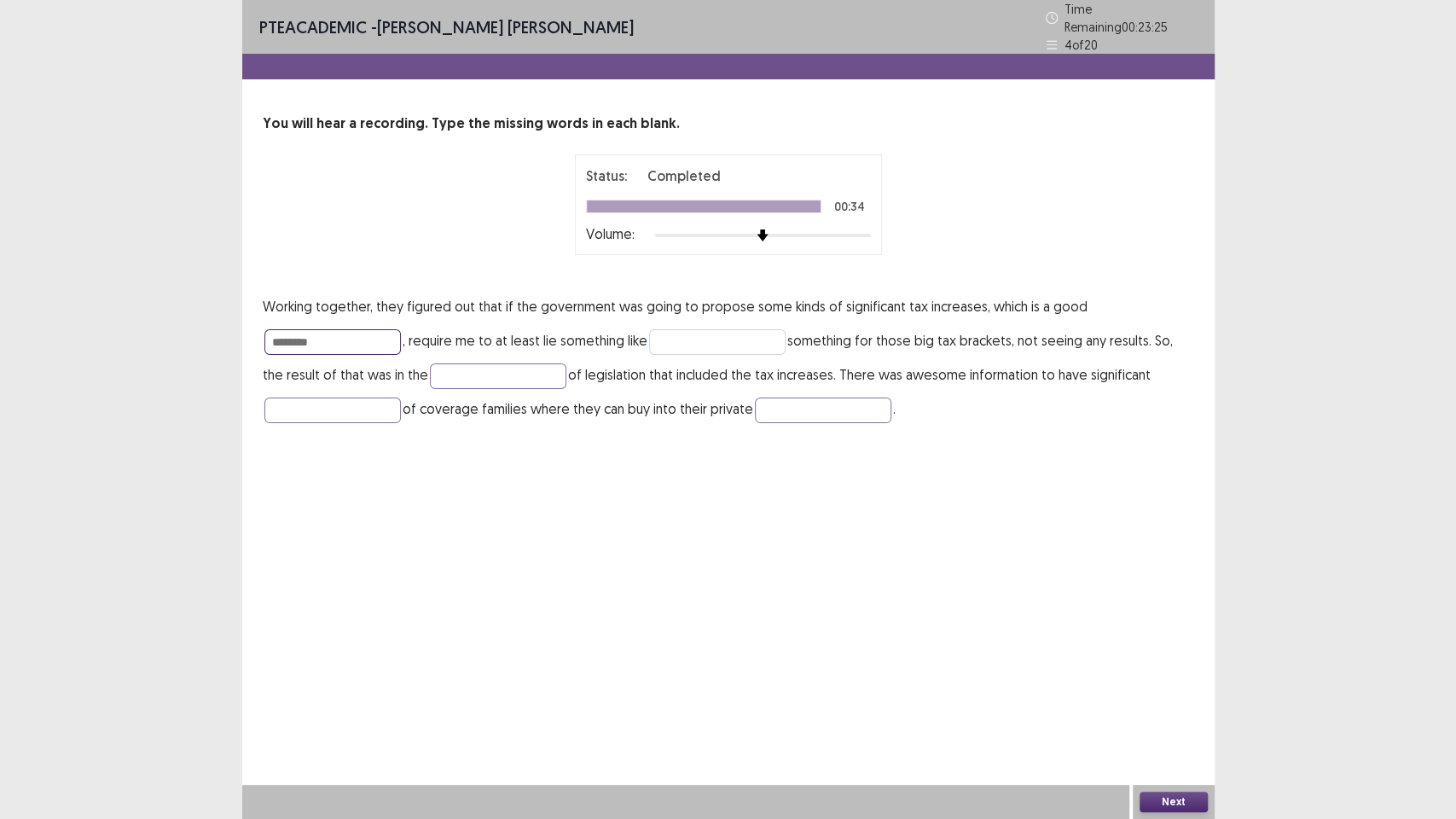
type input "********"
click at [728, 333] on input "text" at bounding box center [718, 342] width 137 height 26
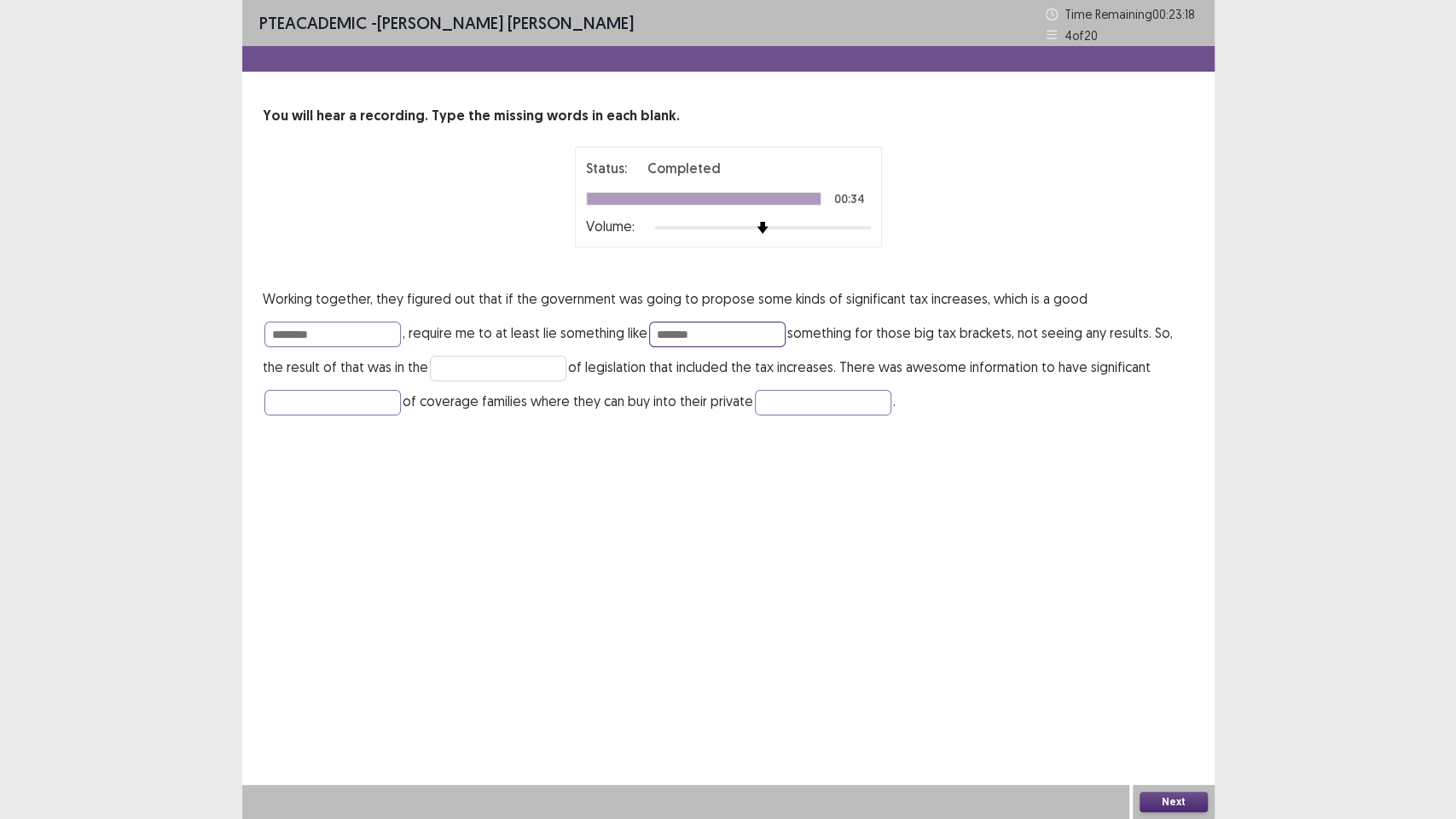
type input "*******"
click at [505, 368] on input "text" at bounding box center [499, 368] width 137 height 26
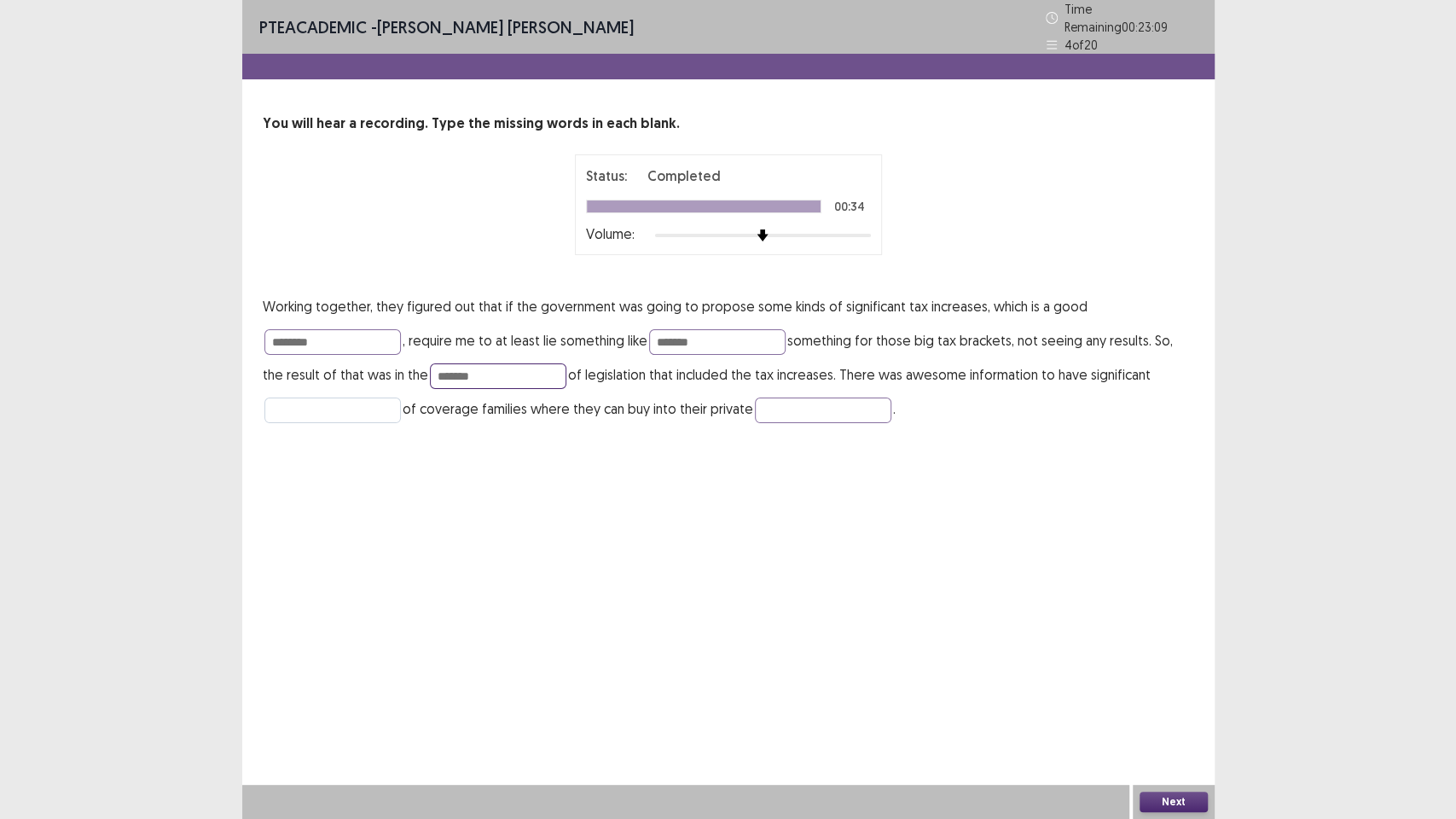
type input "*******"
click at [348, 405] on input "text" at bounding box center [333, 410] width 137 height 26
type input "*********"
click at [855, 402] on input "text" at bounding box center [823, 410] width 137 height 26
type input "*********"
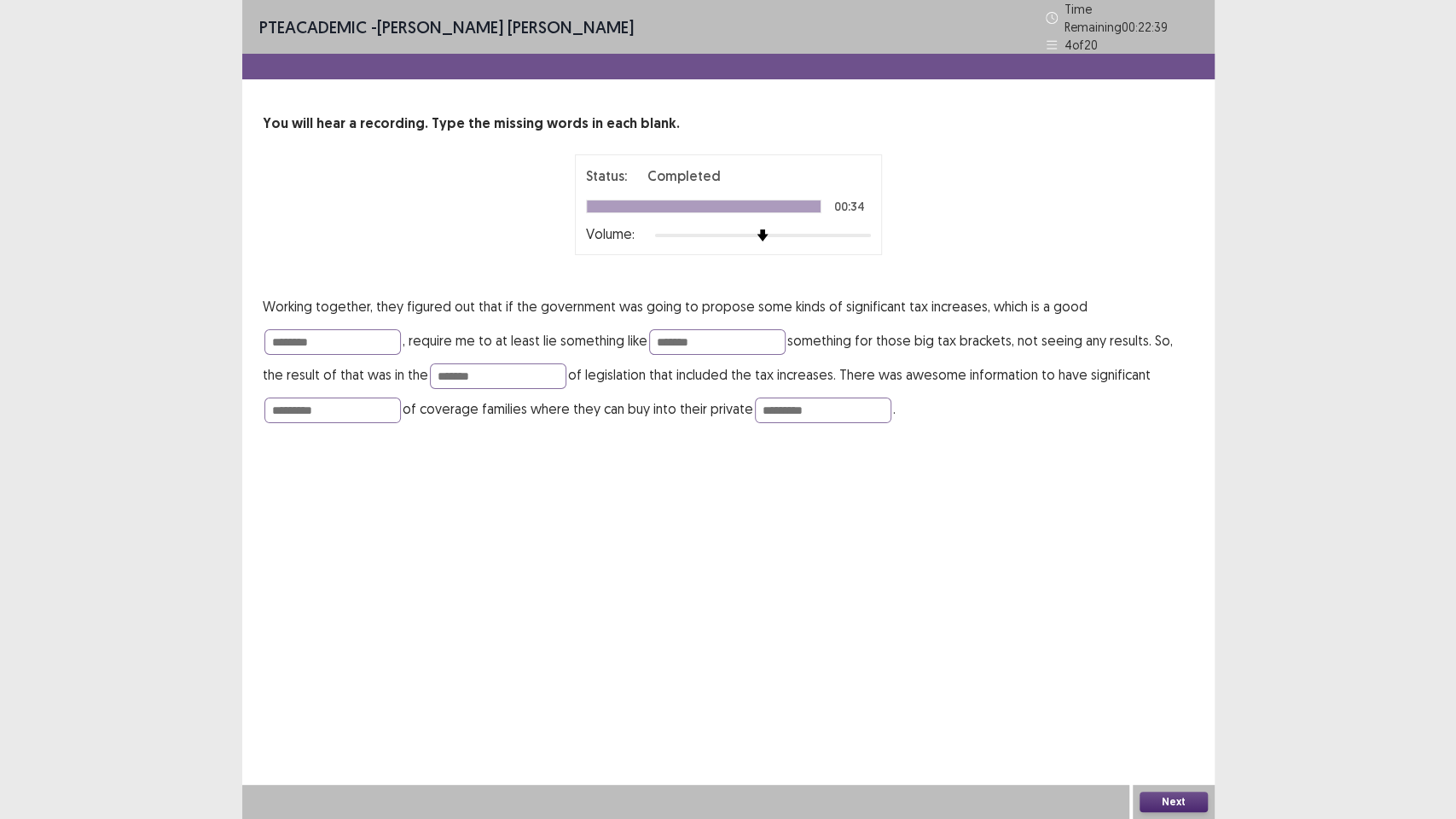
click at [1194, 691] on button "Next" at bounding box center [1173, 802] width 68 height 20
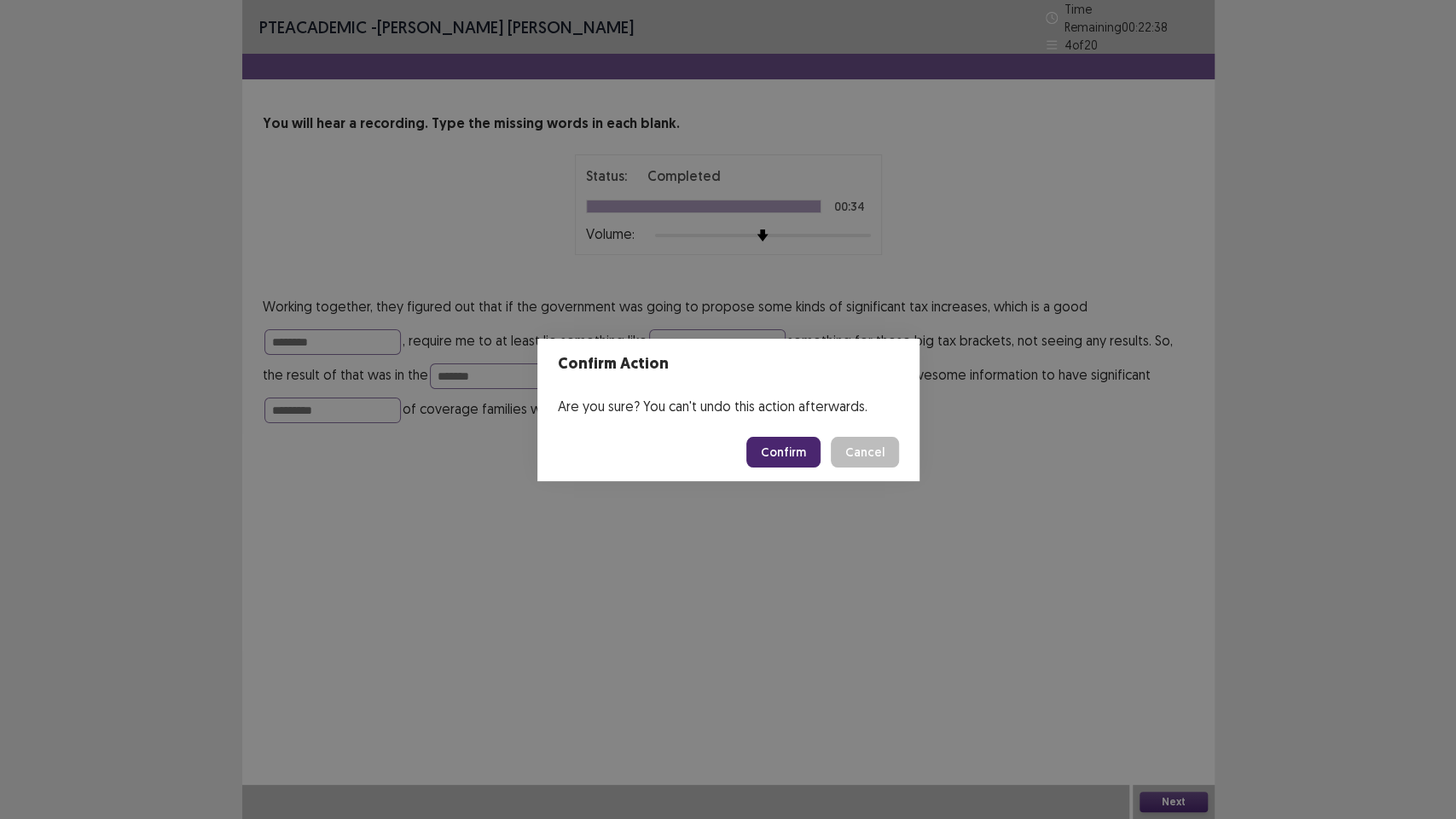
click at [793, 452] on button "Confirm" at bounding box center [783, 452] width 74 height 31
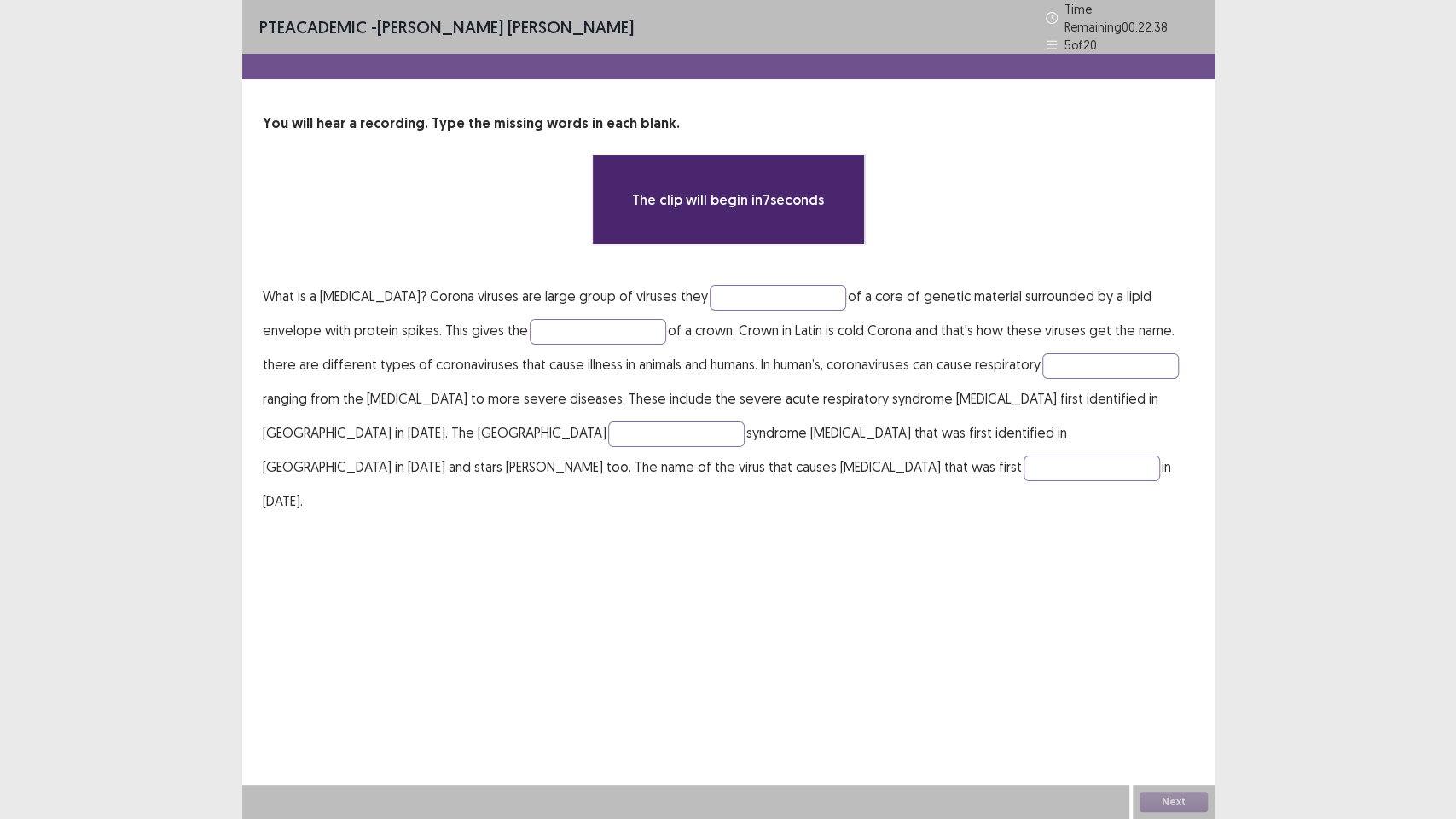
click at [663, 566] on div "PTE academic - [PERSON_NAME] [PERSON_NAME] Time Remaining 00 : 22 : 38 5 of 20 …" at bounding box center [728, 410] width 973 height 819
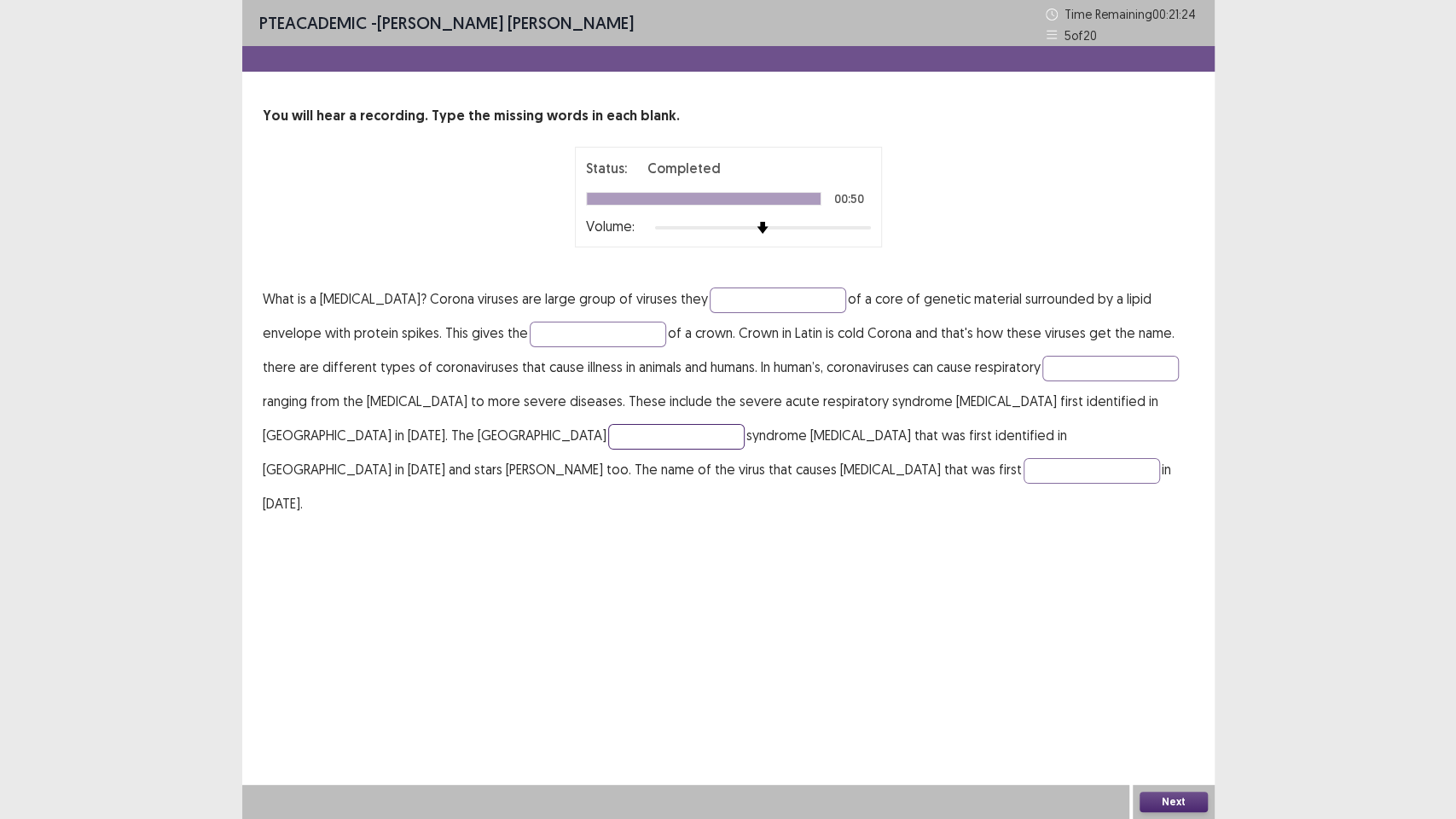
drag, startPoint x: 426, startPoint y: 438, endPoint x: 444, endPoint y: 433, distance: 18.7
click at [608, 443] on input "text" at bounding box center [676, 437] width 137 height 26
type input "**********"
click at [1024, 471] on input "text" at bounding box center [1092, 471] width 137 height 26
type input "********"
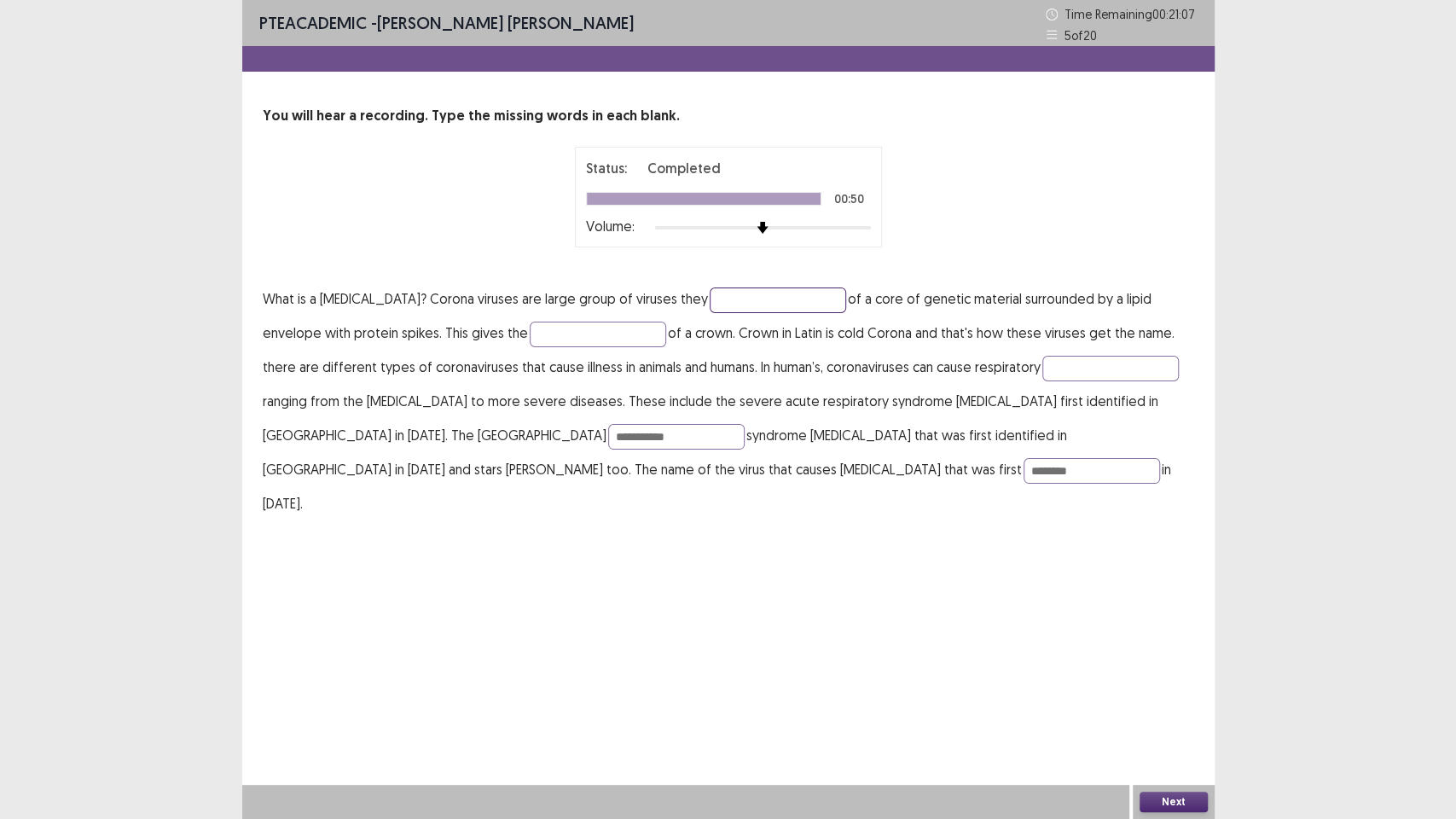
click at [769, 293] on input "text" at bounding box center [778, 300] width 137 height 26
type input "*******"
click at [587, 331] on input "text" at bounding box center [598, 335] width 137 height 26
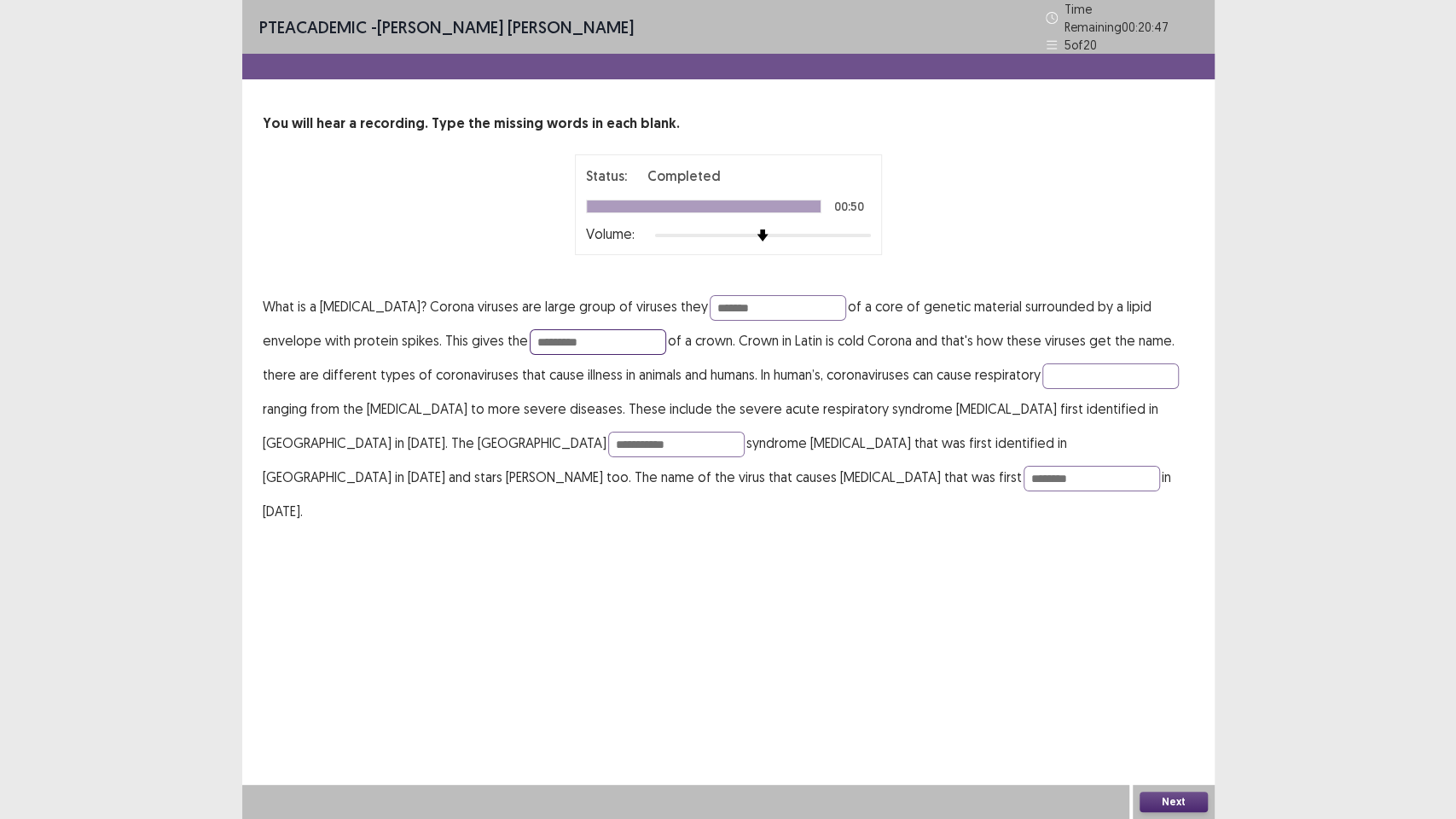
click at [525, 355] on p "What is a [MEDICAL_DATA]? Corona viruses are large group of viruses they ******…" at bounding box center [728, 409] width 932 height 239
type input "*********"
click at [1050, 368] on input "text" at bounding box center [1110, 377] width 137 height 26
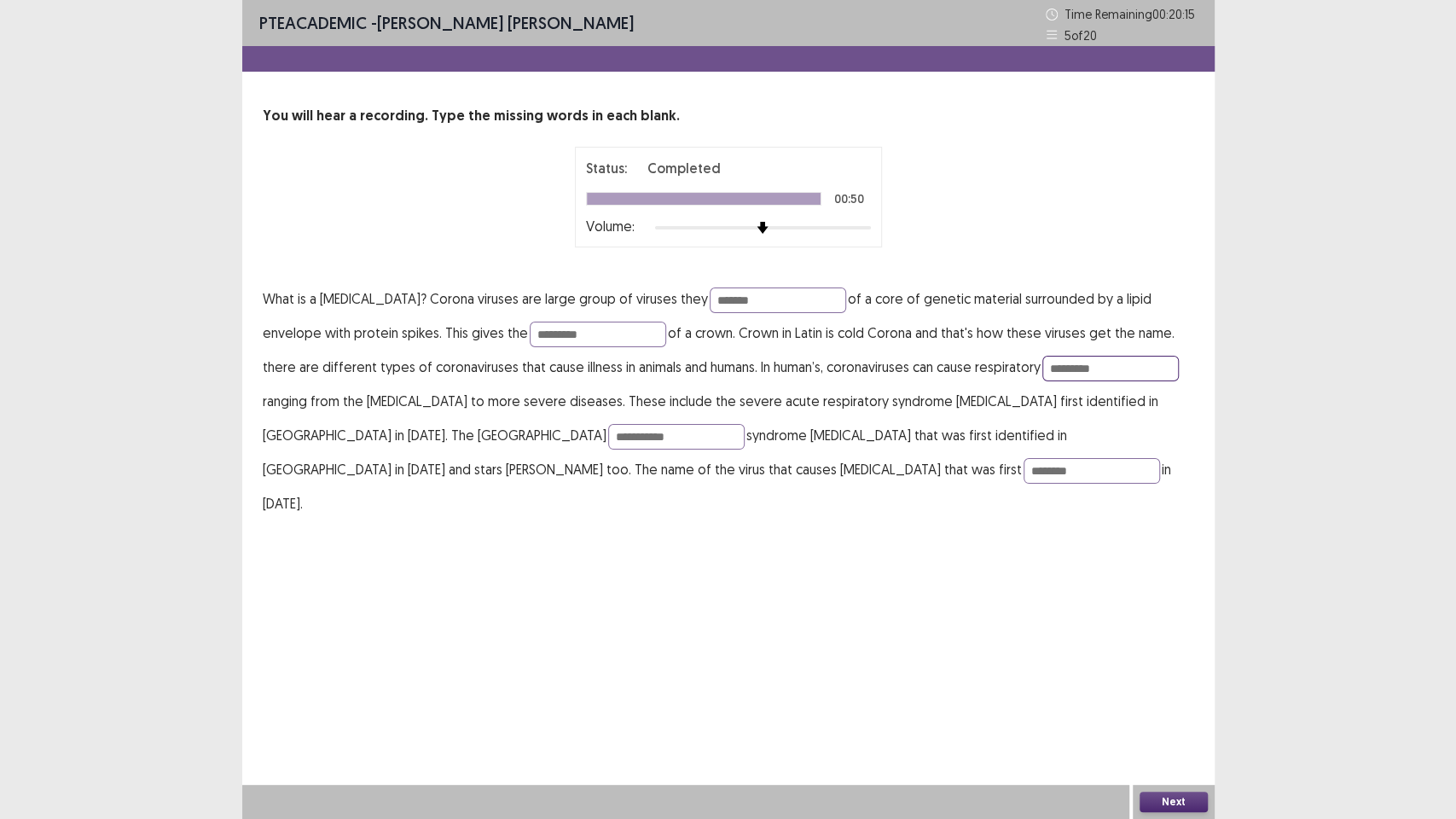
type input "*********"
click at [1173, 691] on button "Next" at bounding box center [1173, 802] width 68 height 20
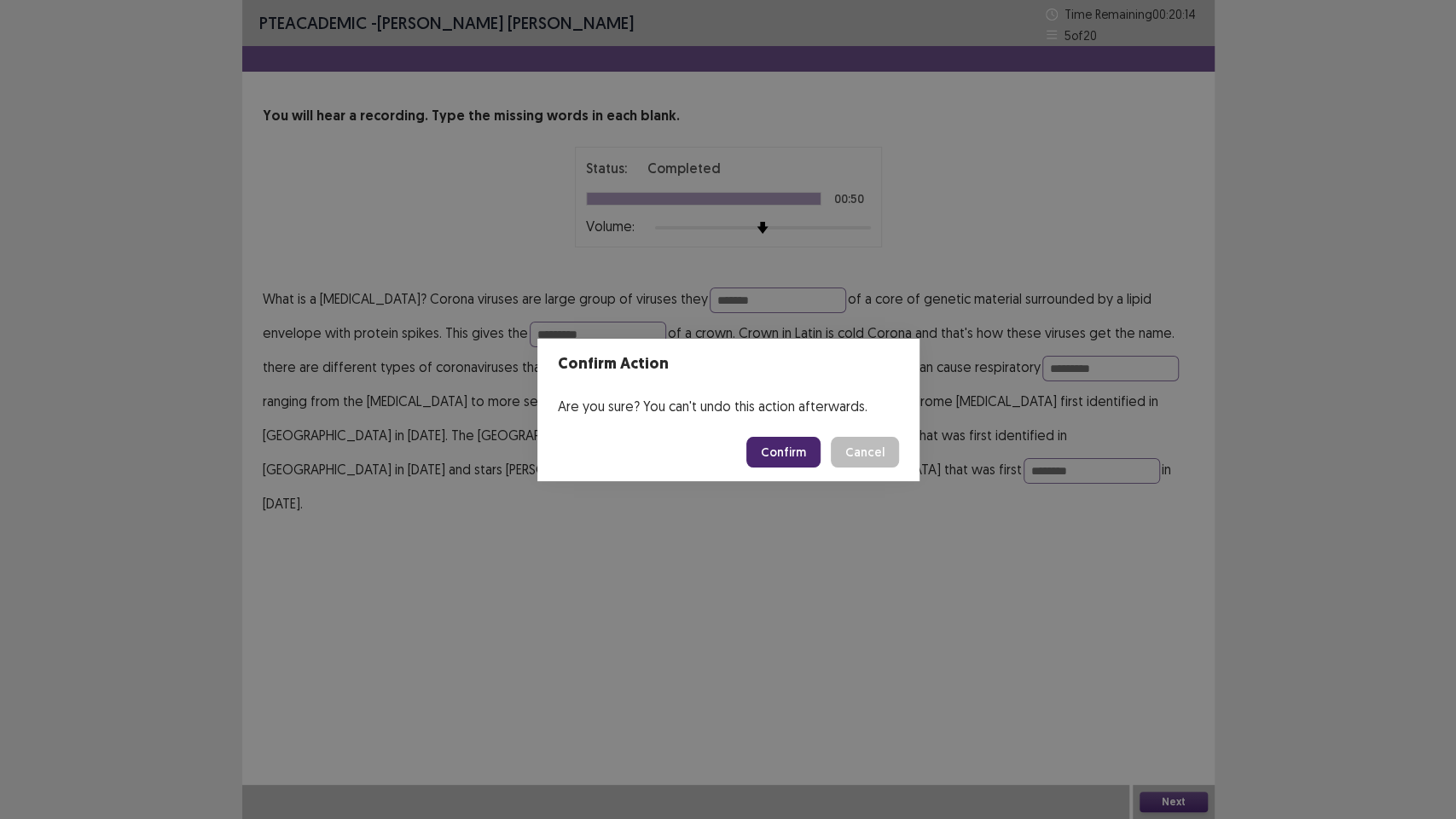
click at [804, 451] on button "Confirm" at bounding box center [783, 452] width 74 height 31
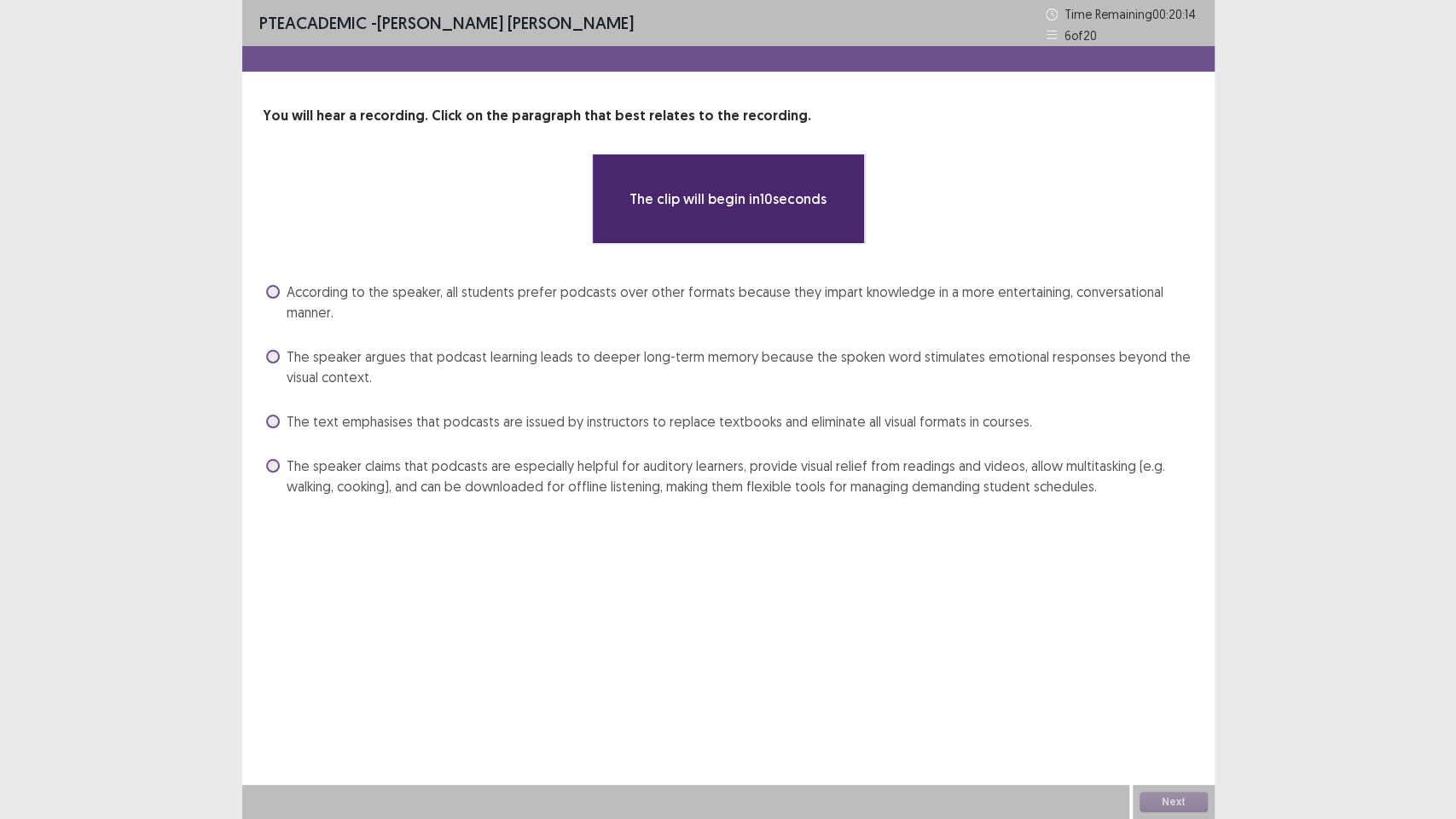
click at [737, 622] on div "**********" at bounding box center [728, 410] width 973 height 819
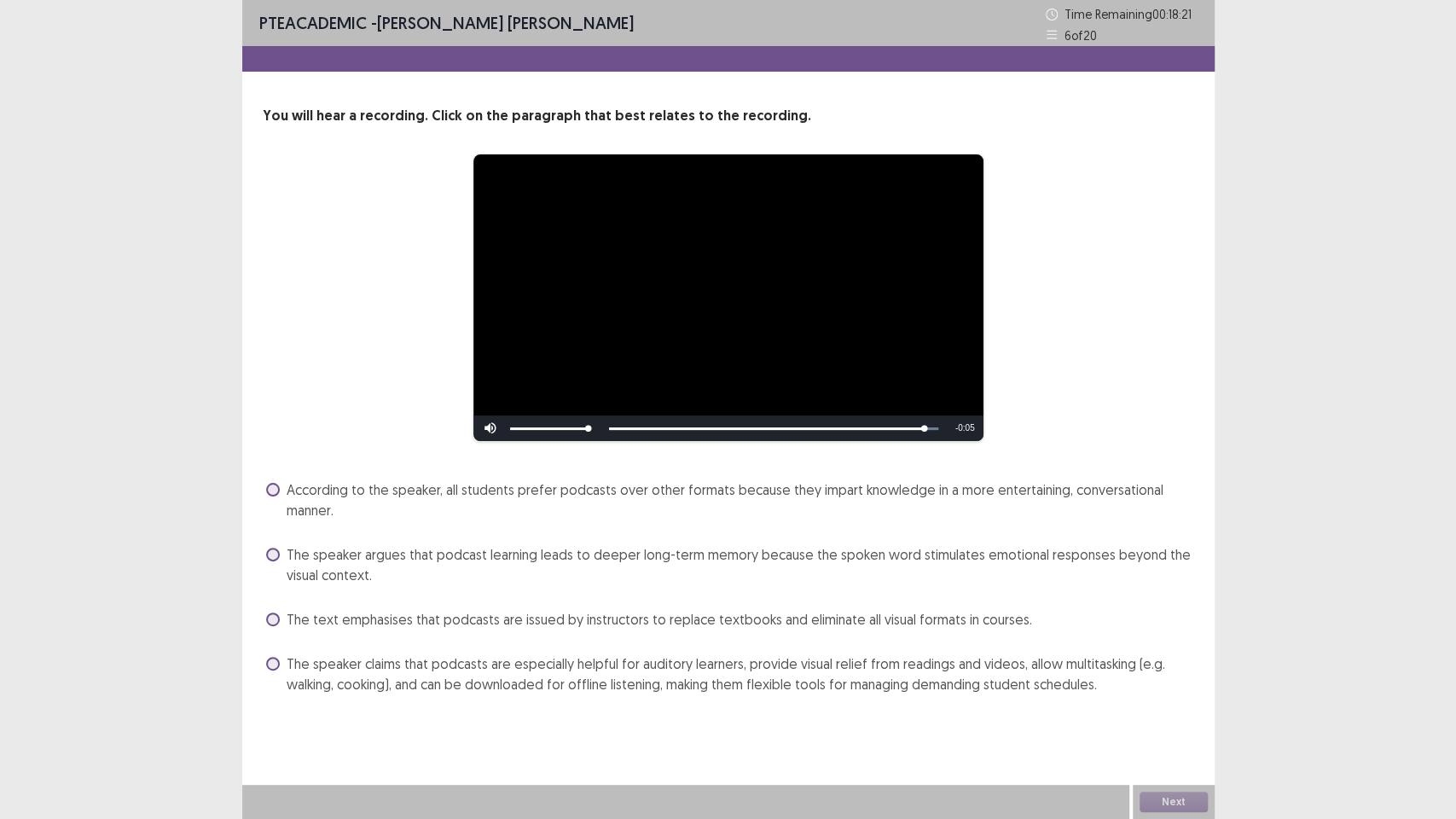
drag, startPoint x: 721, startPoint y: 696, endPoint x: 682, endPoint y: 703, distance: 39.6
click at [720, 691] on div "**********" at bounding box center [728, 366] width 973 height 732
click at [587, 682] on span "The speaker claims that podcasts are especially helpful for auditory learners, …" at bounding box center [739, 674] width 907 height 41
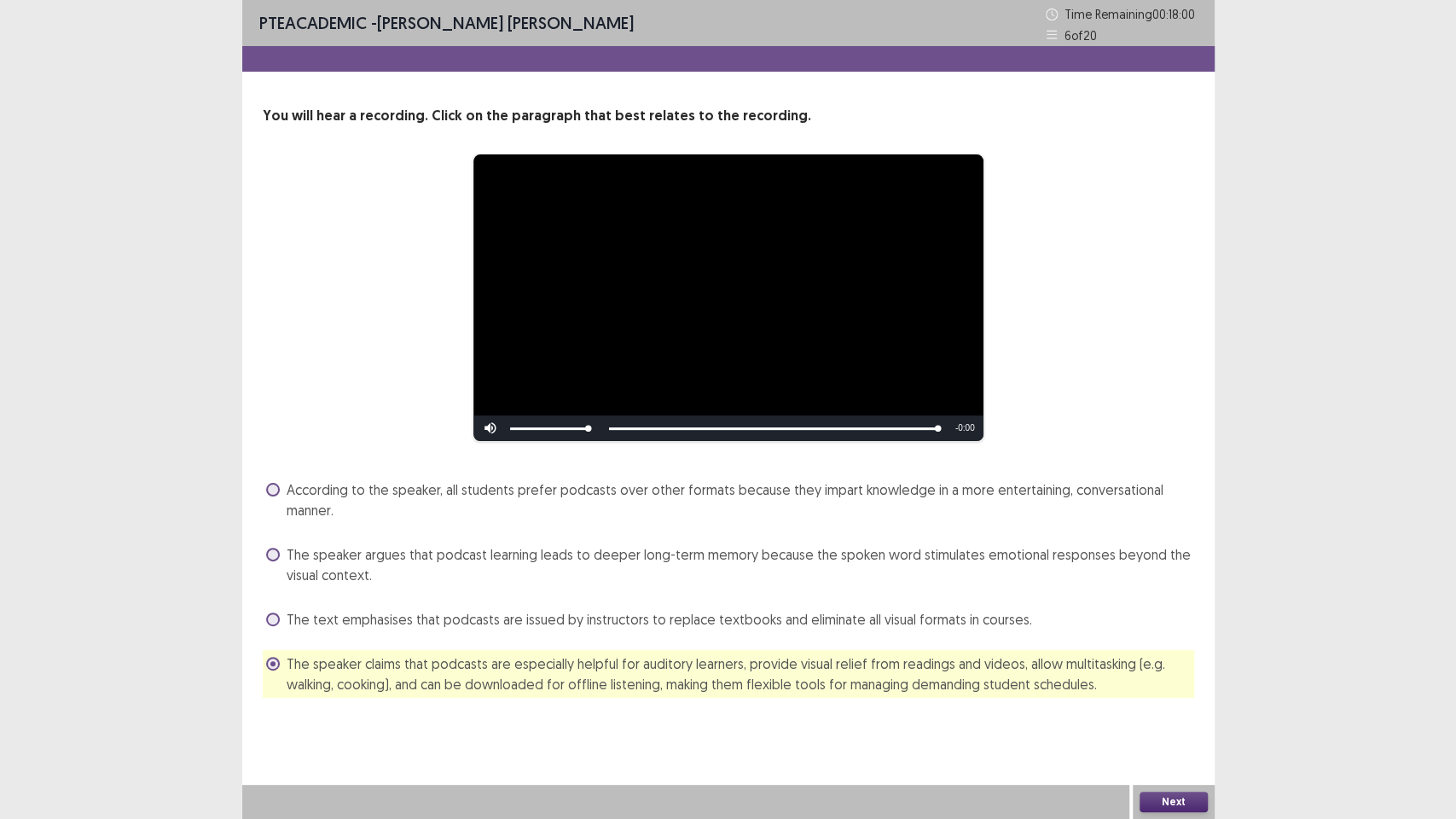
click at [1169, 691] on button "Next" at bounding box center [1173, 802] width 68 height 20
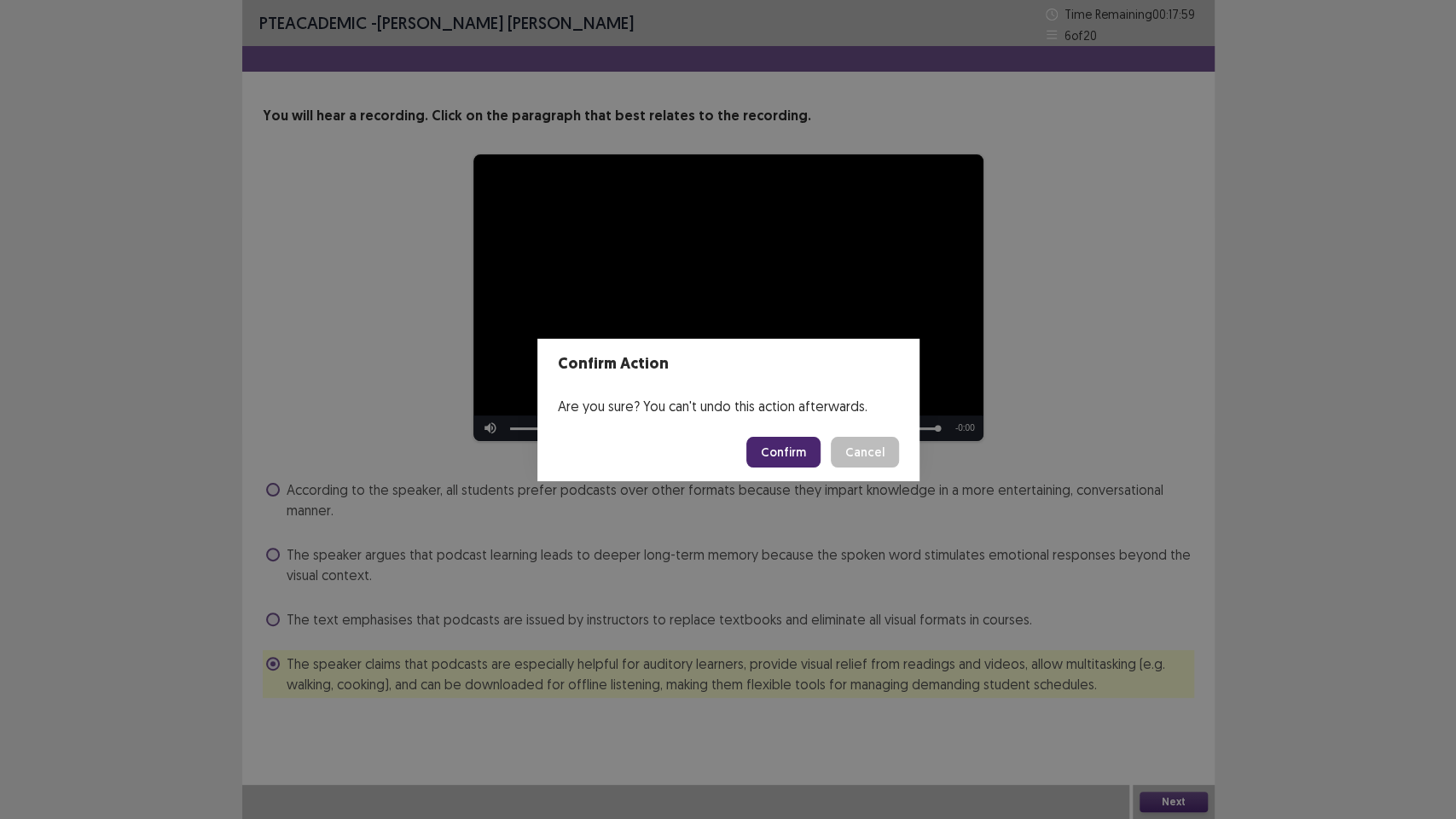
click at [791, 452] on button "Confirm" at bounding box center [783, 452] width 74 height 31
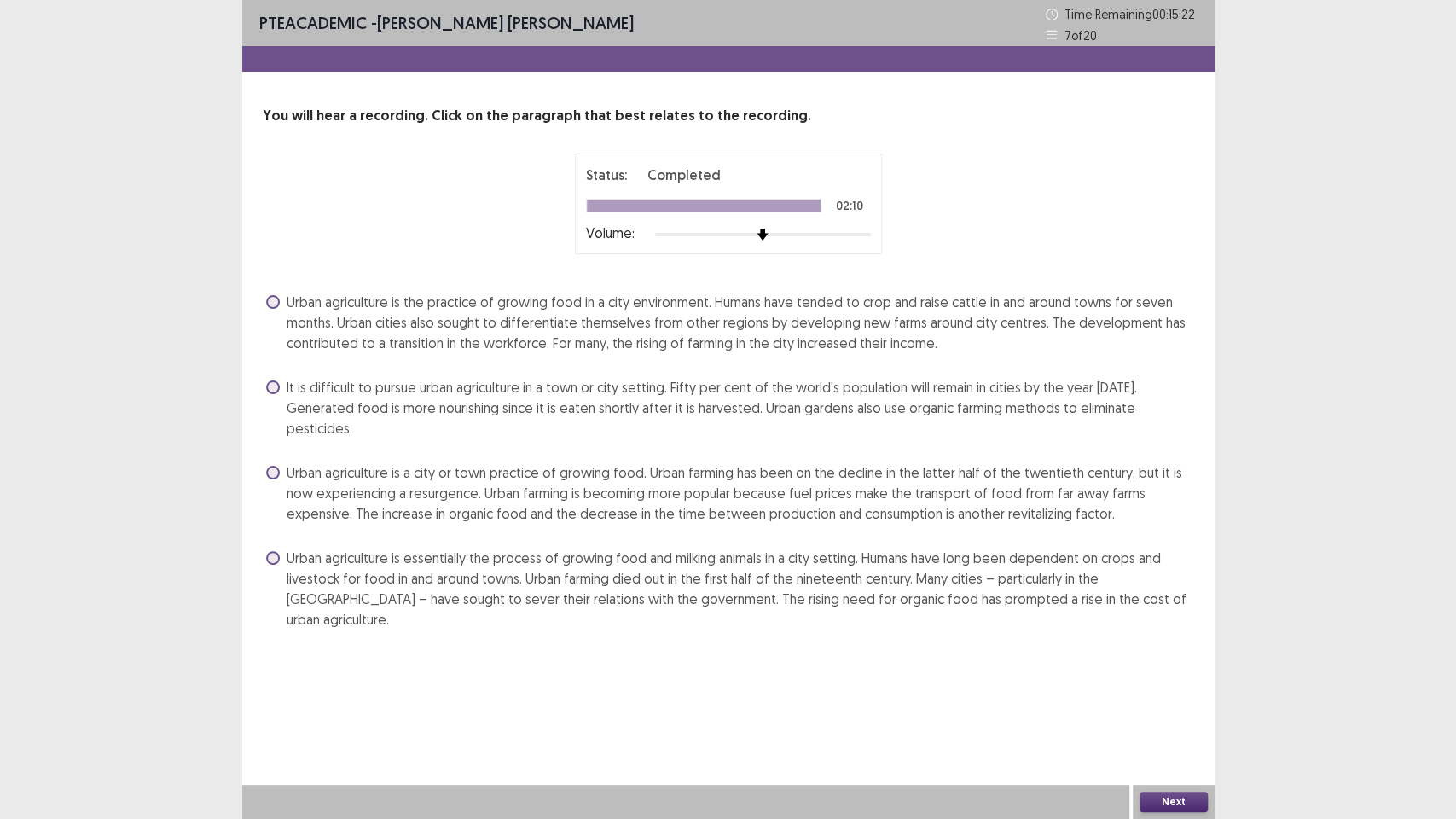
click at [894, 471] on span "Urban agriculture is a city or town practice of growing food. Urban farming has…" at bounding box center [739, 492] width 907 height 61
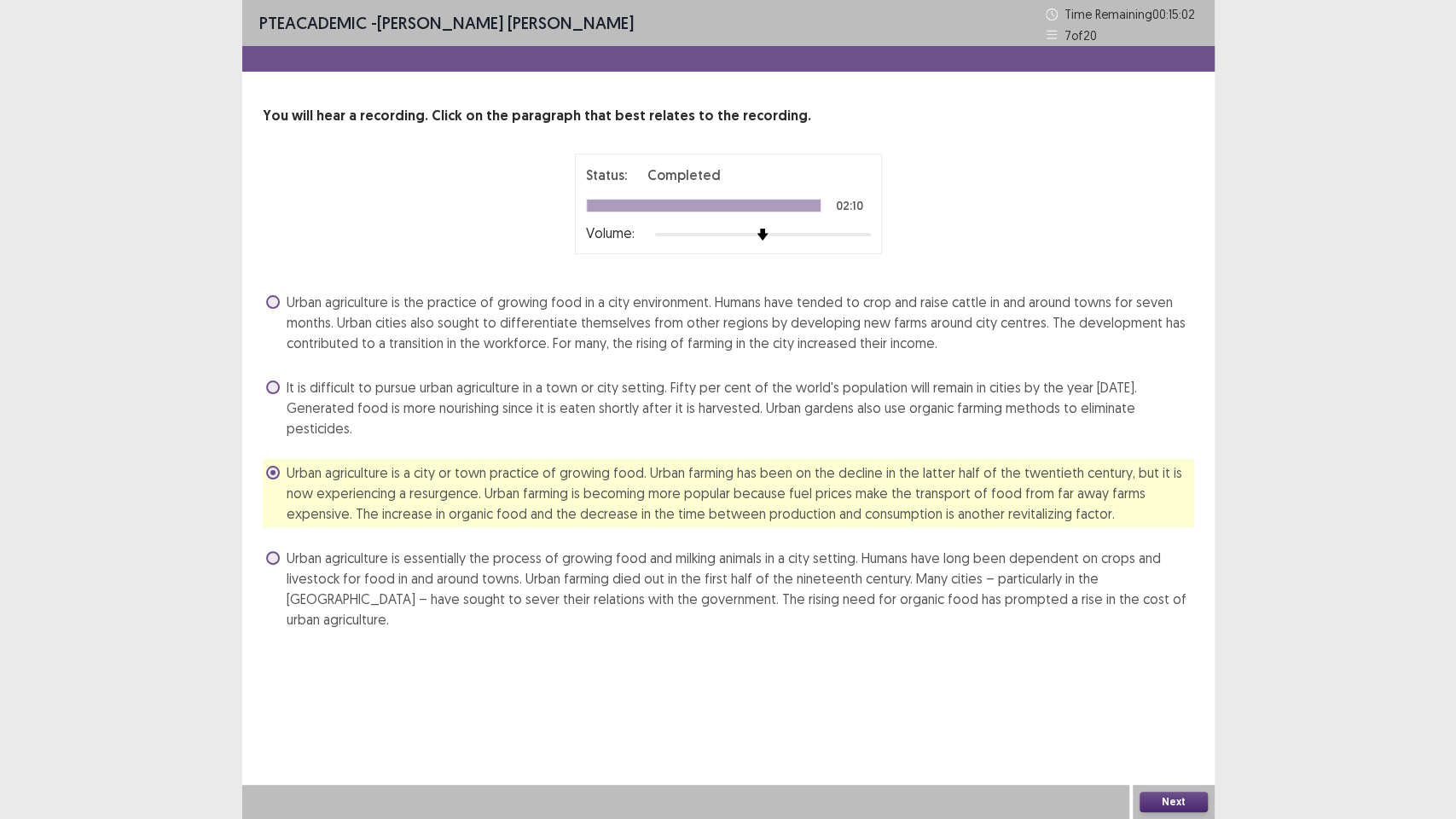
click at [1160, 691] on button "Next" at bounding box center [1173, 802] width 68 height 20
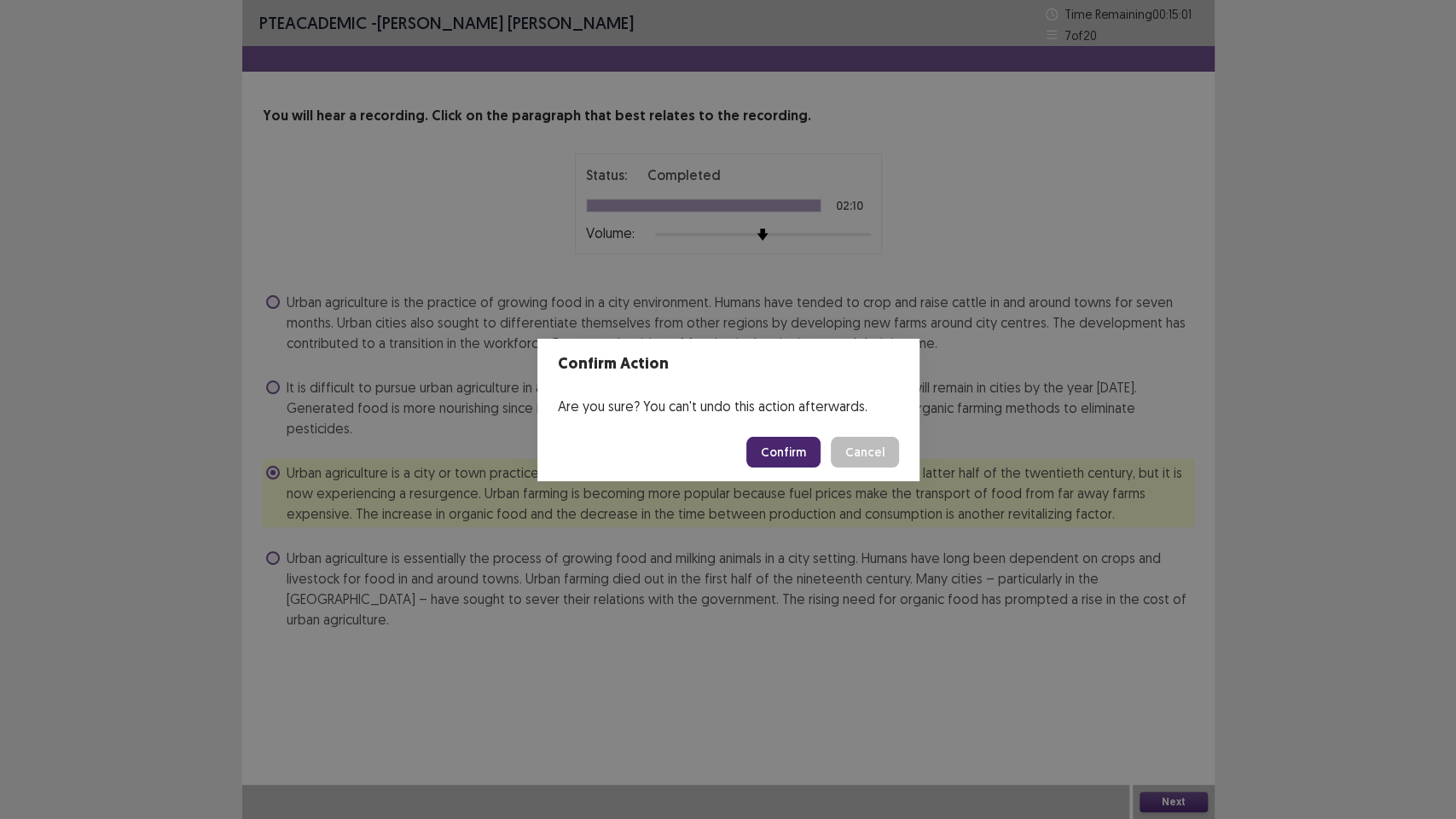
click at [787, 453] on button "Confirm" at bounding box center [783, 452] width 74 height 31
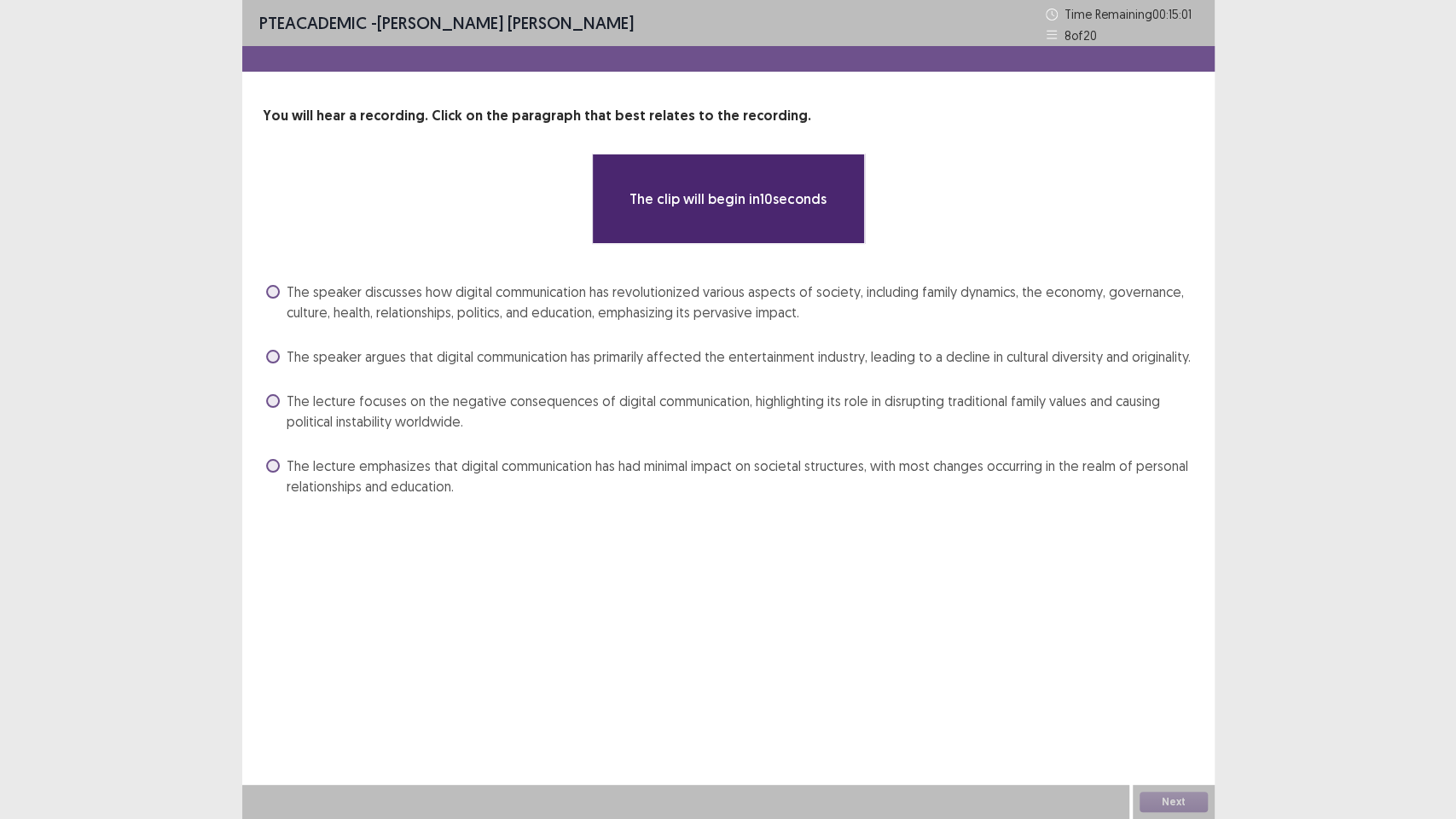
click at [766, 590] on div "**********" at bounding box center [728, 410] width 973 height 819
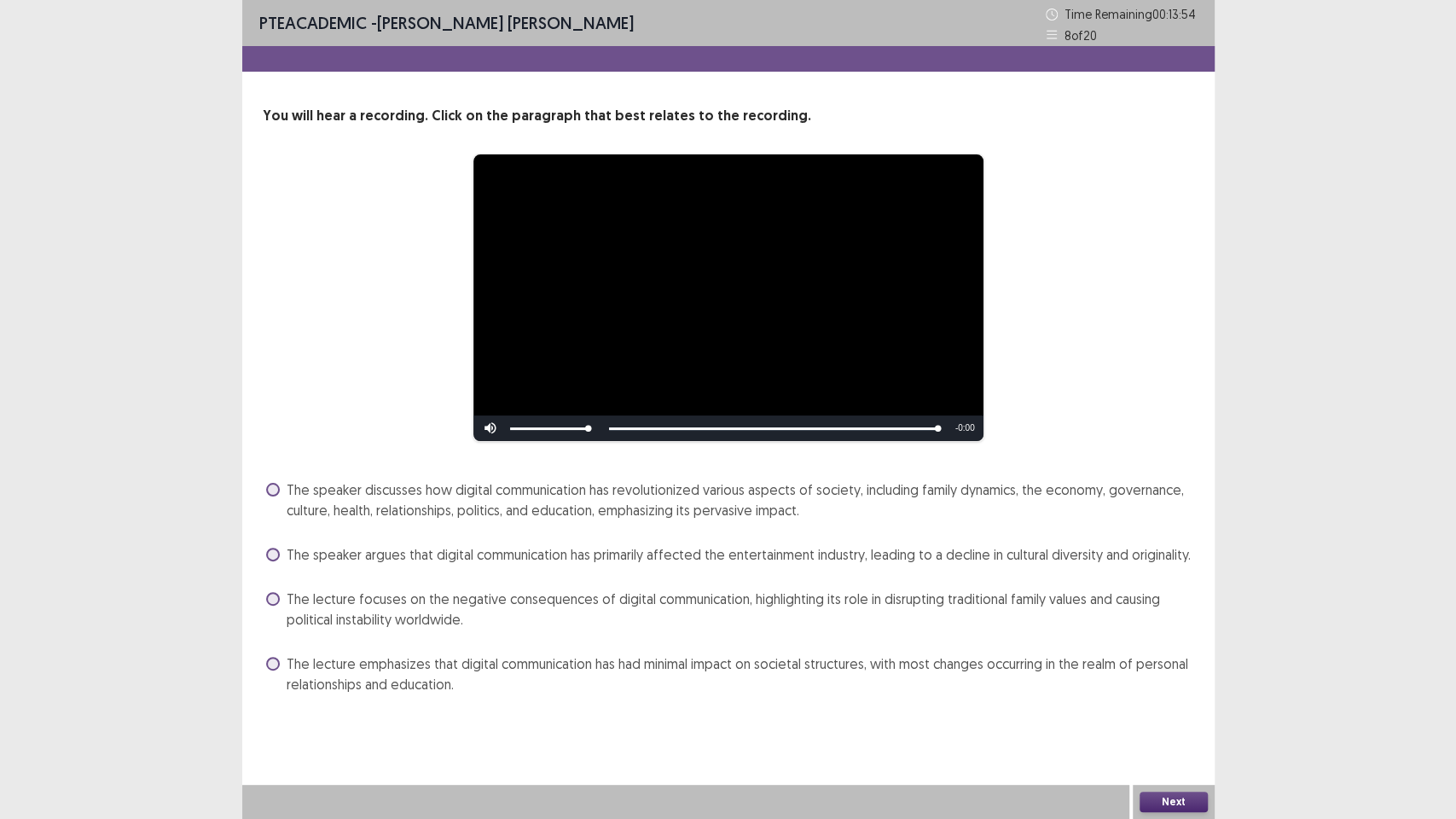
click at [412, 507] on span "The speaker discusses how digital communication has revolutionized various aspe…" at bounding box center [739, 500] width 907 height 41
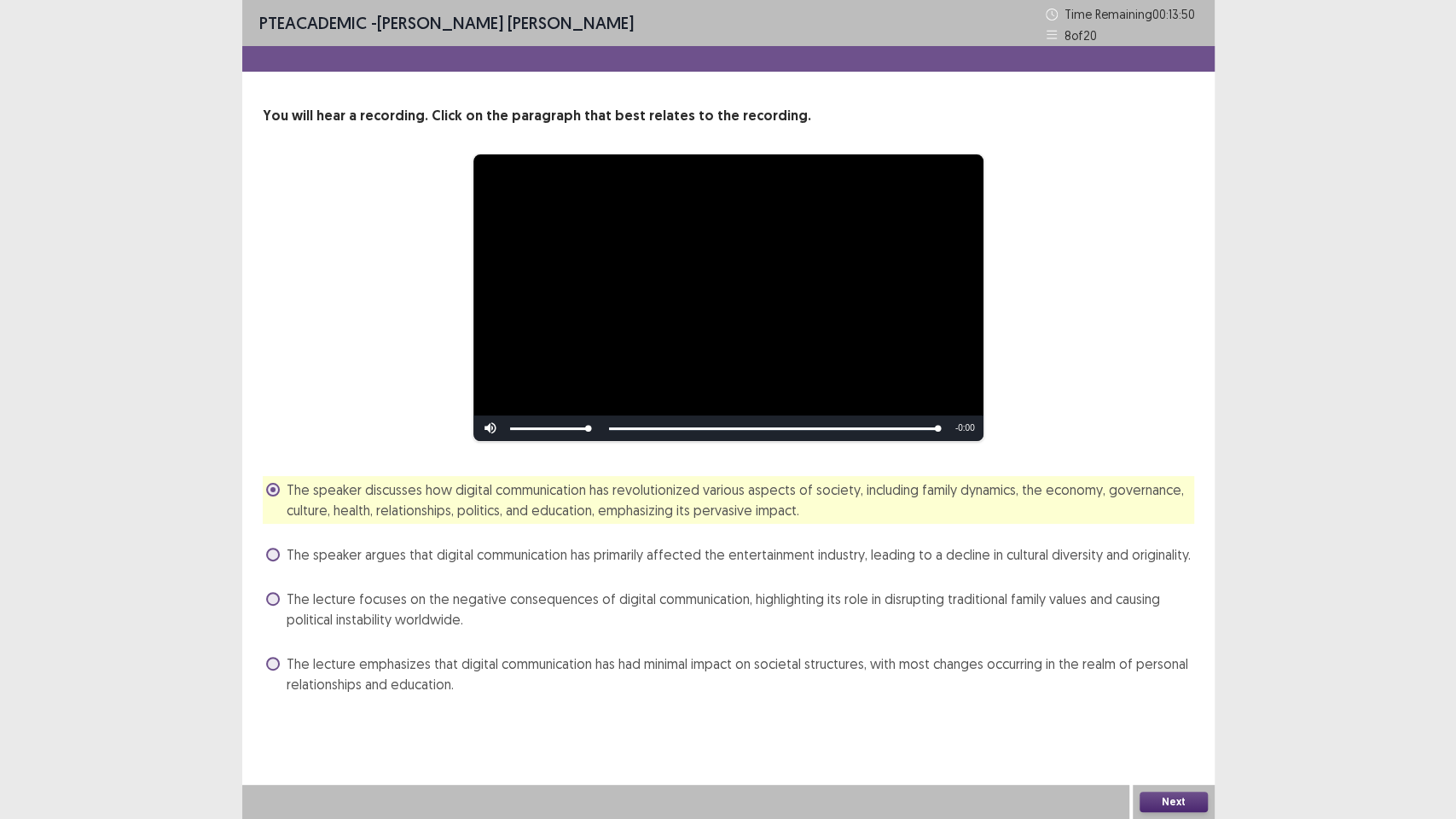
click at [1181, 691] on button "Next" at bounding box center [1173, 802] width 68 height 20
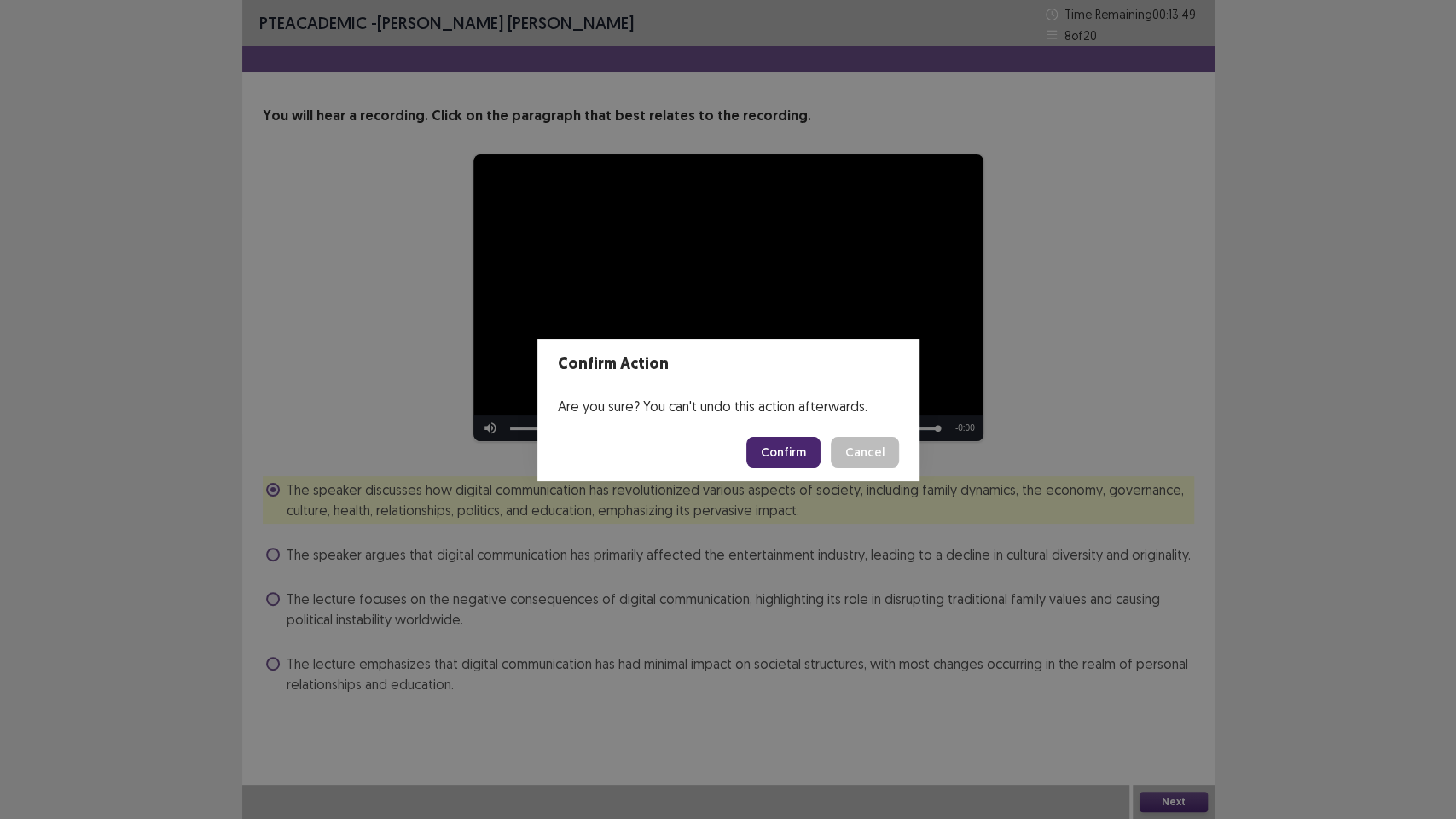
click at [780, 456] on button "Confirm" at bounding box center [783, 452] width 74 height 31
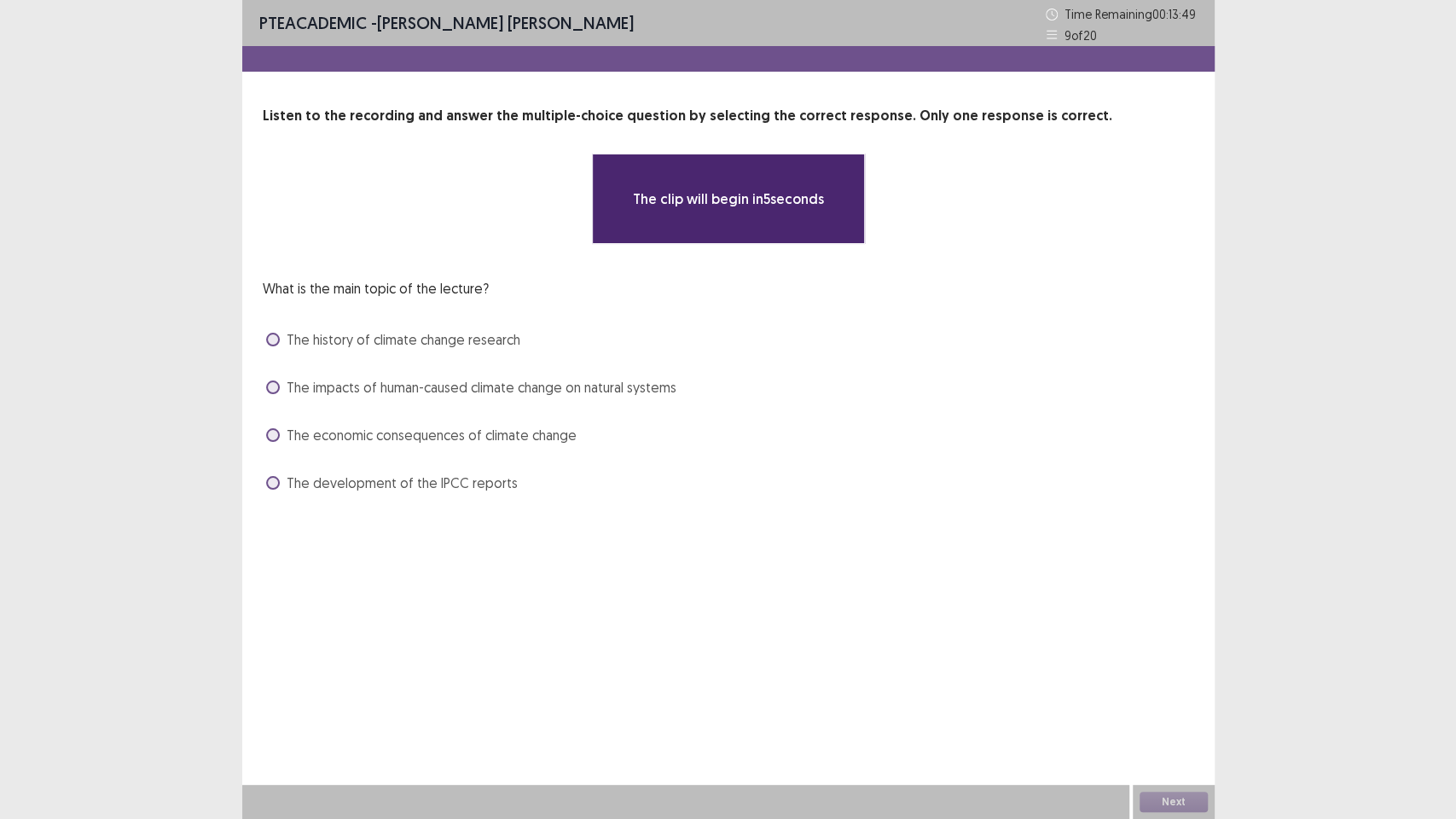
click at [786, 569] on div "**********" at bounding box center [728, 410] width 973 height 819
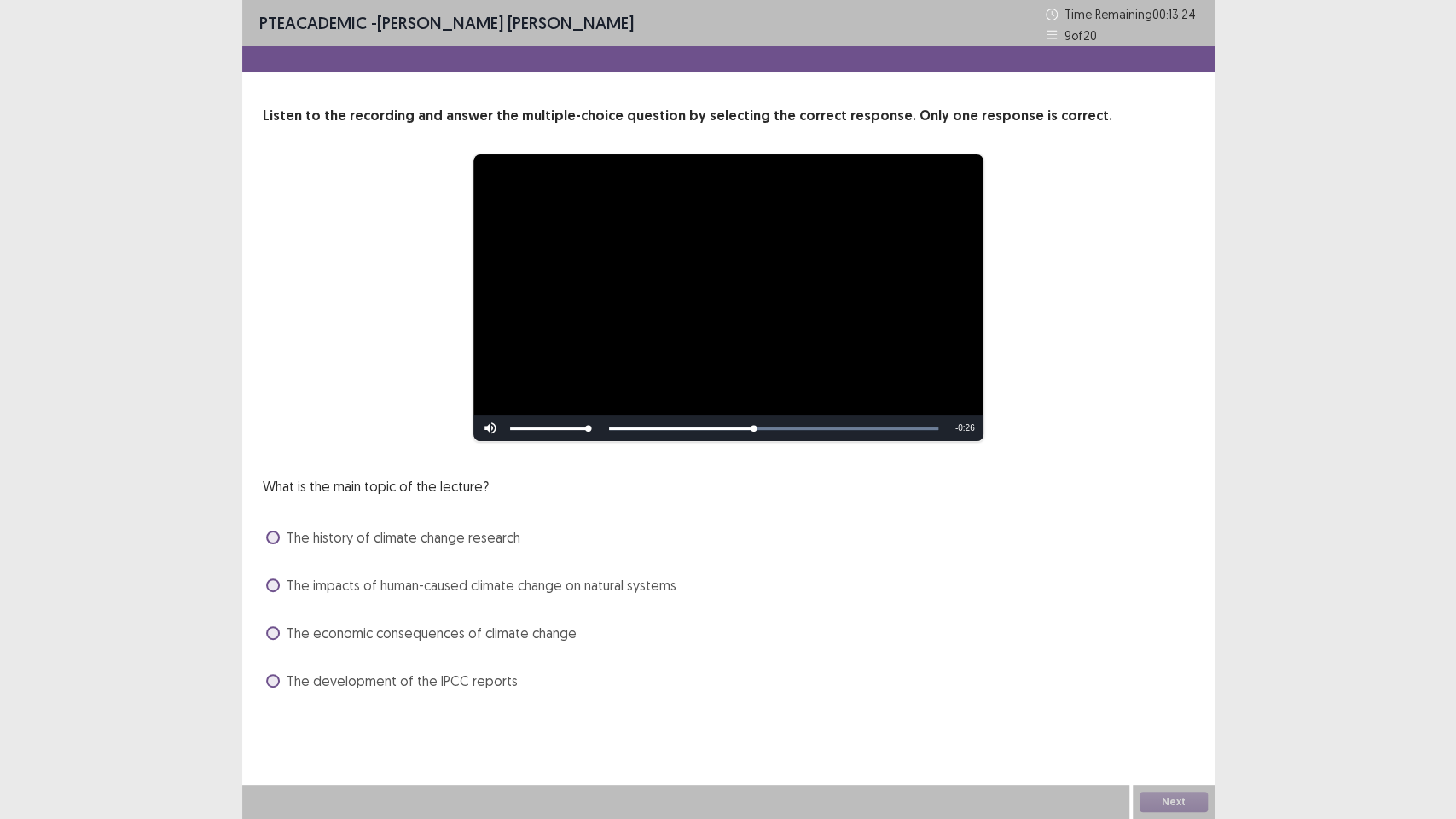
click at [362, 585] on span "The impacts of human-caused climate change on natural systems" at bounding box center [481, 586] width 390 height 20
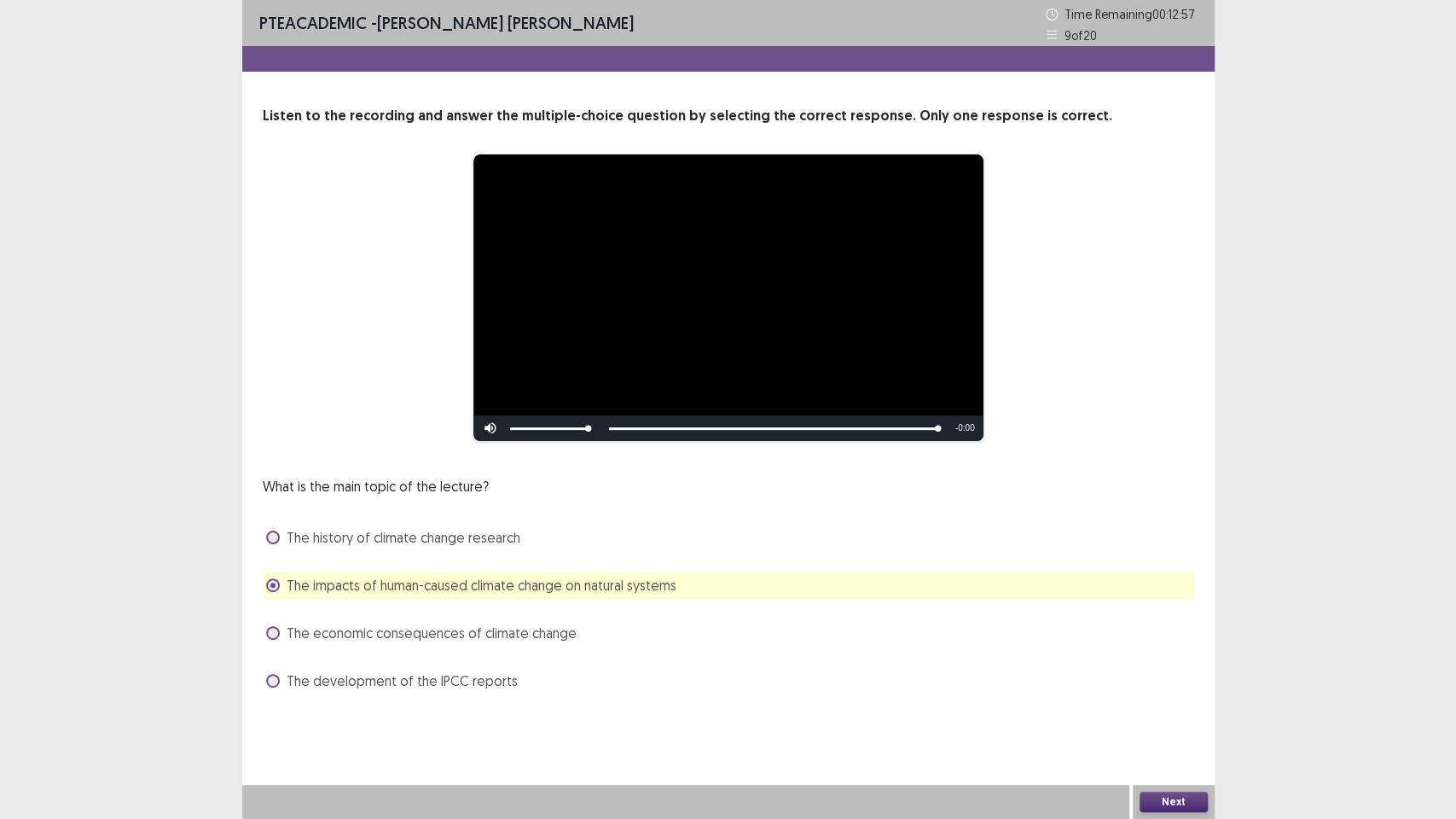
click at [1198, 691] on button "Next" at bounding box center [1173, 802] width 68 height 20
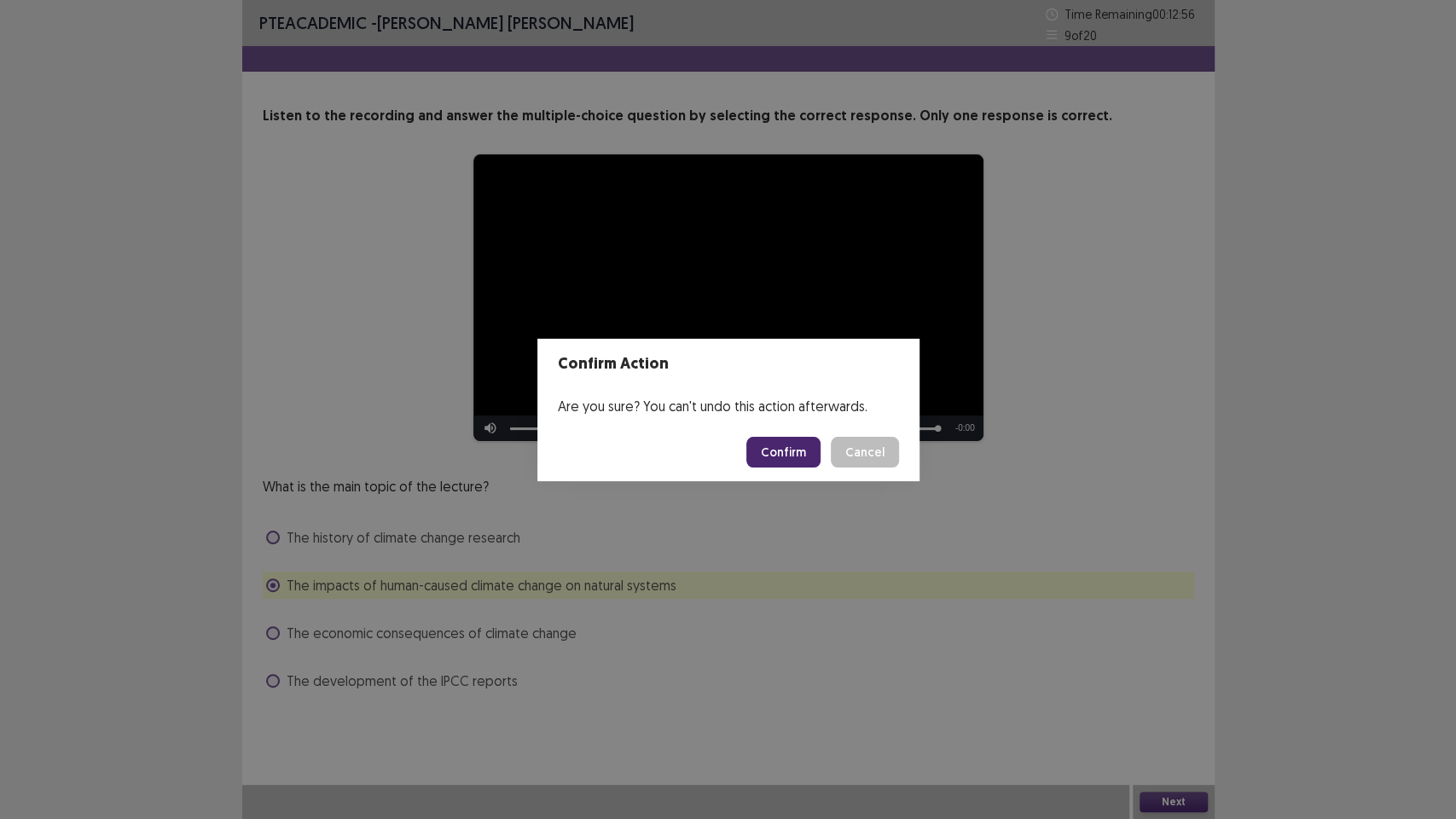
click at [801, 445] on button "Confirm" at bounding box center [783, 452] width 74 height 31
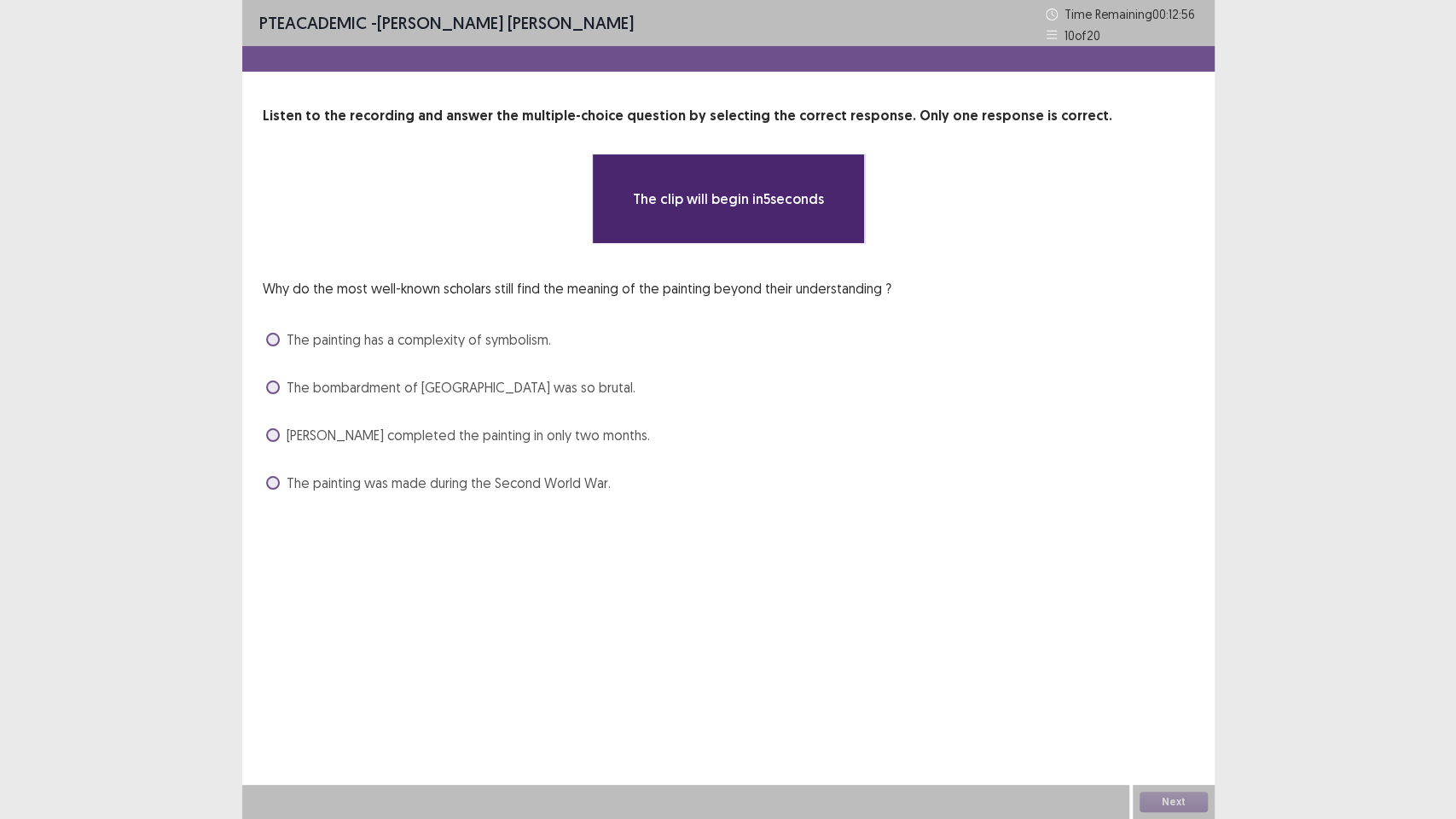
click at [711, 622] on div "PTE academic - [PERSON_NAME] [PERSON_NAME] Time Remaining 00 : 12 : 56 10 of 20…" at bounding box center [728, 410] width 973 height 819
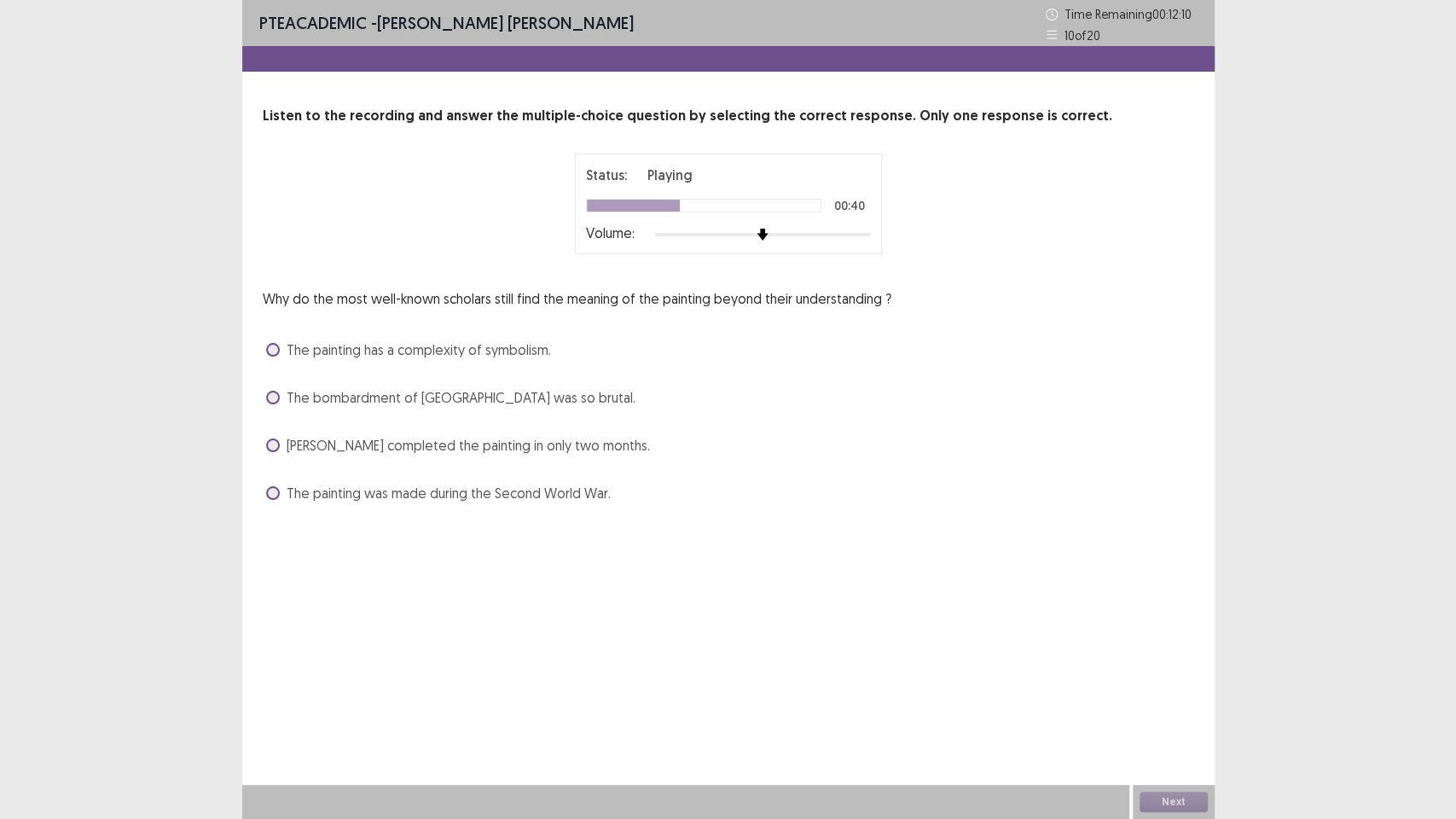
click at [321, 440] on span "[PERSON_NAME] completed the painting in only two months." at bounding box center [468, 445] width 364 height 20
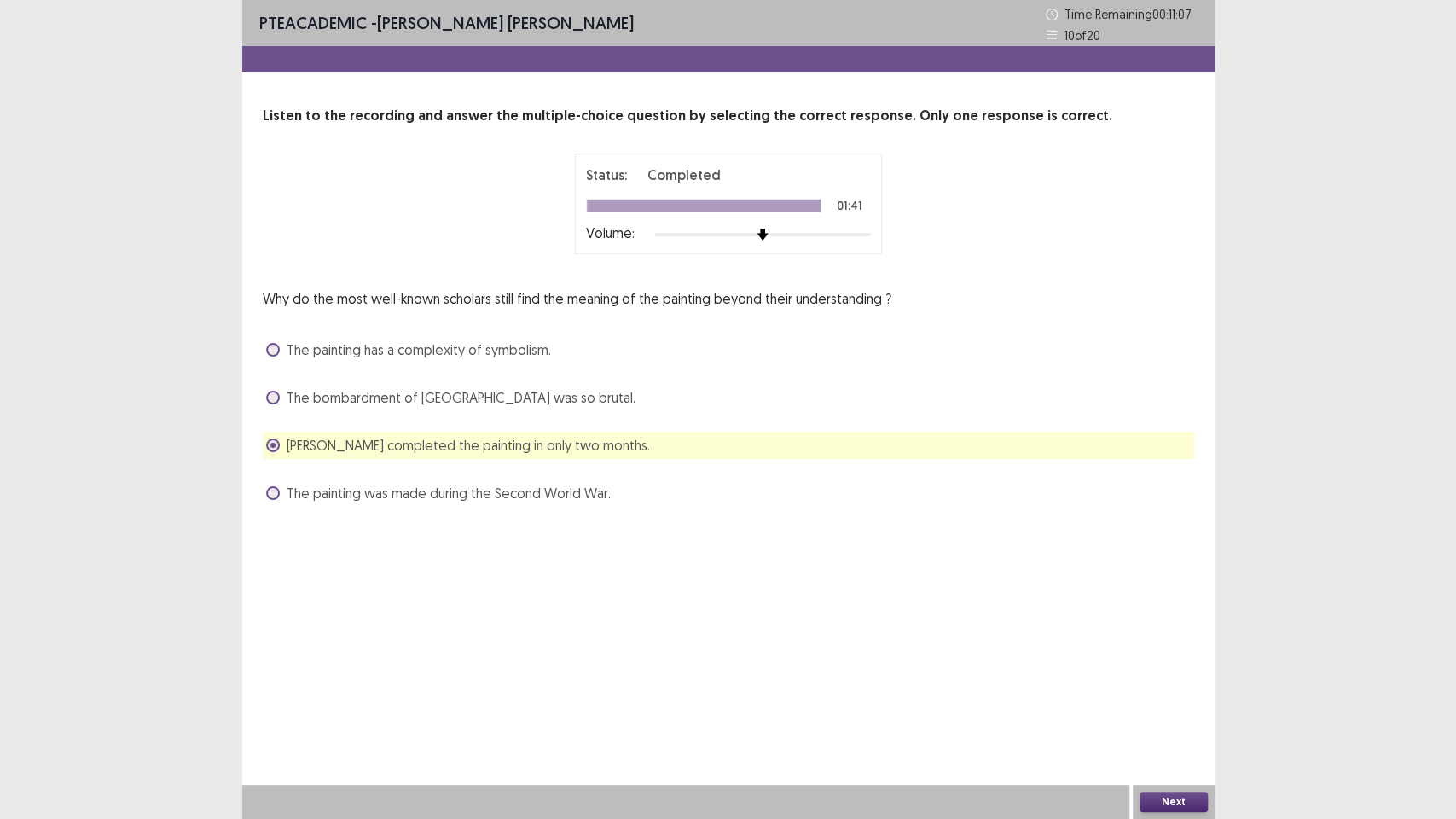
click at [1160, 691] on button "Next" at bounding box center [1173, 802] width 68 height 20
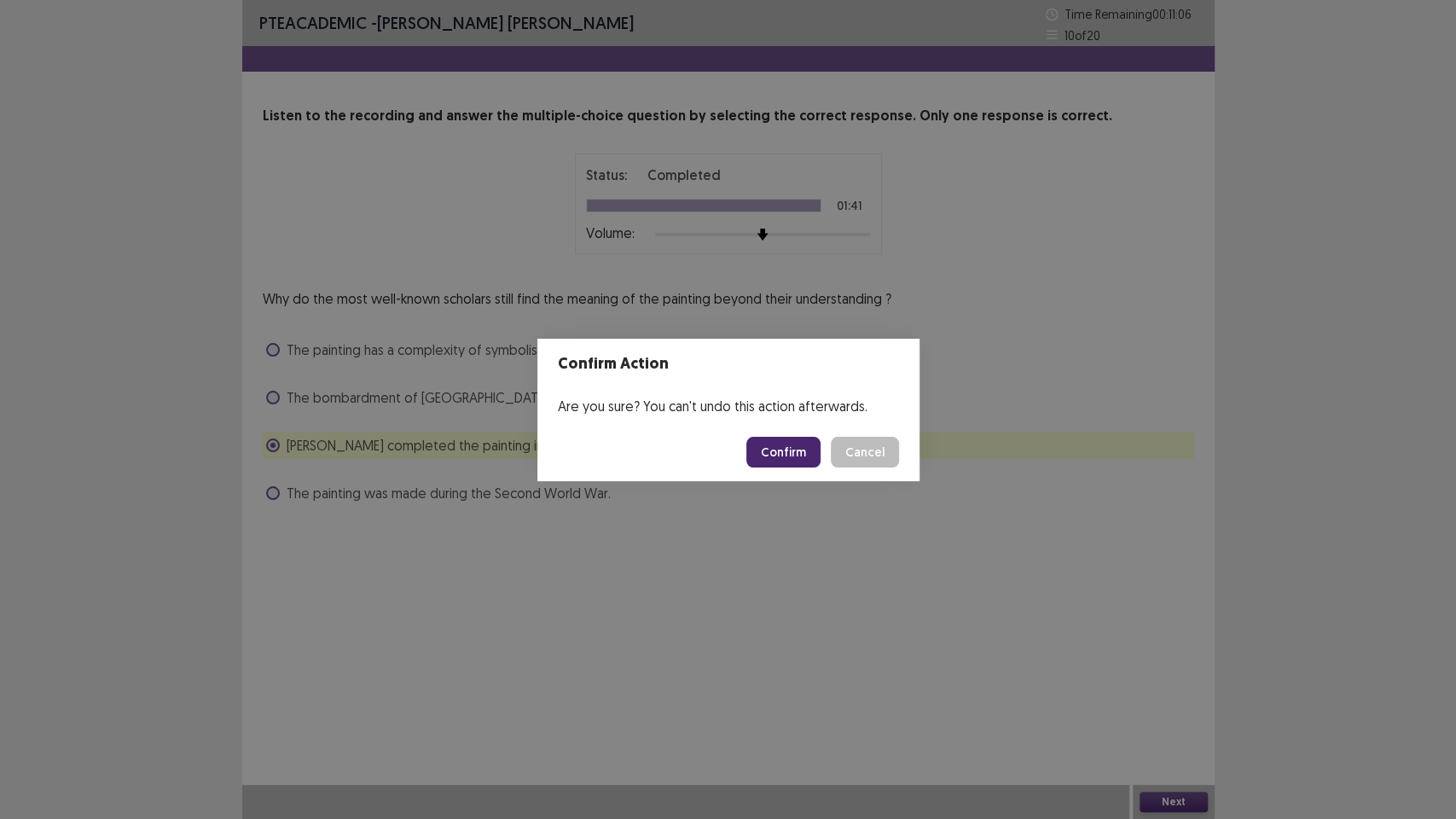
click at [784, 454] on button "Confirm" at bounding box center [783, 452] width 74 height 31
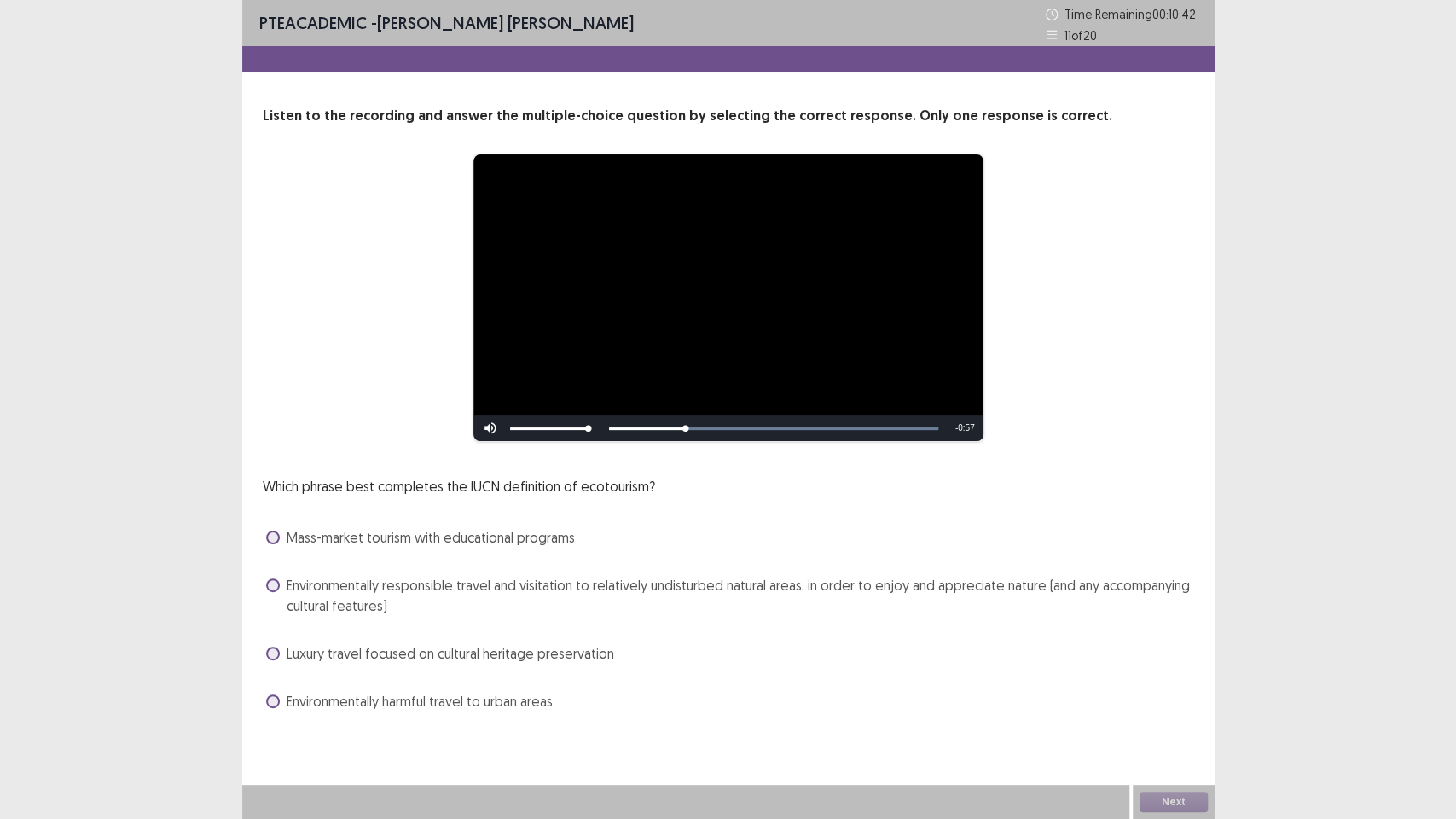
click at [424, 589] on span "Environmentally responsible travel and visitation to relatively undisturbed nat…" at bounding box center [739, 596] width 907 height 41
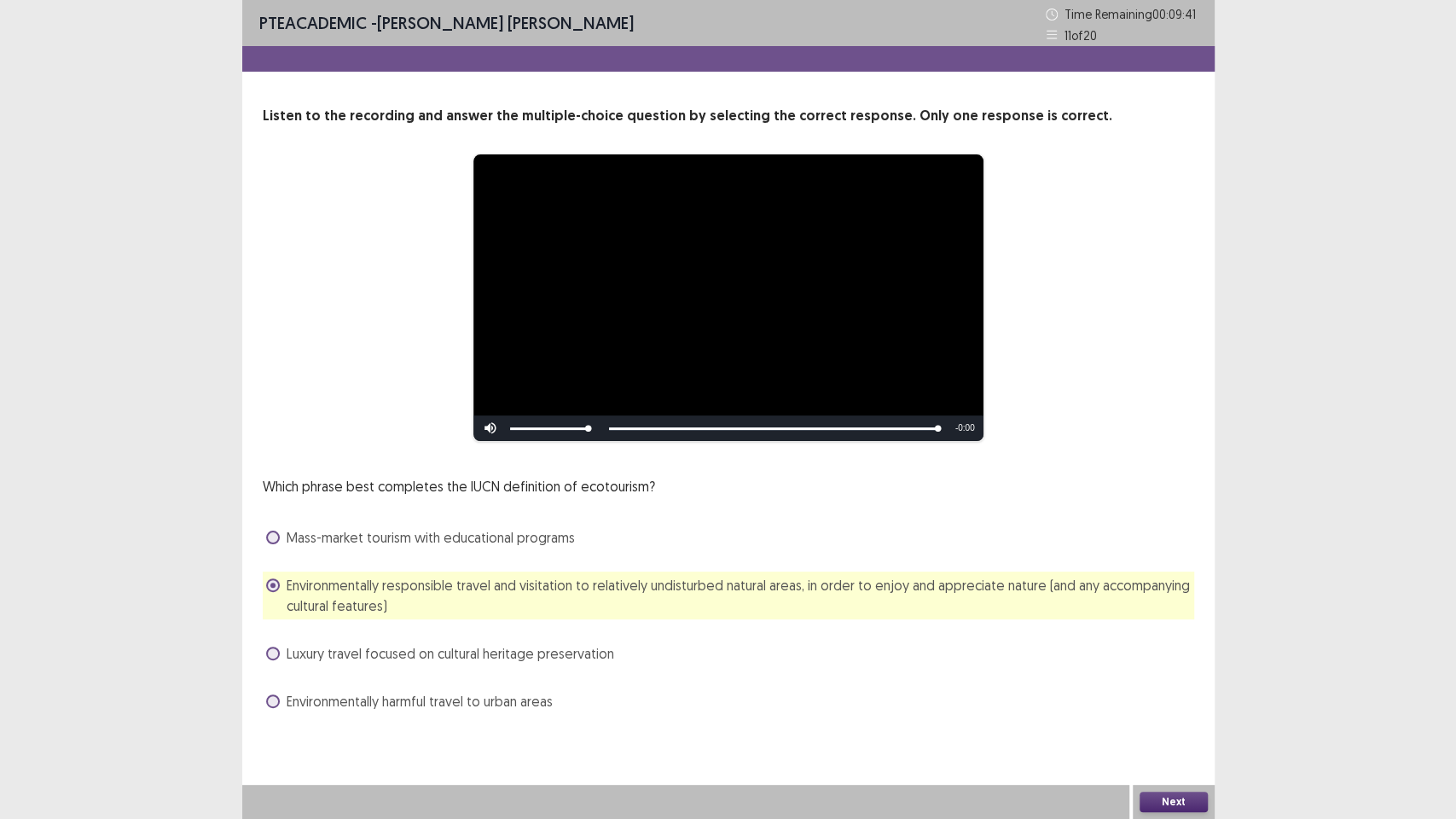
click at [1170, 691] on button "Next" at bounding box center [1173, 802] width 68 height 20
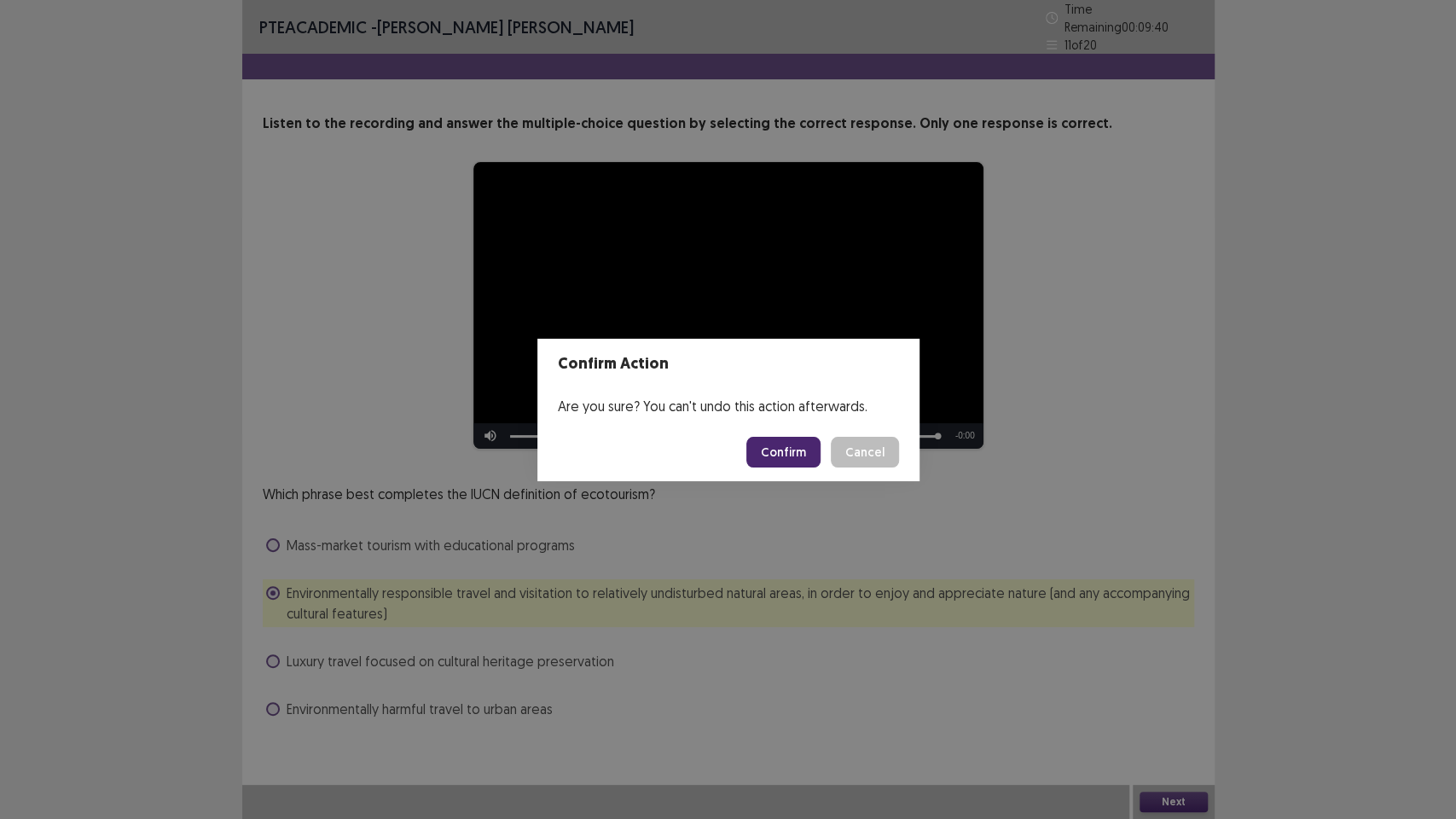
click at [784, 452] on button "Confirm" at bounding box center [783, 452] width 74 height 31
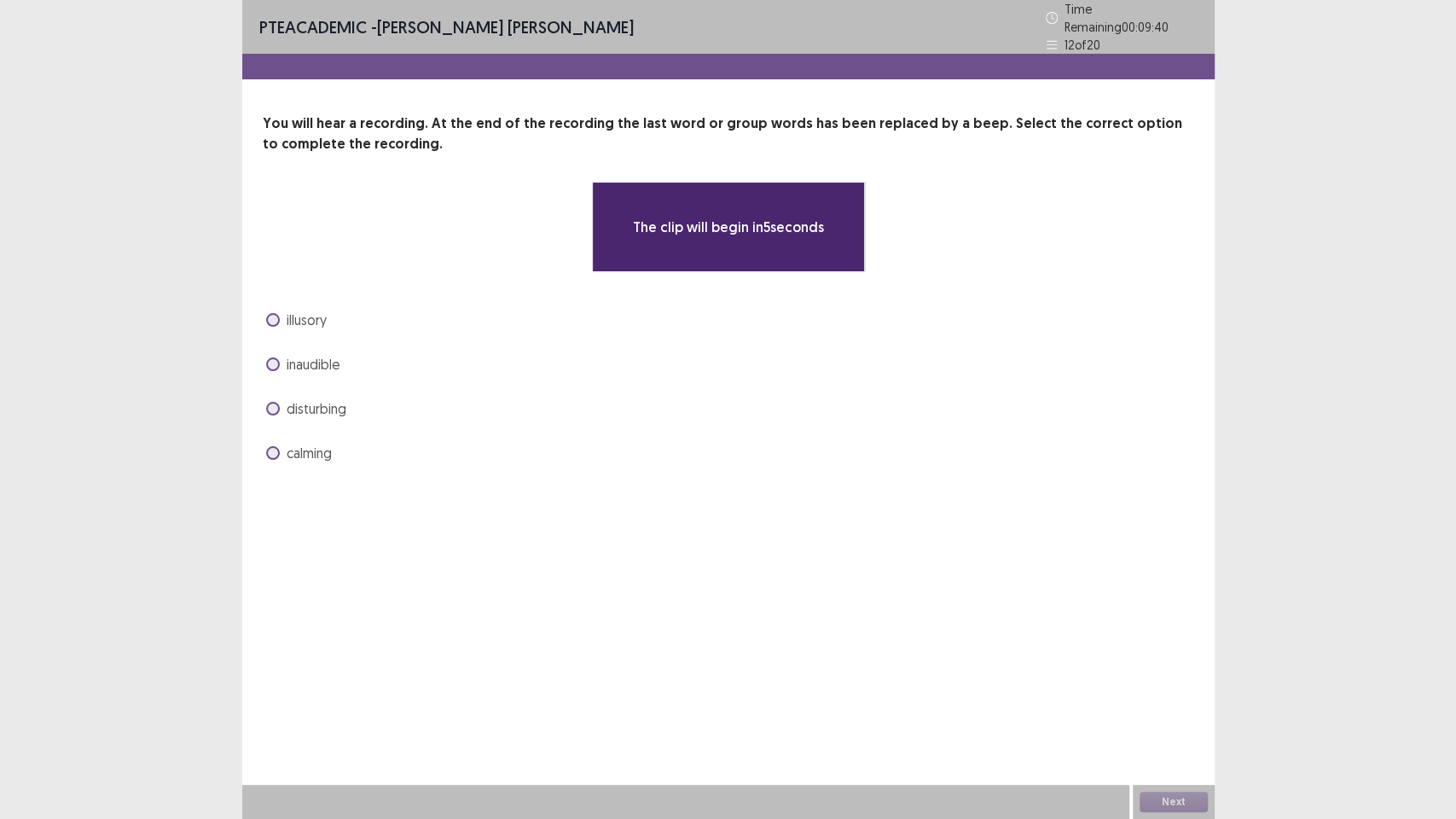
click at [656, 660] on div "PTE academic - [PERSON_NAME] [PERSON_NAME] Time Remaining 00 : 09 : 40 12 of 20…" at bounding box center [728, 410] width 973 height 819
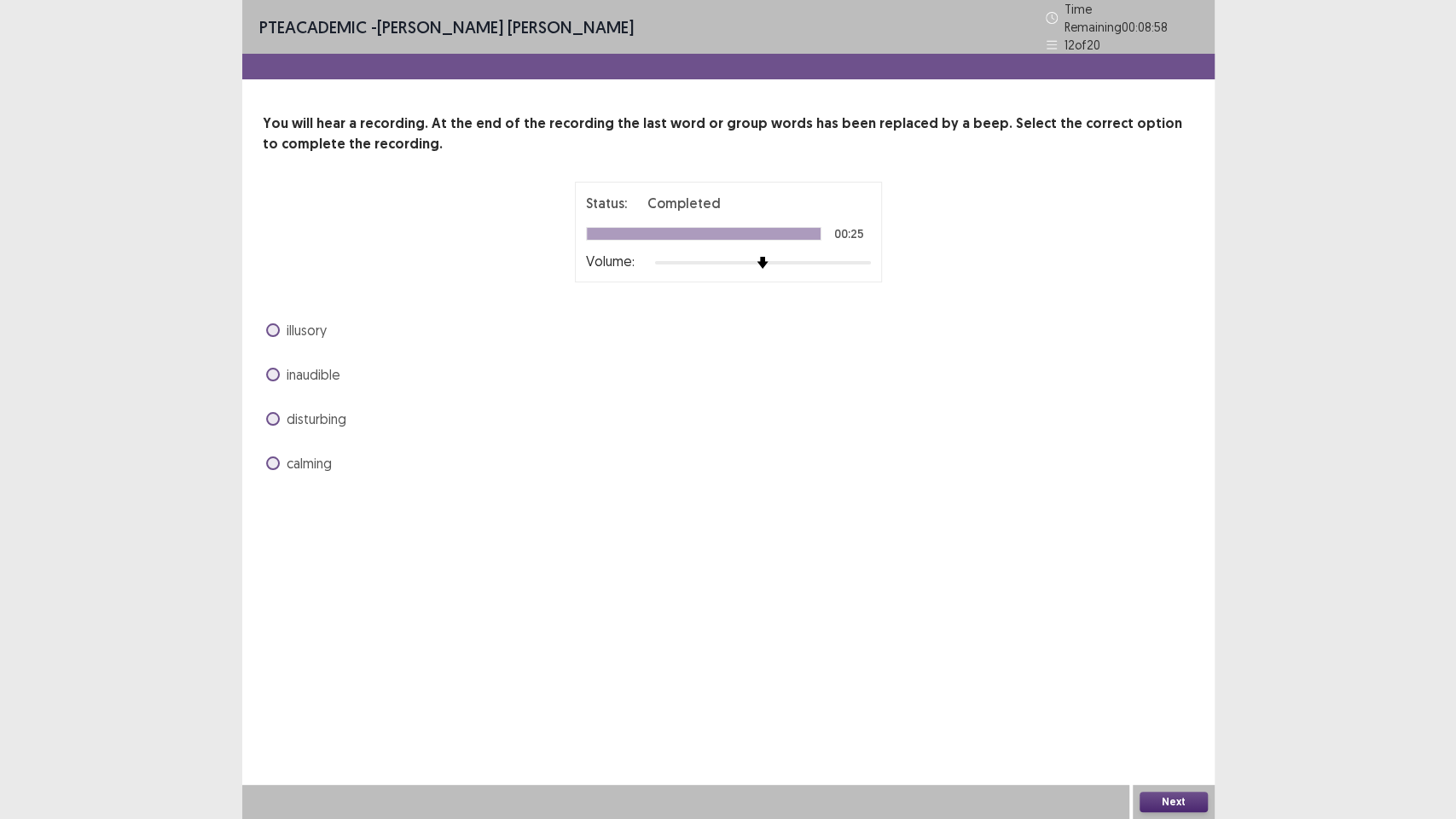
click at [322, 411] on span "disturbing" at bounding box center [315, 419] width 59 height 20
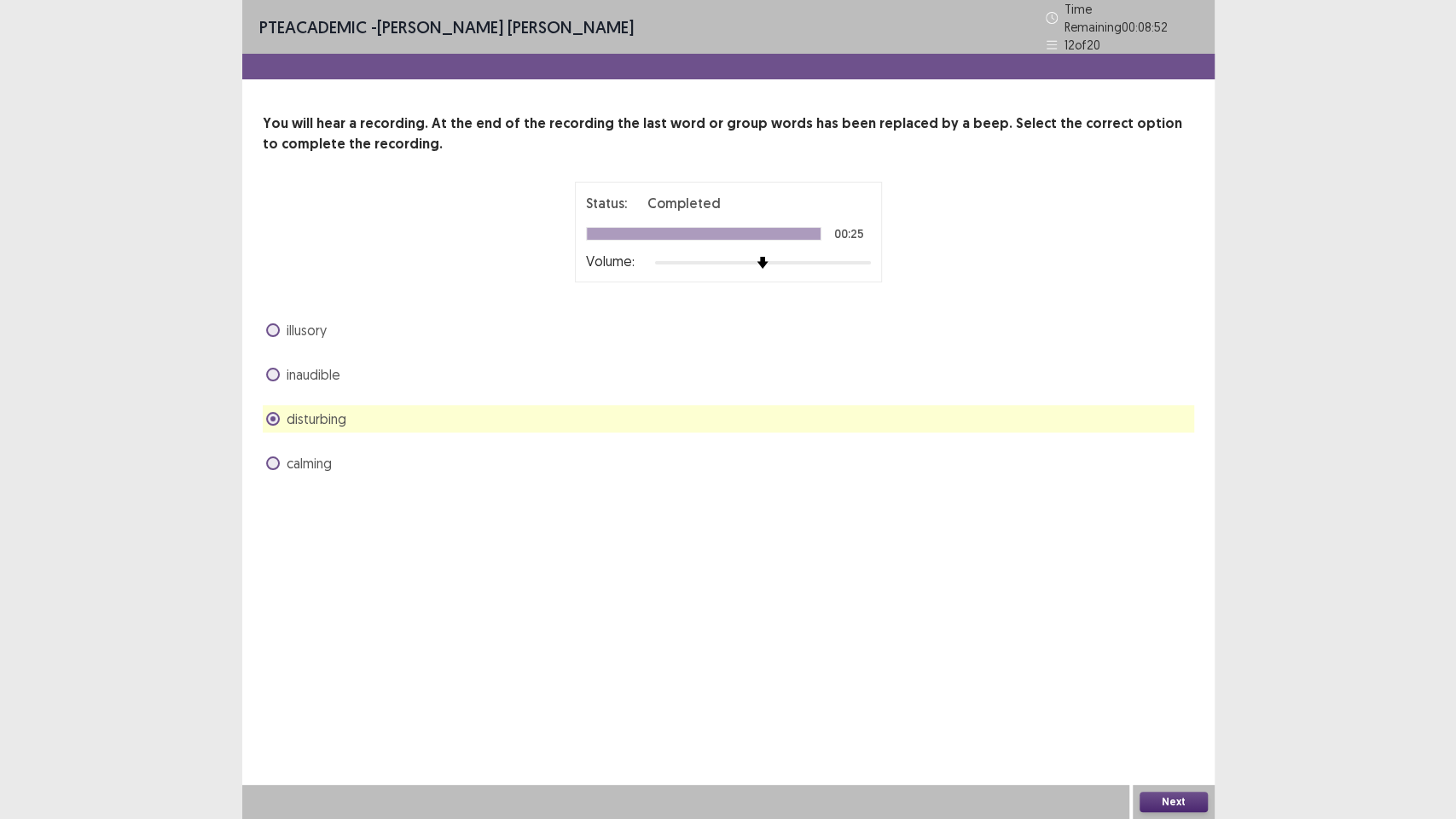
click at [1160, 691] on button "Next" at bounding box center [1173, 802] width 68 height 20
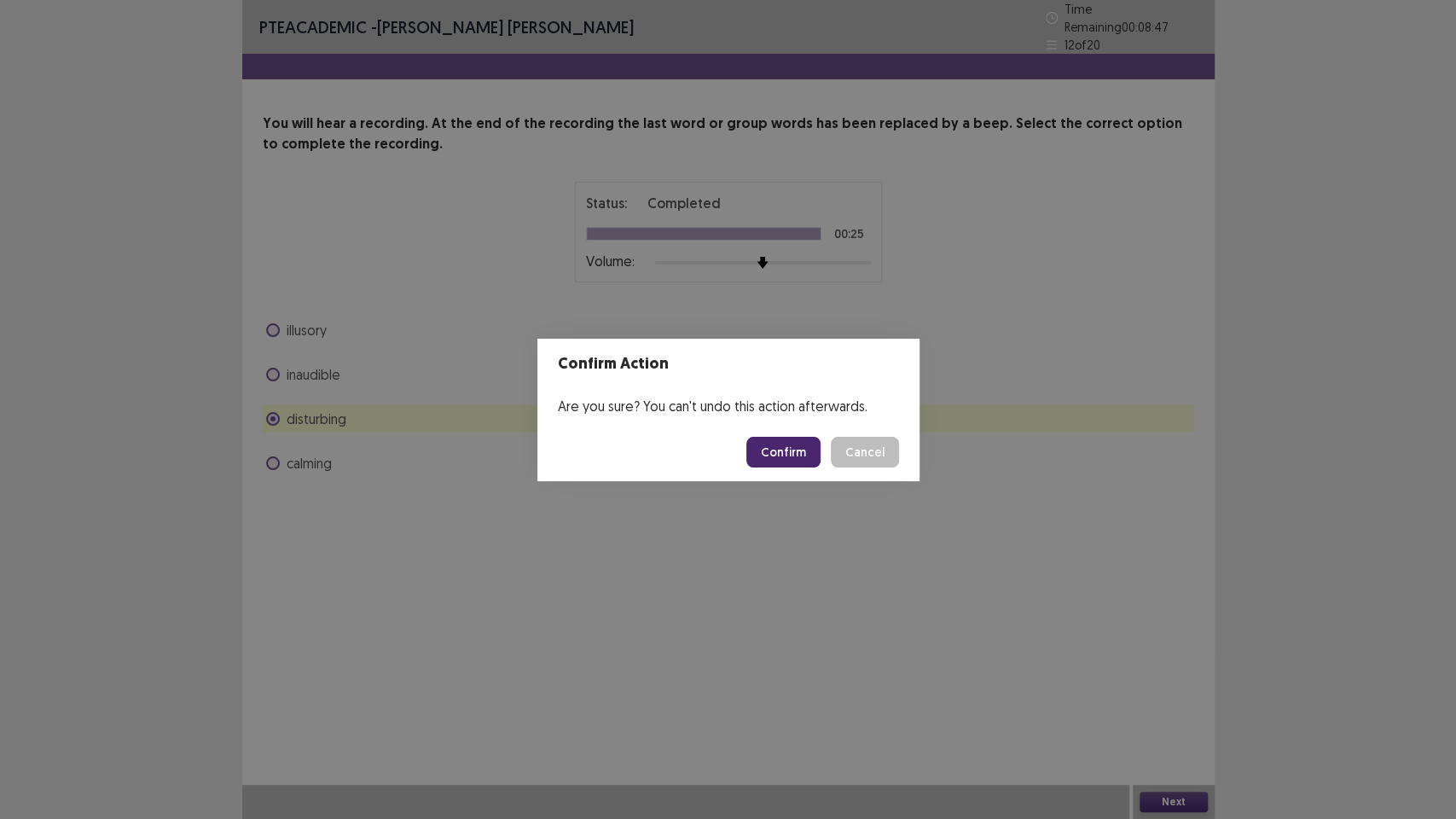
click at [780, 453] on button "Confirm" at bounding box center [783, 452] width 74 height 31
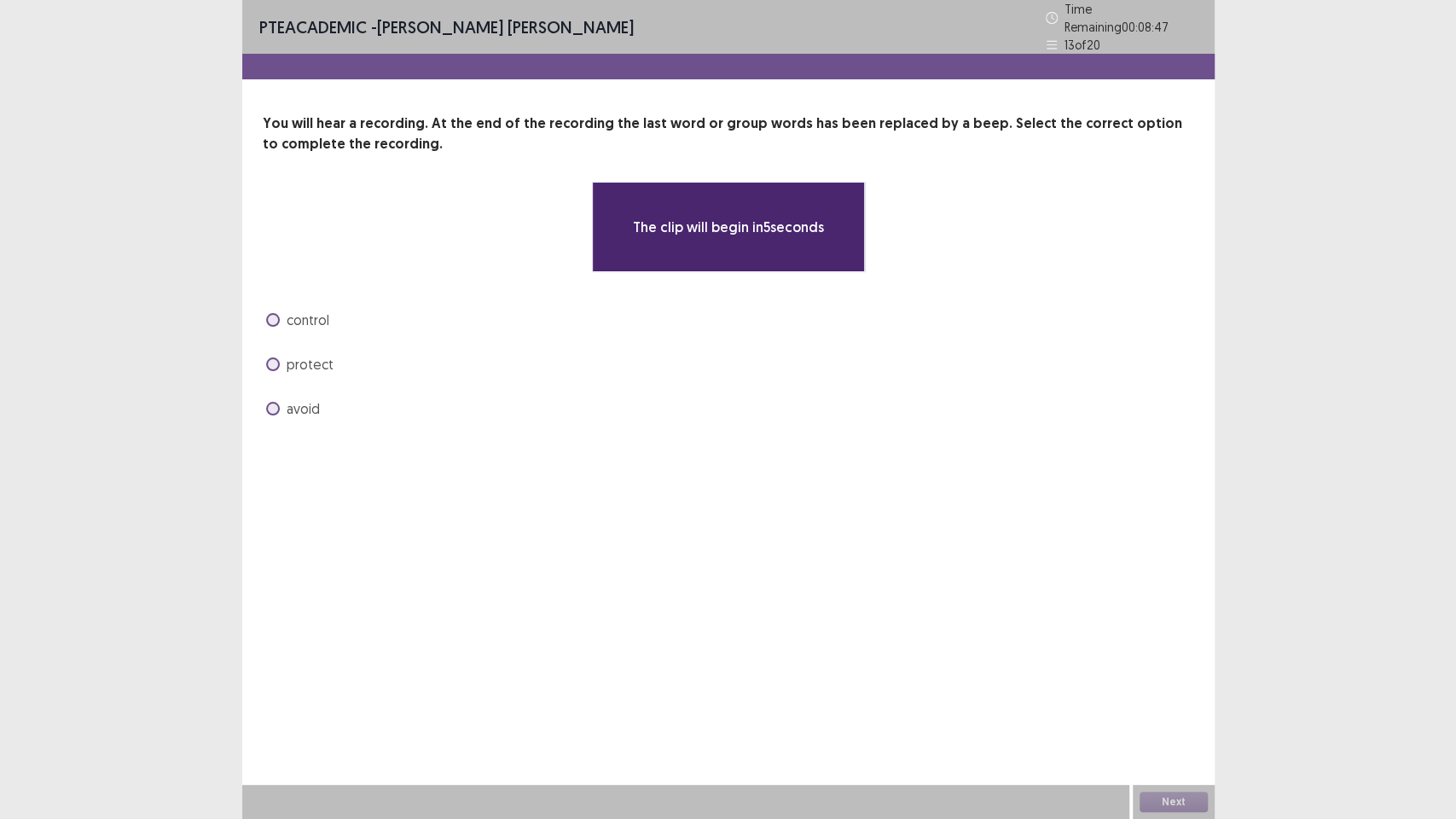
click at [780, 453] on div "PTE academic - [PERSON_NAME] [PERSON_NAME] Time Remaining 00 : 08 : 47 13 of 20…" at bounding box center [728, 410] width 973 height 819
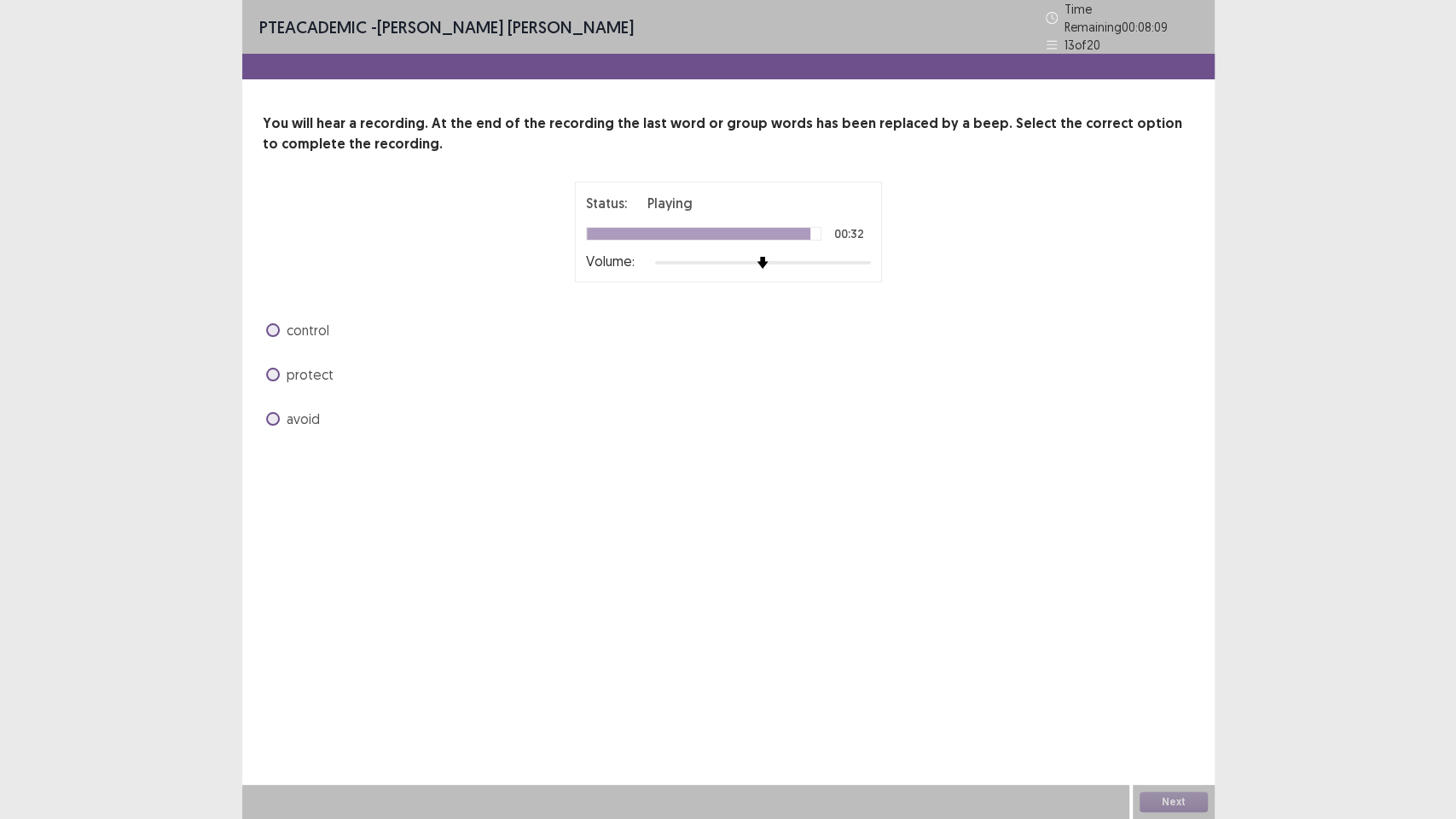
click at [296, 418] on span "avoid" at bounding box center [303, 419] width 33 height 20
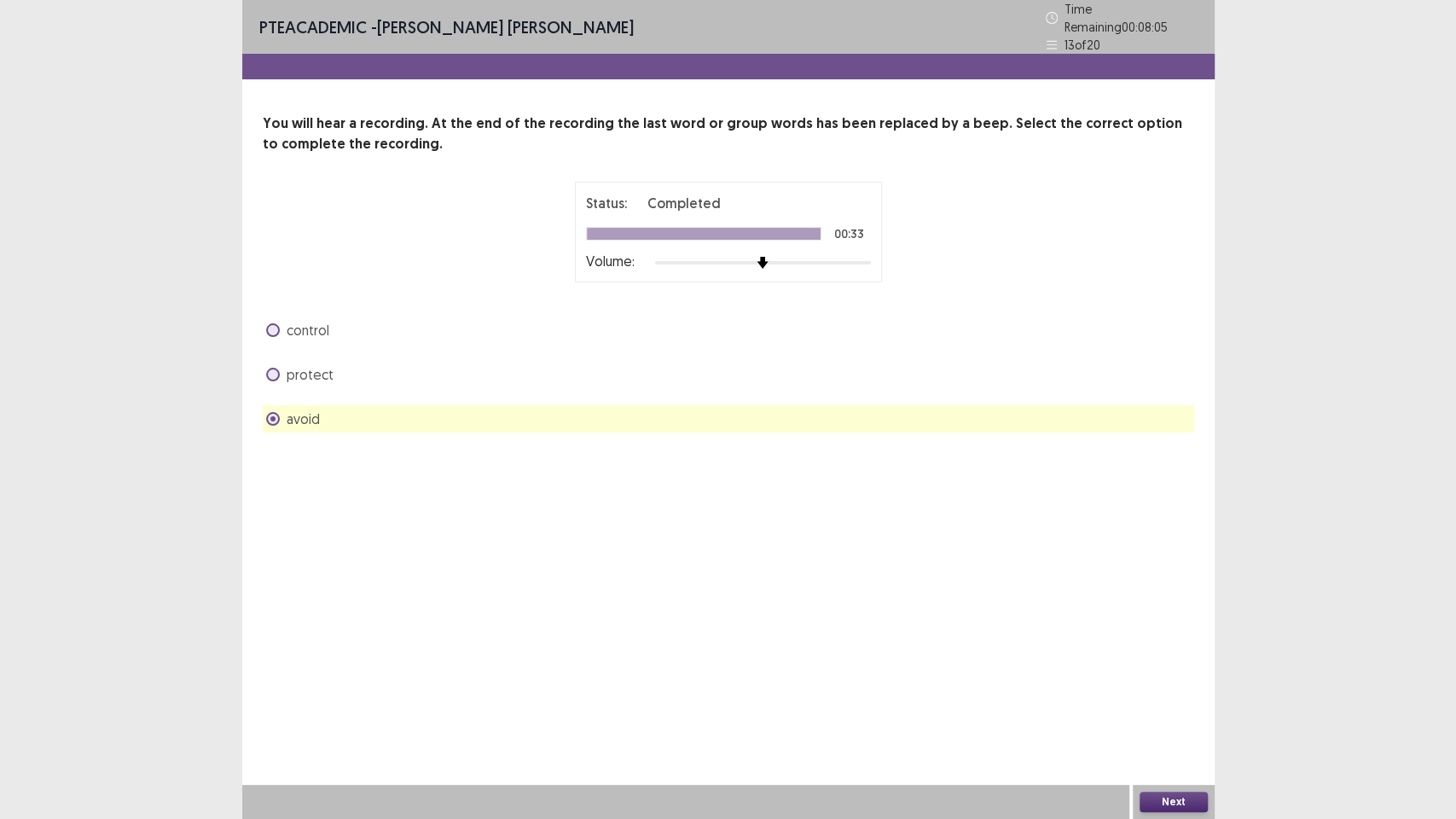
click at [1181, 691] on button "Next" at bounding box center [1173, 802] width 68 height 20
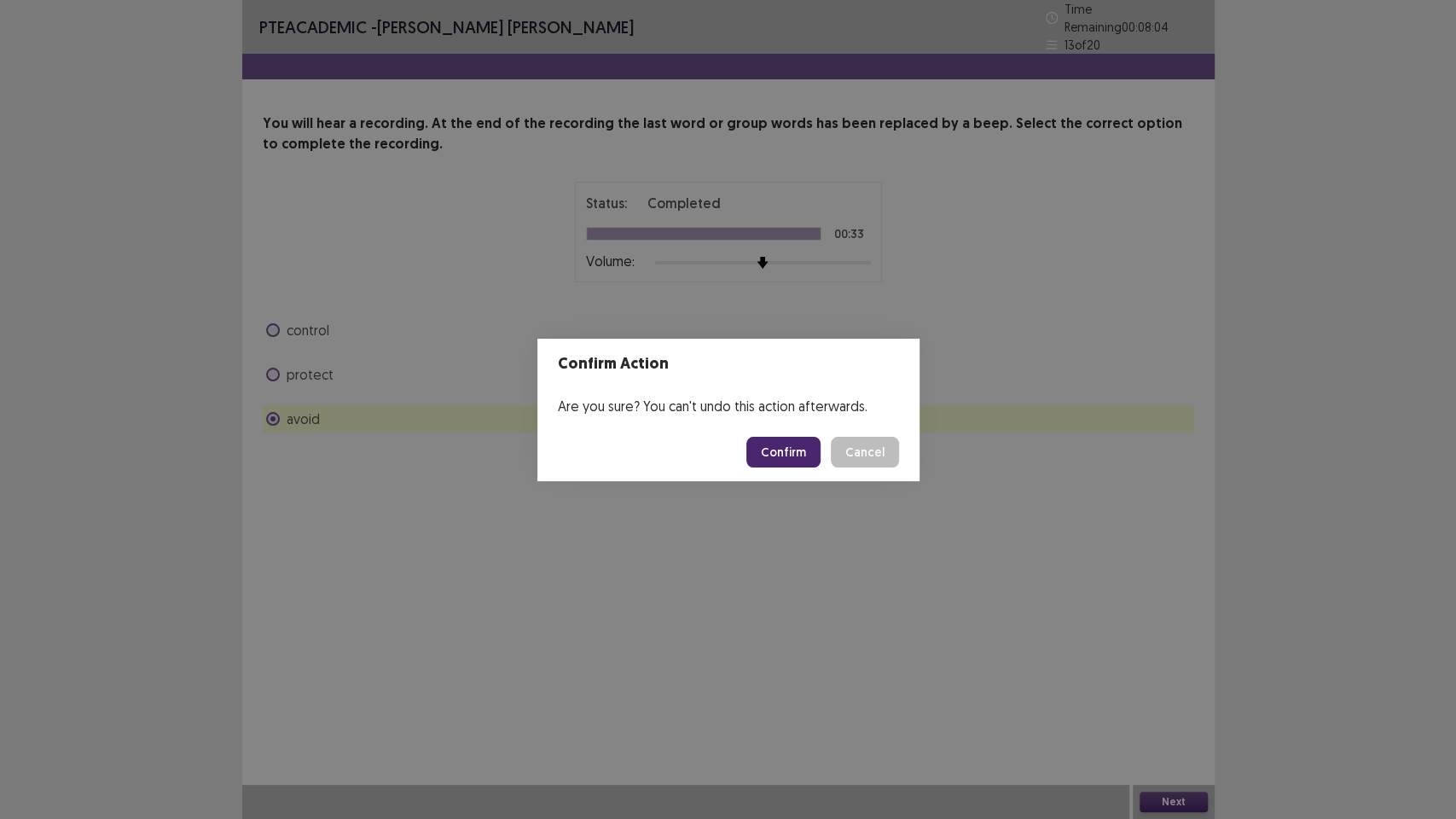
click at [771, 454] on button "Confirm" at bounding box center [783, 452] width 74 height 31
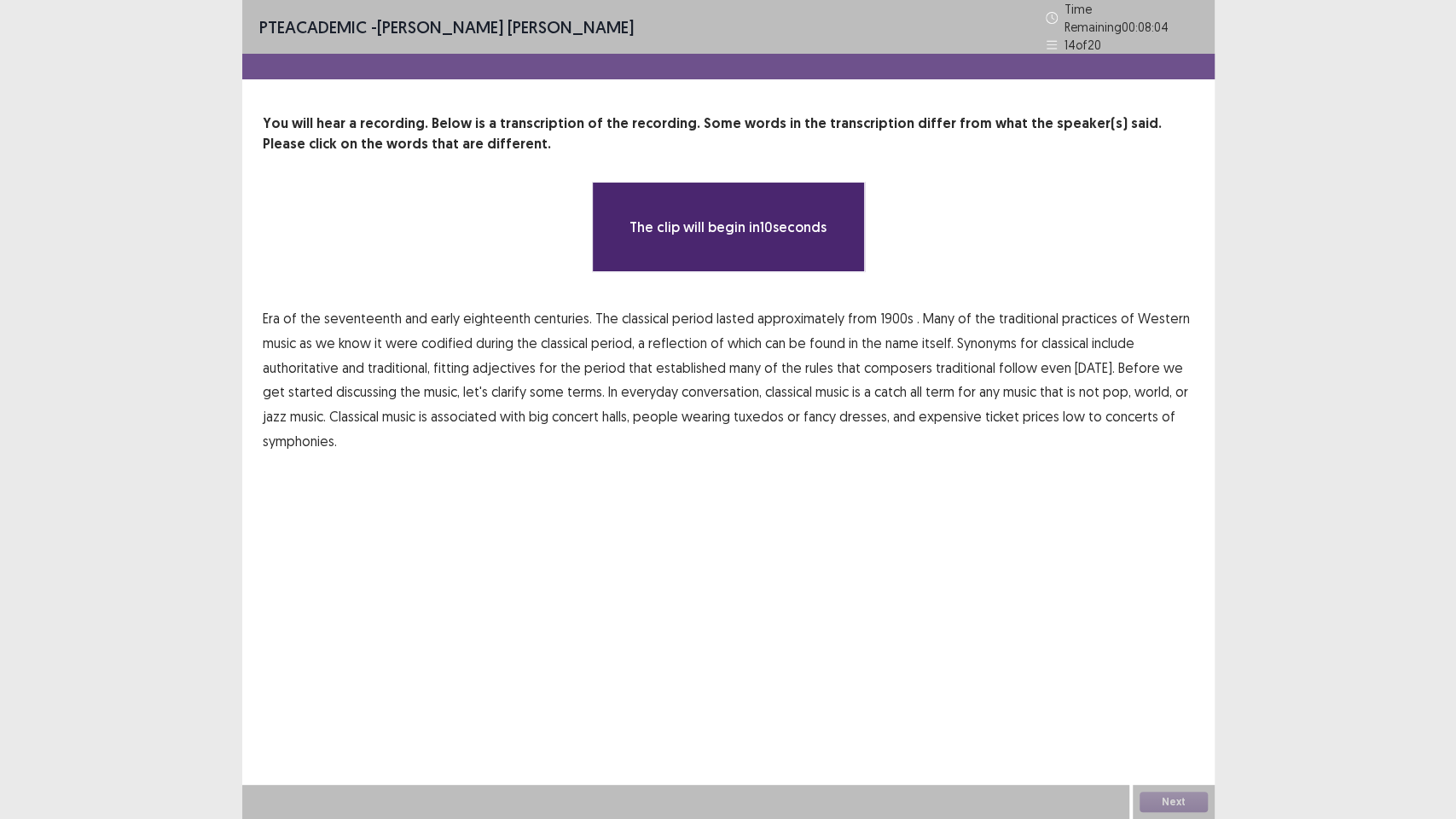
click at [641, 550] on div "**********" at bounding box center [728, 410] width 973 height 819
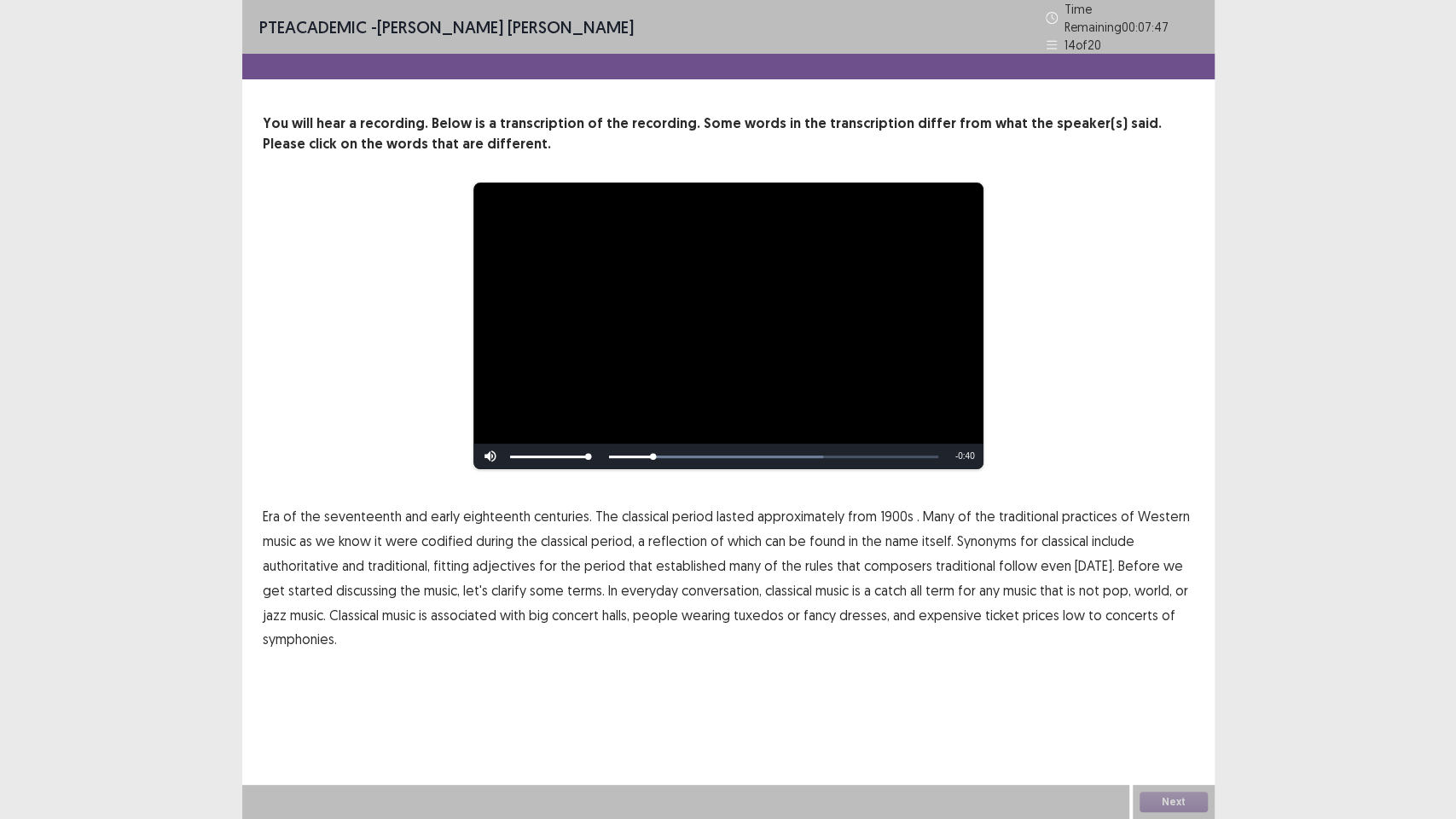
click at [881, 510] on span "1900s" at bounding box center [897, 516] width 33 height 20
click at [1063, 606] on span "low" at bounding box center [1074, 615] width 22 height 20
click at [1169, 691] on button "Next" at bounding box center [1173, 802] width 68 height 20
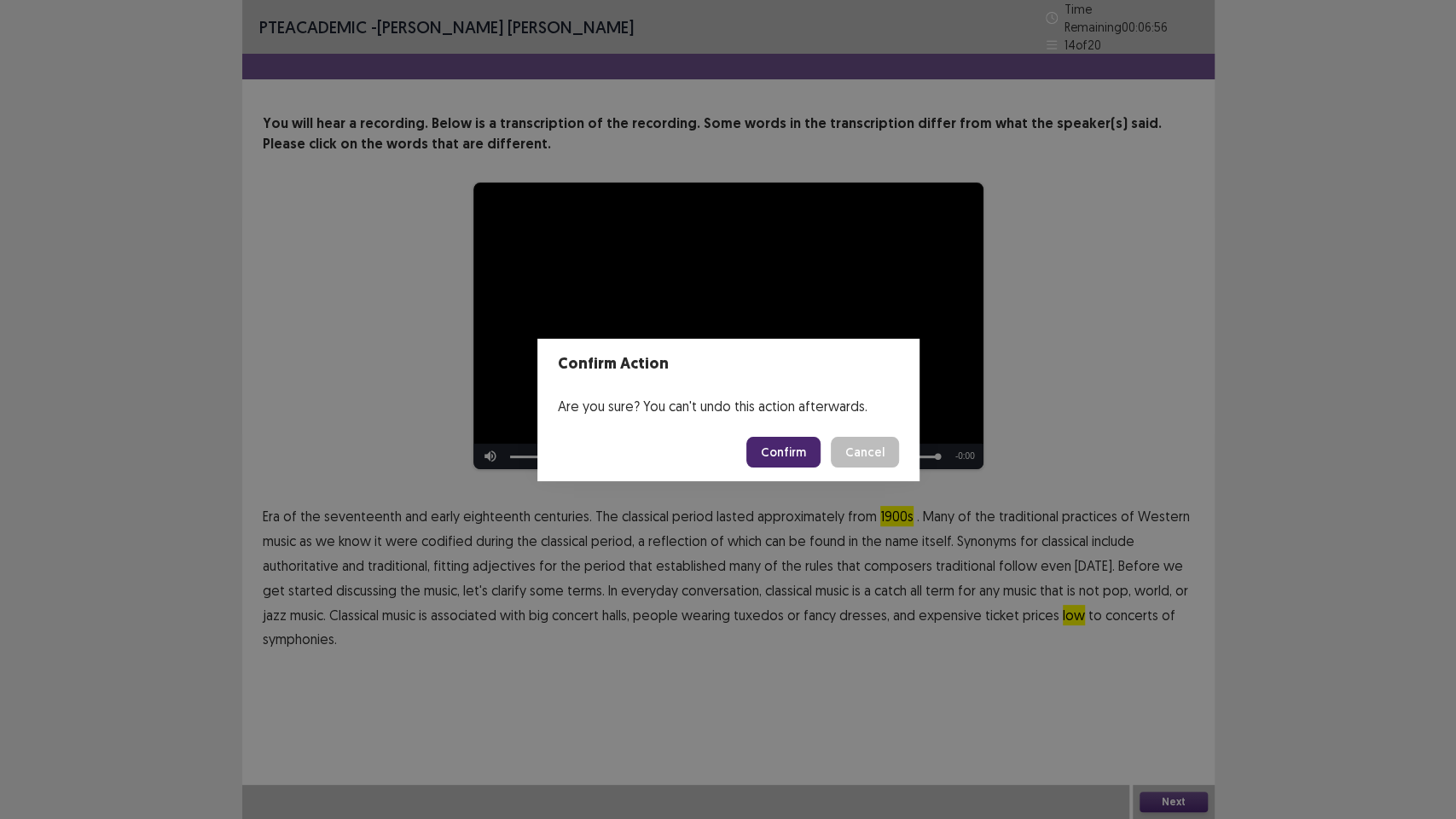
click at [801, 457] on button "Confirm" at bounding box center [783, 452] width 74 height 31
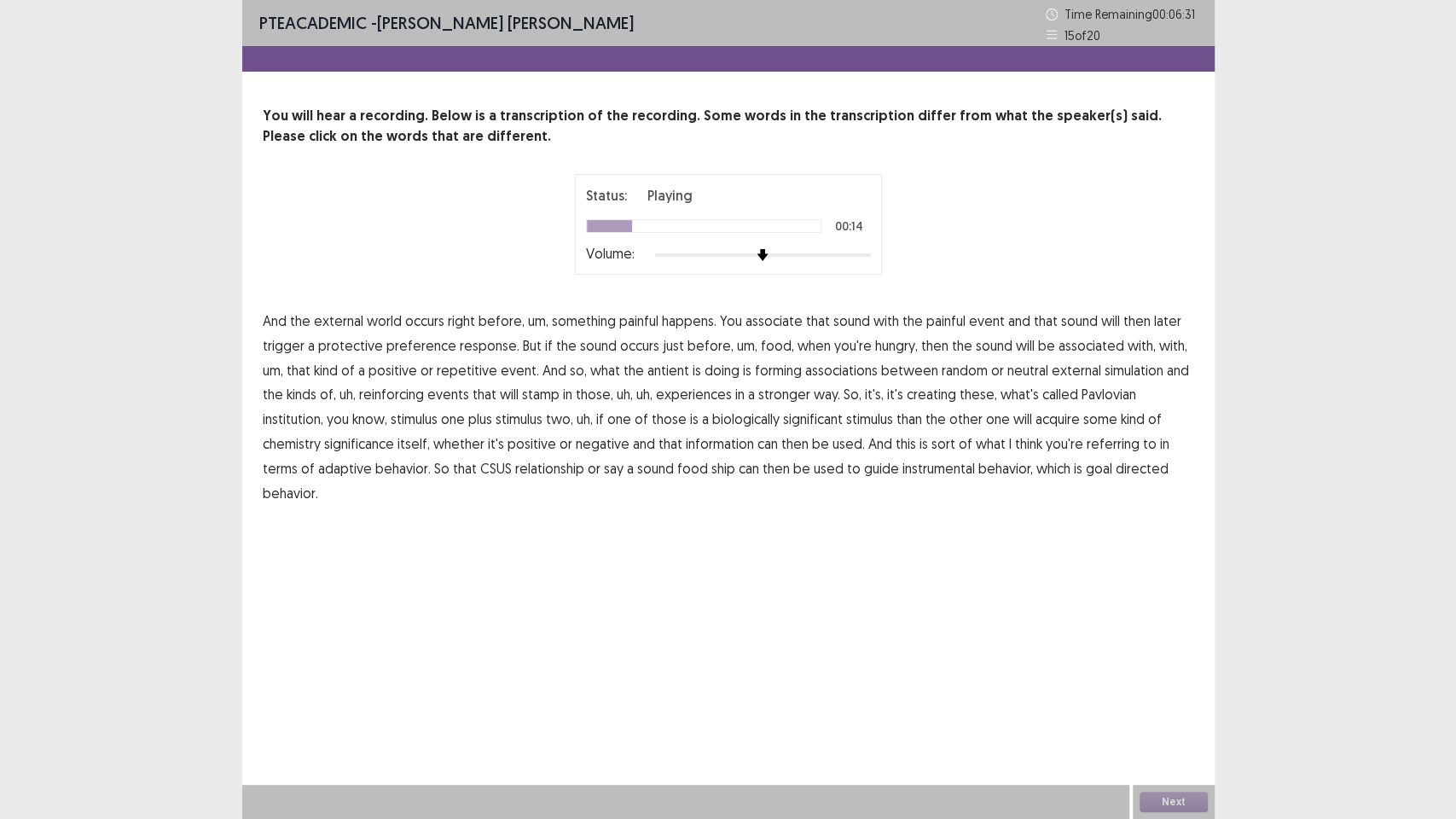
click at [441, 346] on span "preference" at bounding box center [421, 346] width 70 height 20
click at [648, 371] on span "antient" at bounding box center [668, 370] width 42 height 20
click at [1113, 376] on span "simulation" at bounding box center [1134, 370] width 59 height 20
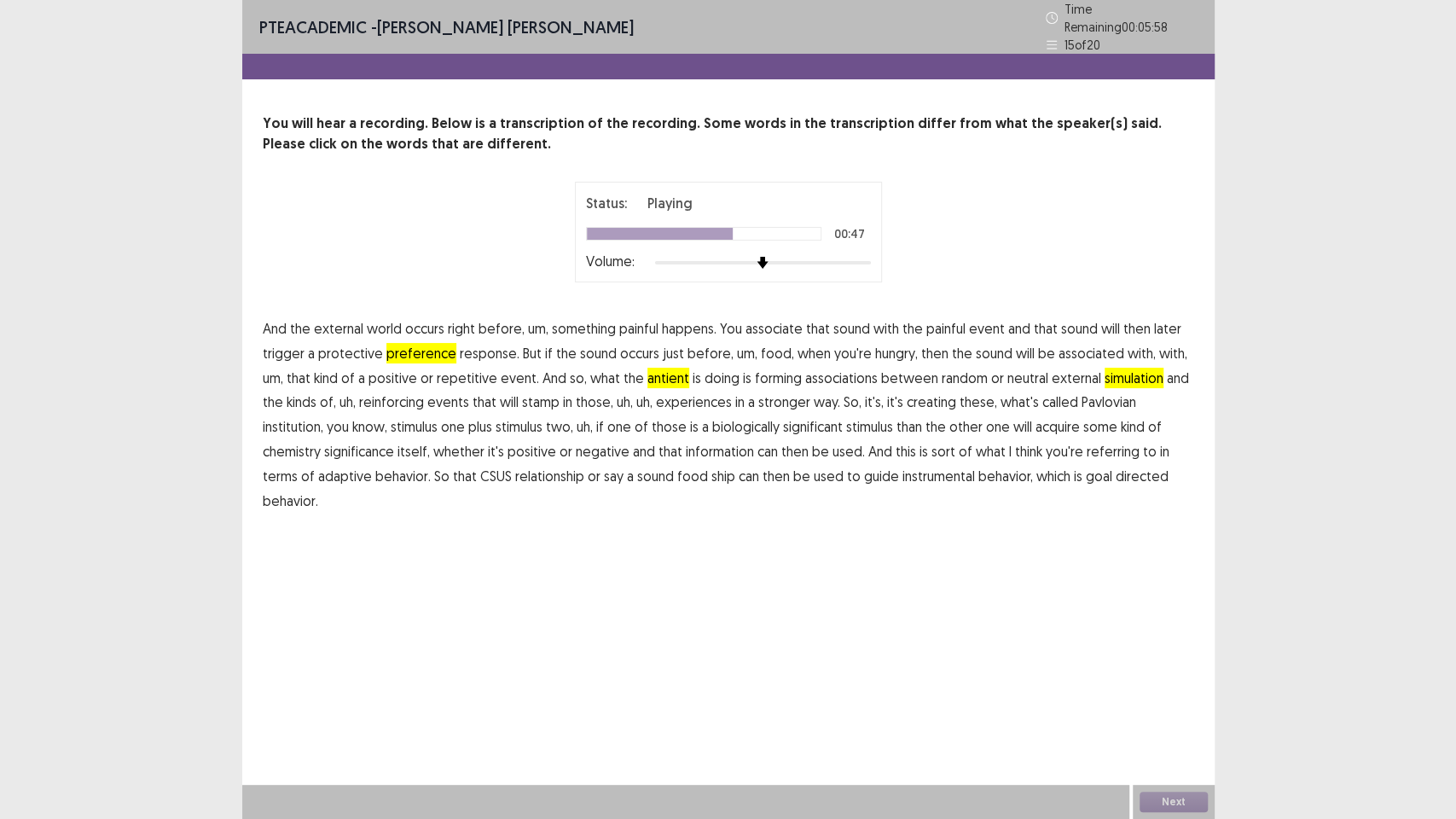
click at [324, 417] on span "institution," at bounding box center [293, 427] width 60 height 20
click at [321, 441] on span "chemistry" at bounding box center [292, 451] width 58 height 20
click at [711, 471] on span "ship" at bounding box center [723, 476] width 24 height 20
click at [1190, 691] on button "Next" at bounding box center [1173, 802] width 68 height 20
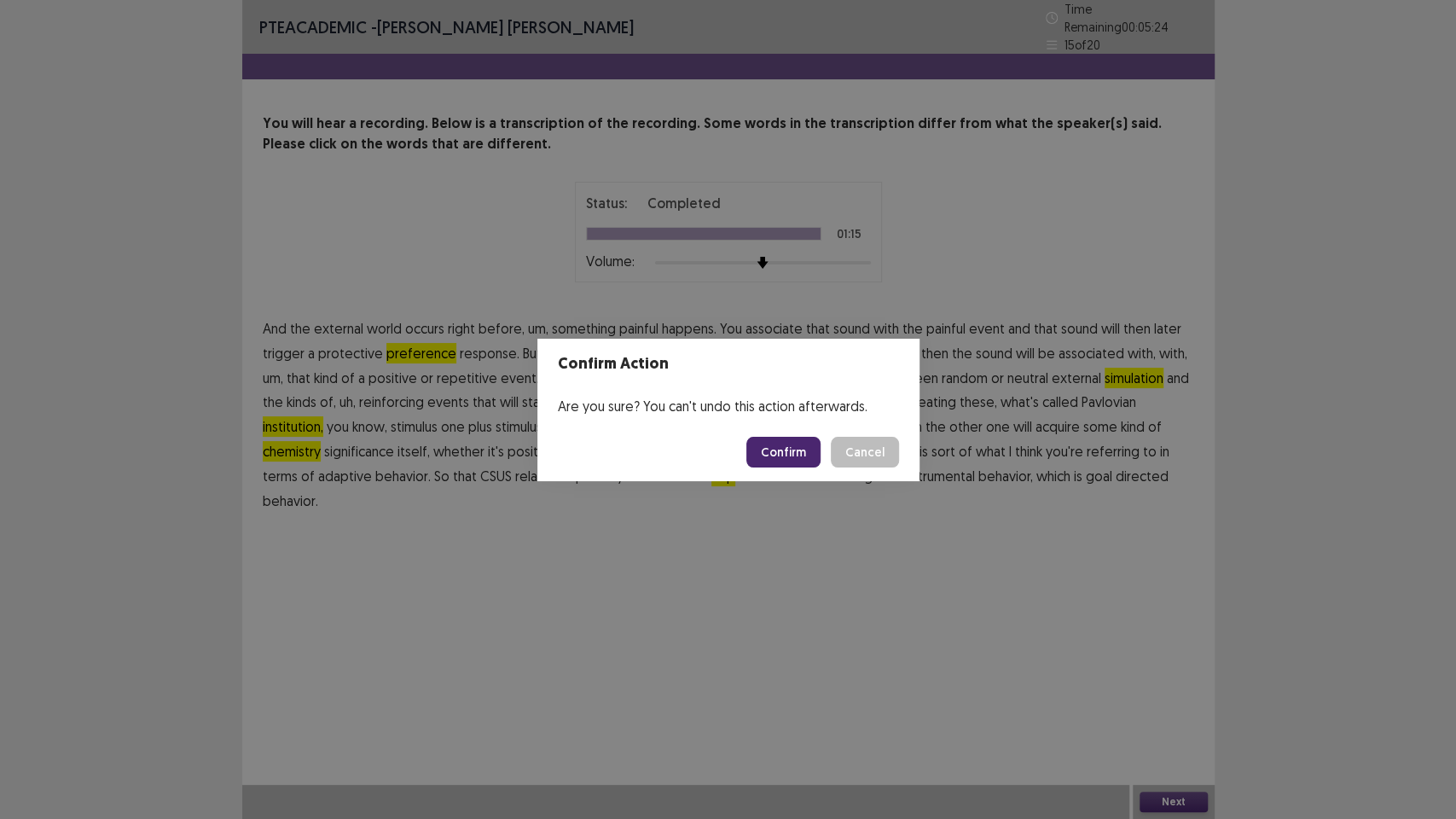
click at [795, 457] on button "Confirm" at bounding box center [783, 452] width 74 height 31
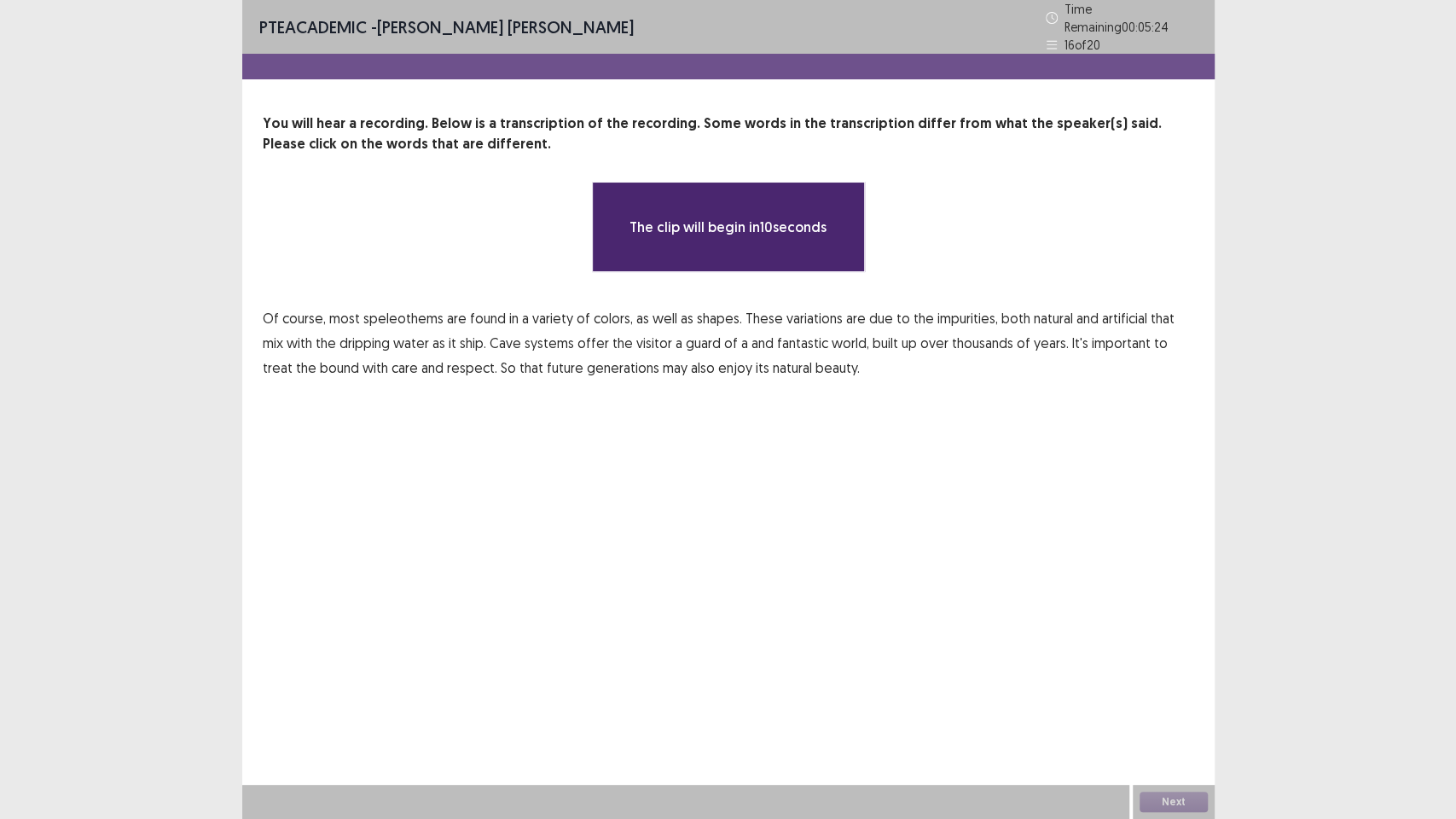
drag, startPoint x: 466, startPoint y: 483, endPoint x: 405, endPoint y: 464, distance: 63.9
click at [437, 466] on div "PTE academic - [PERSON_NAME] [PERSON_NAME] Time Remaining 00 : 05 : 24 16 of 20…" at bounding box center [728, 410] width 973 height 819
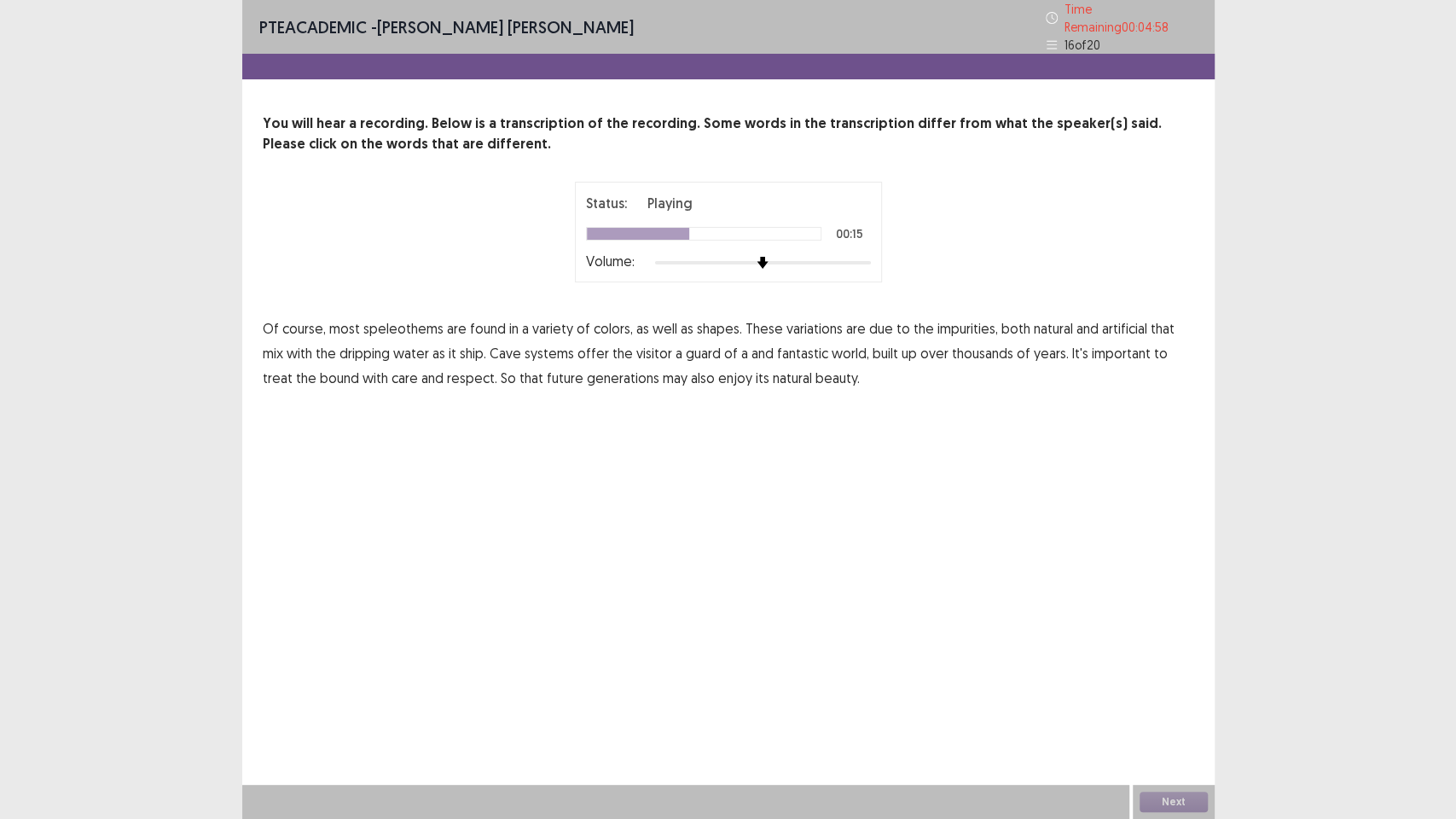
click at [490, 349] on span "Cave" at bounding box center [505, 353] width 32 height 20
click at [524, 350] on span "systems" at bounding box center [549, 353] width 49 height 20
drag, startPoint x: 485, startPoint y: 341, endPoint x: 497, endPoint y: 342, distance: 12.0
click at [490, 343] on span "Cave" at bounding box center [505, 353] width 32 height 20
drag, startPoint x: 510, startPoint y: 342, endPoint x: 521, endPoint y: 344, distance: 11.2
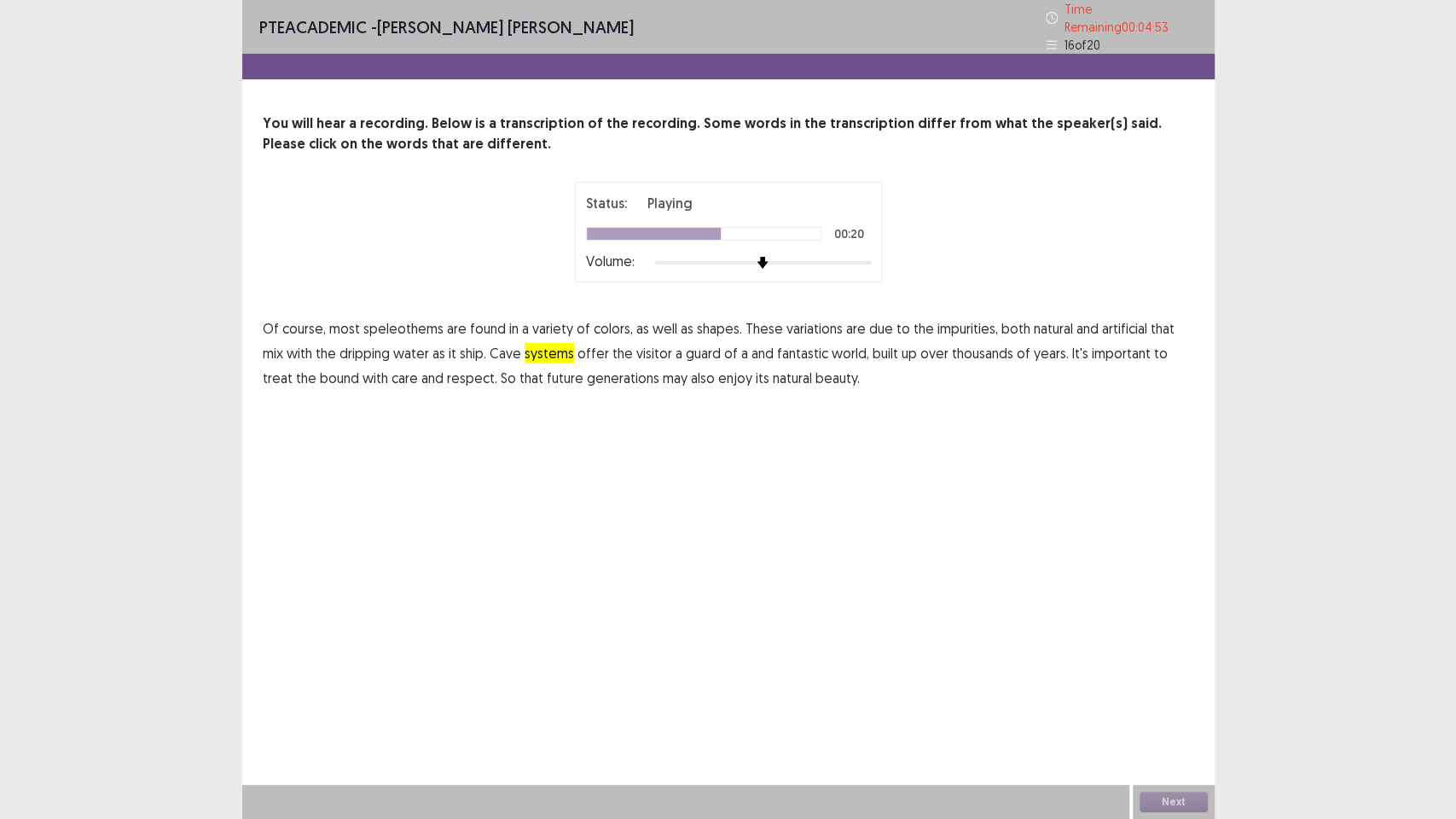
click at [524, 344] on span "systems" at bounding box center [549, 353] width 49 height 20
drag, startPoint x: 673, startPoint y: 341, endPoint x: 714, endPoint y: 348, distance: 41.6
click at [686, 343] on span "guard" at bounding box center [703, 353] width 35 height 20
click at [320, 371] on span "bound" at bounding box center [339, 378] width 39 height 20
click at [837, 501] on div "PTE academic - [PERSON_NAME] [PERSON_NAME] Time Remaining 00 : 04 : 35 16 of 20…" at bounding box center [728, 410] width 973 height 819
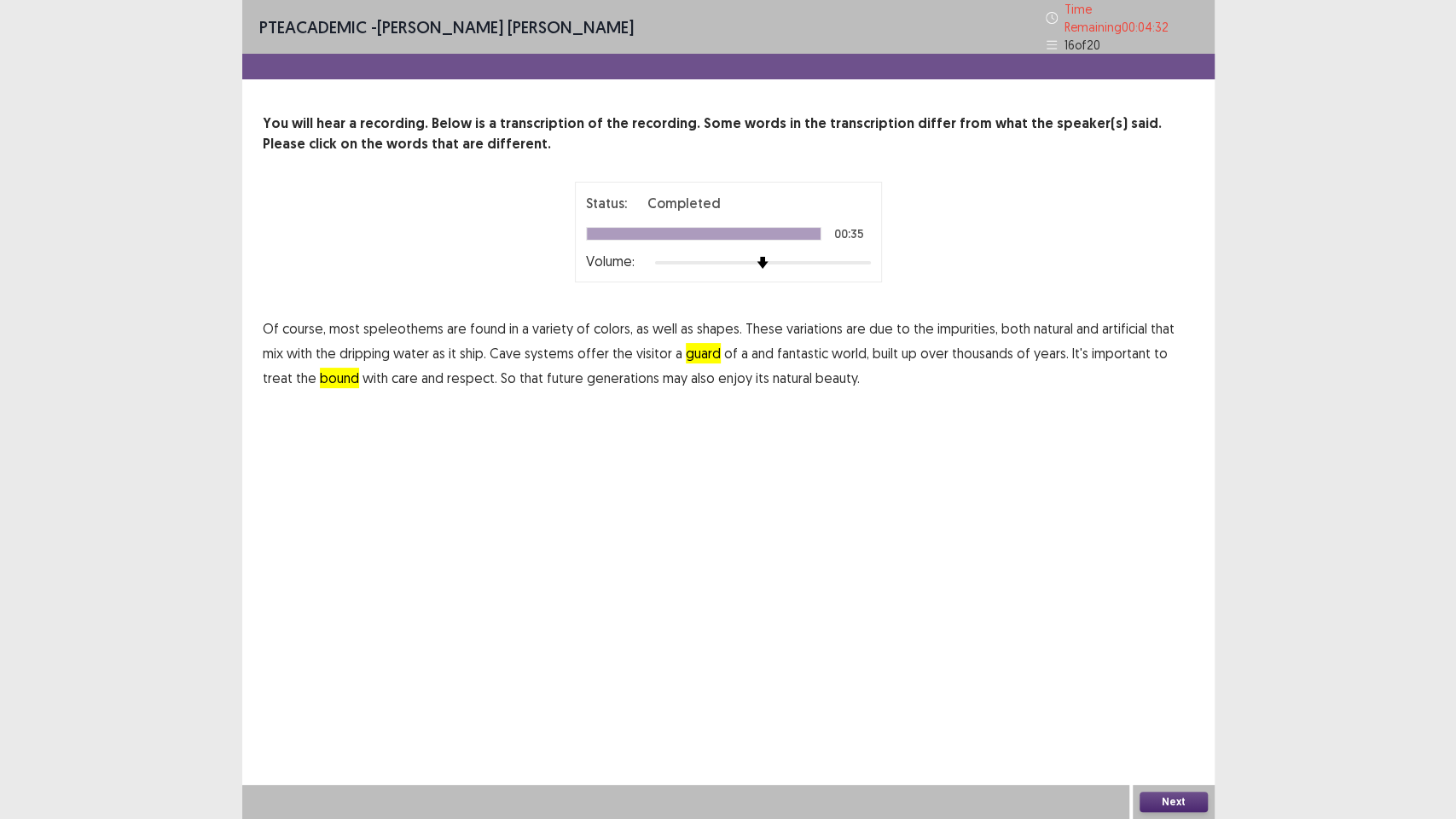
click at [1201, 691] on button "Next" at bounding box center [1173, 802] width 68 height 20
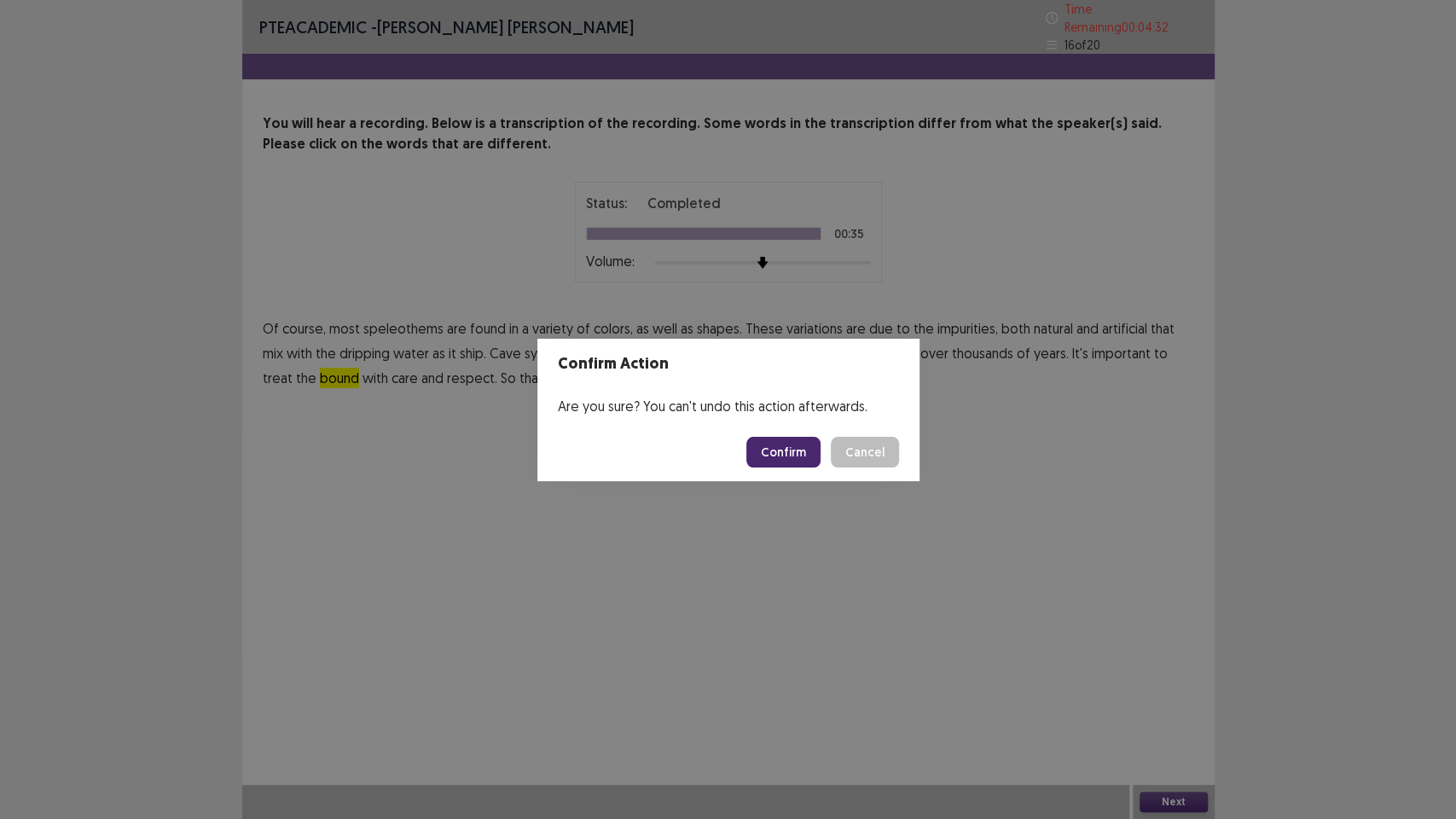
click at [786, 444] on button "Confirm" at bounding box center [783, 452] width 74 height 31
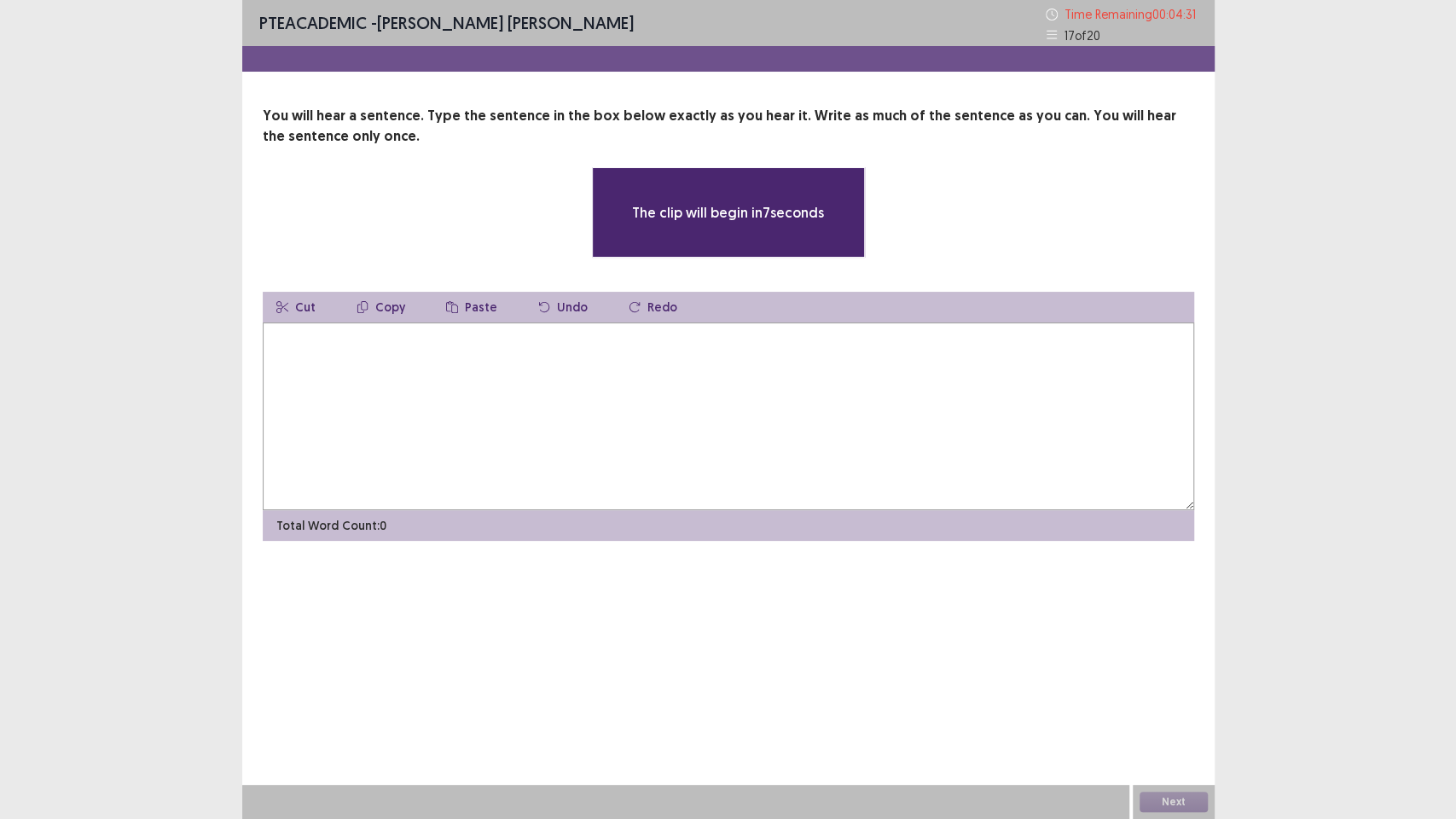
click at [625, 430] on textarea at bounding box center [728, 417] width 932 height 188
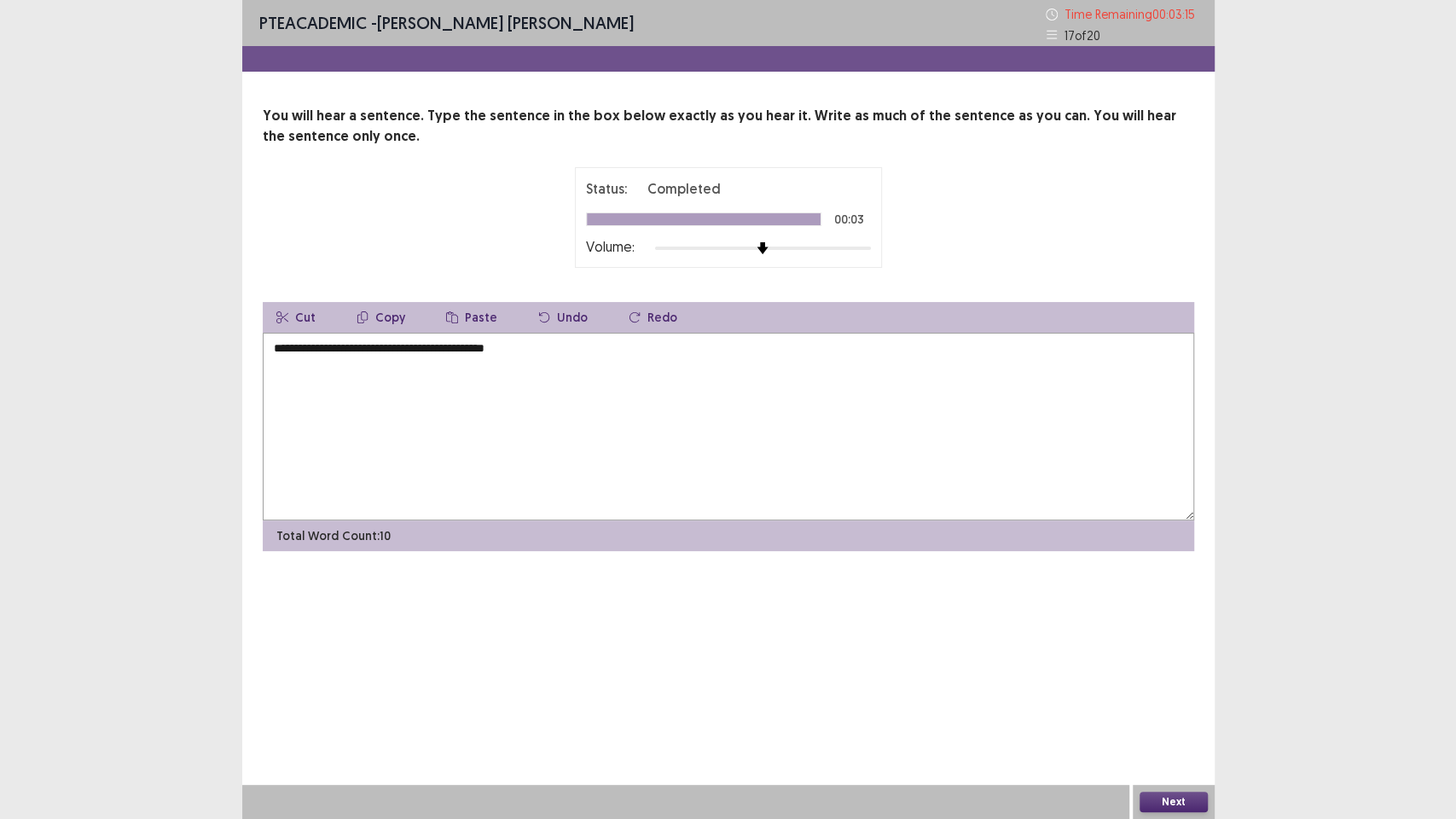
type textarea "**********"
click at [1194, 691] on button "Next" at bounding box center [1173, 802] width 68 height 20
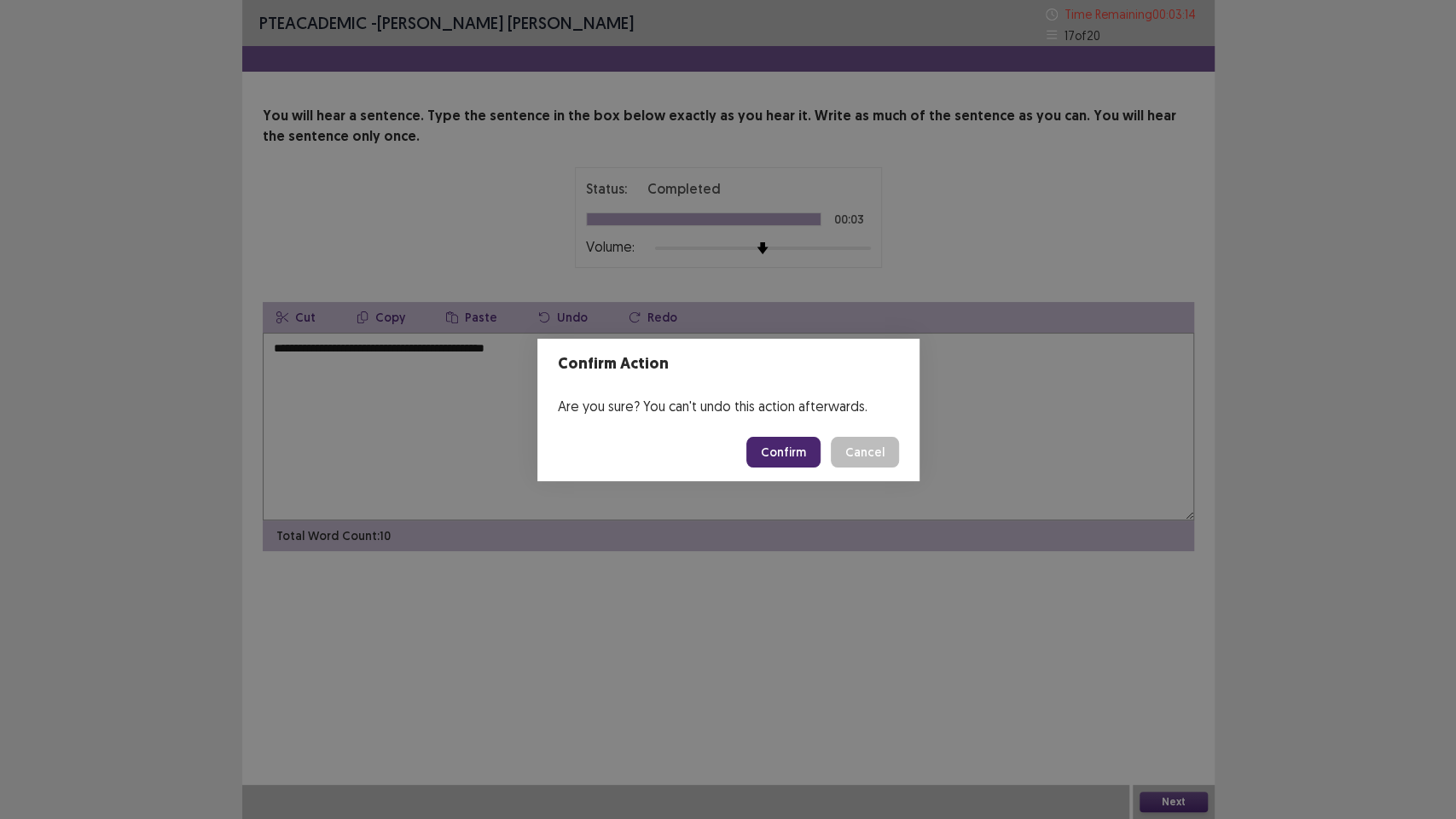
click at [785, 453] on button "Confirm" at bounding box center [783, 452] width 74 height 31
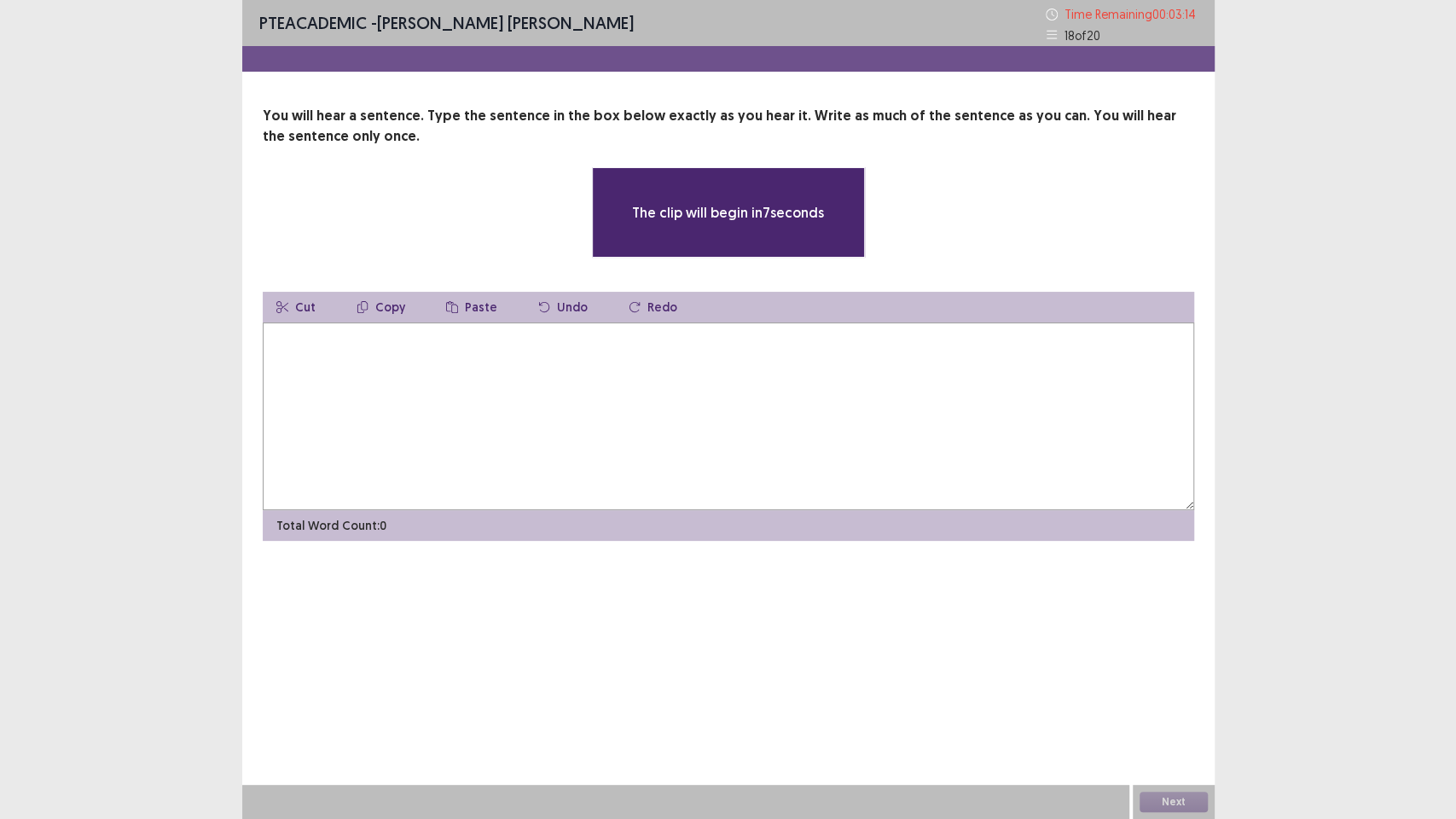
click at [982, 449] on textarea at bounding box center [728, 417] width 932 height 188
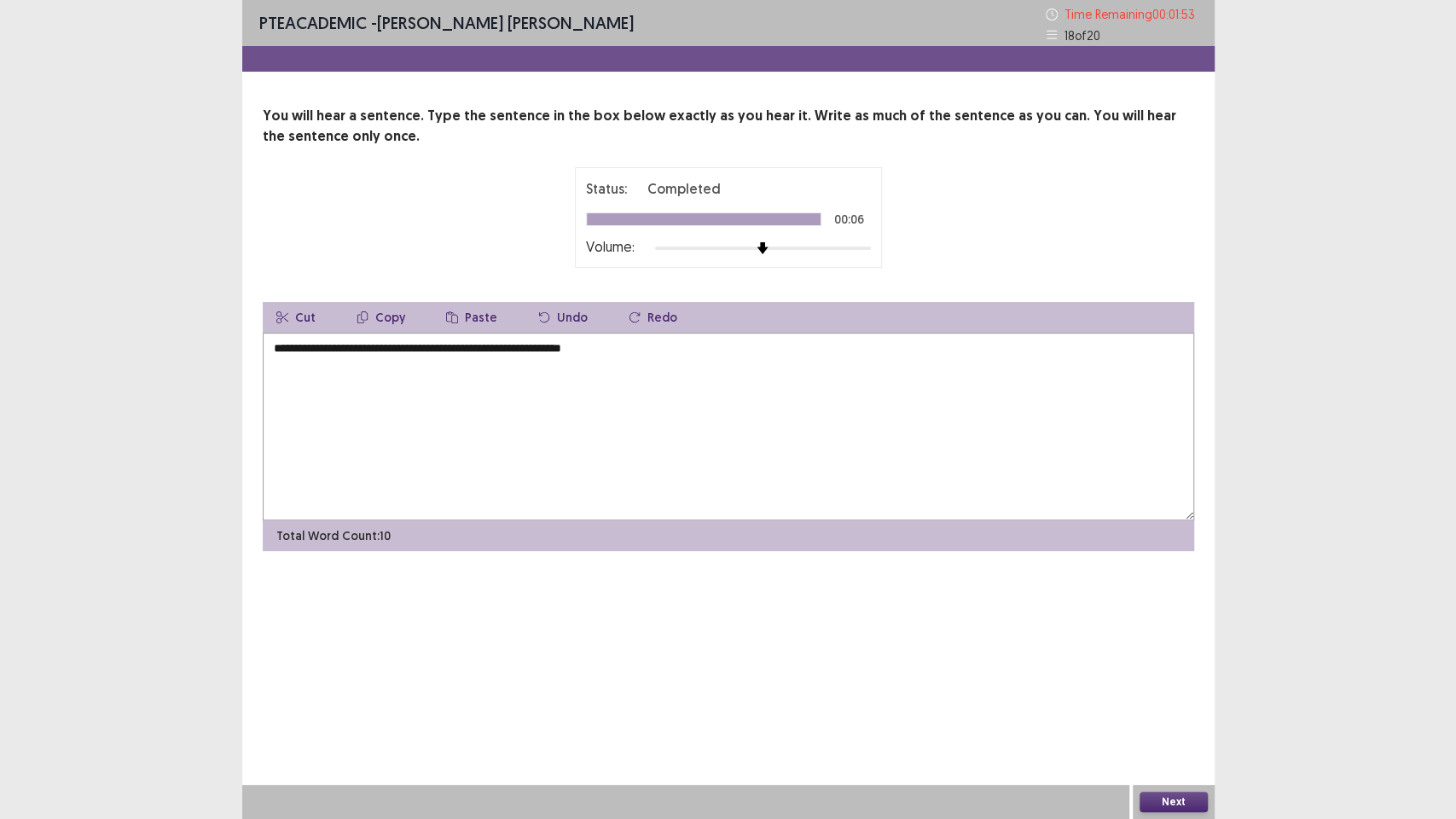
click at [325, 407] on textarea "**********" at bounding box center [728, 427] width 932 height 188
type textarea "**********"
click at [1178, 691] on button "Next" at bounding box center [1173, 802] width 68 height 20
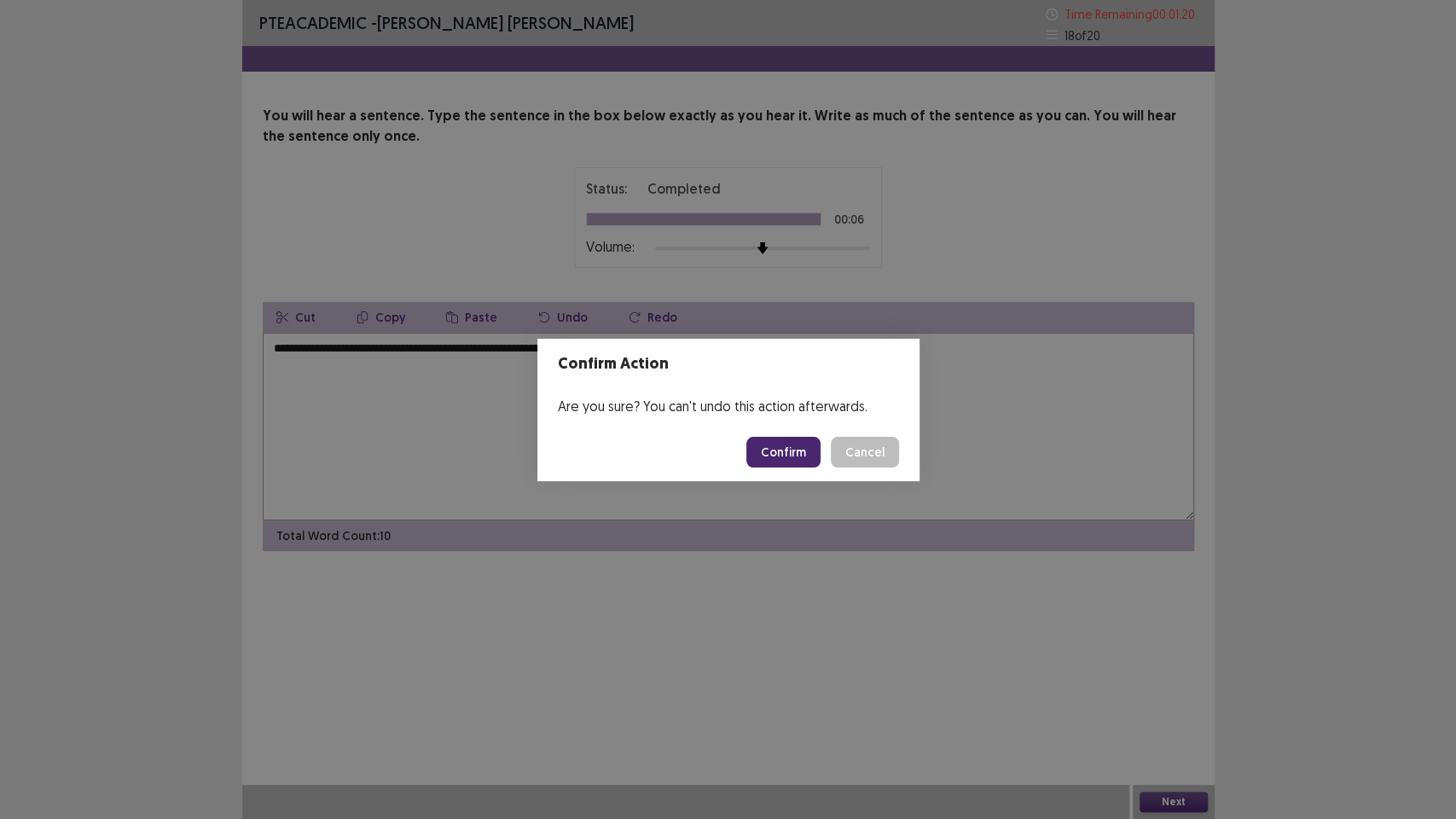
click at [778, 461] on button "Confirm" at bounding box center [783, 452] width 74 height 31
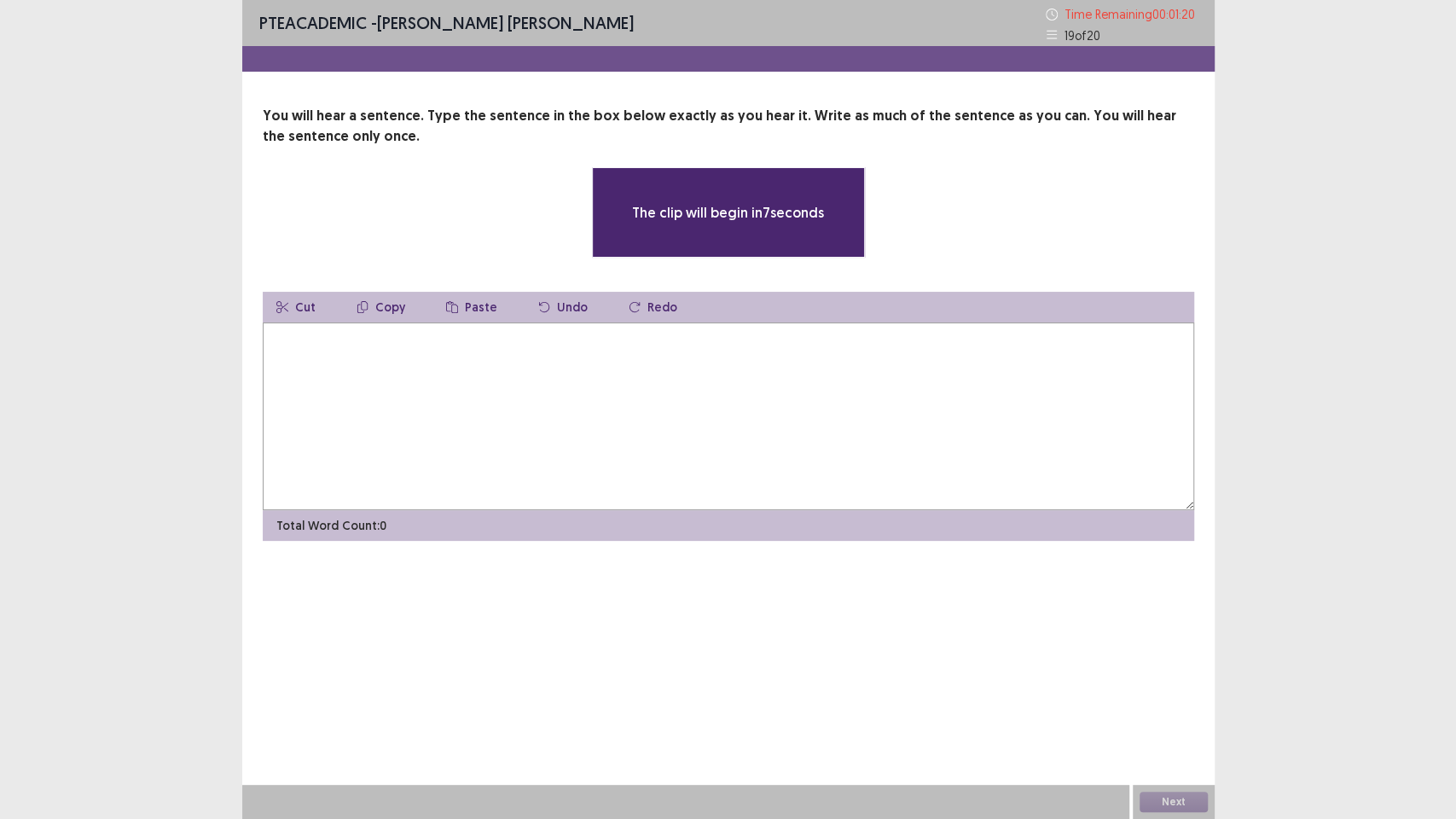
click at [683, 461] on textarea at bounding box center [728, 417] width 932 height 188
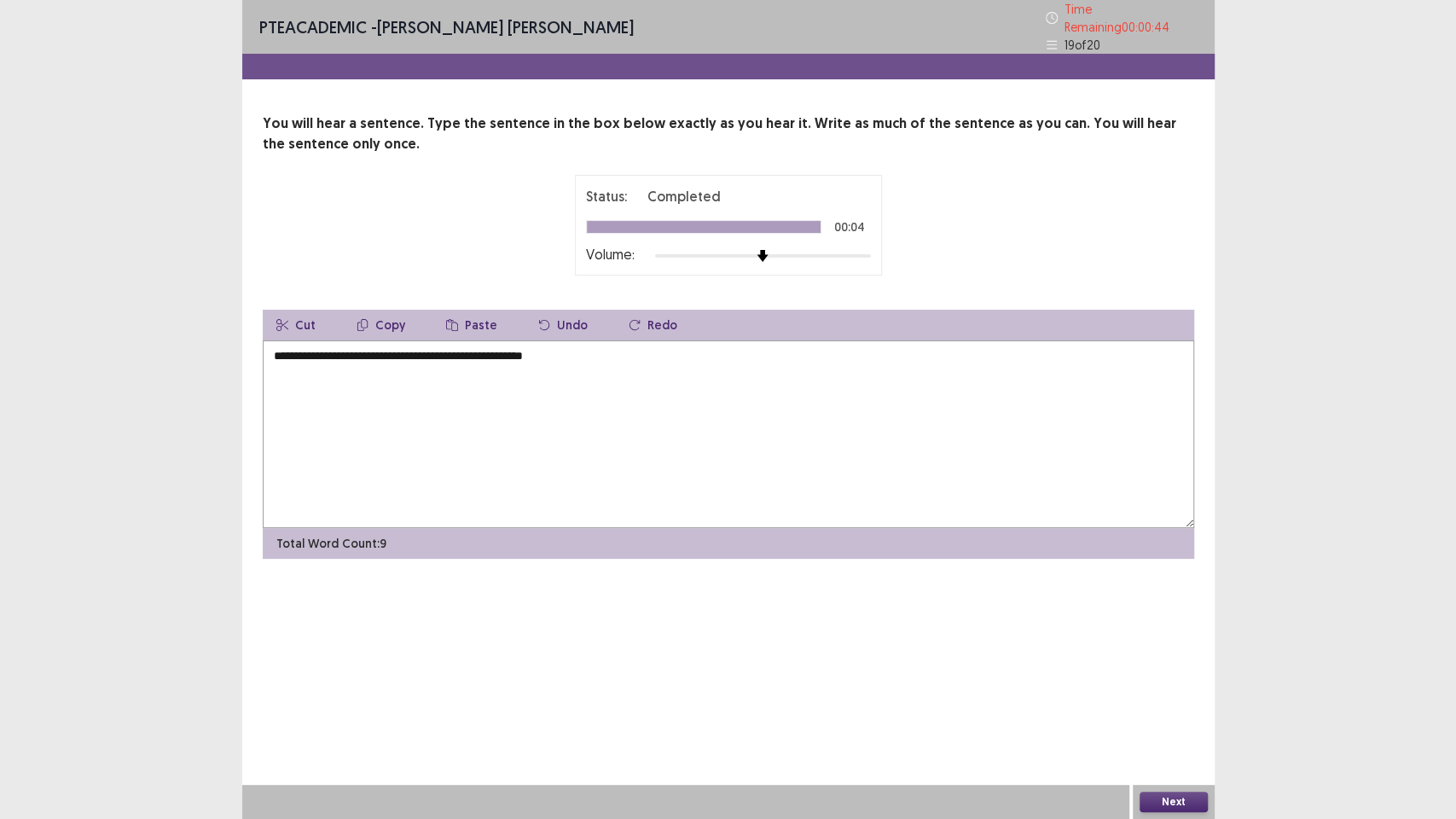
type textarea "**********"
click at [1192, 691] on button "Next" at bounding box center [1173, 802] width 68 height 20
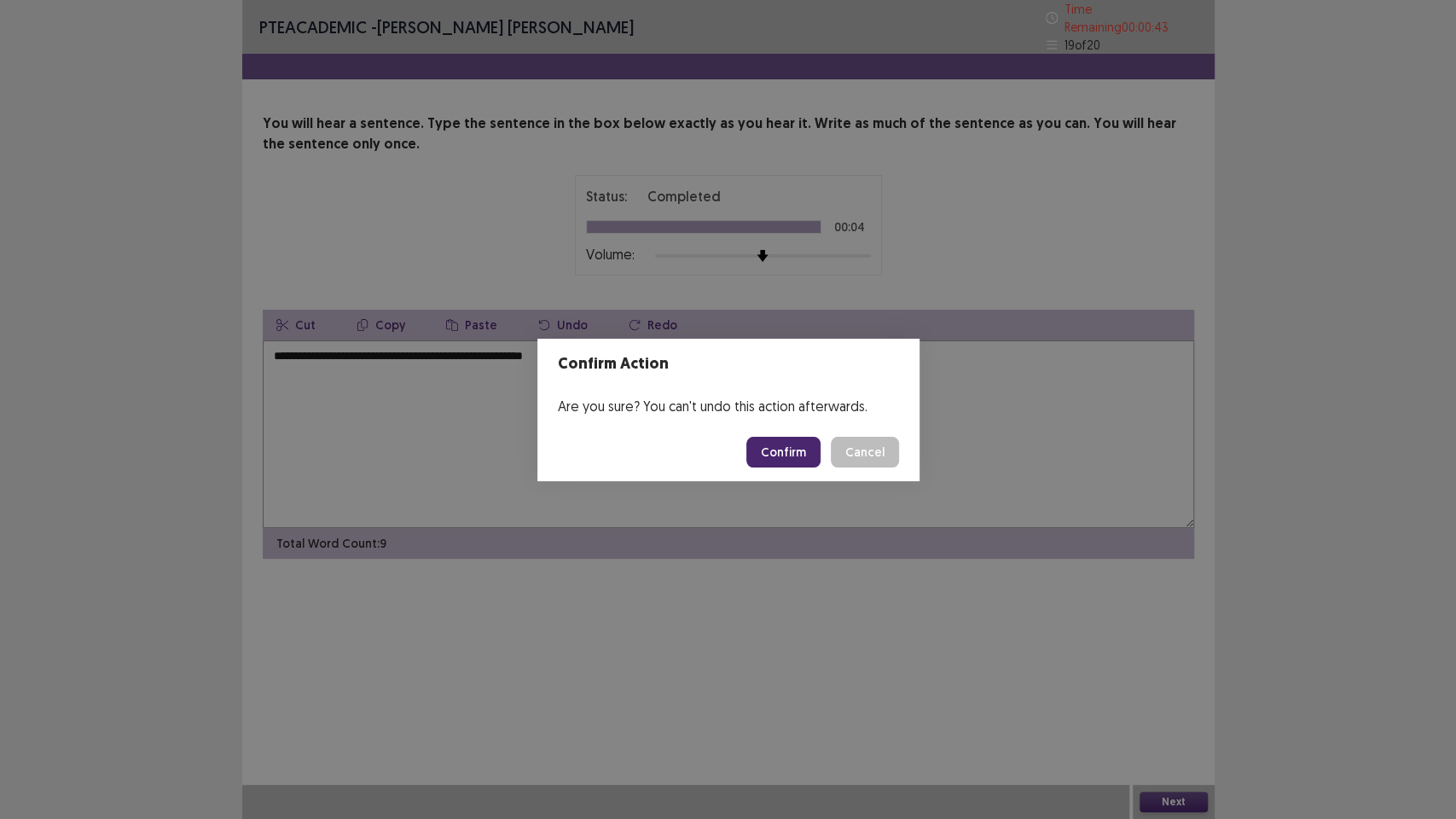
click at [744, 633] on div "Confirm Action Are you sure? You can't undo this action afterwards. Confirm Can…" at bounding box center [728, 410] width 1456 height 819
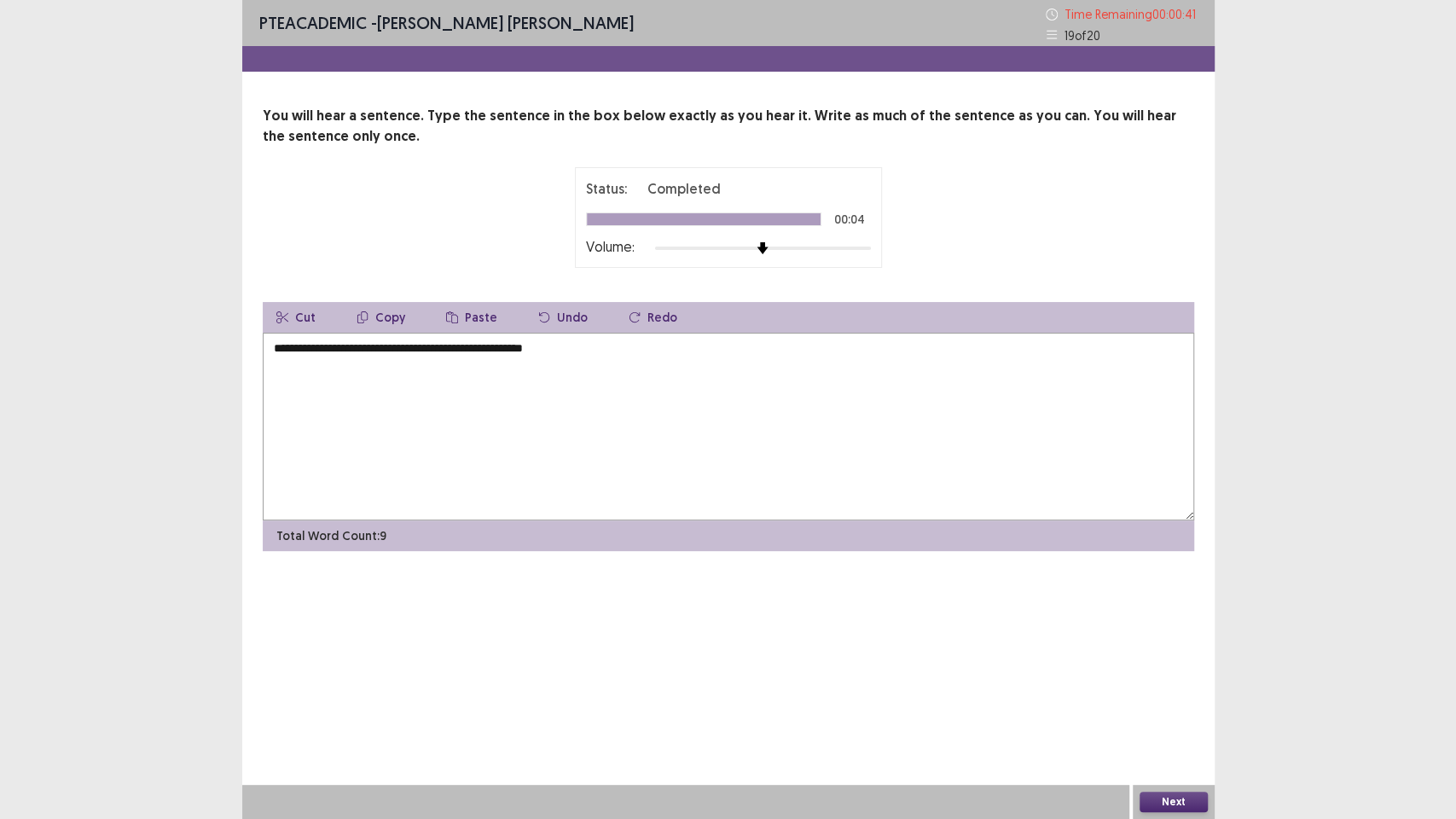
click at [1164, 691] on button "Next" at bounding box center [1173, 802] width 68 height 20
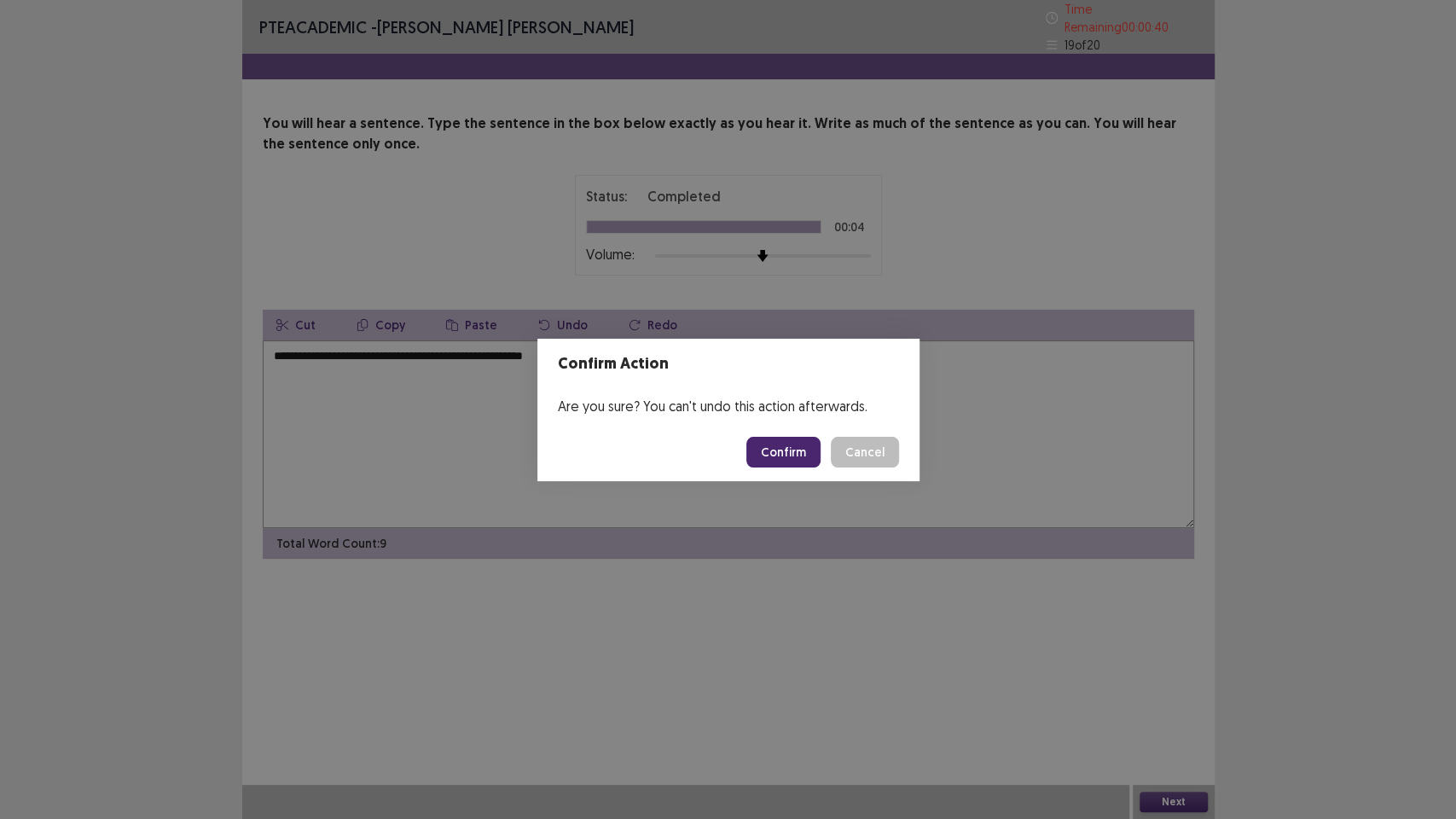
click at [790, 446] on button "Confirm" at bounding box center [783, 452] width 74 height 31
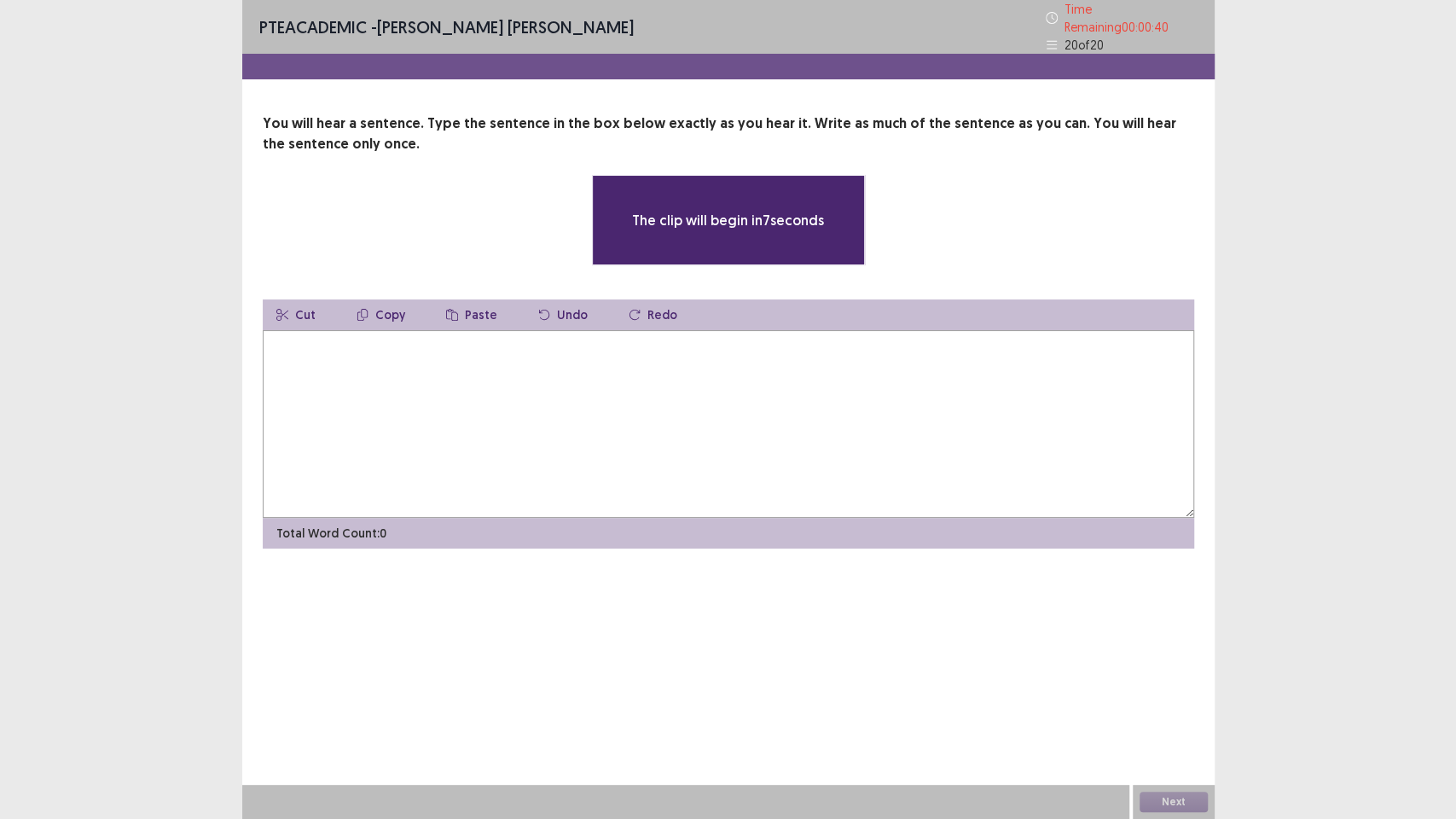
click at [770, 461] on textarea at bounding box center [728, 424] width 932 height 188
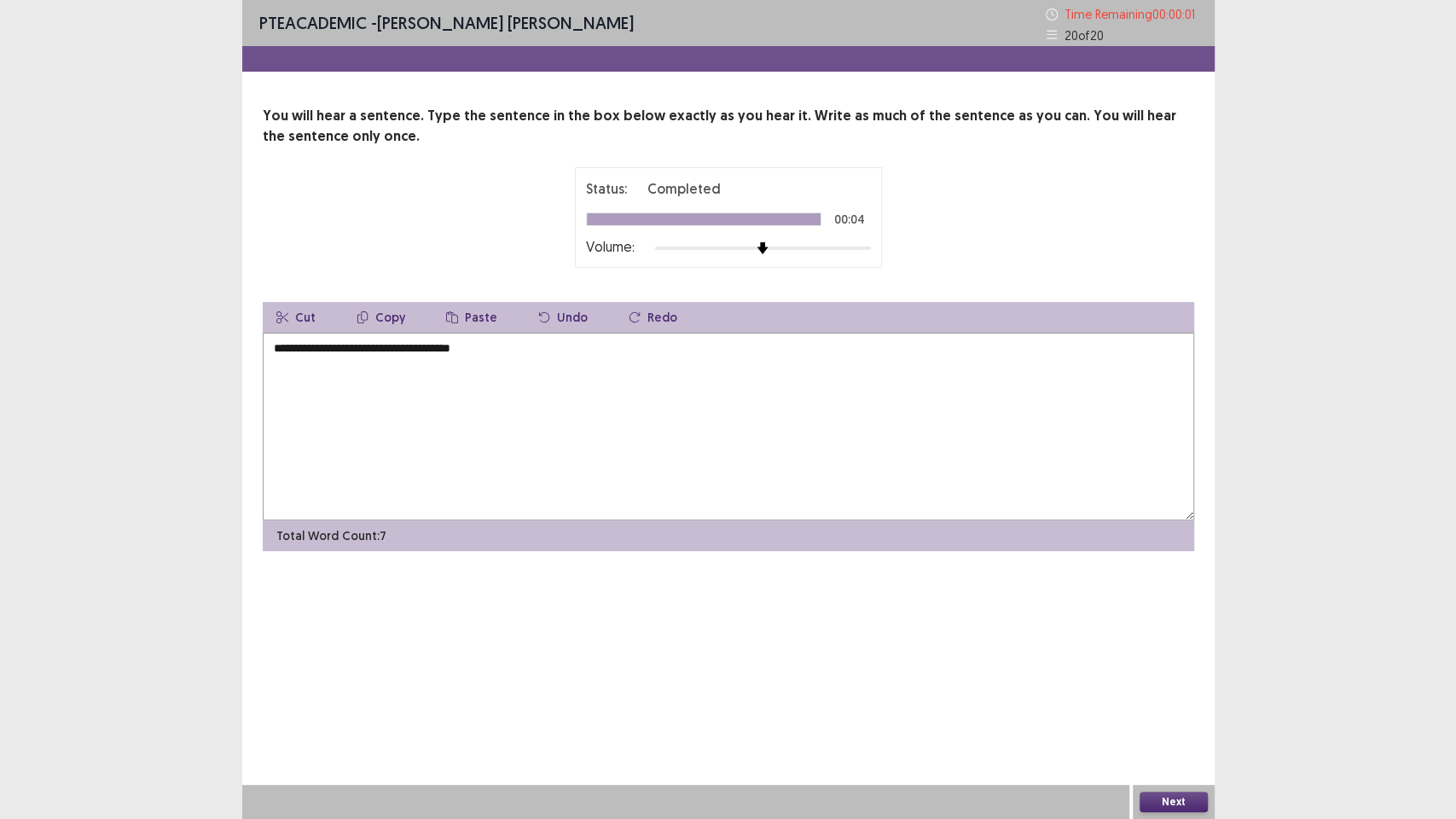
type textarea "**********"
click at [1187, 691] on button "Next" at bounding box center [1173, 802] width 68 height 20
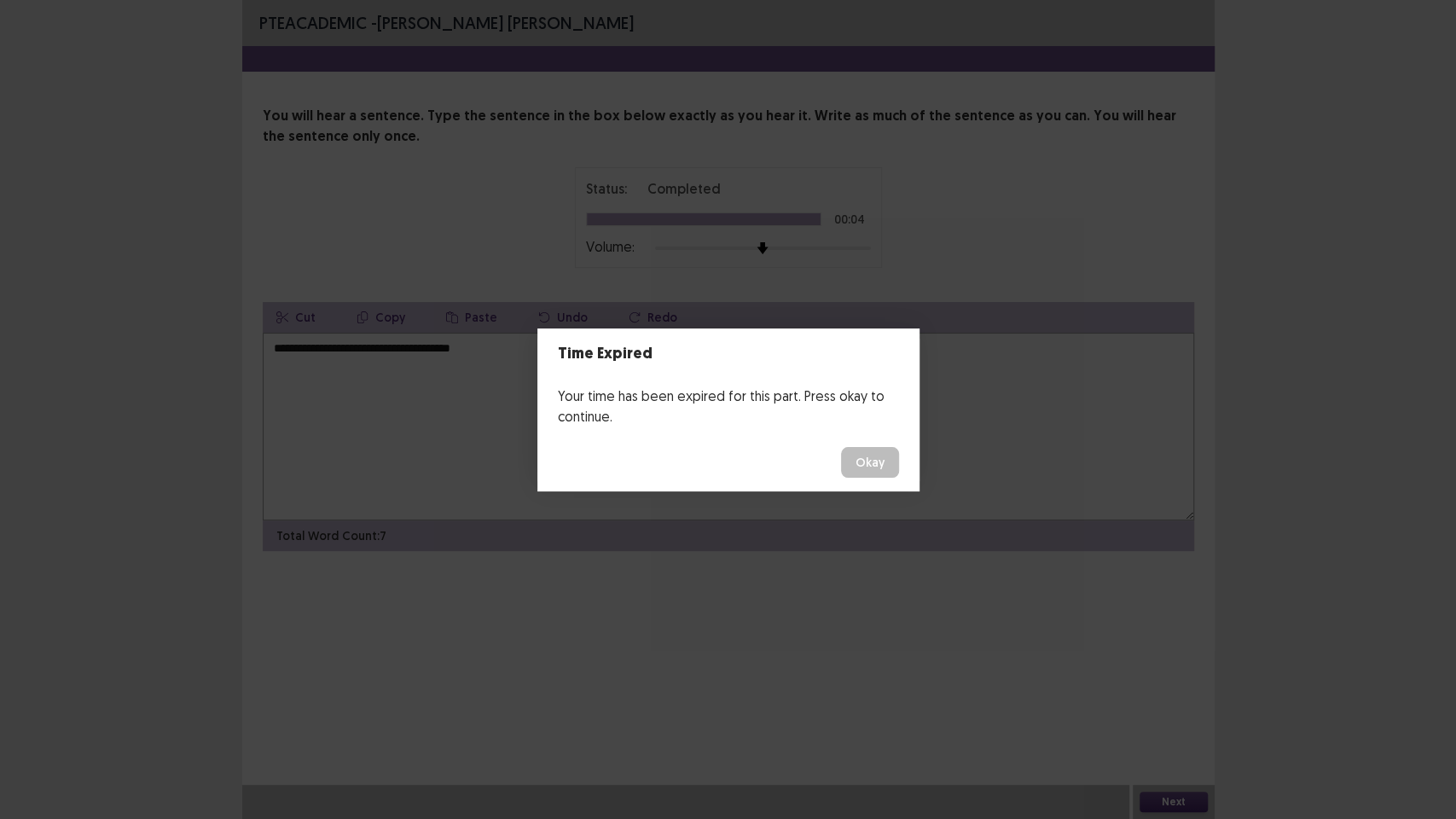
click at [880, 466] on button "Okay" at bounding box center [870, 462] width 58 height 31
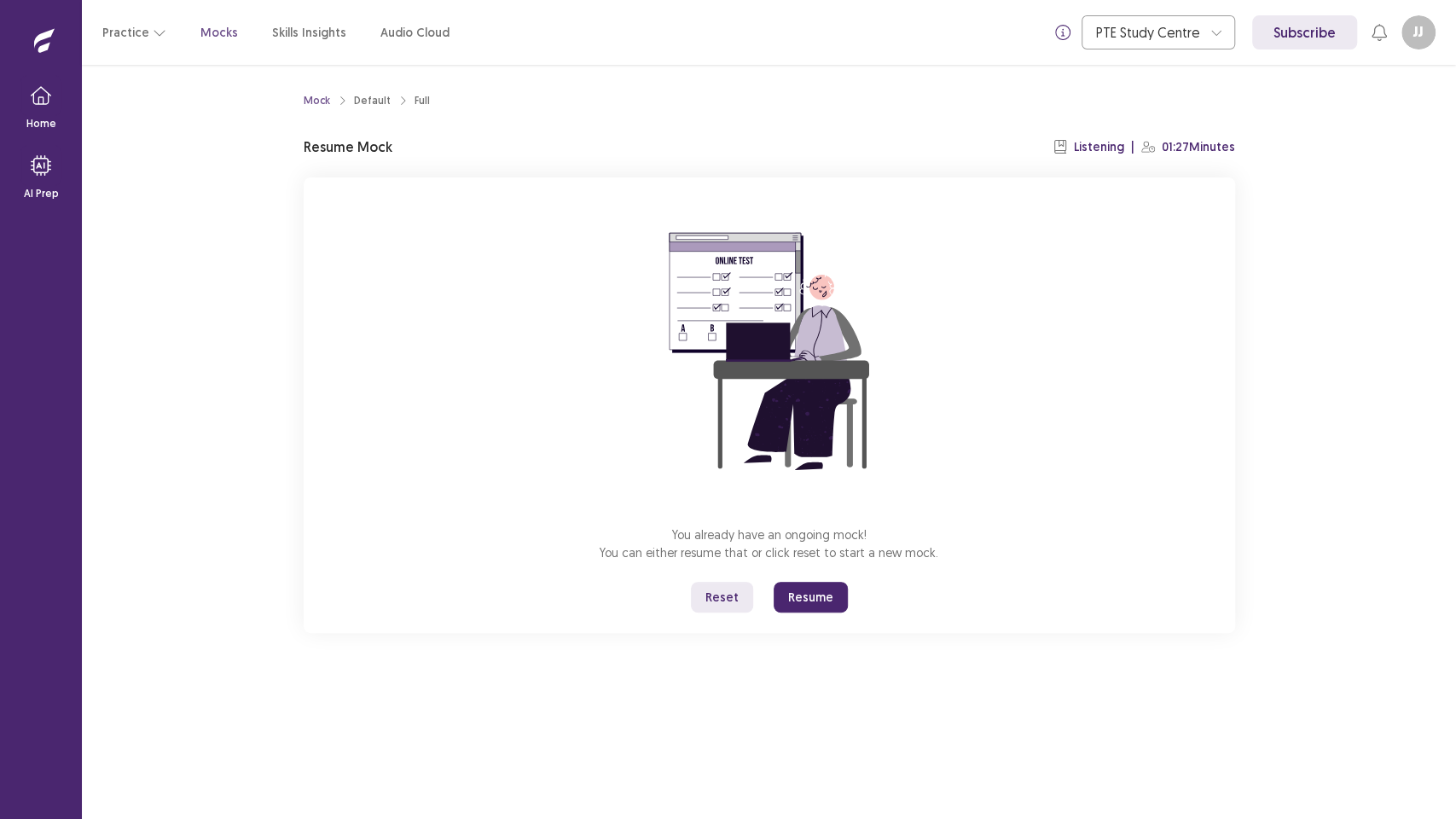
click at [800, 589] on button "Resume" at bounding box center [811, 597] width 74 height 31
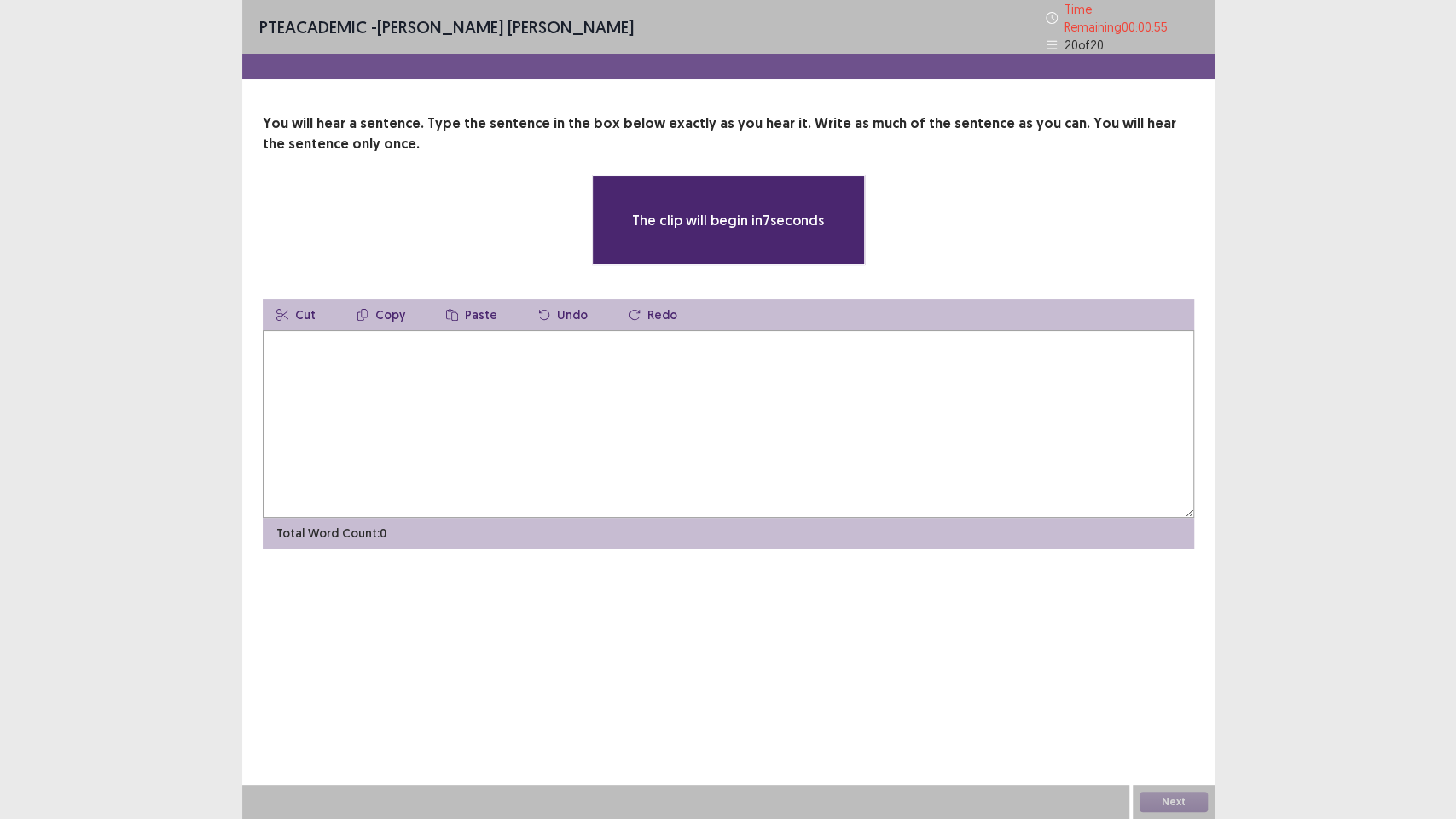
click at [724, 432] on textarea at bounding box center [728, 424] width 932 height 188
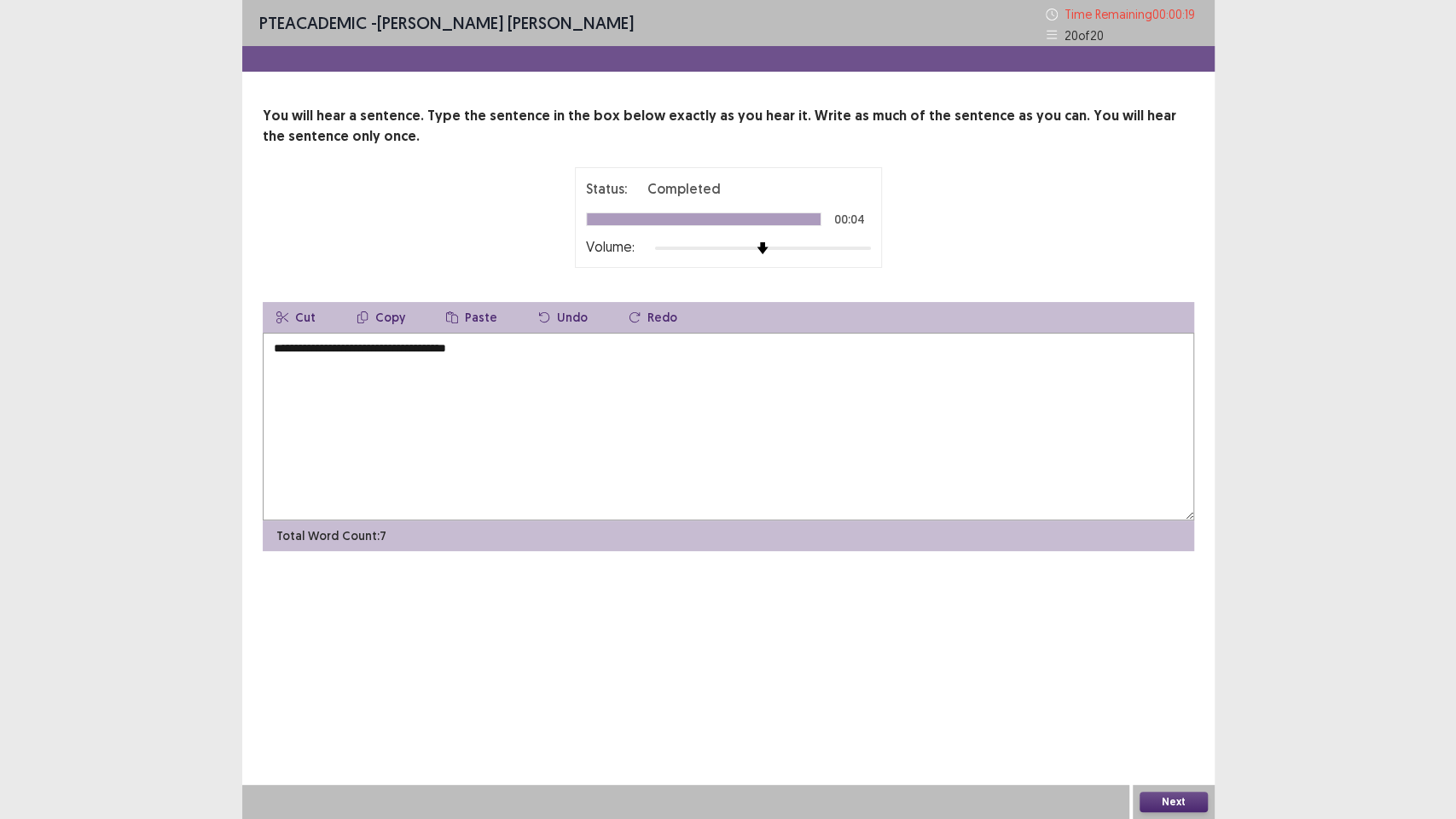
click at [382, 348] on textarea "**********" at bounding box center [728, 427] width 932 height 188
click at [355, 348] on textarea "**********" at bounding box center [728, 427] width 932 height 188
click at [893, 473] on textarea "**********" at bounding box center [728, 427] width 932 height 188
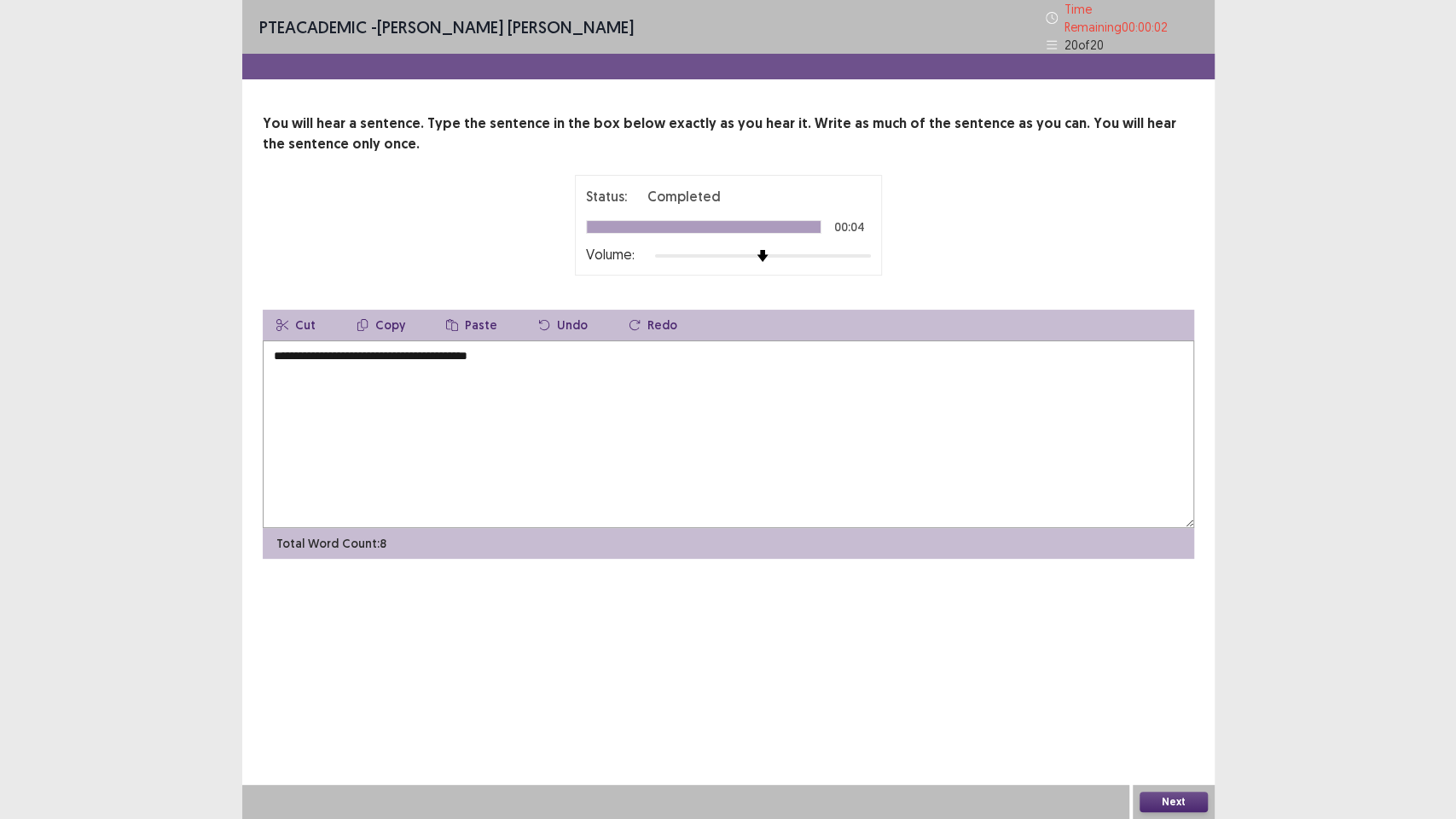
type textarea "**********"
click at [1181, 691] on button "Next" at bounding box center [1173, 802] width 68 height 20
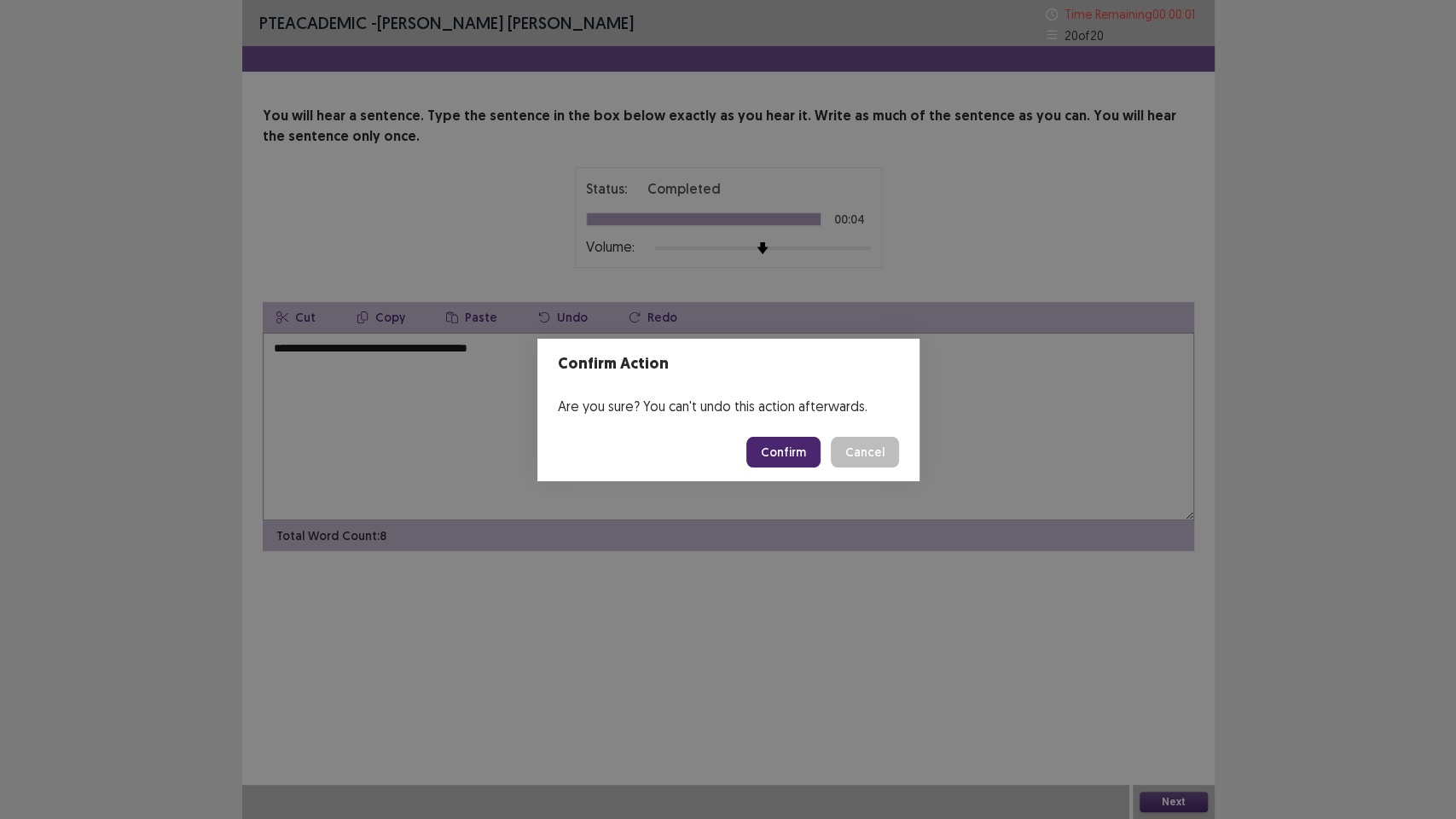
click at [803, 456] on body "**********" at bounding box center [728, 410] width 1456 height 819
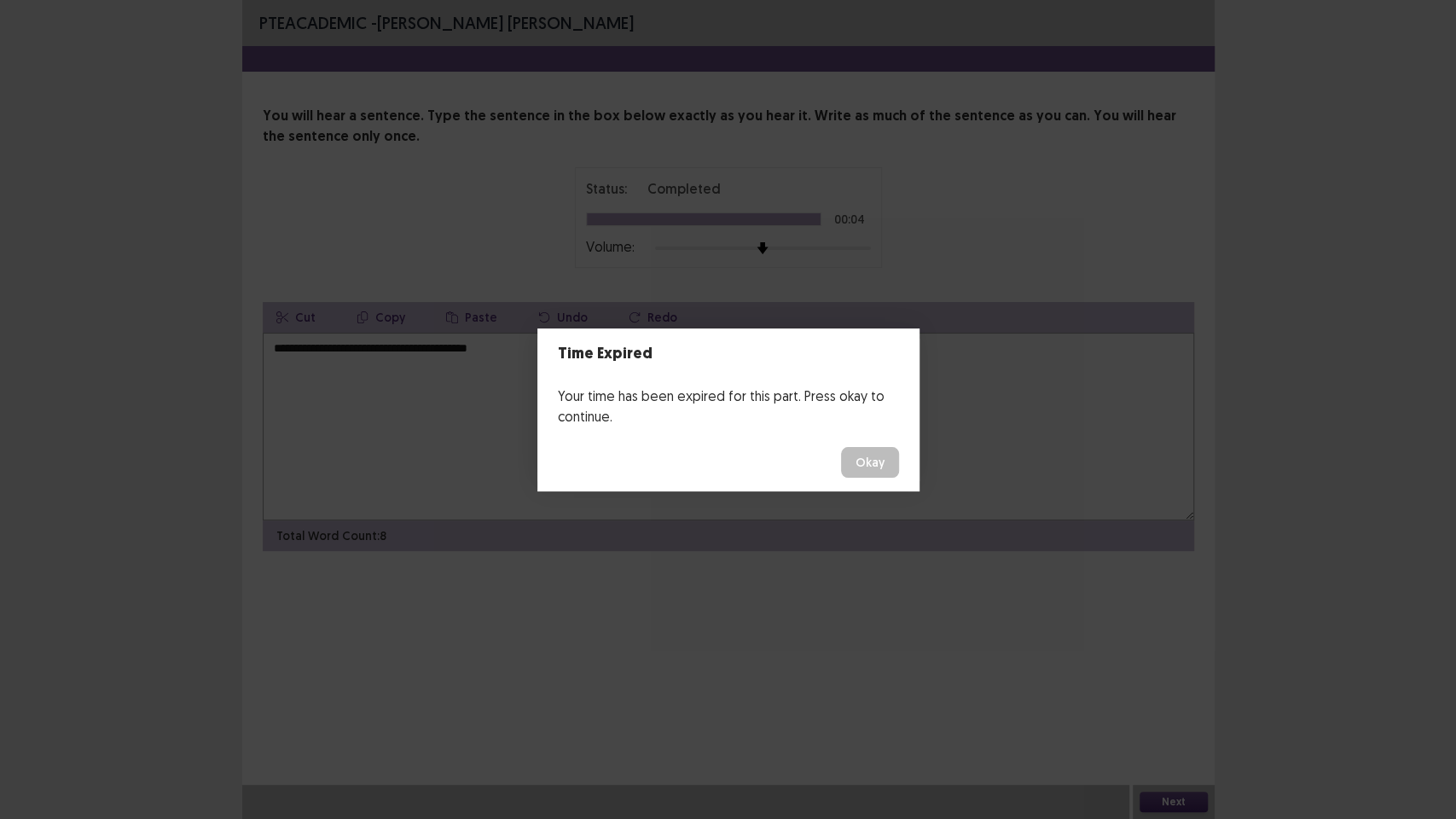
click at [873, 468] on button "Okay" at bounding box center [870, 462] width 58 height 31
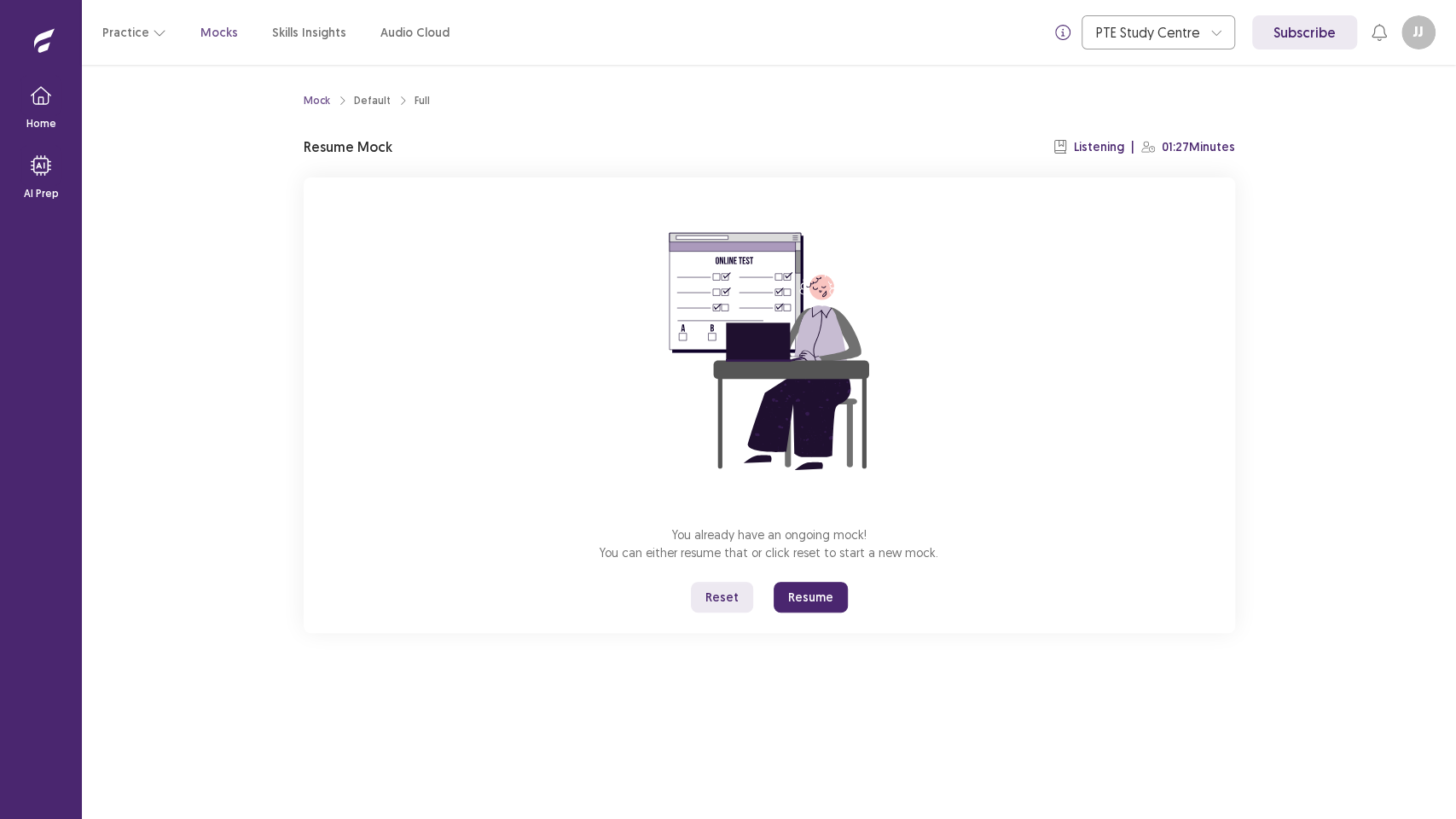
click at [805, 596] on button "Resume" at bounding box center [811, 597] width 74 height 31
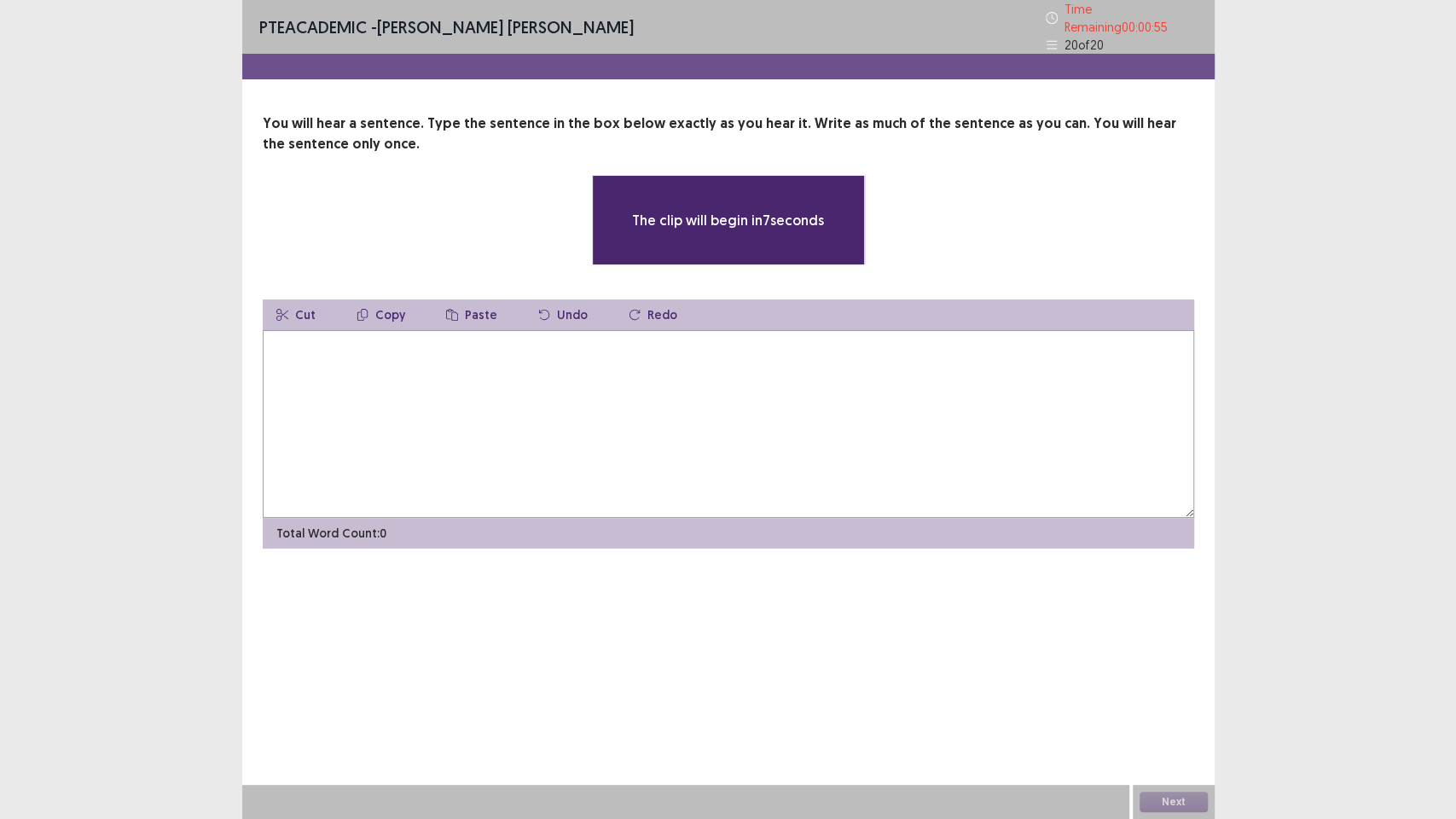
click at [754, 441] on textarea at bounding box center [728, 424] width 932 height 188
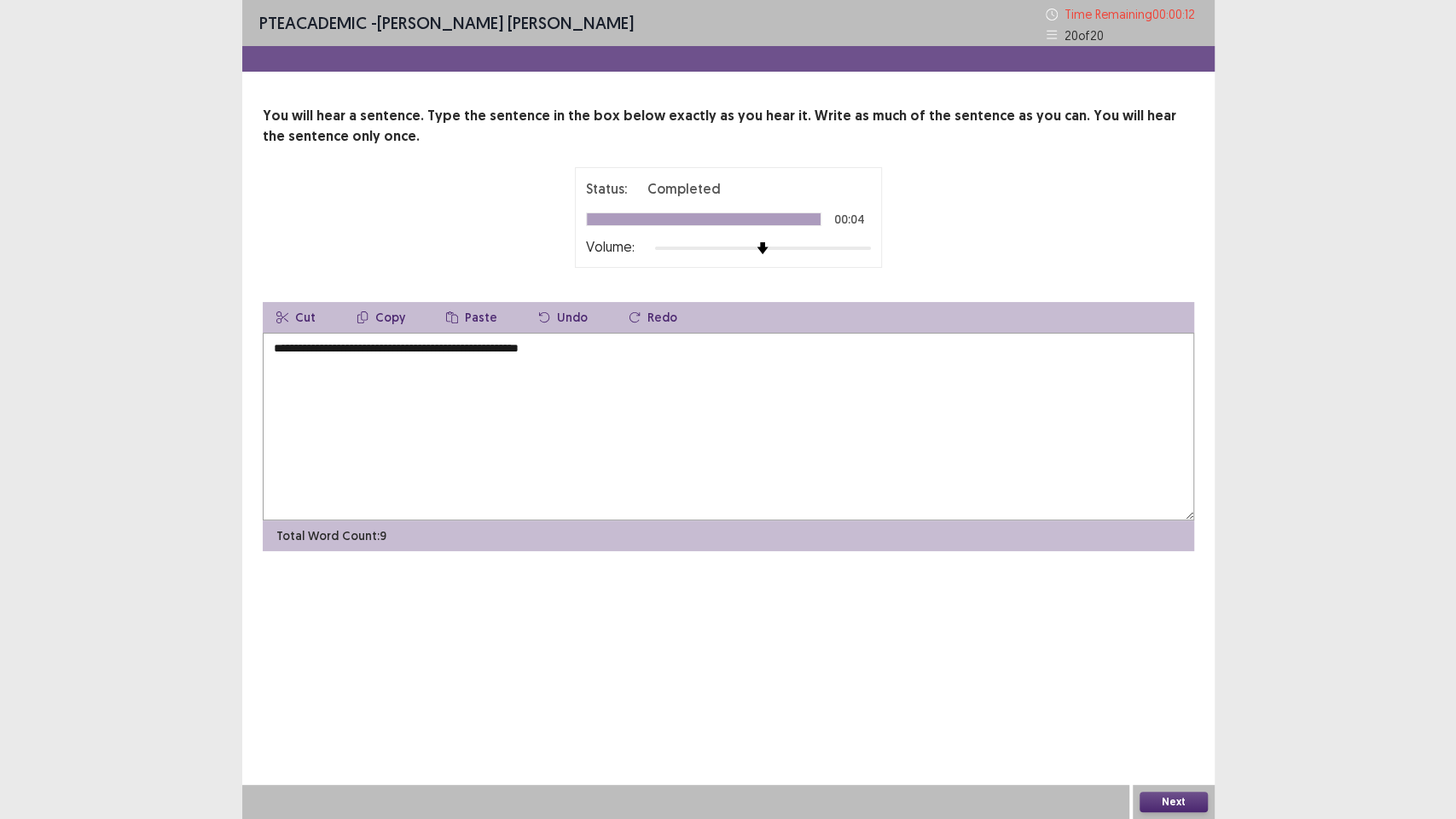
drag, startPoint x: 382, startPoint y: 348, endPoint x: 423, endPoint y: 362, distance: 43.3
click at [383, 348] on textarea "**********" at bounding box center [728, 427] width 932 height 188
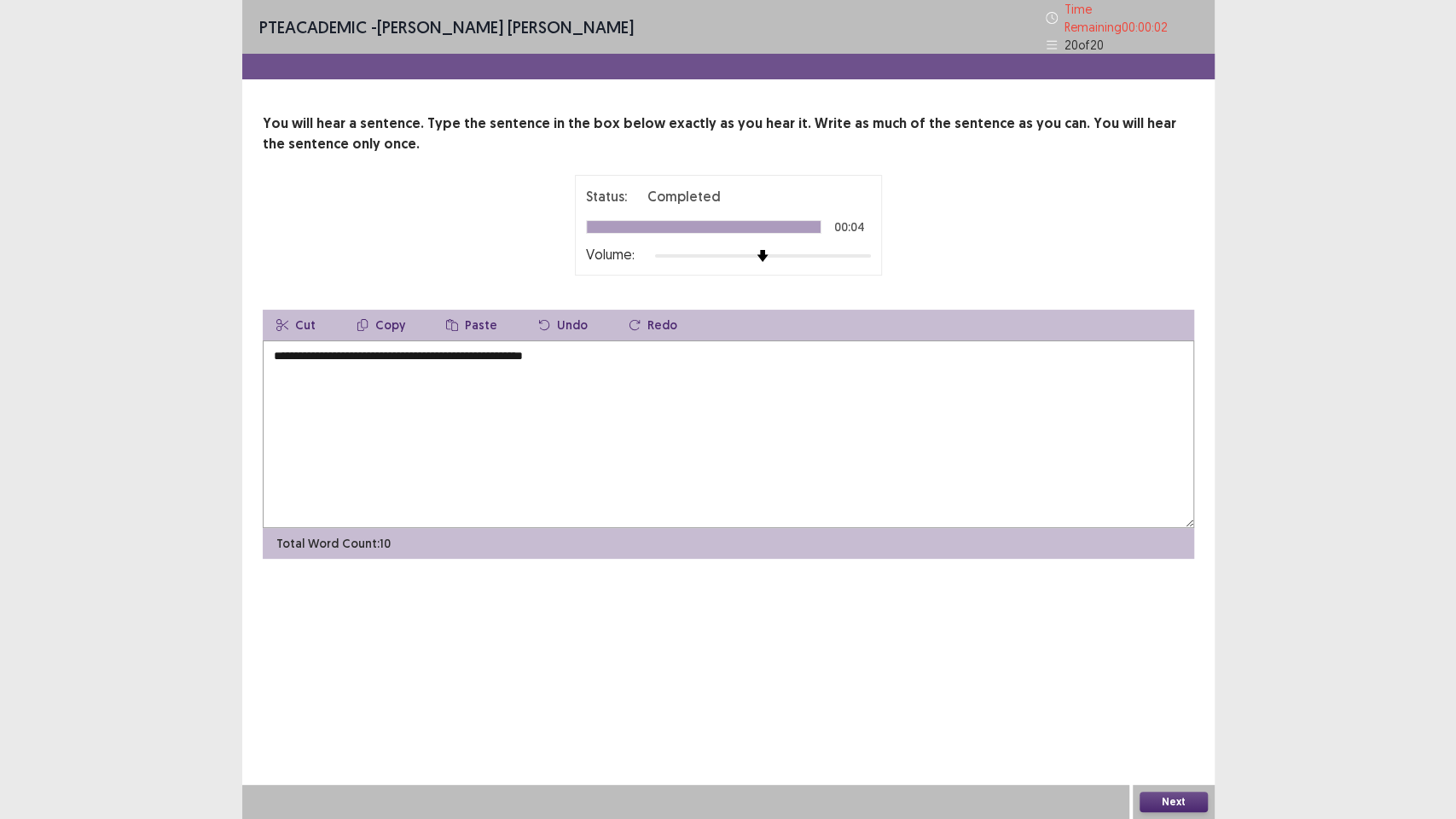
type textarea "**********"
click at [1195, 691] on button "Next" at bounding box center [1173, 802] width 68 height 20
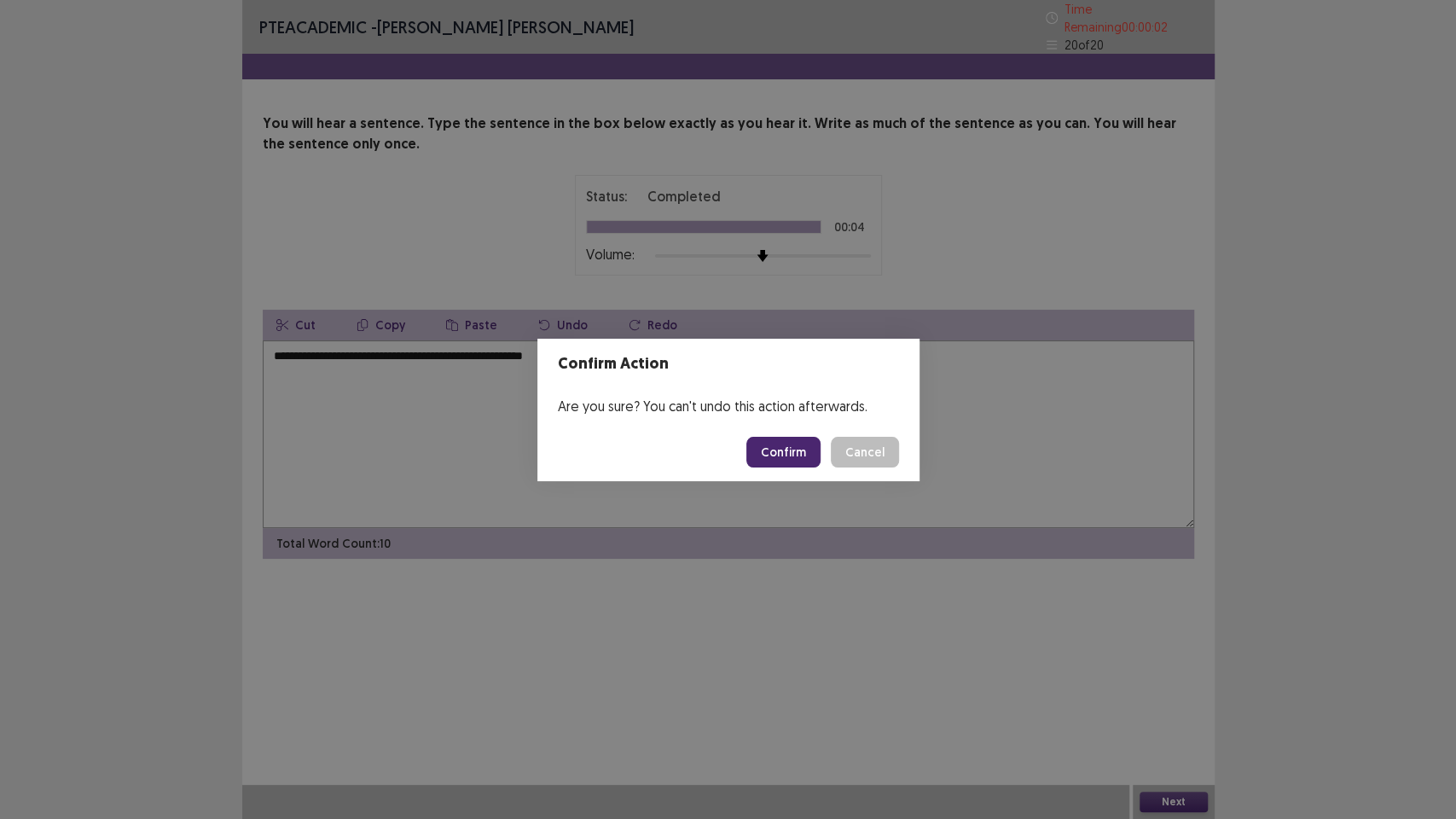
click at [796, 453] on button "Confirm" at bounding box center [783, 452] width 74 height 31
